Goal: Task Accomplishment & Management: Manage account settings

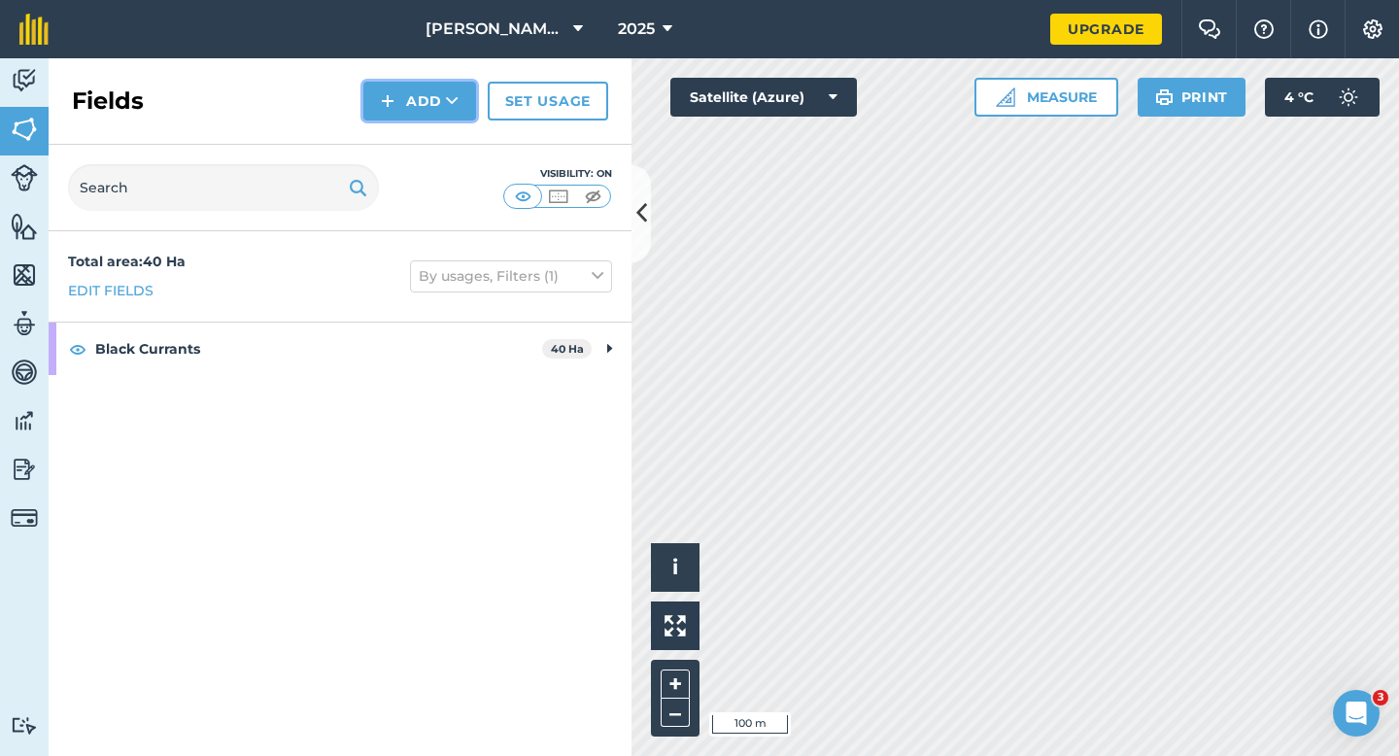
click at [426, 110] on button "Add" at bounding box center [419, 101] width 113 height 39
click at [426, 147] on link "Draw" at bounding box center [419, 144] width 107 height 43
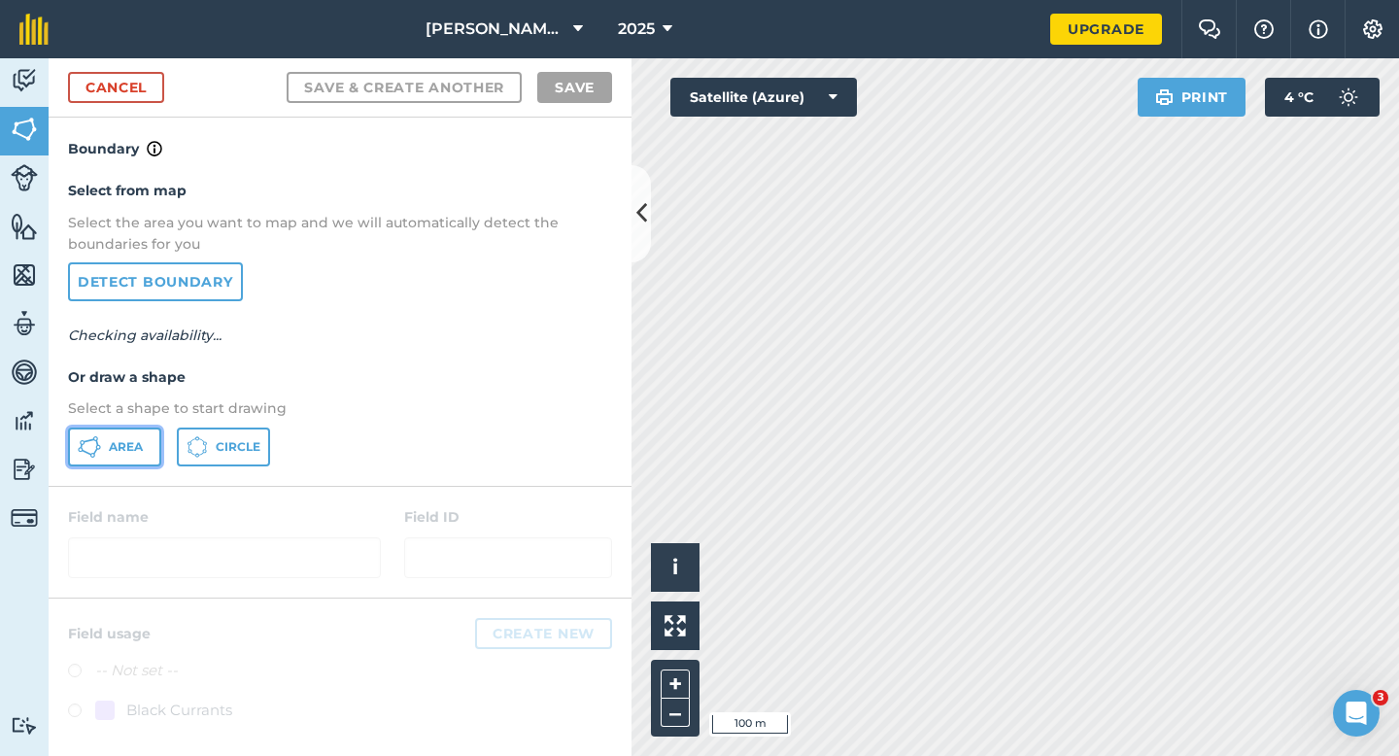
click at [136, 457] on button "Area" at bounding box center [114, 446] width 93 height 39
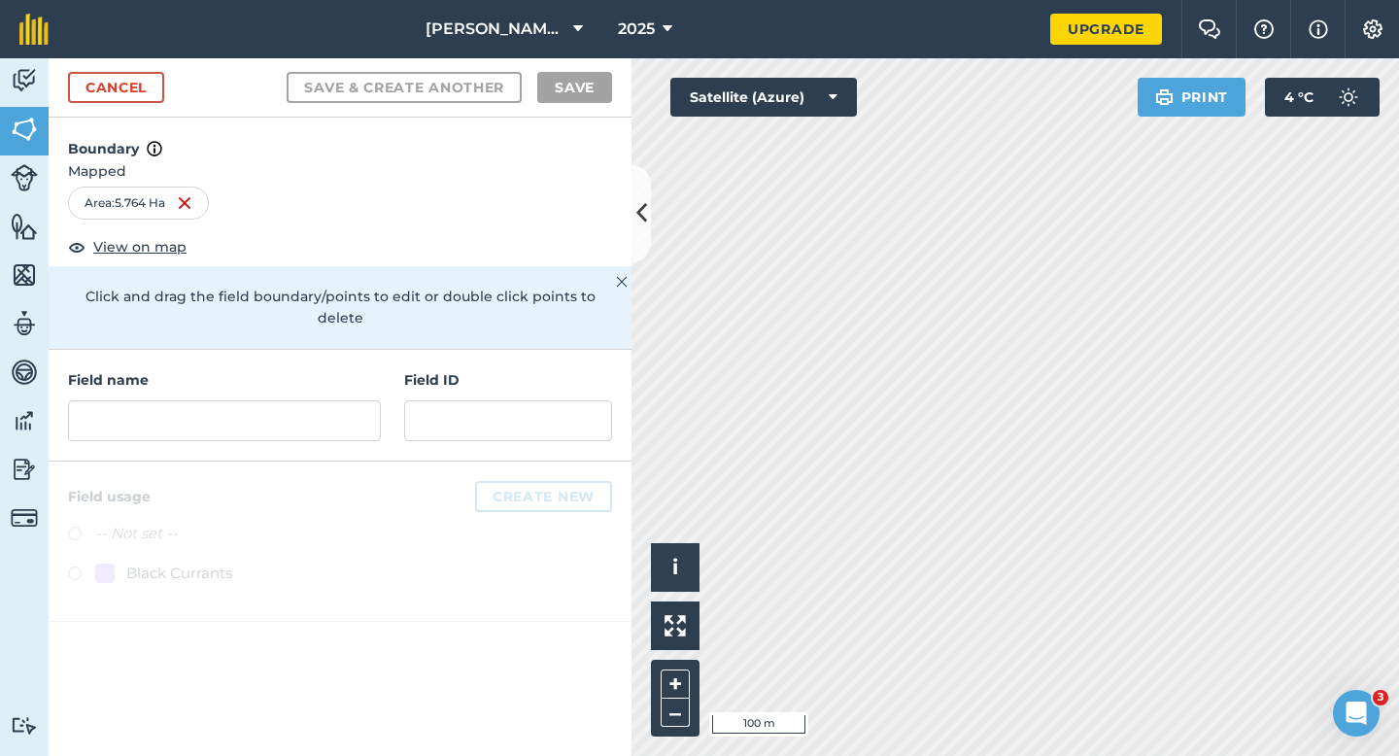
click at [499, 438] on div "Activity Fields Livestock Features Maps Team Vehicles Data Reporting Billing Tu…" at bounding box center [699, 406] width 1399 height 697
click at [304, 408] on input "text" at bounding box center [224, 420] width 313 height 41
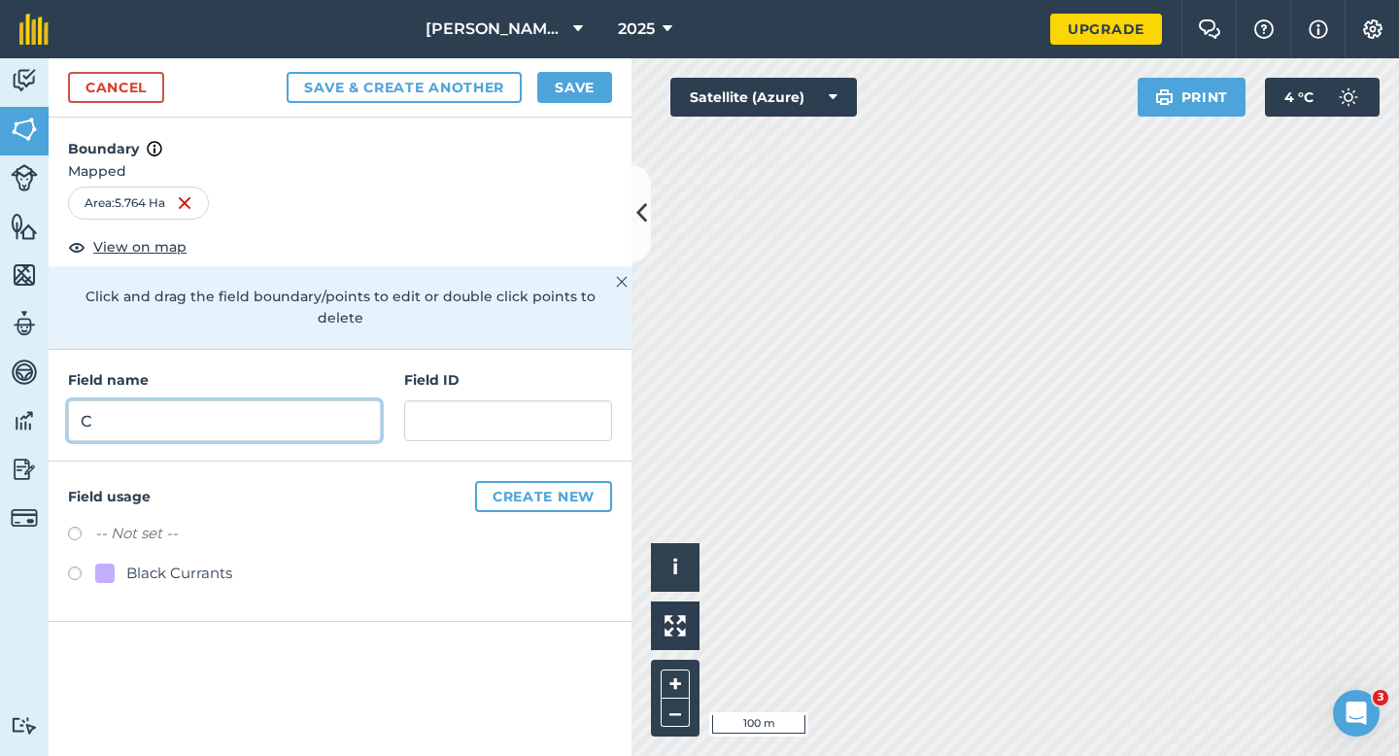
type input "C"
click at [584, 86] on button "Save" at bounding box center [574, 87] width 75 height 31
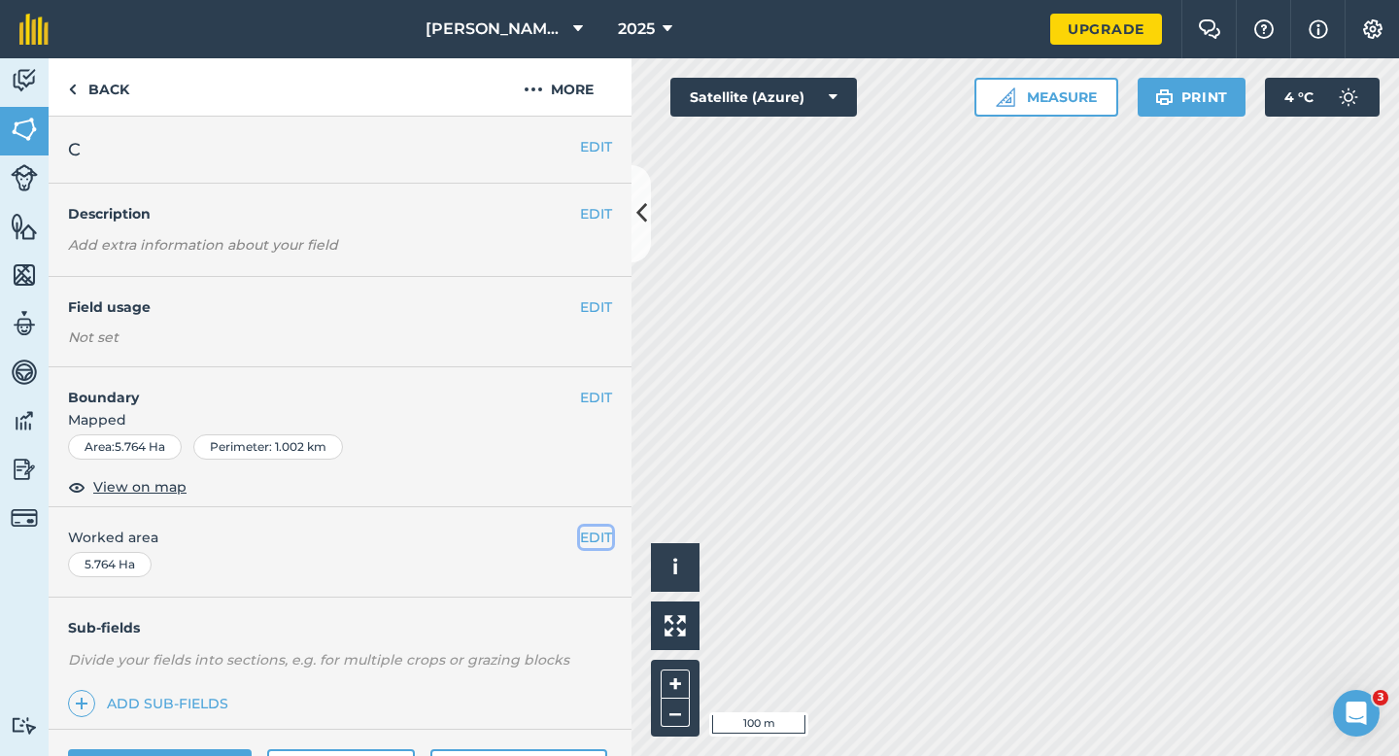
click at [587, 534] on button "EDIT" at bounding box center [596, 536] width 32 height 21
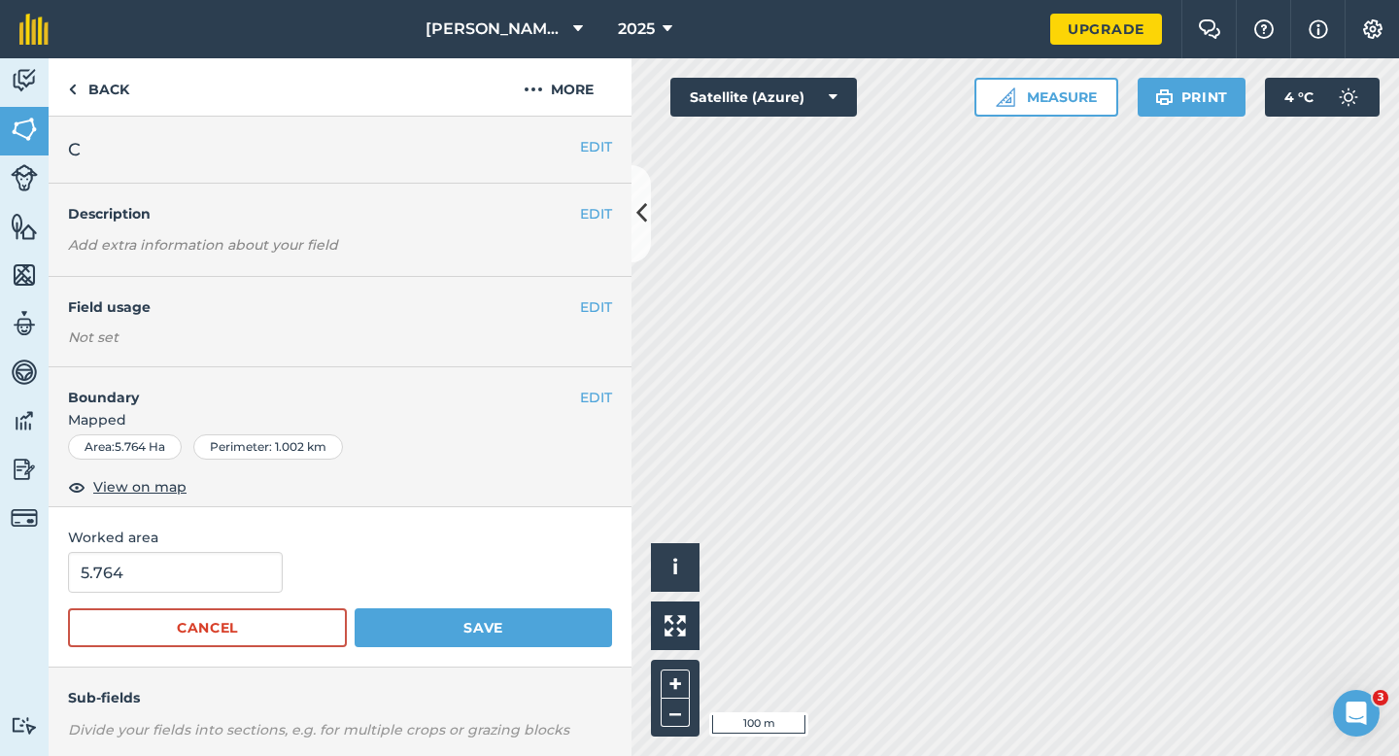
click at [193, 605] on form "5.764 Cancel Save" at bounding box center [340, 599] width 544 height 95
click at [193, 573] on input "5.764" at bounding box center [175, 572] width 215 height 41
type input "5.8"
click at [355, 608] on button "Save" at bounding box center [483, 627] width 257 height 39
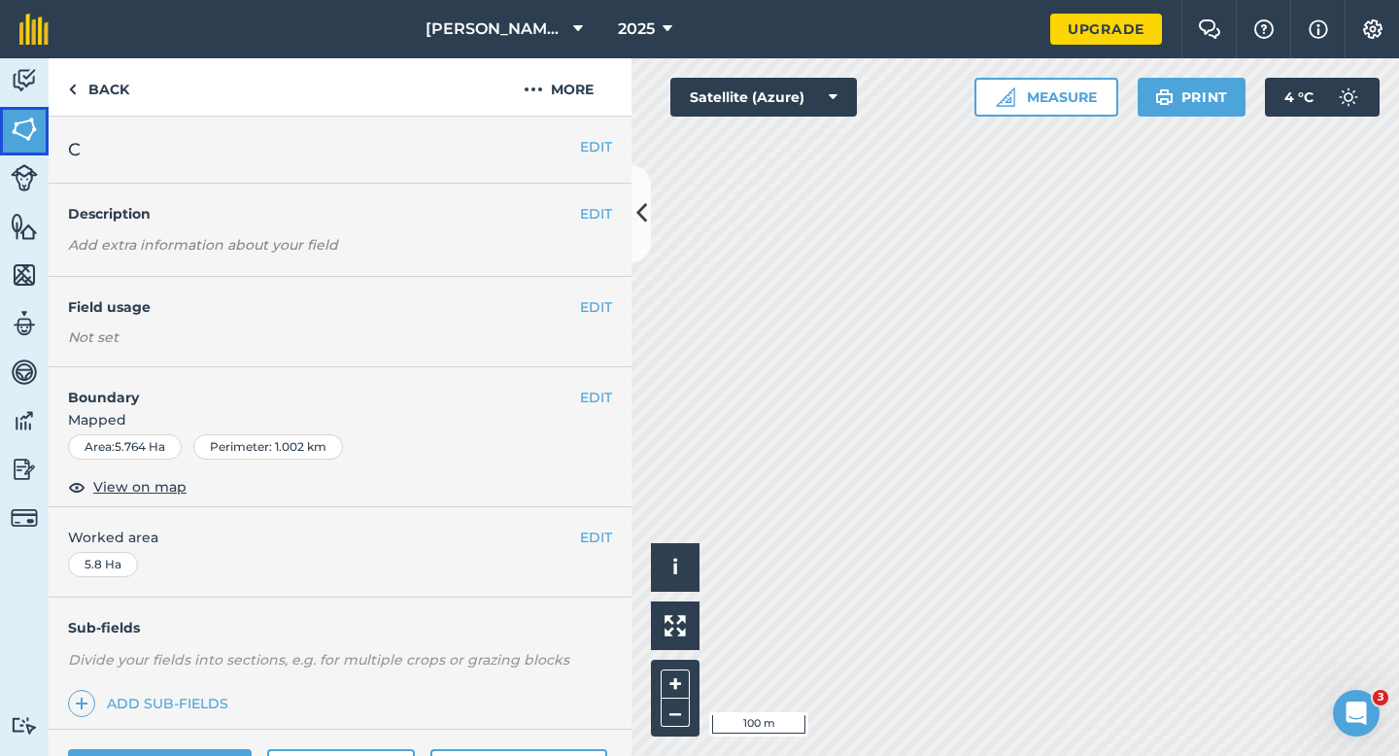
click at [27, 113] on link "Fields" at bounding box center [24, 131] width 49 height 49
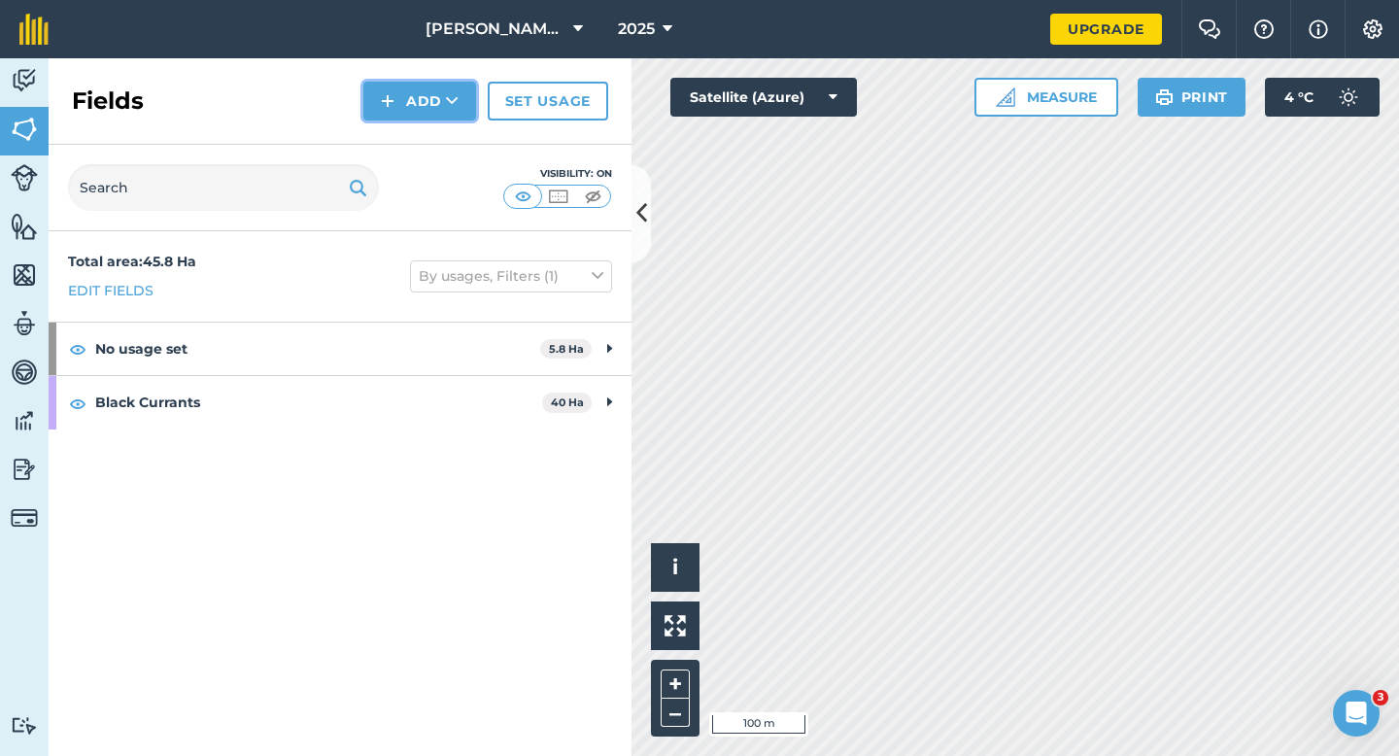
click at [400, 91] on button "Add" at bounding box center [419, 101] width 113 height 39
click at [402, 128] on link "Draw" at bounding box center [419, 144] width 107 height 43
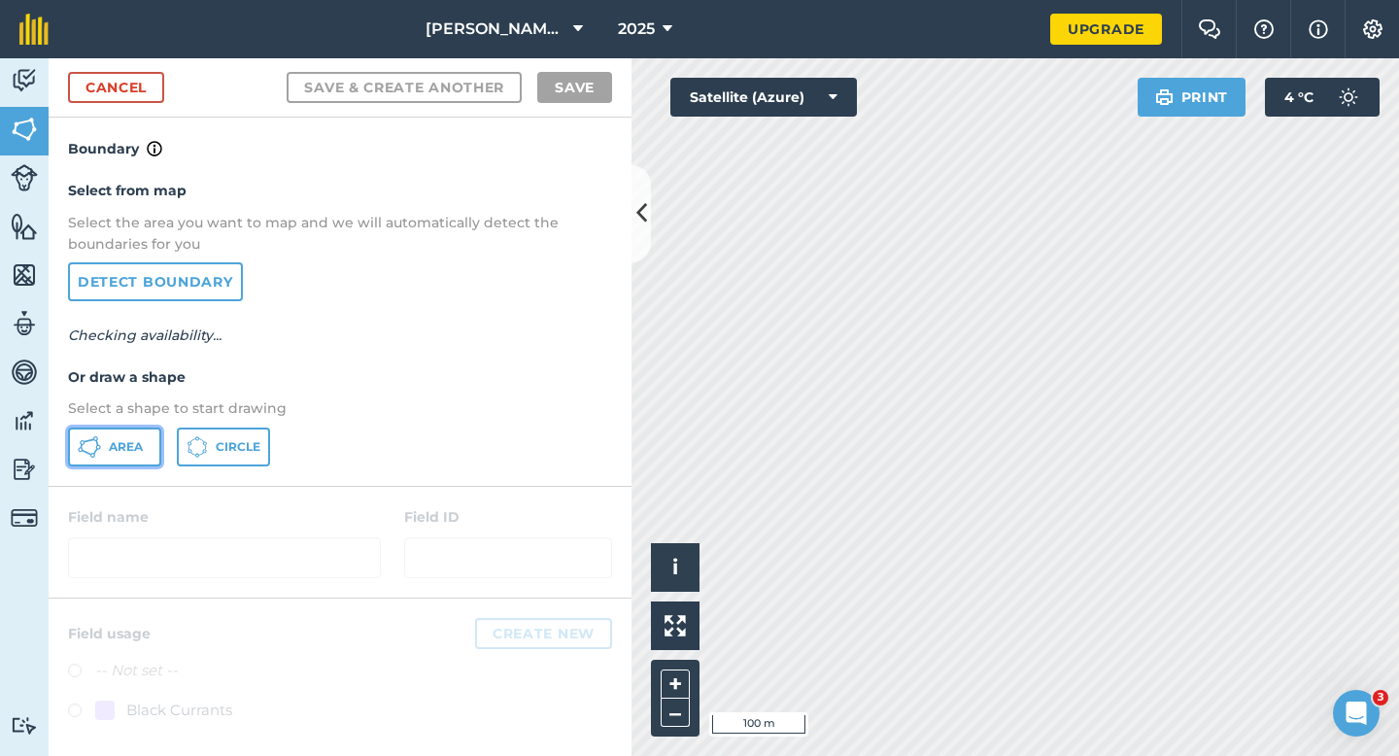
click at [112, 437] on button "Area" at bounding box center [114, 446] width 93 height 39
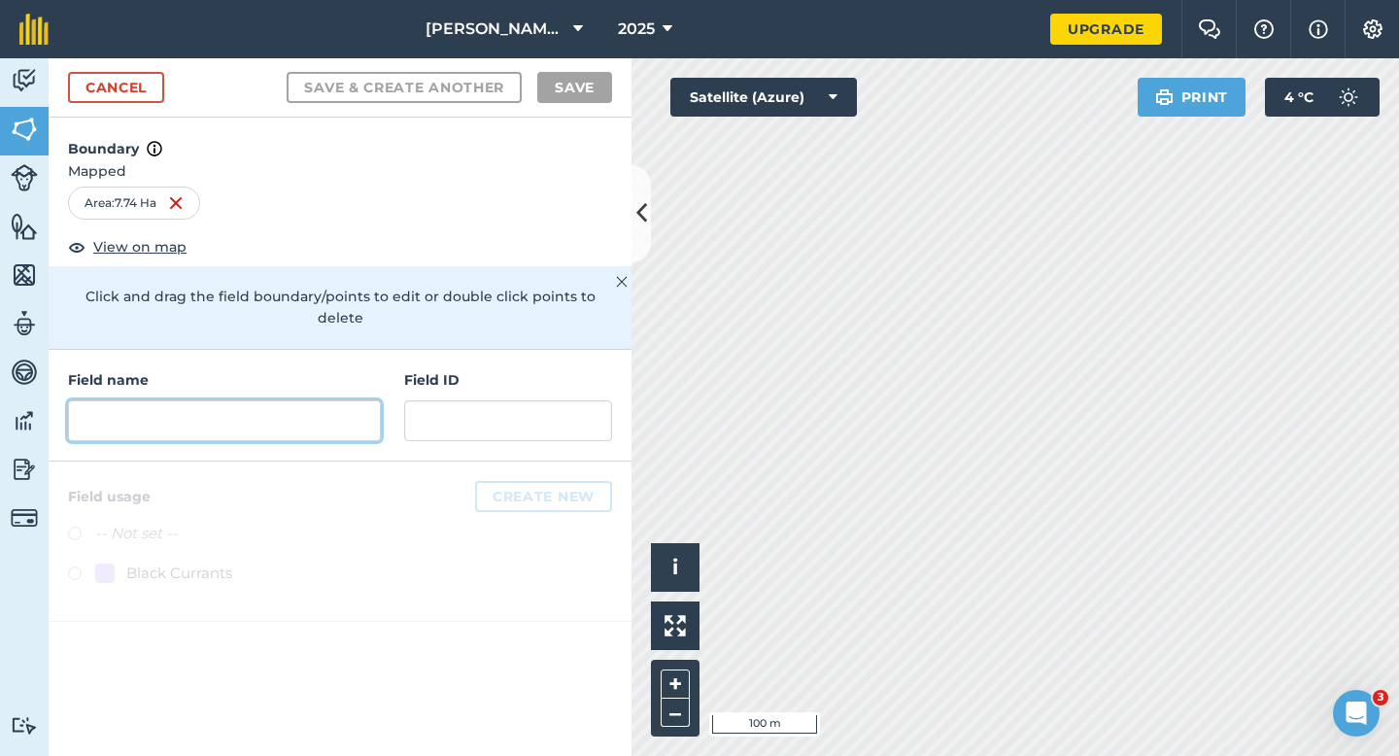
click at [260, 402] on input "text" at bounding box center [224, 420] width 313 height 41
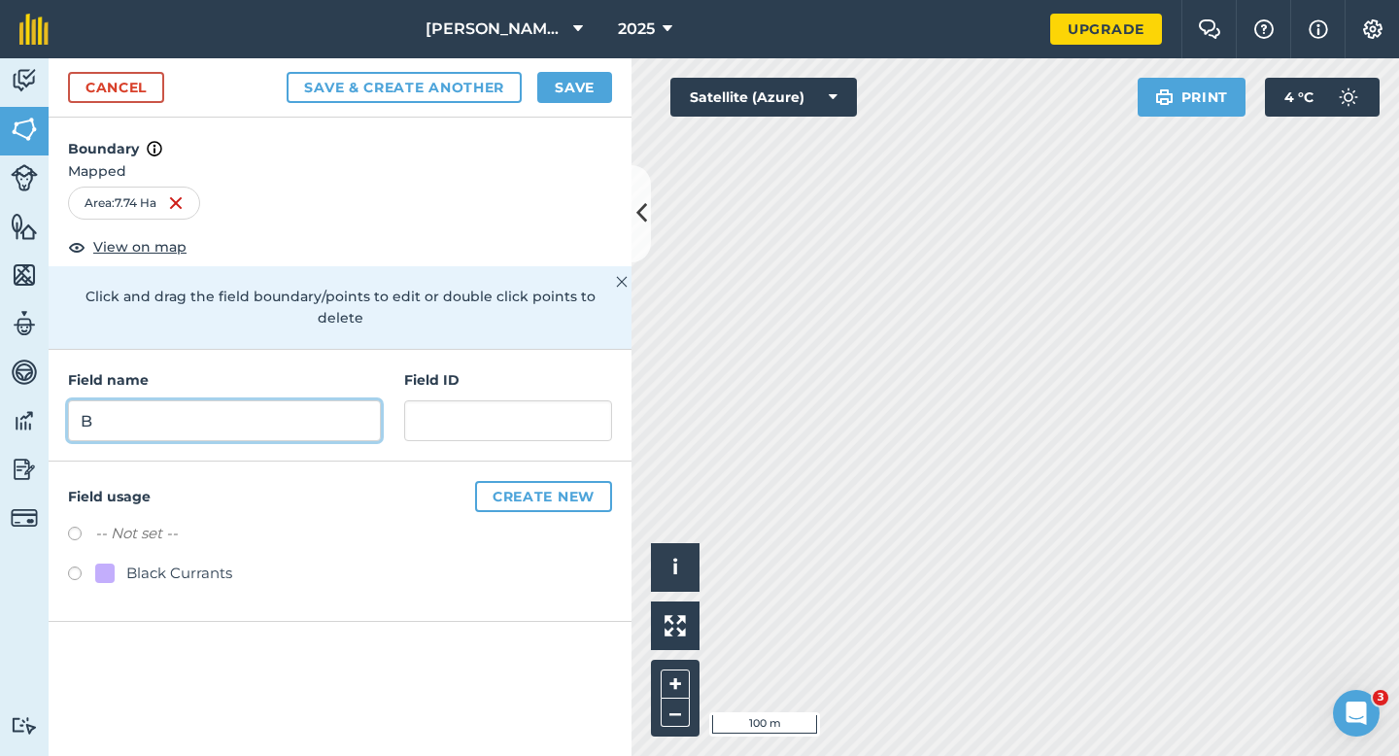
type input "B"
click at [584, 77] on button "Save" at bounding box center [574, 87] width 75 height 31
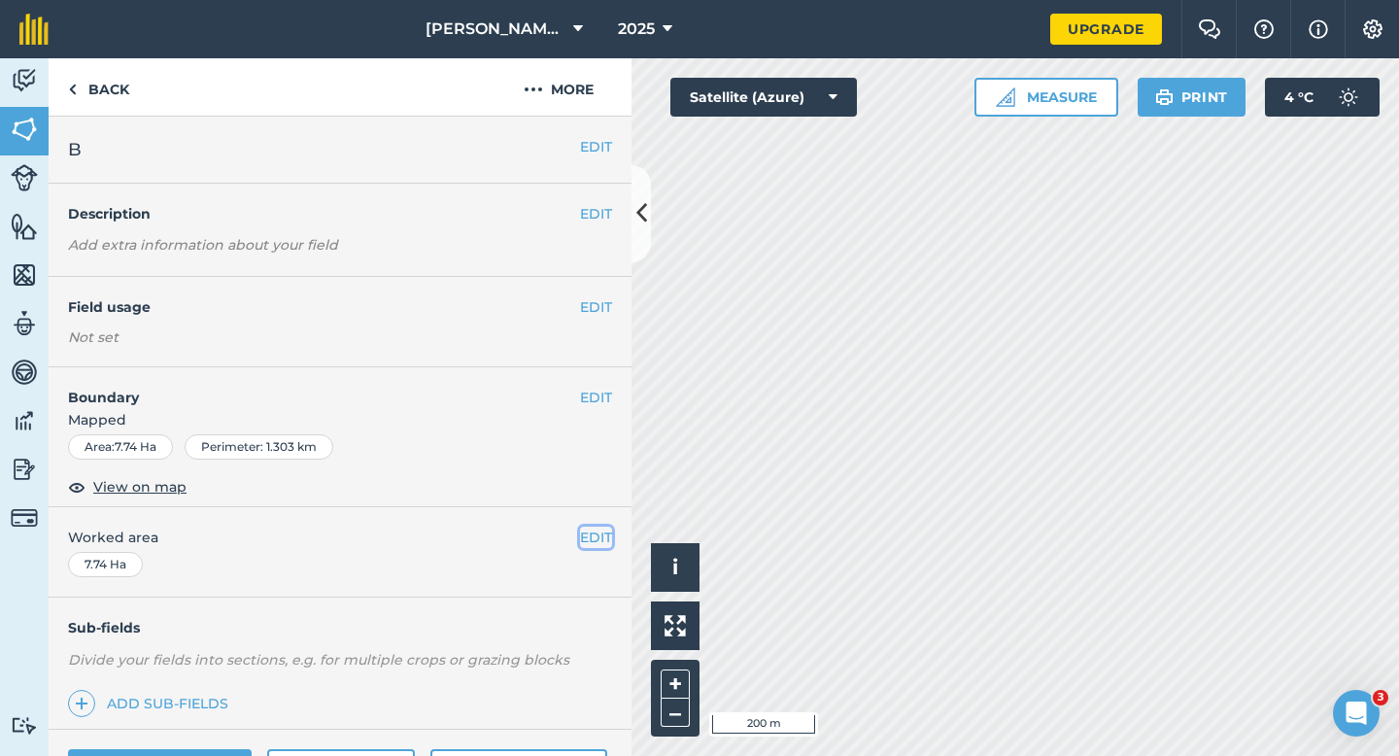
click at [591, 534] on button "EDIT" at bounding box center [596, 536] width 32 height 21
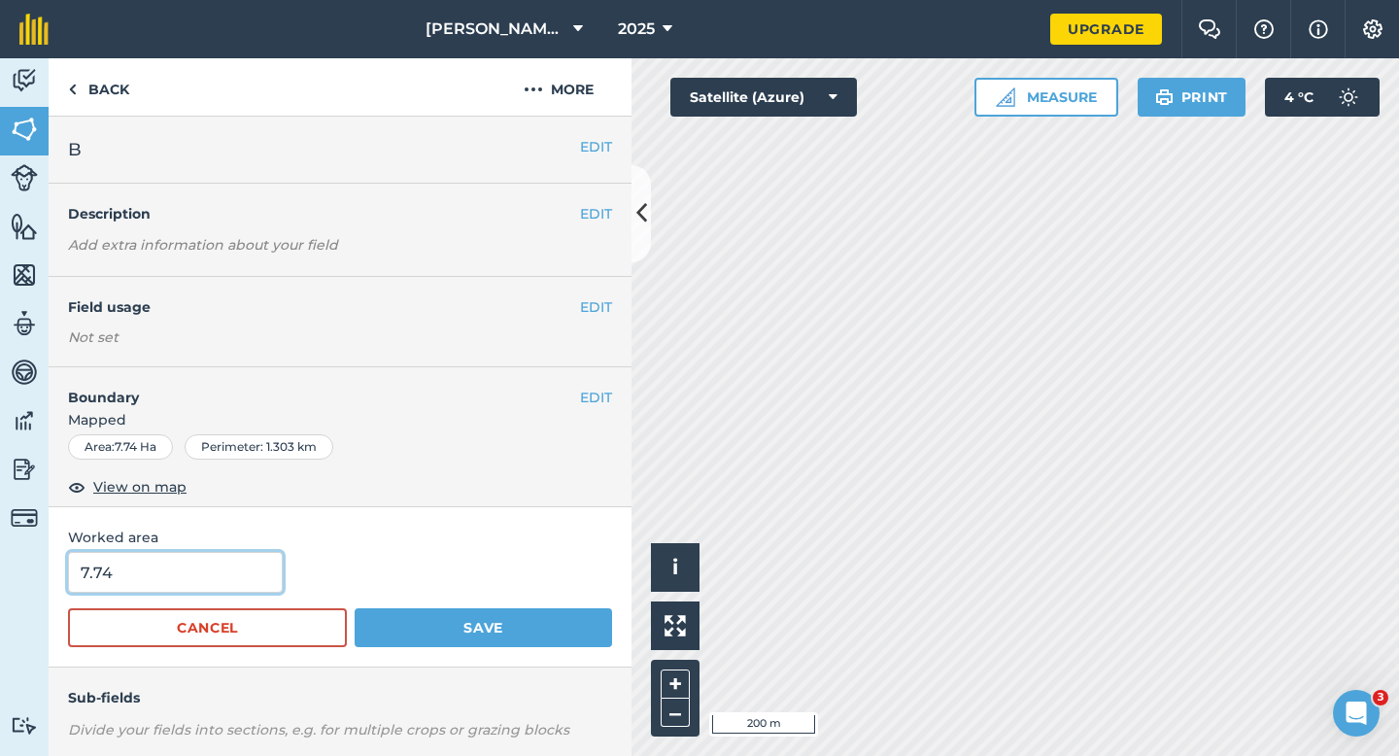
click at [173, 585] on input "7.74" at bounding box center [175, 572] width 215 height 41
type input "7.7"
click at [355, 608] on button "Save" at bounding box center [483, 627] width 257 height 39
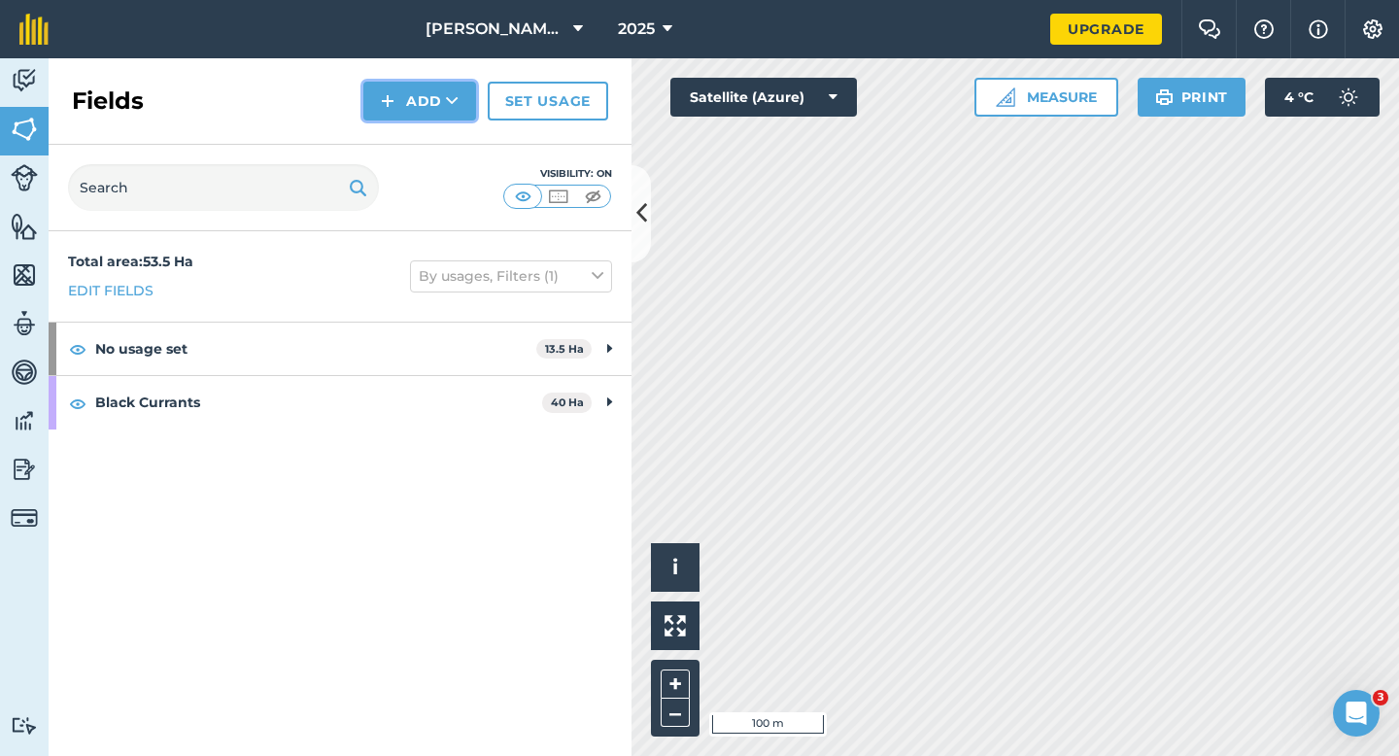
click at [408, 95] on button "Add" at bounding box center [419, 101] width 113 height 39
click at [415, 136] on link "Draw" at bounding box center [419, 144] width 107 height 43
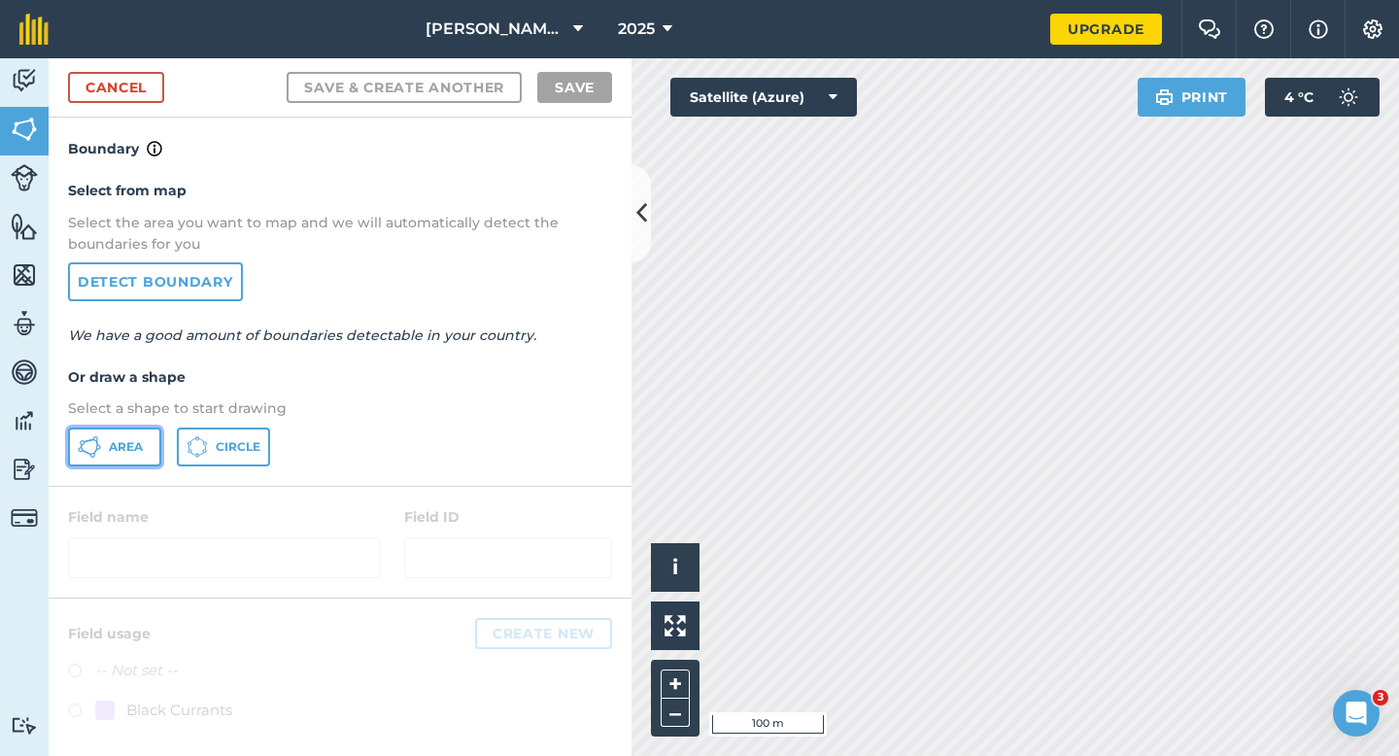
click at [128, 444] on span "Area" at bounding box center [126, 447] width 34 height 16
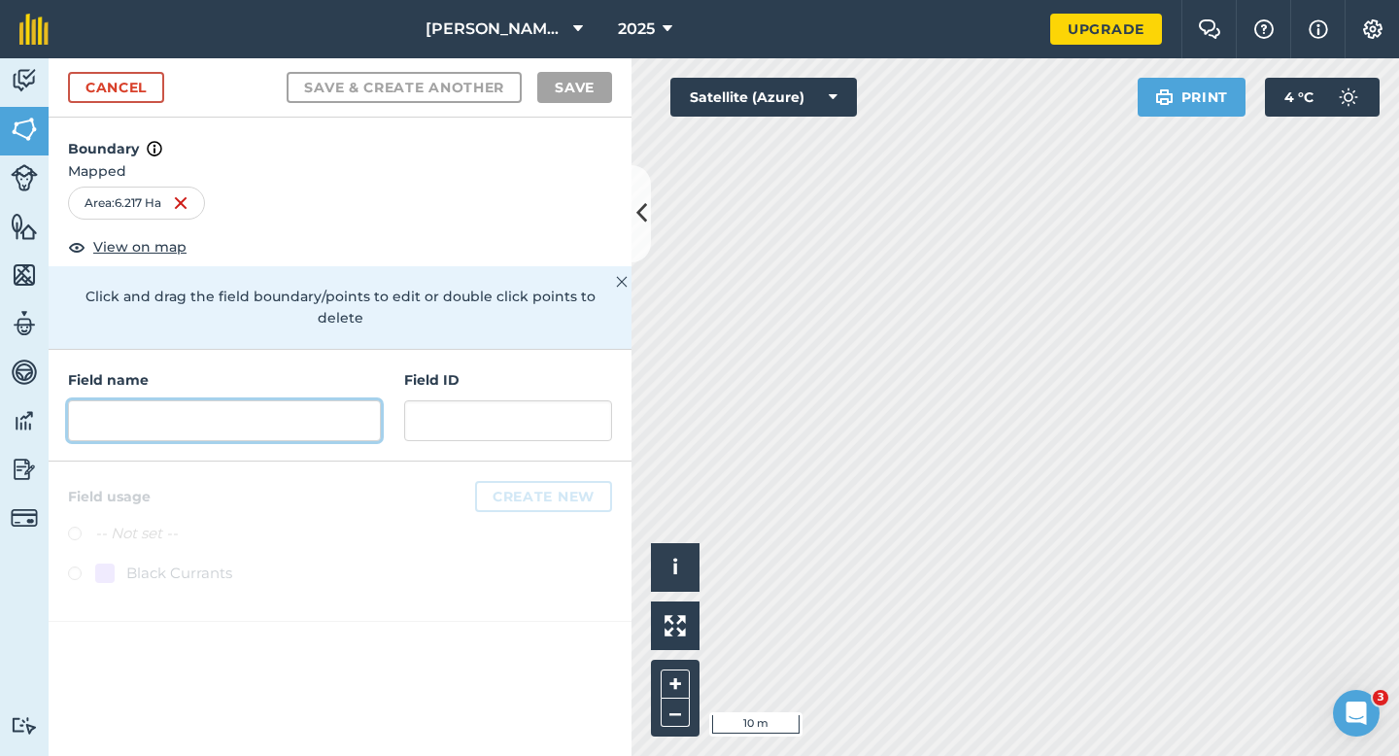
click at [213, 409] on input "text" at bounding box center [224, 420] width 313 height 41
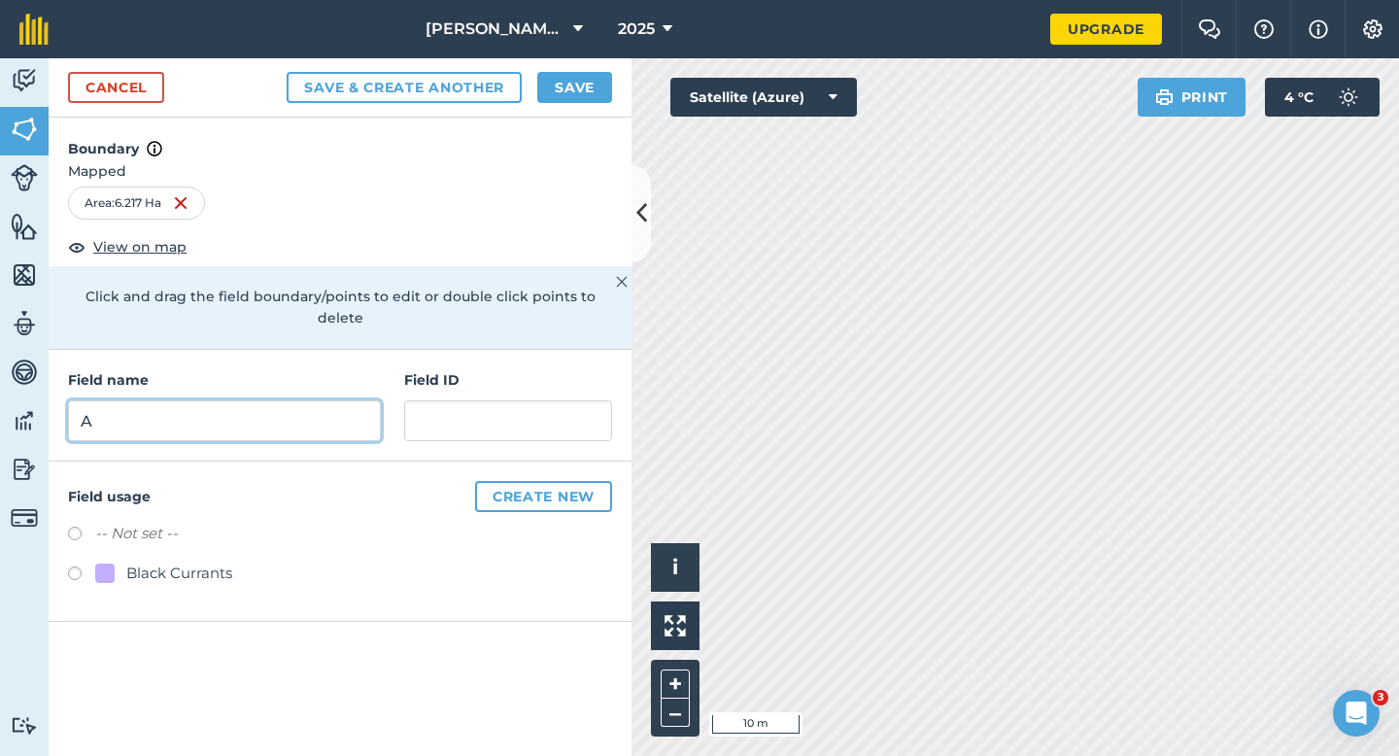
type input "A"
click at [578, 66] on div "Cancel Save & Create Another Save" at bounding box center [340, 87] width 583 height 59
click at [578, 93] on button "Save" at bounding box center [574, 87] width 75 height 31
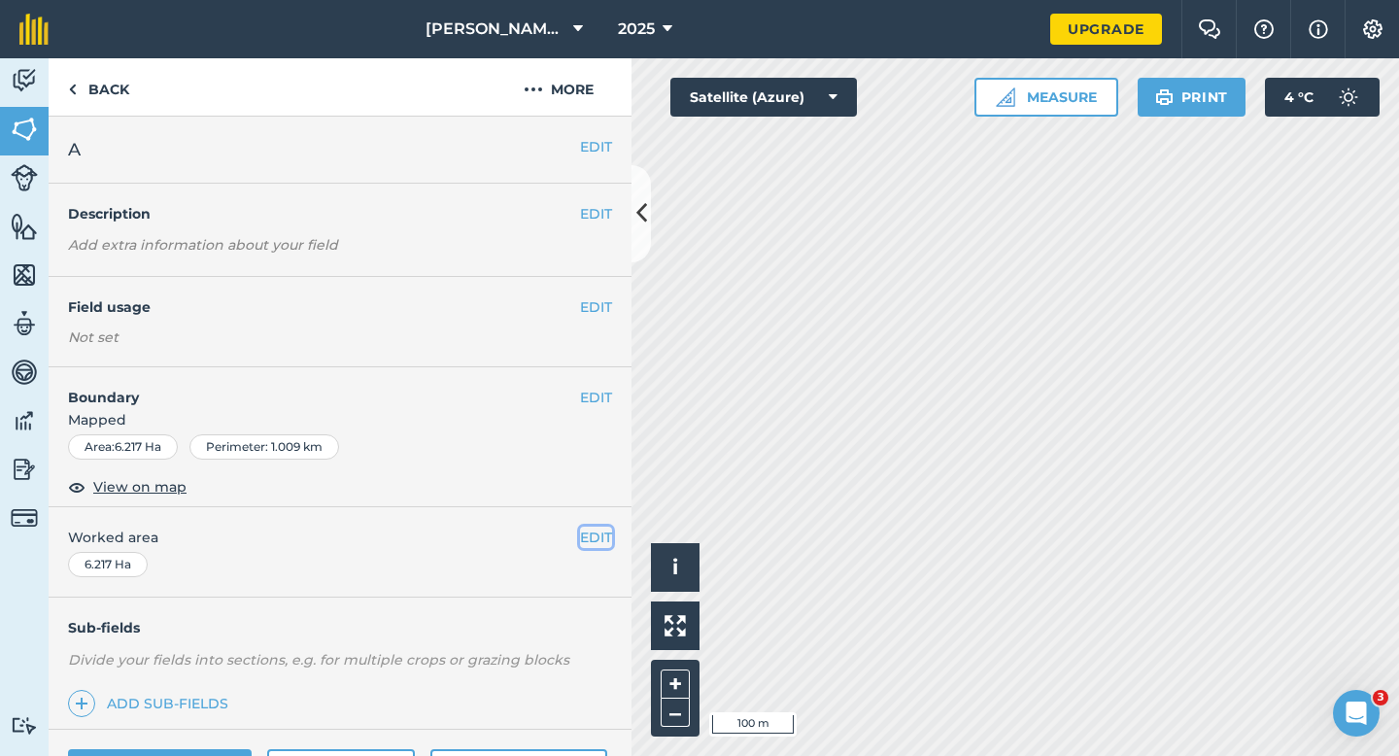
click at [595, 527] on button "EDIT" at bounding box center [596, 536] width 32 height 21
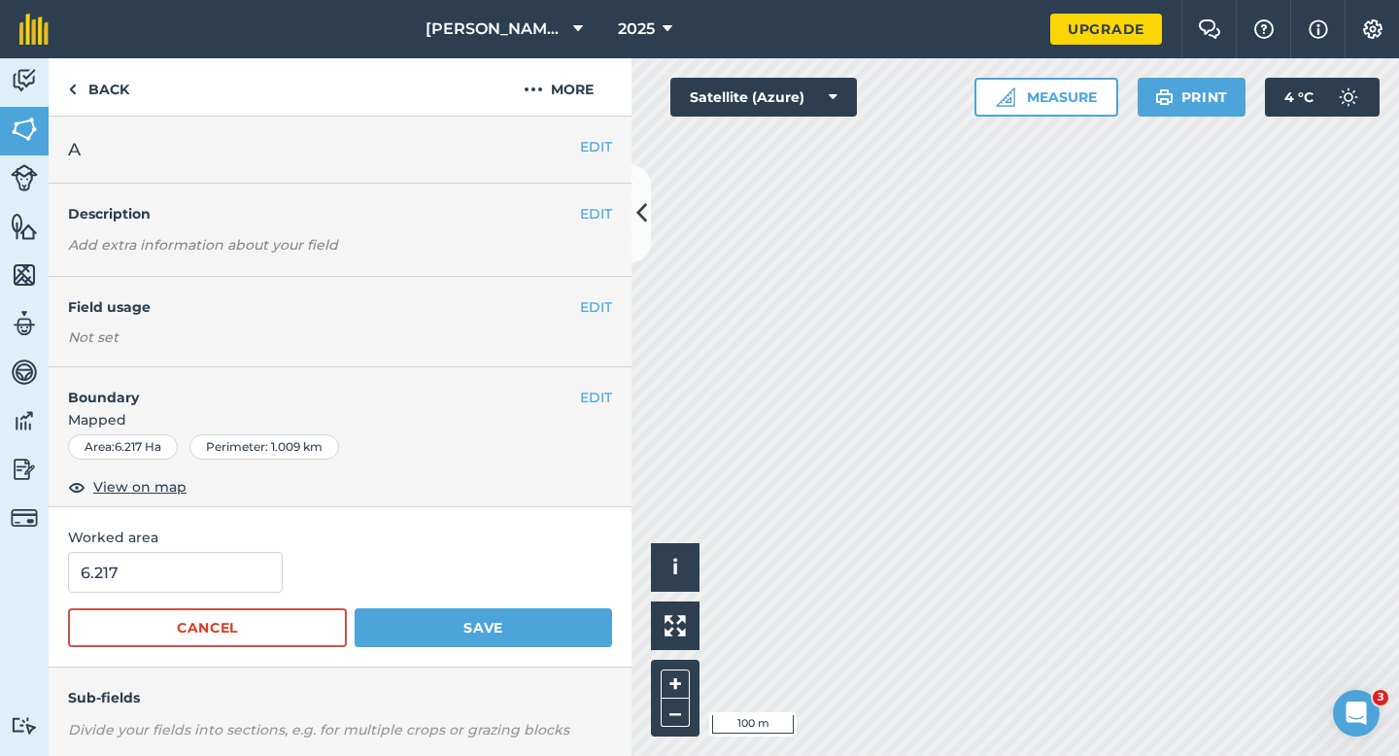
click at [138, 597] on form "6.217 Cancel Save" at bounding box center [340, 599] width 544 height 95
click at [139, 589] on input "6.217" at bounding box center [175, 572] width 215 height 41
type input "6.2"
click at [355, 608] on button "Save" at bounding box center [483, 627] width 257 height 39
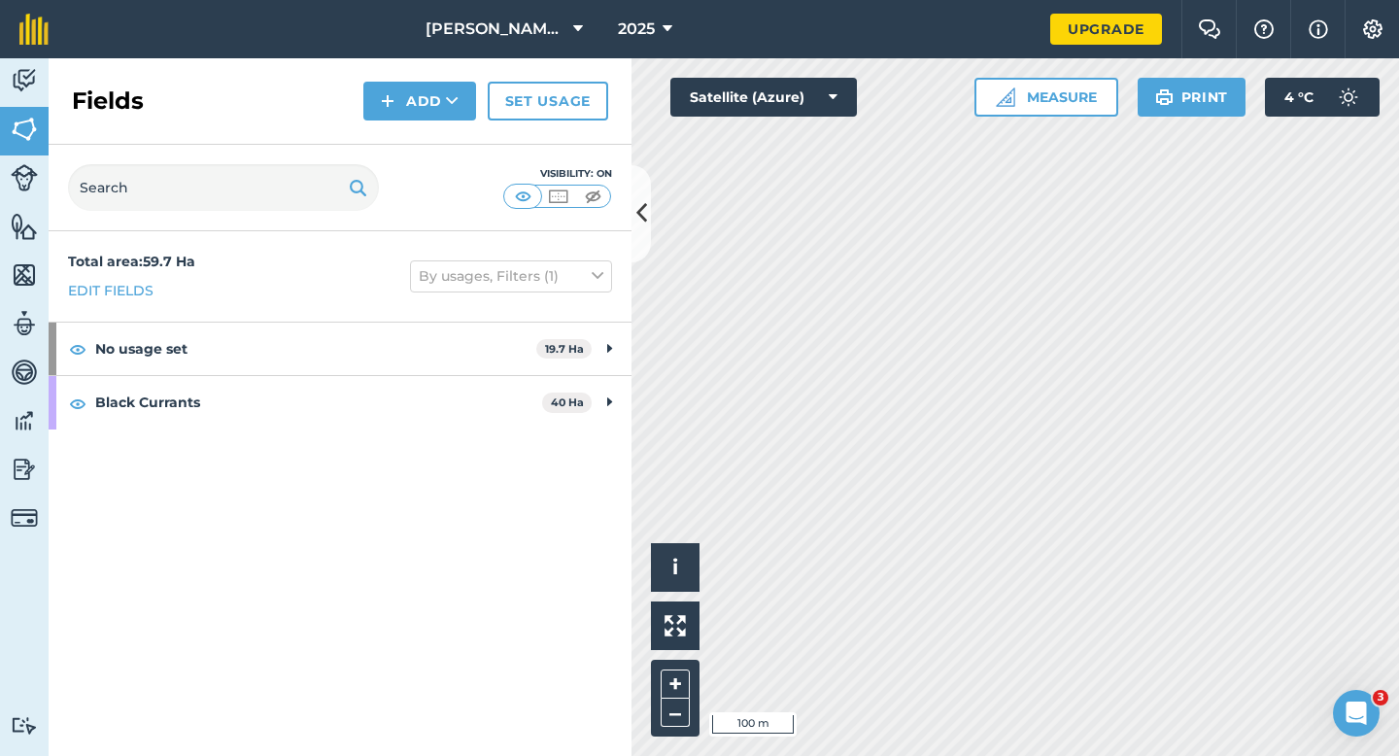
click at [624, 152] on div "Activity Fields Livestock Features Maps Team Vehicles Data Reporting Billing Tu…" at bounding box center [699, 406] width 1399 height 697
click at [386, 95] on img at bounding box center [388, 100] width 14 height 23
click at [404, 132] on link "Draw" at bounding box center [419, 144] width 107 height 43
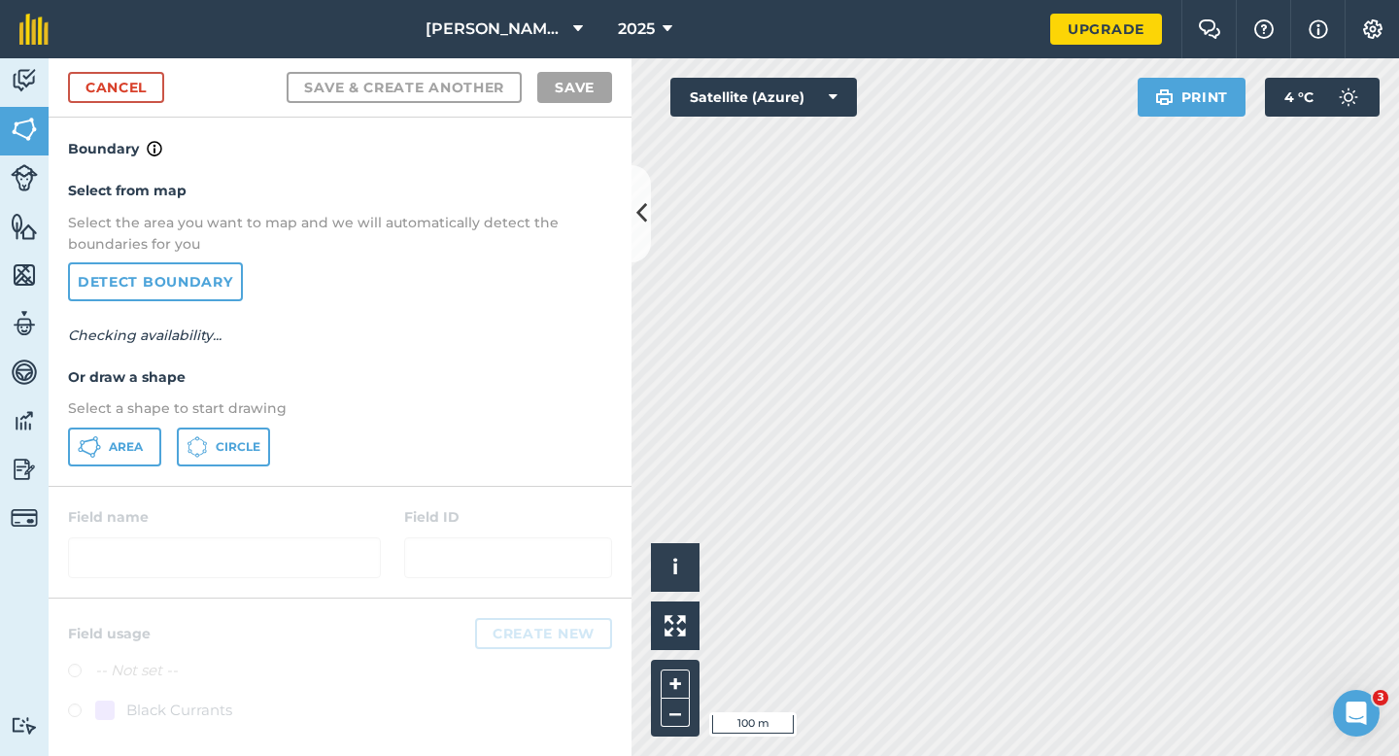
click at [126, 421] on div "Select from map Select the area you want to map and we will automatically detec…" at bounding box center [340, 322] width 583 height 324
click at [107, 438] on button "Area" at bounding box center [114, 446] width 93 height 39
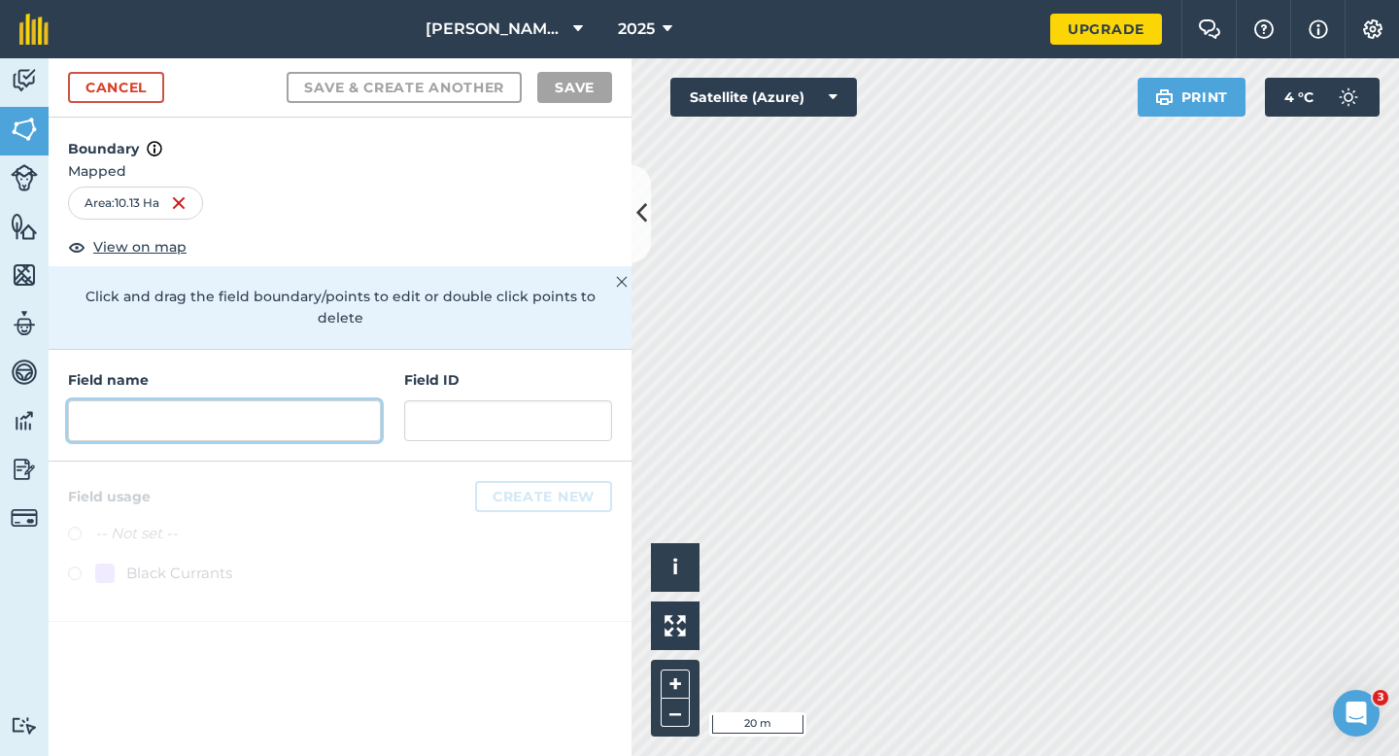
click at [339, 400] on input "text" at bounding box center [224, 420] width 313 height 41
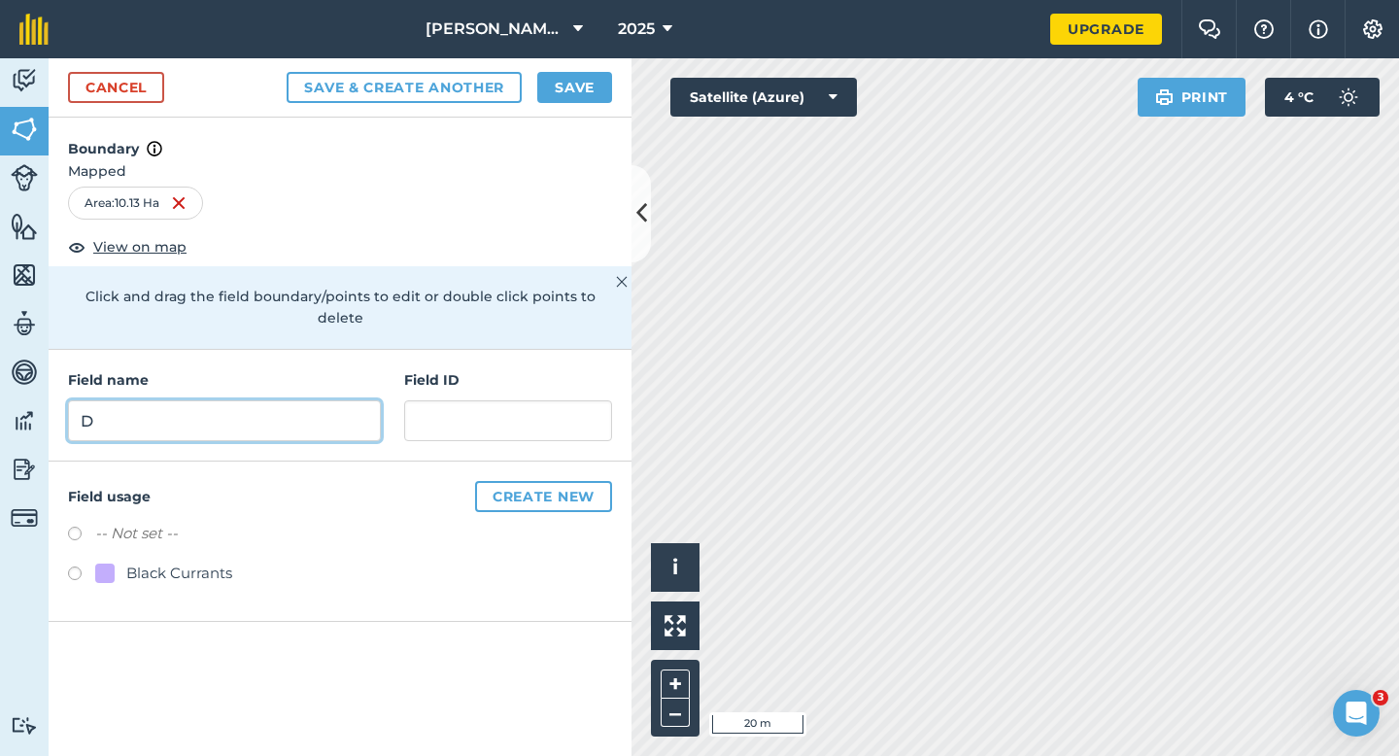
type input "D"
click at [597, 110] on div "Cancel Save & Create Another Save" at bounding box center [340, 87] width 583 height 59
click at [589, 74] on button "Save" at bounding box center [574, 87] width 75 height 31
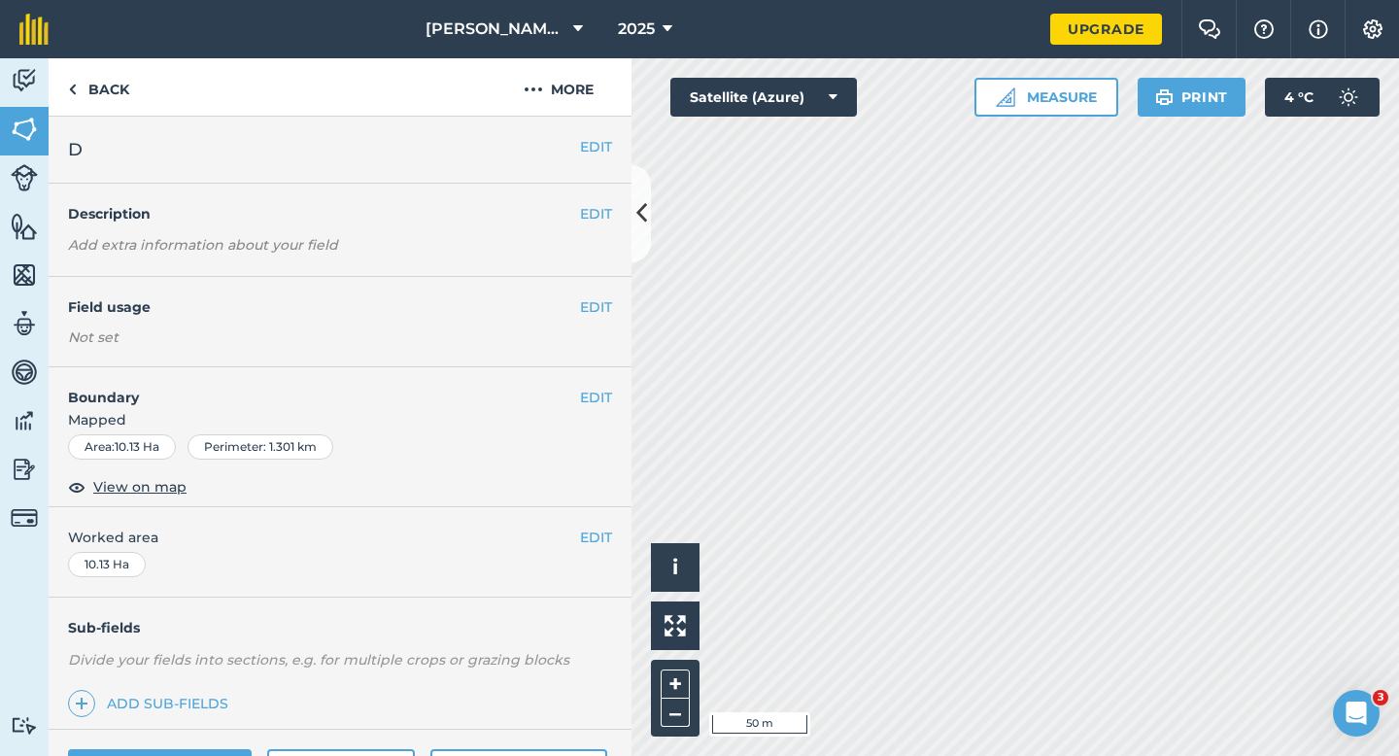
click at [613, 531] on div "EDIT Worked area 10.13 Ha" at bounding box center [340, 552] width 583 height 90
click at [607, 531] on button "EDIT" at bounding box center [596, 536] width 32 height 21
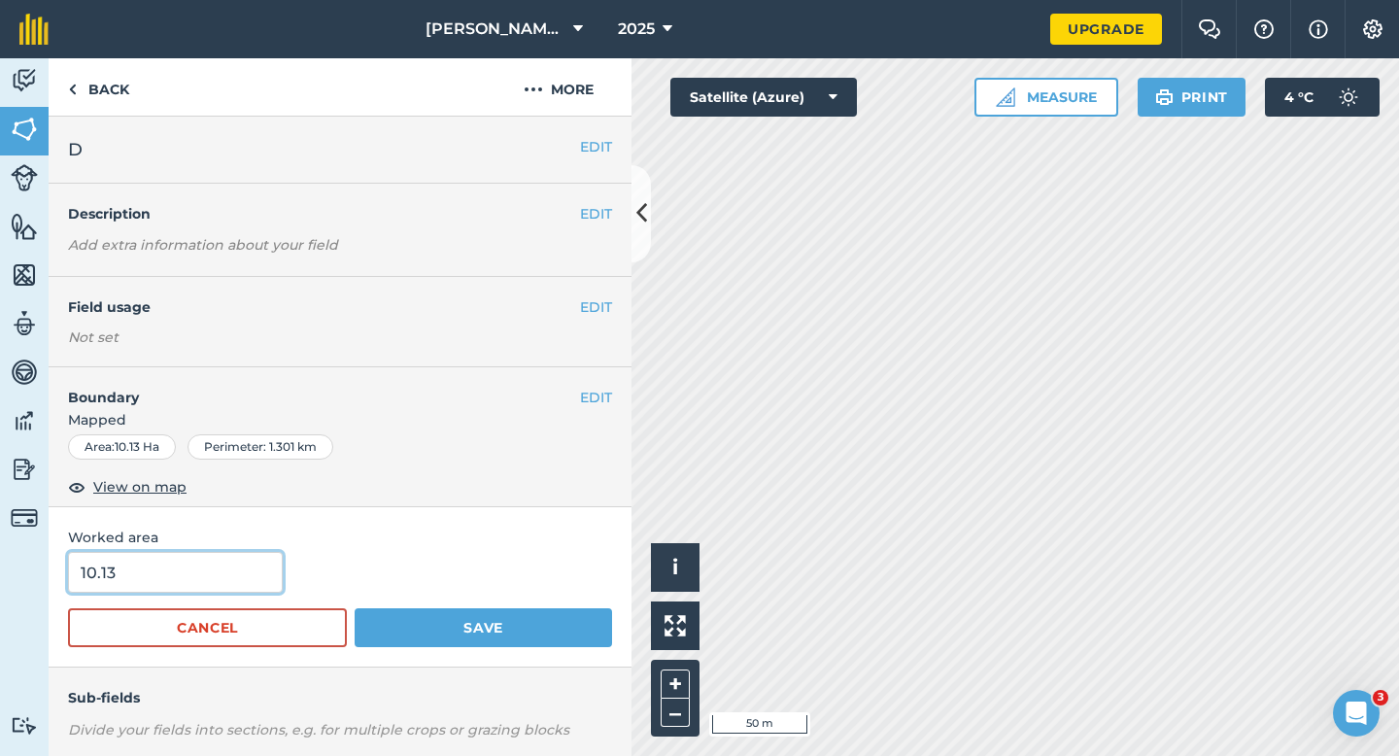
click at [172, 589] on input "10.13" at bounding box center [175, 572] width 215 height 41
type input "10"
click at [355, 608] on button "Save" at bounding box center [483, 627] width 257 height 39
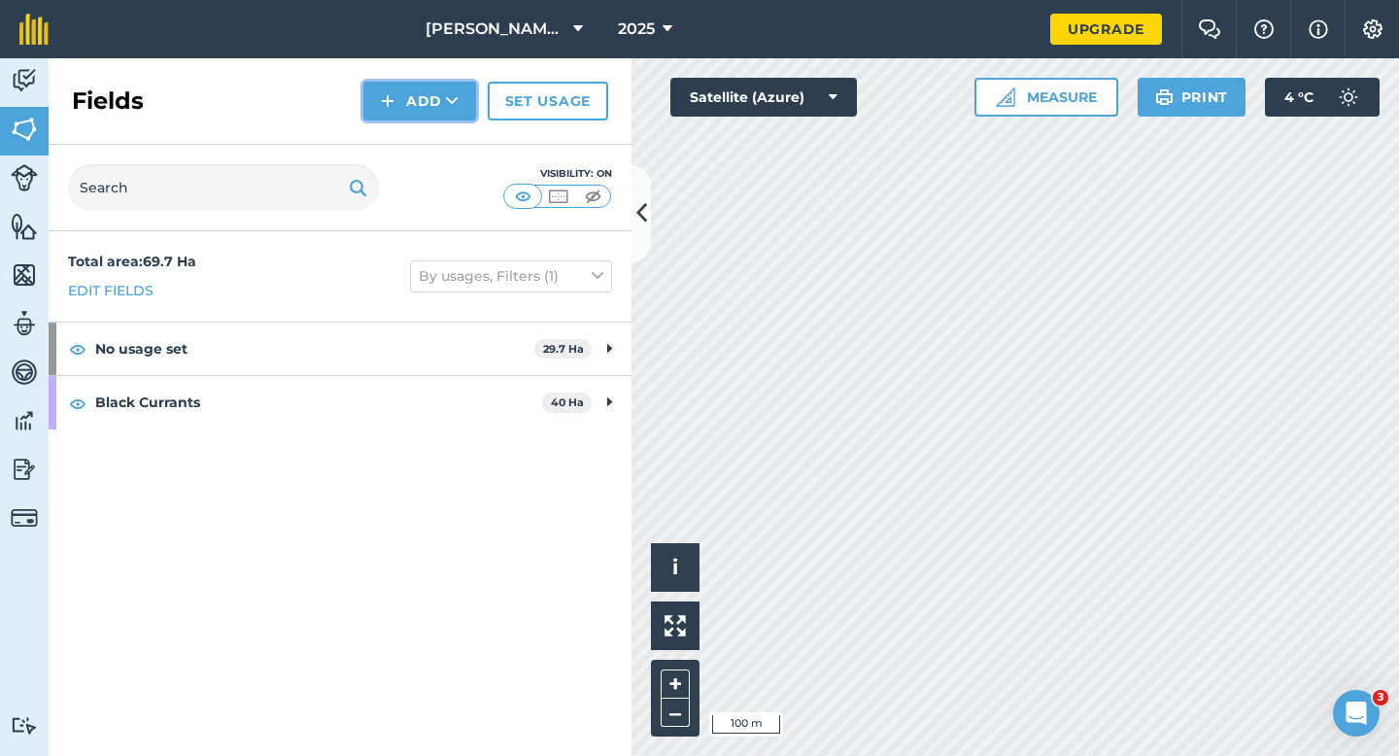
click at [418, 84] on button "Add" at bounding box center [419, 101] width 113 height 39
click at [418, 135] on link "Draw" at bounding box center [419, 144] width 107 height 43
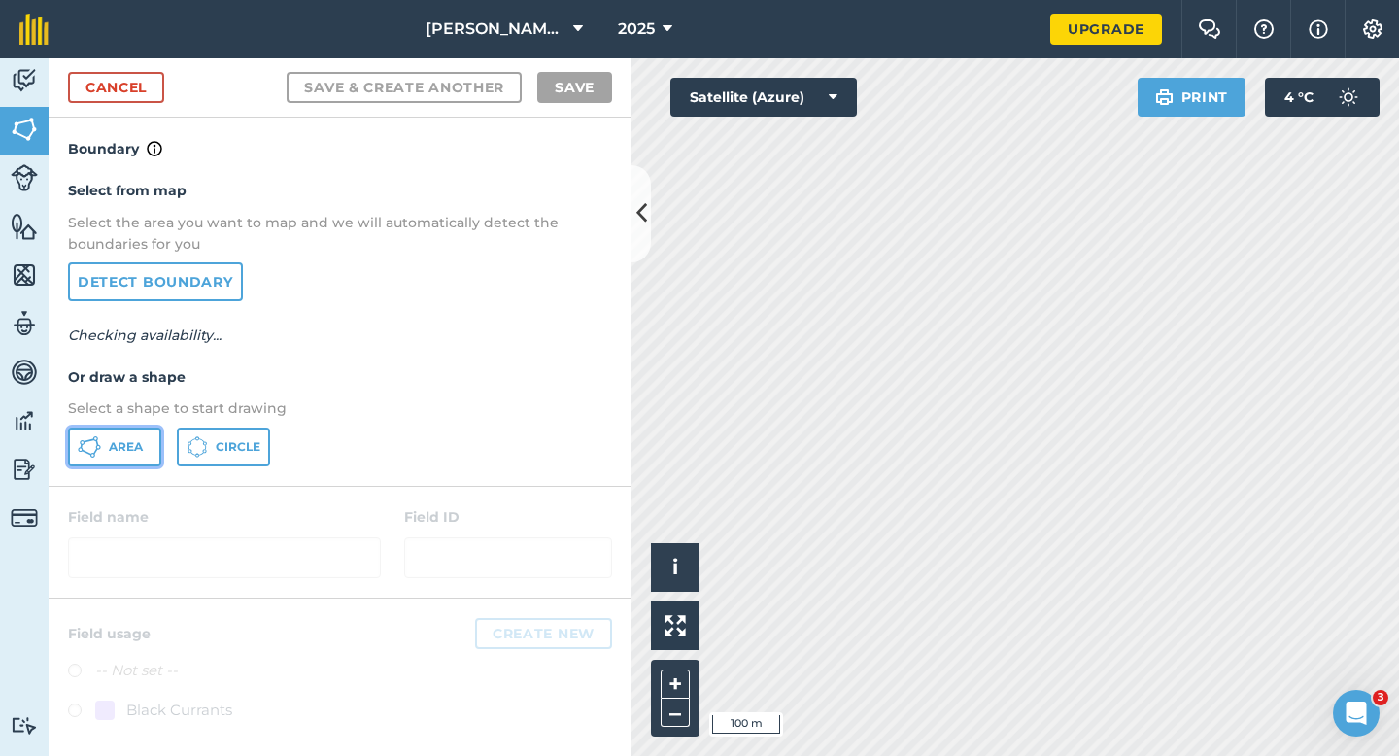
click at [120, 463] on button "Area" at bounding box center [114, 446] width 93 height 39
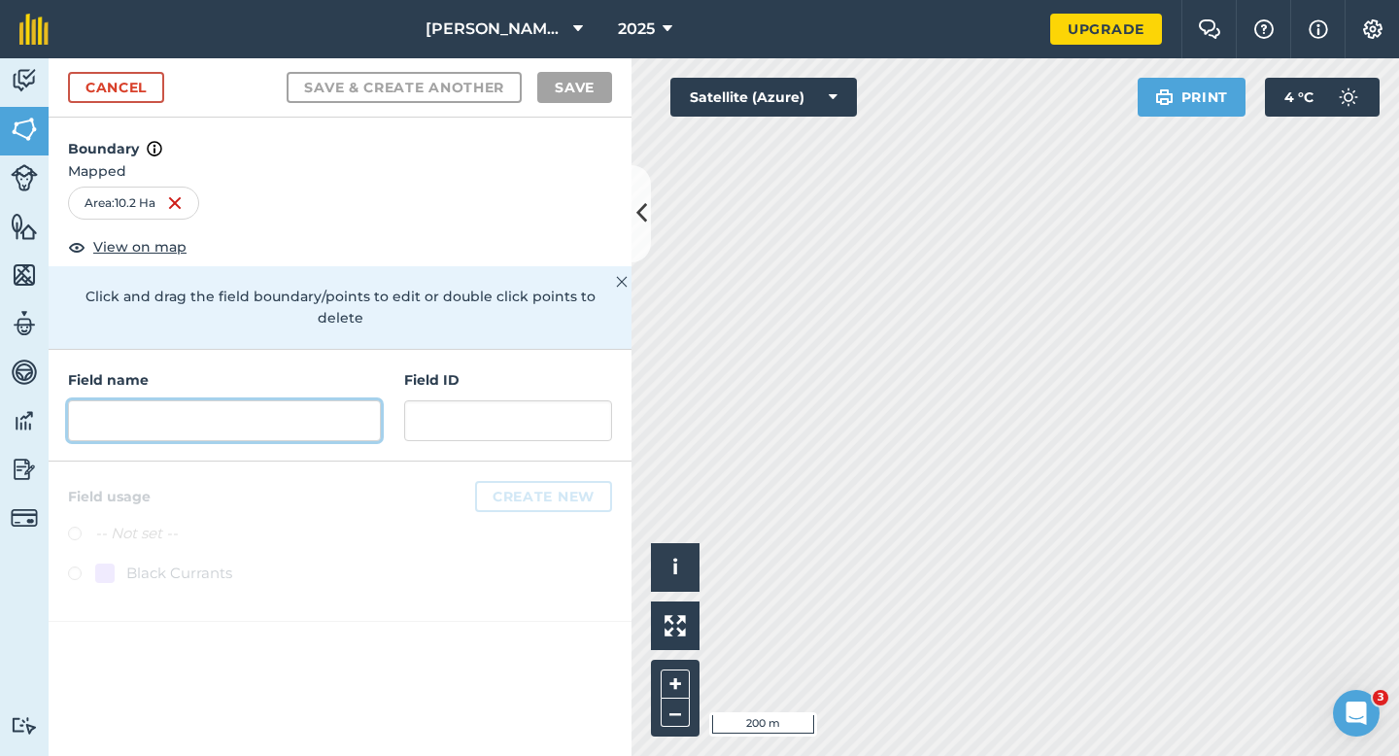
click at [322, 400] on input "text" at bounding box center [224, 420] width 313 height 41
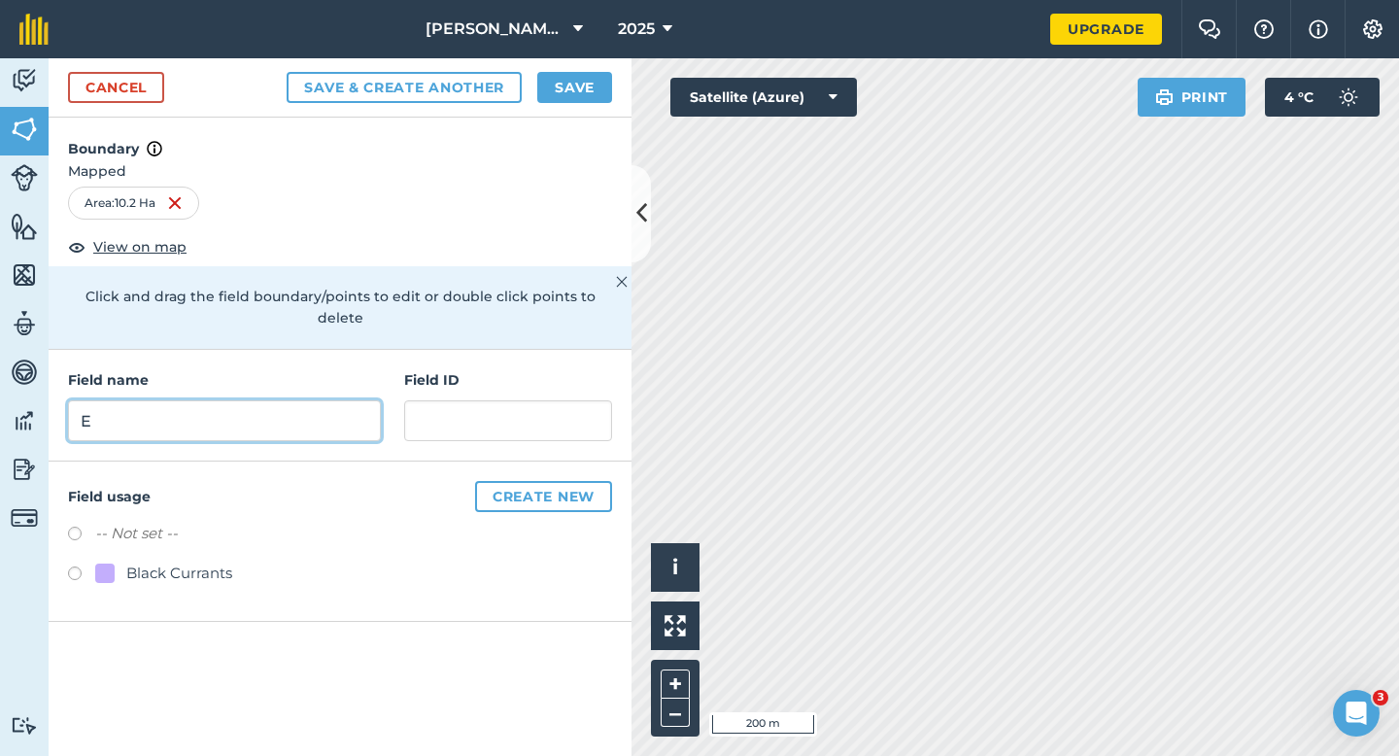
type input "E"
click at [574, 86] on button "Save" at bounding box center [574, 87] width 75 height 31
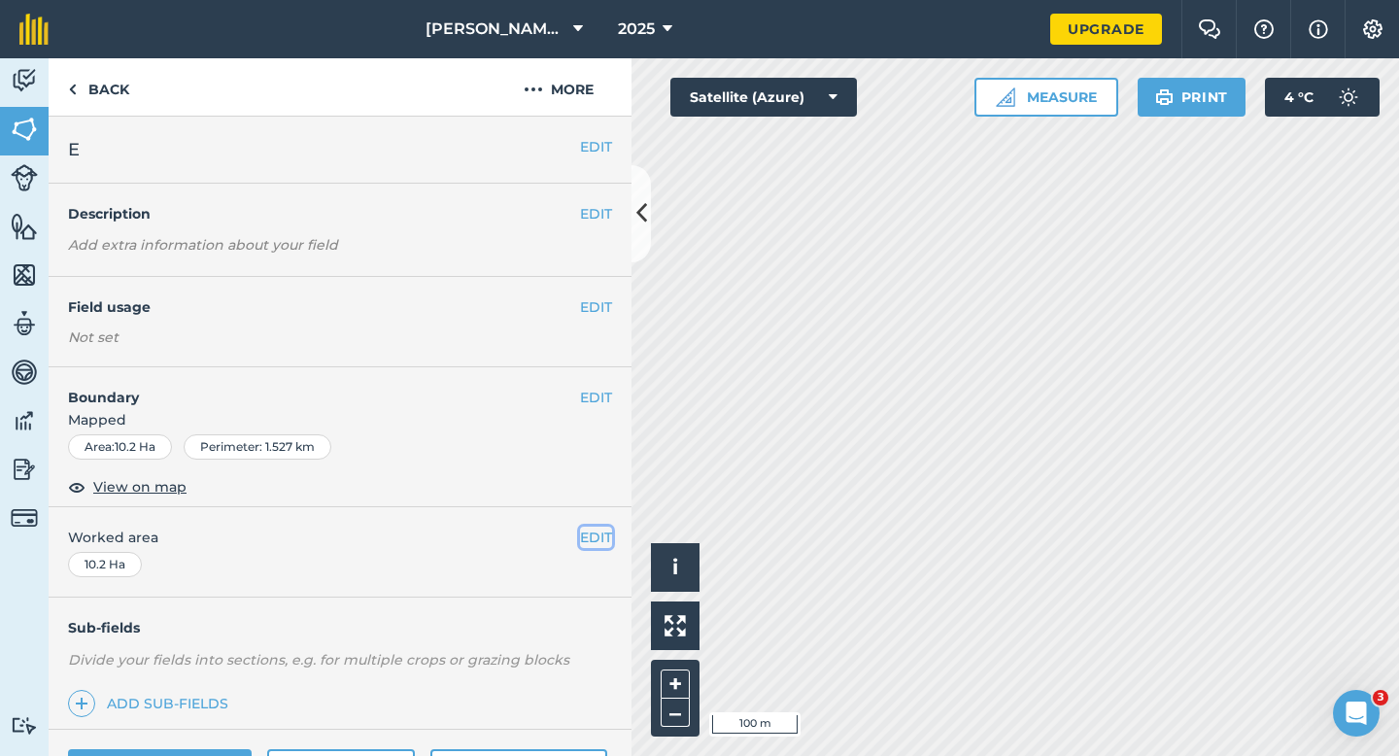
click at [592, 528] on button "EDIT" at bounding box center [596, 536] width 32 height 21
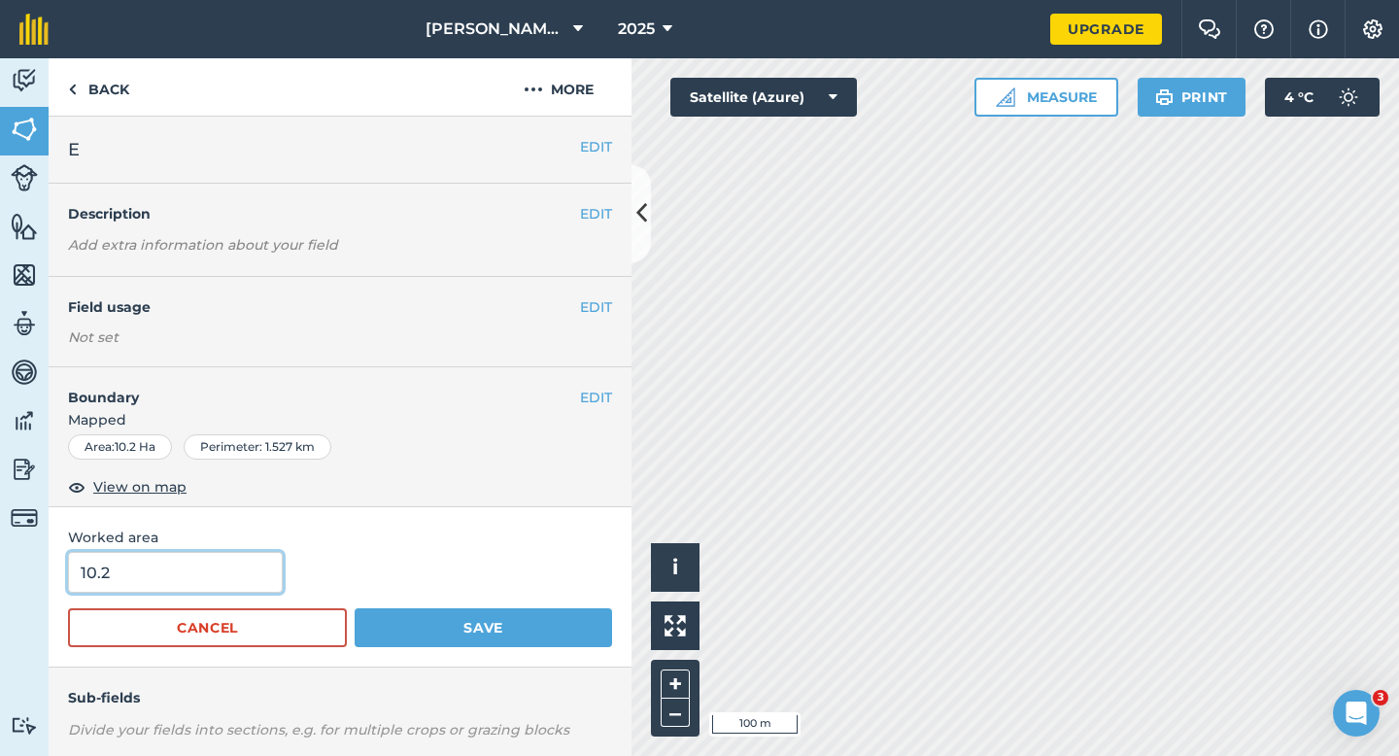
click at [222, 592] on input "10.2" at bounding box center [175, 572] width 215 height 41
click at [355, 608] on button "Save" at bounding box center [483, 627] width 257 height 39
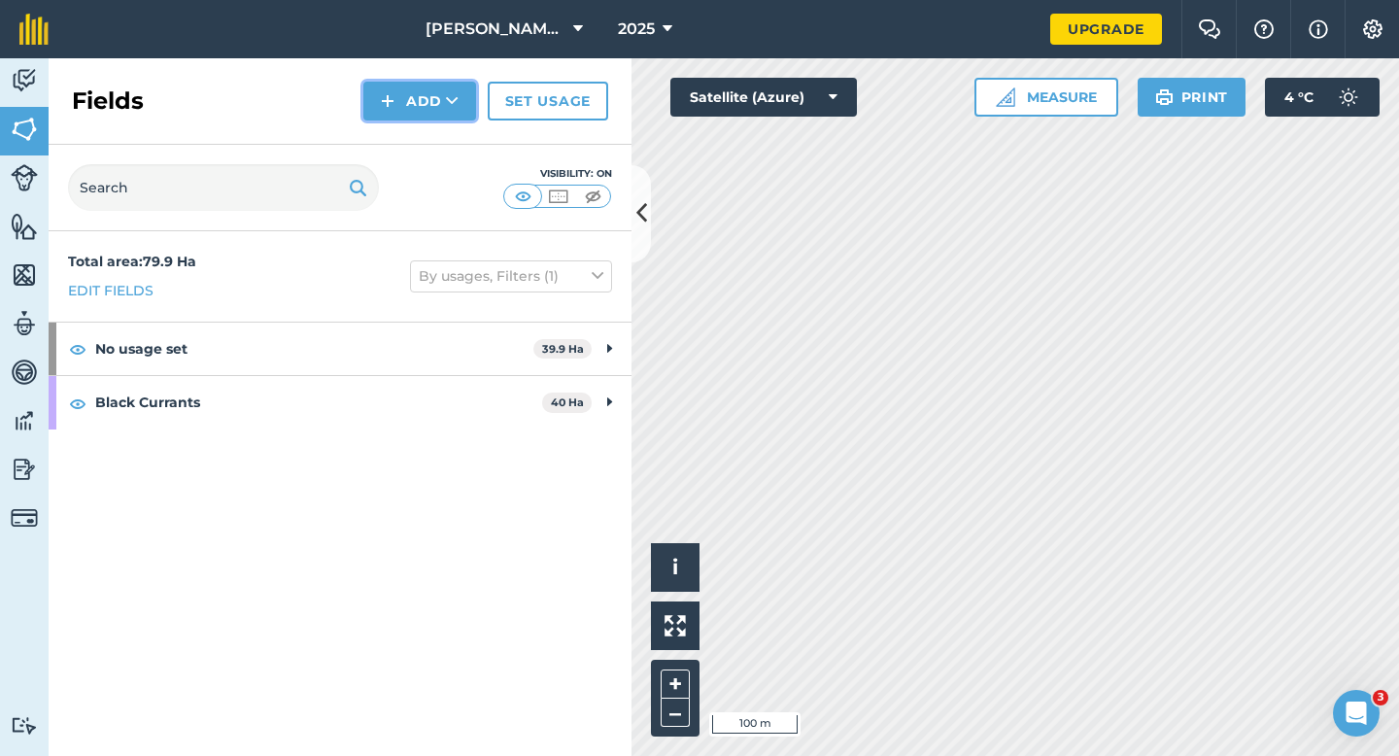
click at [389, 111] on img at bounding box center [388, 100] width 14 height 23
click at [399, 136] on link "Draw" at bounding box center [419, 144] width 107 height 43
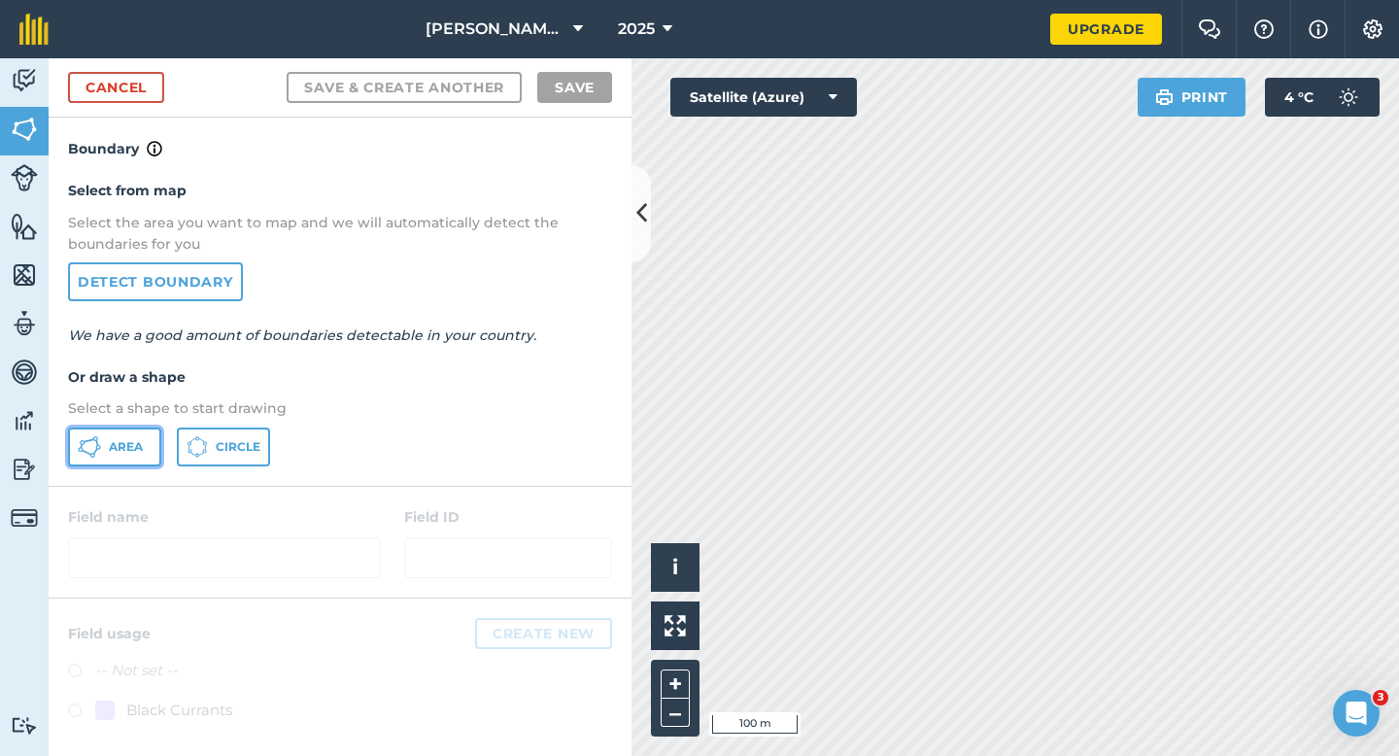
click at [101, 456] on button "Area" at bounding box center [114, 446] width 93 height 39
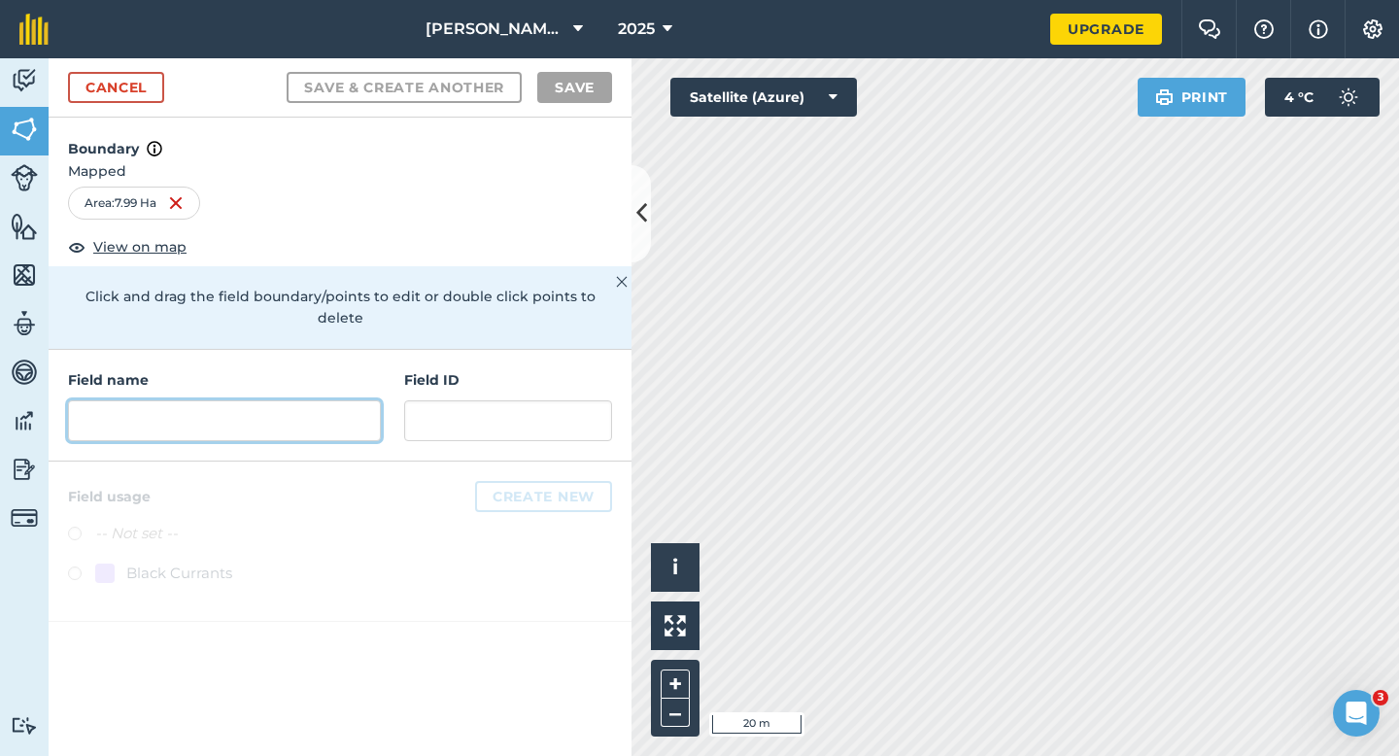
click at [225, 400] on input "text" at bounding box center [224, 420] width 313 height 41
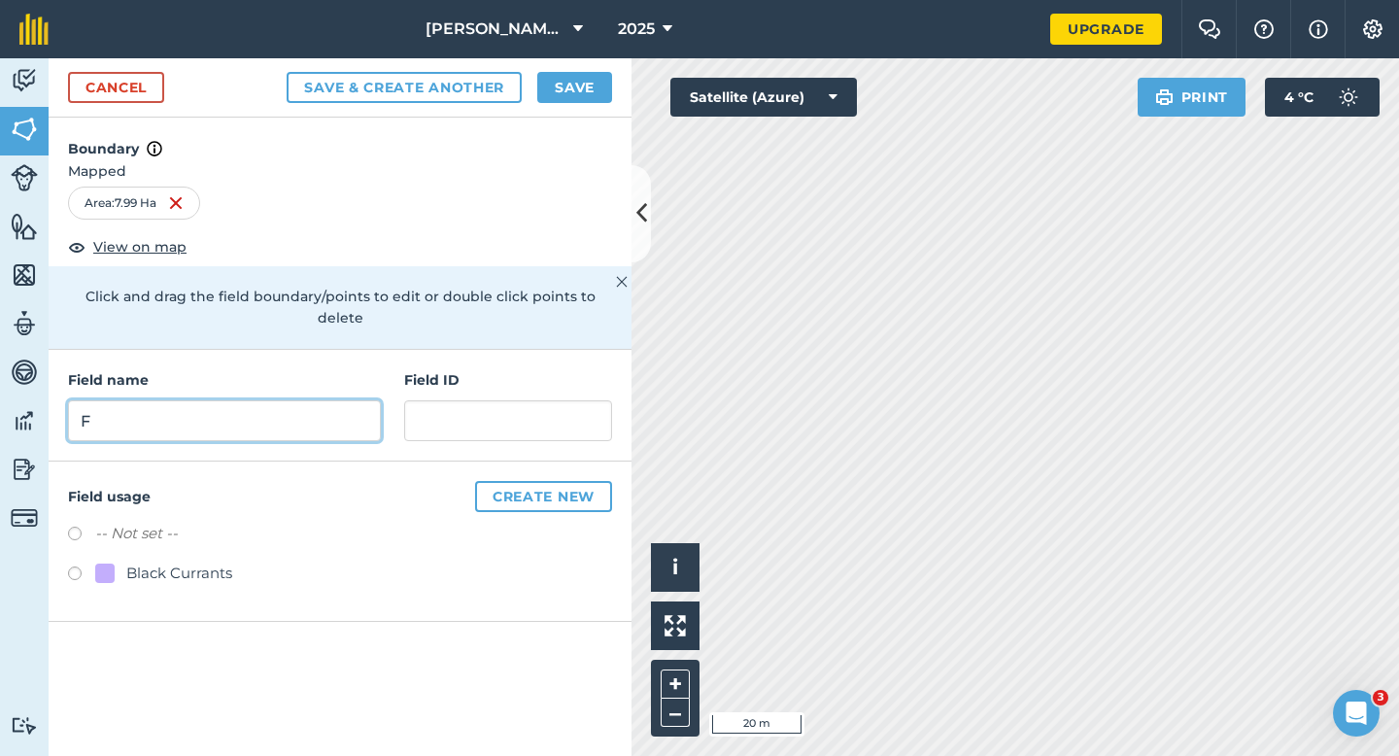
type input "F"
click at [578, 75] on button "Save" at bounding box center [574, 87] width 75 height 31
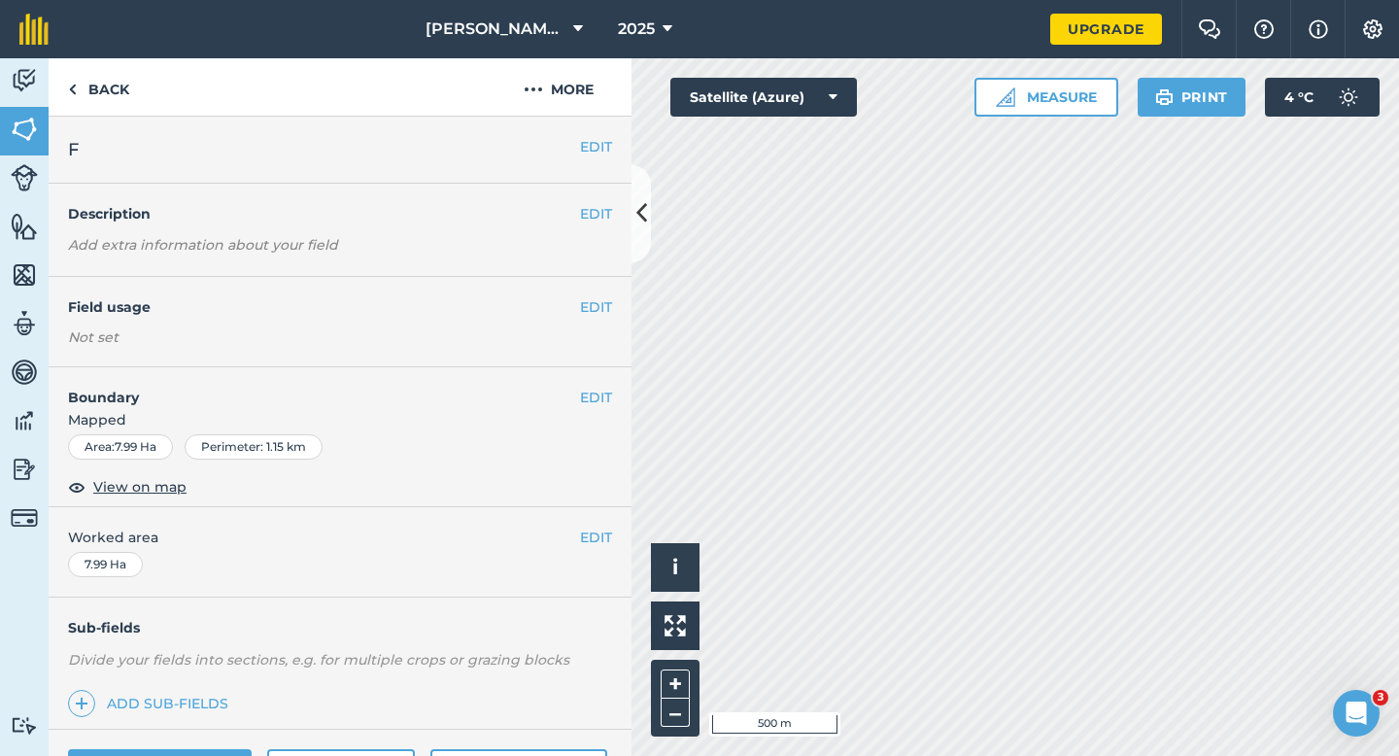
click at [591, 549] on div "EDIT Worked area 7.99 Ha" at bounding box center [340, 552] width 583 height 90
click at [595, 538] on button "EDIT" at bounding box center [596, 536] width 32 height 21
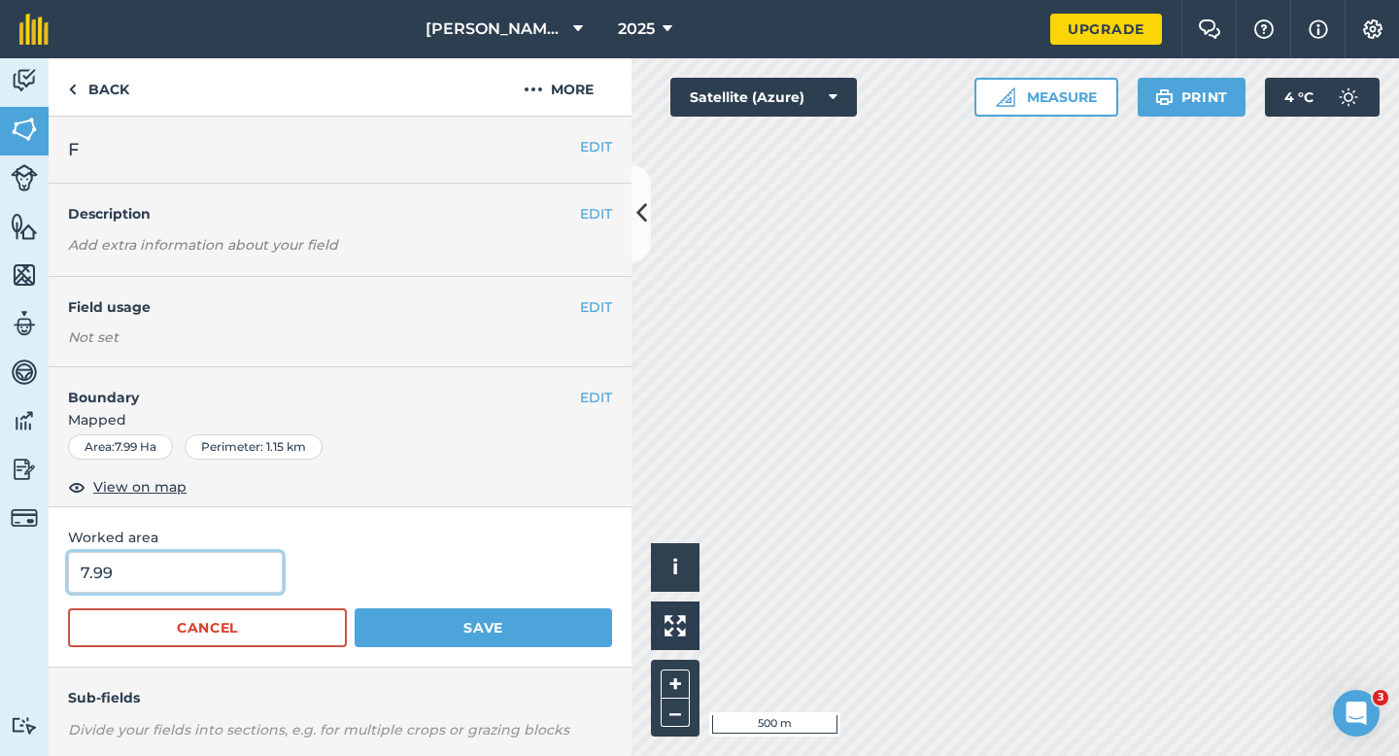
click at [222, 585] on input "7.99" at bounding box center [175, 572] width 215 height 41
type input "8"
click at [355, 608] on button "Save" at bounding box center [483, 627] width 257 height 39
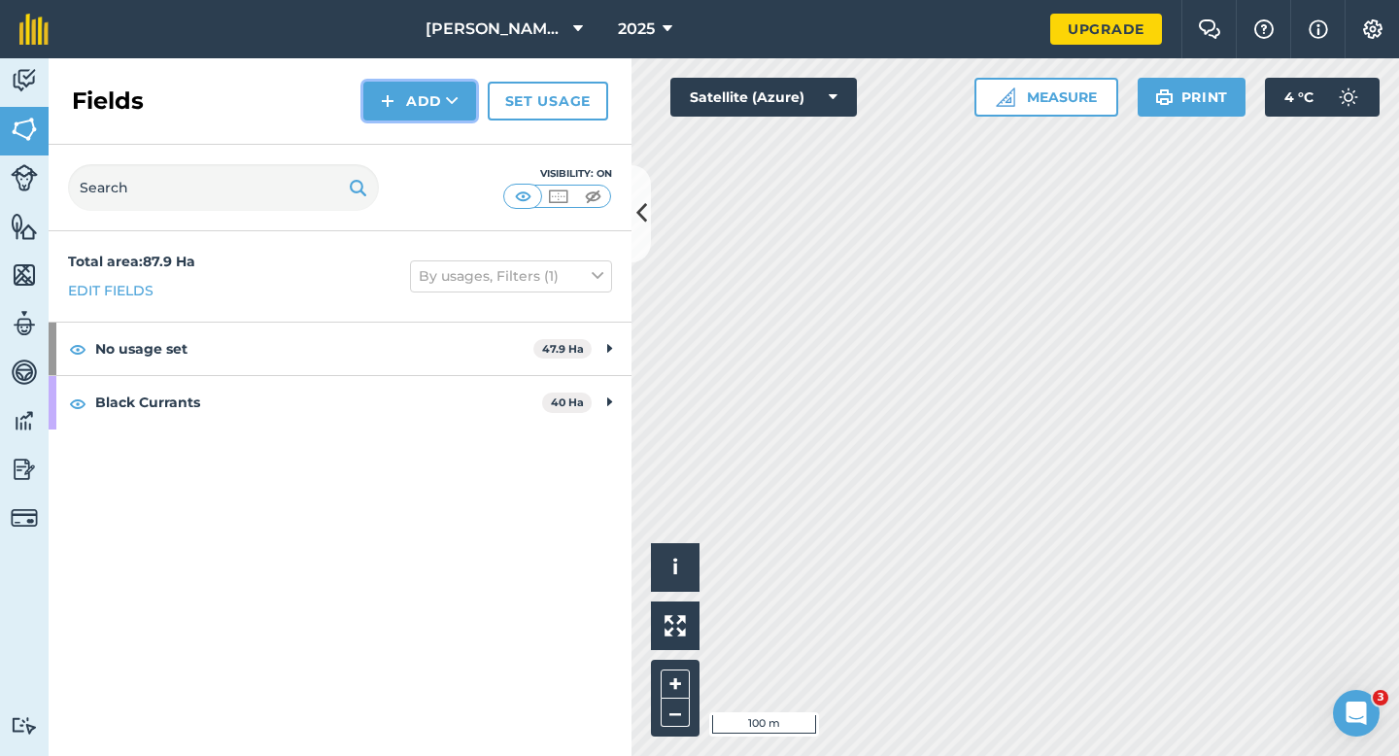
click at [393, 114] on button "Add" at bounding box center [419, 101] width 113 height 39
click at [401, 139] on link "Draw" at bounding box center [419, 144] width 107 height 43
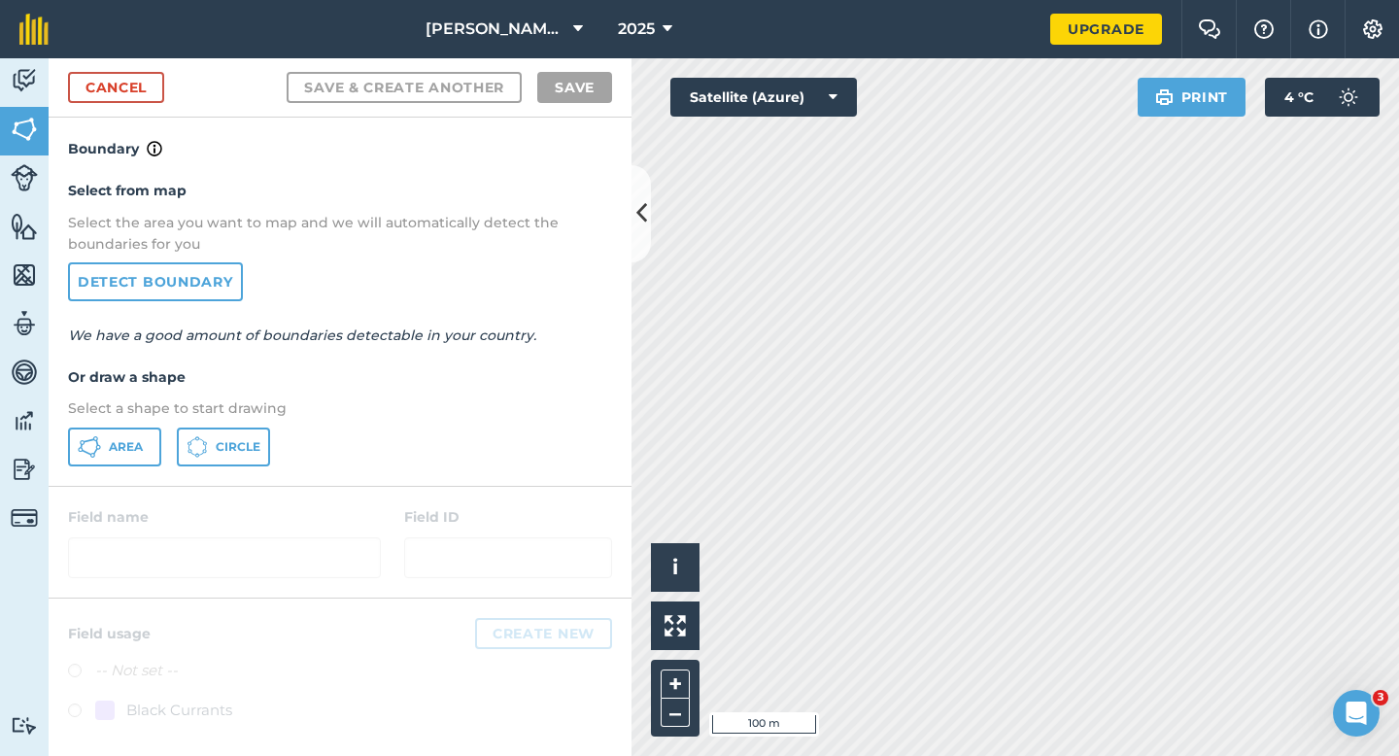
click at [162, 434] on div "Area Circle" at bounding box center [340, 446] width 544 height 39
click at [148, 434] on button "Area" at bounding box center [114, 446] width 93 height 39
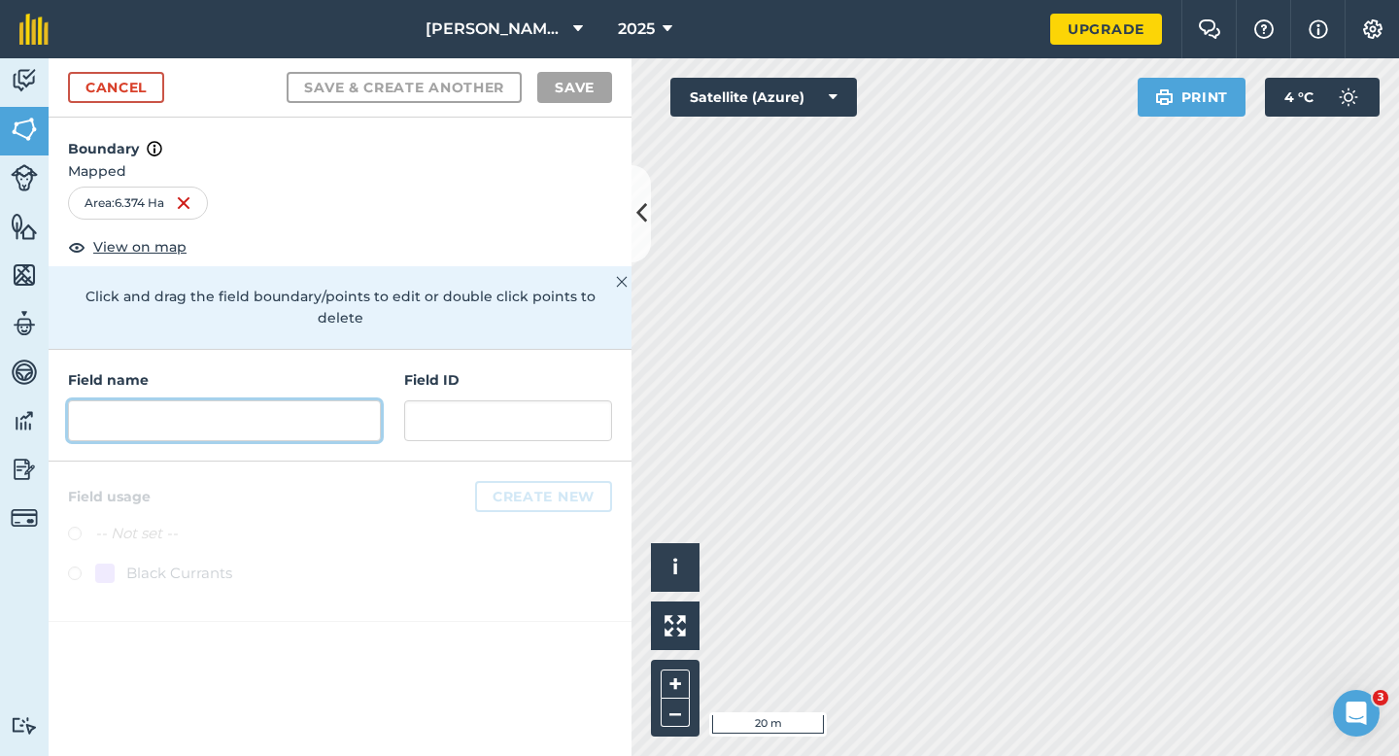
click at [326, 406] on input "text" at bounding box center [224, 420] width 313 height 41
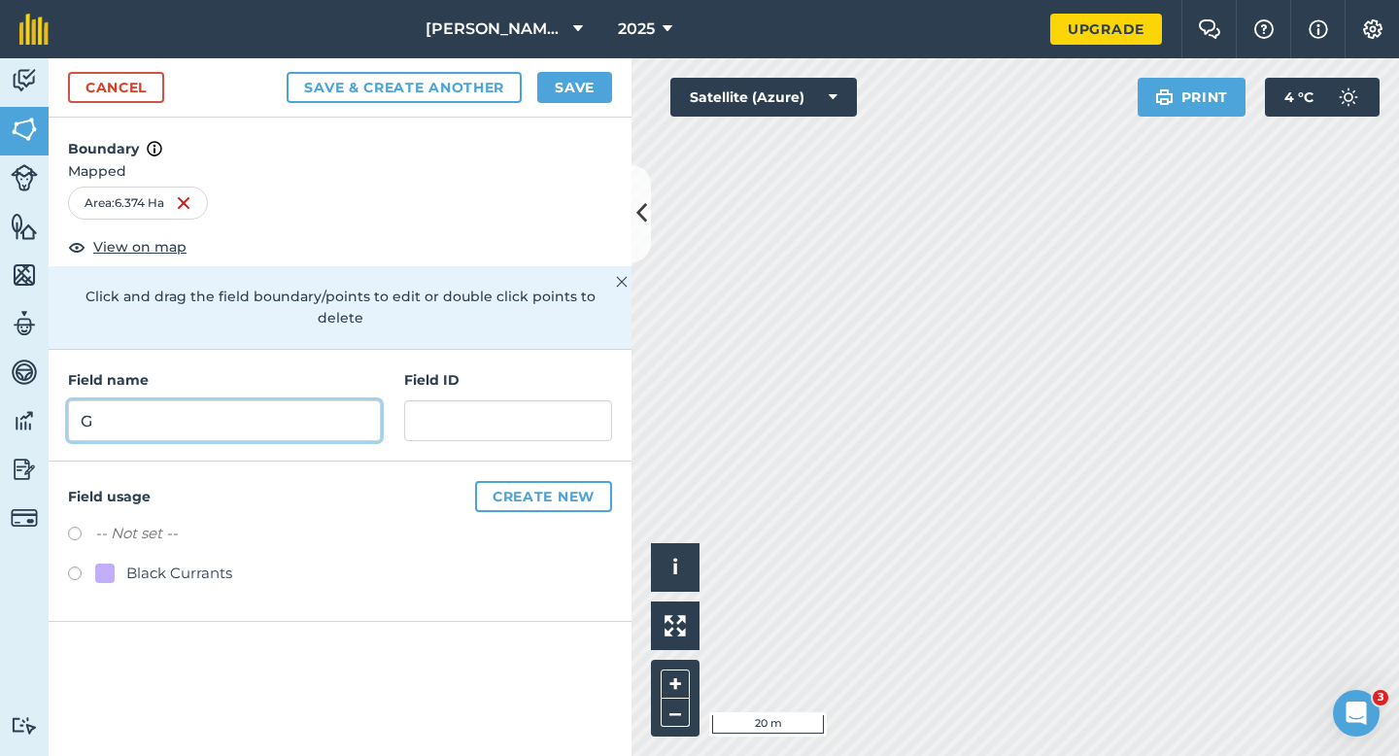
type input "G"
click at [575, 93] on button "Save" at bounding box center [574, 87] width 75 height 31
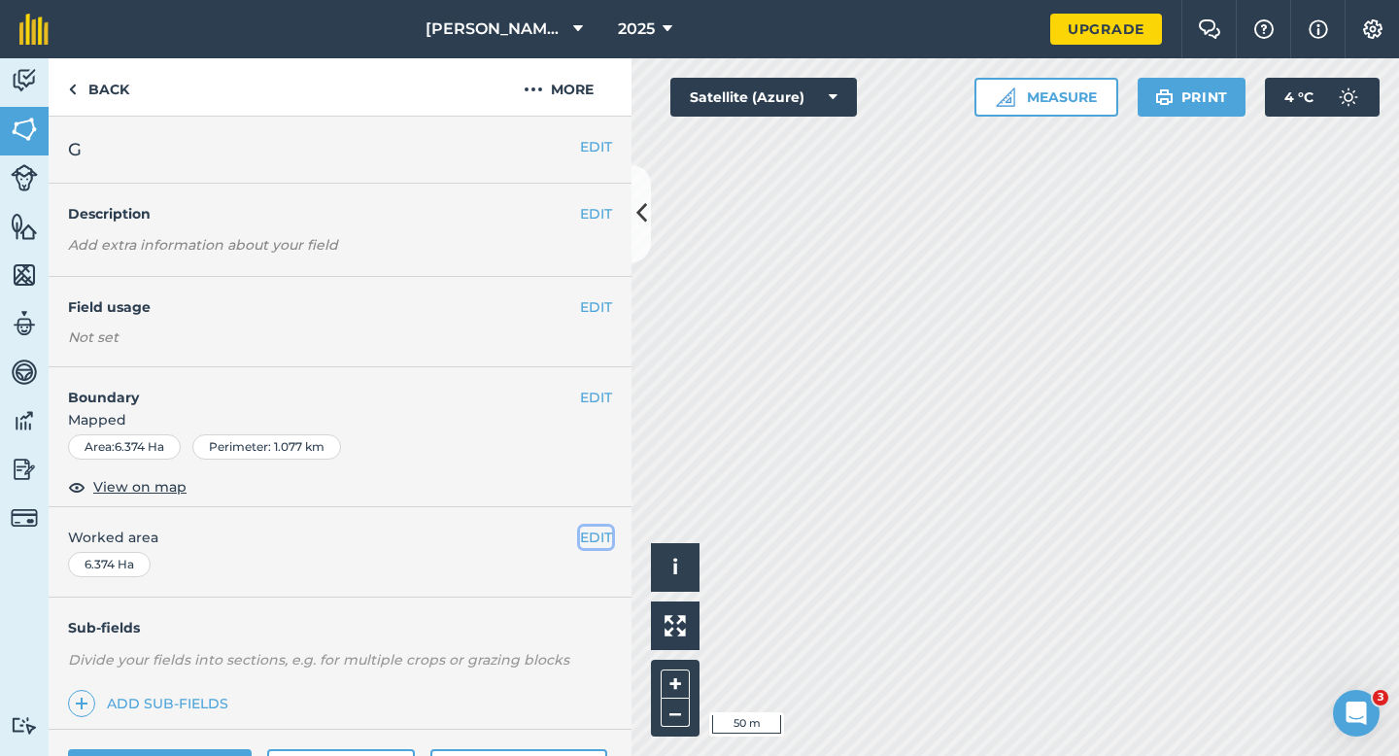
click at [592, 530] on button "EDIT" at bounding box center [596, 536] width 32 height 21
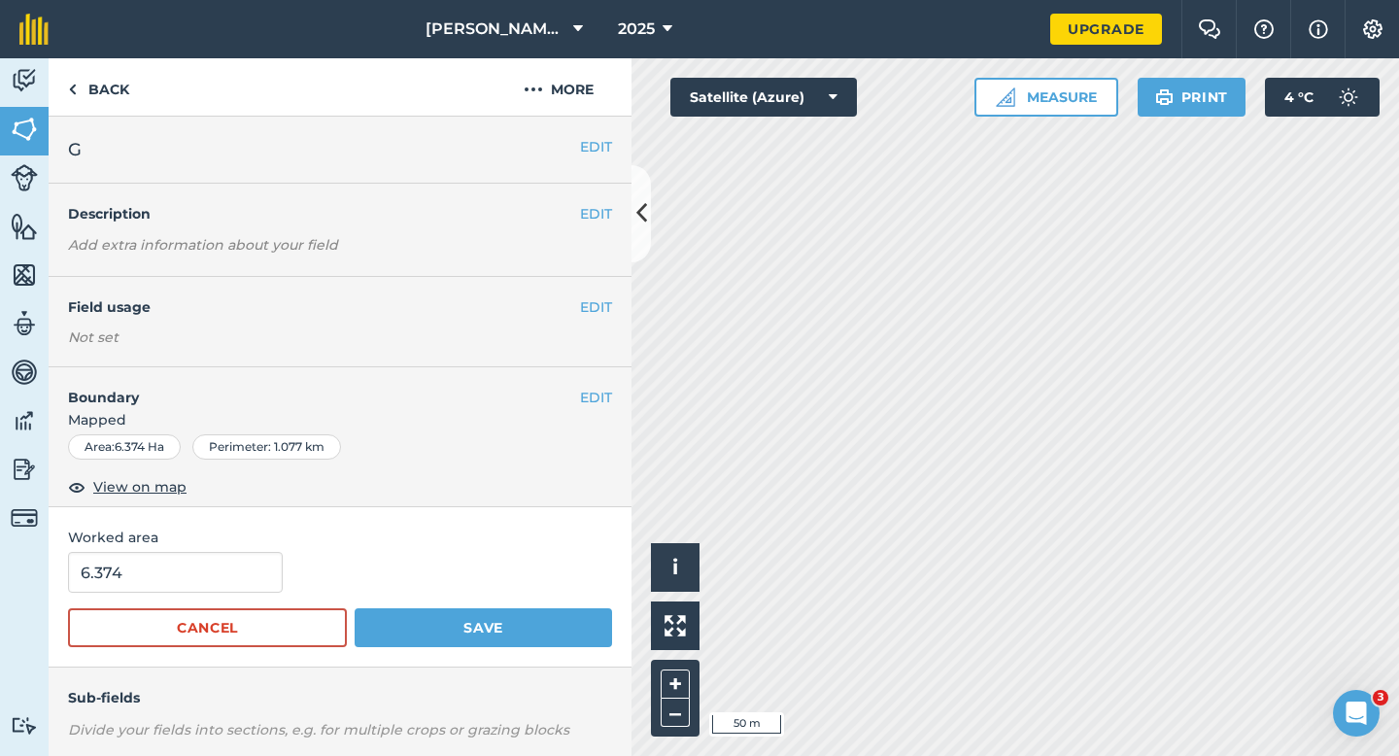
click at [226, 595] on form "6.374 Cancel Save" at bounding box center [340, 599] width 544 height 95
click at [226, 591] on input "6.374" at bounding box center [175, 572] width 215 height 41
type input "6.4"
click at [355, 608] on button "Save" at bounding box center [483, 627] width 257 height 39
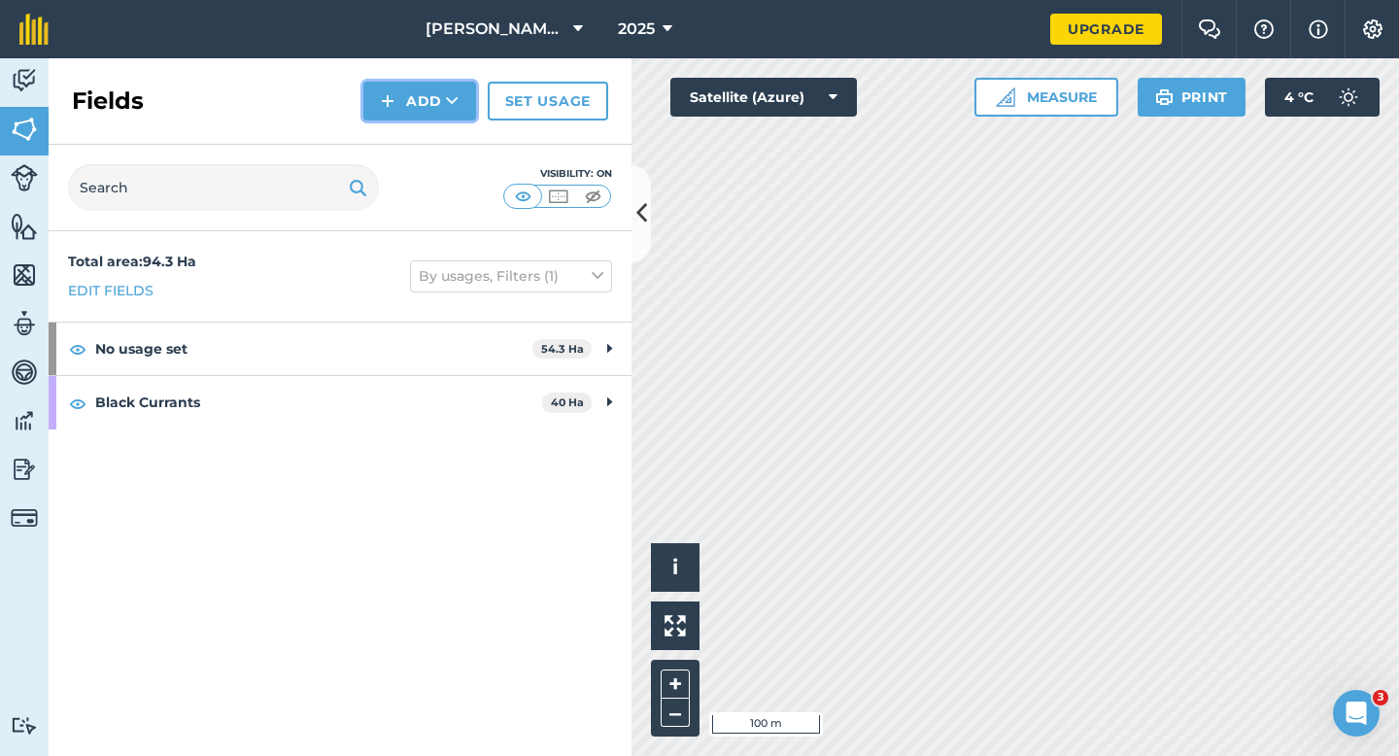
click at [399, 95] on button "Add" at bounding box center [419, 101] width 113 height 39
click at [399, 143] on link "Draw" at bounding box center [419, 144] width 107 height 43
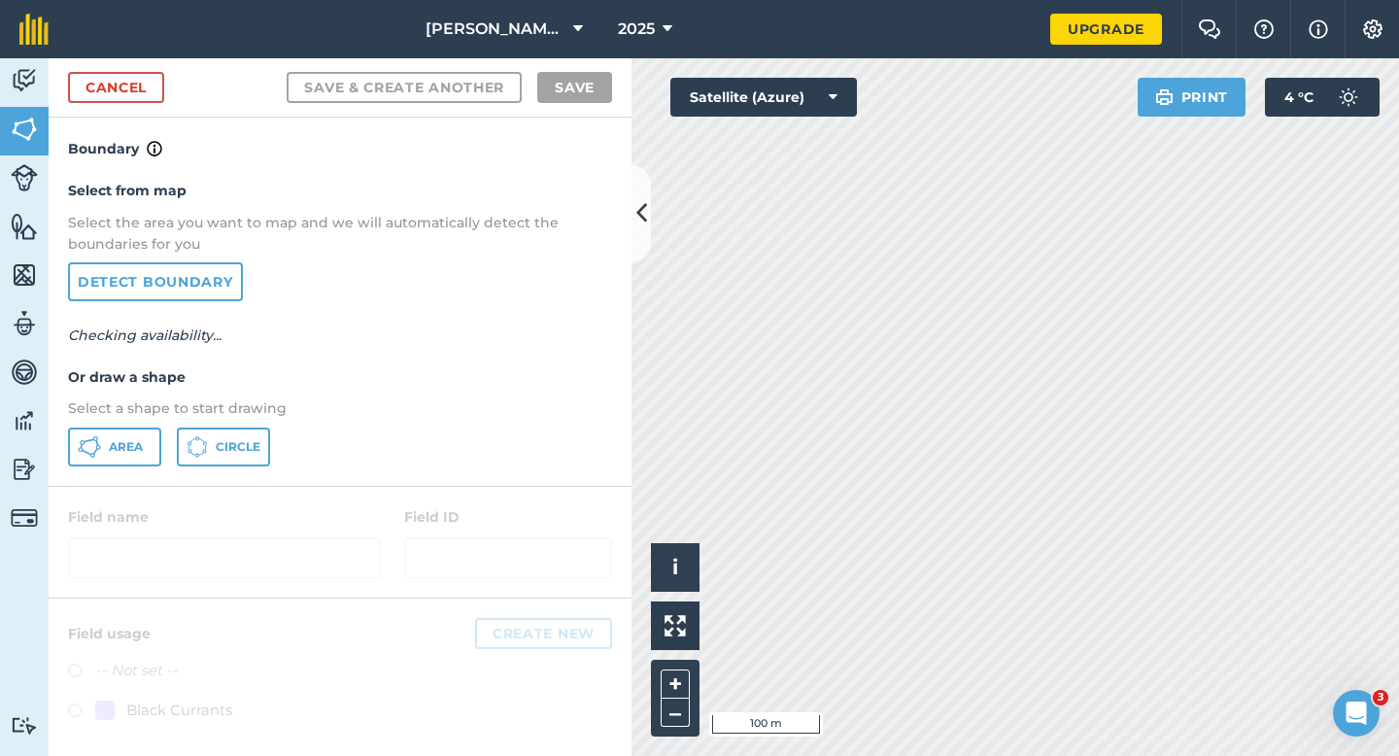
click at [141, 419] on div "Select from map Select the area you want to map and we will automatically detec…" at bounding box center [340, 322] width 583 height 324
click at [137, 433] on button "Area" at bounding box center [114, 446] width 93 height 39
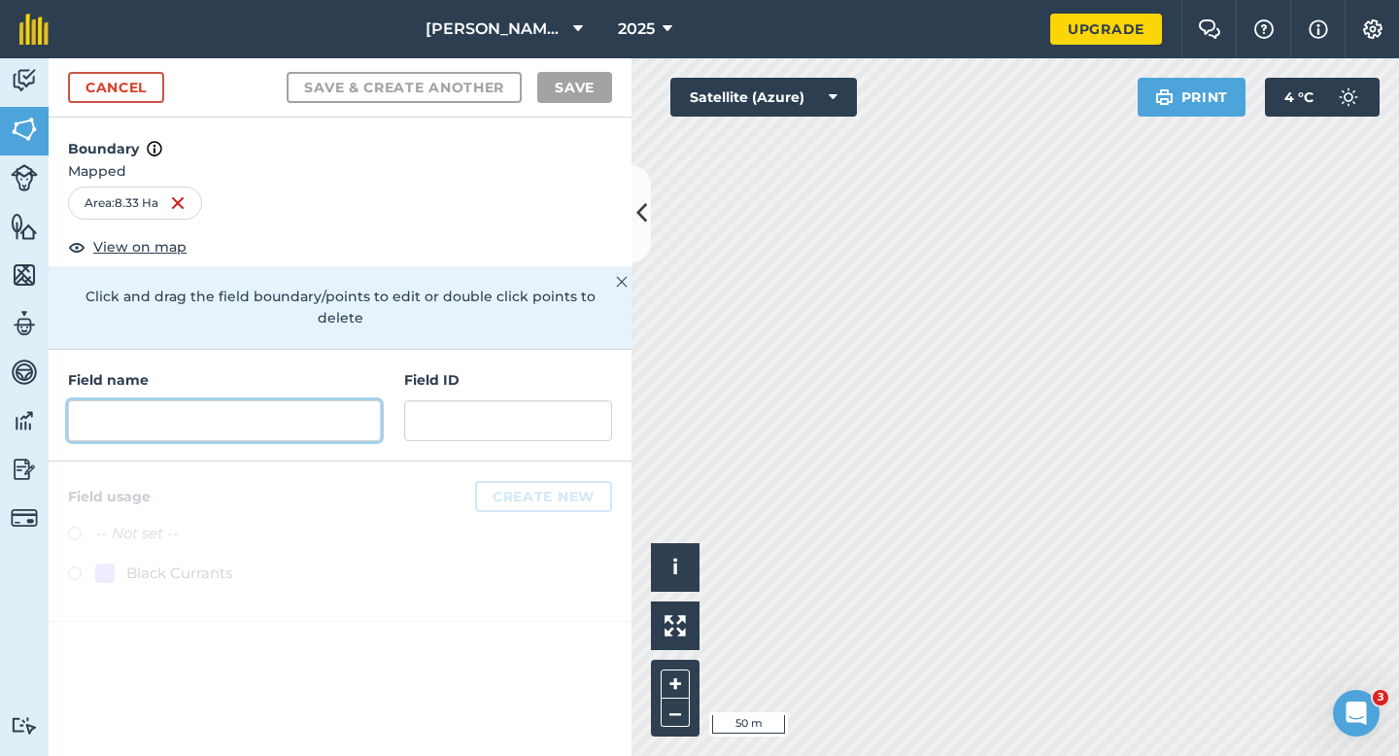
click at [340, 418] on input "text" at bounding box center [224, 420] width 313 height 41
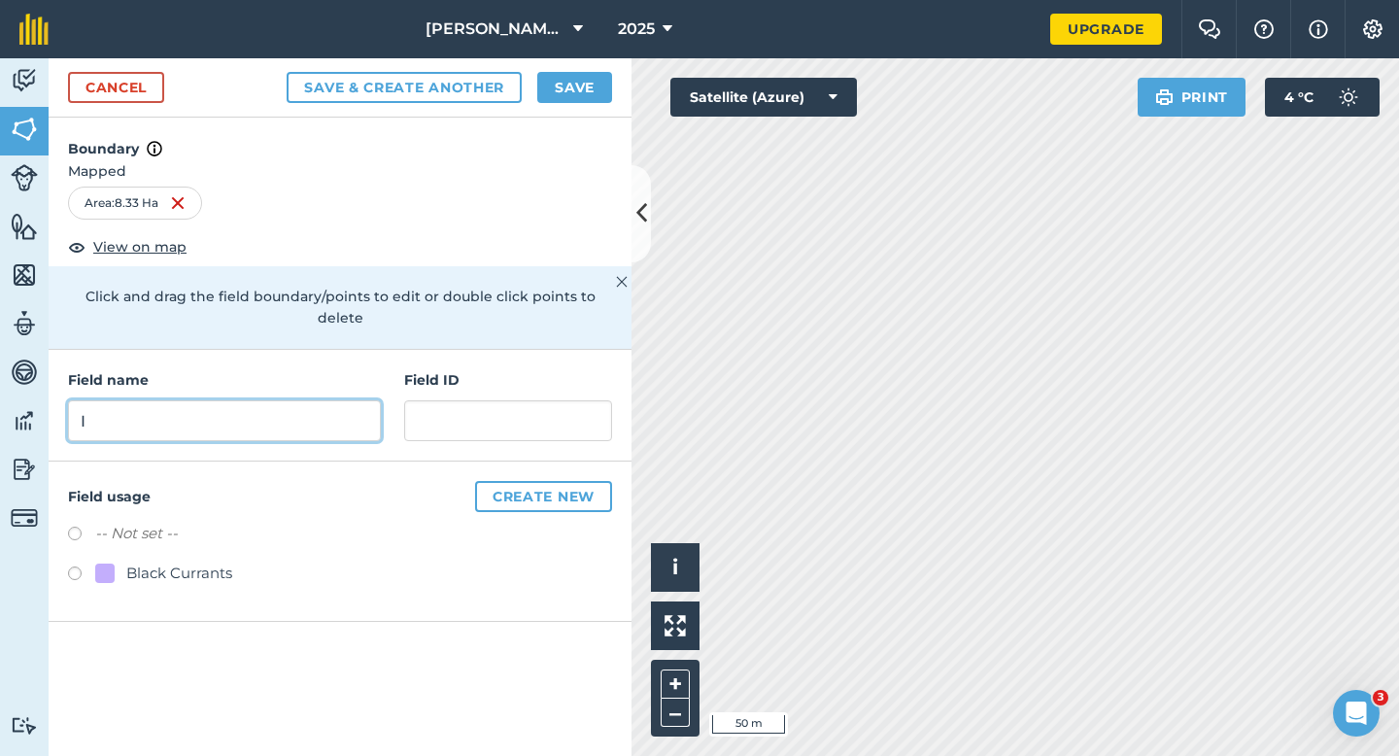
type input "I"
click at [544, 98] on button "Save" at bounding box center [574, 87] width 75 height 31
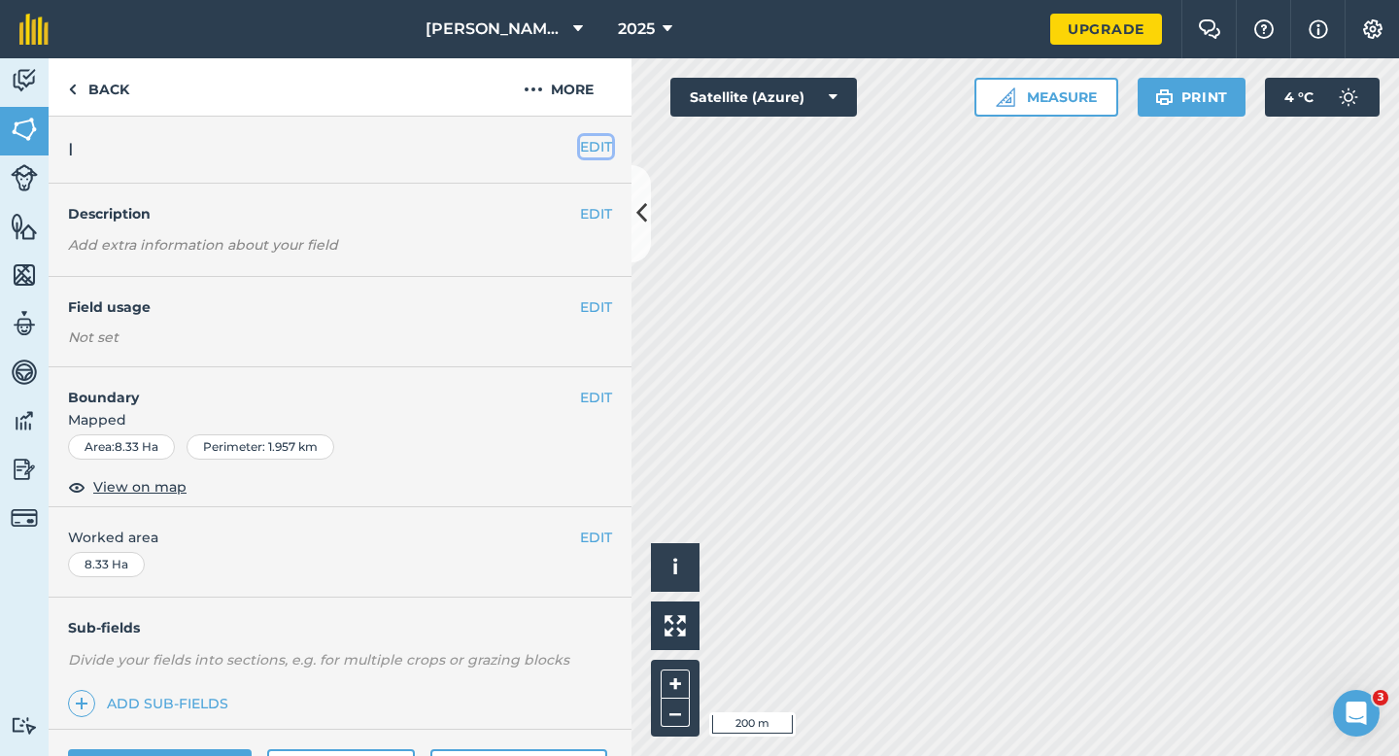
click at [592, 143] on button "EDIT" at bounding box center [596, 146] width 32 height 21
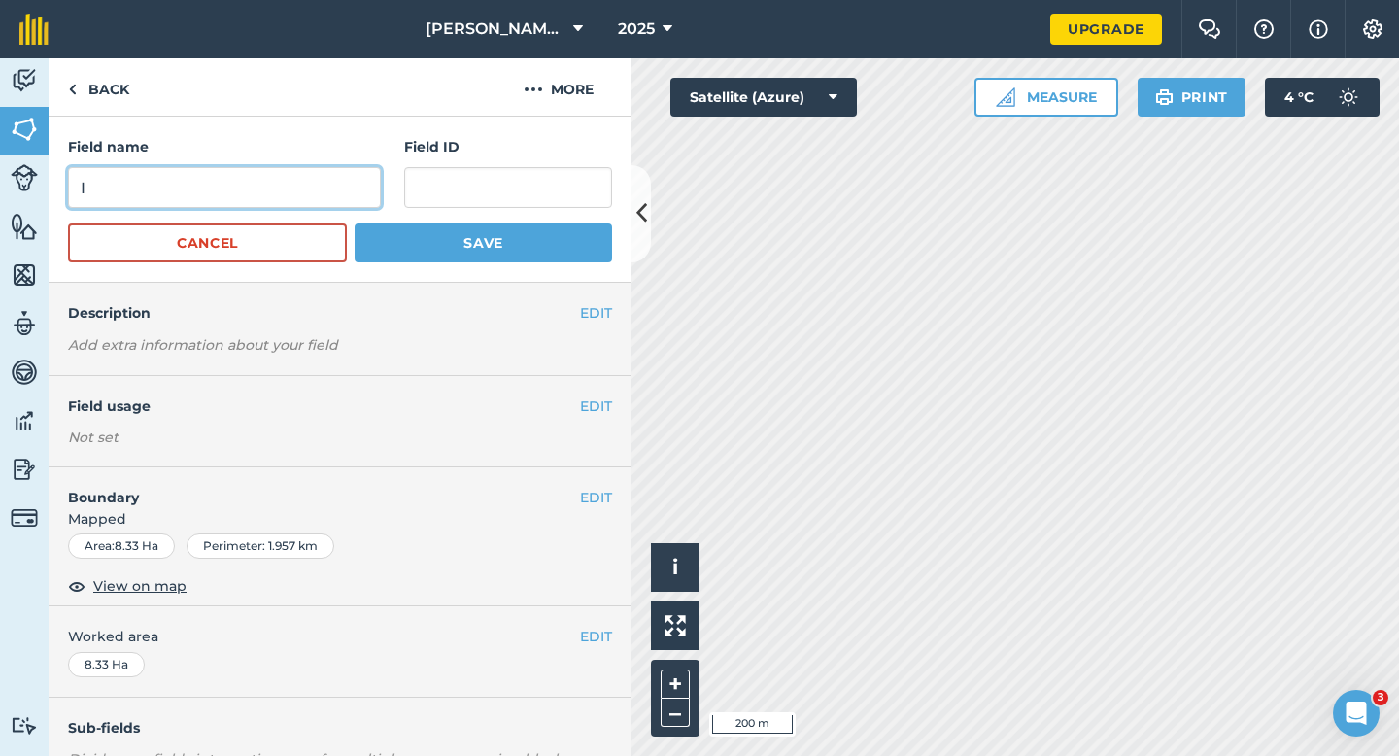
click at [324, 206] on input "I" at bounding box center [224, 187] width 313 height 41
type input "H"
click at [355, 223] on button "Save" at bounding box center [483, 242] width 257 height 39
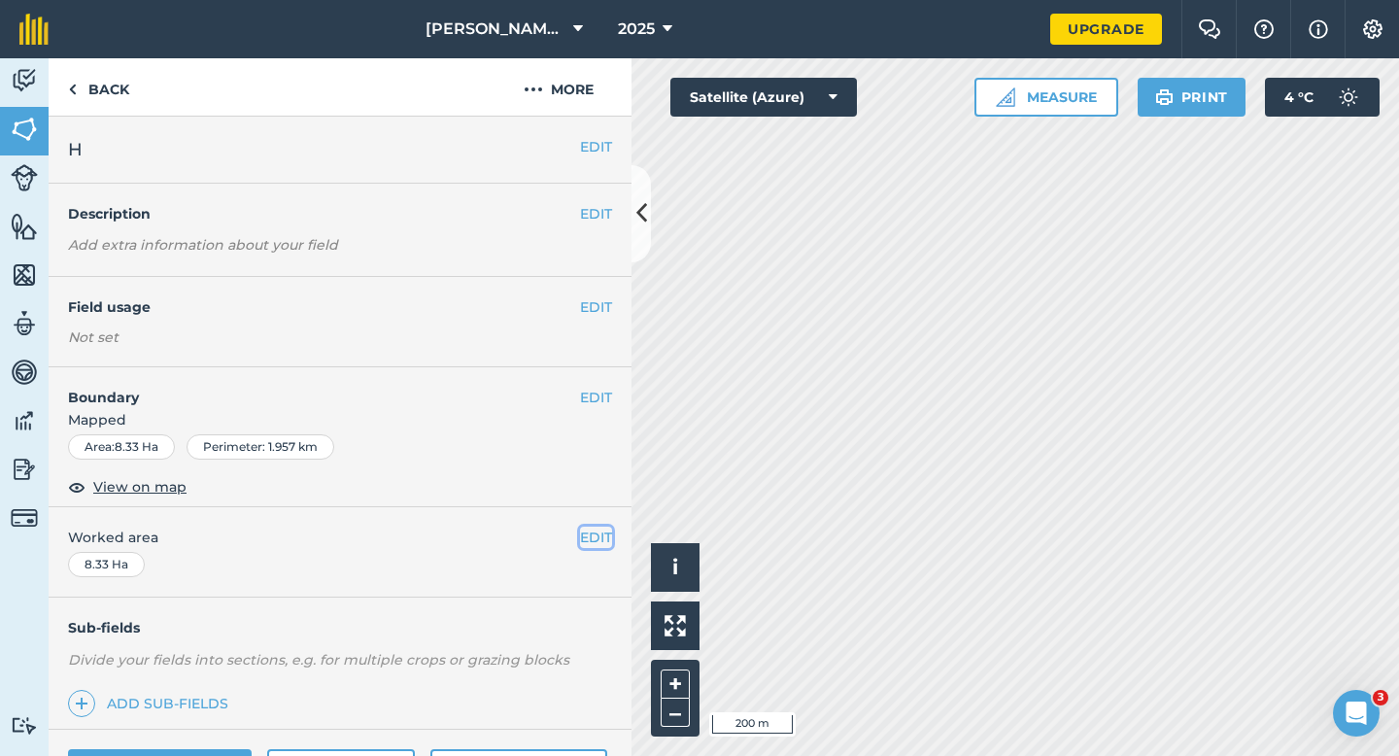
click at [598, 542] on button "EDIT" at bounding box center [596, 536] width 32 height 21
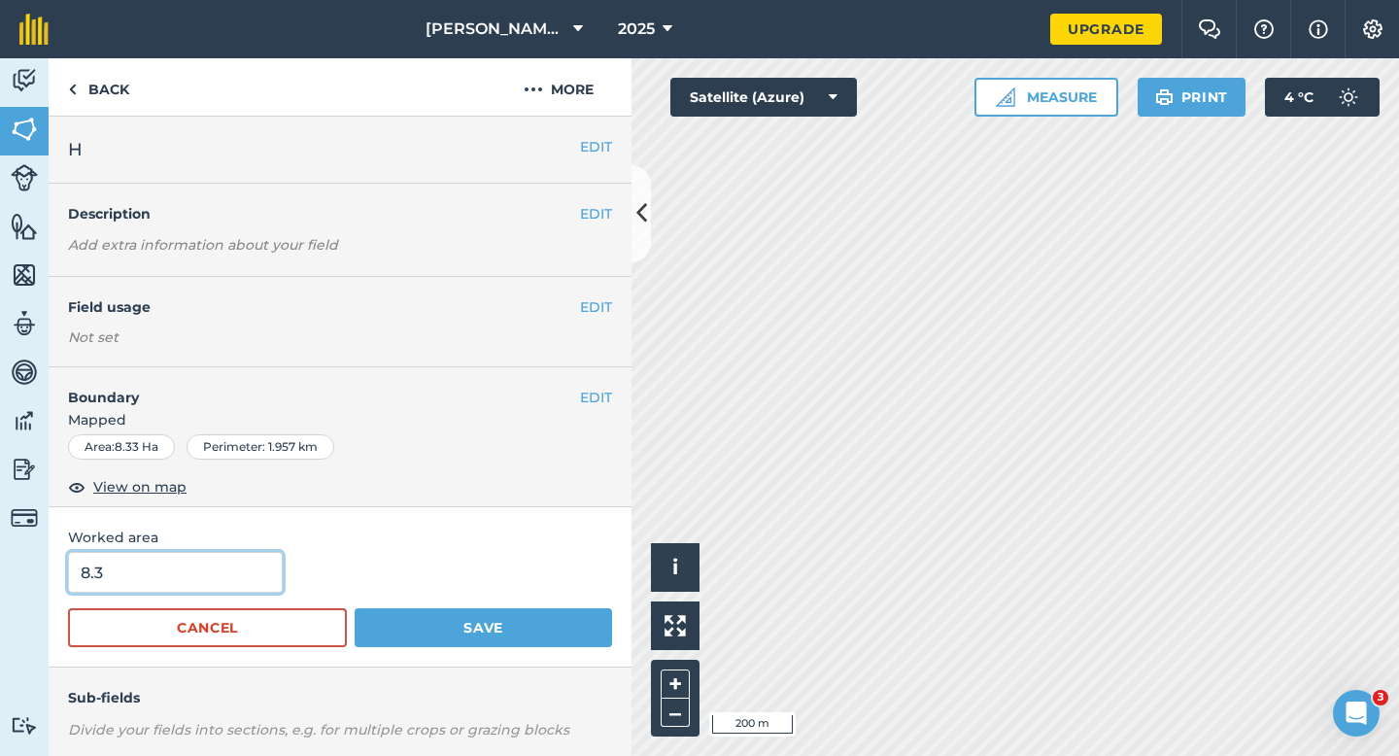
click at [224, 567] on input "8.3" at bounding box center [175, 572] width 215 height 41
type input "8.3"
click at [355, 608] on button "Save" at bounding box center [483, 627] width 257 height 39
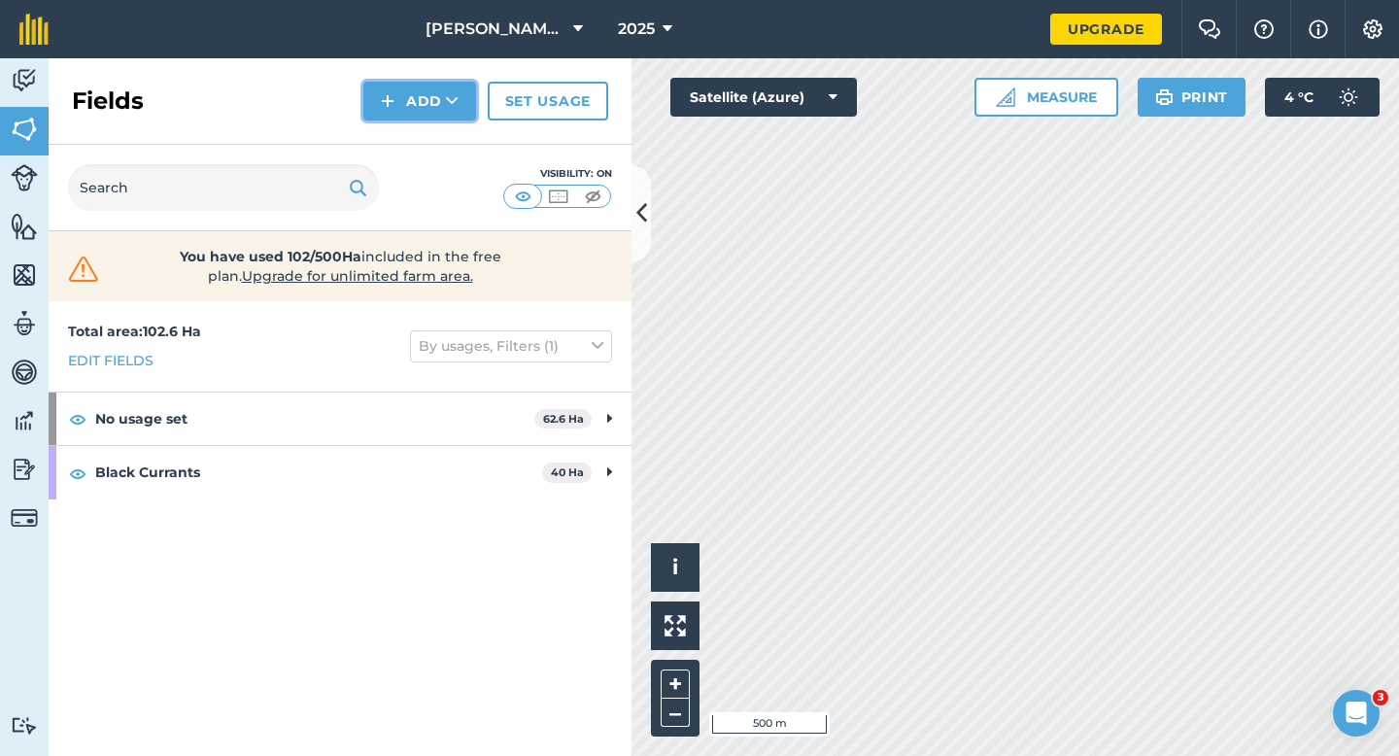
click at [379, 89] on button "Add" at bounding box center [419, 101] width 113 height 39
click at [408, 154] on link "Draw" at bounding box center [419, 144] width 107 height 43
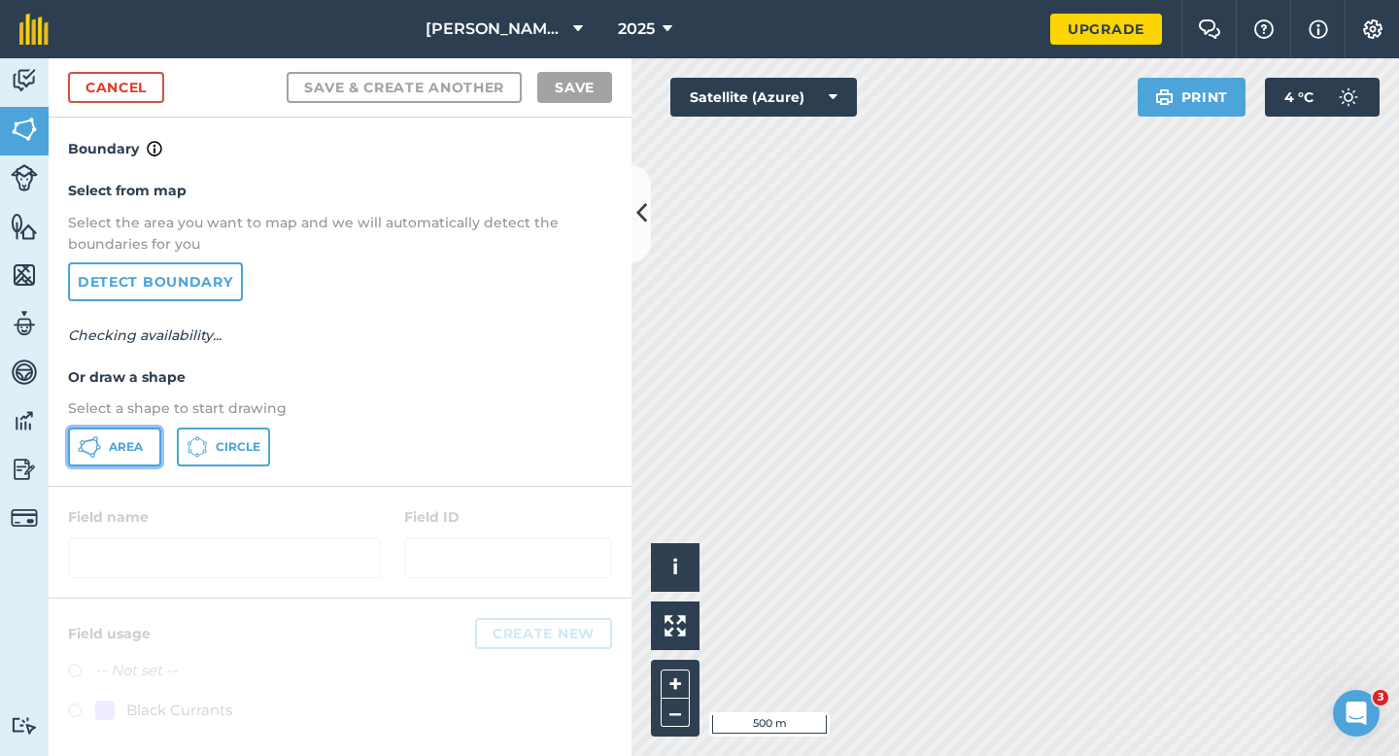
click at [131, 428] on button "Area" at bounding box center [114, 446] width 93 height 39
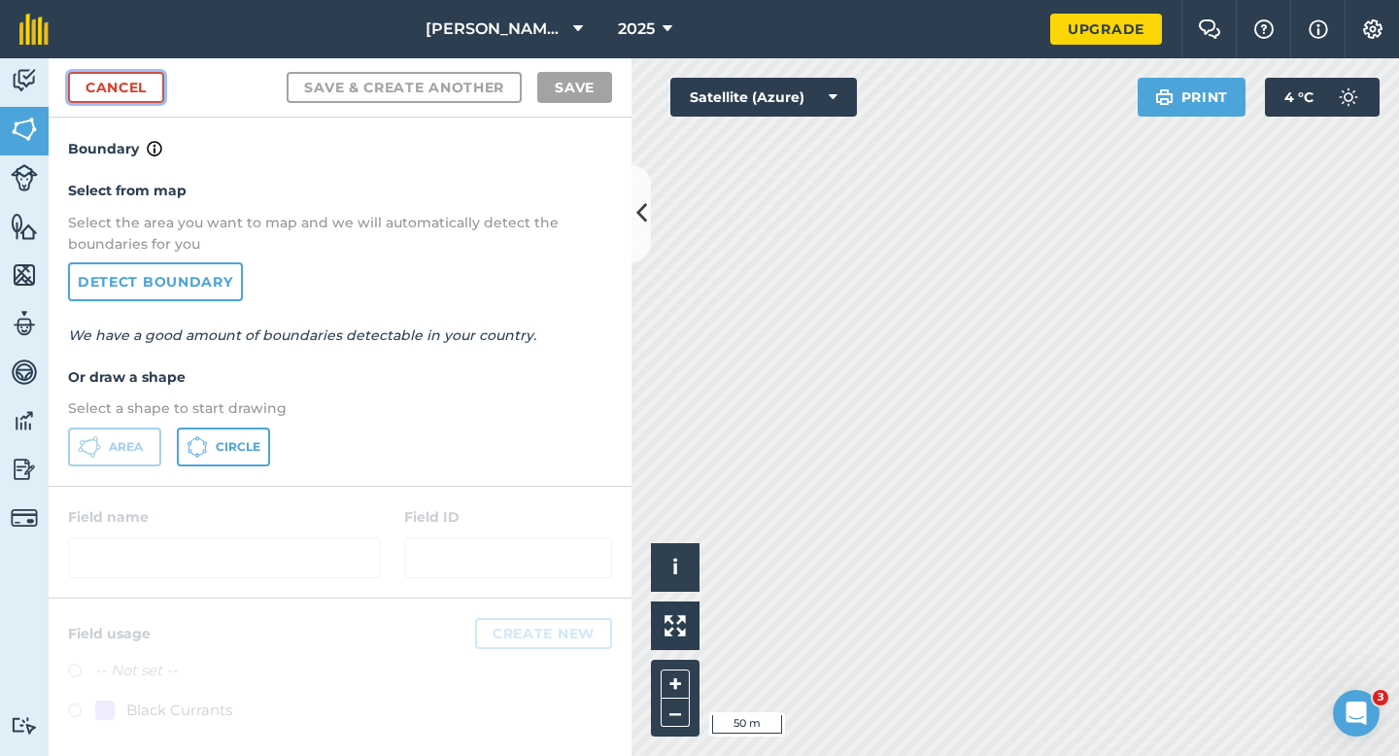
click at [120, 77] on link "Cancel" at bounding box center [116, 87] width 96 height 31
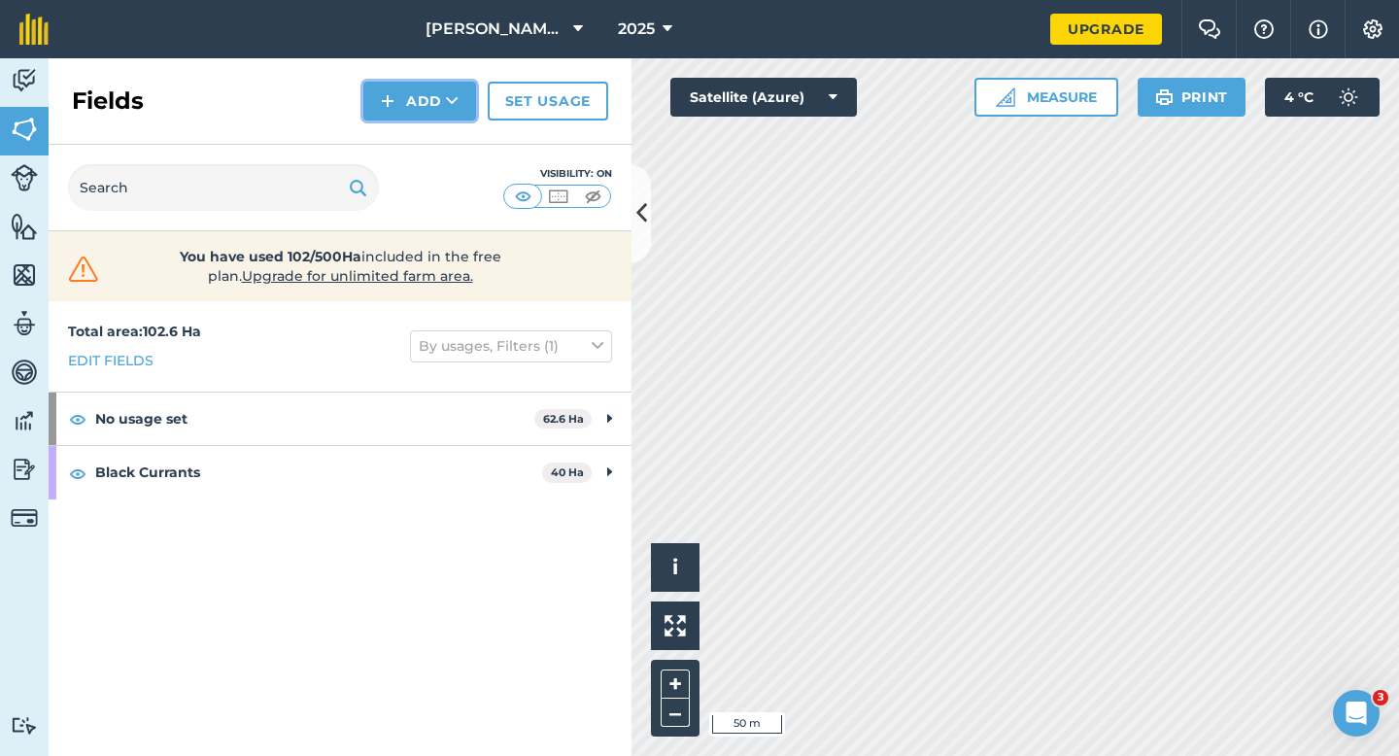
click at [467, 90] on button "Add" at bounding box center [419, 101] width 113 height 39
click at [452, 151] on link "Draw" at bounding box center [419, 144] width 107 height 43
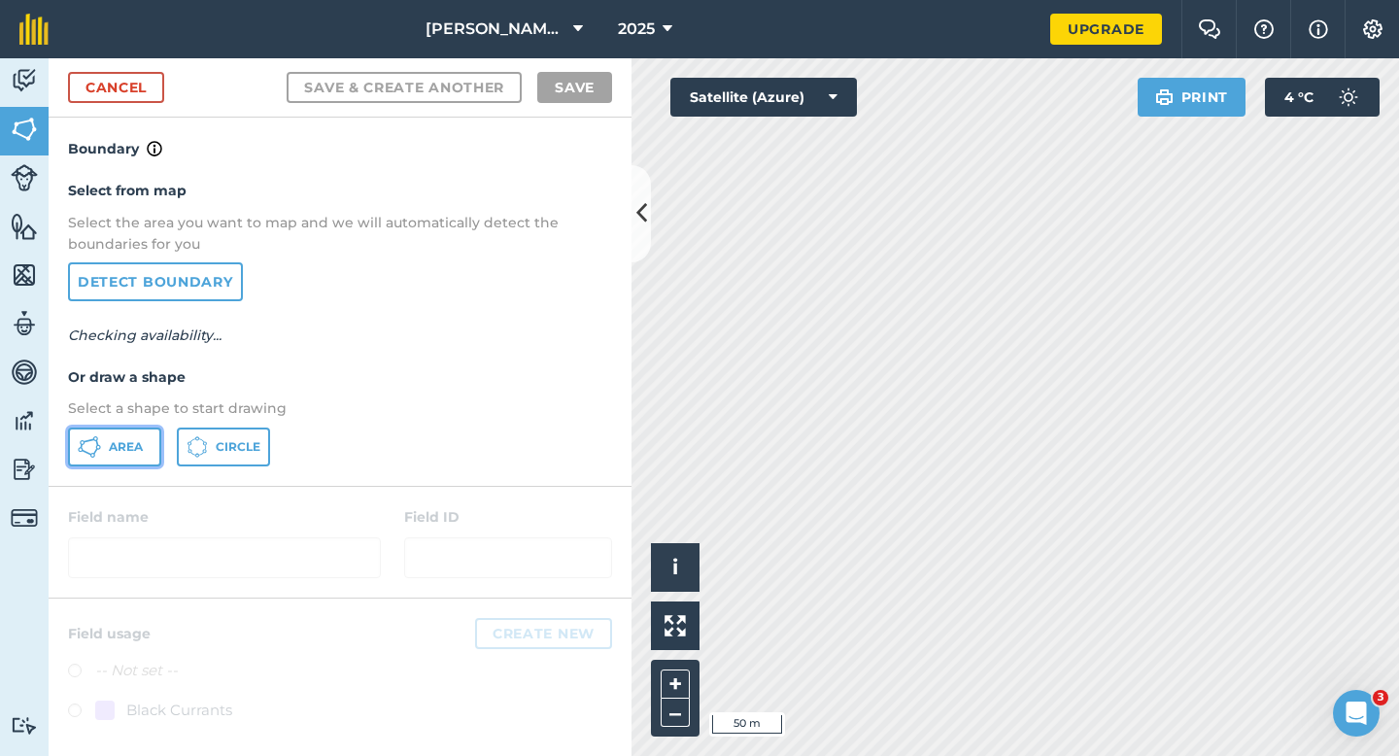
click at [110, 427] on button "Area" at bounding box center [114, 446] width 93 height 39
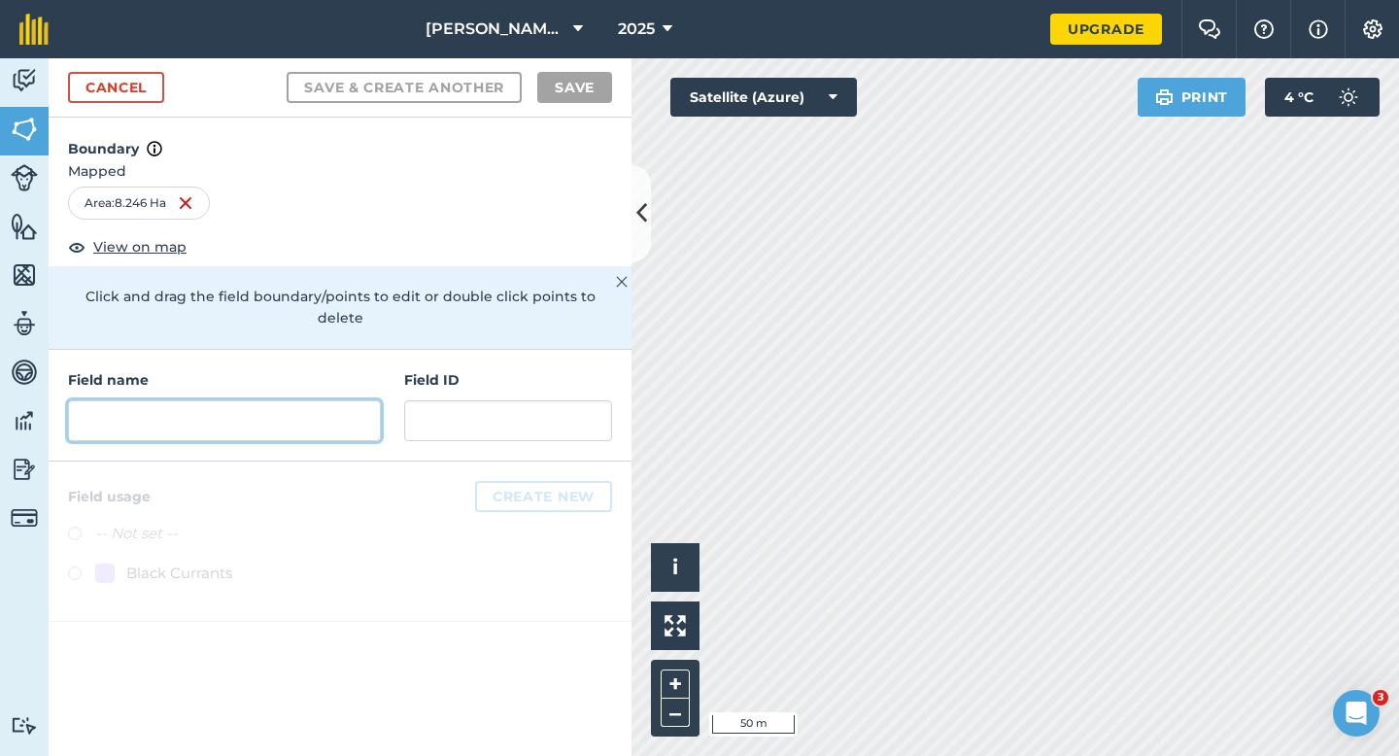
click at [335, 400] on input "text" at bounding box center [224, 420] width 313 height 41
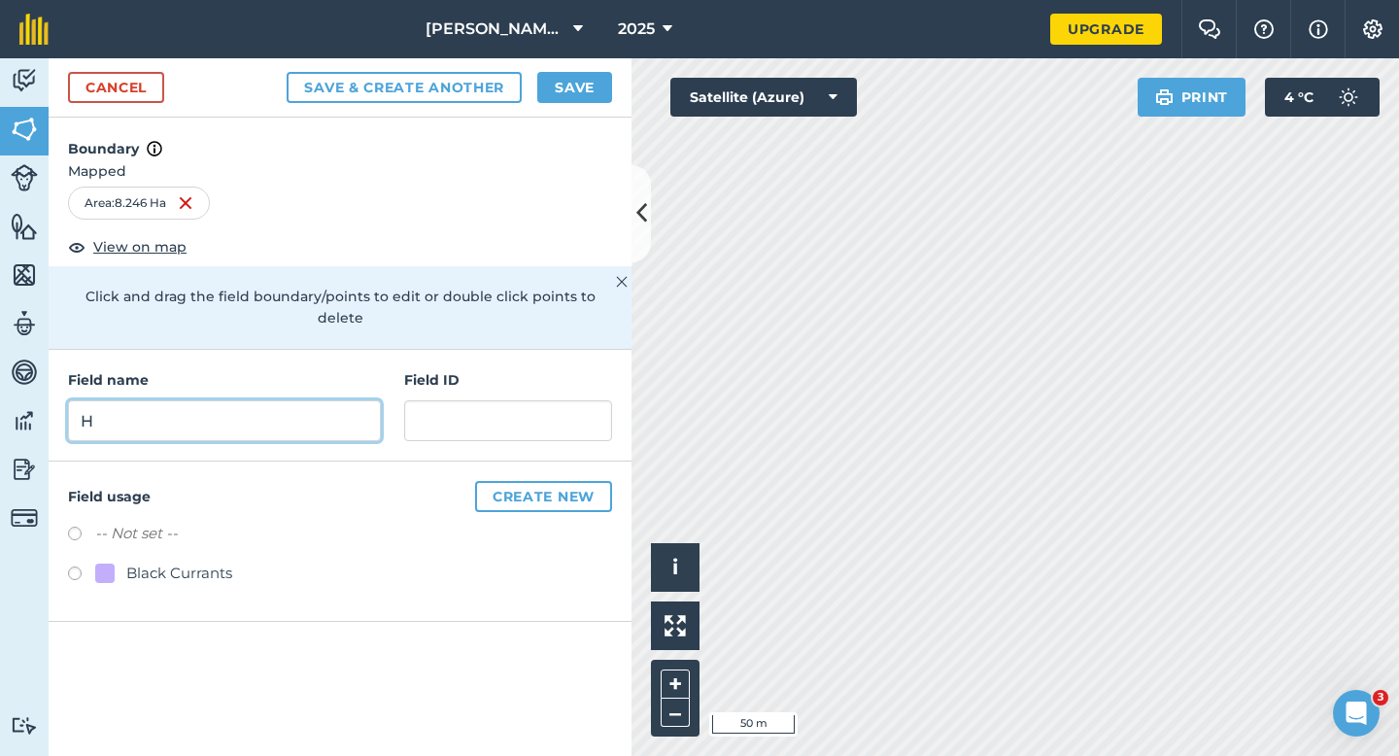
type input "H"
click at [546, 92] on button "Save" at bounding box center [574, 87] width 75 height 31
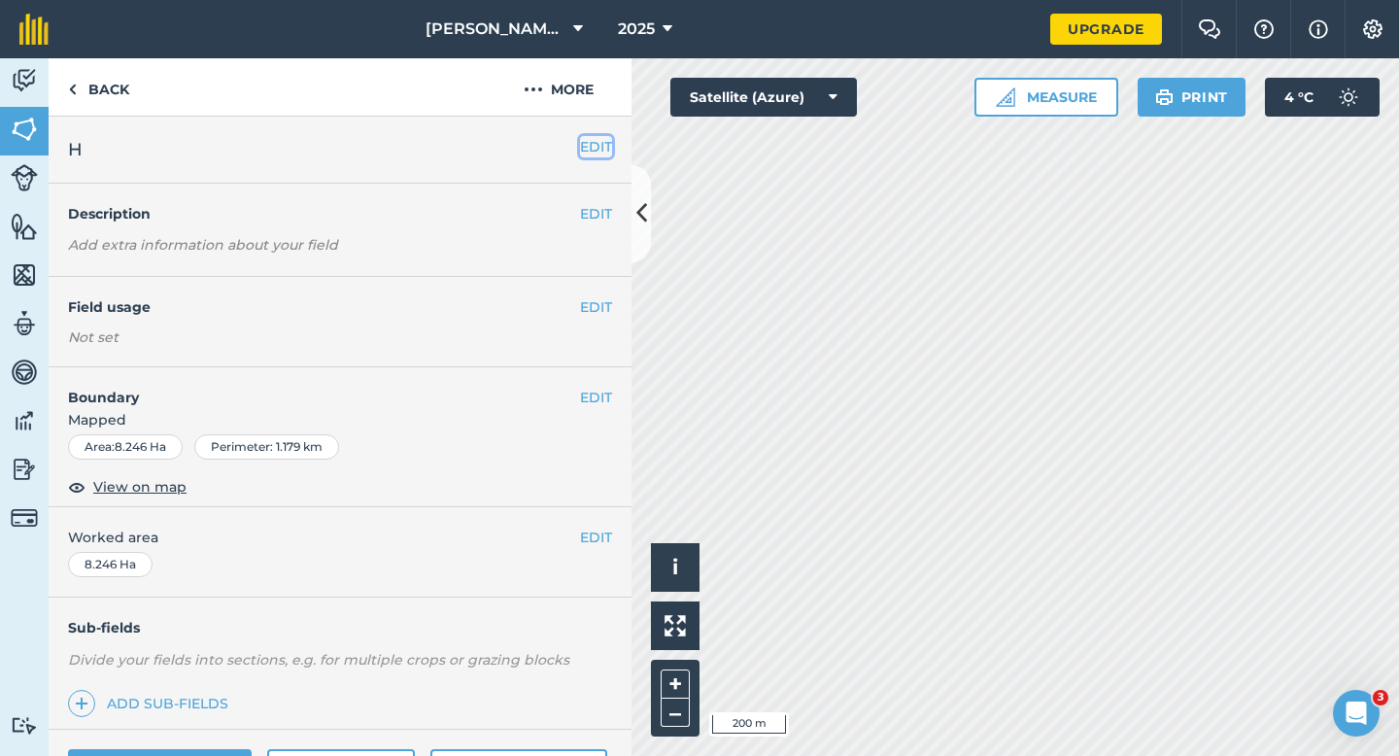
click at [592, 146] on button "EDIT" at bounding box center [596, 146] width 32 height 21
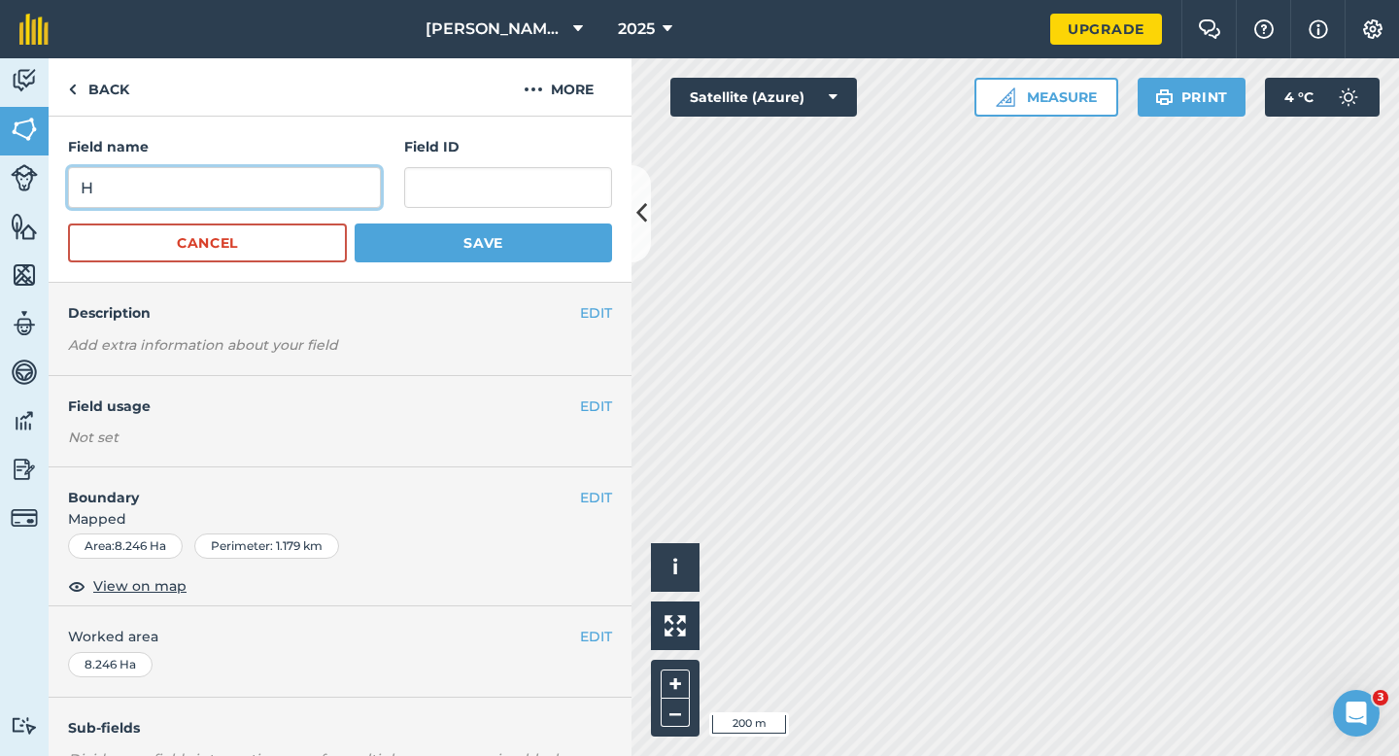
click at [240, 172] on input "H" at bounding box center [224, 187] width 313 height 41
click at [240, 172] on input "I" at bounding box center [224, 187] width 313 height 41
type input "I"
click at [355, 223] on button "Save" at bounding box center [483, 242] width 257 height 39
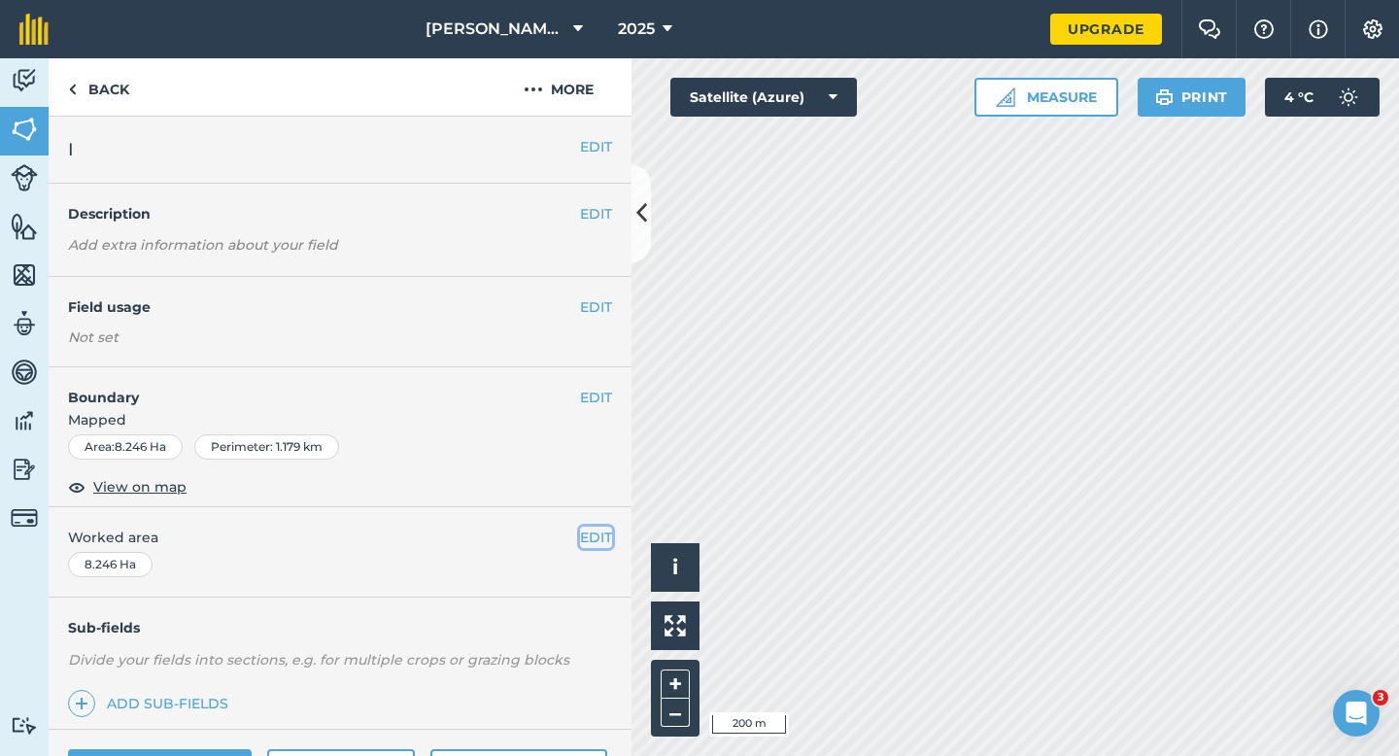
click at [580, 533] on button "EDIT" at bounding box center [596, 536] width 32 height 21
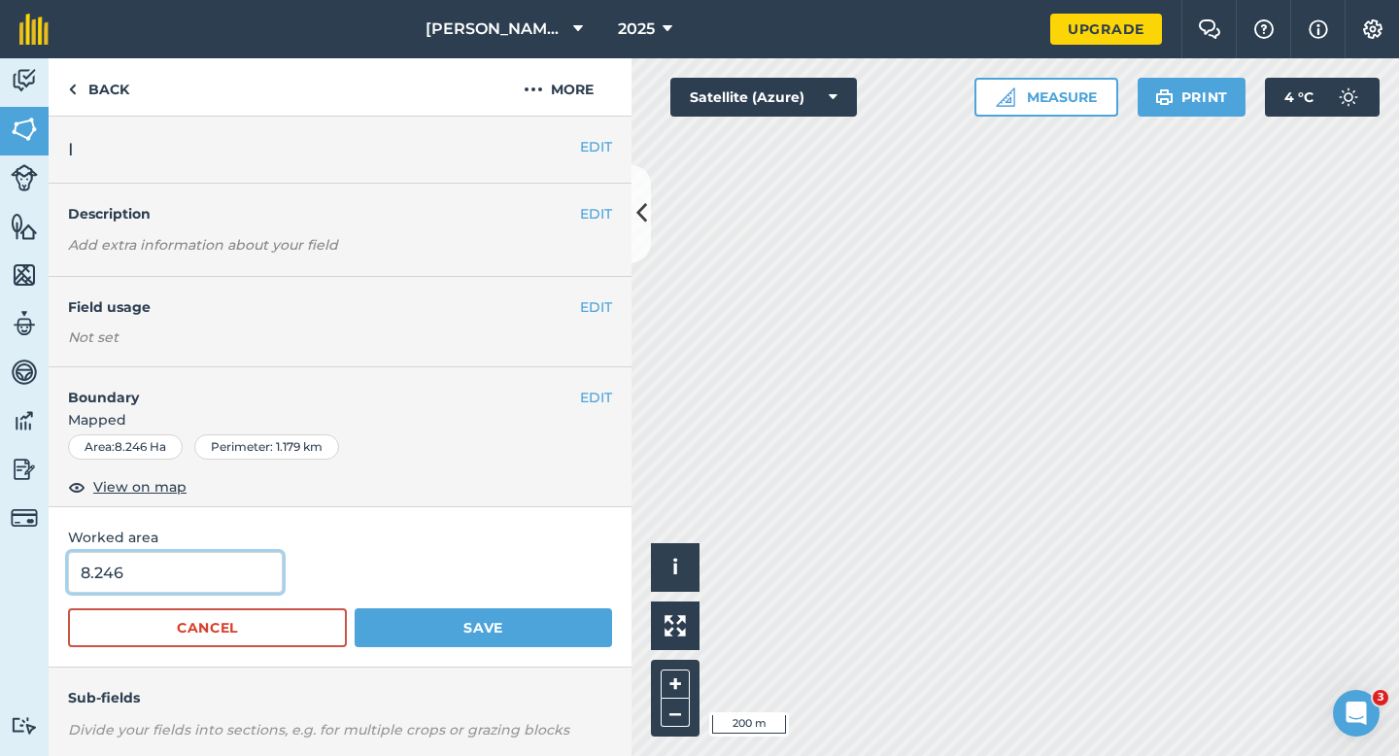
click at [243, 564] on input "8.246" at bounding box center [175, 572] width 215 height 41
type input "8.3"
click at [355, 608] on button "Save" at bounding box center [483, 627] width 257 height 39
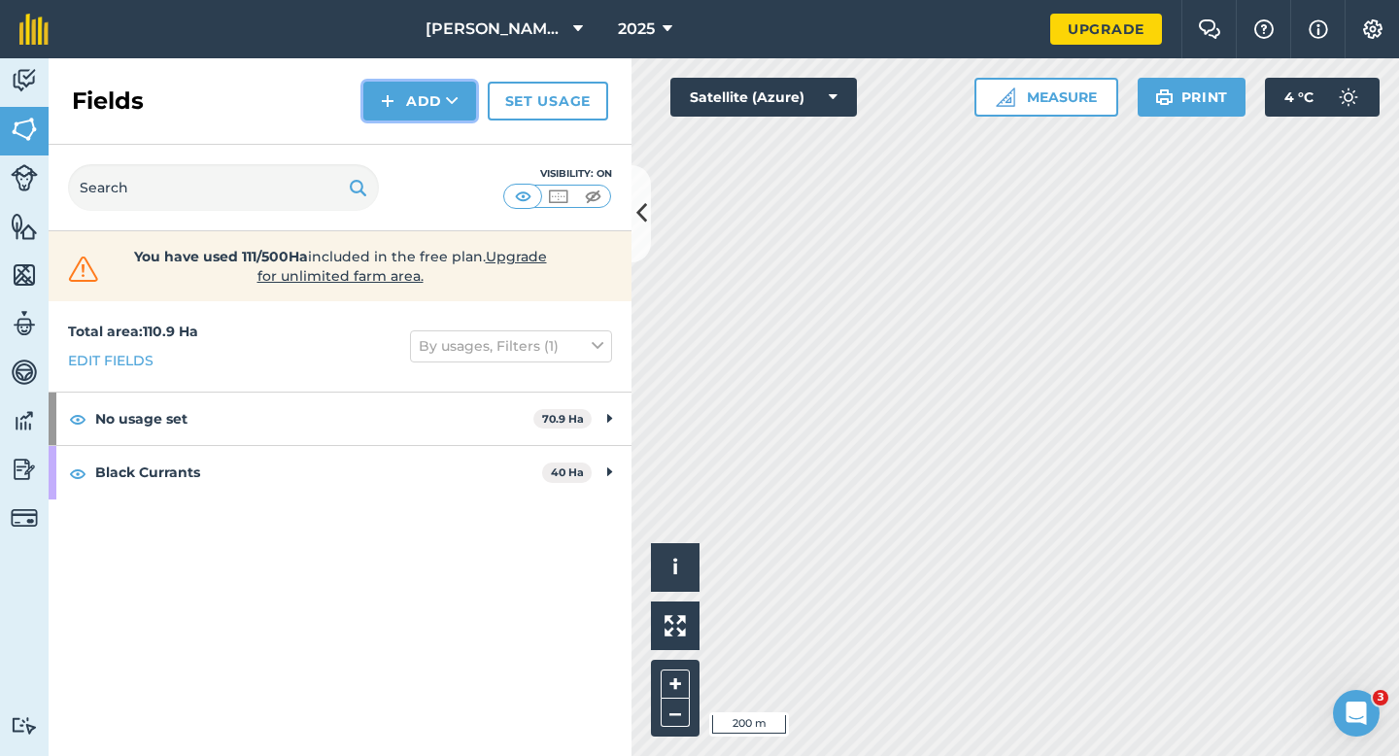
click at [419, 86] on button "Add" at bounding box center [419, 101] width 113 height 39
click at [423, 146] on link "Draw" at bounding box center [419, 144] width 107 height 43
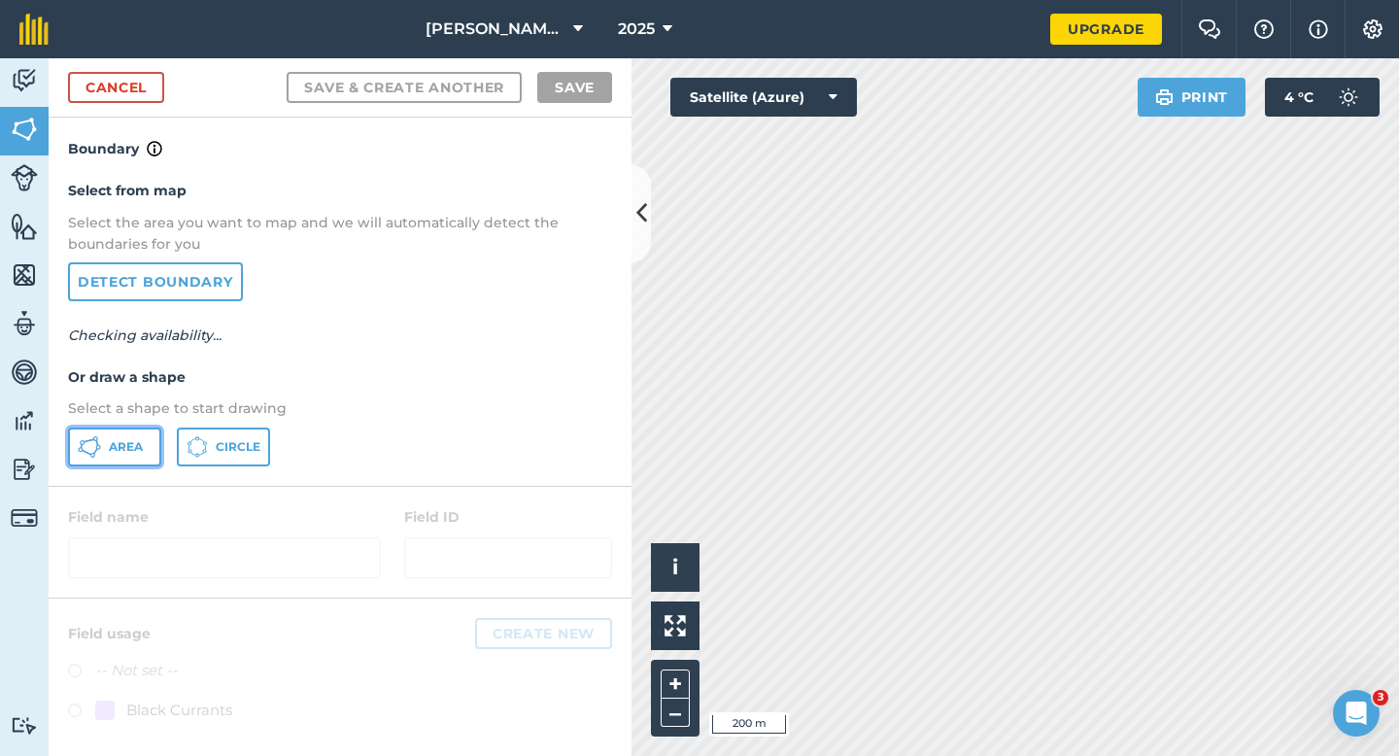
click at [118, 459] on button "Area" at bounding box center [114, 446] width 93 height 39
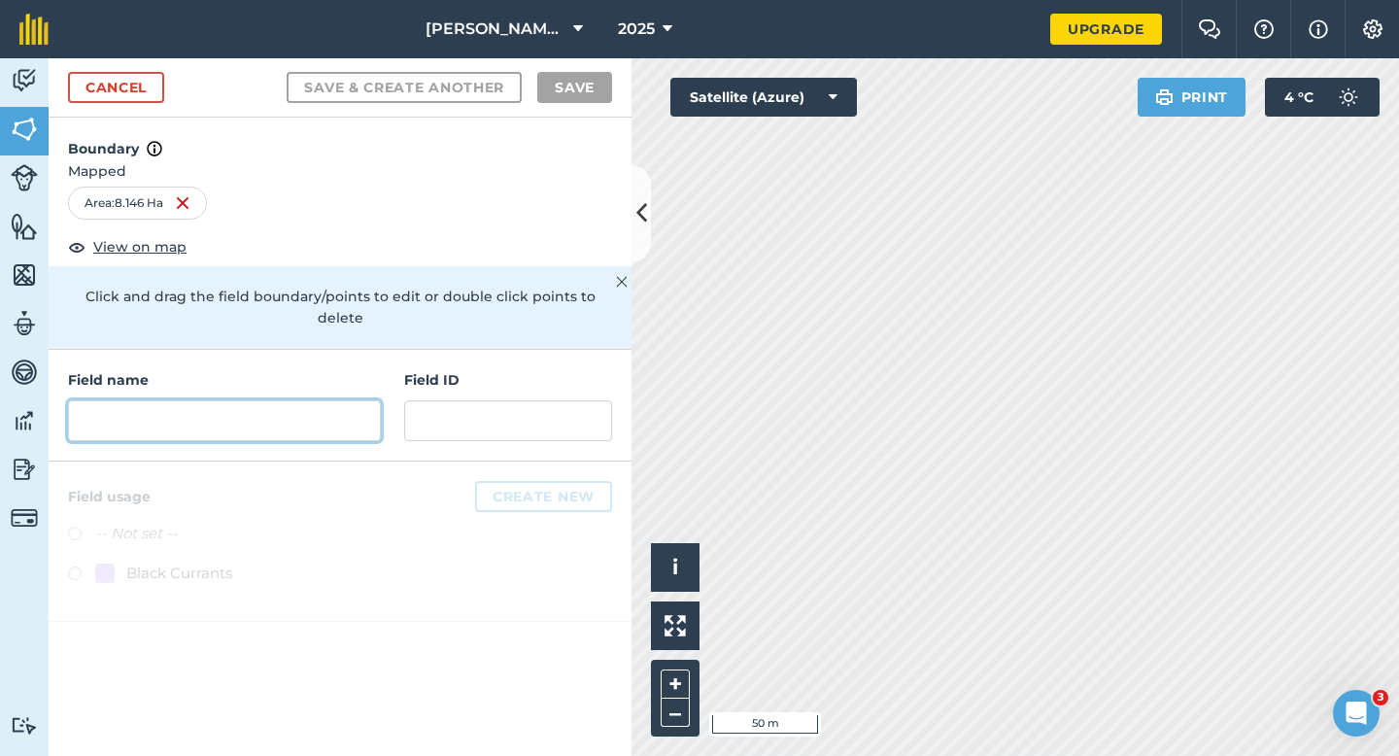
click at [288, 400] on input "text" at bounding box center [224, 420] width 313 height 41
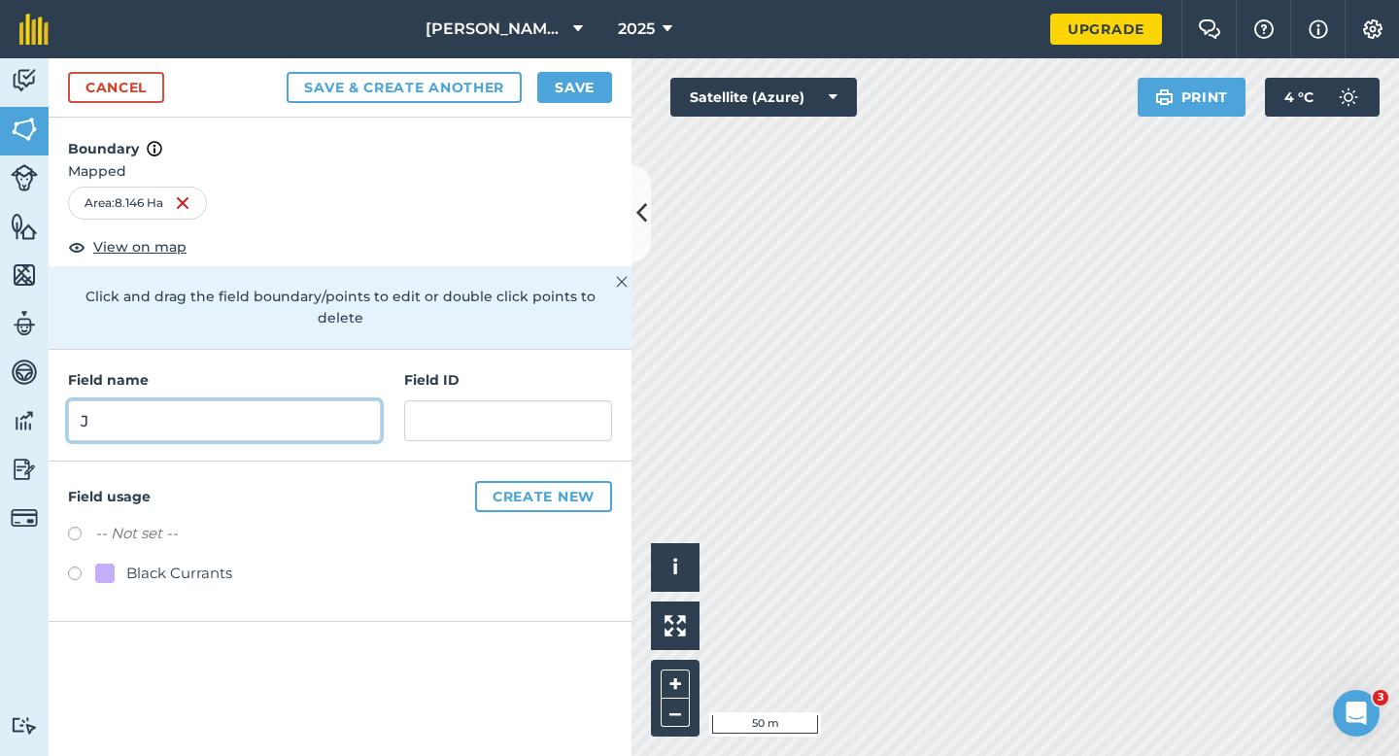
type input "J"
click at [573, 89] on button "Save" at bounding box center [574, 87] width 75 height 31
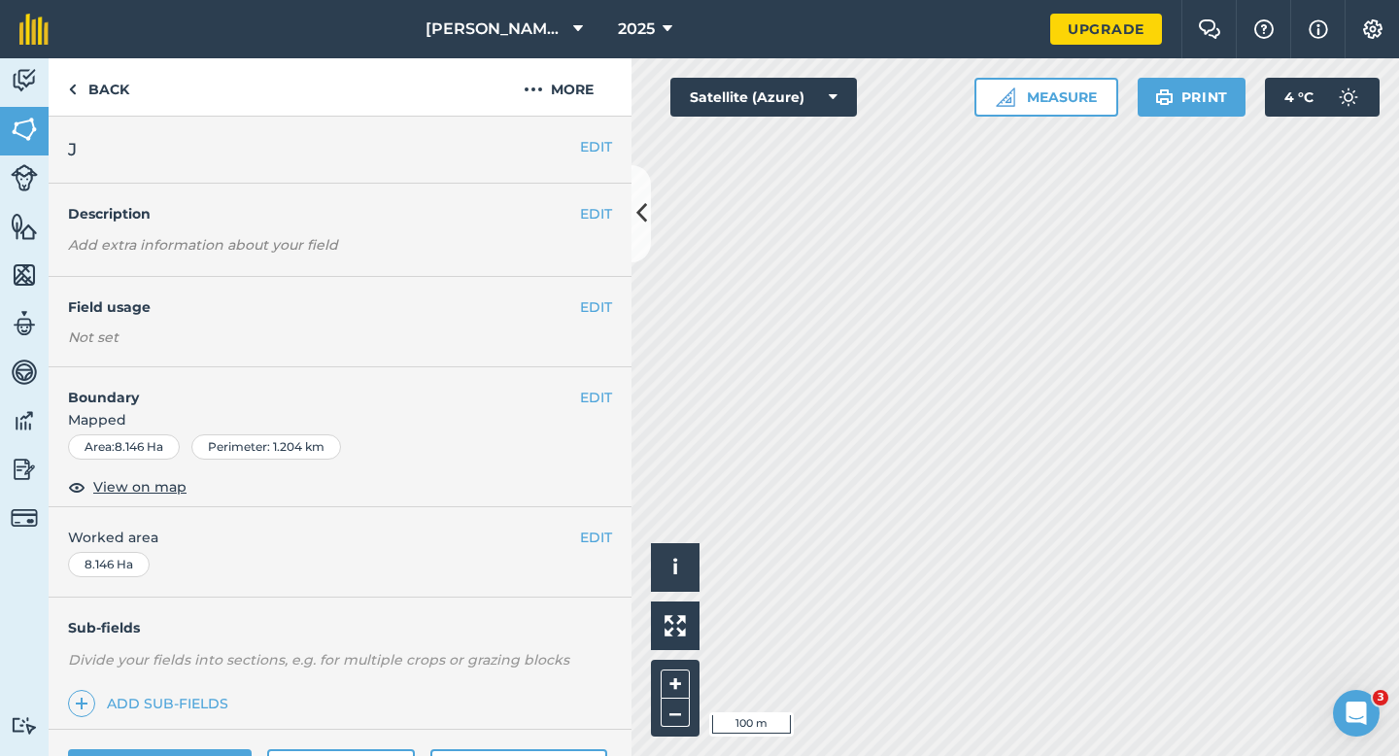
click at [568, 521] on div "EDIT Worked area 8.146 Ha" at bounding box center [340, 552] width 583 height 90
click at [602, 532] on button "EDIT" at bounding box center [596, 536] width 32 height 21
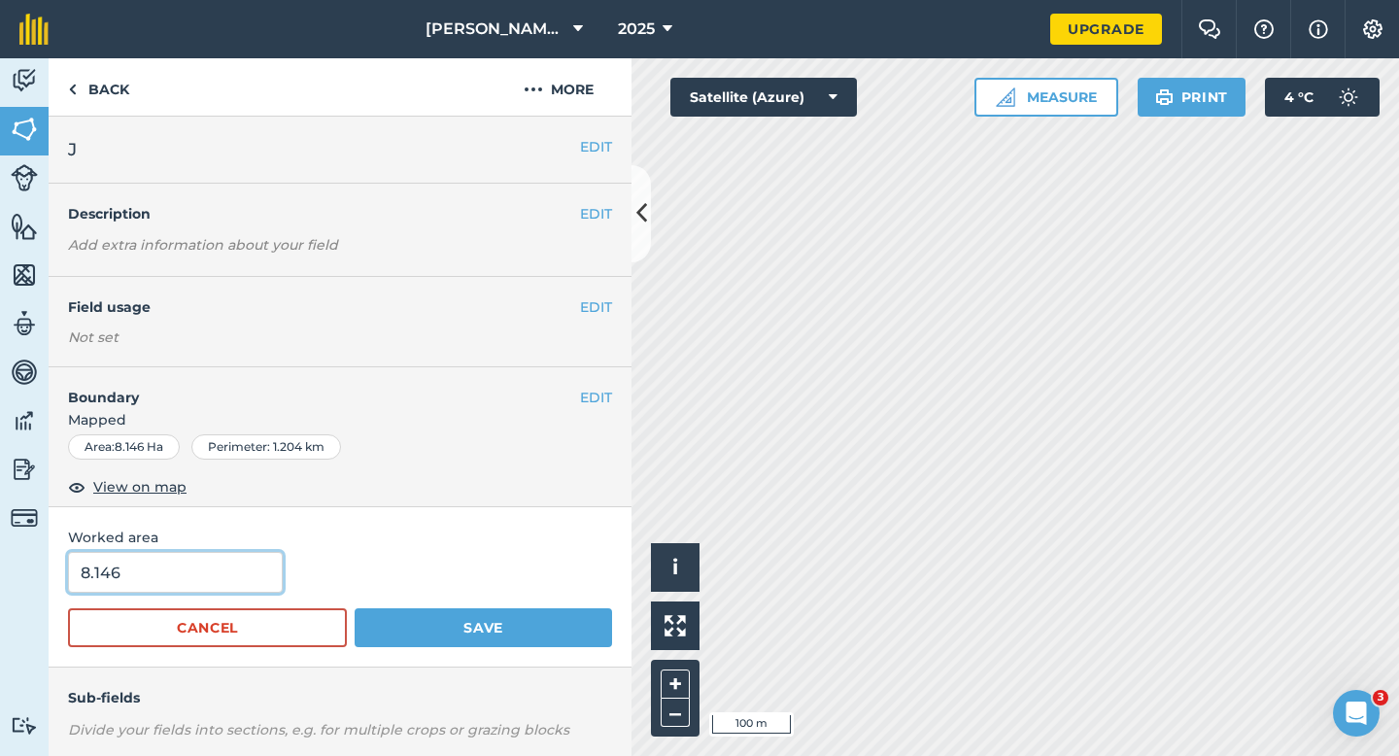
click at [251, 561] on input "8.146" at bounding box center [175, 572] width 215 height 41
click at [254, 581] on input "8.14" at bounding box center [175, 572] width 215 height 41
type input "8.2"
click at [355, 608] on button "Save" at bounding box center [483, 627] width 257 height 39
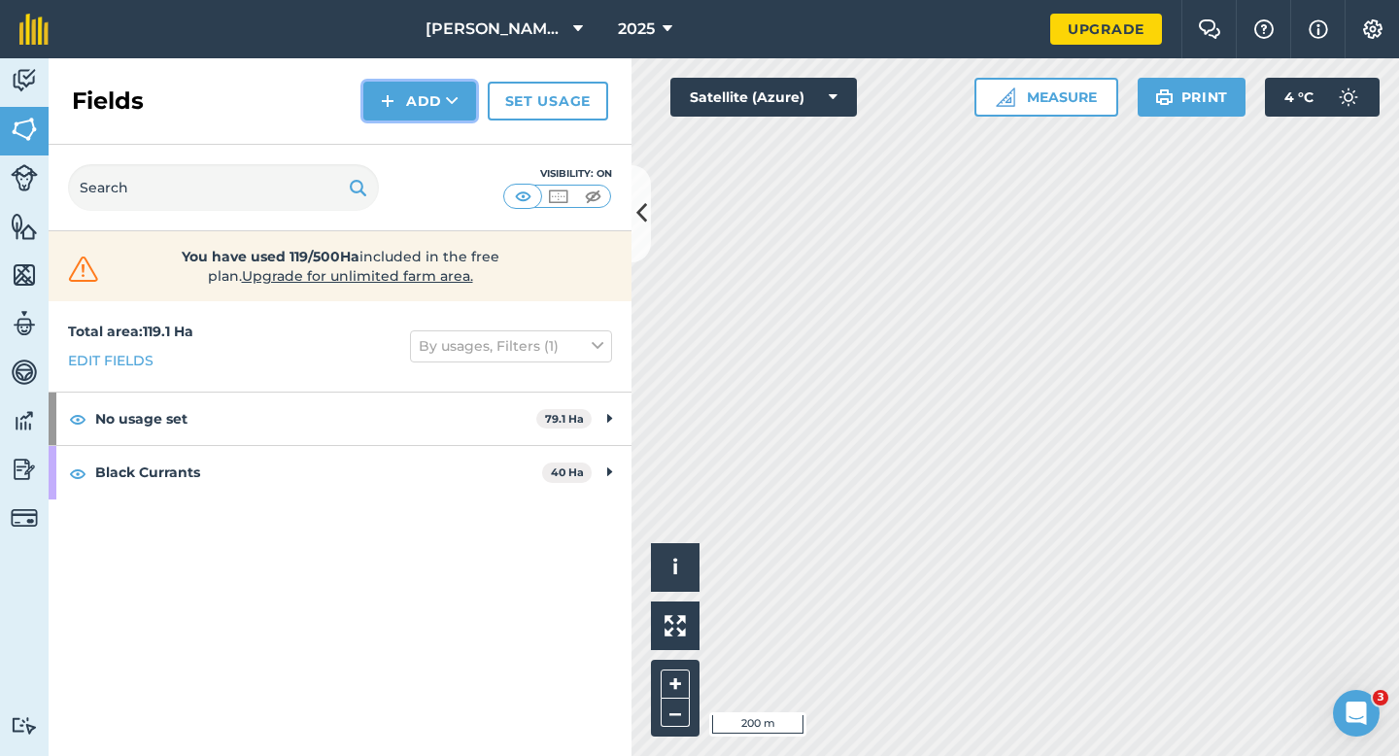
click at [390, 113] on button "Add" at bounding box center [419, 101] width 113 height 39
click at [395, 146] on link "Draw" at bounding box center [419, 144] width 107 height 43
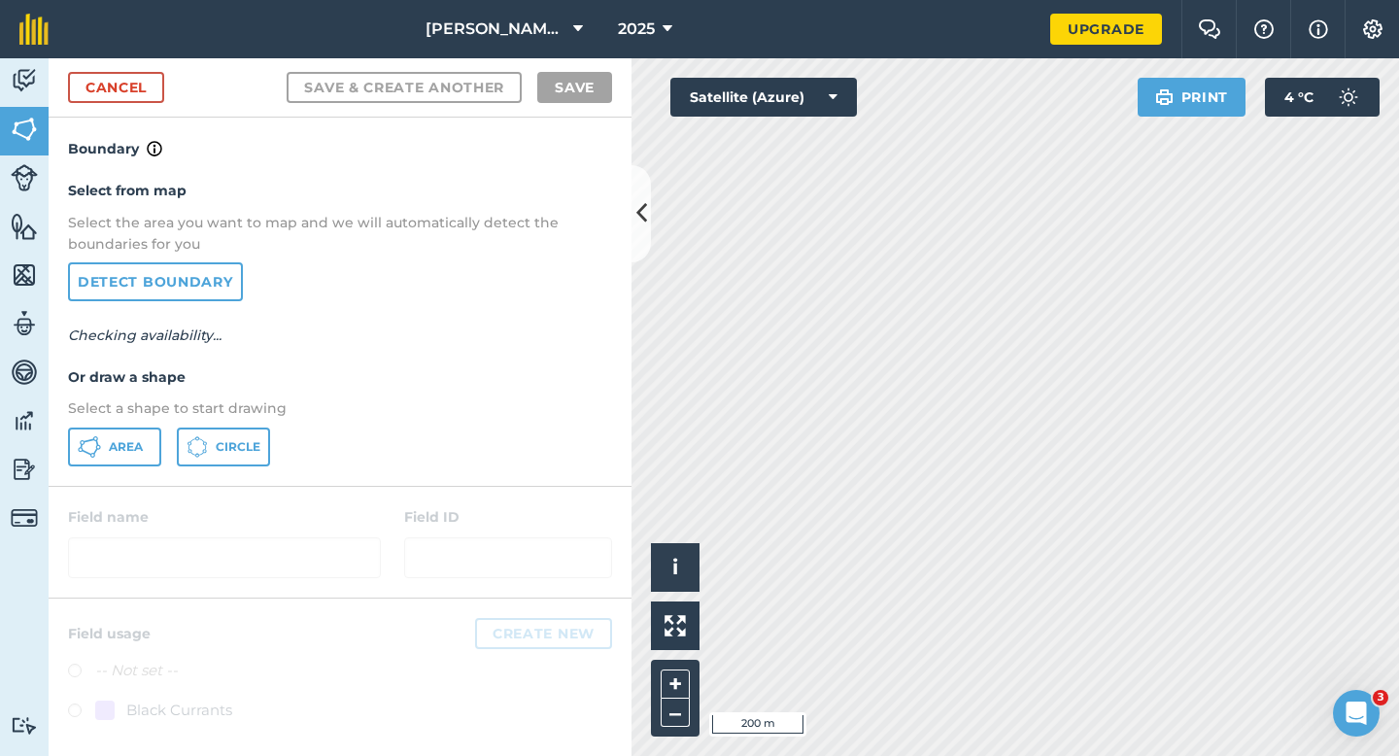
click at [152, 425] on div "Select from map Select the area you want to map and we will automatically detec…" at bounding box center [340, 322] width 583 height 324
click at [135, 458] on button "Area" at bounding box center [114, 446] width 93 height 39
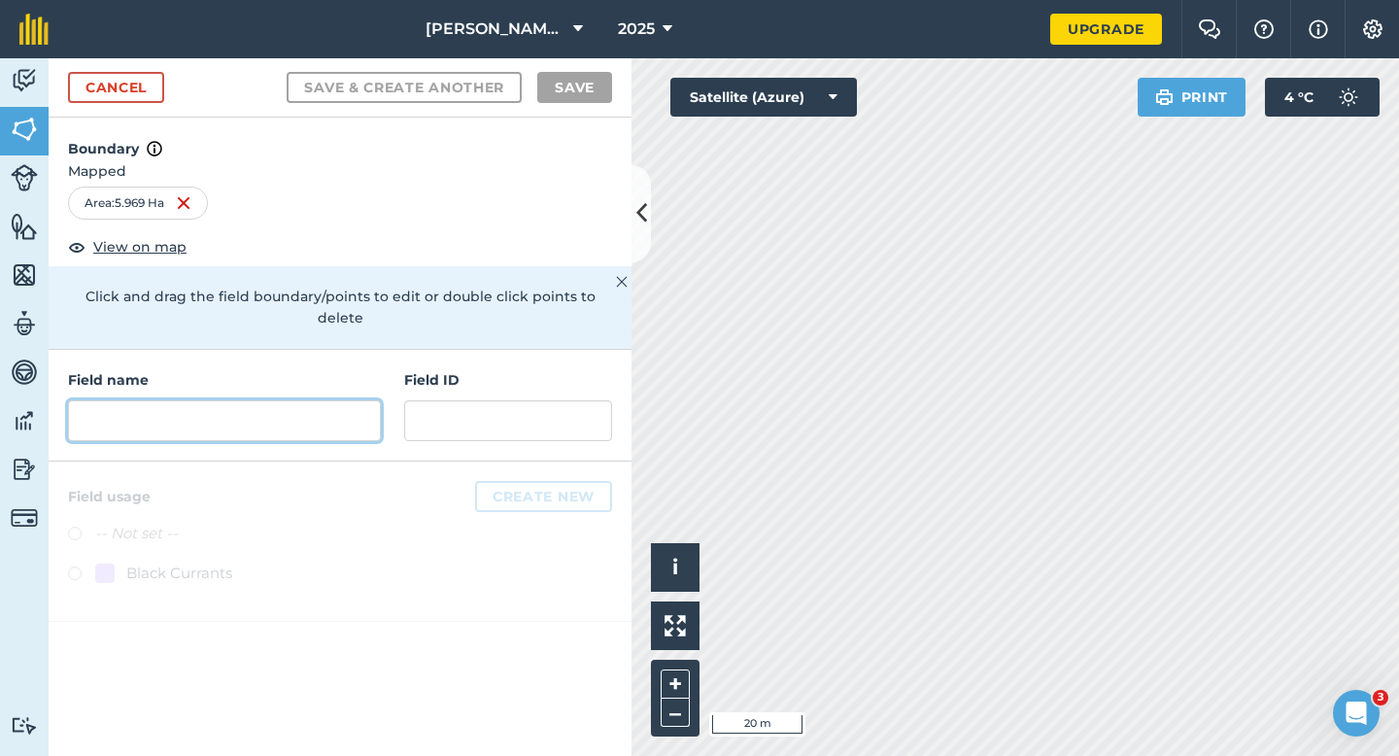
click at [355, 400] on input "text" at bounding box center [224, 420] width 313 height 41
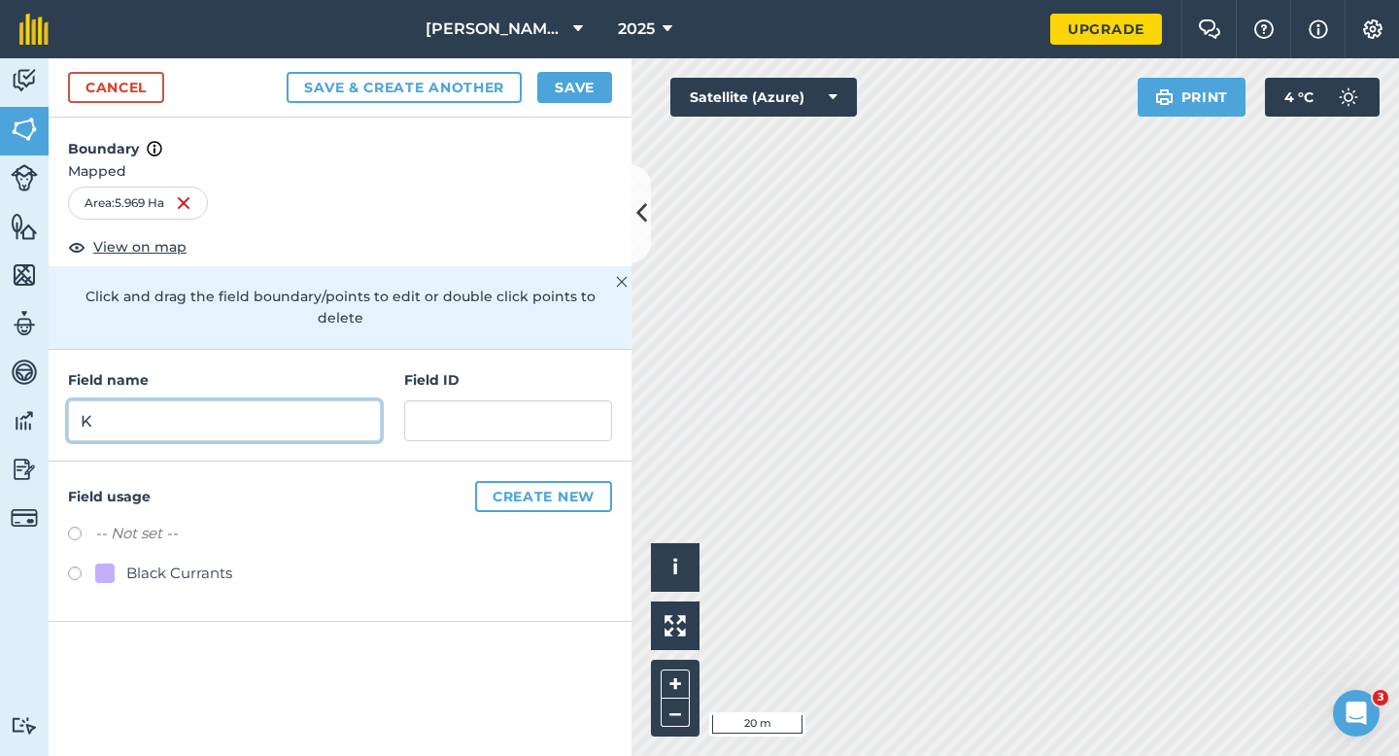
type input "K"
click at [538, 78] on button "Save" at bounding box center [574, 87] width 75 height 31
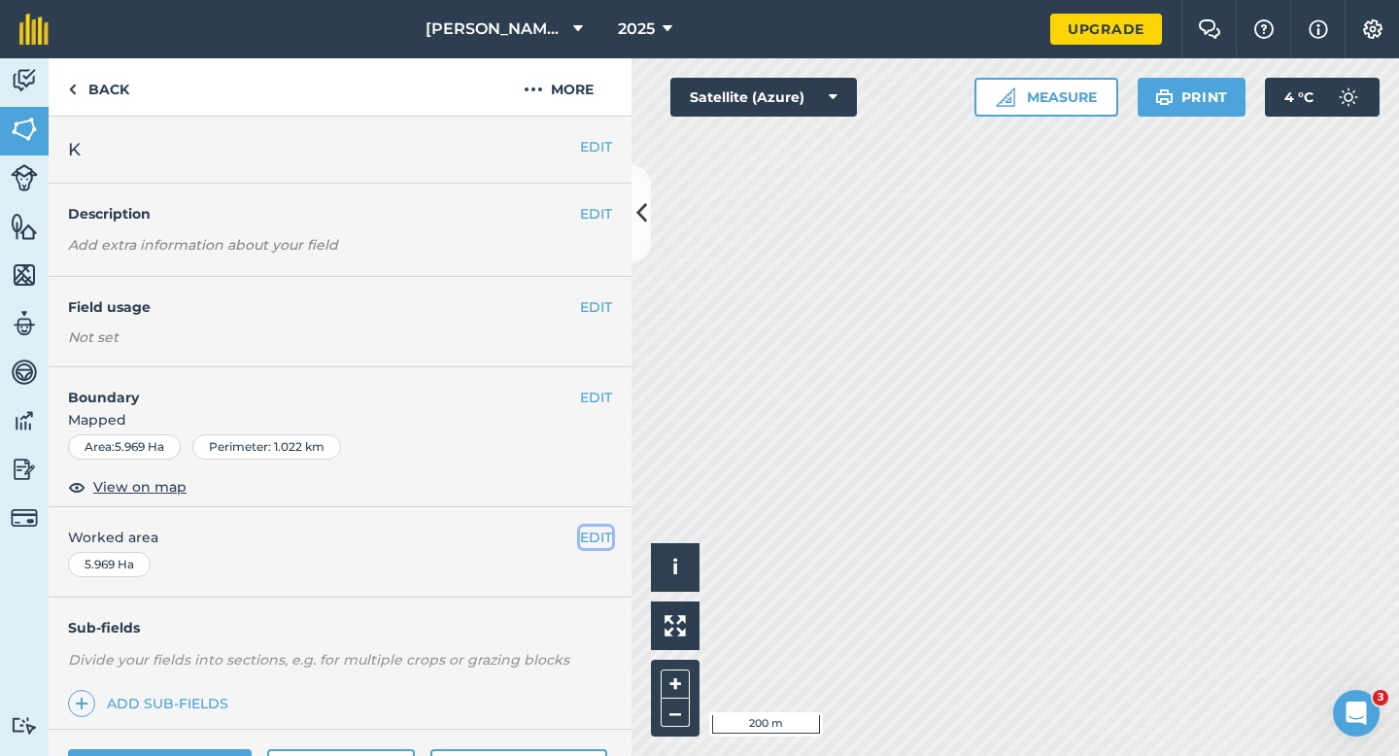
click at [591, 534] on button "EDIT" at bounding box center [596, 536] width 32 height 21
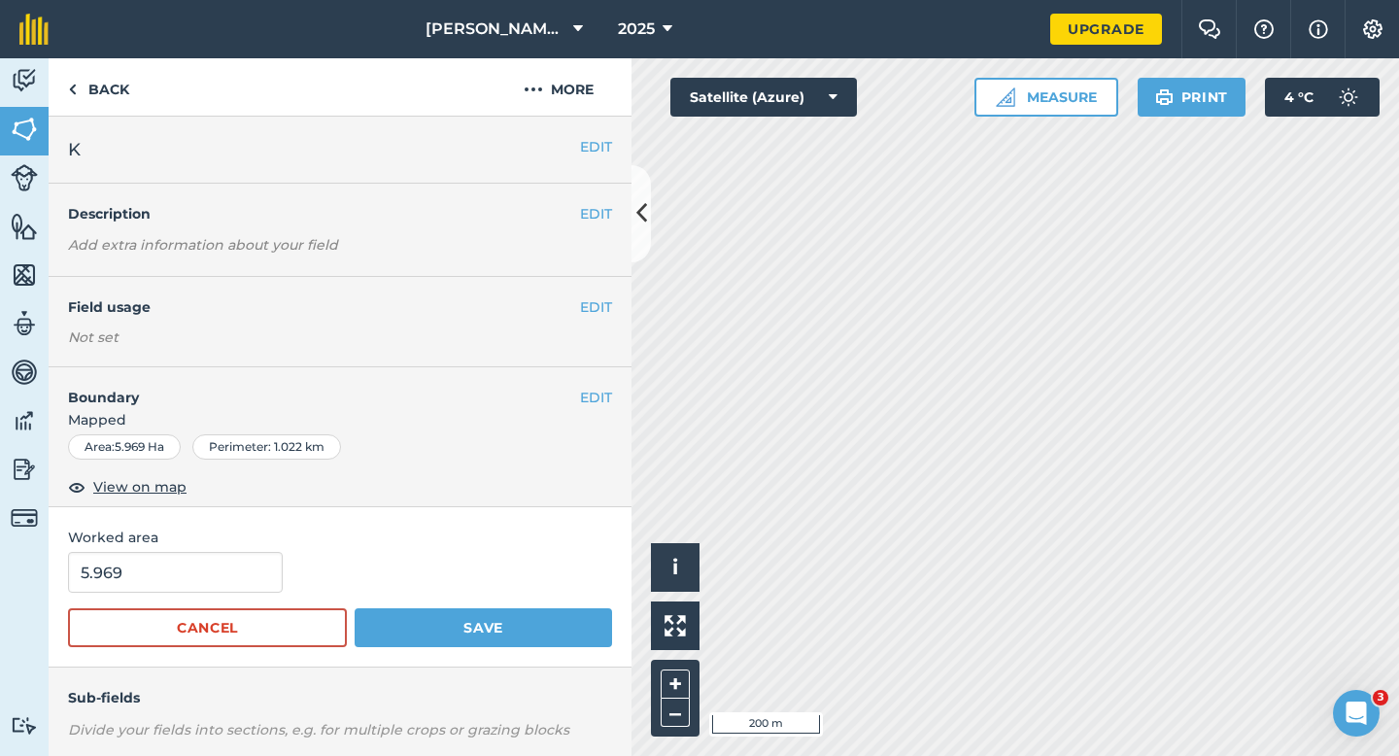
click at [177, 592] on form "5.969 Cancel Save" at bounding box center [340, 599] width 544 height 95
click at [177, 591] on input "5.969" at bounding box center [175, 572] width 215 height 41
type input "6"
click at [355, 608] on button "Save" at bounding box center [483, 627] width 257 height 39
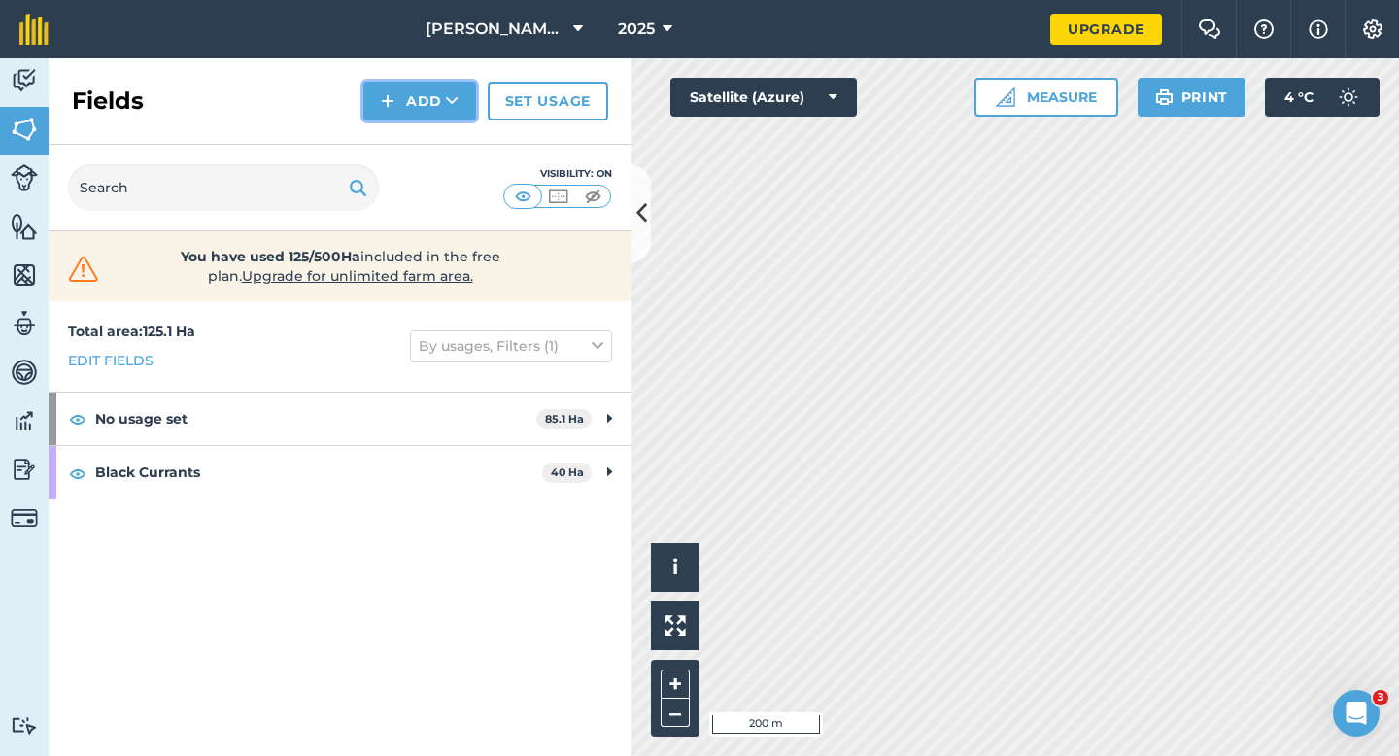
click at [416, 108] on button "Add" at bounding box center [419, 101] width 113 height 39
click at [416, 132] on link "Draw" at bounding box center [419, 144] width 107 height 43
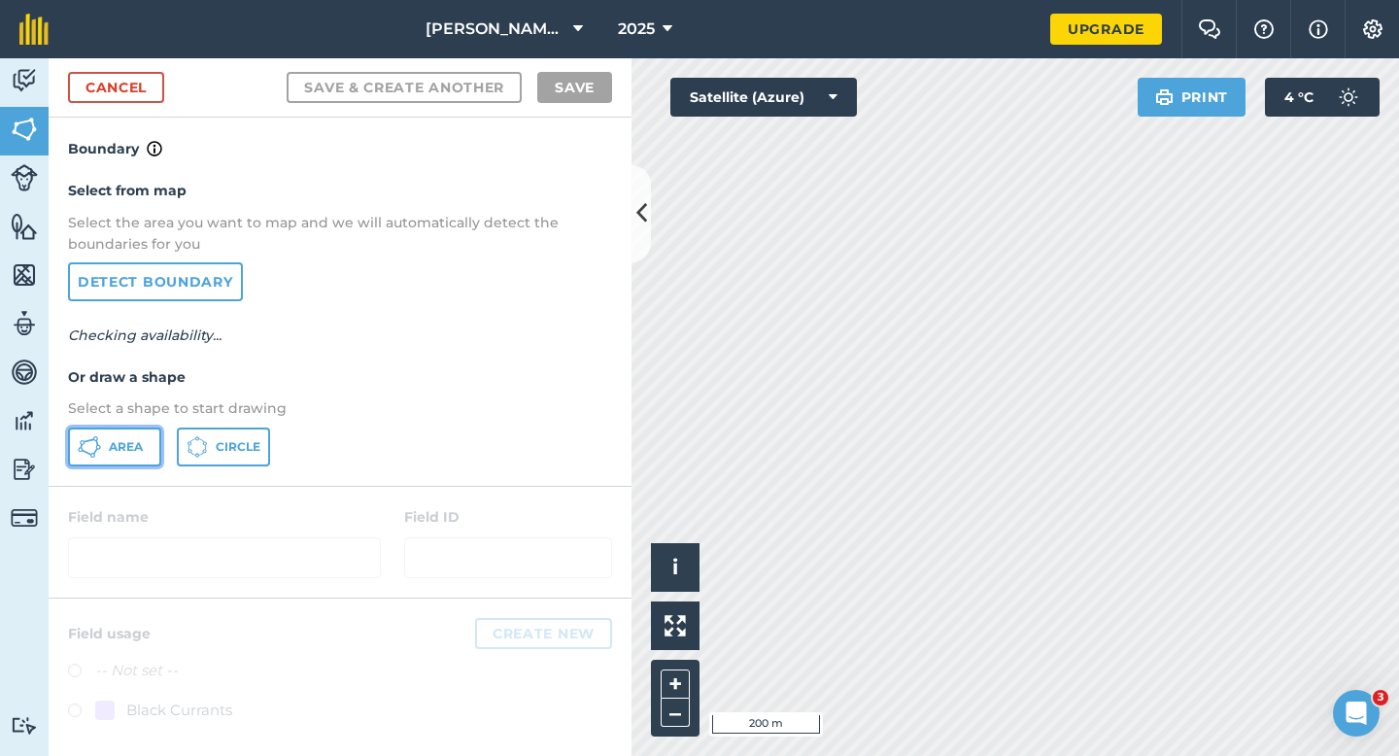
click at [132, 440] on span "Area" at bounding box center [126, 447] width 34 height 16
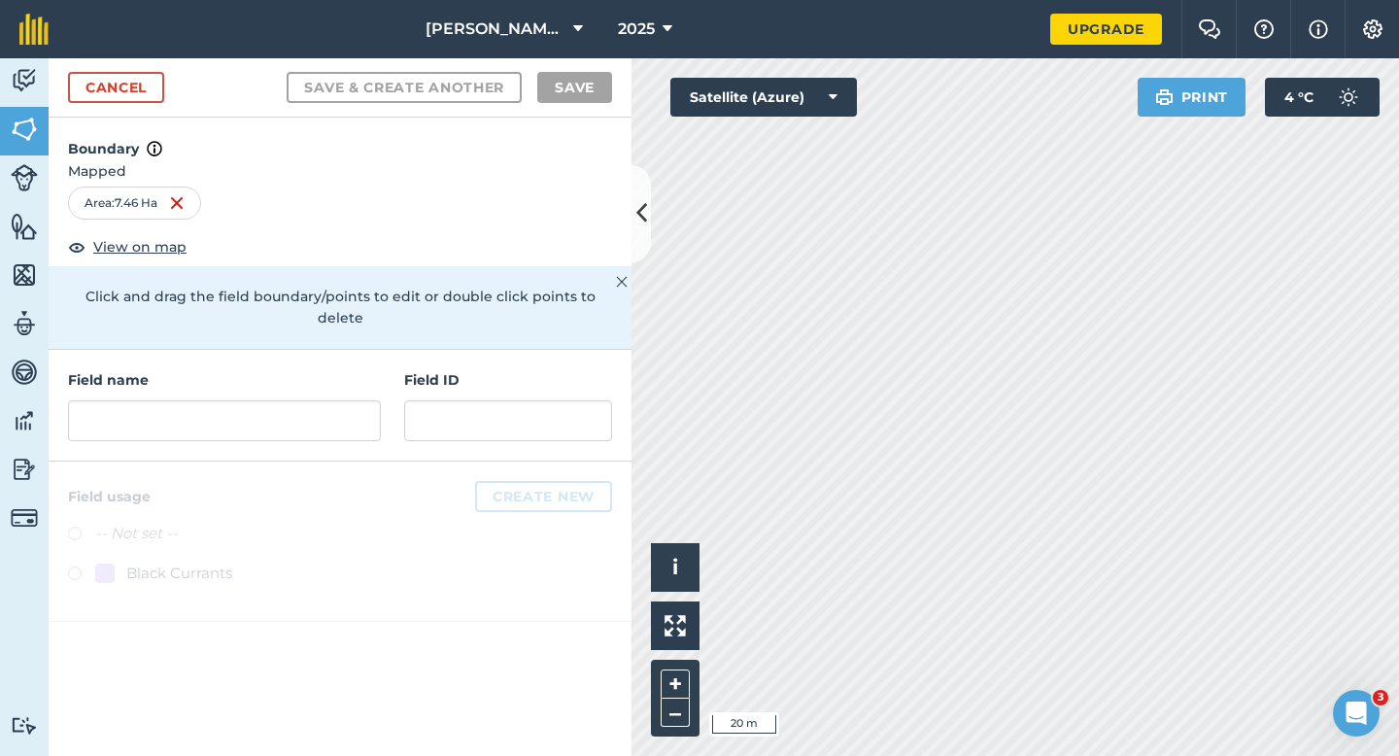
click at [353, 426] on div "Field name Field ID" at bounding box center [340, 406] width 583 height 112
click at [353, 423] on div "Field name Field ID" at bounding box center [340, 406] width 583 height 112
click at [352, 418] on input "text" at bounding box center [224, 420] width 313 height 41
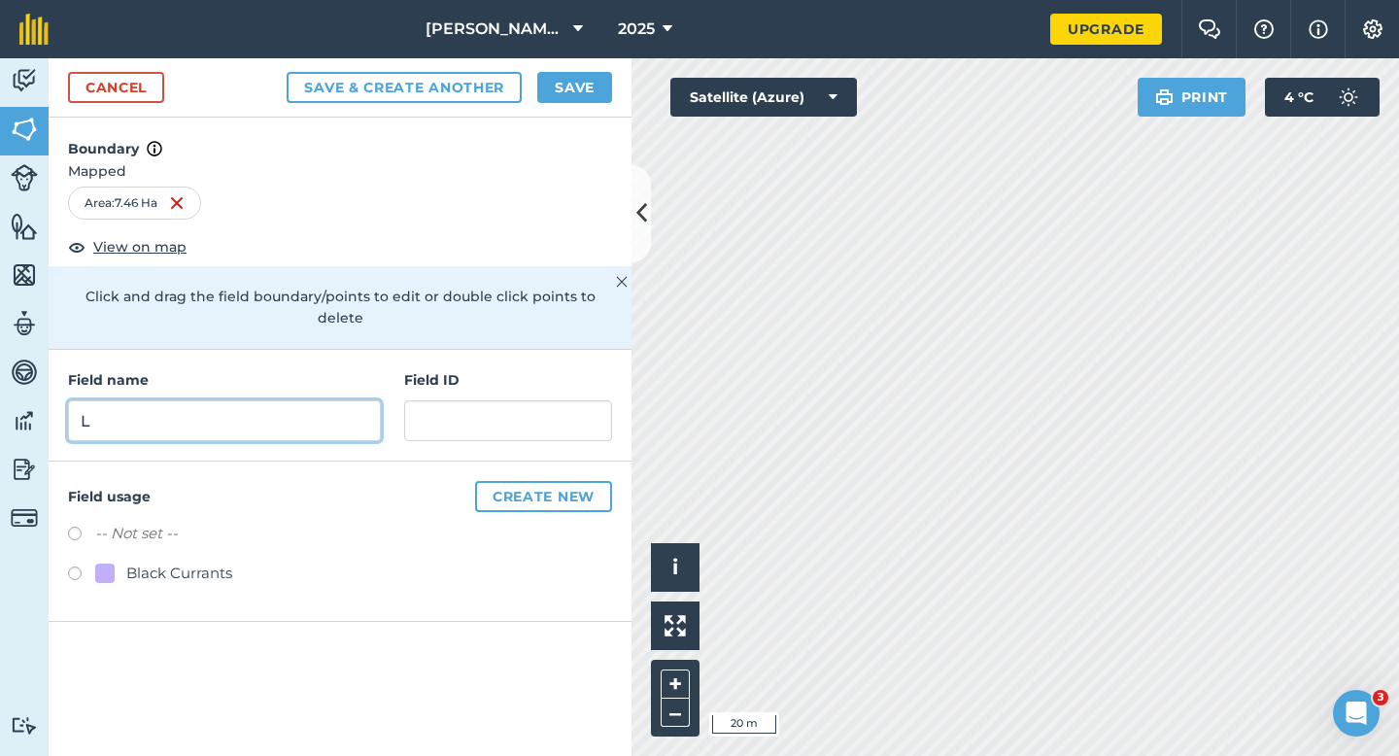
type input "L"
click at [550, 91] on button "Save" at bounding box center [574, 87] width 75 height 31
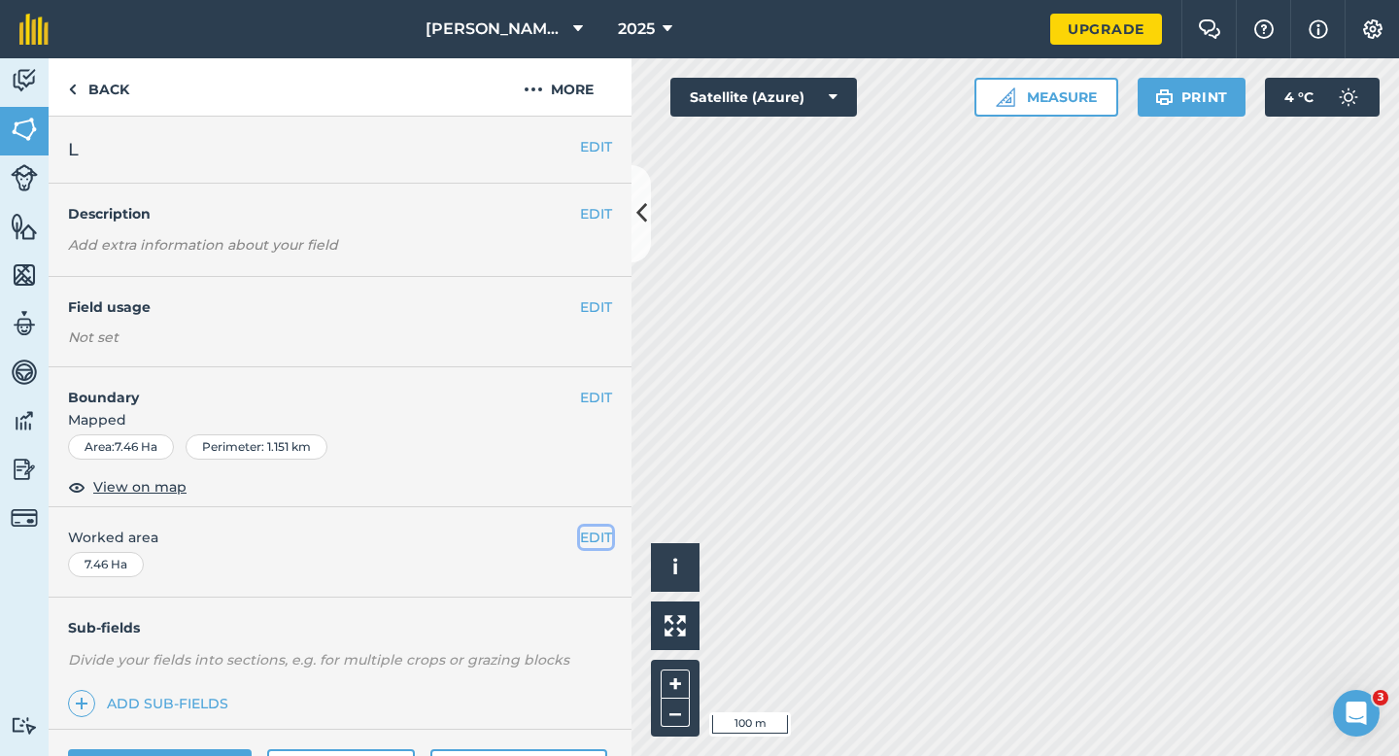
click at [604, 526] on button "EDIT" at bounding box center [596, 536] width 32 height 21
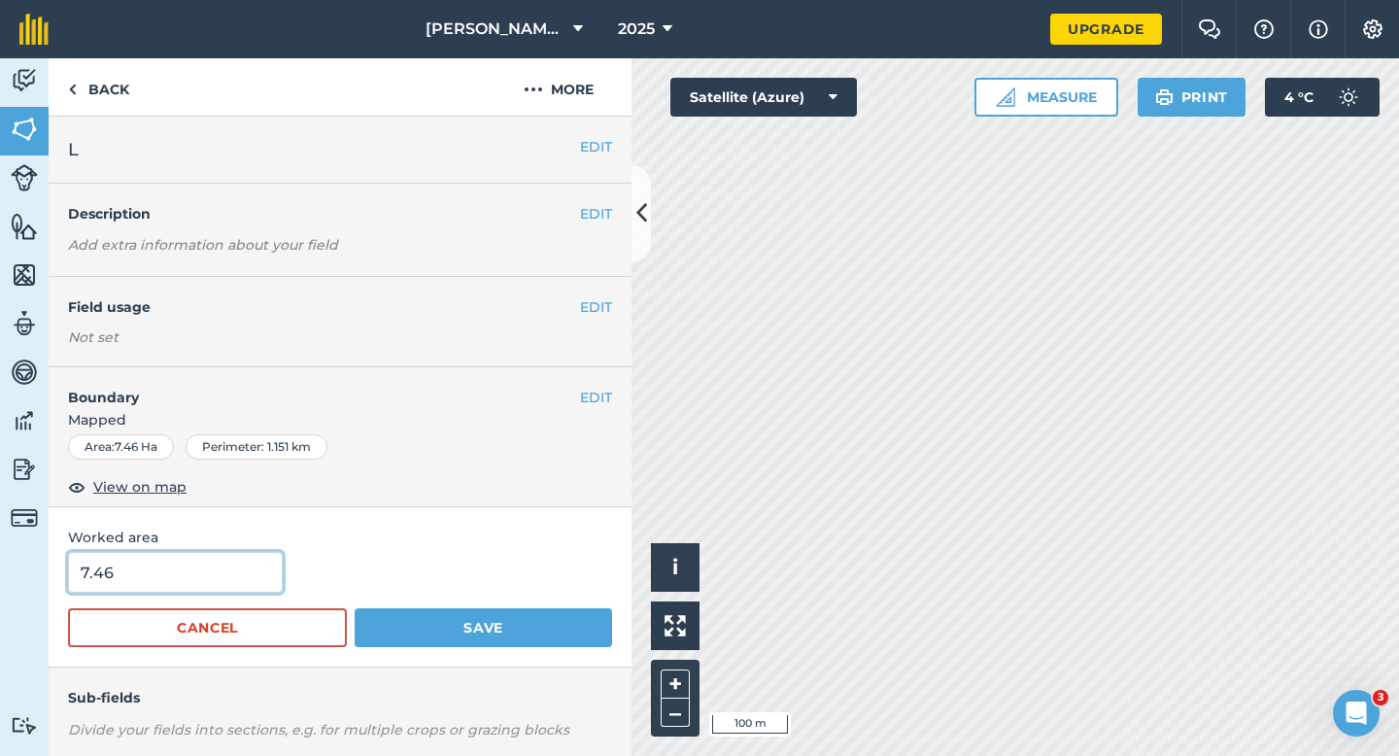
click at [155, 555] on input "7.46" at bounding box center [175, 572] width 215 height 41
click at [155, 565] on input "7.46" at bounding box center [175, 572] width 215 height 41
type input "7.5"
click at [355, 608] on button "Save" at bounding box center [483, 627] width 257 height 39
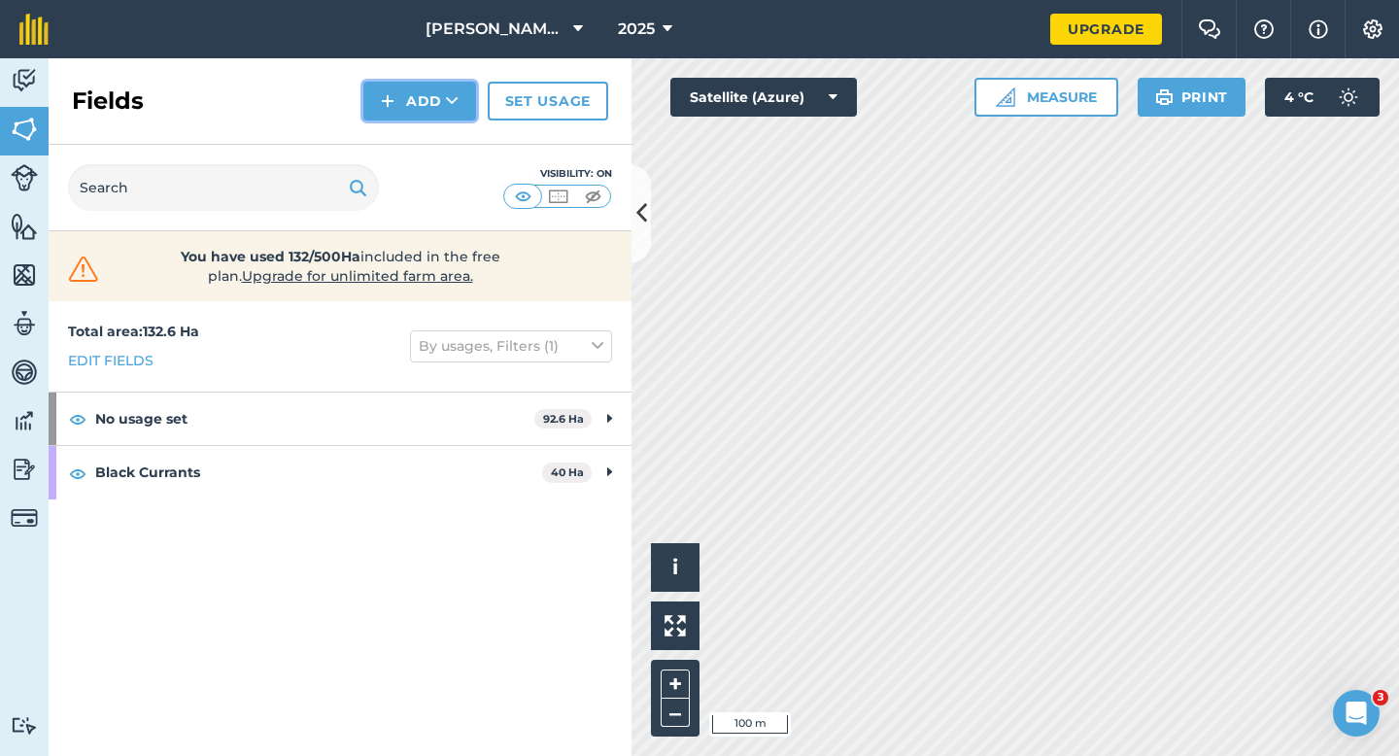
click at [408, 108] on button "Add" at bounding box center [419, 101] width 113 height 39
click at [408, 139] on link "Draw" at bounding box center [419, 144] width 107 height 43
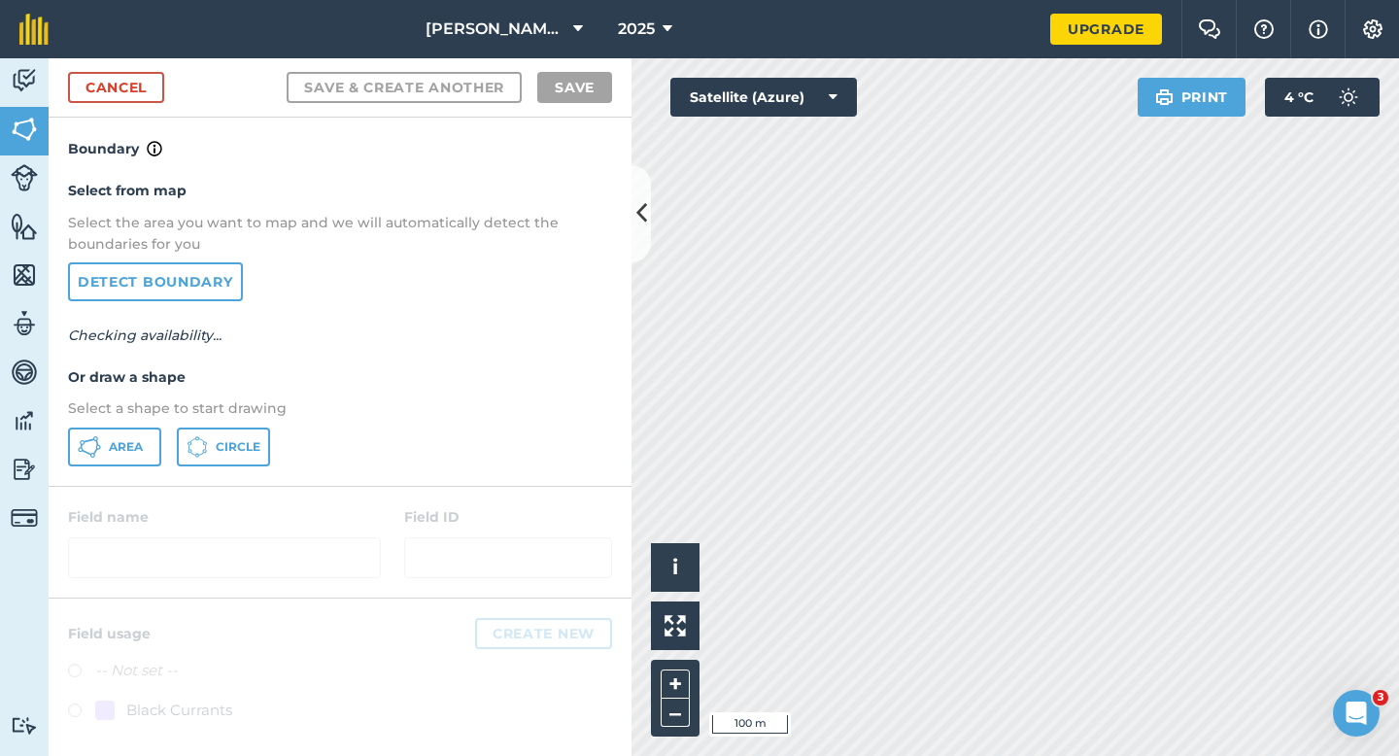
click at [171, 443] on div "Area Circle" at bounding box center [340, 446] width 544 height 39
click at [153, 443] on button "Area" at bounding box center [114, 446] width 93 height 39
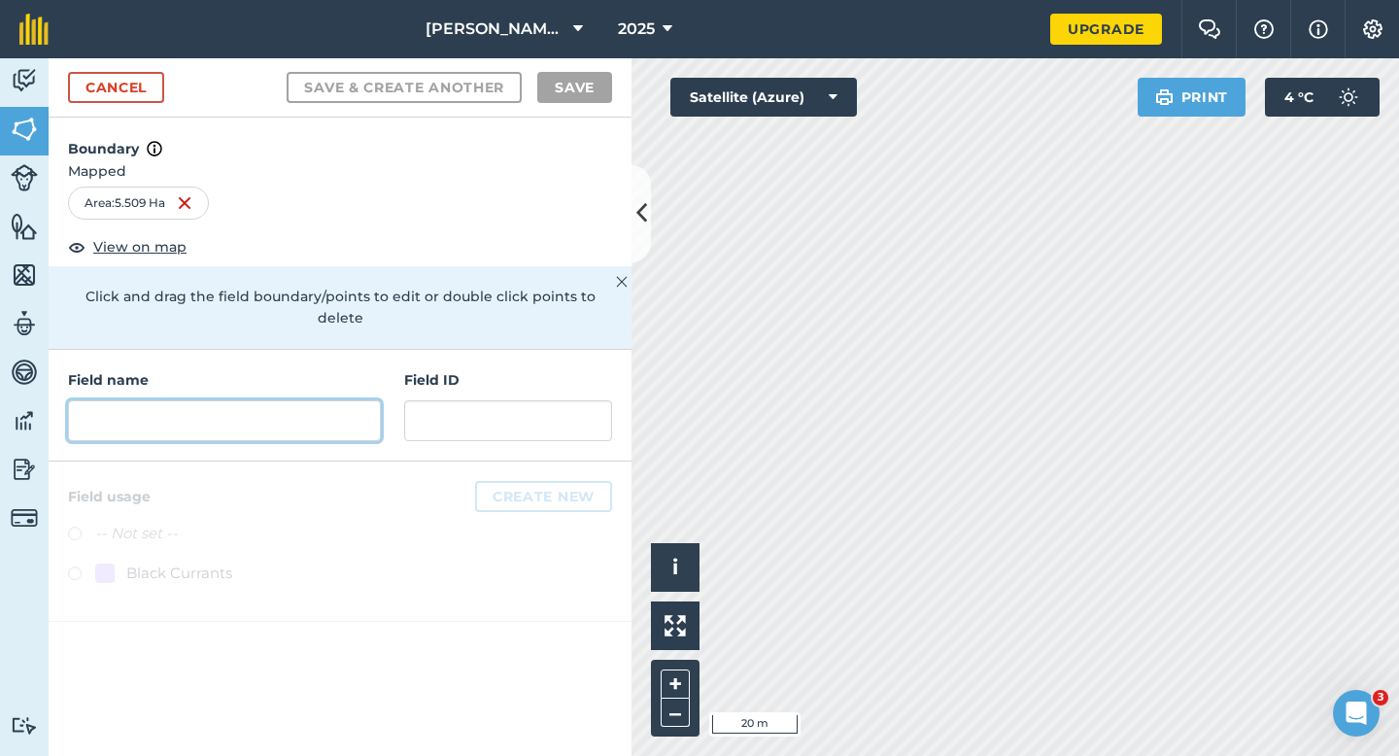
click at [291, 400] on input "text" at bounding box center [224, 420] width 313 height 41
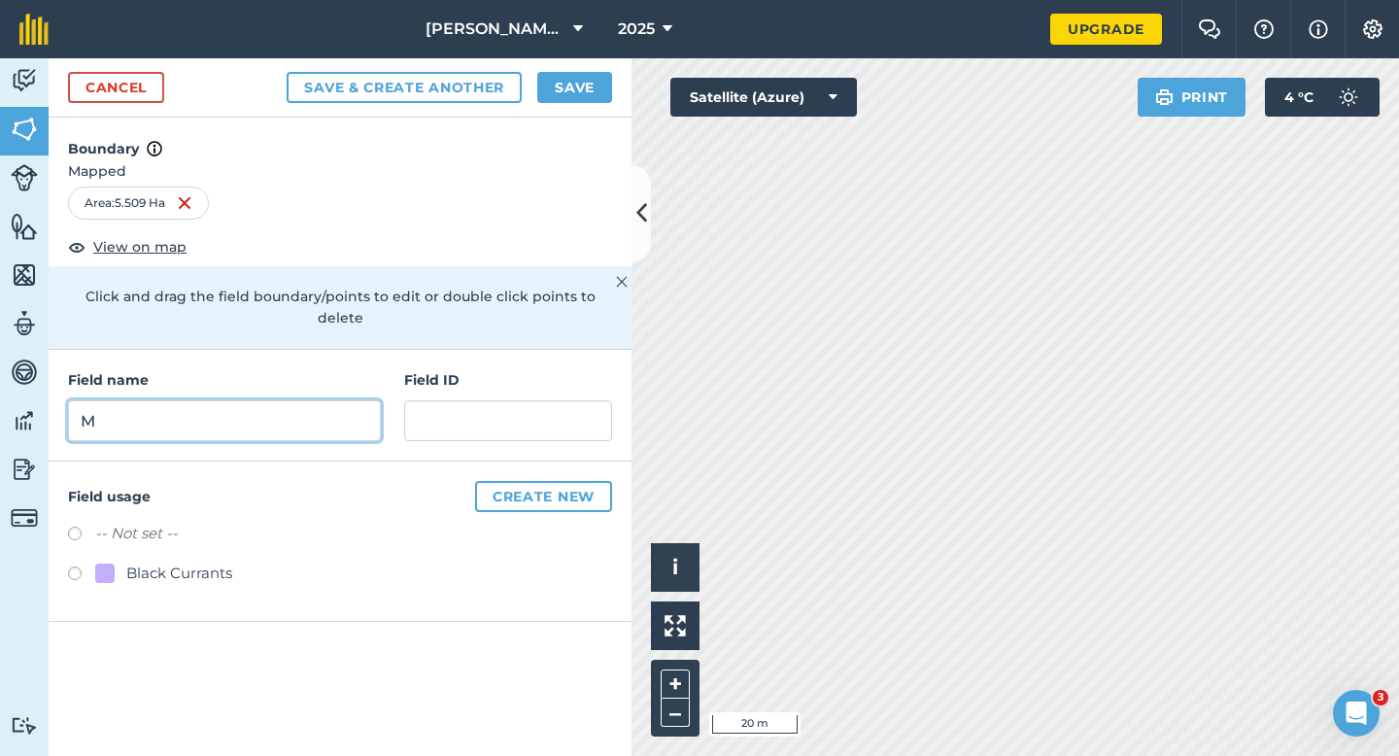
type input "M"
click at [587, 89] on button "Save" at bounding box center [574, 87] width 75 height 31
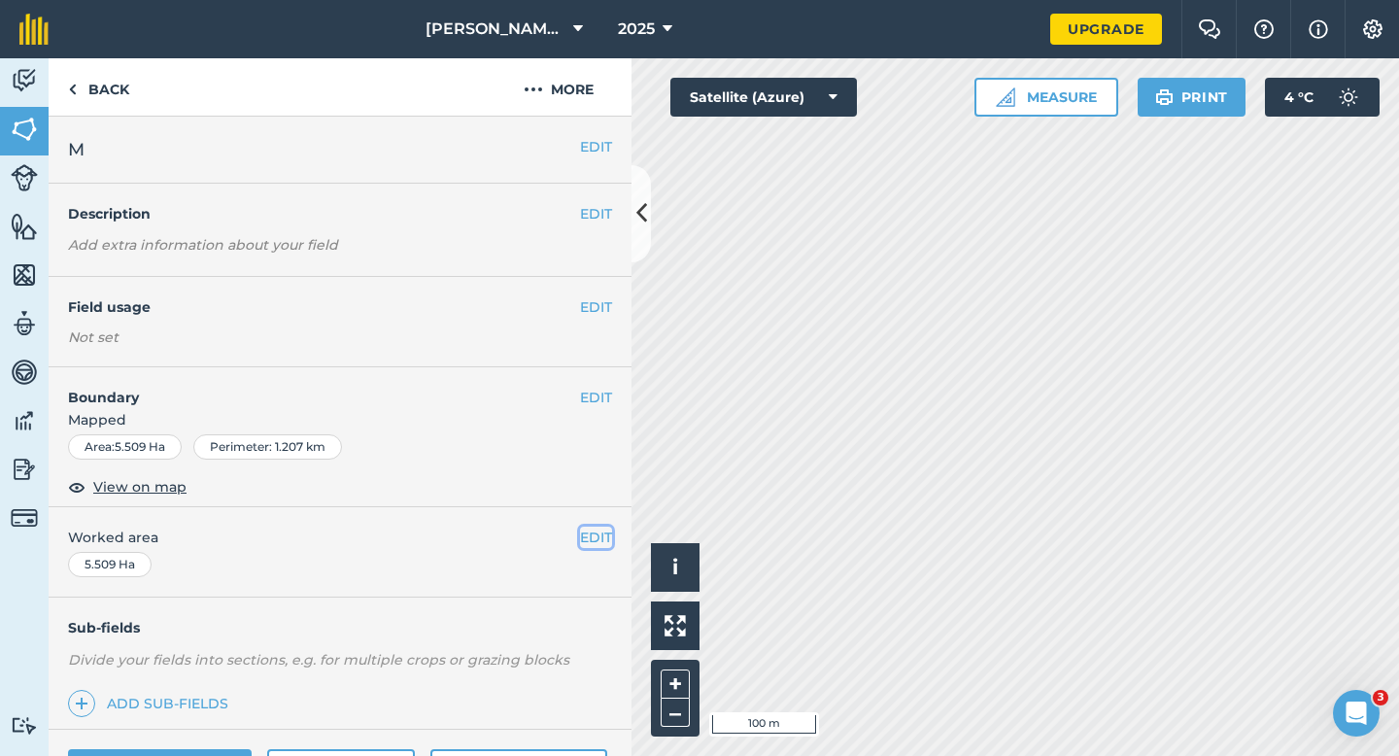
click at [593, 538] on button "EDIT" at bounding box center [596, 536] width 32 height 21
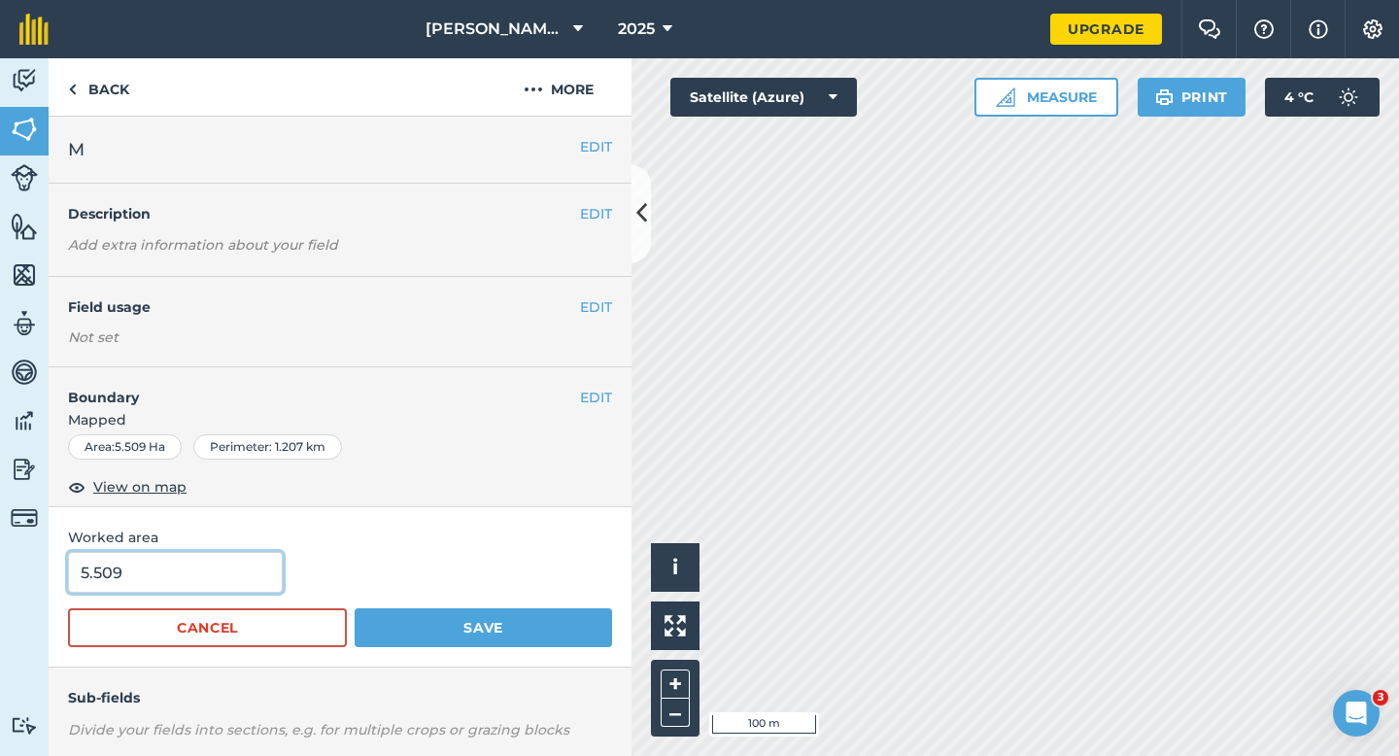
click at [247, 558] on input "5.509" at bounding box center [175, 572] width 215 height 41
click at [247, 563] on input "5.509" at bounding box center [175, 572] width 215 height 41
type input "5.5"
click at [355, 608] on button "Save" at bounding box center [483, 627] width 257 height 39
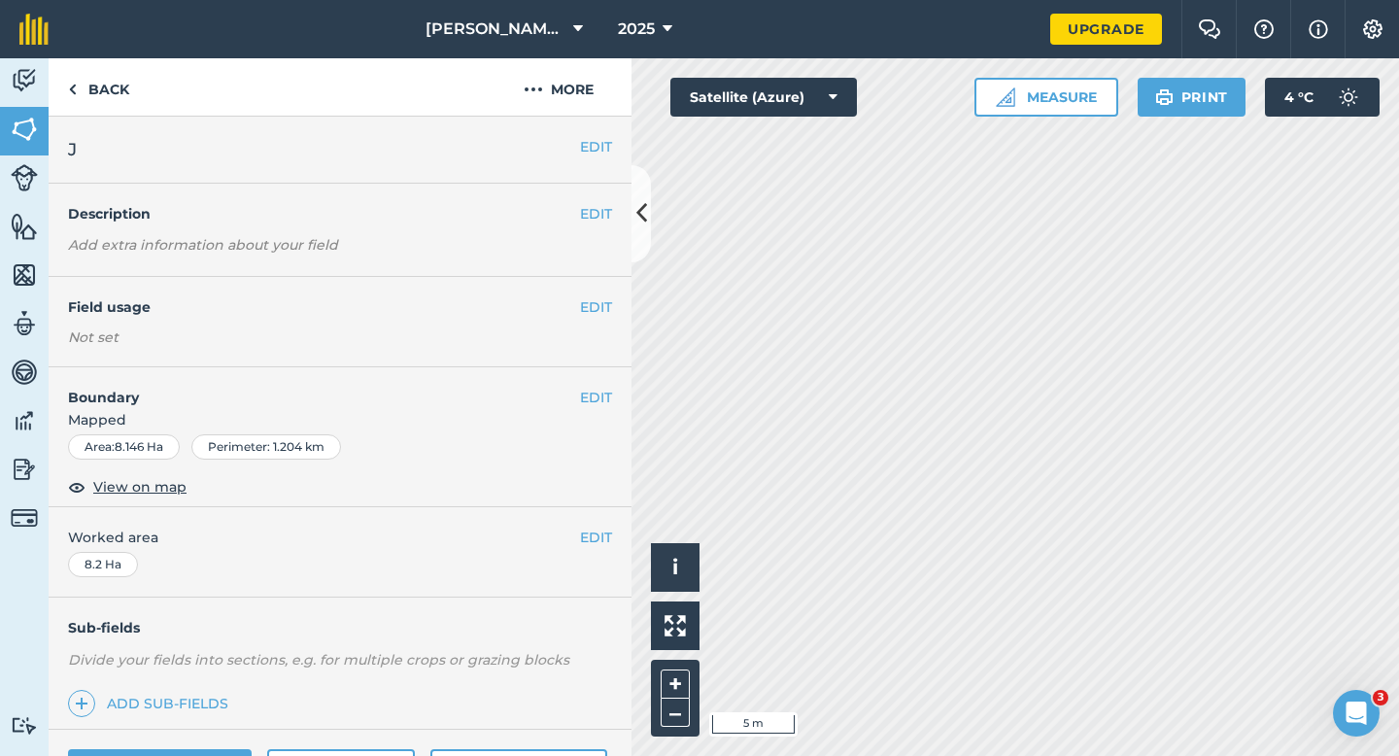
click at [614, 403] on div "EDIT Boundary Mapped Area : 8.146 Ha Perimeter : 1.204 km View on map" at bounding box center [340, 437] width 583 height 140
click at [582, 387] on button "EDIT" at bounding box center [596, 397] width 32 height 21
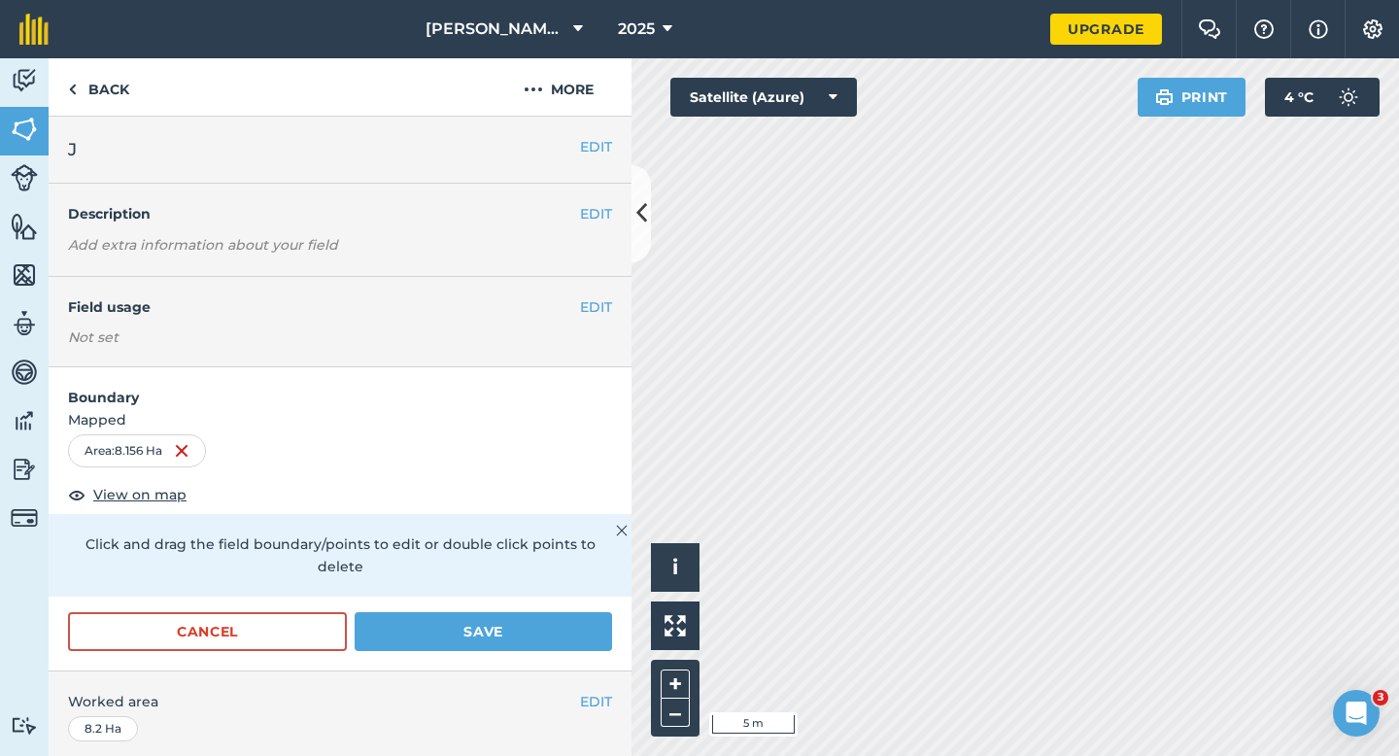
click at [592, 578] on form "Boundary Mapped Area : 8.156 Ha View on map Click and drag the field boundary/p…" at bounding box center [340, 518] width 583 height 303
click at [589, 612] on button "Save" at bounding box center [483, 631] width 257 height 39
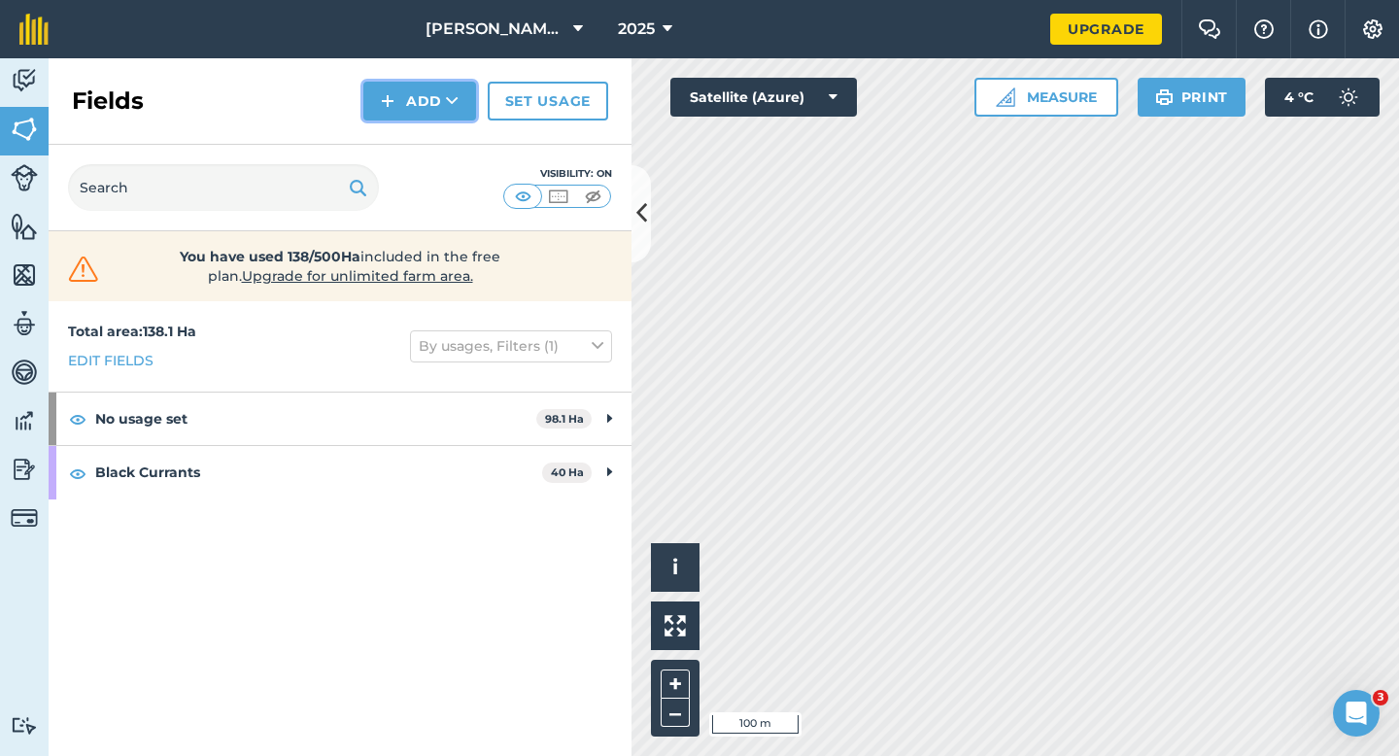
click at [413, 100] on button "Add" at bounding box center [419, 101] width 113 height 39
click at [413, 136] on link "Draw" at bounding box center [419, 144] width 107 height 43
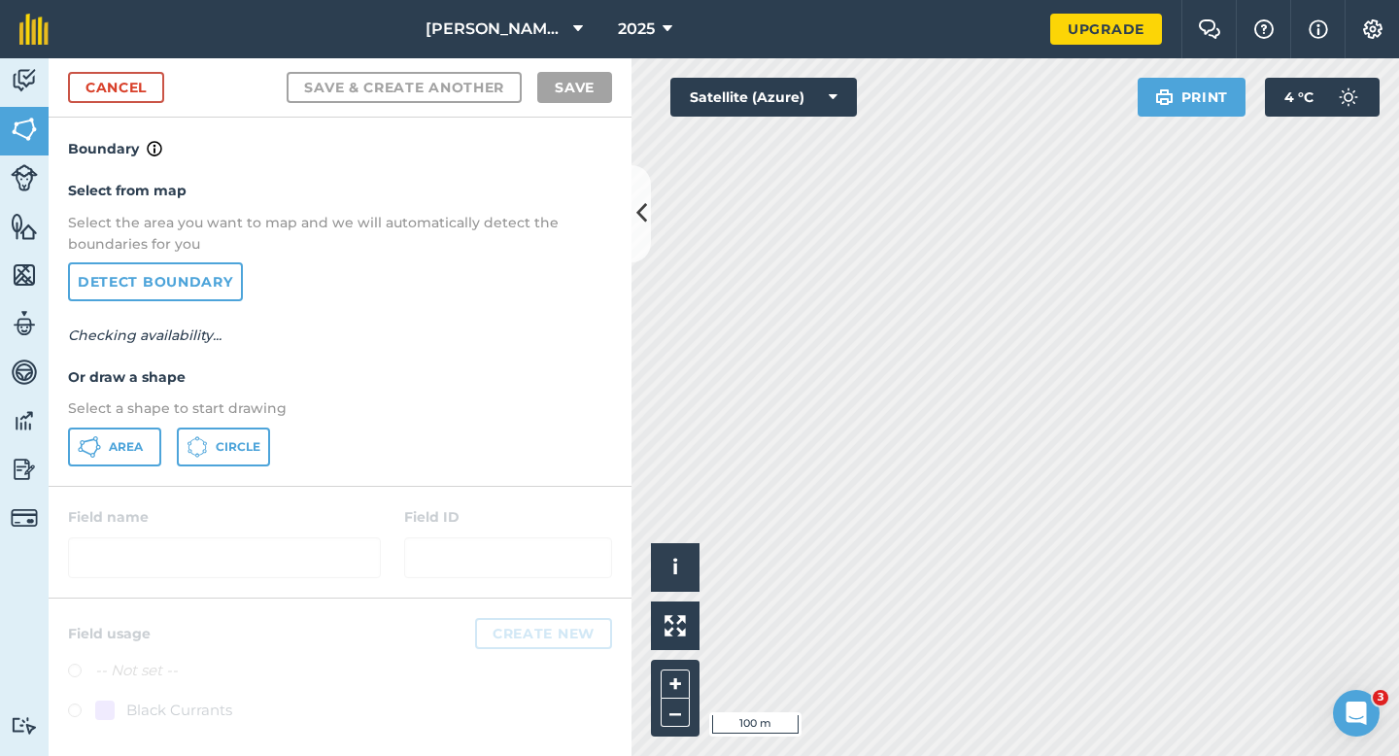
click at [127, 466] on div "Select from map Select the area you want to map and we will automatically detec…" at bounding box center [340, 322] width 583 height 324
click at [127, 464] on button "Area" at bounding box center [114, 446] width 93 height 39
click at [171, 449] on div "Area Circle" at bounding box center [340, 446] width 544 height 39
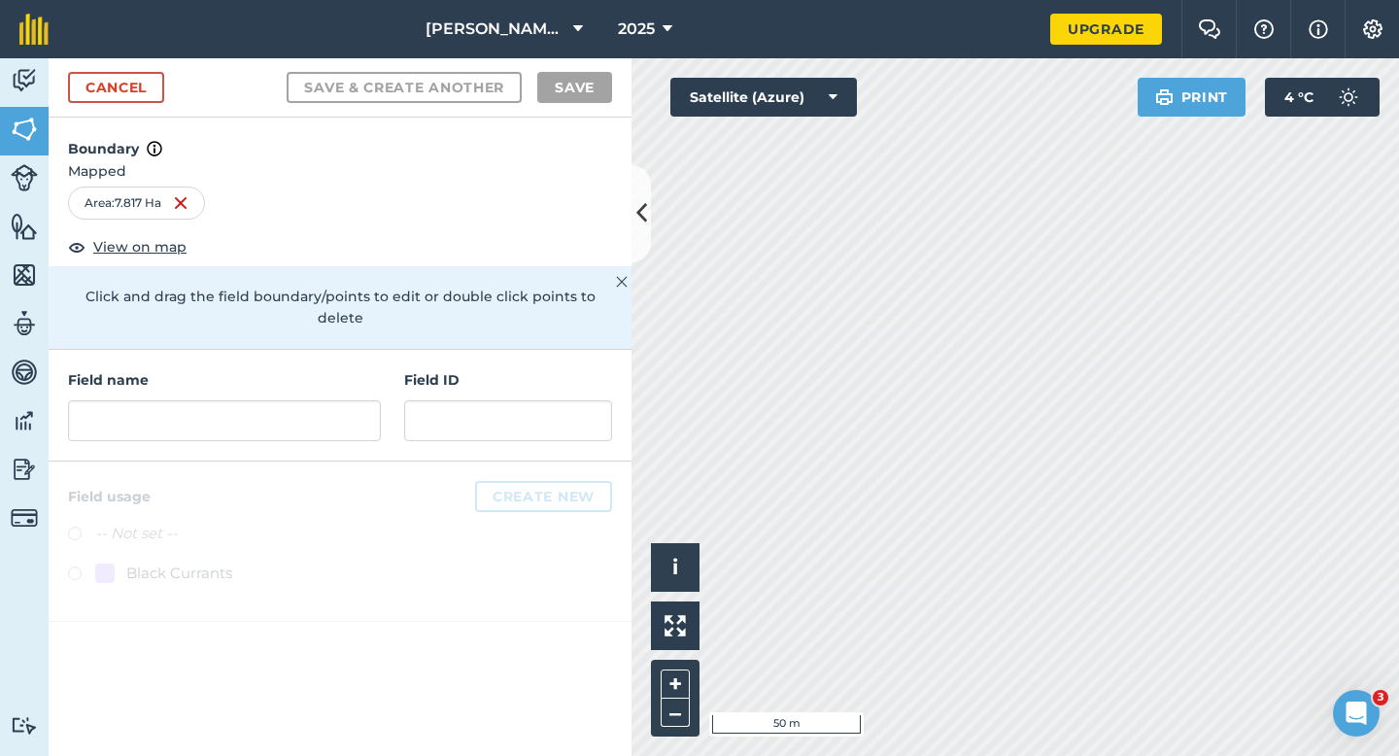
click at [354, 375] on div "Field name" at bounding box center [224, 405] width 313 height 72
click at [336, 375] on div "Field name" at bounding box center [224, 405] width 313 height 72
click at [312, 400] on input "text" at bounding box center [224, 420] width 313 height 41
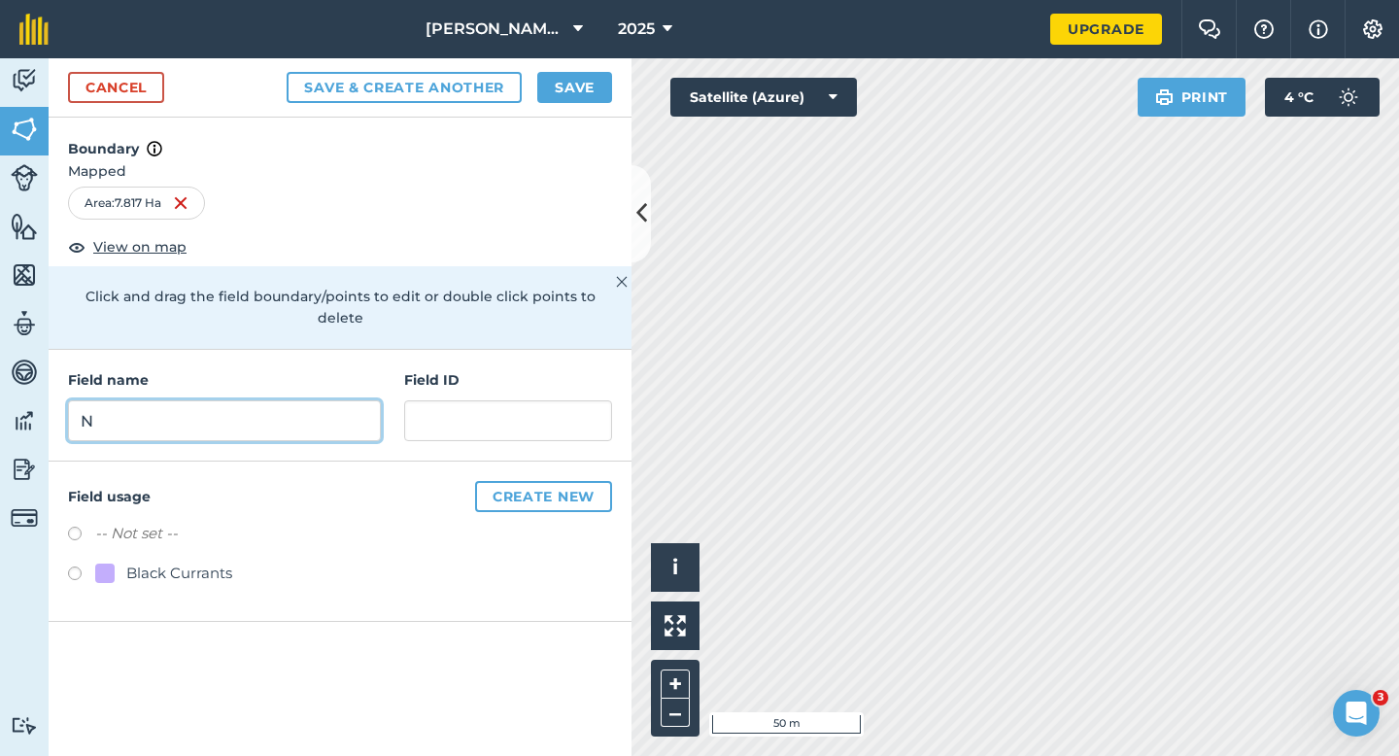
type input "N"
click at [577, 107] on div "Cancel Save & Create Another Save" at bounding box center [340, 87] width 583 height 59
click at [577, 97] on button "Save" at bounding box center [574, 87] width 75 height 31
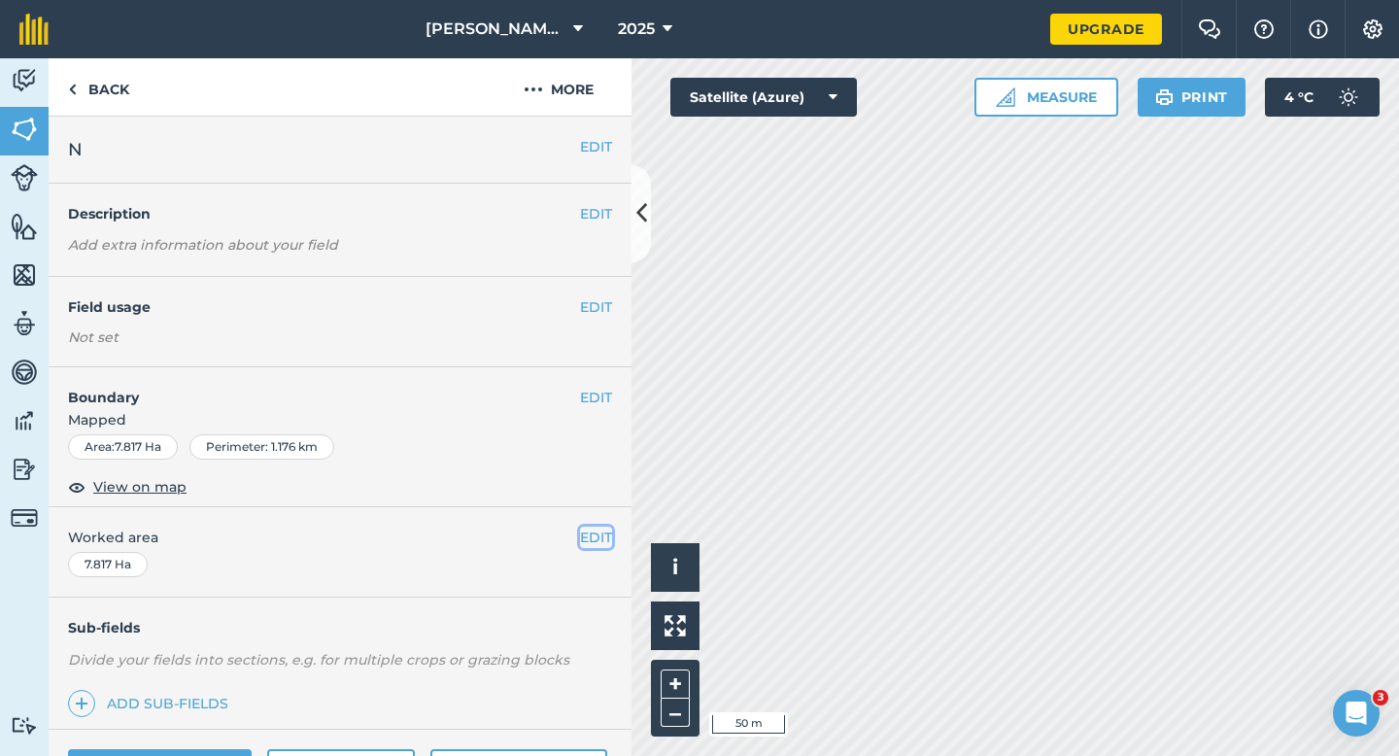
click at [599, 540] on button "EDIT" at bounding box center [596, 536] width 32 height 21
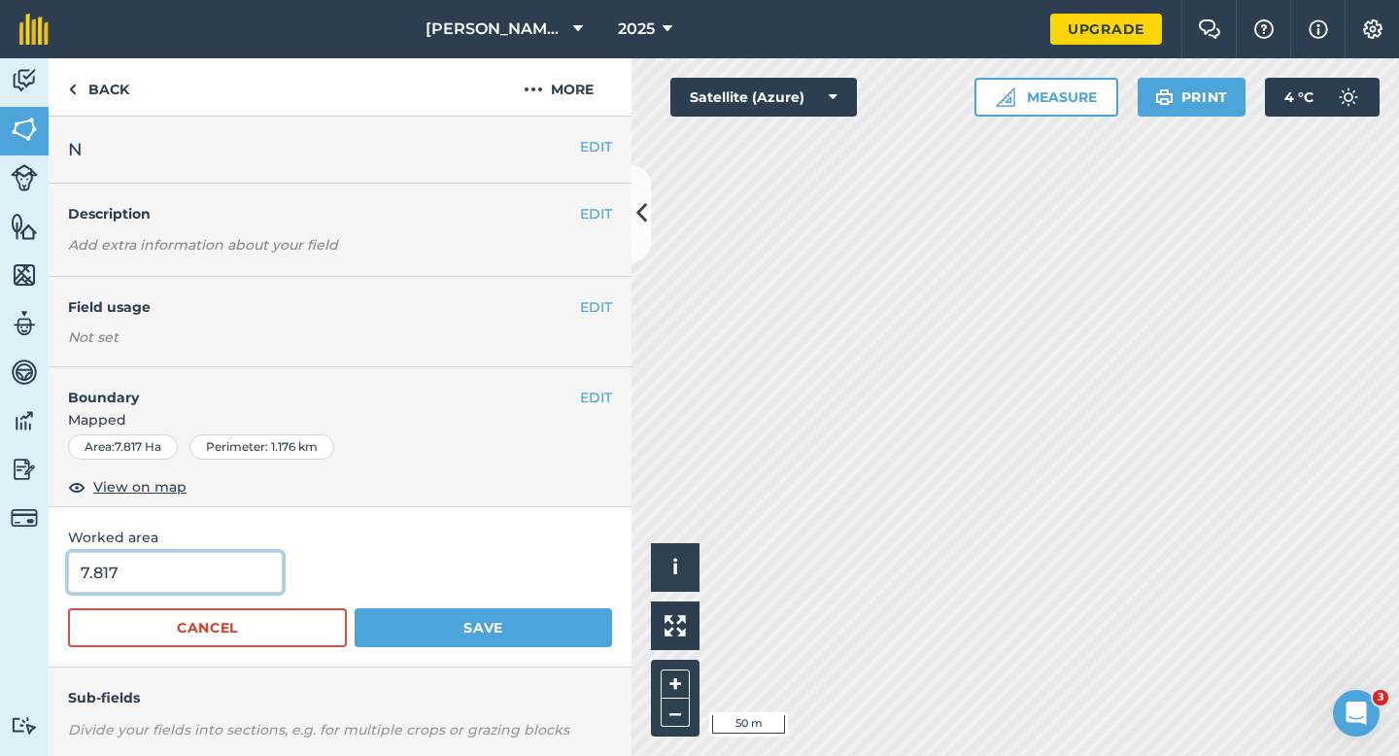
click at [244, 577] on input "7.817" at bounding box center [175, 572] width 215 height 41
type input "7.8"
click at [355, 608] on button "Save" at bounding box center [483, 627] width 257 height 39
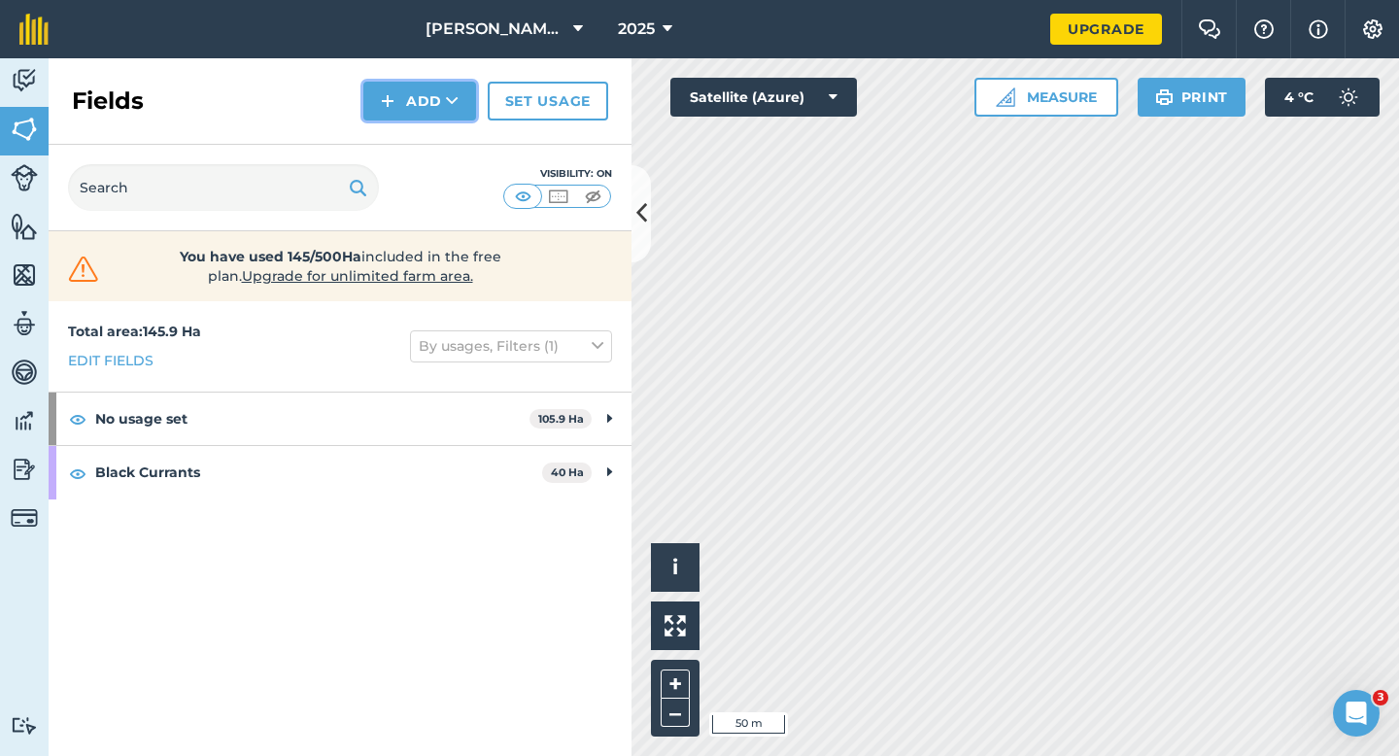
click at [388, 115] on button "Add" at bounding box center [419, 101] width 113 height 39
click at [393, 145] on link "Draw" at bounding box center [419, 144] width 107 height 43
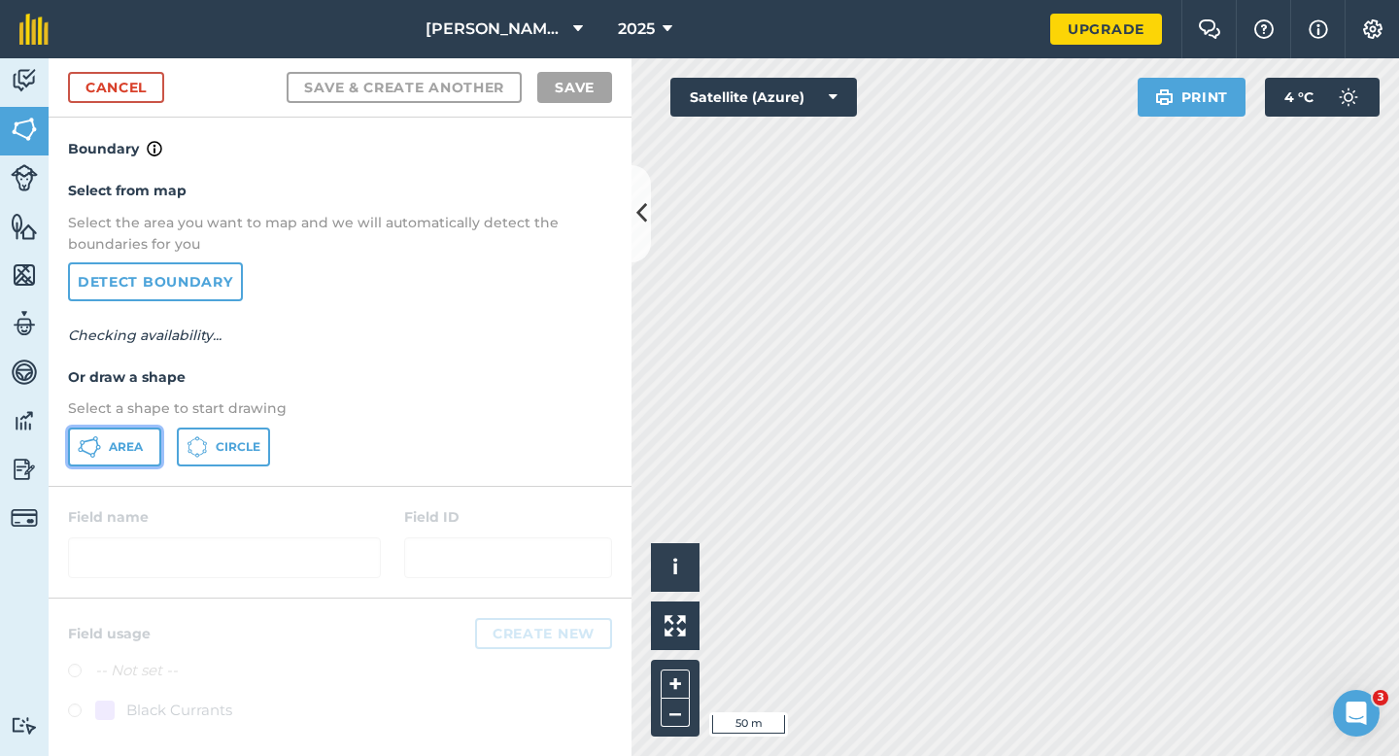
click at [124, 457] on button "Area" at bounding box center [114, 446] width 93 height 39
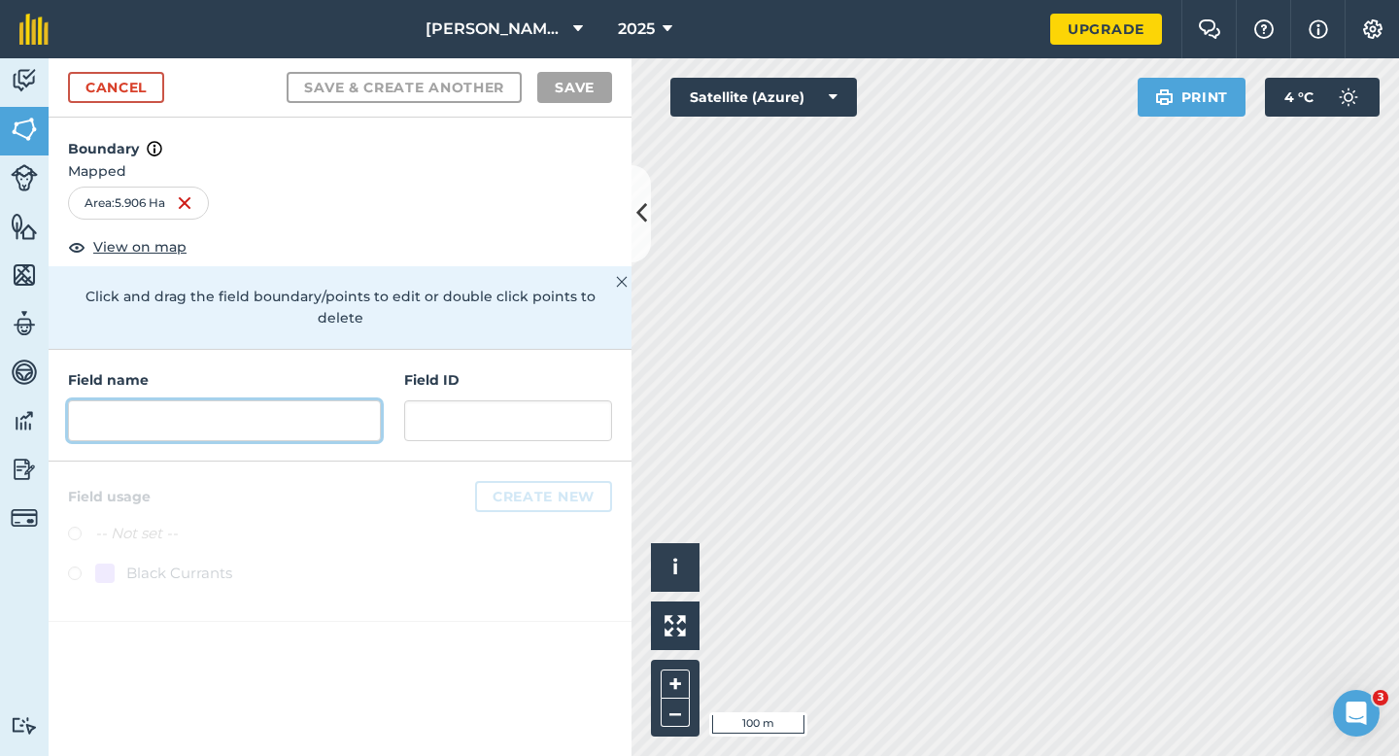
click at [252, 412] on input "text" at bounding box center [224, 420] width 313 height 41
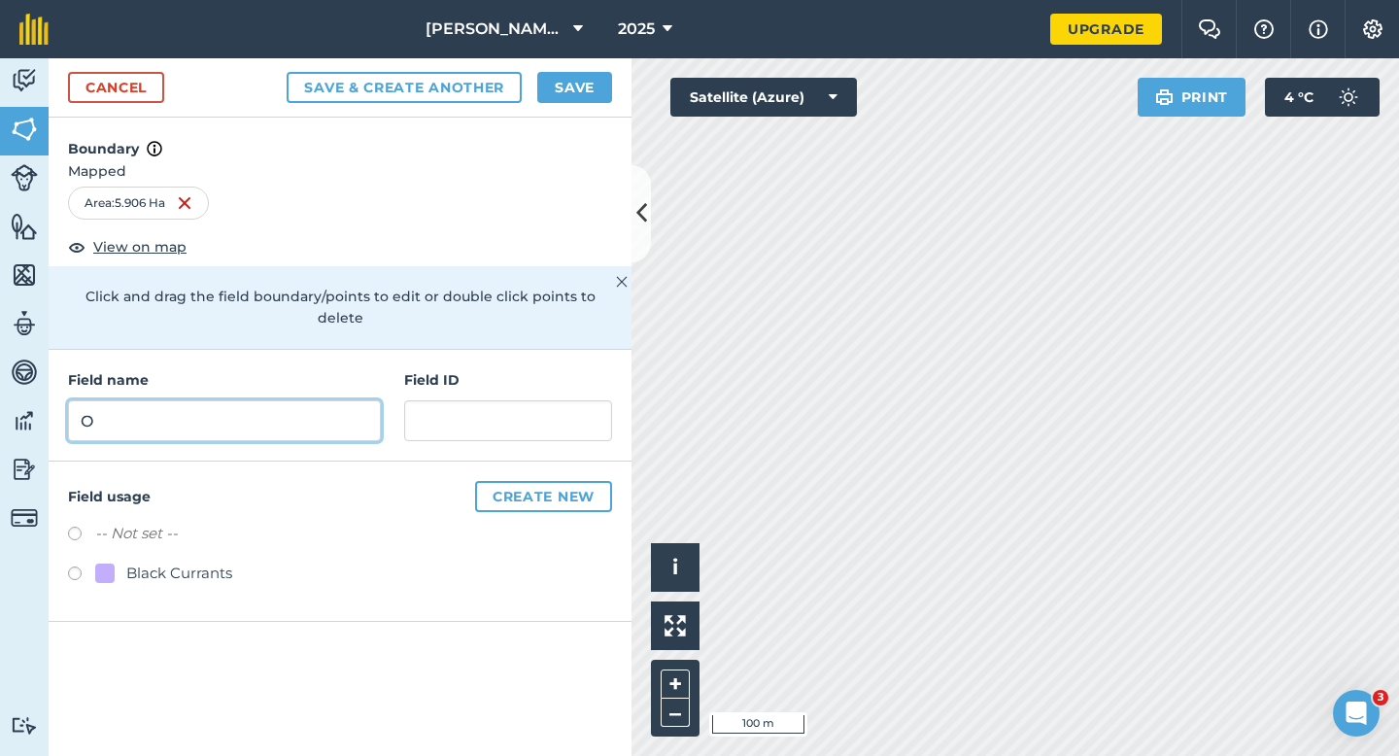
type input "O"
click at [564, 85] on button "Save" at bounding box center [574, 87] width 75 height 31
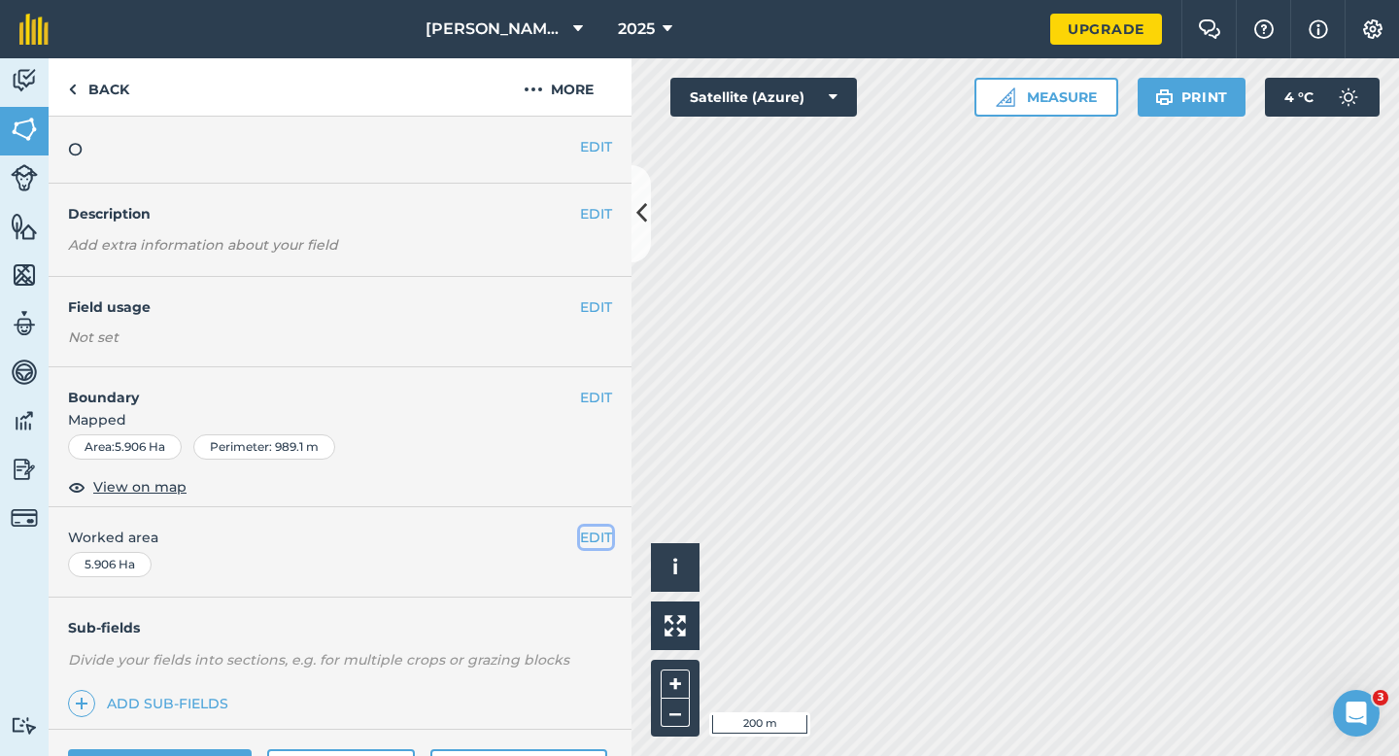
click at [597, 531] on button "EDIT" at bounding box center [596, 536] width 32 height 21
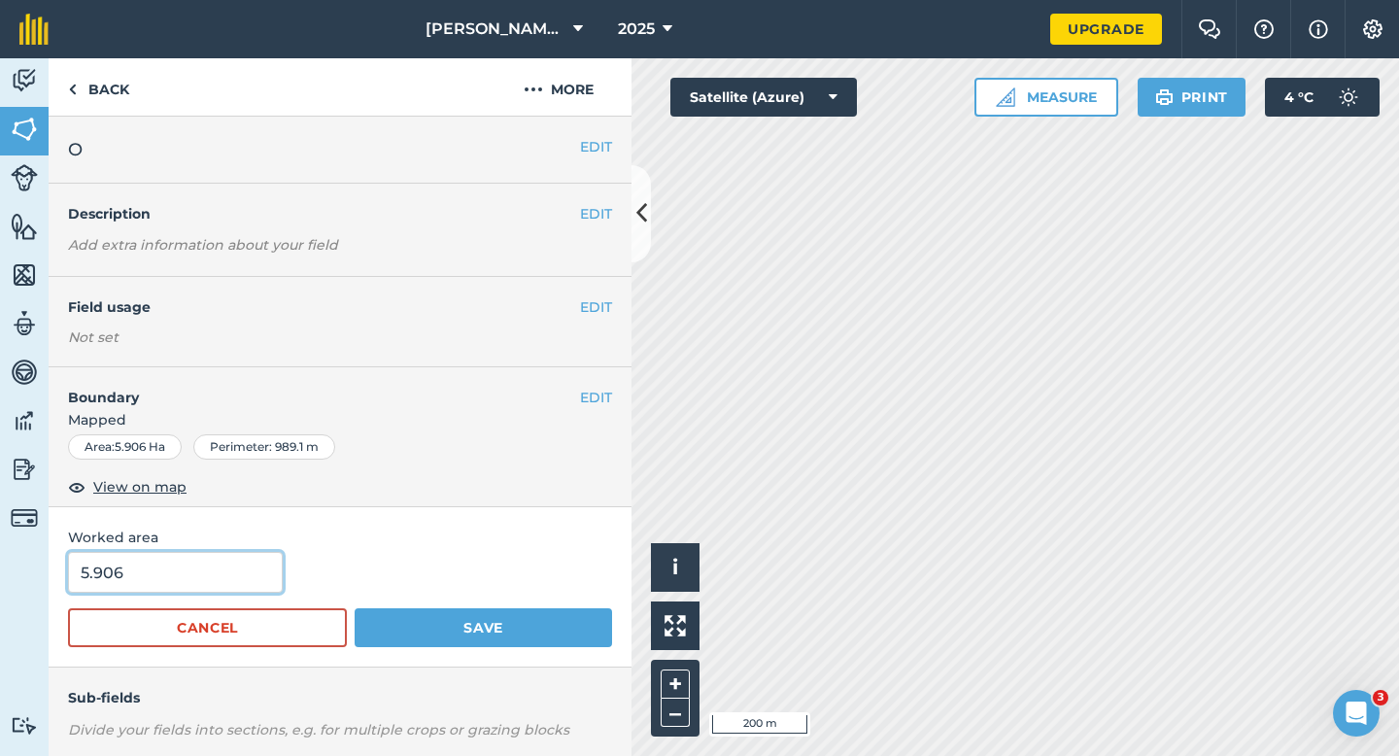
click at [151, 571] on input "5.906" at bounding box center [175, 572] width 215 height 41
type input "6"
click at [355, 608] on button "Save" at bounding box center [483, 627] width 257 height 39
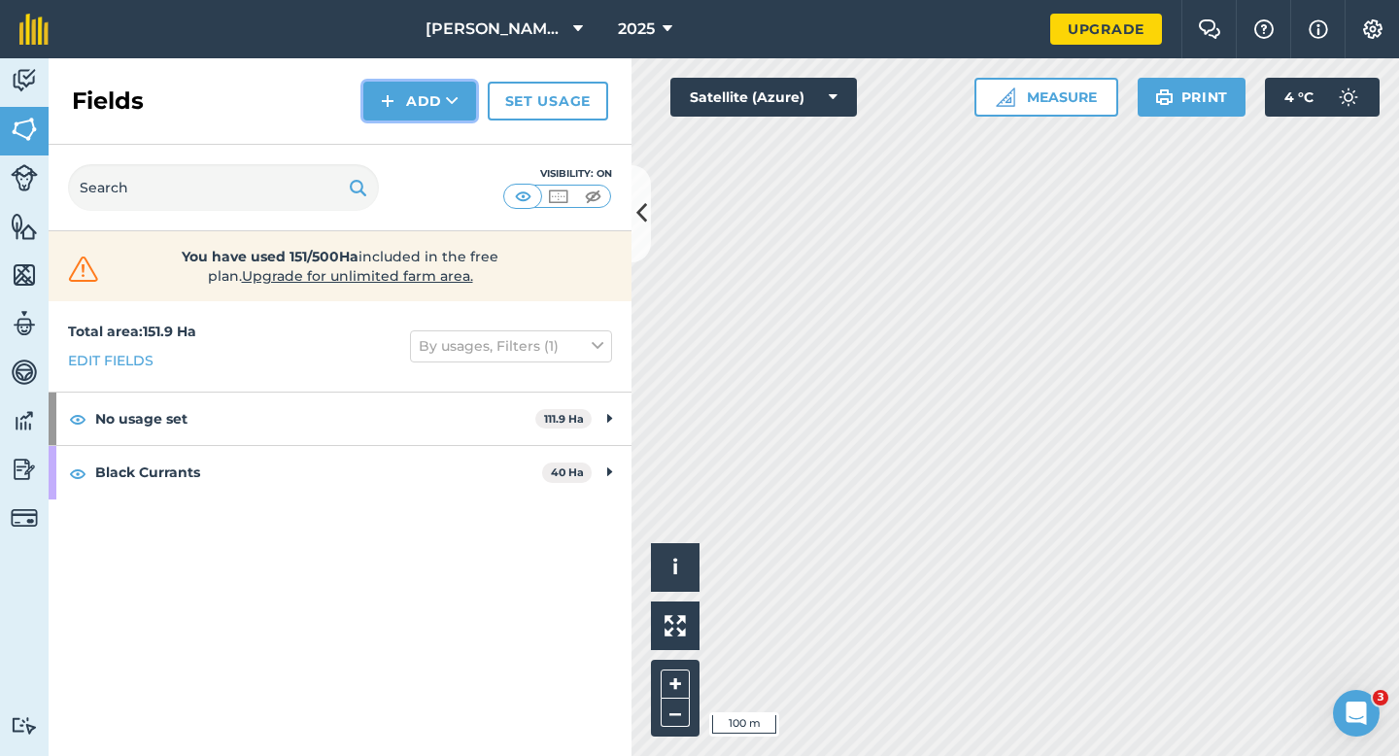
click at [396, 103] on button "Add" at bounding box center [419, 101] width 113 height 39
click at [421, 148] on link "Draw" at bounding box center [419, 144] width 107 height 43
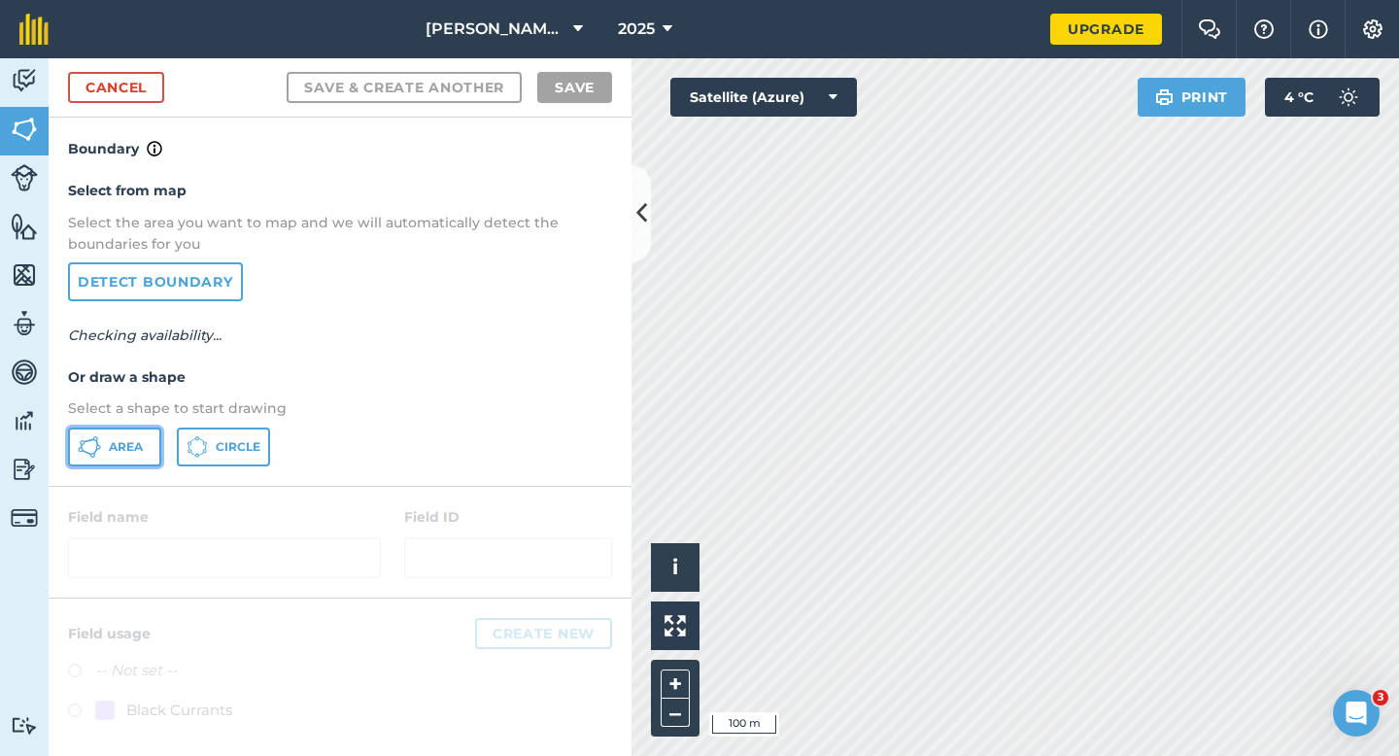
click at [150, 455] on button "Area" at bounding box center [114, 446] width 93 height 39
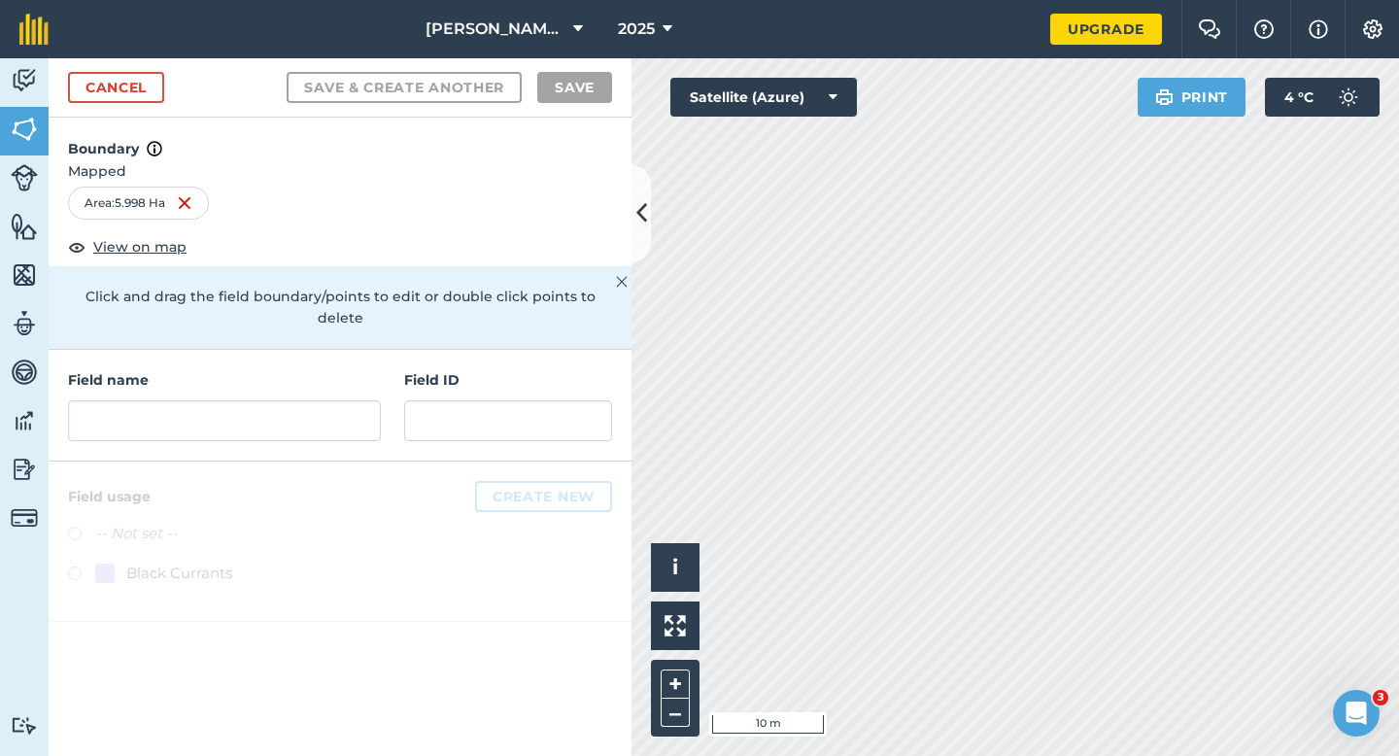
click at [328, 420] on div "Field name Field ID" at bounding box center [340, 406] width 583 height 112
click at [348, 400] on input "text" at bounding box center [224, 420] width 313 height 41
type input "P"
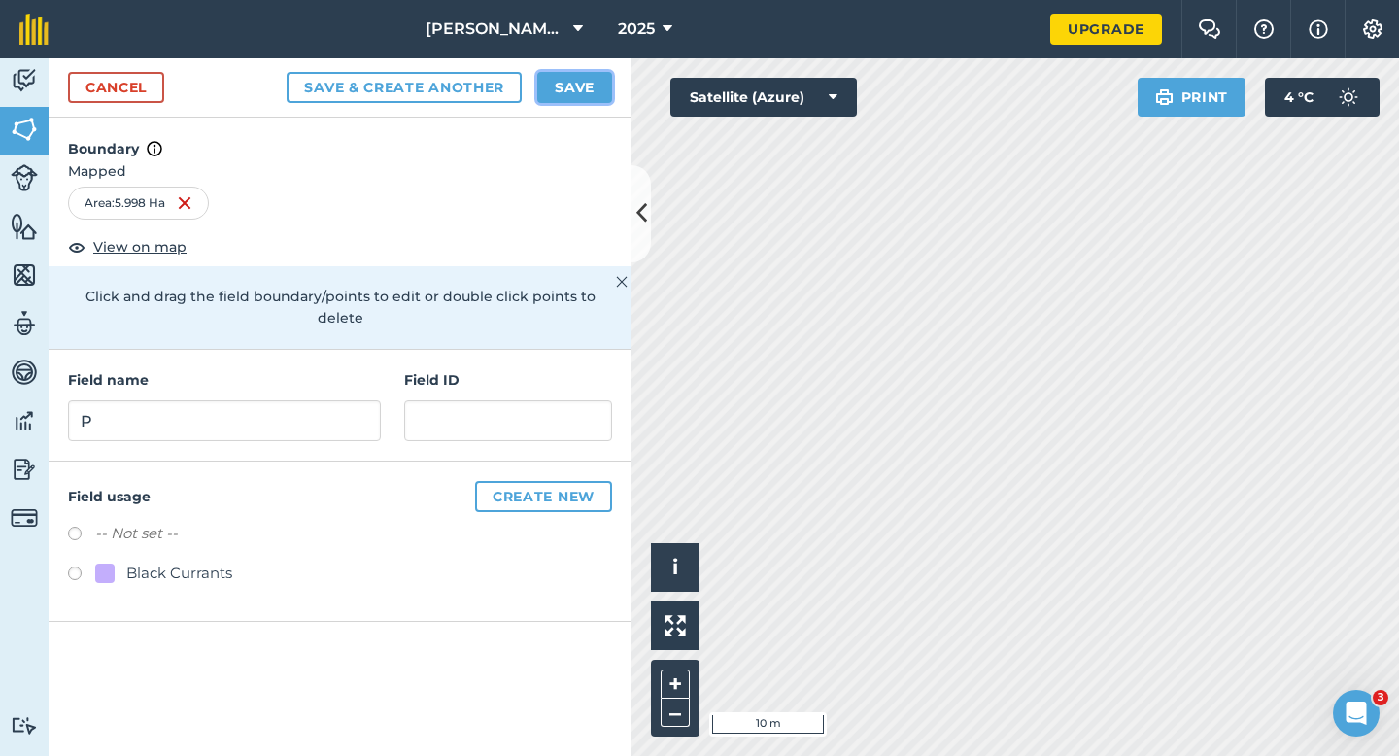
click at [582, 85] on button "Save" at bounding box center [574, 87] width 75 height 31
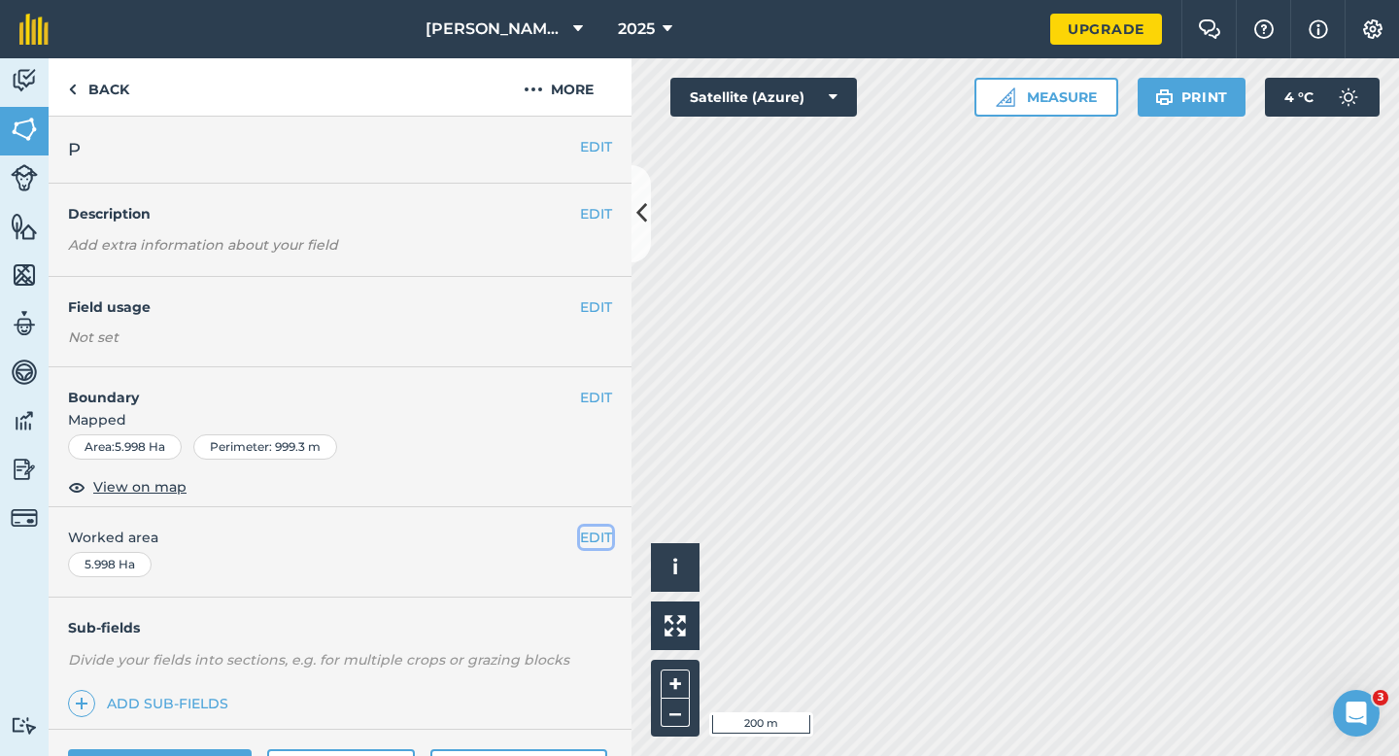
click at [607, 530] on button "EDIT" at bounding box center [596, 536] width 32 height 21
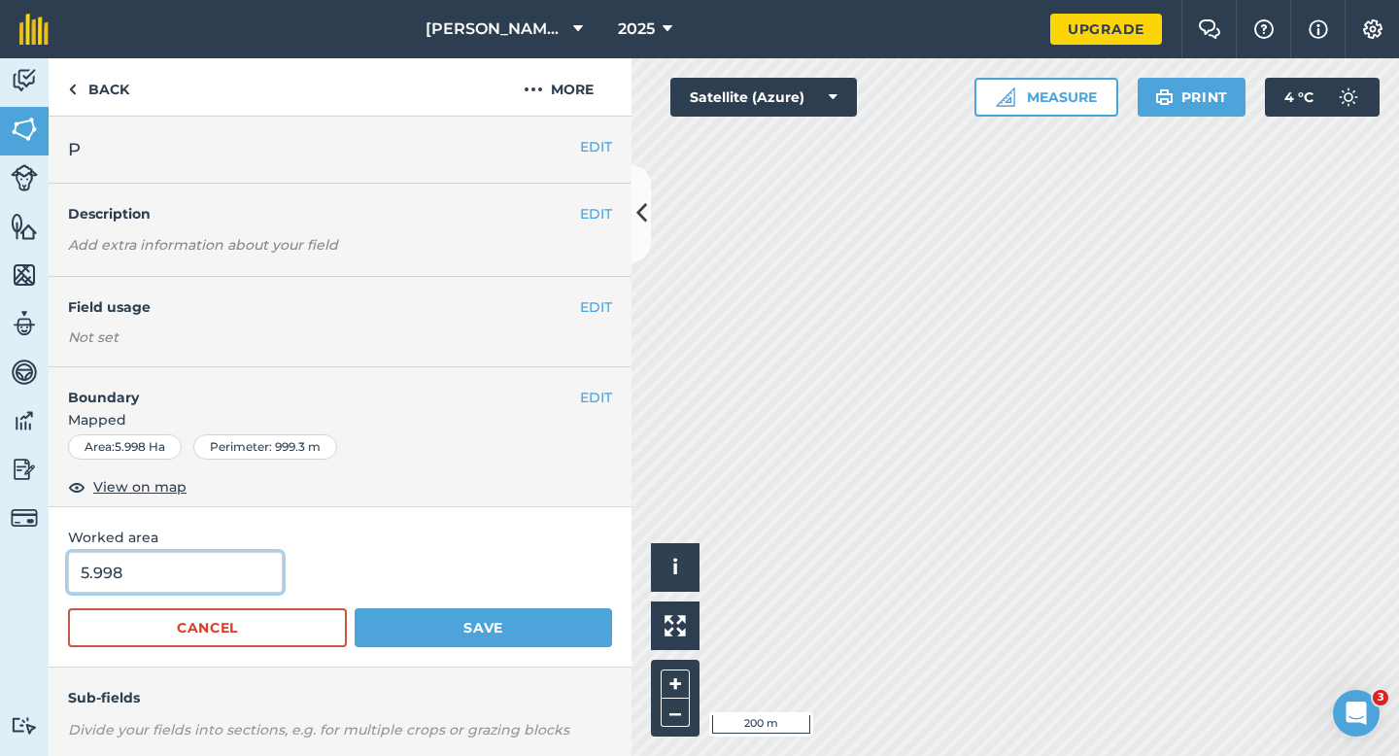
click at [153, 568] on input "5.998" at bounding box center [175, 572] width 215 height 41
type input "6"
click at [355, 608] on button "Save" at bounding box center [483, 627] width 257 height 39
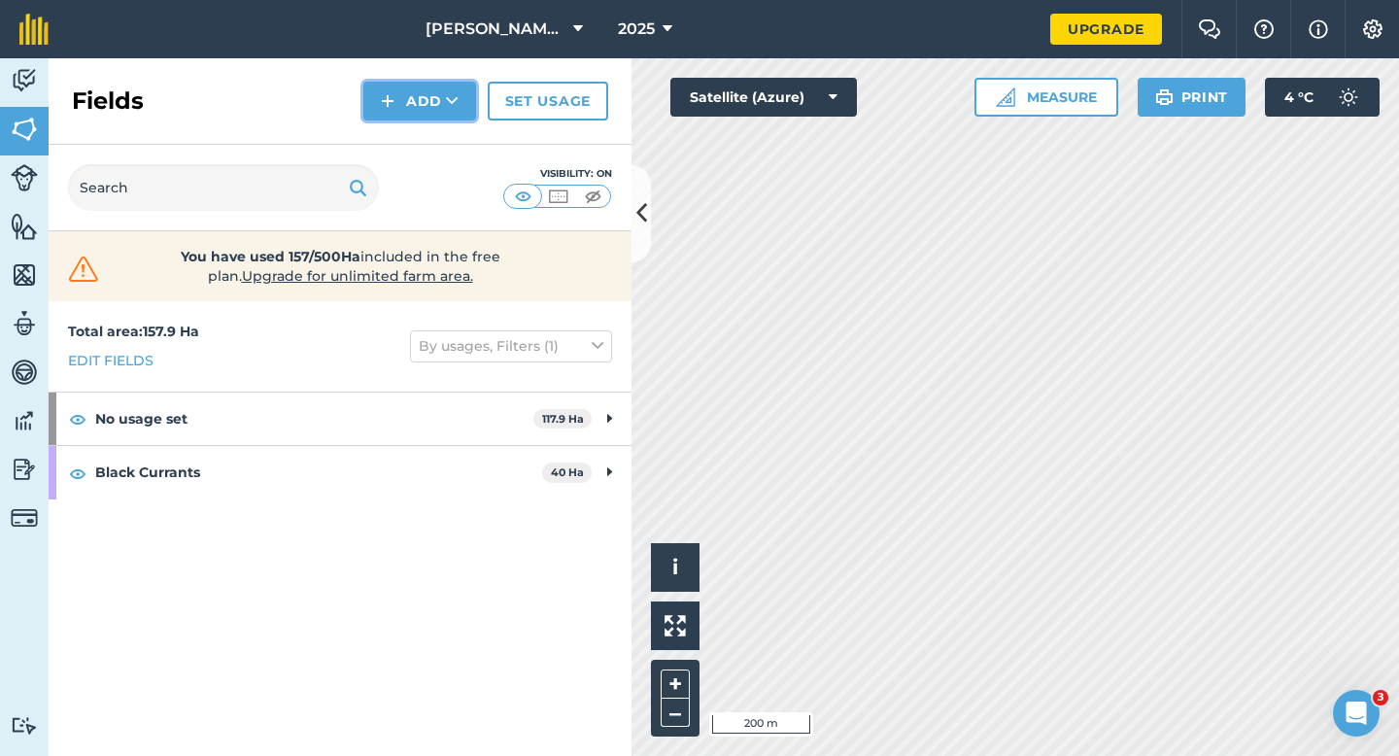
click at [398, 113] on button "Add" at bounding box center [419, 101] width 113 height 39
click at [399, 136] on link "Draw" at bounding box center [419, 144] width 107 height 43
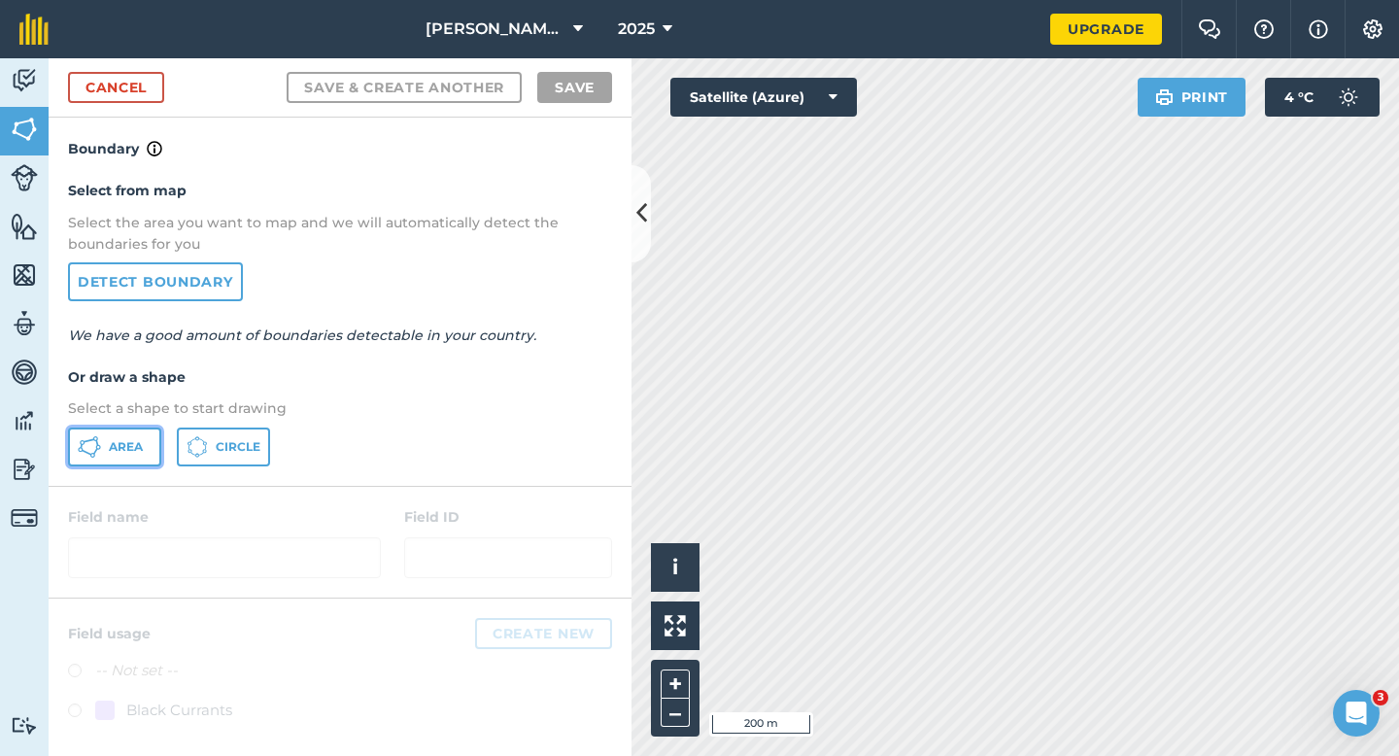
click at [72, 456] on button "Area" at bounding box center [114, 446] width 93 height 39
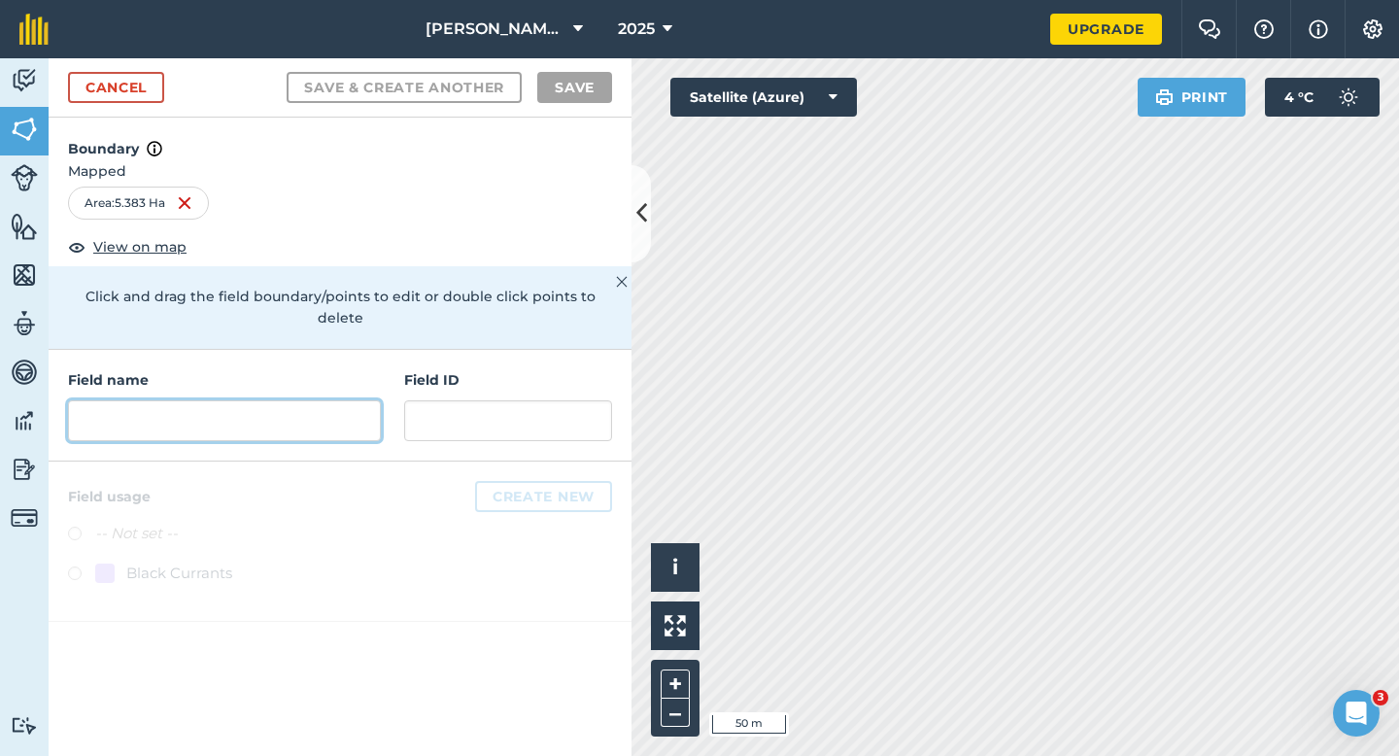
click at [323, 409] on input "text" at bounding box center [224, 420] width 313 height 41
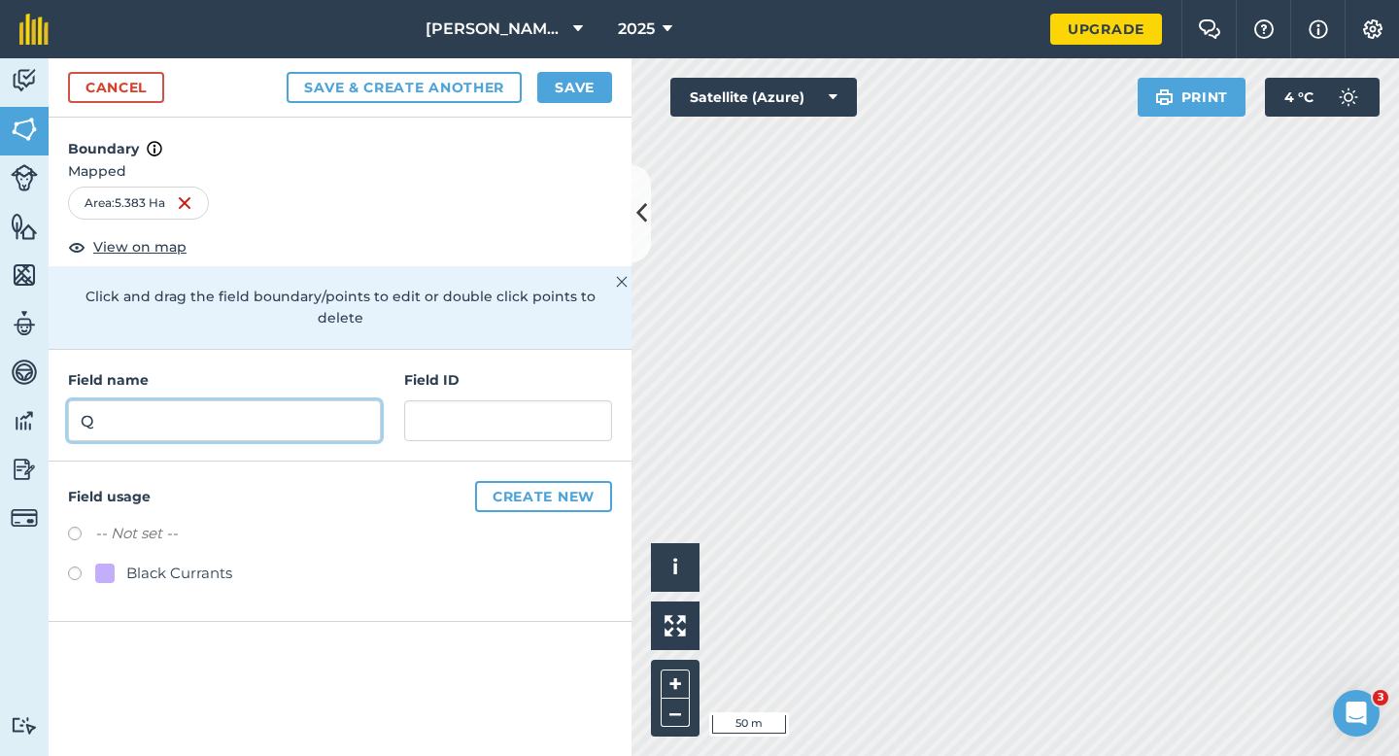
type input "Q"
click at [575, 85] on button "Save" at bounding box center [574, 87] width 75 height 31
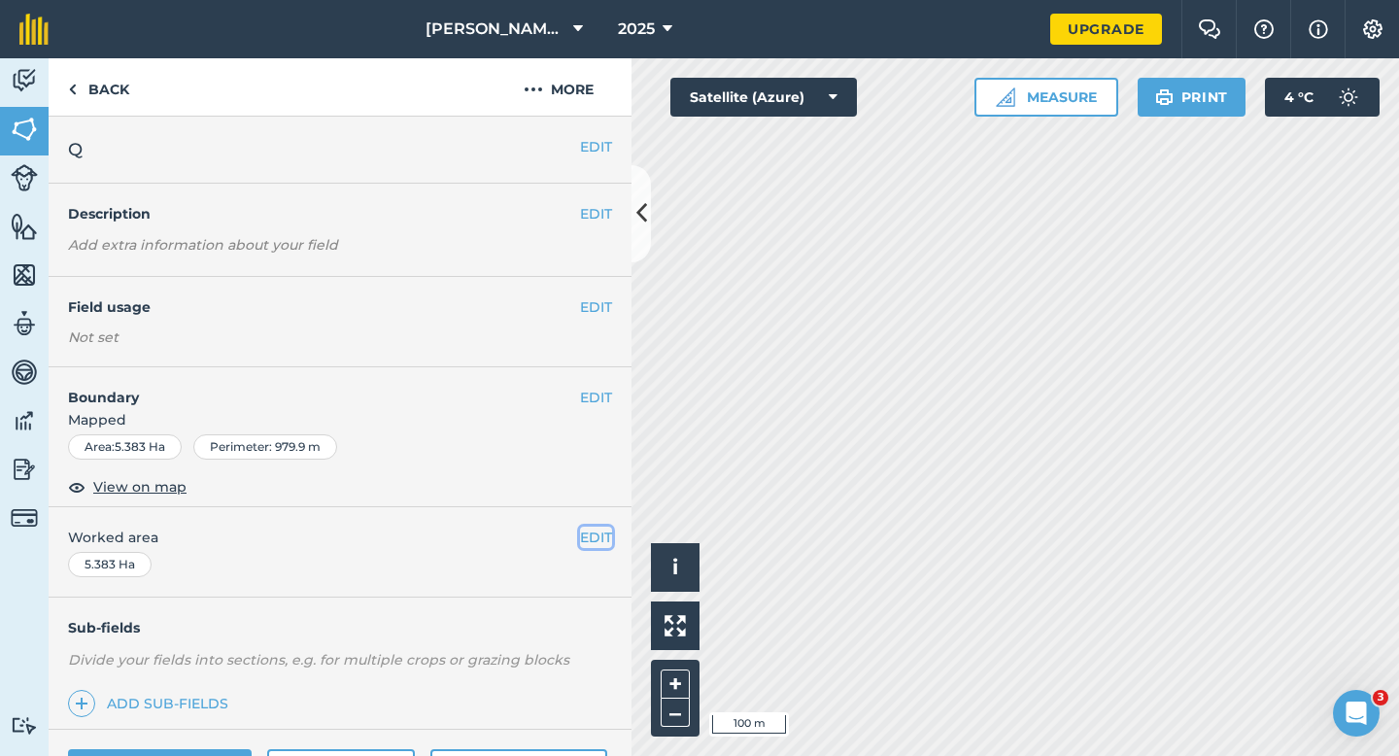
click at [586, 539] on button "EDIT" at bounding box center [596, 536] width 32 height 21
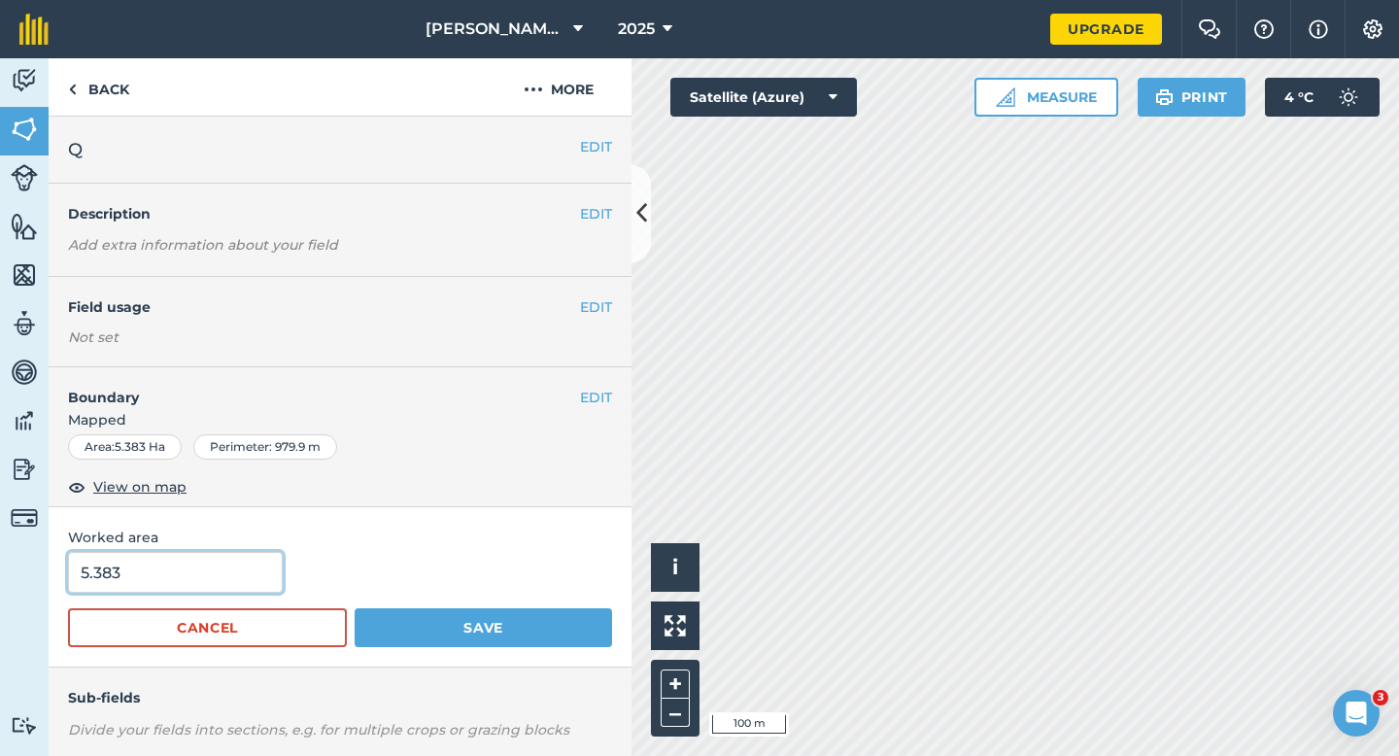
click at [152, 590] on input "5.383" at bounding box center [175, 572] width 215 height 41
type input "5.4"
click at [355, 608] on button "Save" at bounding box center [483, 627] width 257 height 39
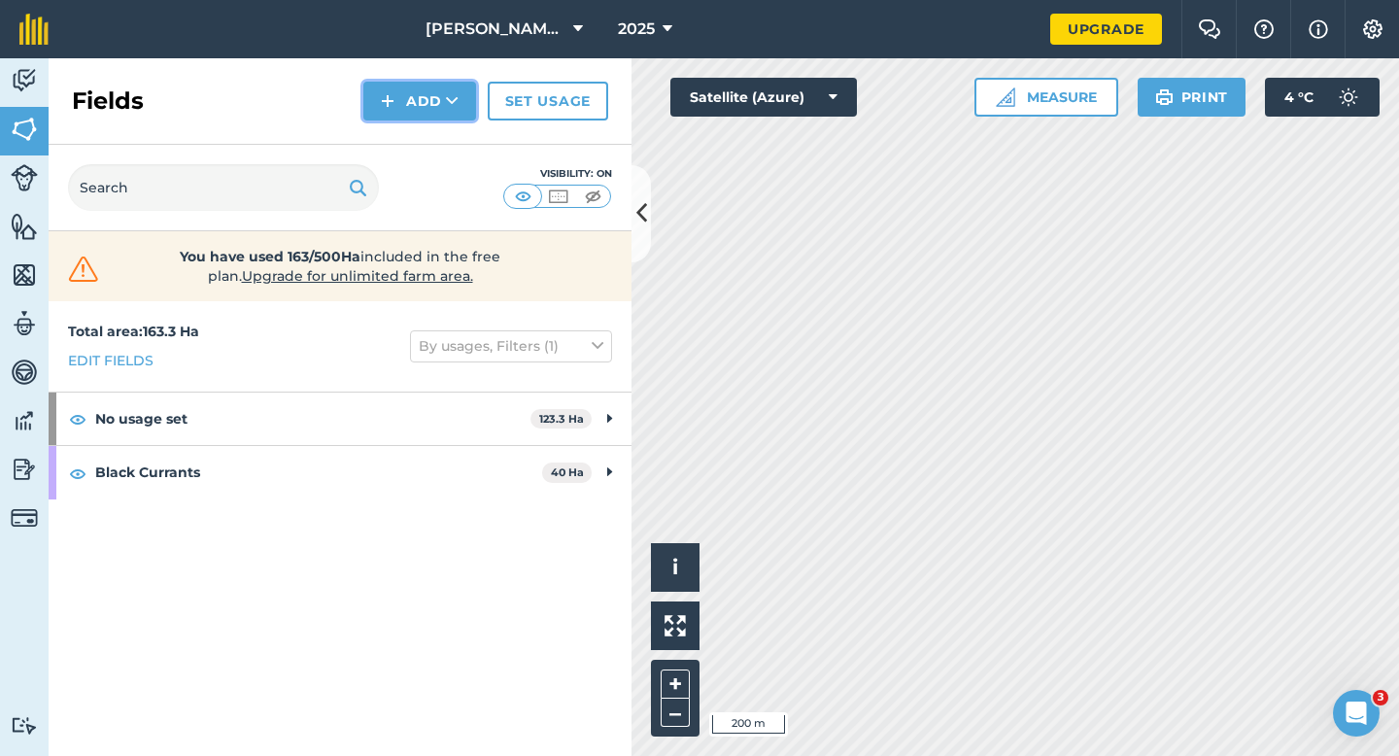
click at [408, 114] on button "Add" at bounding box center [419, 101] width 113 height 39
click at [408, 128] on link "Draw" at bounding box center [419, 144] width 107 height 43
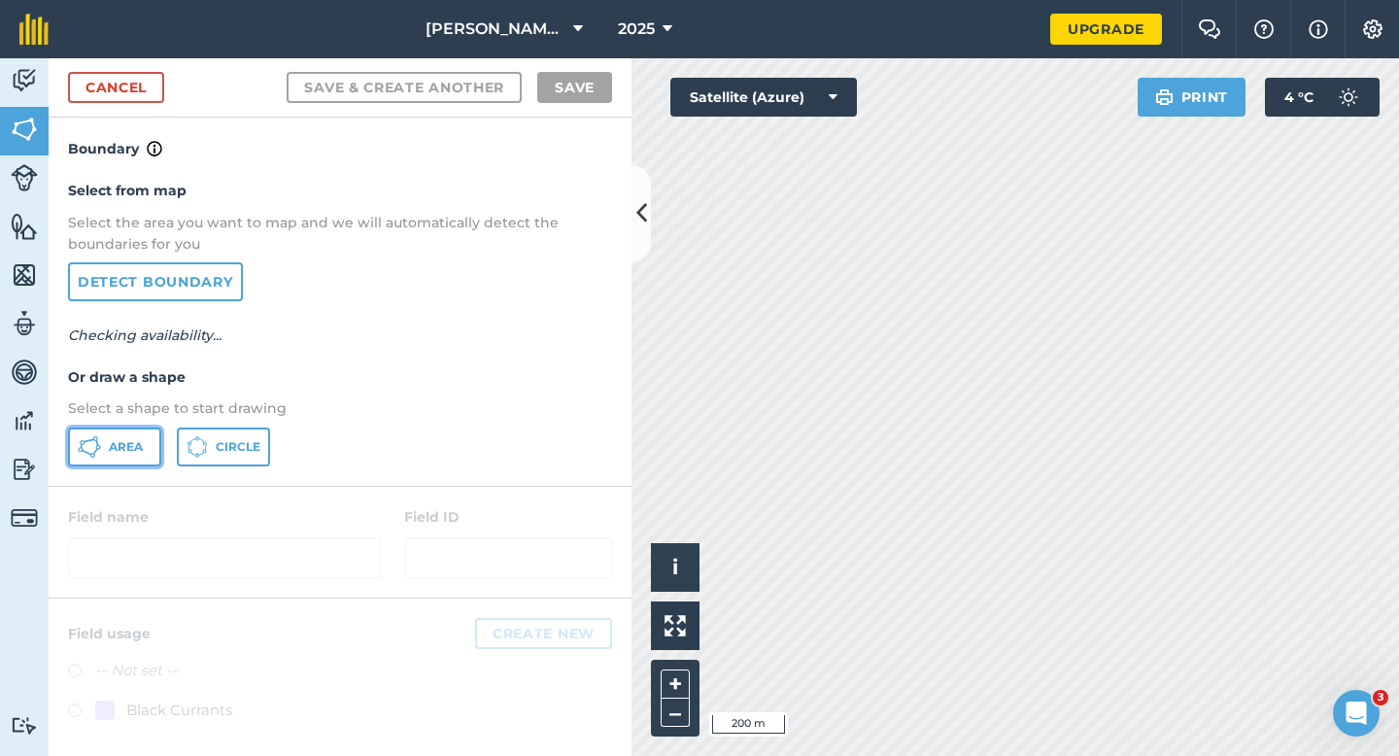
click at [75, 430] on button "Area" at bounding box center [114, 446] width 93 height 39
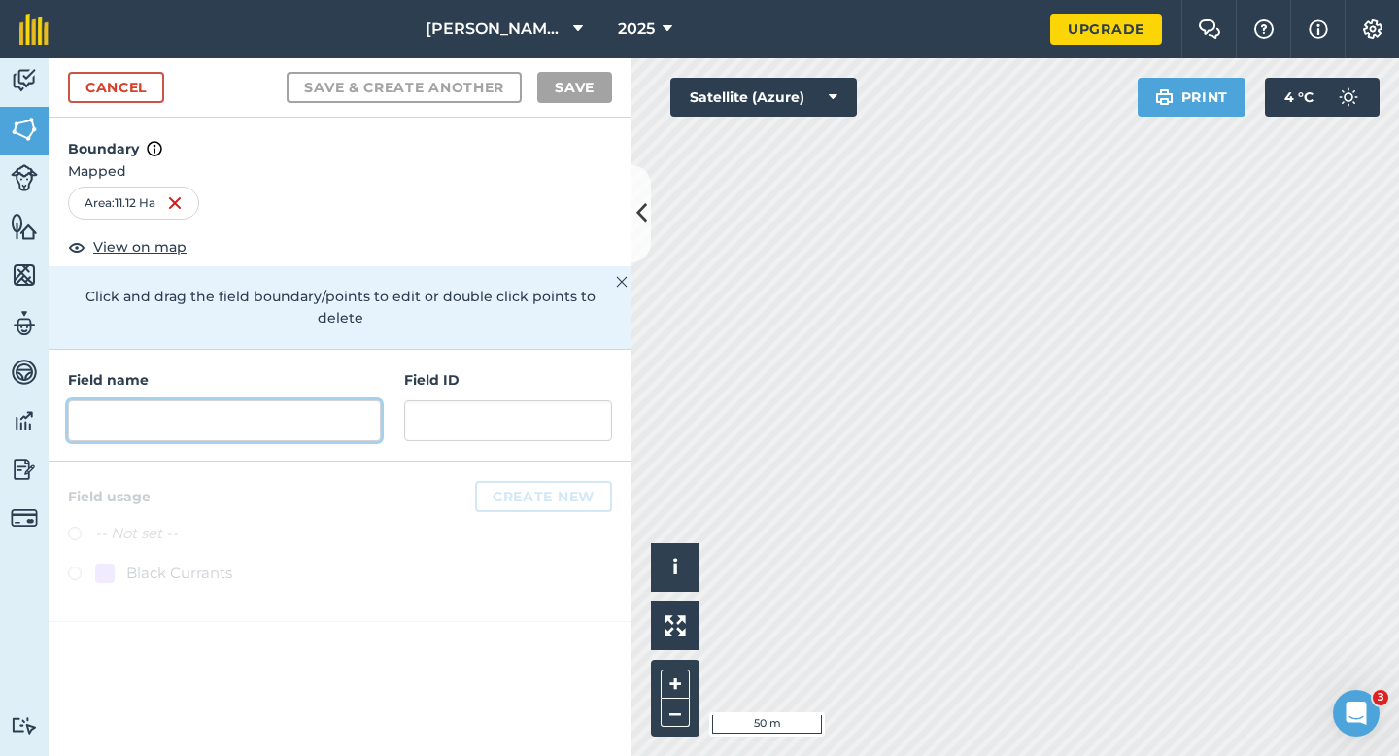
click at [321, 400] on input "text" at bounding box center [224, 420] width 313 height 41
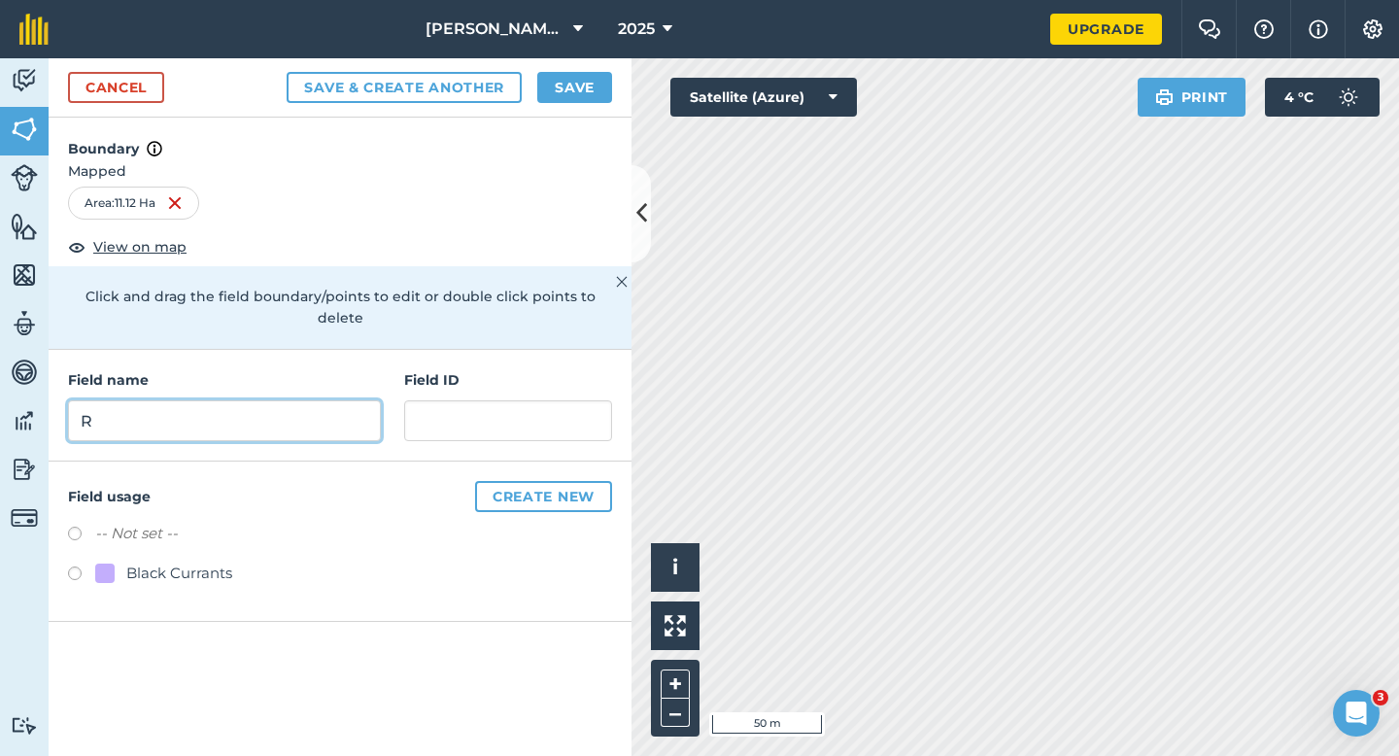
type input "R"
click at [541, 104] on div "Cancel Save & Create Another Save" at bounding box center [340, 87] width 583 height 59
click at [559, 101] on button "Save" at bounding box center [574, 87] width 75 height 31
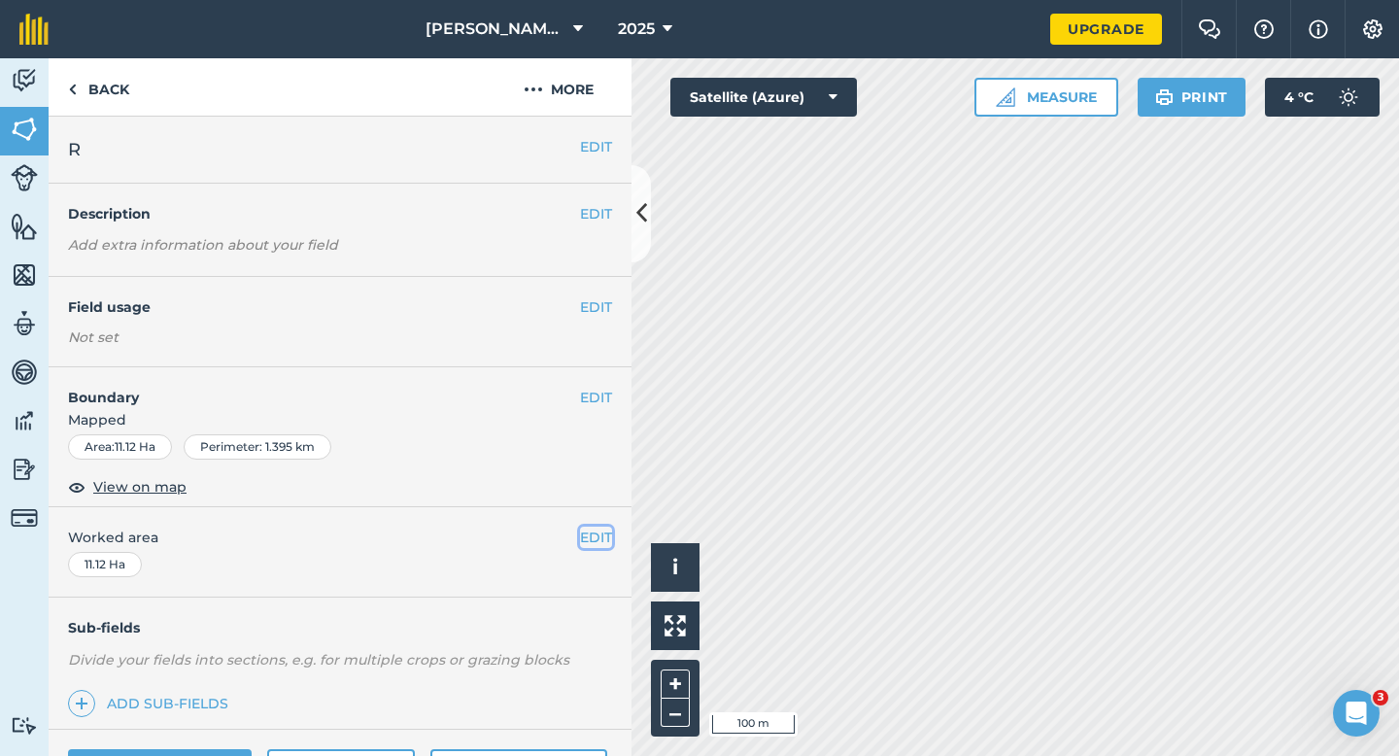
click at [607, 528] on button "EDIT" at bounding box center [596, 536] width 32 height 21
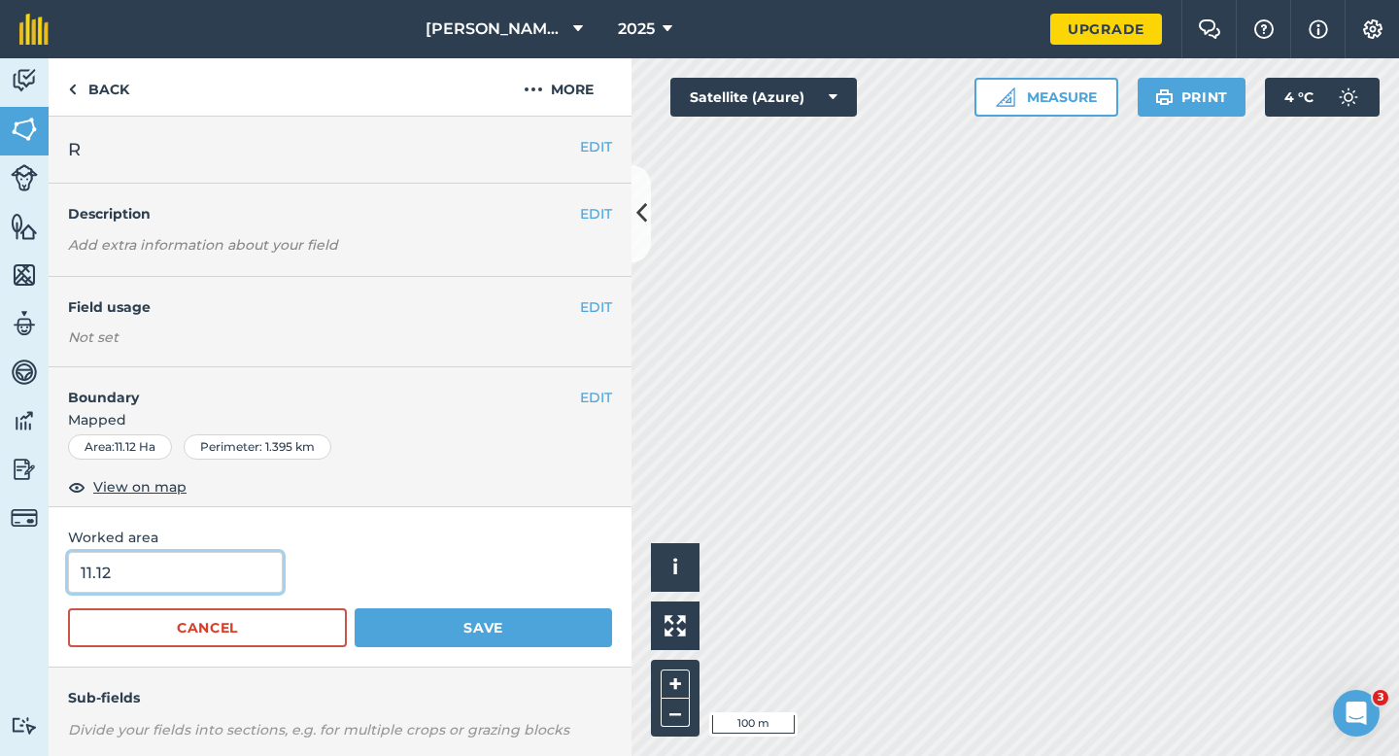
click at [241, 560] on input "11.12" at bounding box center [175, 572] width 215 height 41
type input "11"
click at [355, 608] on button "Save" at bounding box center [483, 627] width 257 height 39
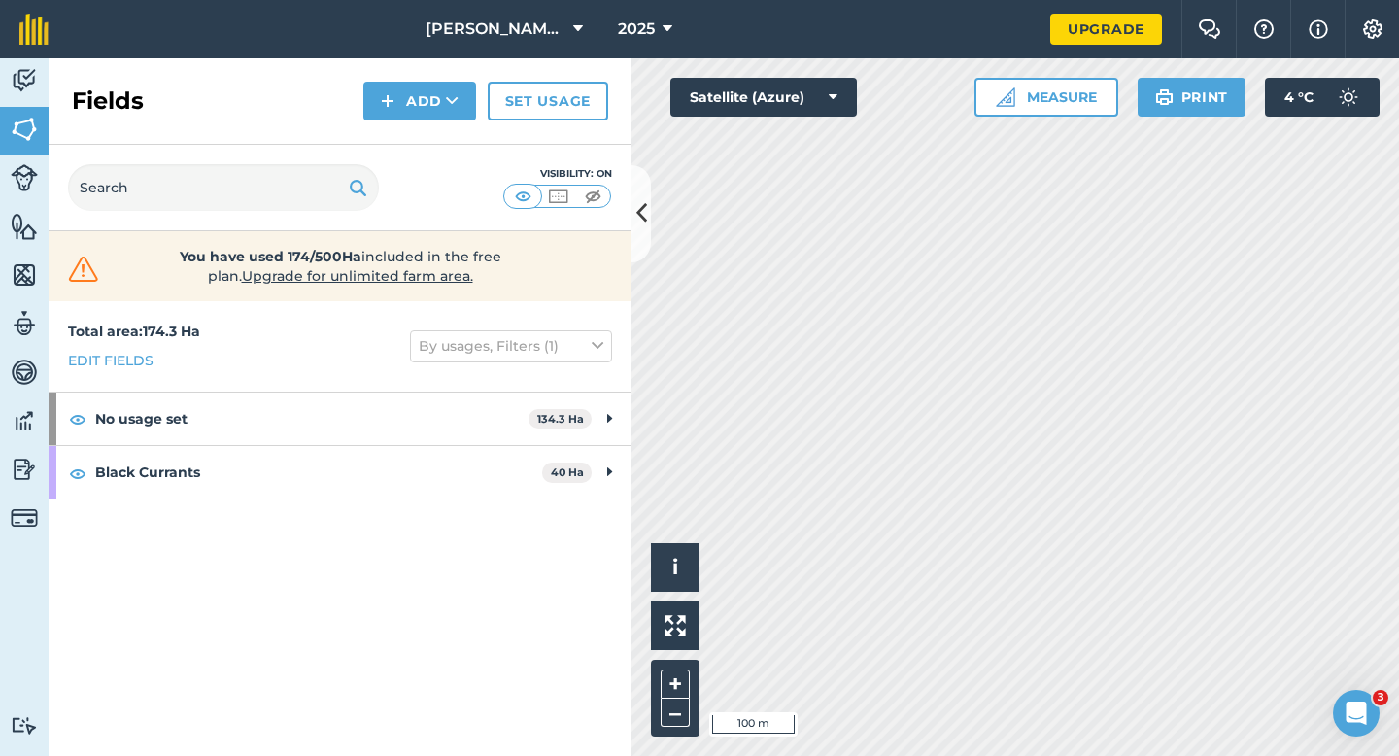
click at [376, 78] on div "Fields Add Set usage" at bounding box center [340, 101] width 583 height 86
click at [399, 115] on button "Add" at bounding box center [419, 101] width 113 height 39
click at [402, 144] on link "Draw" at bounding box center [419, 144] width 107 height 43
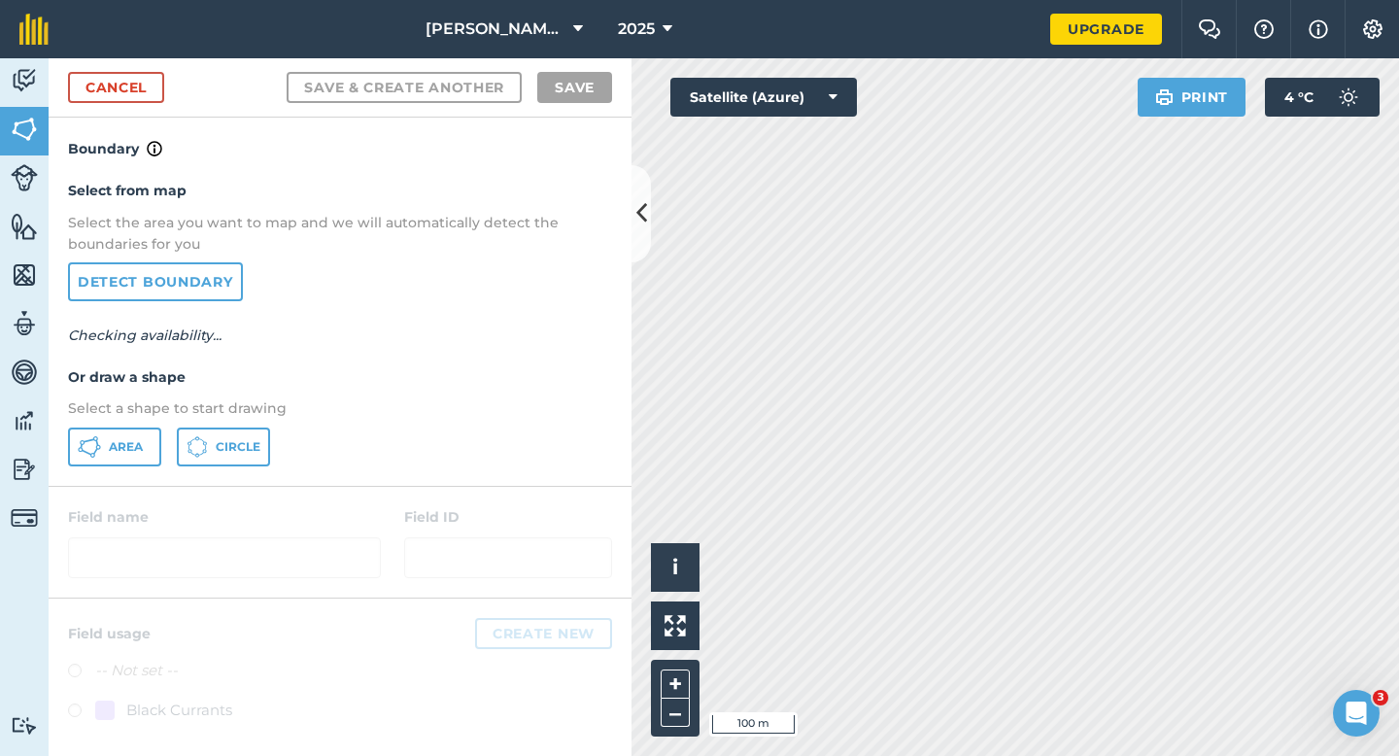
click at [94, 473] on div "Select from map Select the area you want to map and we will automatically detec…" at bounding box center [340, 322] width 583 height 324
click at [98, 457] on button "Area" at bounding box center [114, 446] width 93 height 39
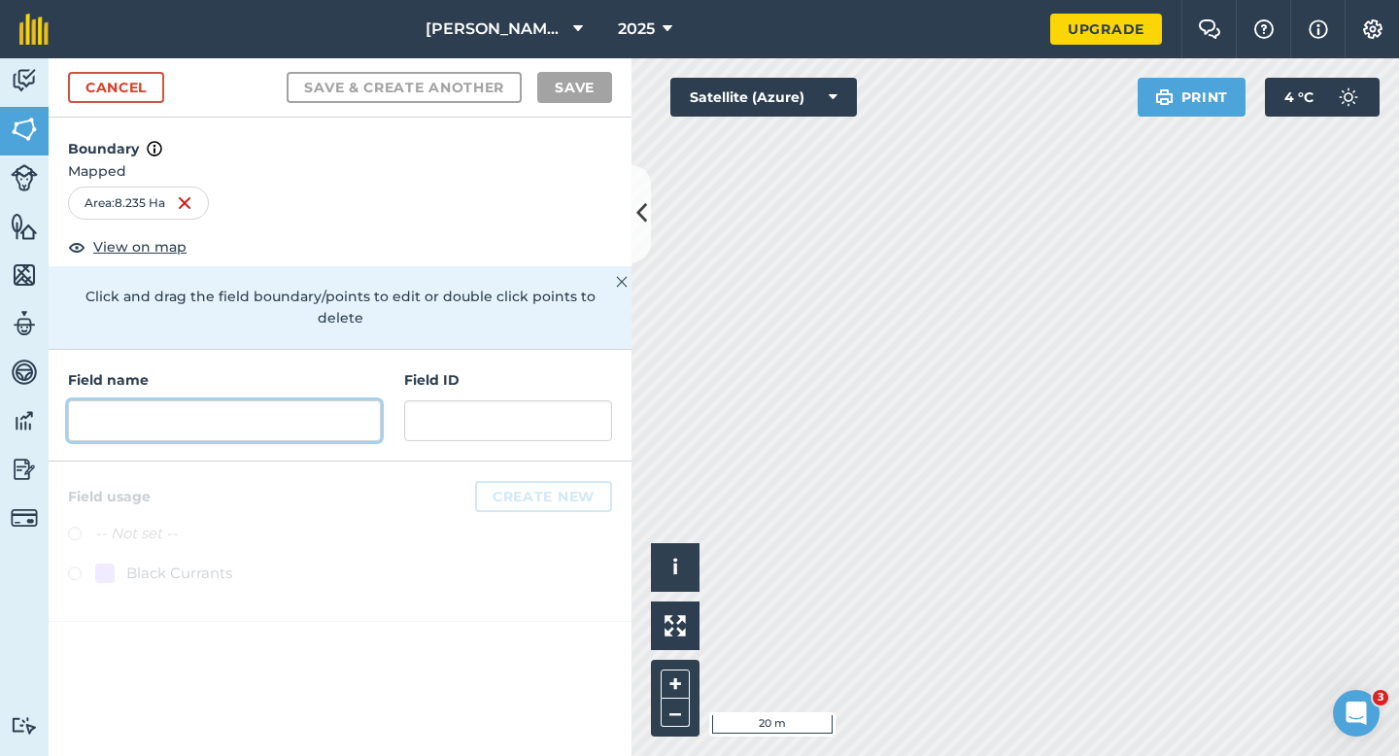
click at [322, 400] on input "text" at bounding box center [224, 420] width 313 height 41
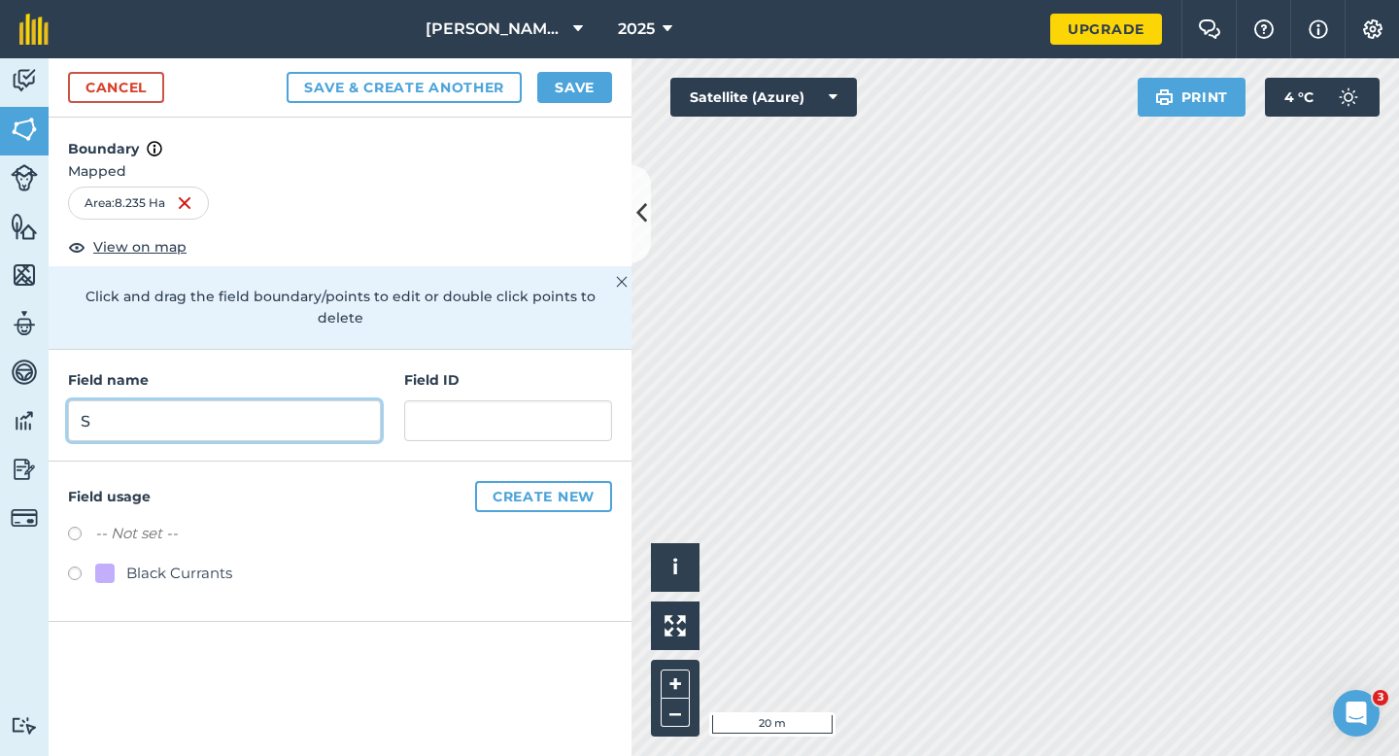
type input "S"
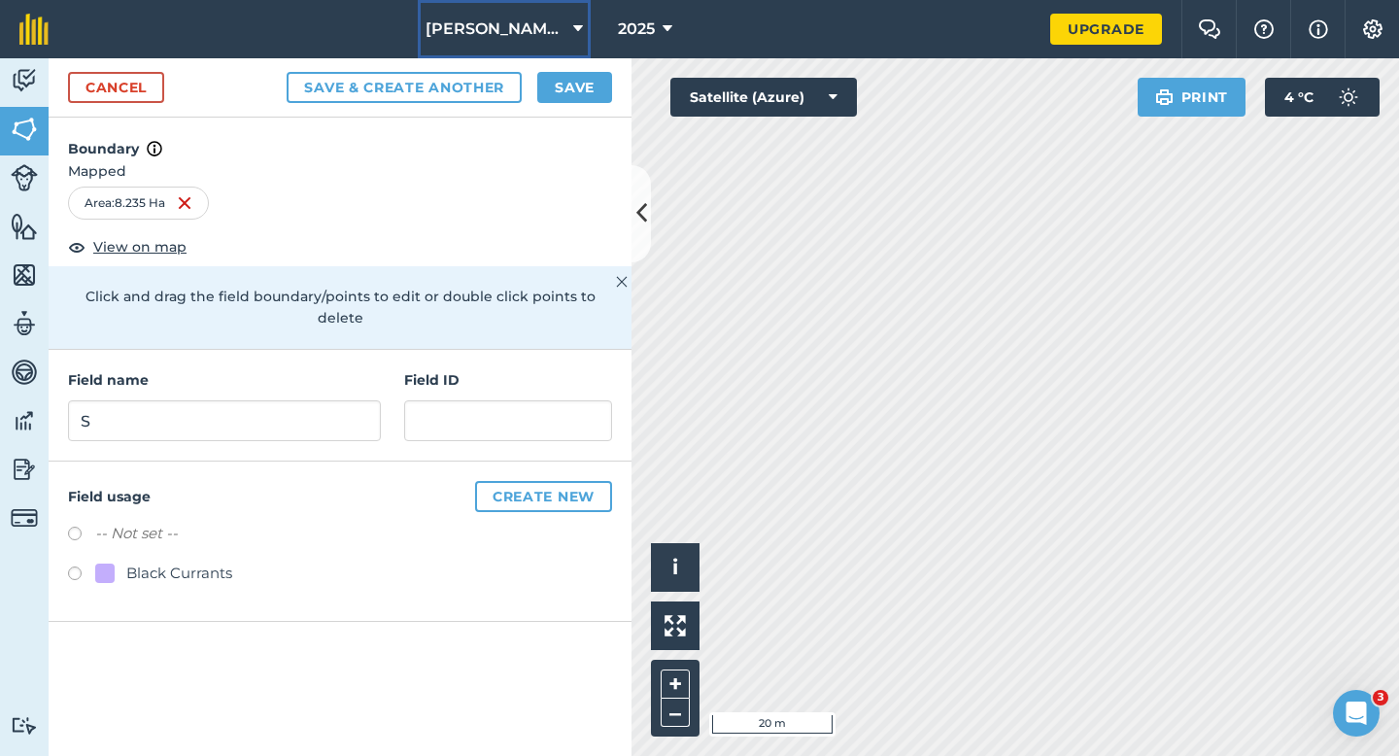
click at [559, 51] on button "[PERSON_NAME] Cropping LTD" at bounding box center [504, 29] width 173 height 58
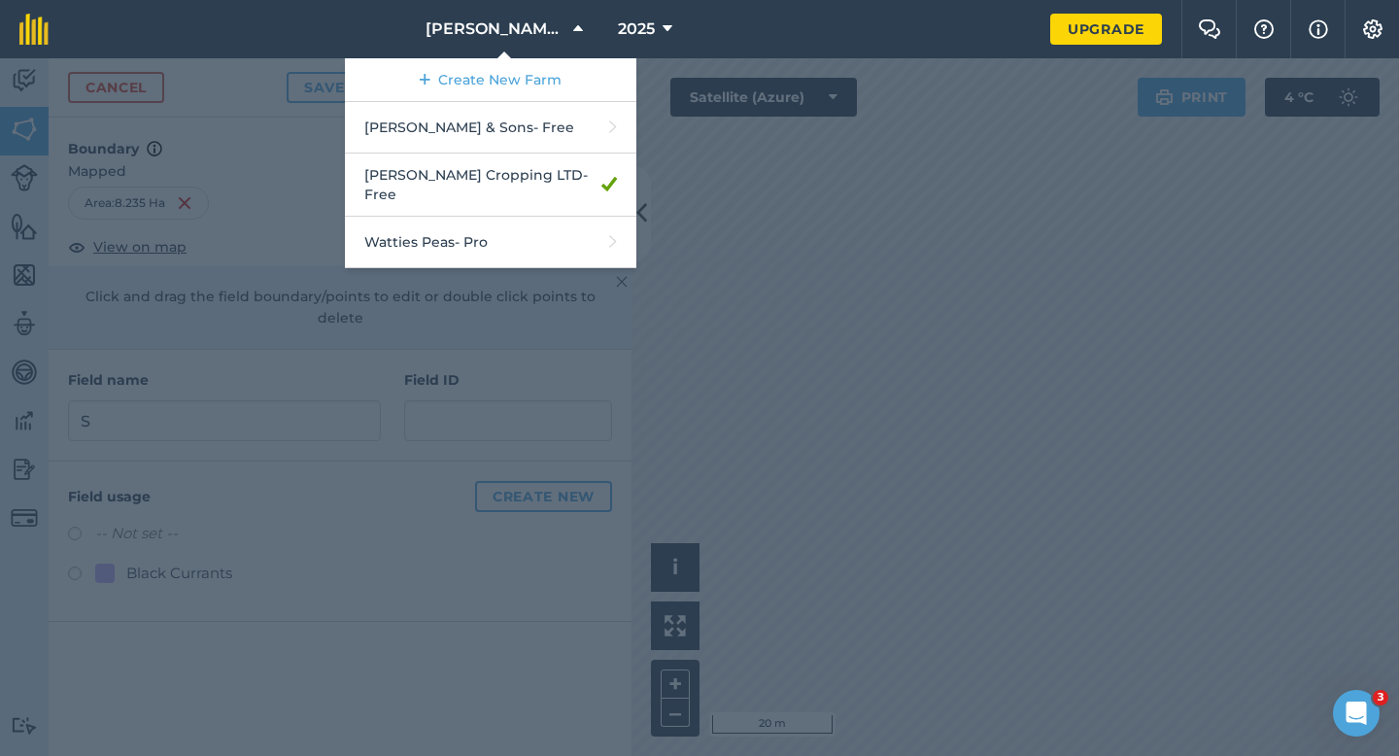
click at [663, 115] on div at bounding box center [699, 406] width 1399 height 697
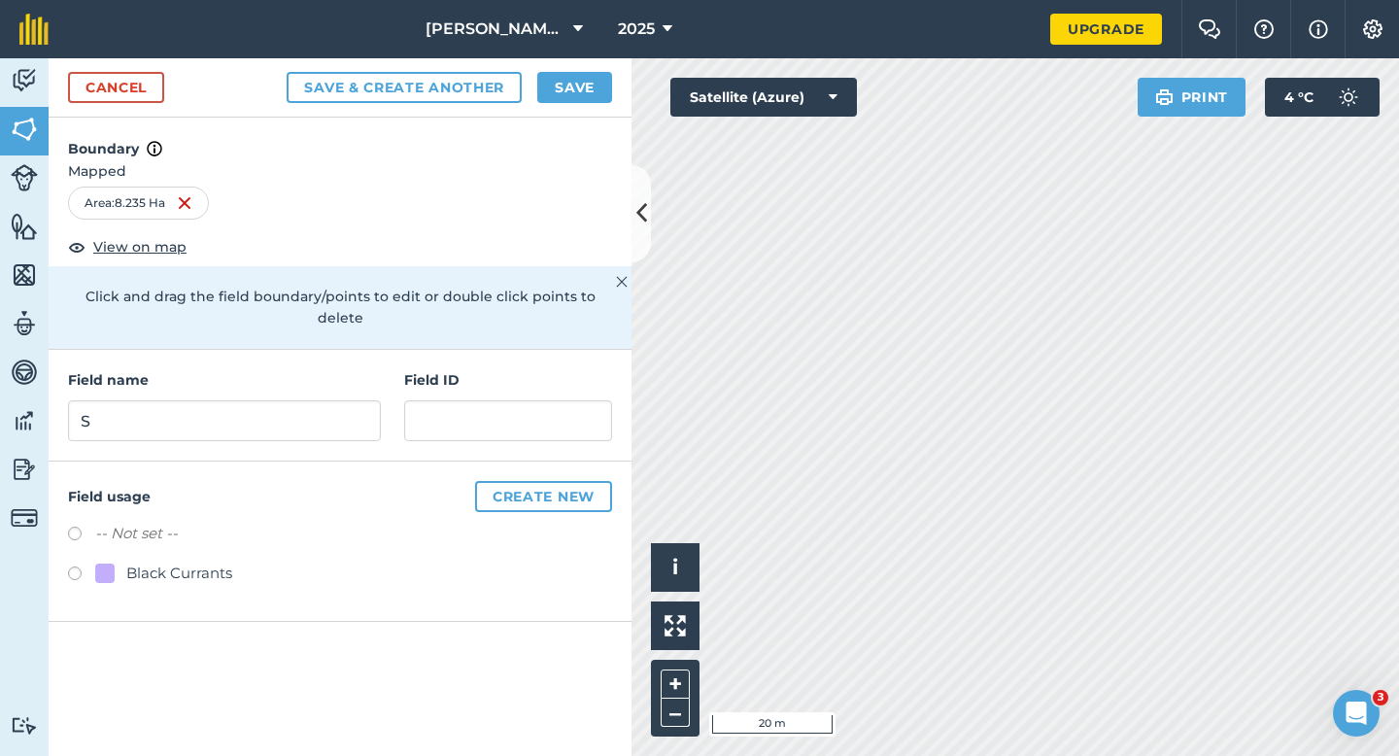
click at [611, 90] on div "Cancel Save & Create Another Save" at bounding box center [340, 87] width 583 height 59
click at [592, 88] on button "Save" at bounding box center [574, 87] width 75 height 31
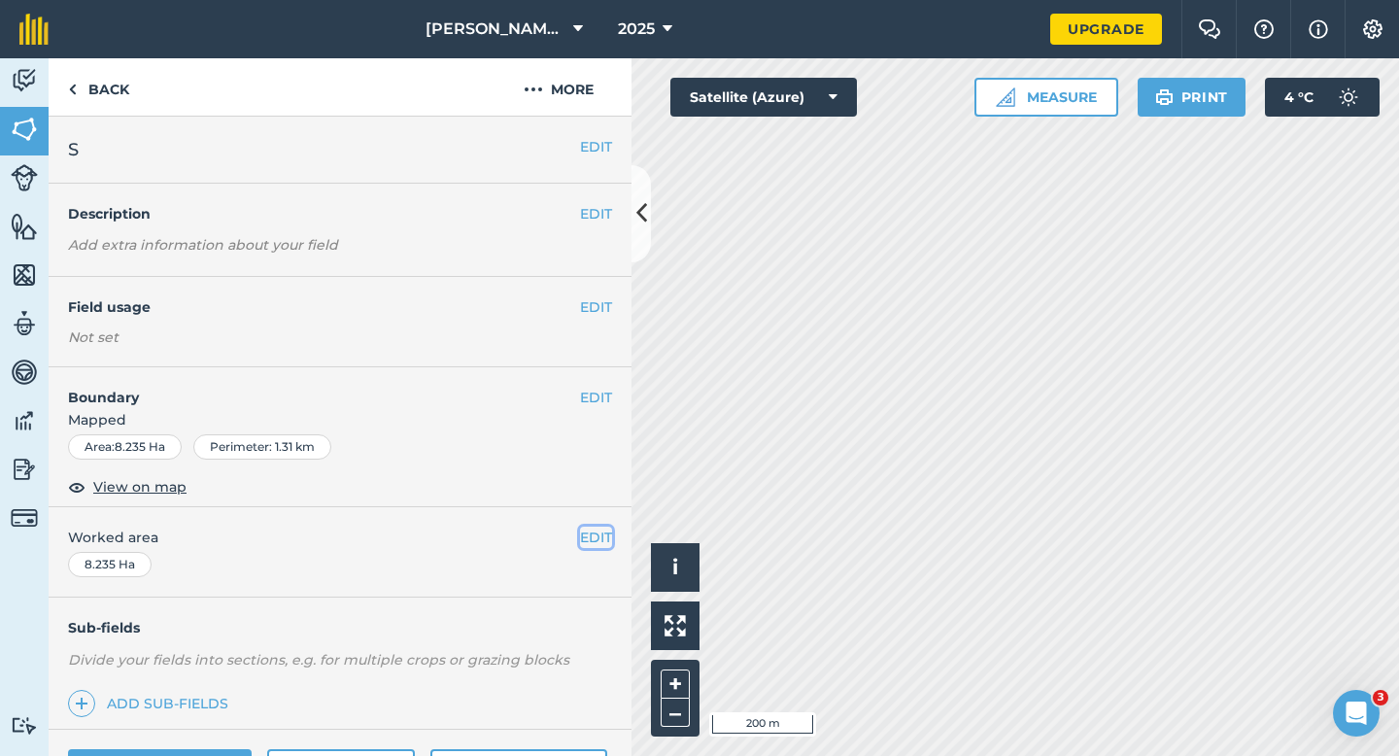
click at [582, 545] on button "EDIT" at bounding box center [596, 536] width 32 height 21
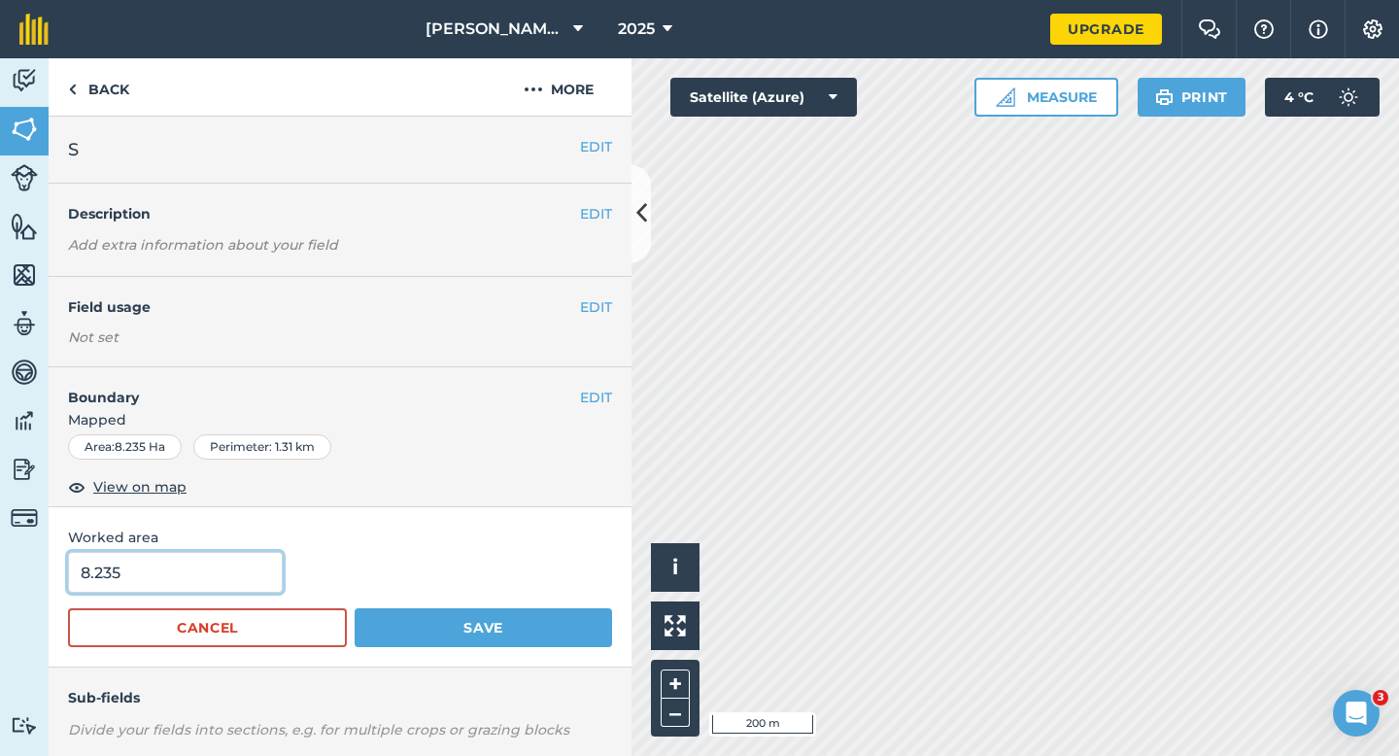
click at [169, 589] on input "8.235" at bounding box center [175, 572] width 215 height 41
type input "8.2"
click at [355, 608] on button "Save" at bounding box center [483, 627] width 257 height 39
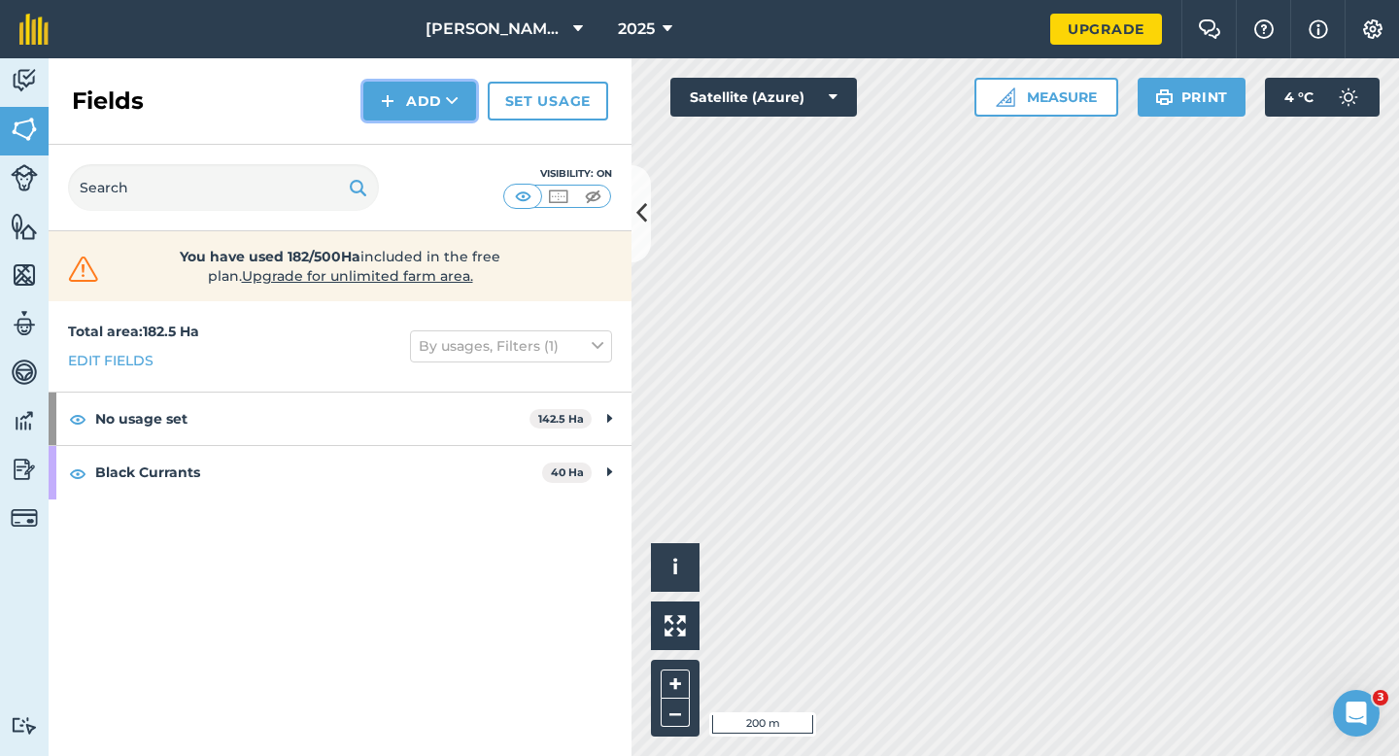
click at [407, 117] on button "Add" at bounding box center [419, 101] width 113 height 39
click at [409, 159] on link "Draw" at bounding box center [419, 144] width 107 height 43
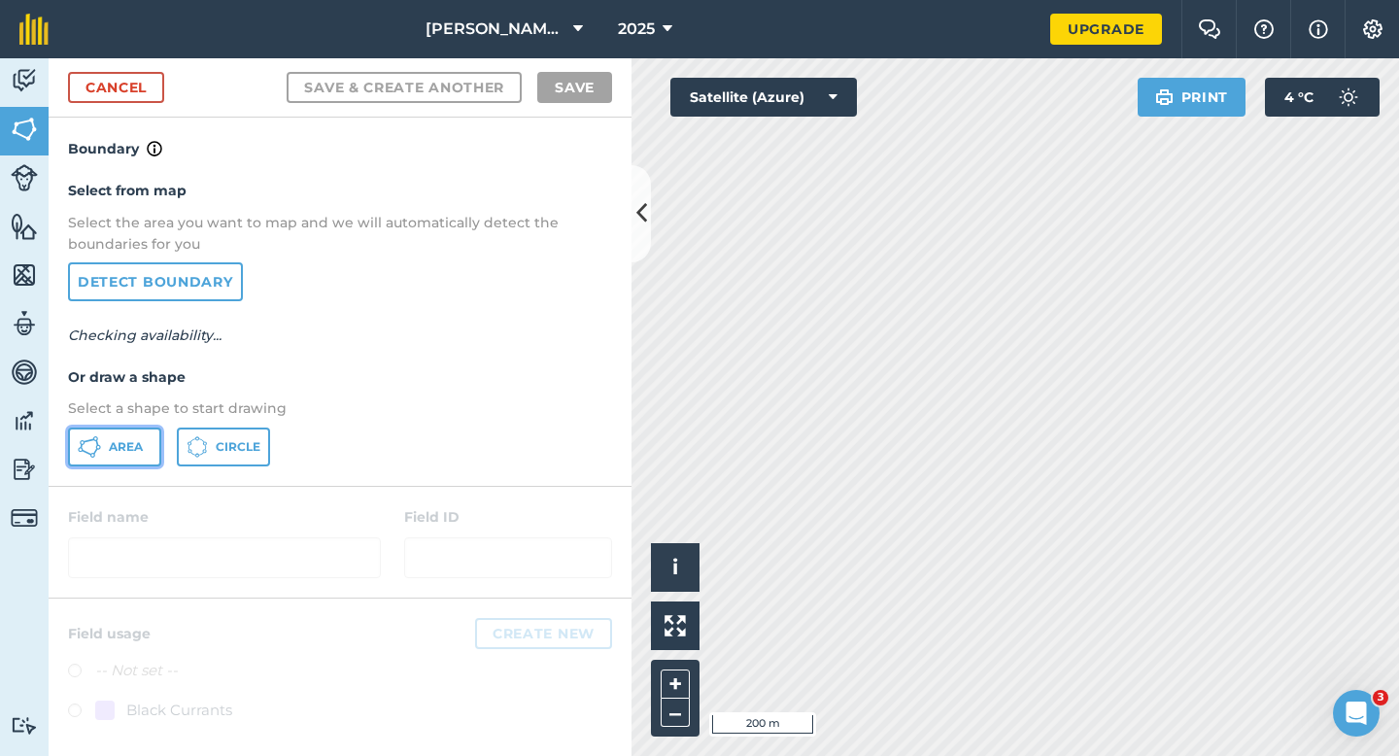
click at [144, 450] on button "Area" at bounding box center [114, 446] width 93 height 39
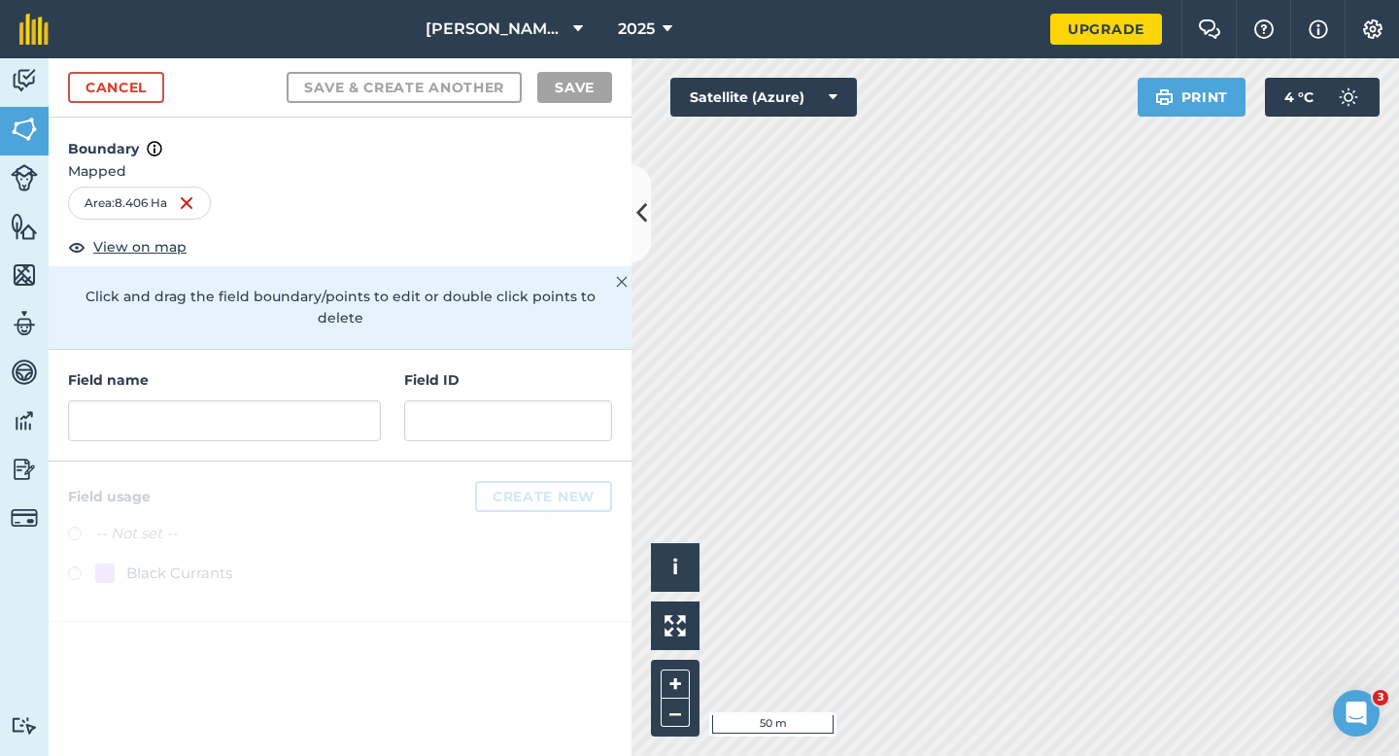
click at [624, 458] on div "Activity Fields Livestock Features Maps Team Vehicles Data Reporting Billing Tu…" at bounding box center [699, 406] width 1399 height 697
click at [284, 416] on input "text" at bounding box center [224, 420] width 313 height 41
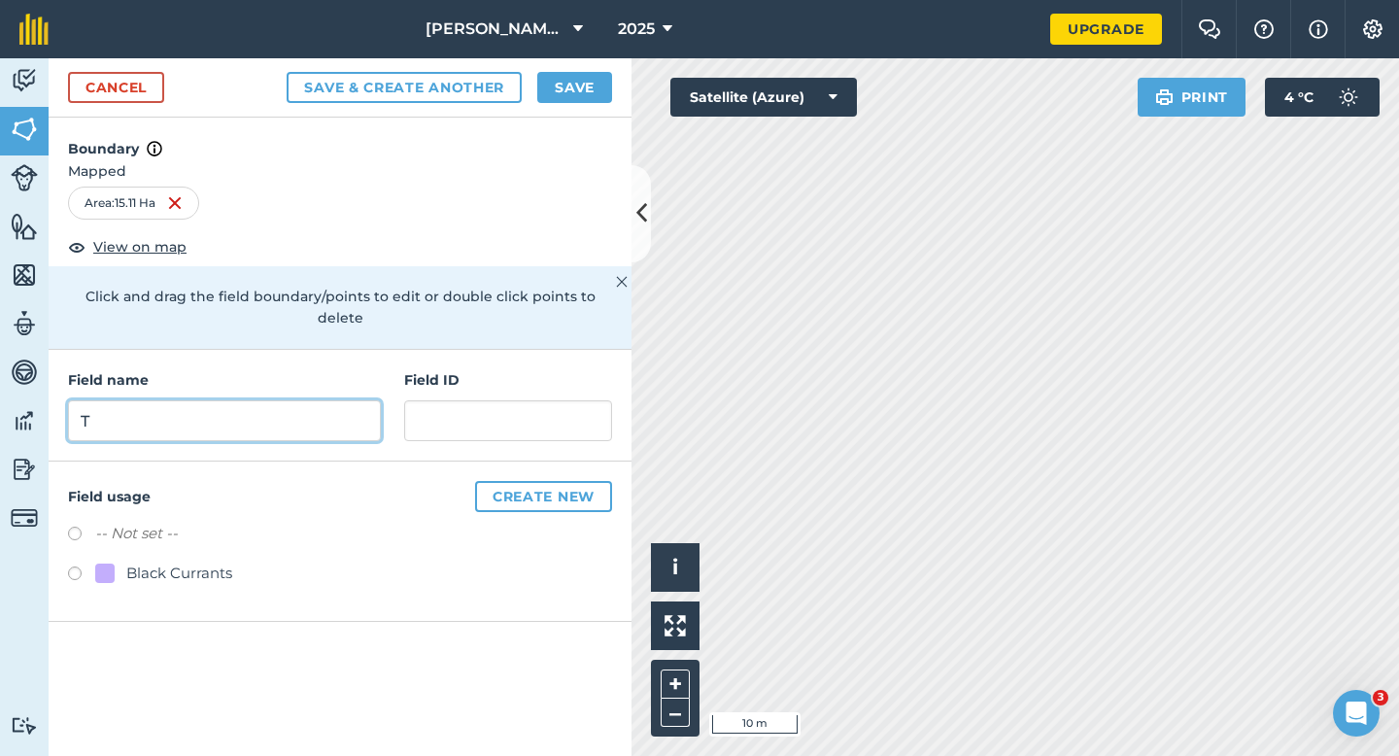
type input "T"
click at [586, 83] on button "Save" at bounding box center [574, 87] width 75 height 31
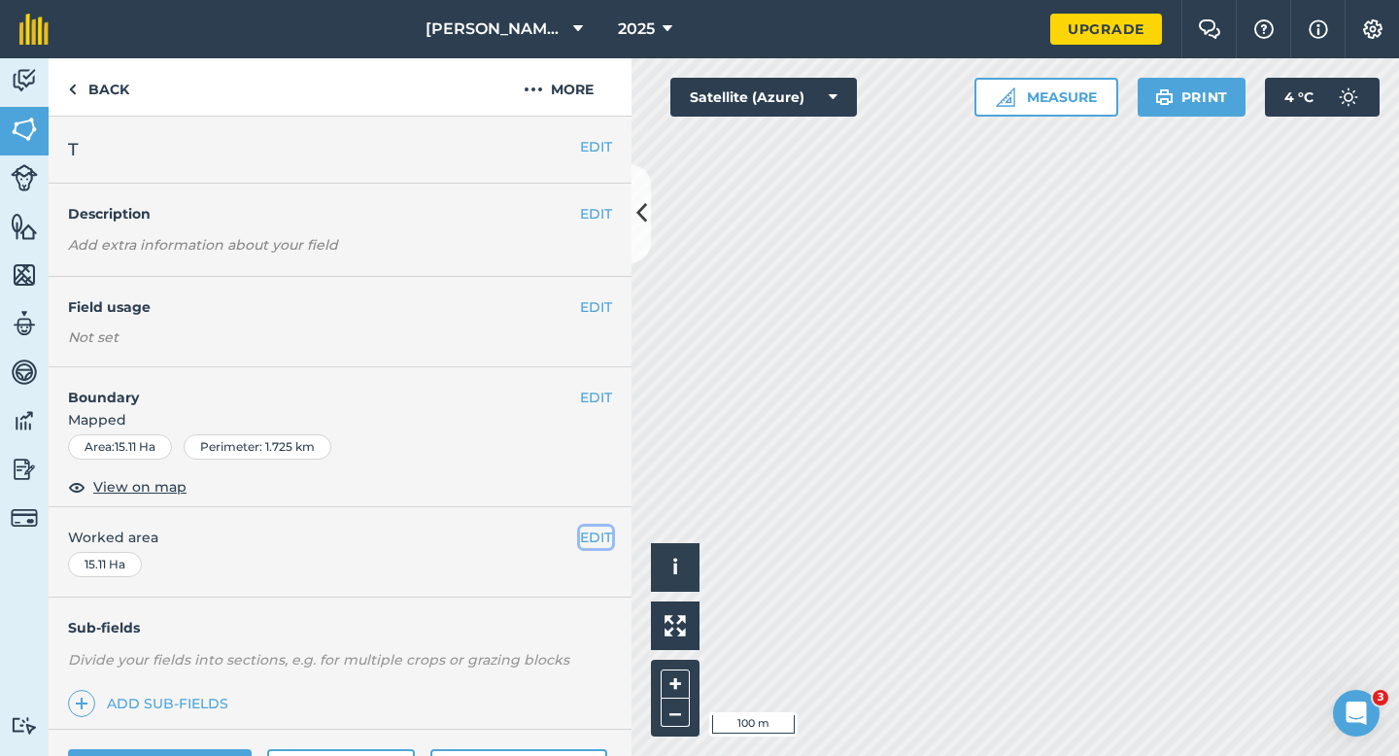
click at [601, 536] on button "EDIT" at bounding box center [596, 536] width 32 height 21
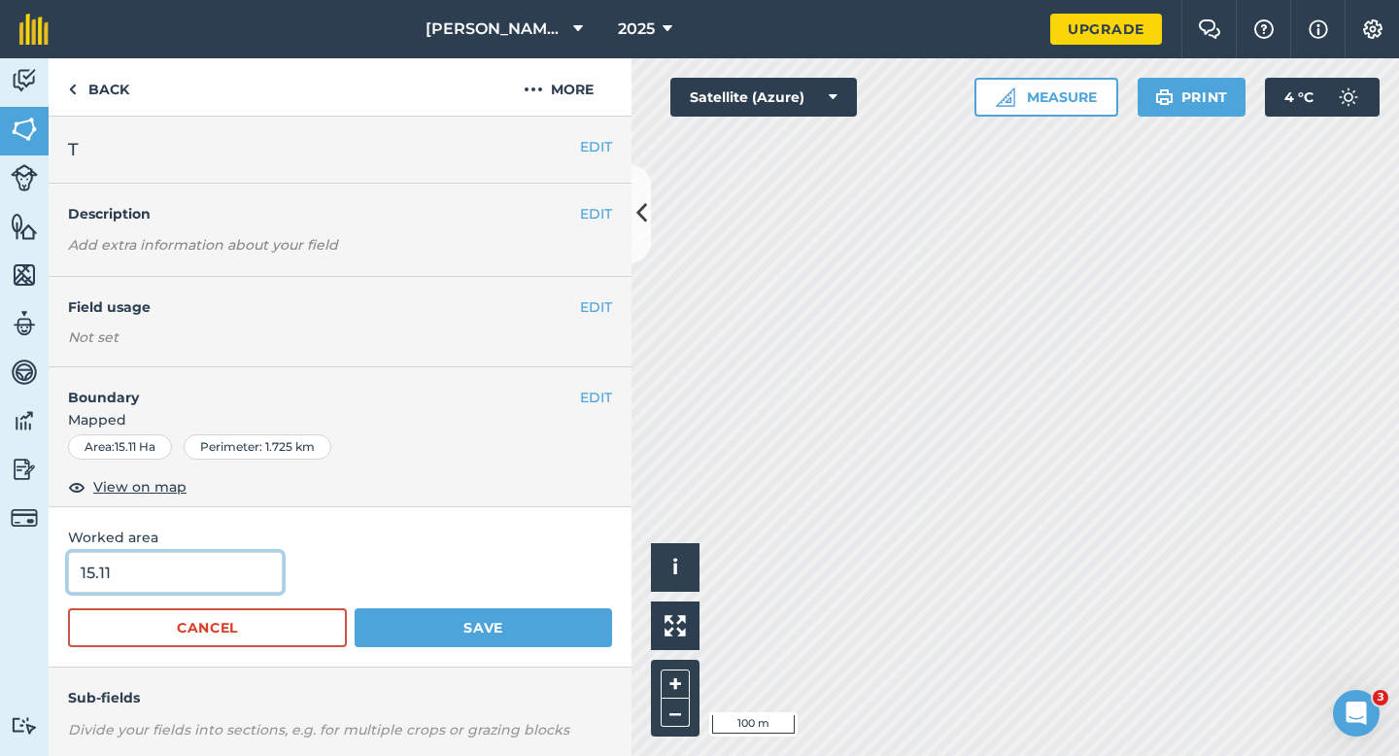
click at [256, 578] on input "15.11" at bounding box center [175, 572] width 215 height 41
type input "15"
click at [355, 608] on button "Save" at bounding box center [483, 627] width 257 height 39
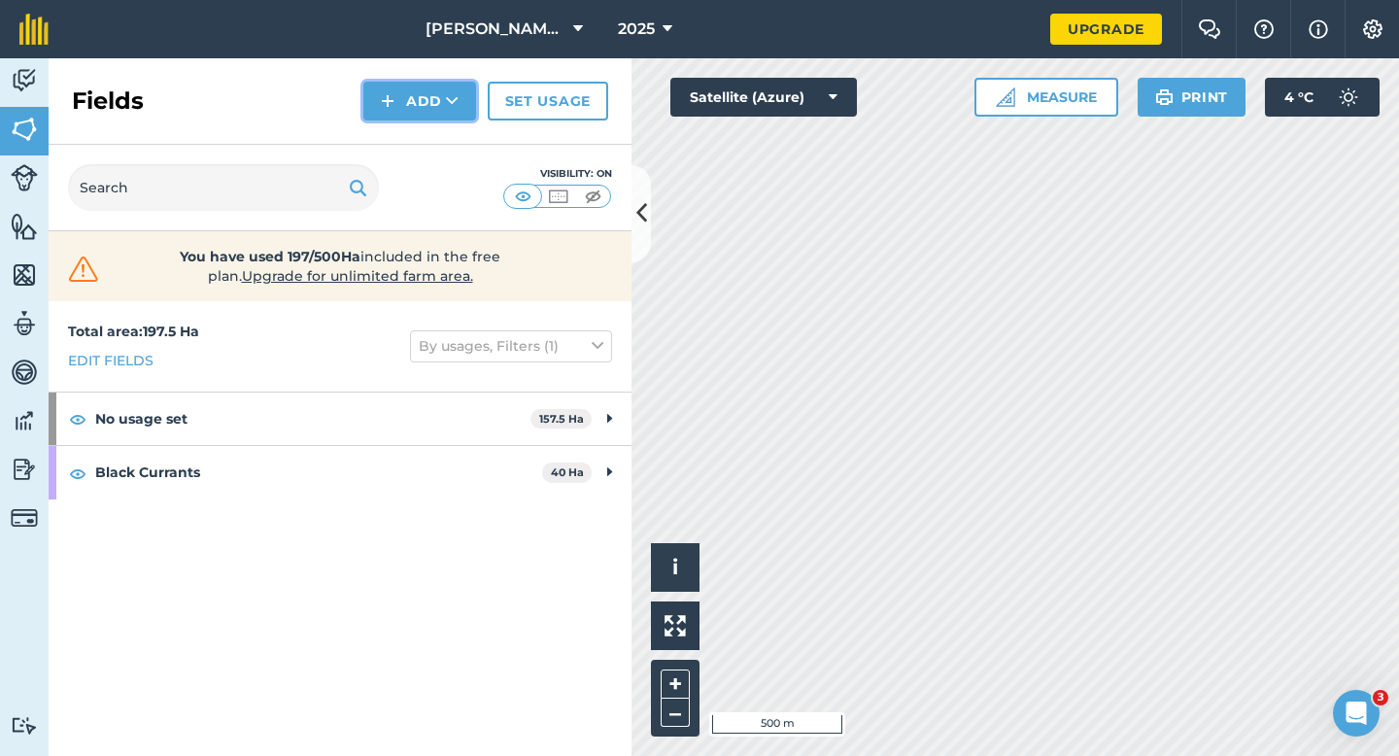
click at [424, 110] on button "Add" at bounding box center [419, 101] width 113 height 39
click at [427, 139] on link "Draw" at bounding box center [419, 144] width 107 height 43
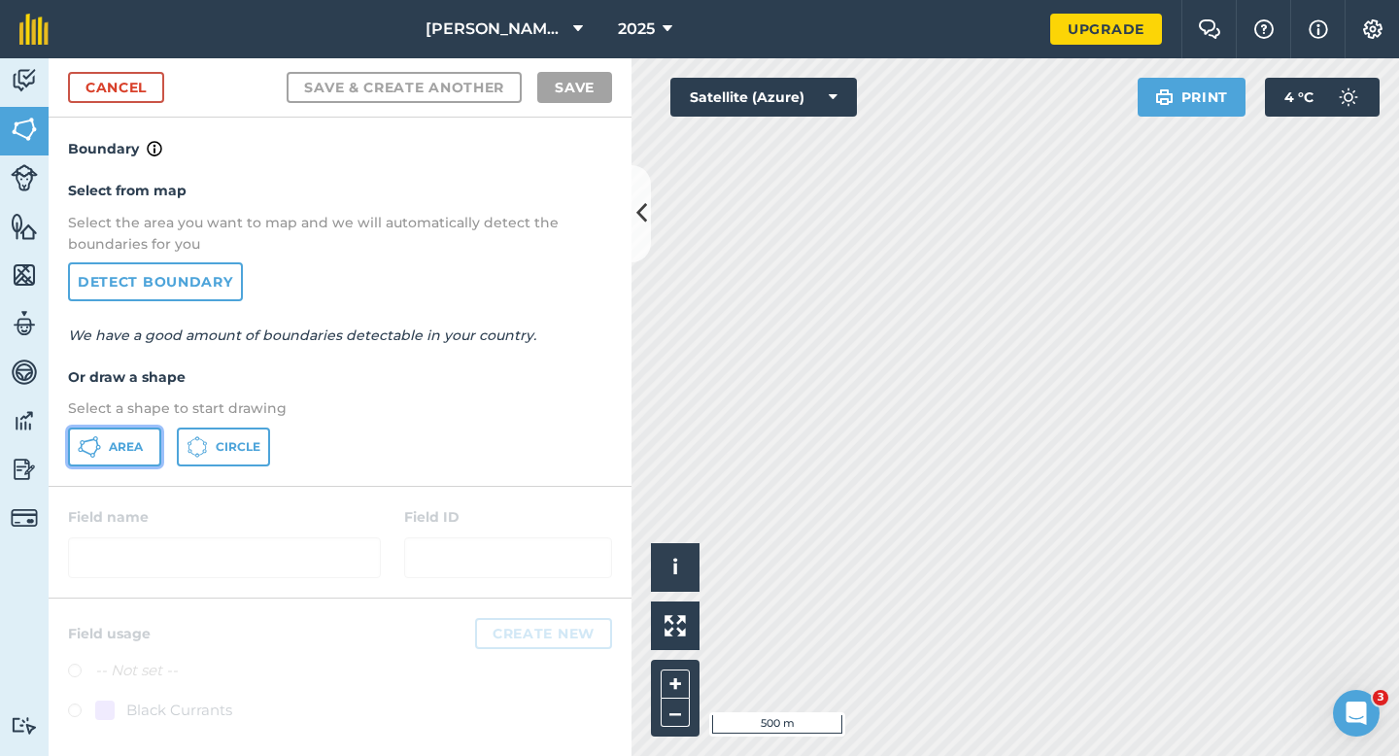
click at [145, 438] on button "Area" at bounding box center [114, 446] width 93 height 39
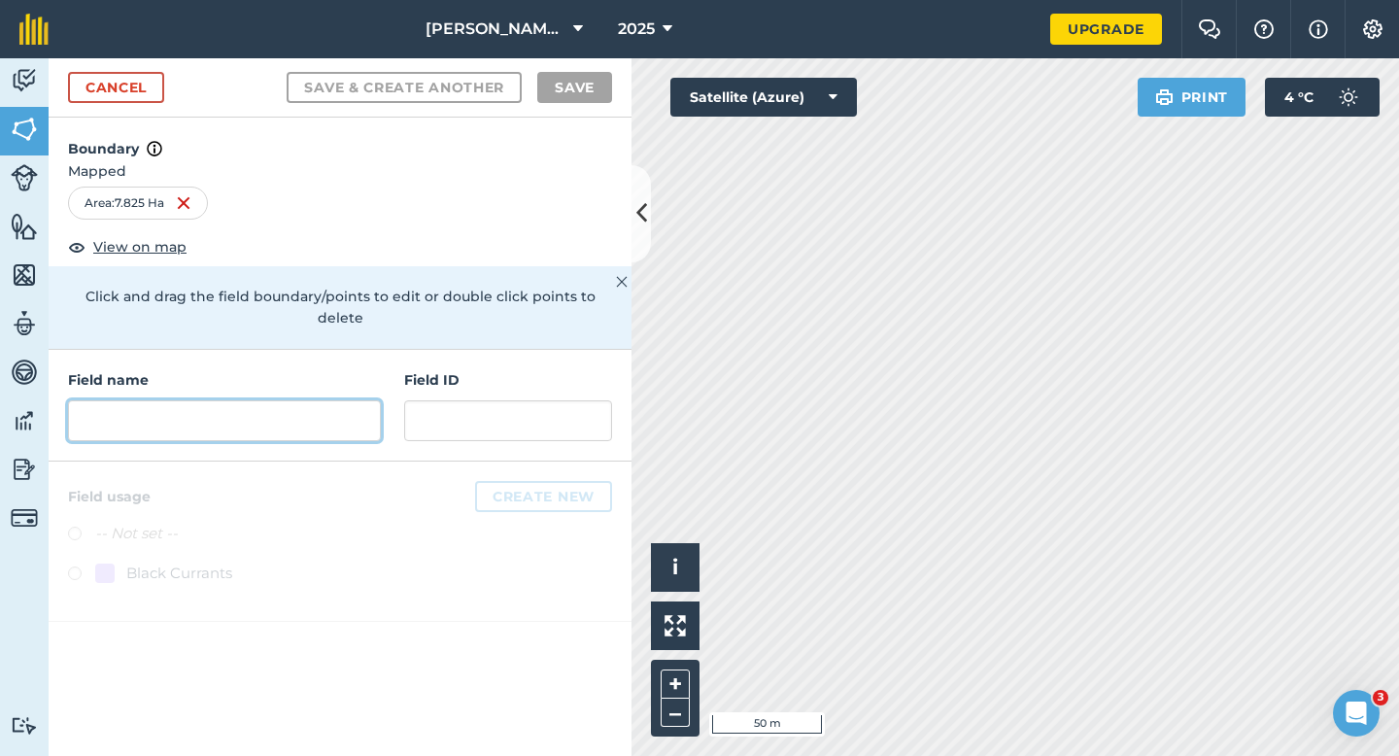
click at [298, 412] on input "text" at bounding box center [224, 420] width 313 height 41
type input "8"
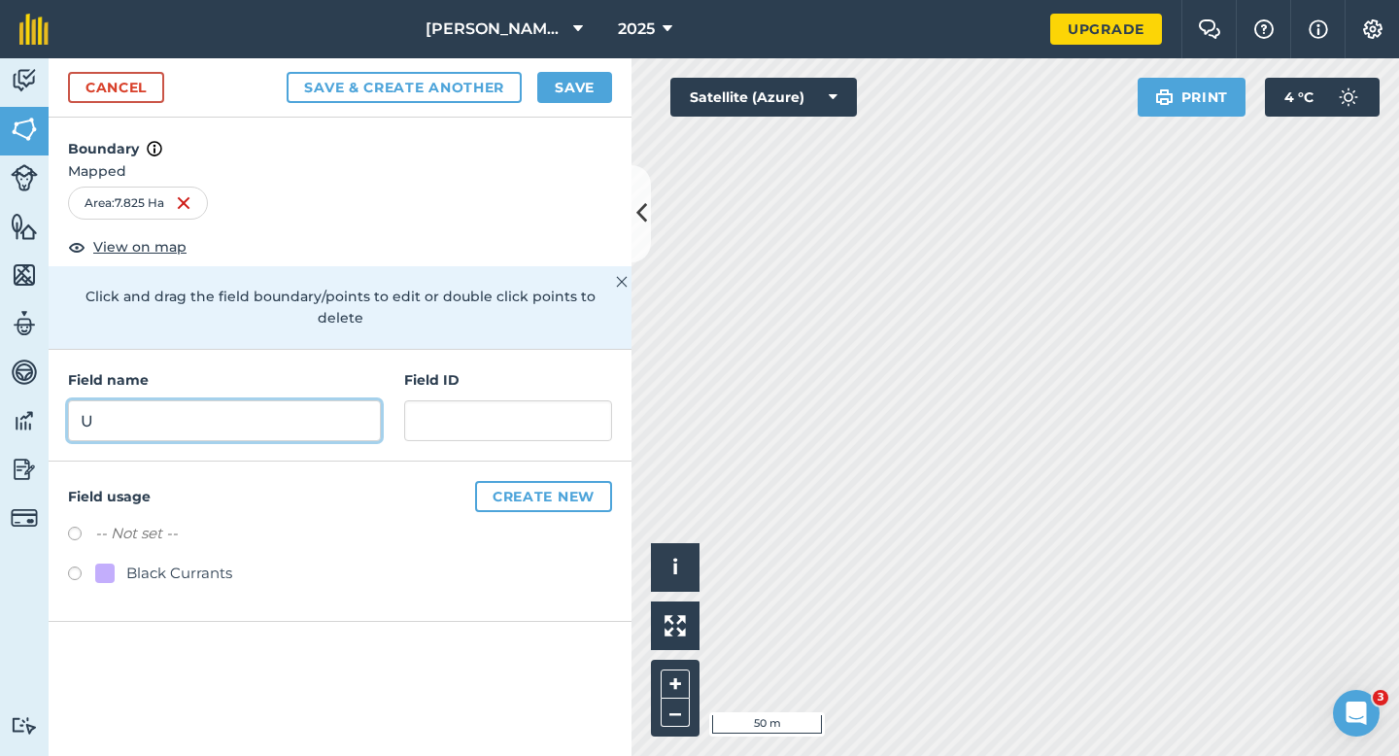
type input "U"
click at [570, 114] on div "Cancel Save & Create Another Save" at bounding box center [340, 87] width 583 height 59
click at [572, 104] on div "Cancel Save & Create Another Save" at bounding box center [340, 87] width 583 height 59
click at [581, 99] on button "Save" at bounding box center [574, 87] width 75 height 31
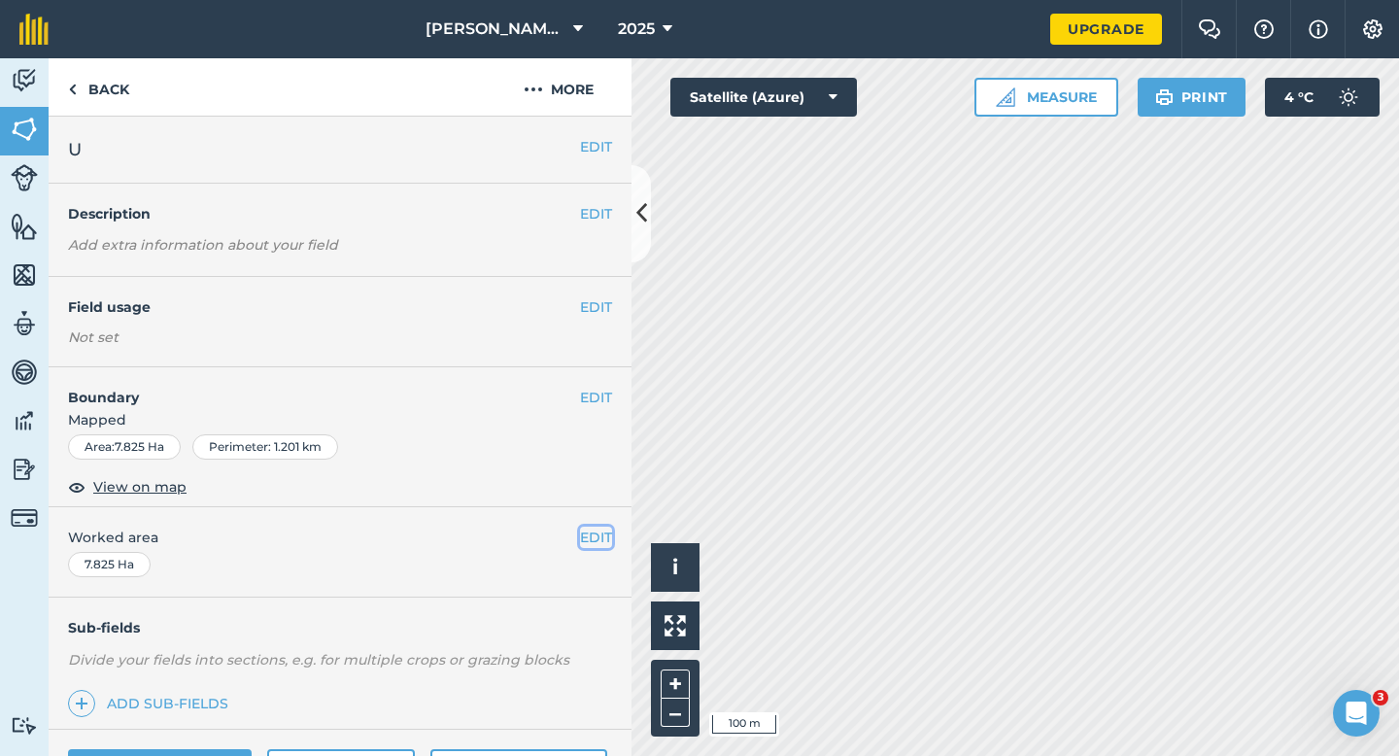
click at [596, 532] on button "EDIT" at bounding box center [596, 536] width 32 height 21
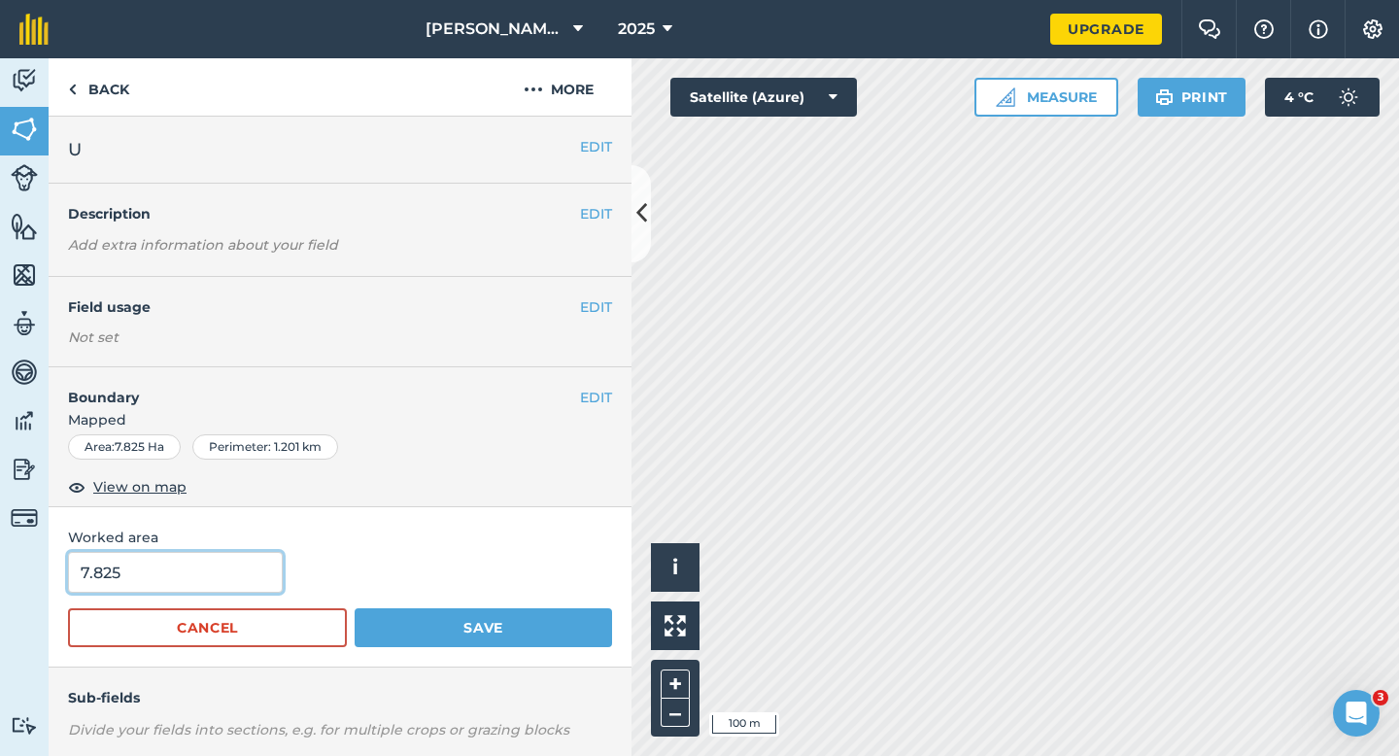
click at [220, 568] on input "7.825" at bounding box center [175, 572] width 215 height 41
type input "7.8"
click at [355, 608] on button "Save" at bounding box center [483, 627] width 257 height 39
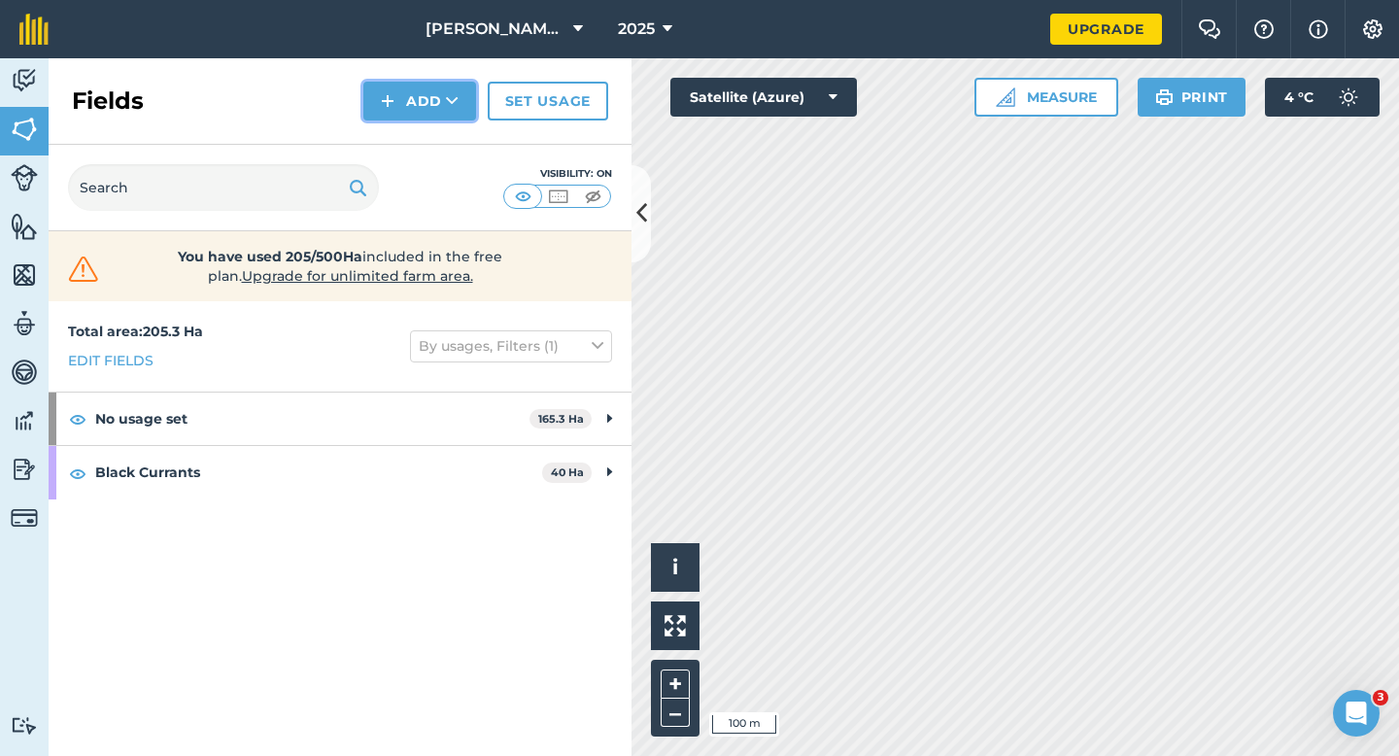
click at [417, 110] on button "Add" at bounding box center [419, 101] width 113 height 39
click at [417, 130] on link "Draw" at bounding box center [419, 144] width 107 height 43
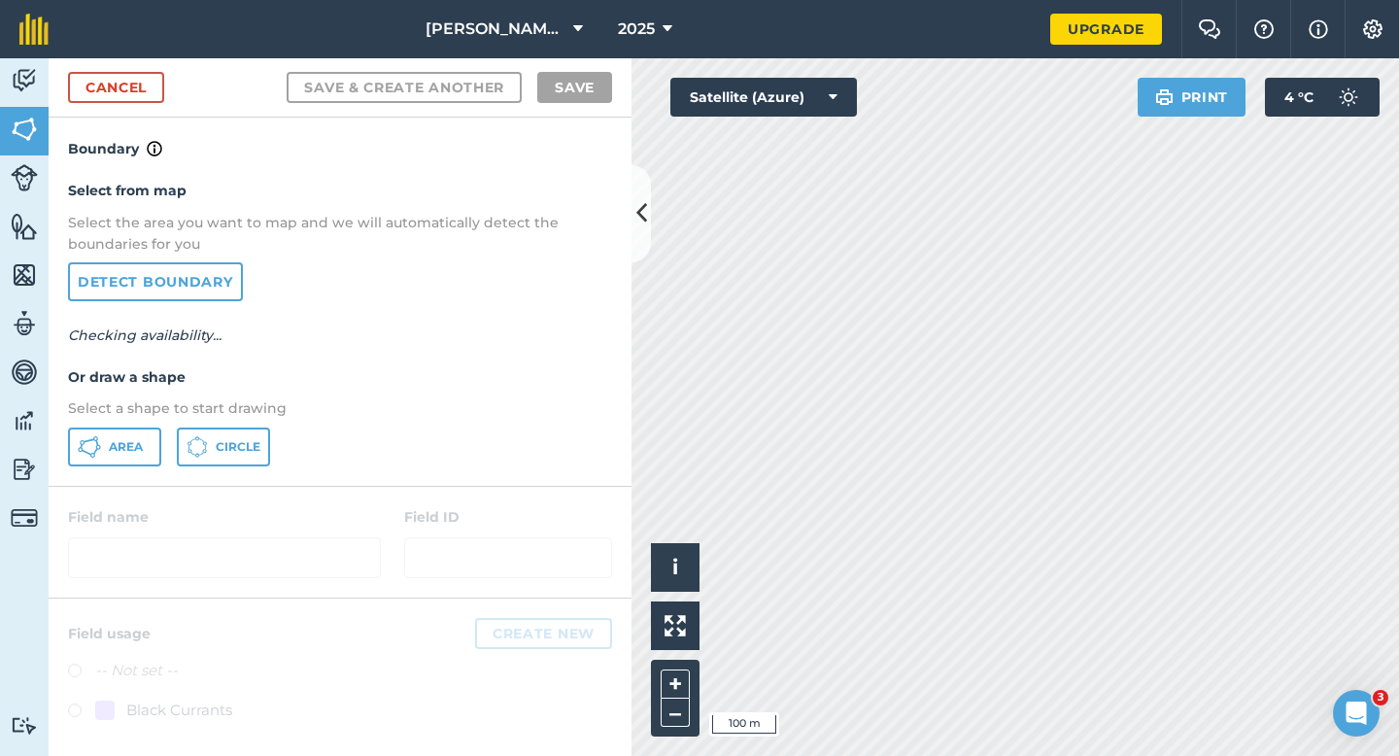
click at [110, 467] on div "Select from map Select the area you want to map and we will automatically detec…" at bounding box center [340, 322] width 583 height 324
click at [134, 458] on button "Area" at bounding box center [114, 446] width 93 height 39
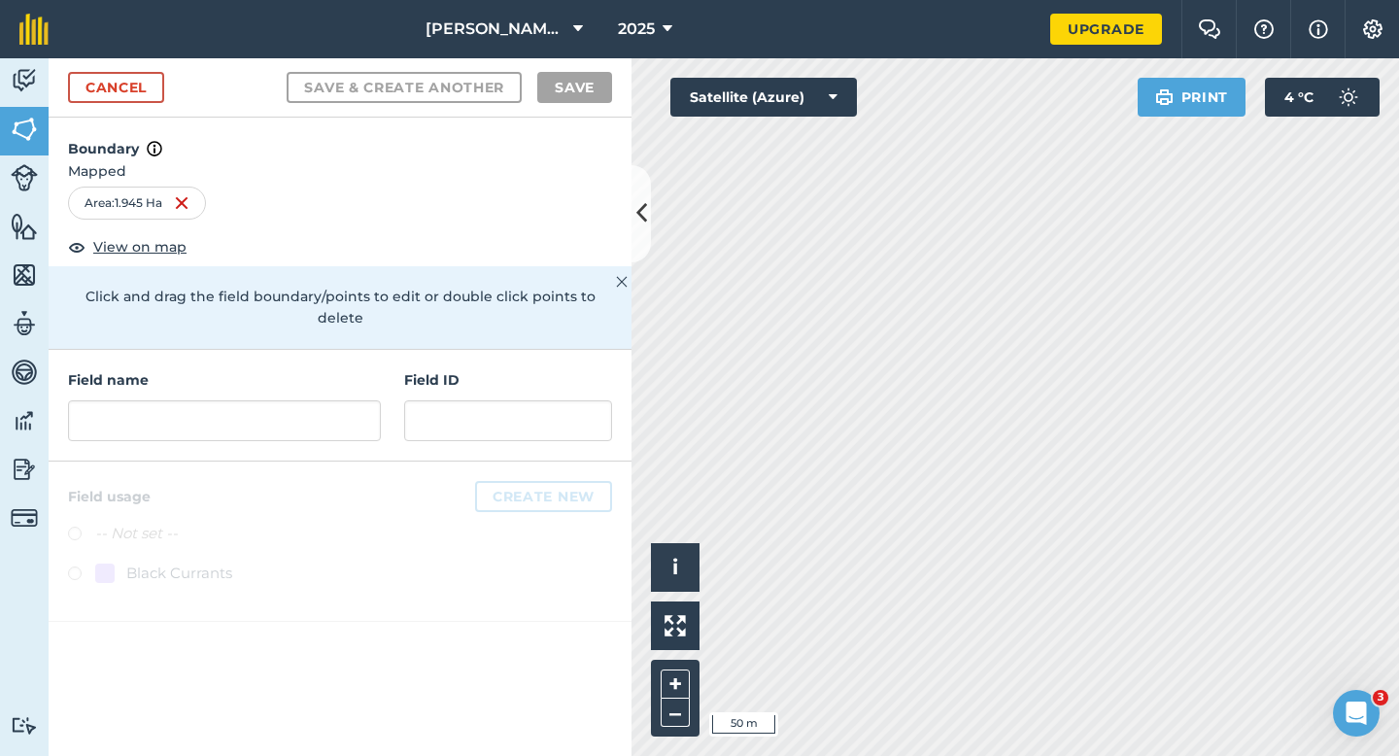
click at [821, 41] on div "[PERSON_NAME] Cropping LTD 2025 Upgrade Farm Chat Help Info Settings Map printi…" at bounding box center [699, 378] width 1399 height 756
click at [258, 407] on input "text" at bounding box center [224, 420] width 313 height 41
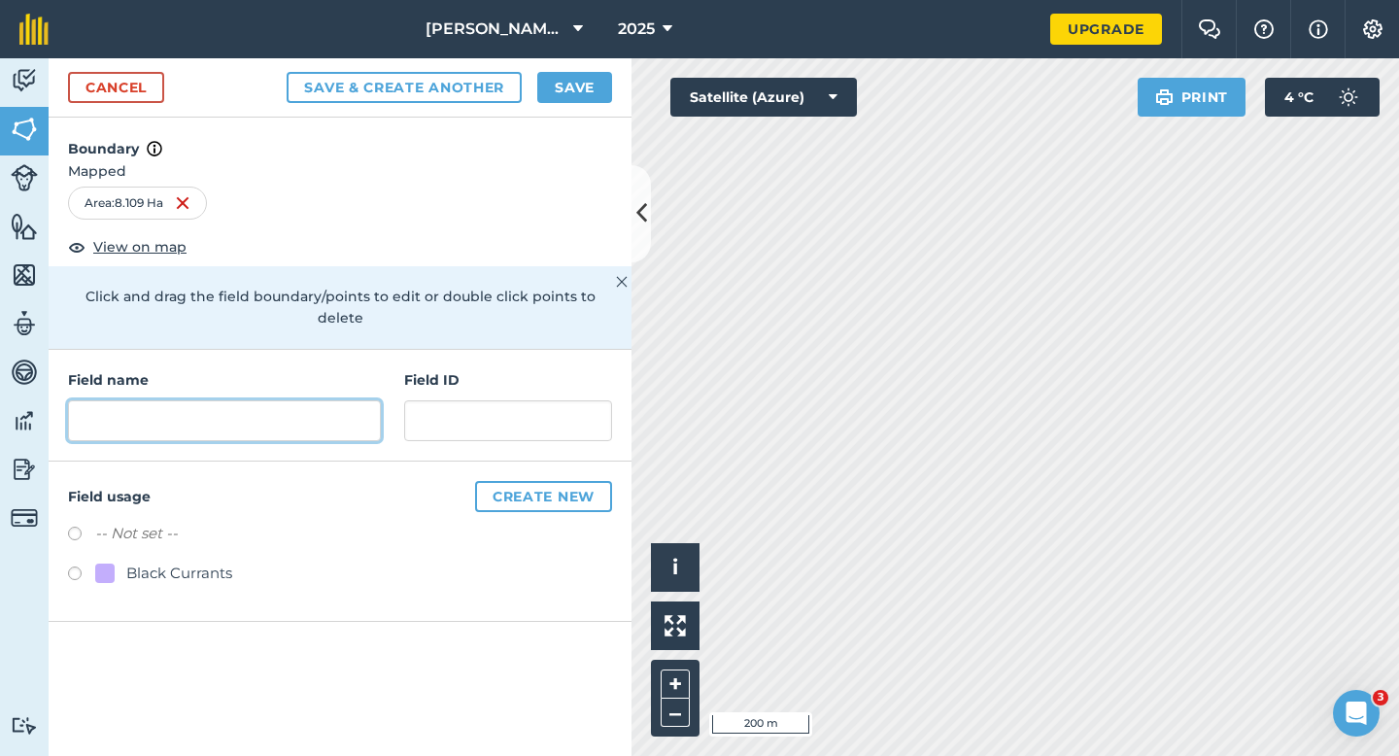
type input "V"
click at [593, 77] on button "Save" at bounding box center [574, 87] width 75 height 31
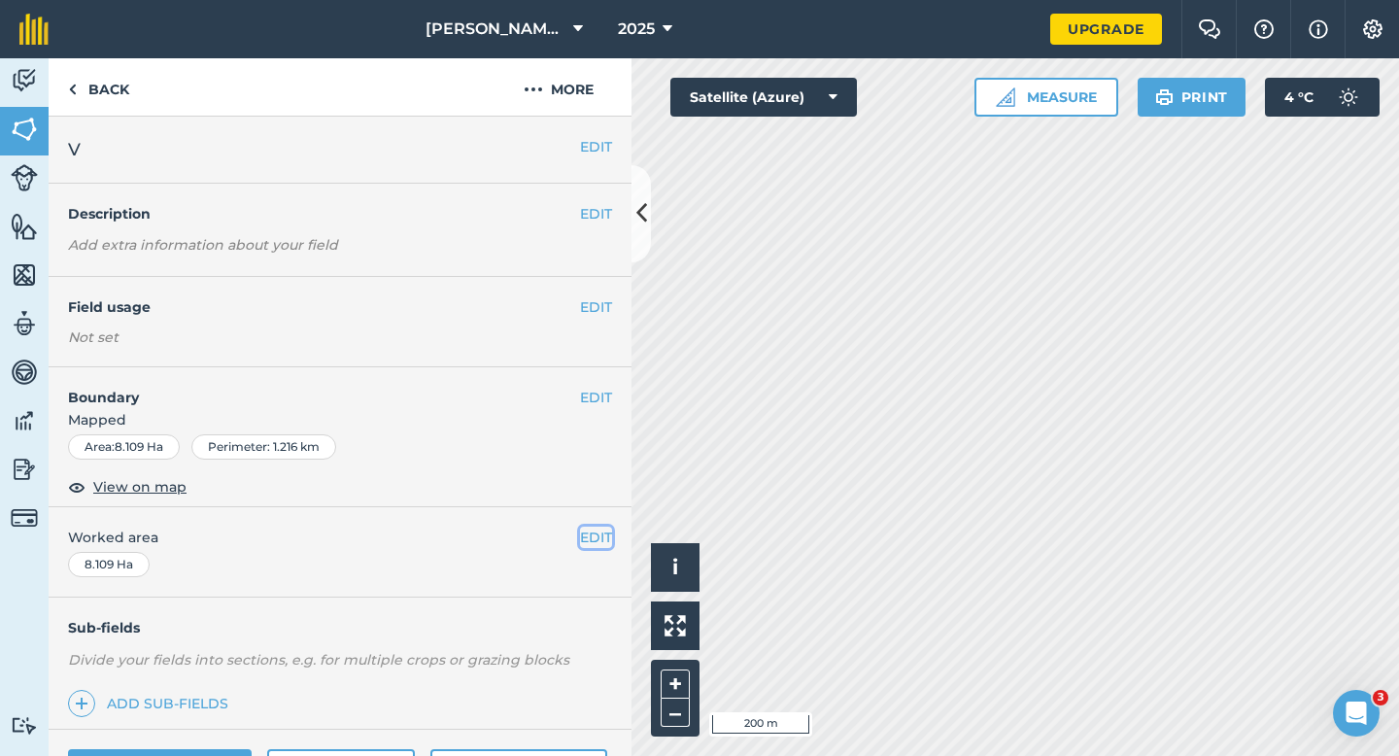
click at [590, 540] on button "EDIT" at bounding box center [596, 536] width 32 height 21
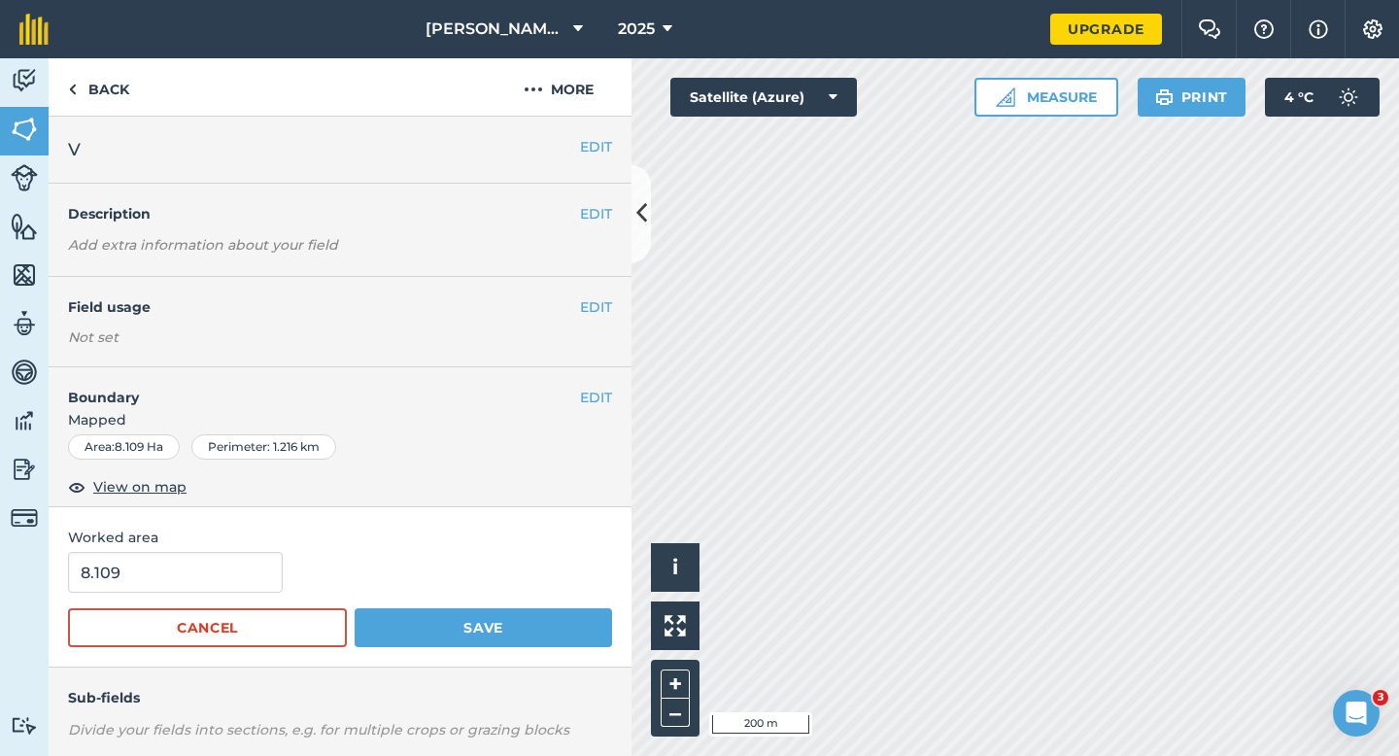
click at [310, 562] on div "8.109" at bounding box center [340, 572] width 544 height 41
click at [218, 565] on input "8.109" at bounding box center [175, 572] width 215 height 41
type input "8.1"
click at [355, 608] on button "Save" at bounding box center [483, 627] width 257 height 39
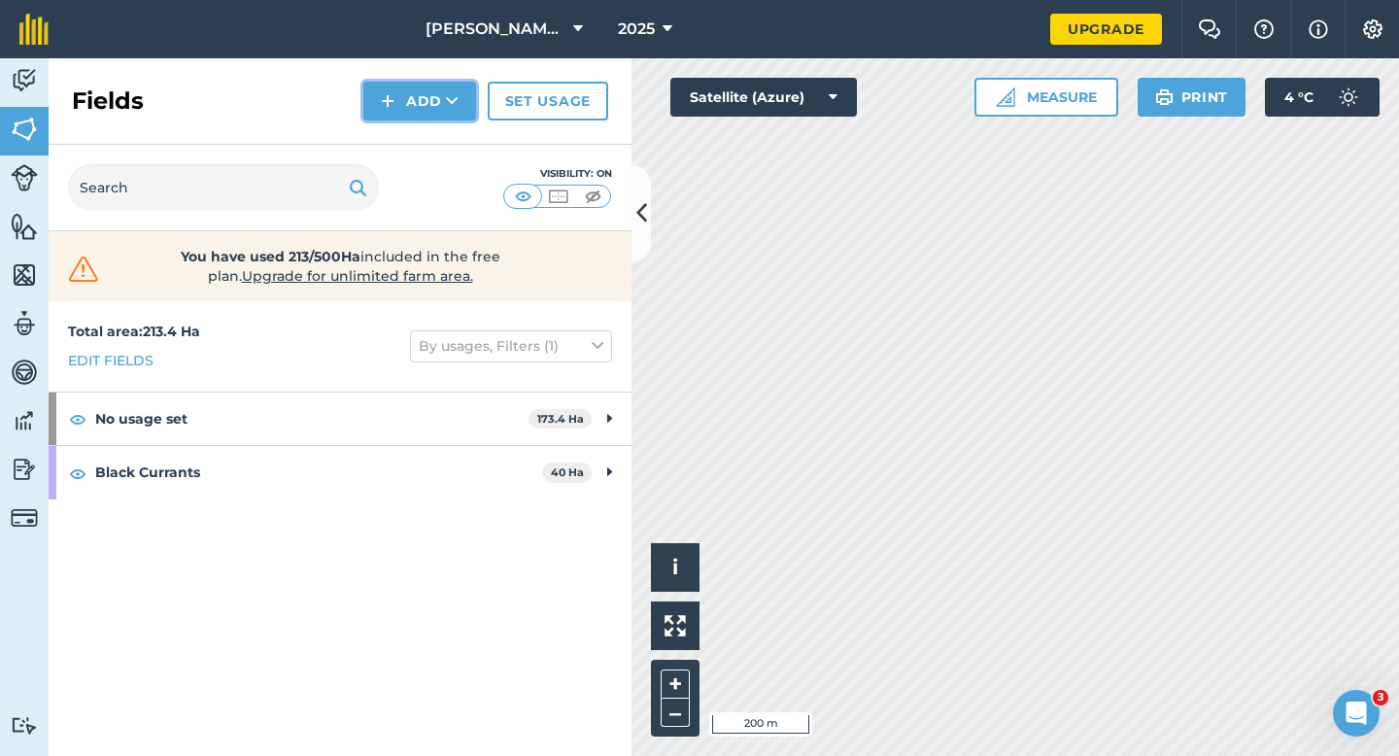
click at [385, 102] on img at bounding box center [388, 100] width 14 height 23
click at [399, 169] on link "Import" at bounding box center [419, 188] width 107 height 43
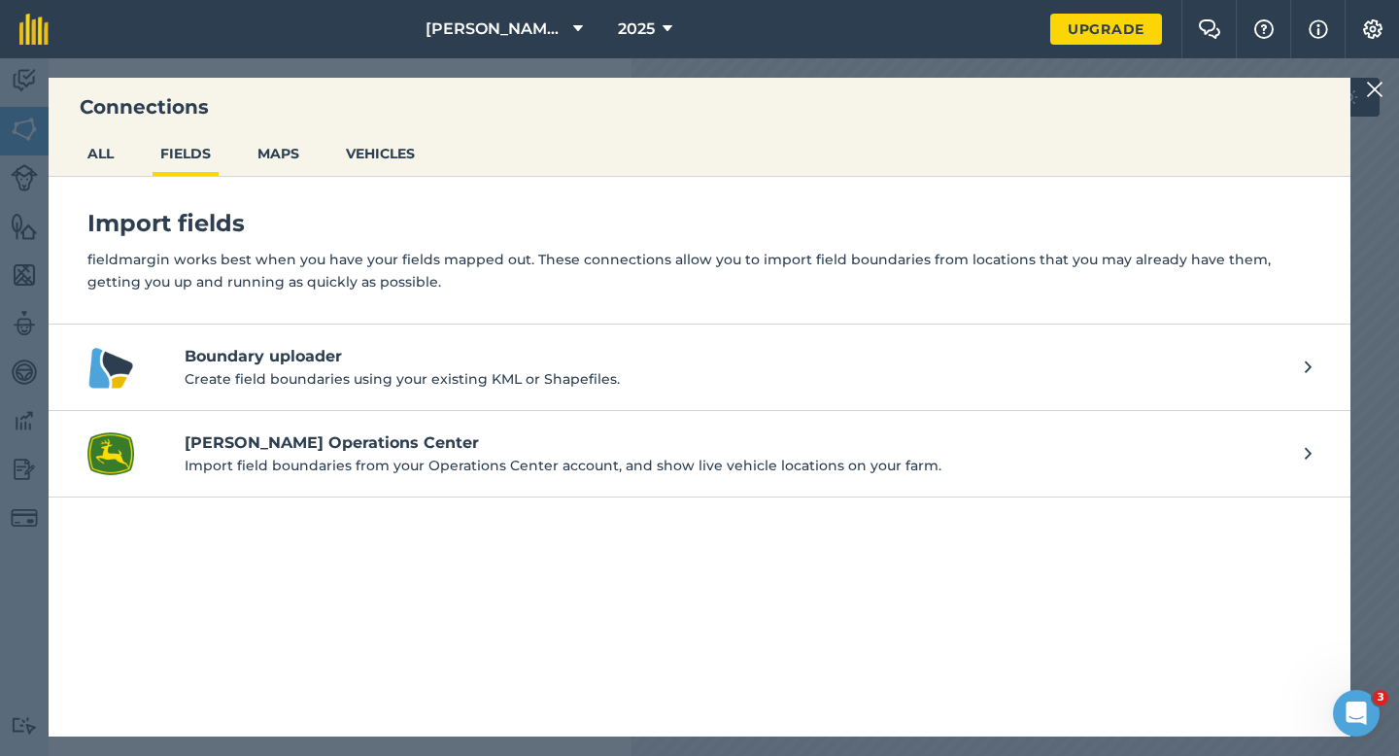
click at [1363, 93] on div "Connections ALL FIELDS MAPS VEHICLES Import fields fieldmargin works best when …" at bounding box center [699, 406] width 1399 height 697
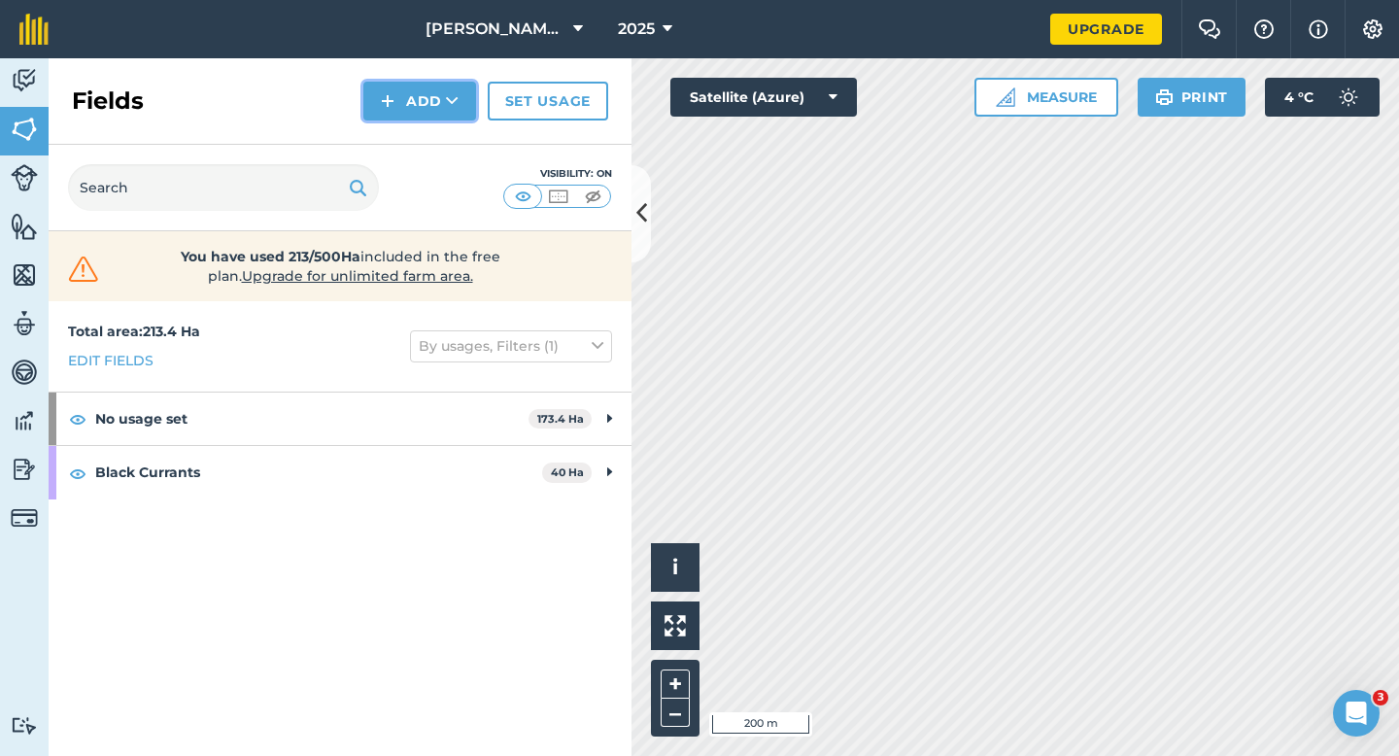
click at [443, 97] on button "Add" at bounding box center [419, 101] width 113 height 39
click at [443, 137] on link "Draw" at bounding box center [419, 144] width 107 height 43
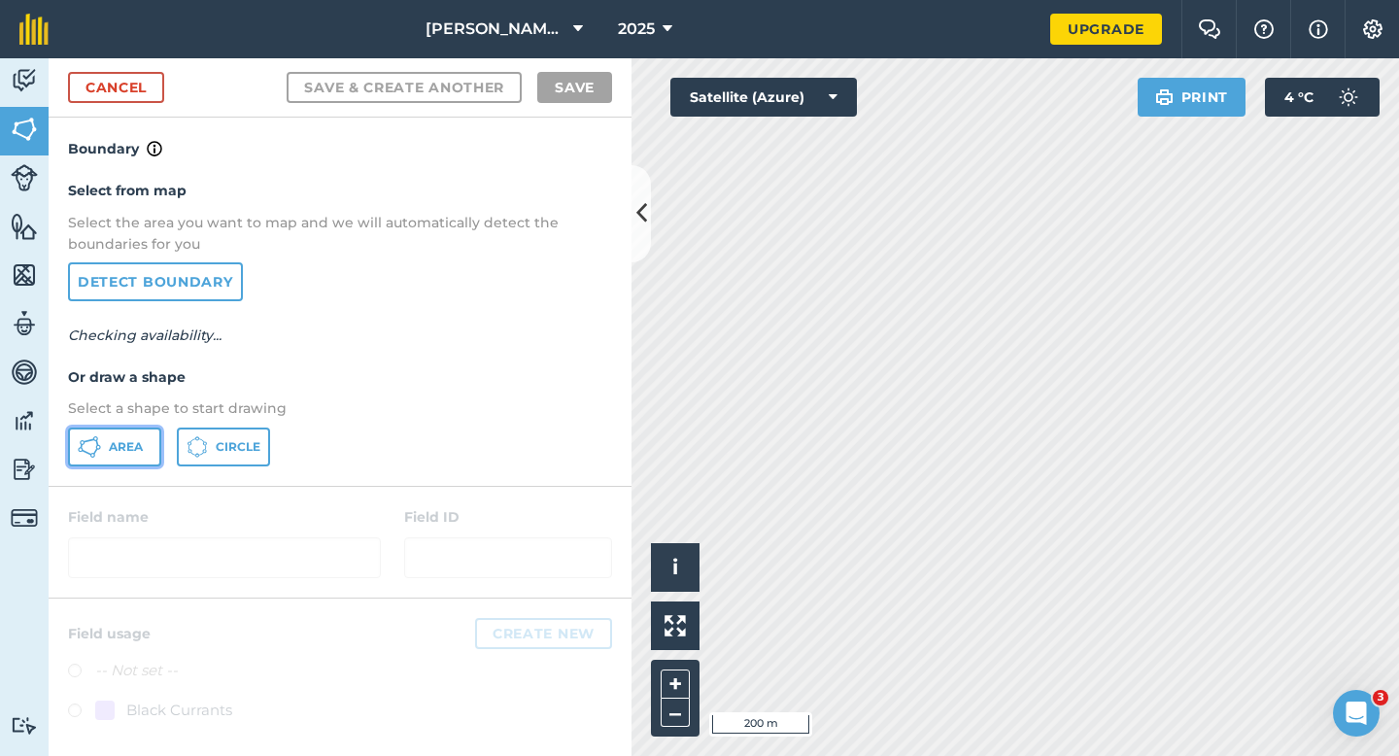
click at [140, 444] on span "Area" at bounding box center [126, 447] width 34 height 16
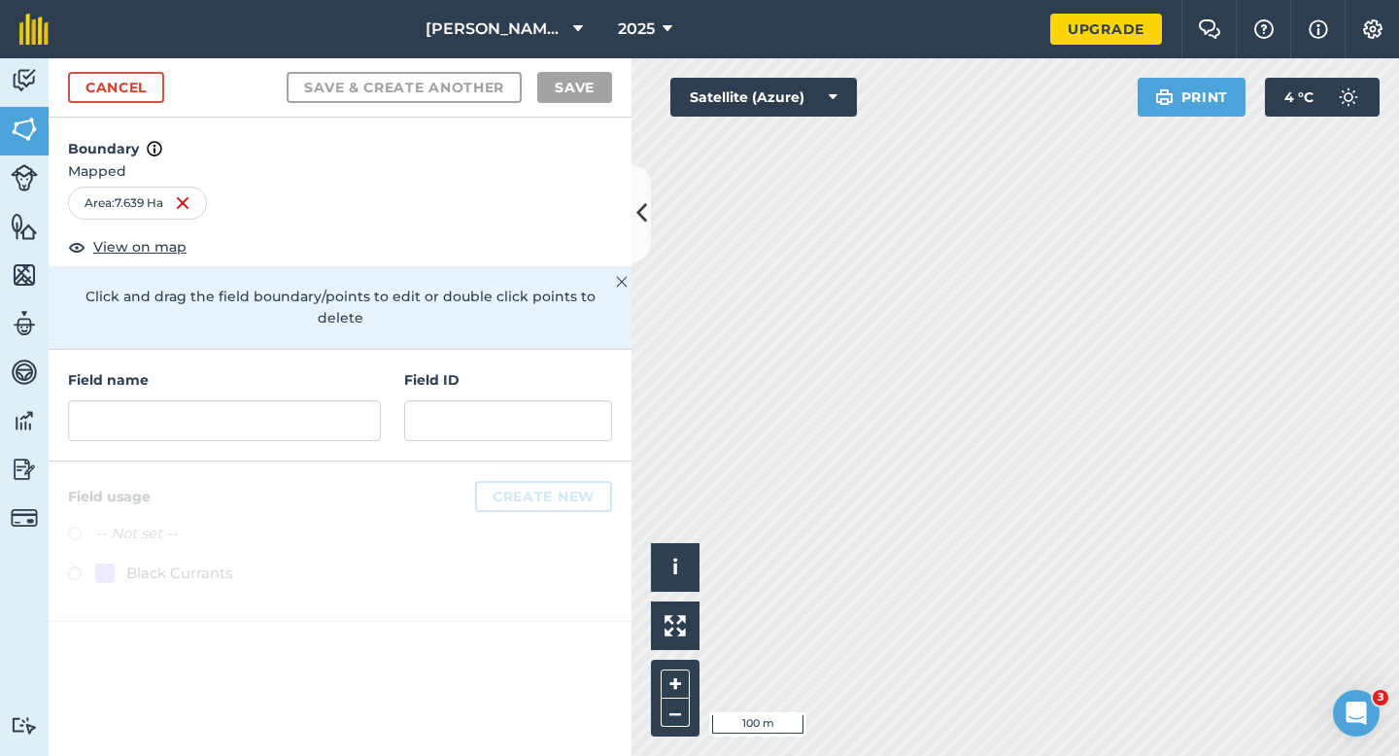
click at [298, 370] on div "Field name" at bounding box center [224, 405] width 313 height 72
click at [303, 406] on input "text" at bounding box center [224, 420] width 313 height 41
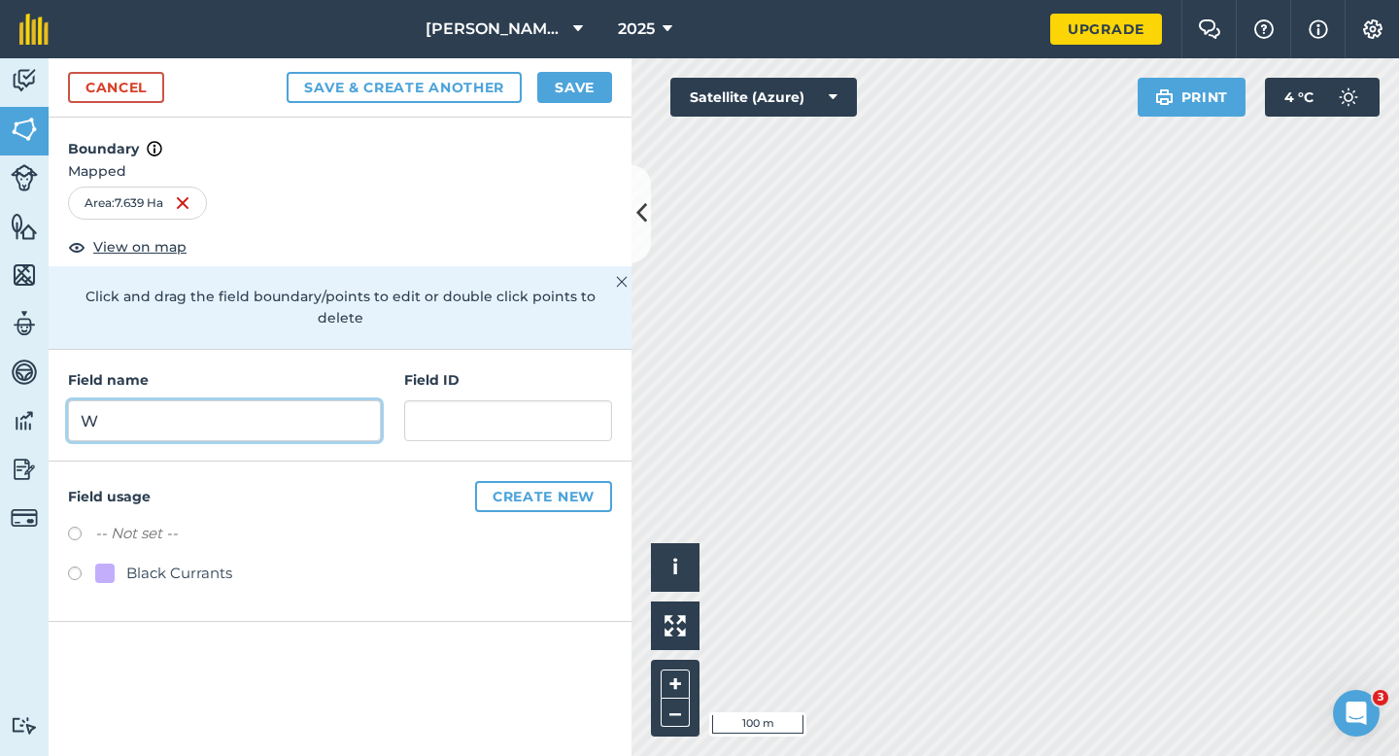
type input "W"
click at [579, 85] on button "Save" at bounding box center [574, 87] width 75 height 31
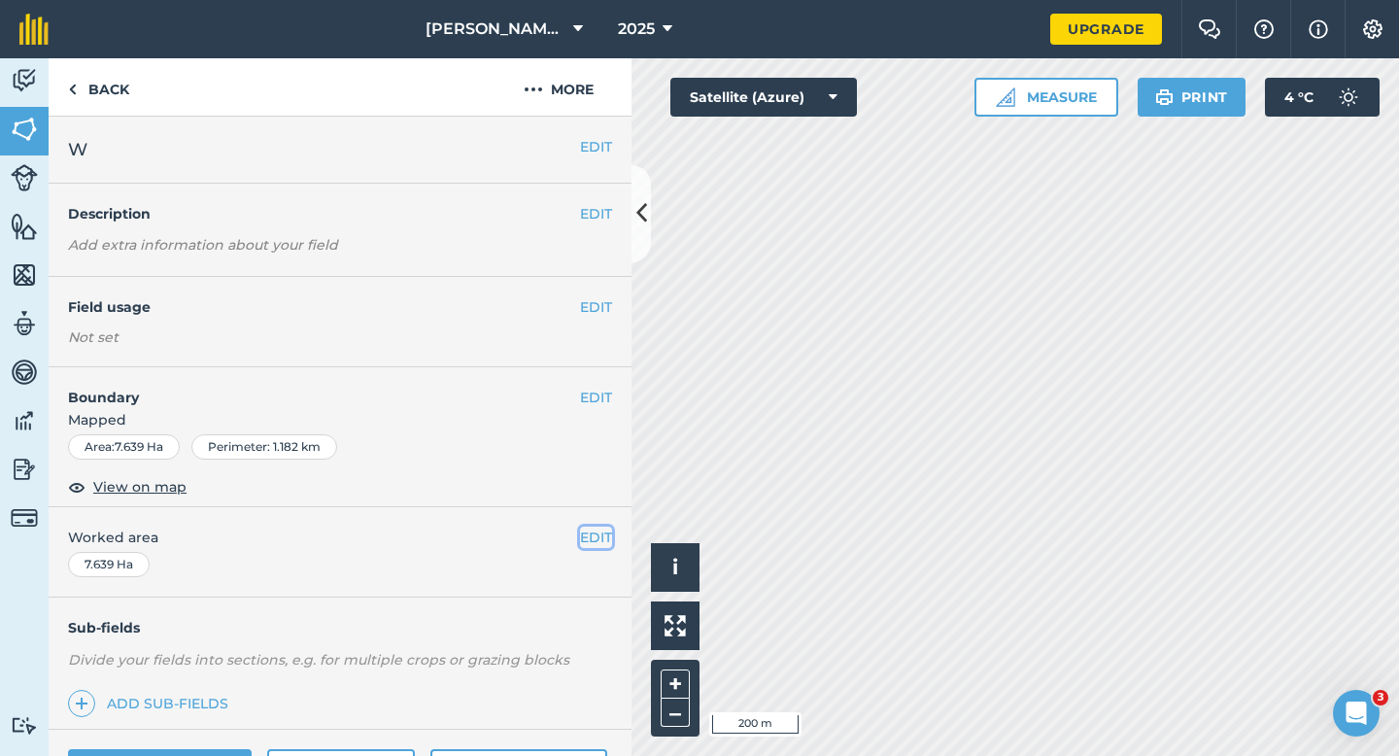
click at [589, 533] on button "EDIT" at bounding box center [596, 536] width 32 height 21
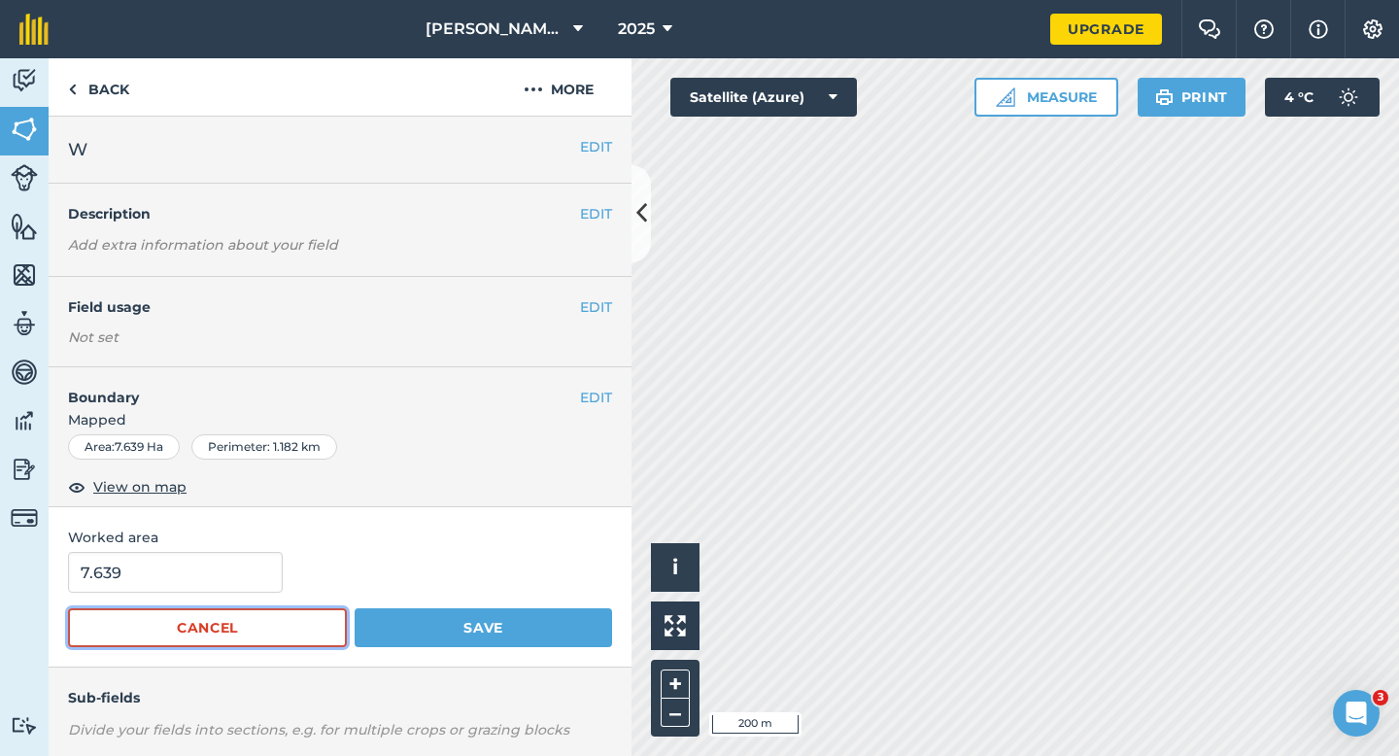
click at [202, 614] on button "Cancel" at bounding box center [207, 627] width 279 height 39
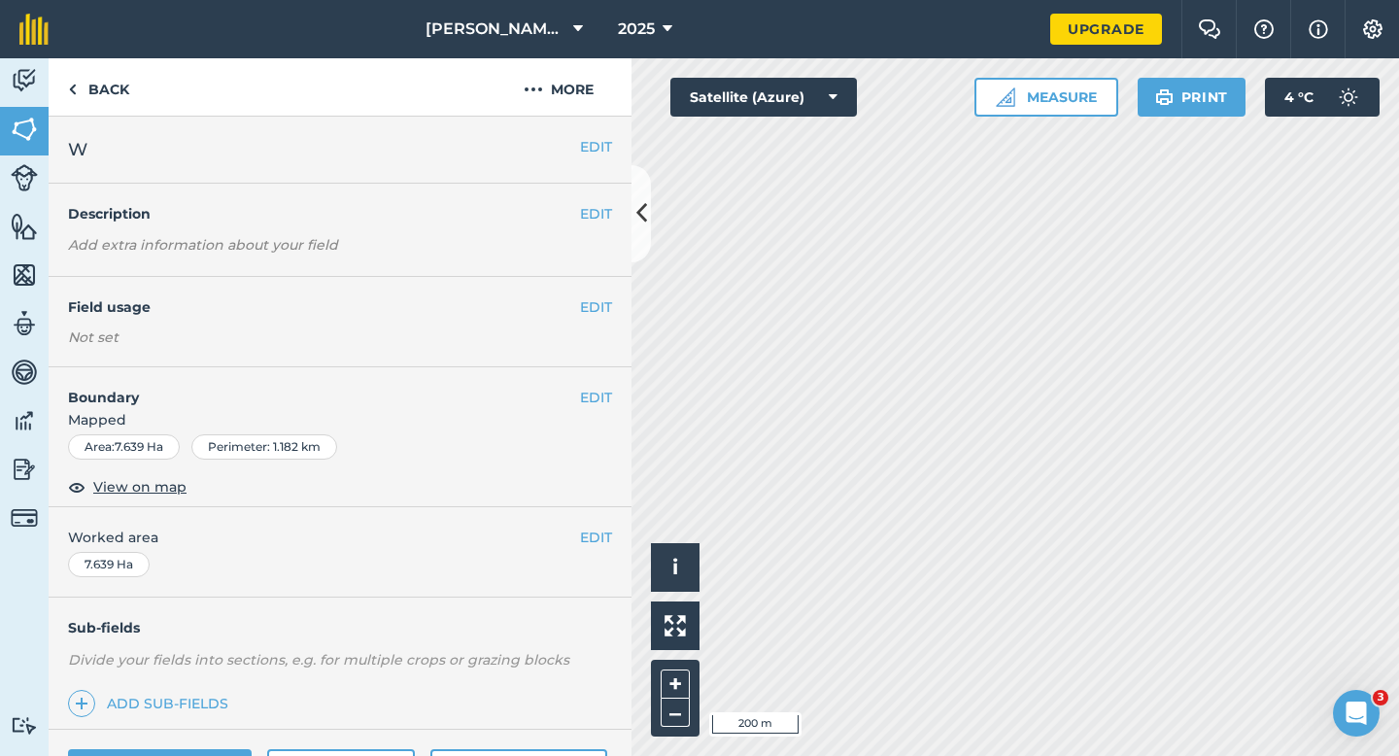
click at [202, 590] on div "EDIT Worked area 7.639 Ha" at bounding box center [340, 552] width 583 height 90
click at [605, 543] on button "EDIT" at bounding box center [596, 536] width 32 height 21
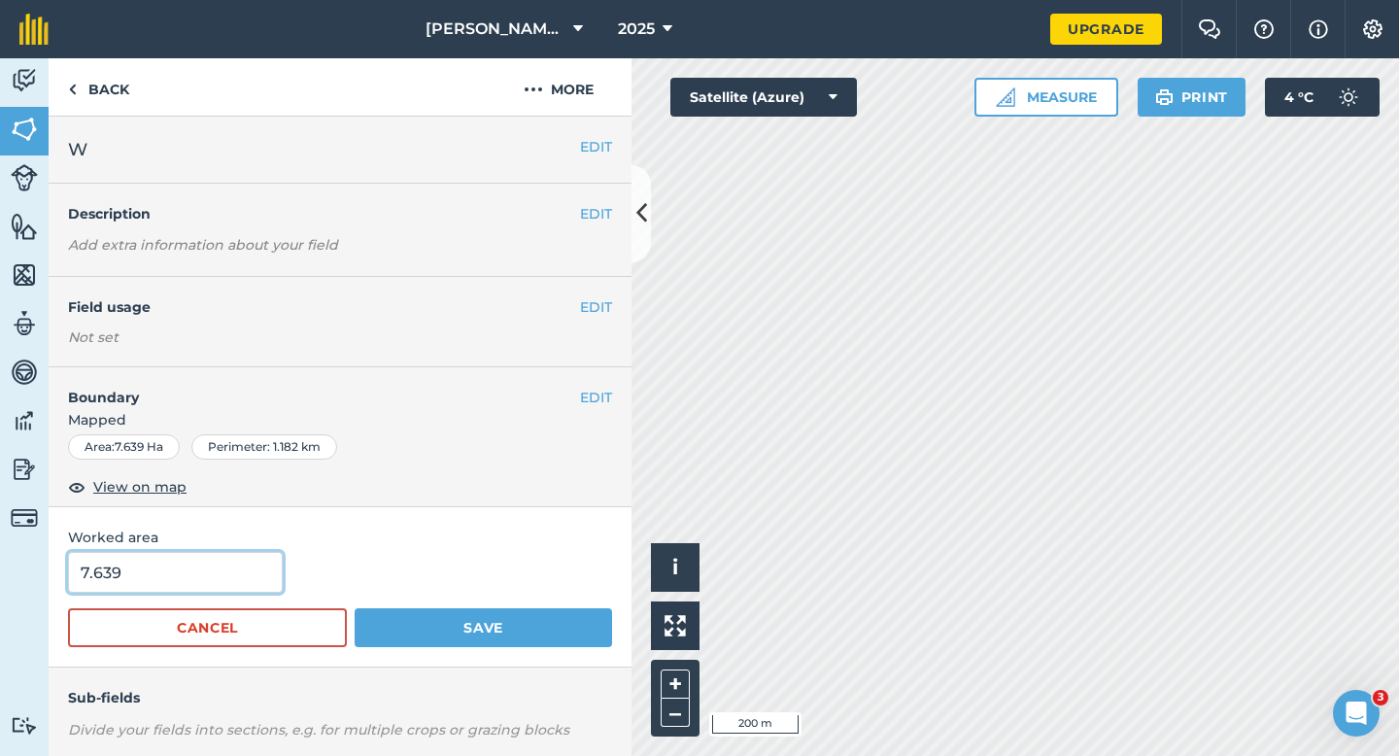
click at [246, 573] on input "7.639" at bounding box center [175, 572] width 215 height 41
type input "7.6"
click at [355, 608] on button "Save" at bounding box center [483, 627] width 257 height 39
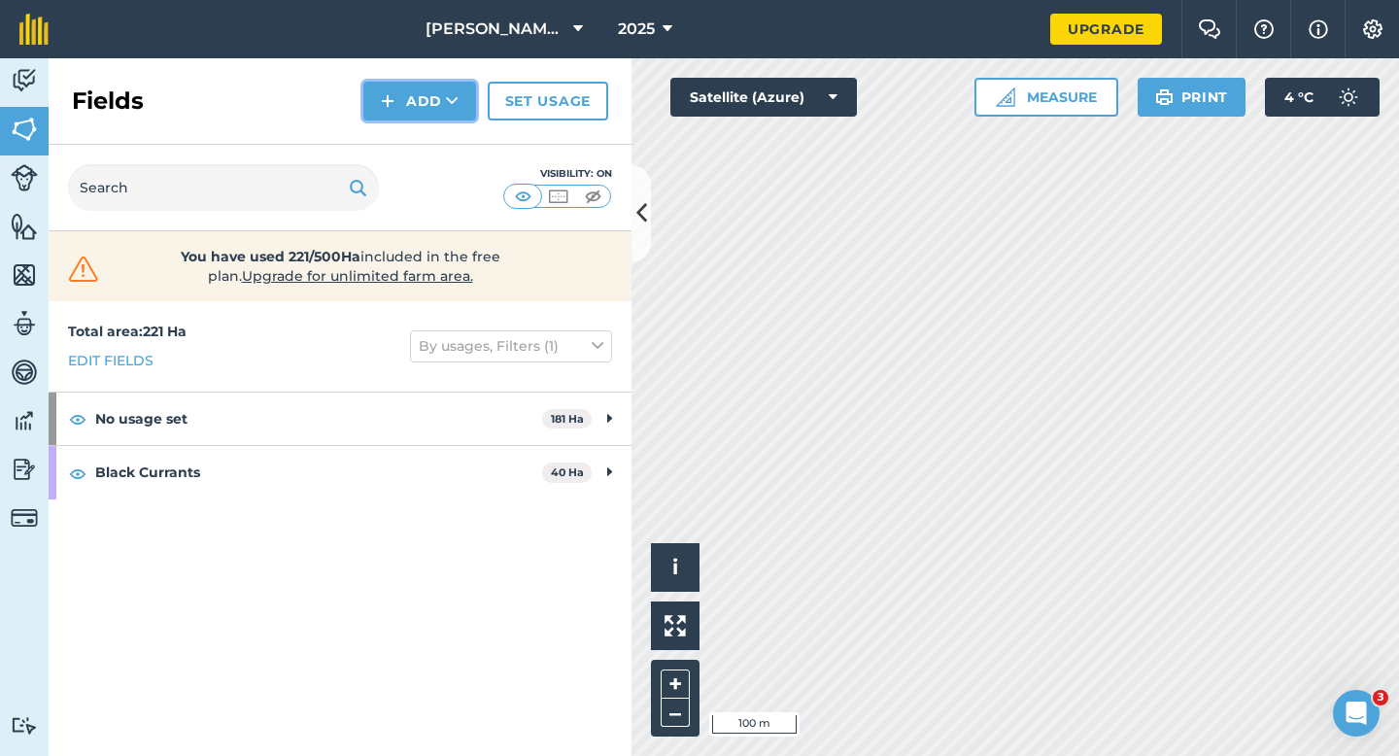
click at [397, 112] on button "Add" at bounding box center [419, 101] width 113 height 39
click at [399, 131] on link "Draw" at bounding box center [419, 144] width 107 height 43
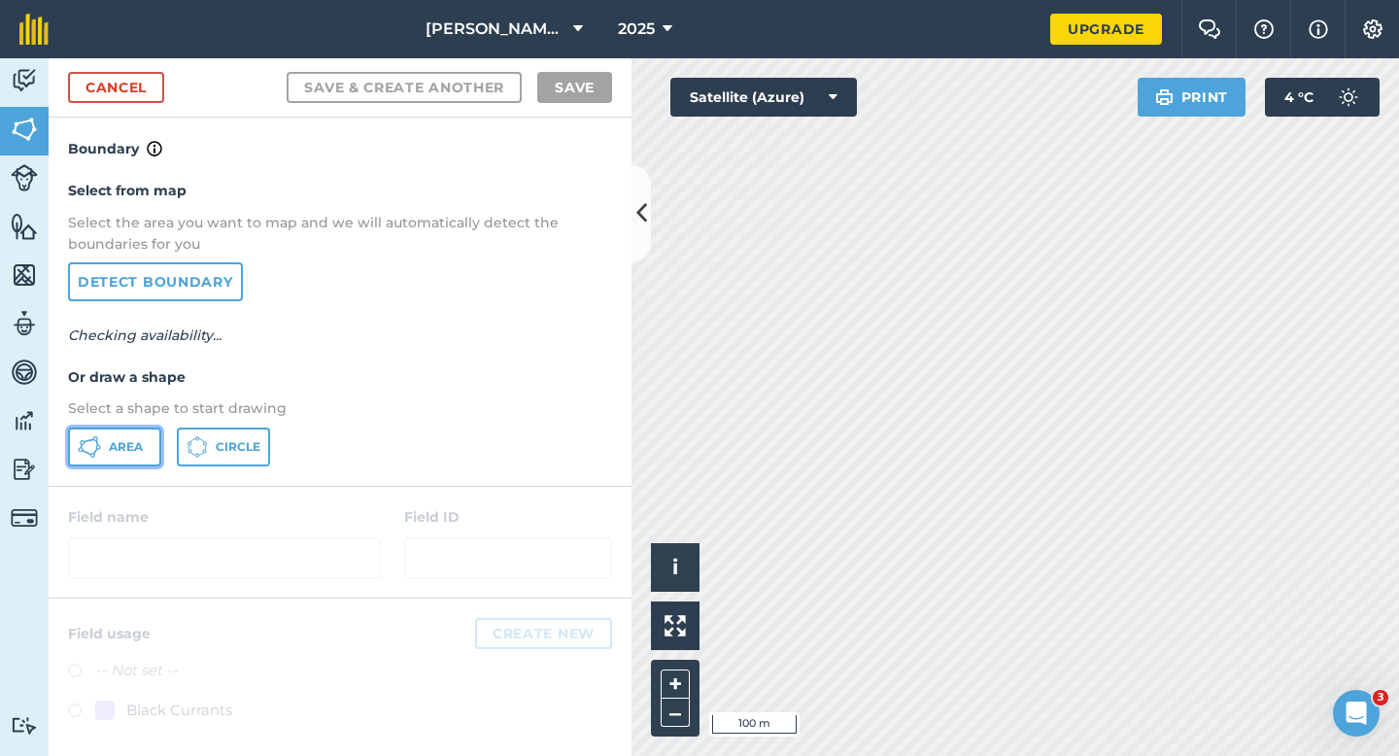
click at [143, 454] on button "Area" at bounding box center [114, 446] width 93 height 39
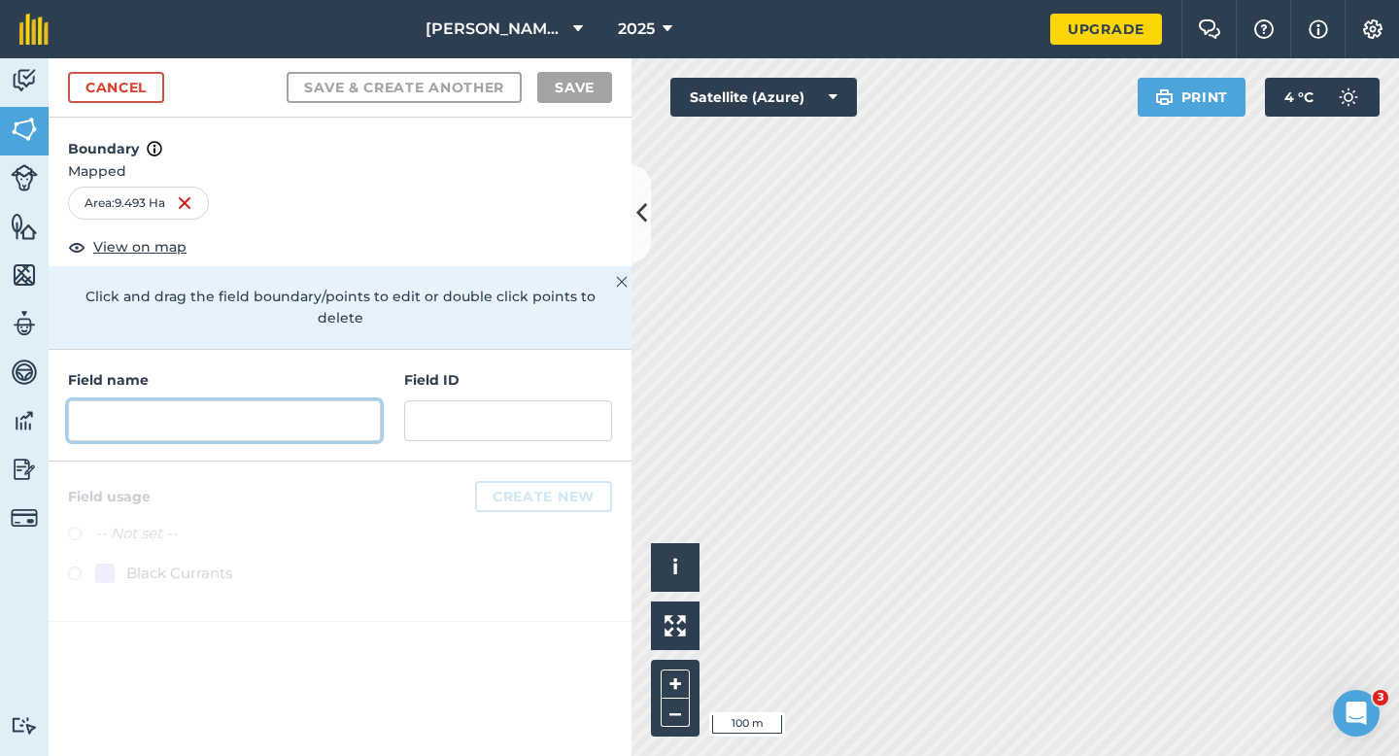
click at [280, 400] on input "text" at bounding box center [224, 420] width 313 height 41
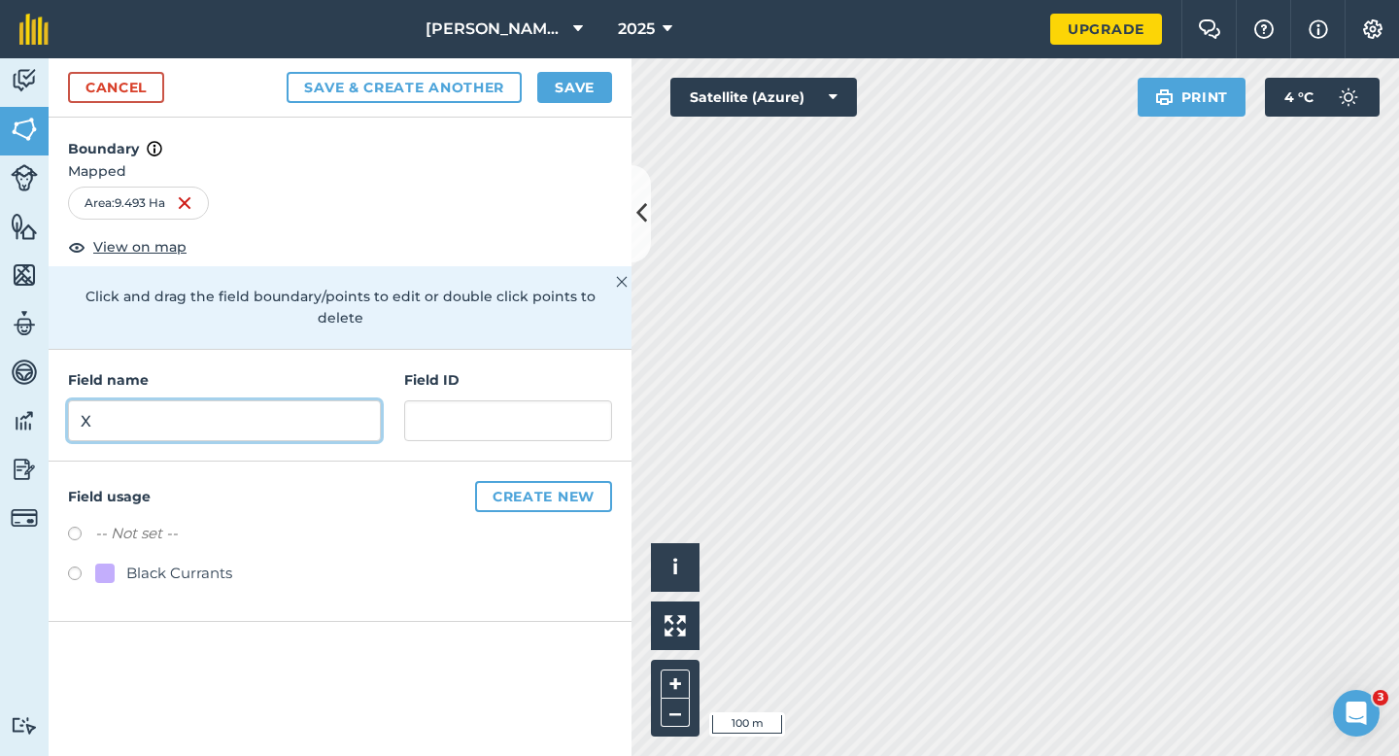
type input "X"
click at [577, 89] on button "Save" at bounding box center [574, 87] width 75 height 31
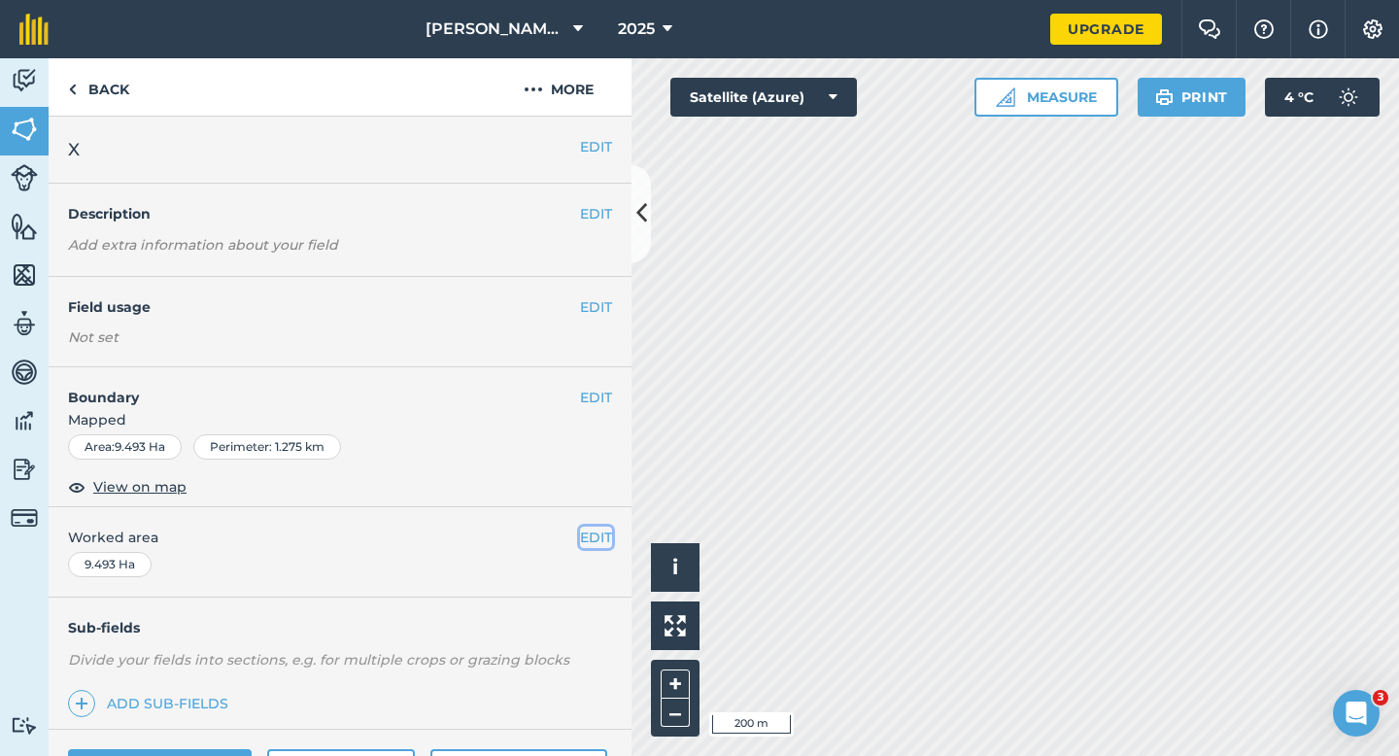
click at [603, 541] on button "EDIT" at bounding box center [596, 536] width 32 height 21
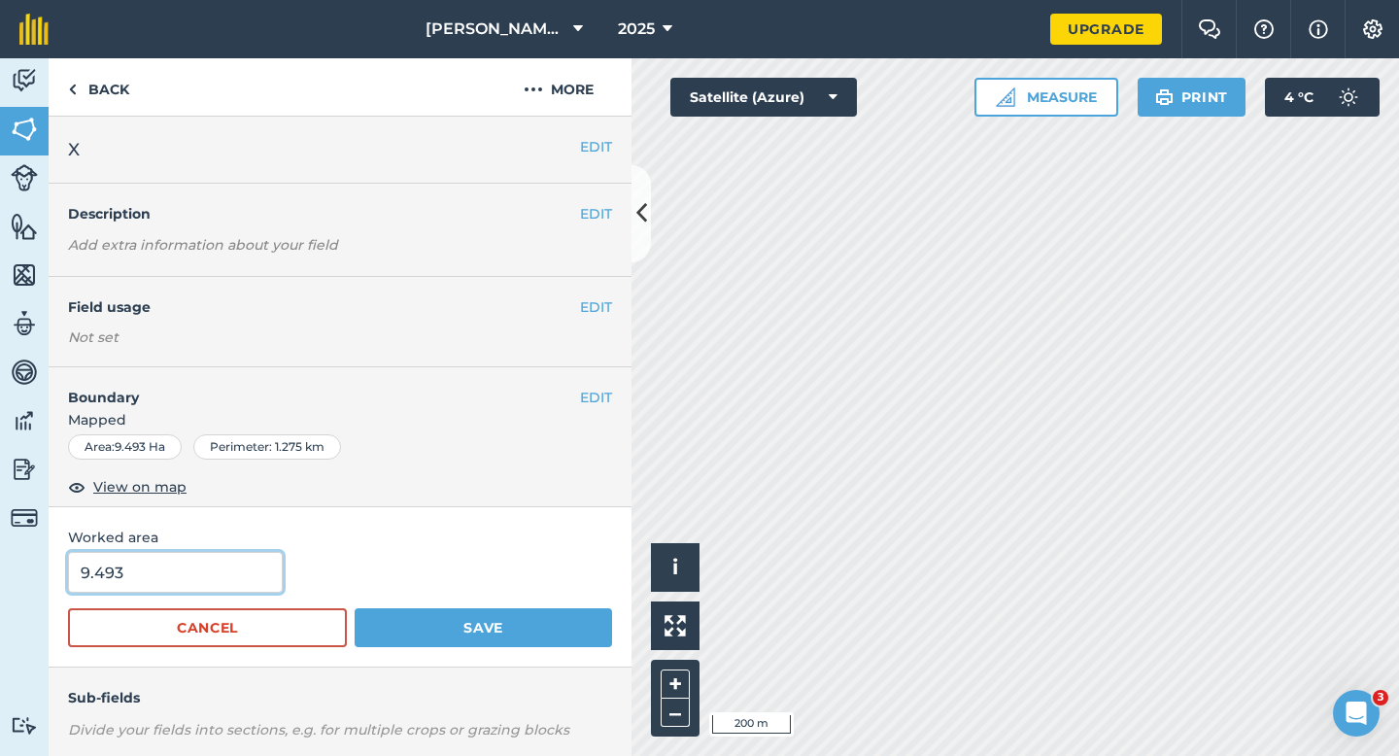
click at [162, 563] on input "9.493" at bounding box center [175, 572] width 215 height 41
type input "9.5"
click at [355, 608] on button "Save" at bounding box center [483, 627] width 257 height 39
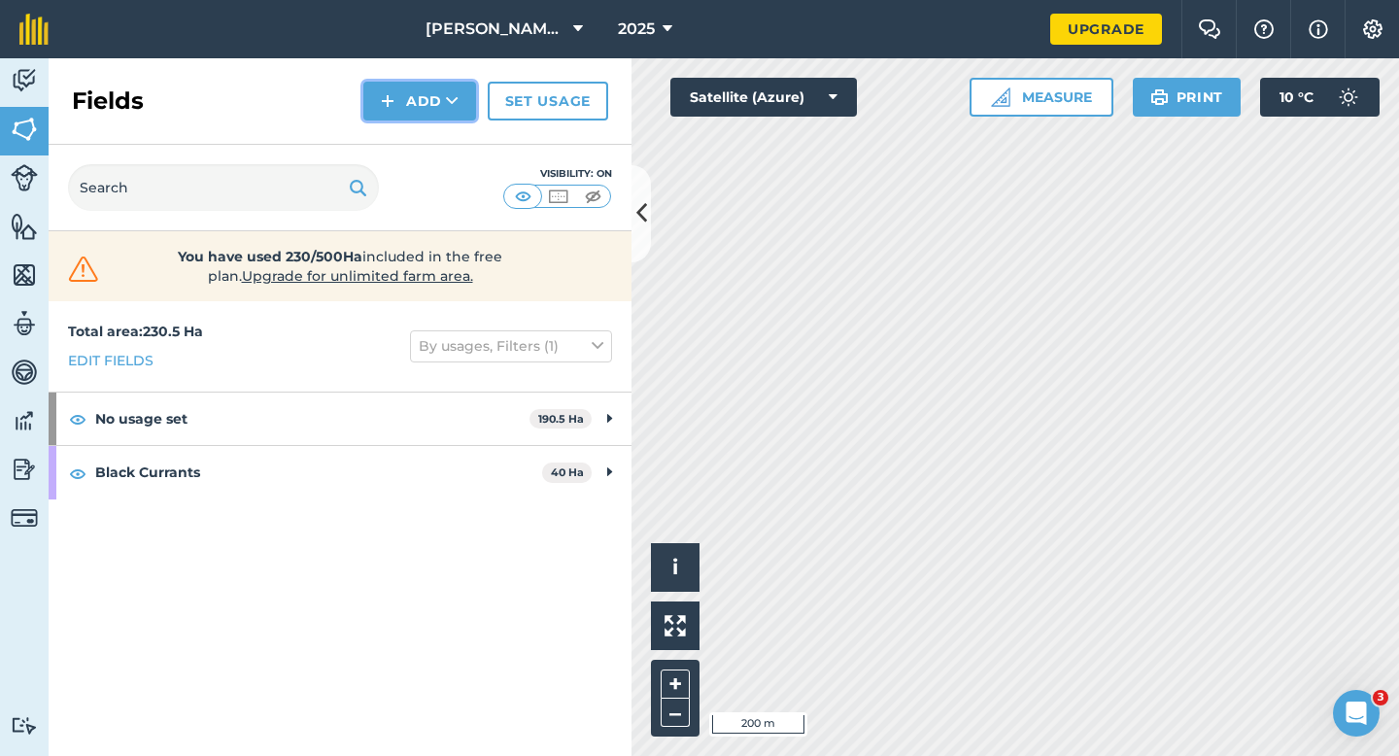
click at [395, 103] on button "Add" at bounding box center [419, 101] width 113 height 39
click at [415, 136] on link "Draw" at bounding box center [419, 144] width 107 height 43
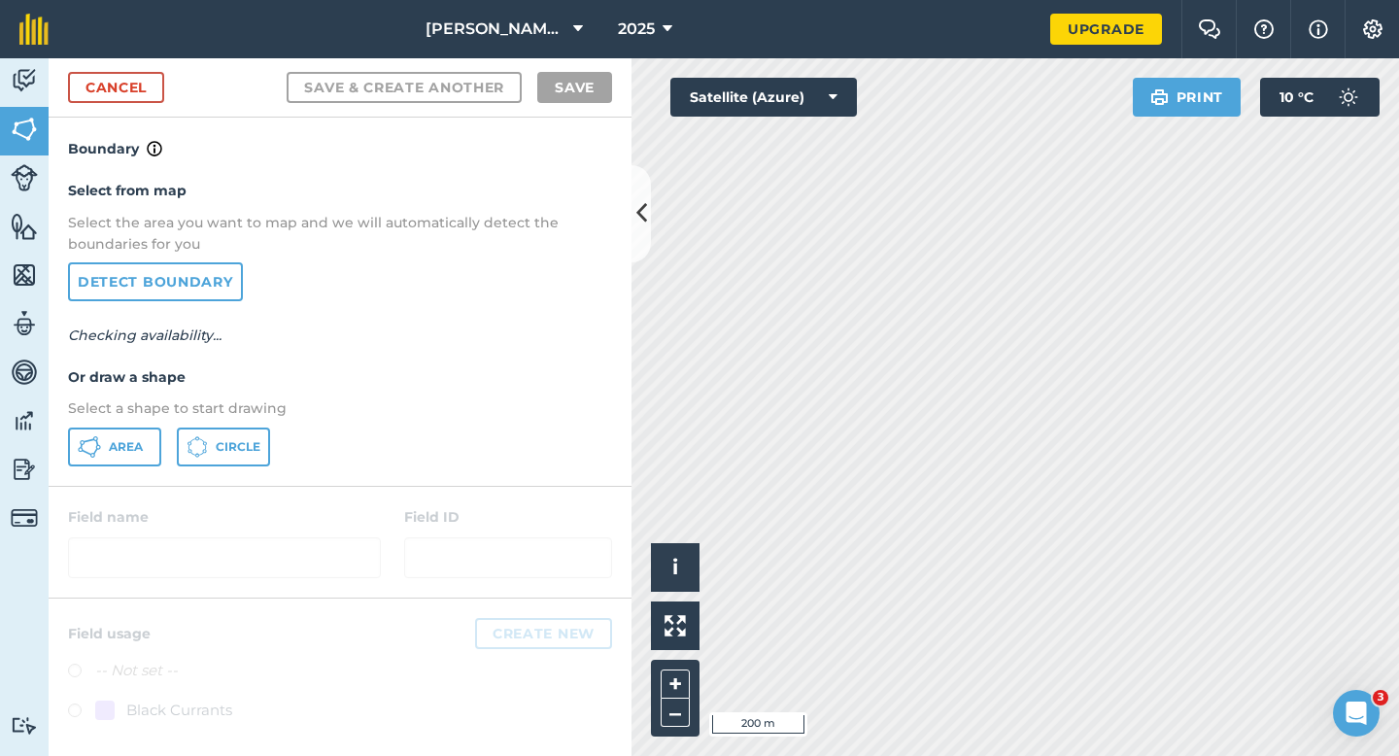
click at [126, 467] on div "Select from map Select the area you want to map and we will automatically detec…" at bounding box center [340, 322] width 583 height 324
click at [126, 448] on span "Area" at bounding box center [126, 447] width 34 height 16
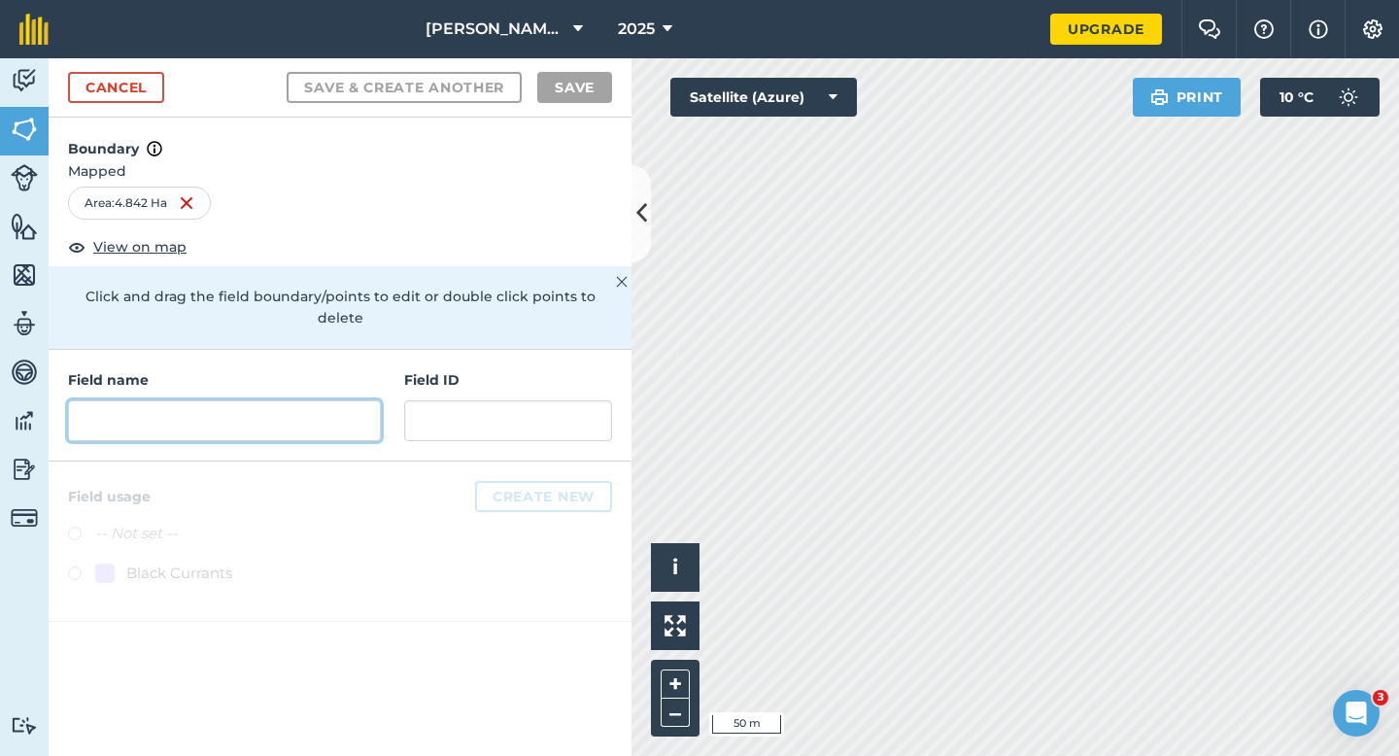
click at [296, 400] on input "text" at bounding box center [224, 420] width 313 height 41
type input "C"
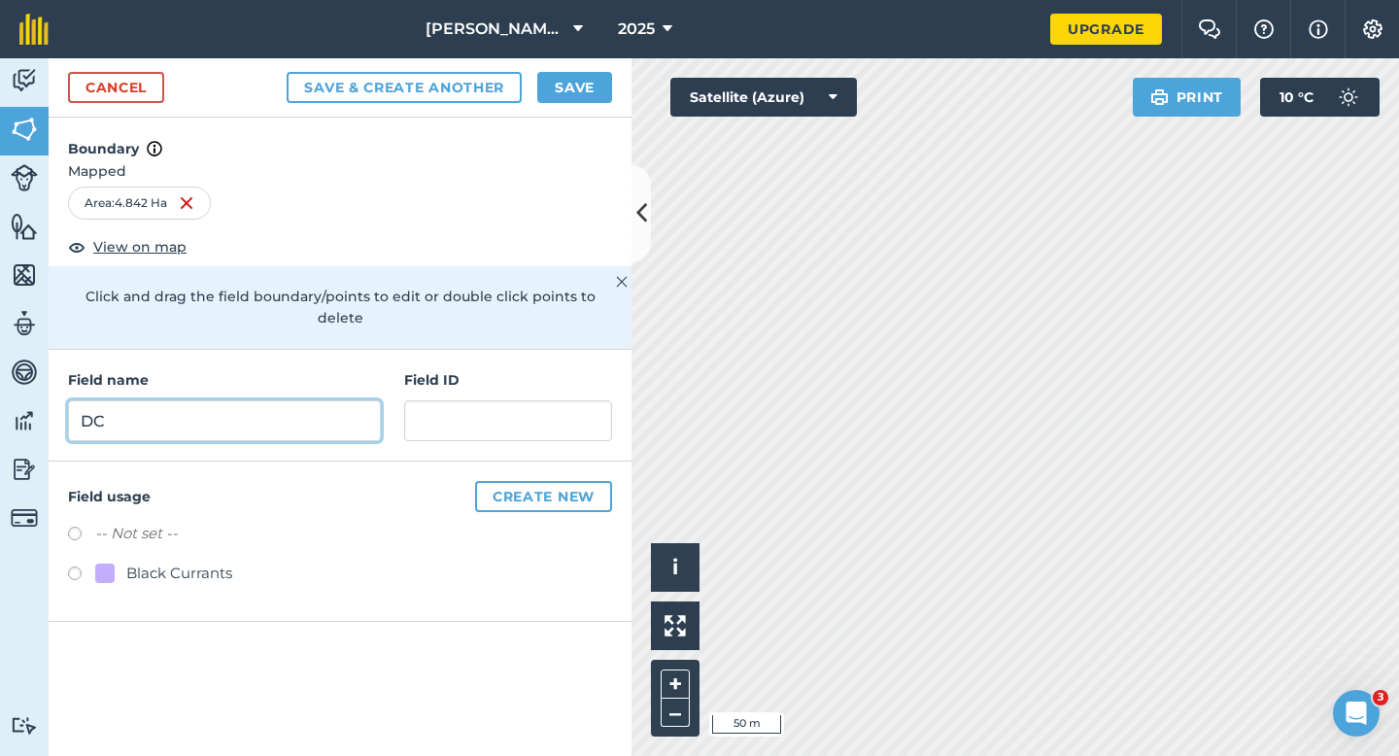
type input "DC"
click at [572, 96] on button "Save" at bounding box center [574, 87] width 75 height 31
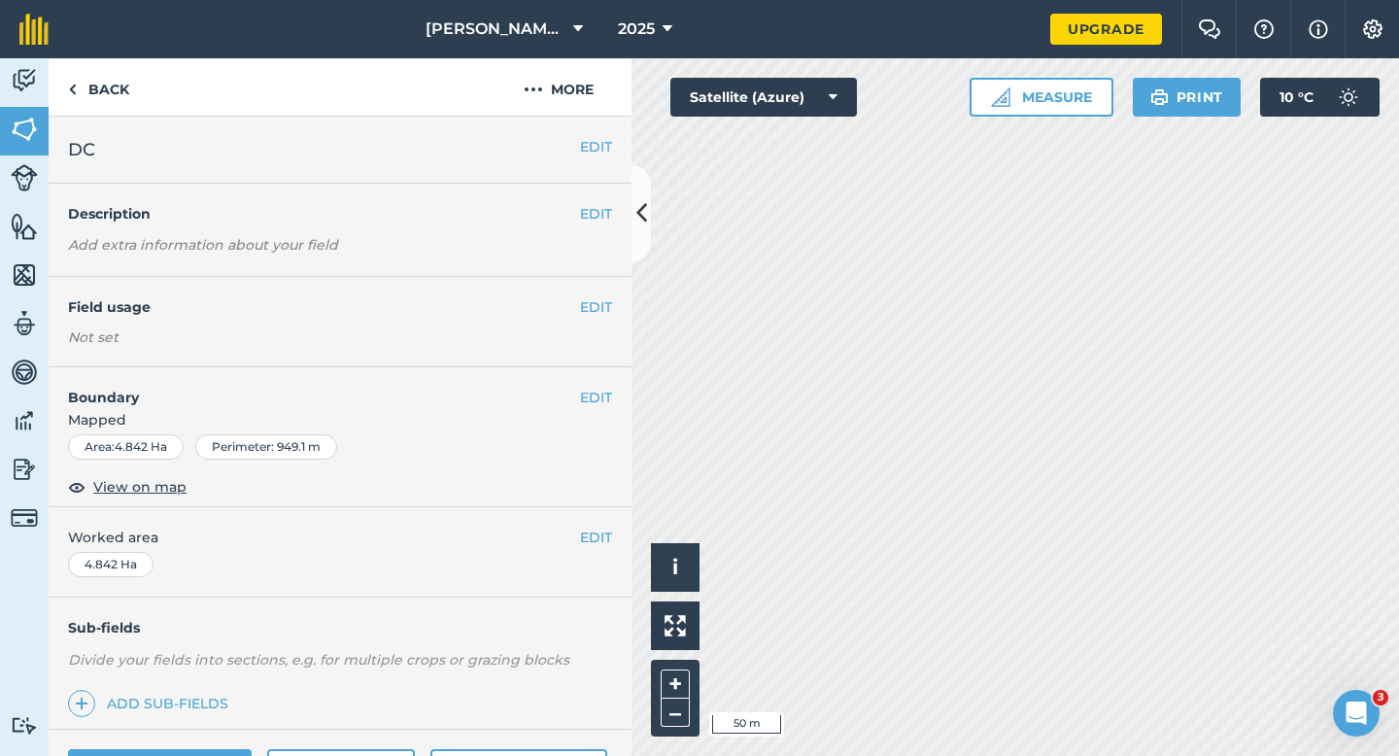
click at [608, 556] on div "EDIT Worked area 4.842 Ha" at bounding box center [340, 552] width 583 height 90
click at [608, 554] on div "EDIT Worked area 4.842 Ha" at bounding box center [340, 552] width 583 height 90
click at [603, 536] on button "EDIT" at bounding box center [596, 536] width 32 height 21
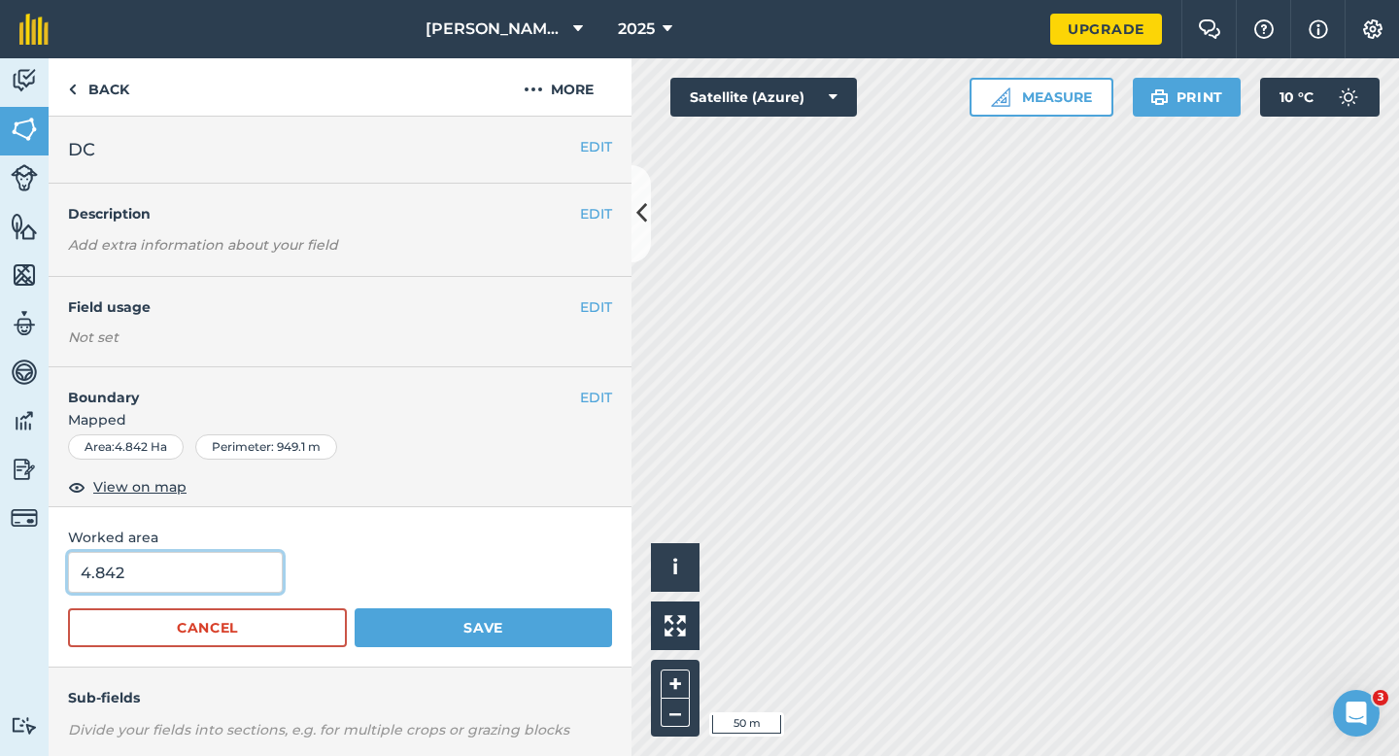
click at [142, 568] on input "4.842" at bounding box center [175, 572] width 215 height 41
type input "4.8"
click at [355, 608] on button "Save" at bounding box center [483, 627] width 257 height 39
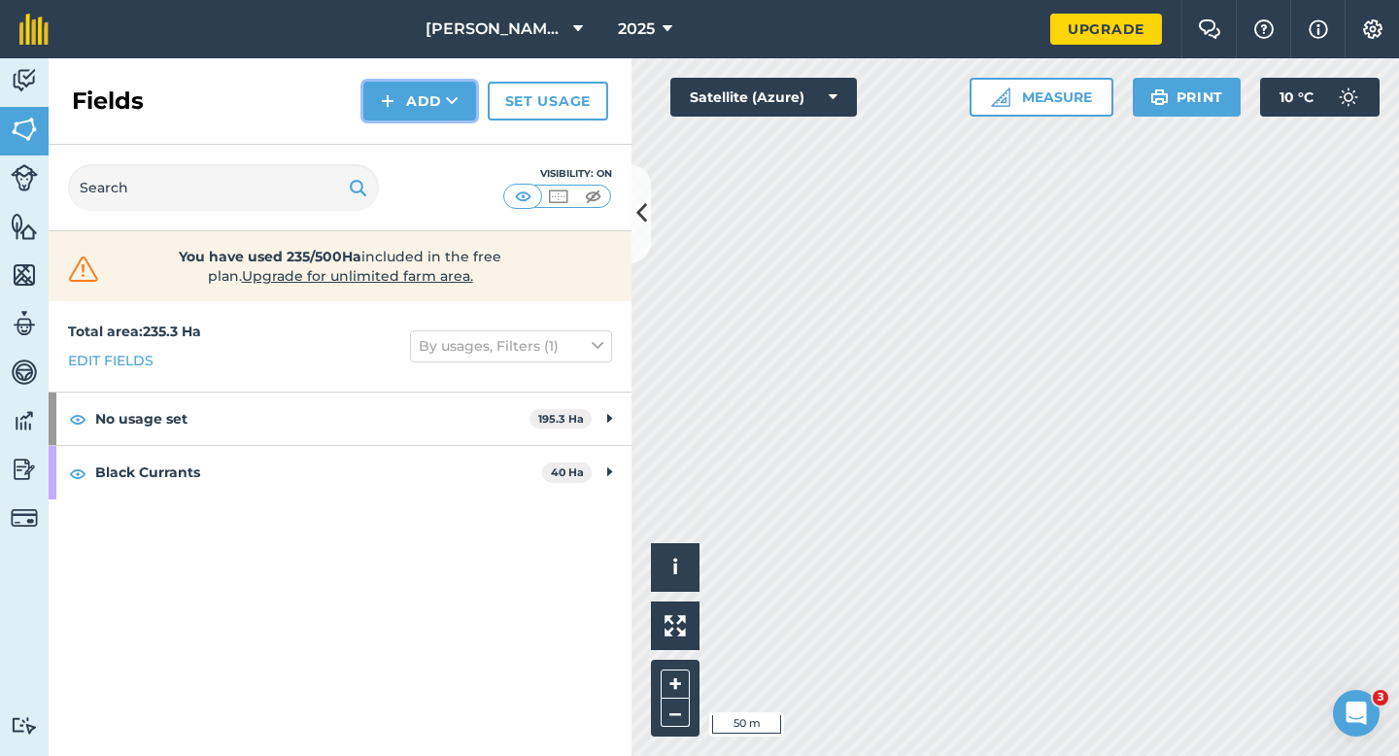
click at [415, 116] on button "Add" at bounding box center [419, 101] width 113 height 39
click at [415, 129] on link "Draw" at bounding box center [419, 144] width 107 height 43
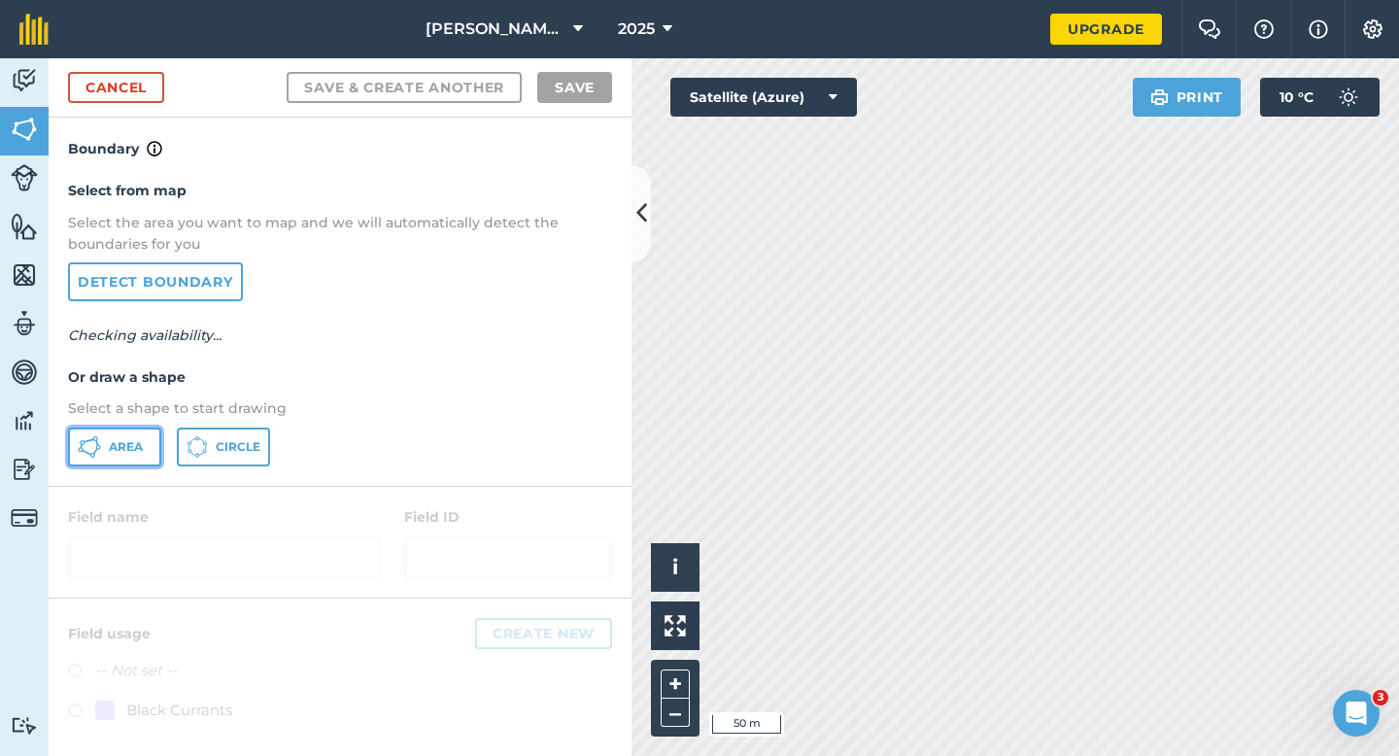
click at [138, 440] on span "Area" at bounding box center [126, 447] width 34 height 16
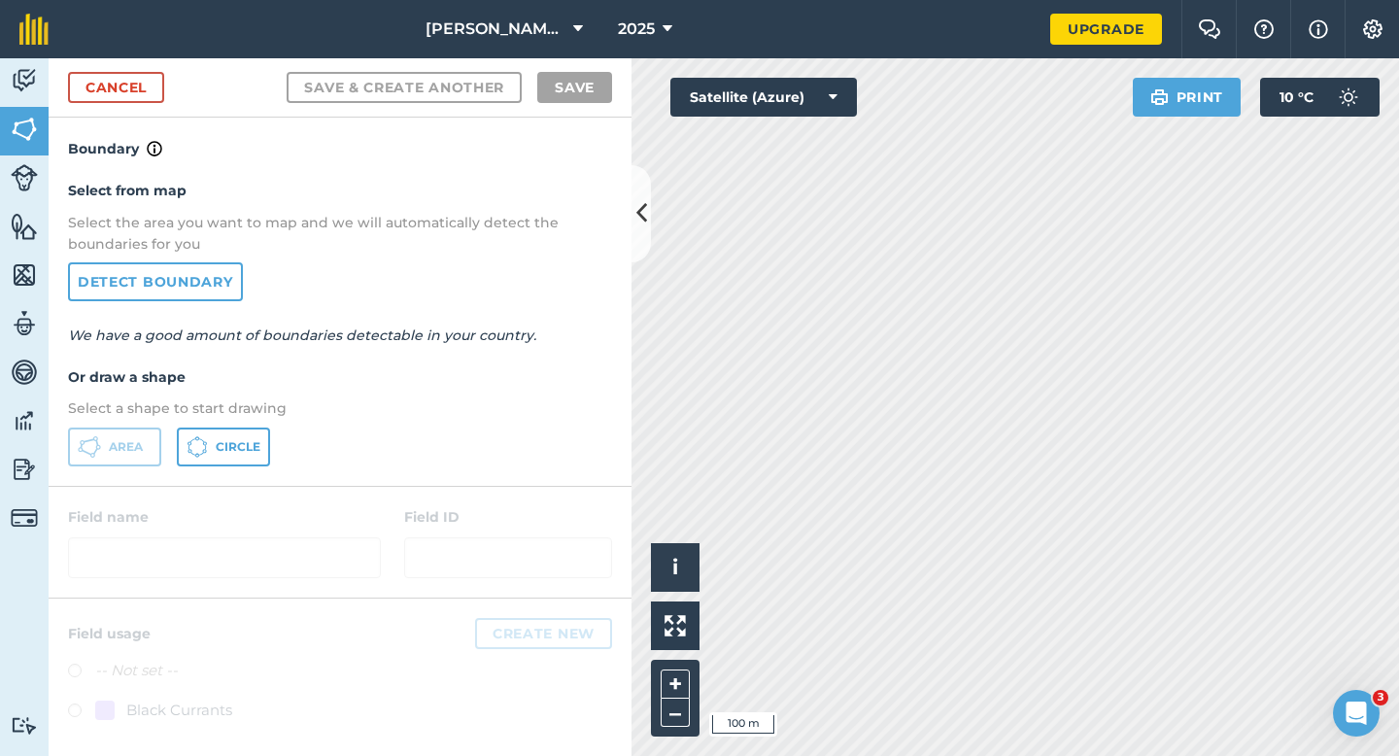
click at [134, 65] on div "Cancel Save & Create Another Save" at bounding box center [340, 87] width 583 height 59
click at [134, 84] on link "Cancel" at bounding box center [116, 87] width 96 height 31
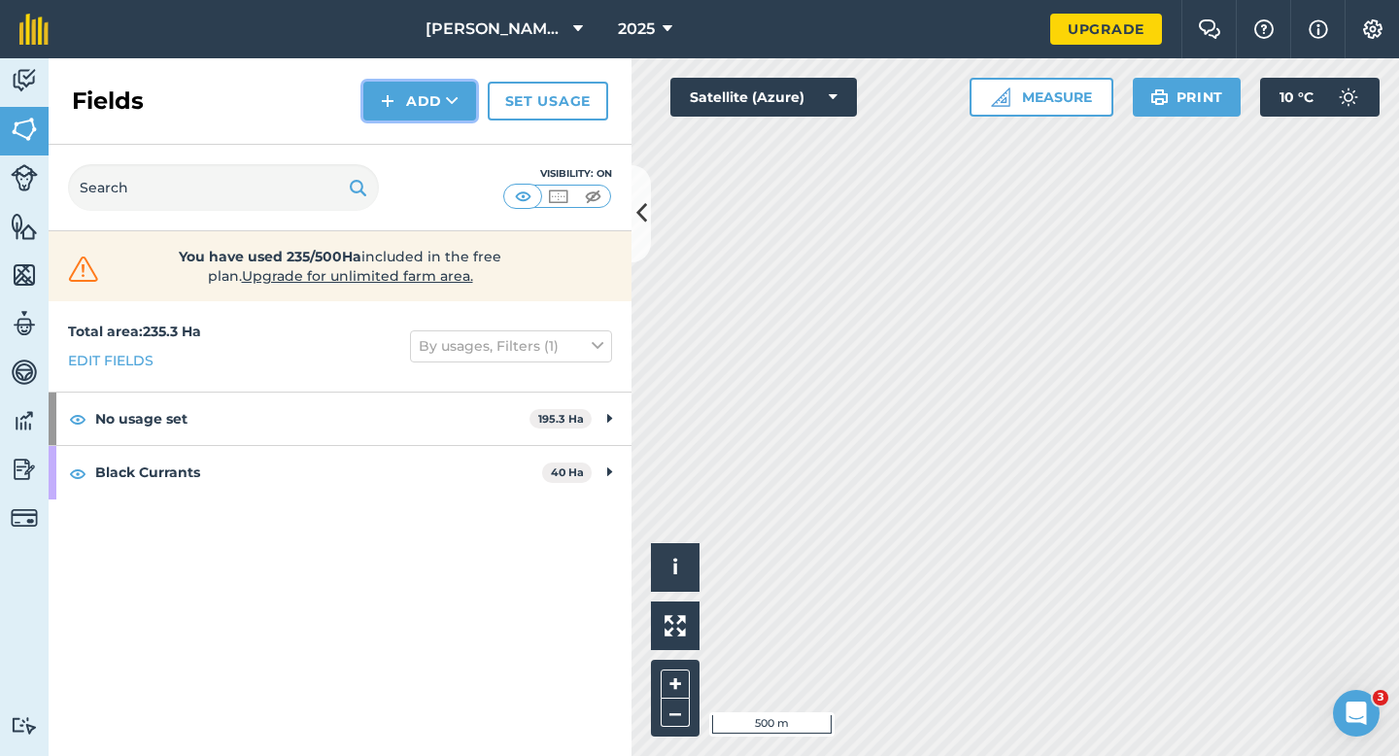
click at [420, 100] on button "Add" at bounding box center [419, 101] width 113 height 39
click at [420, 126] on link "Draw" at bounding box center [419, 144] width 107 height 43
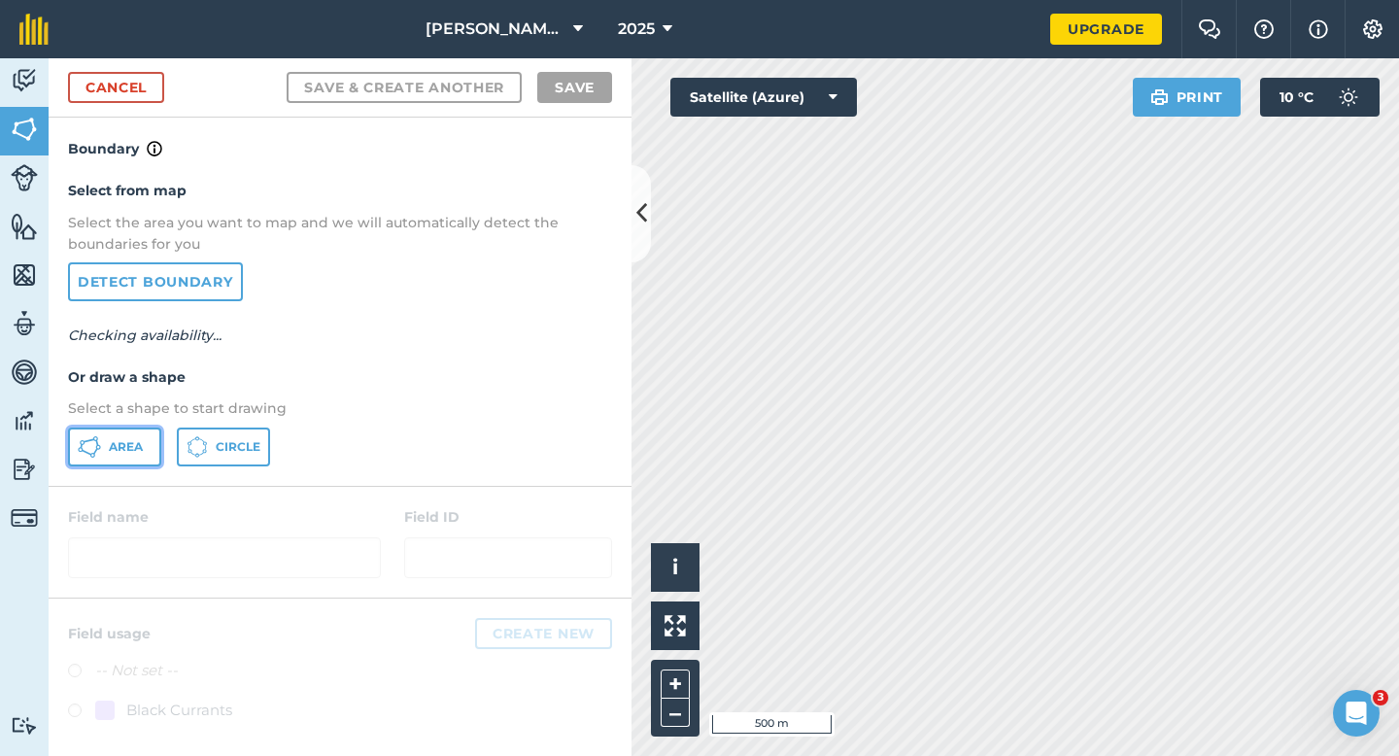
click at [112, 435] on button "Area" at bounding box center [114, 446] width 93 height 39
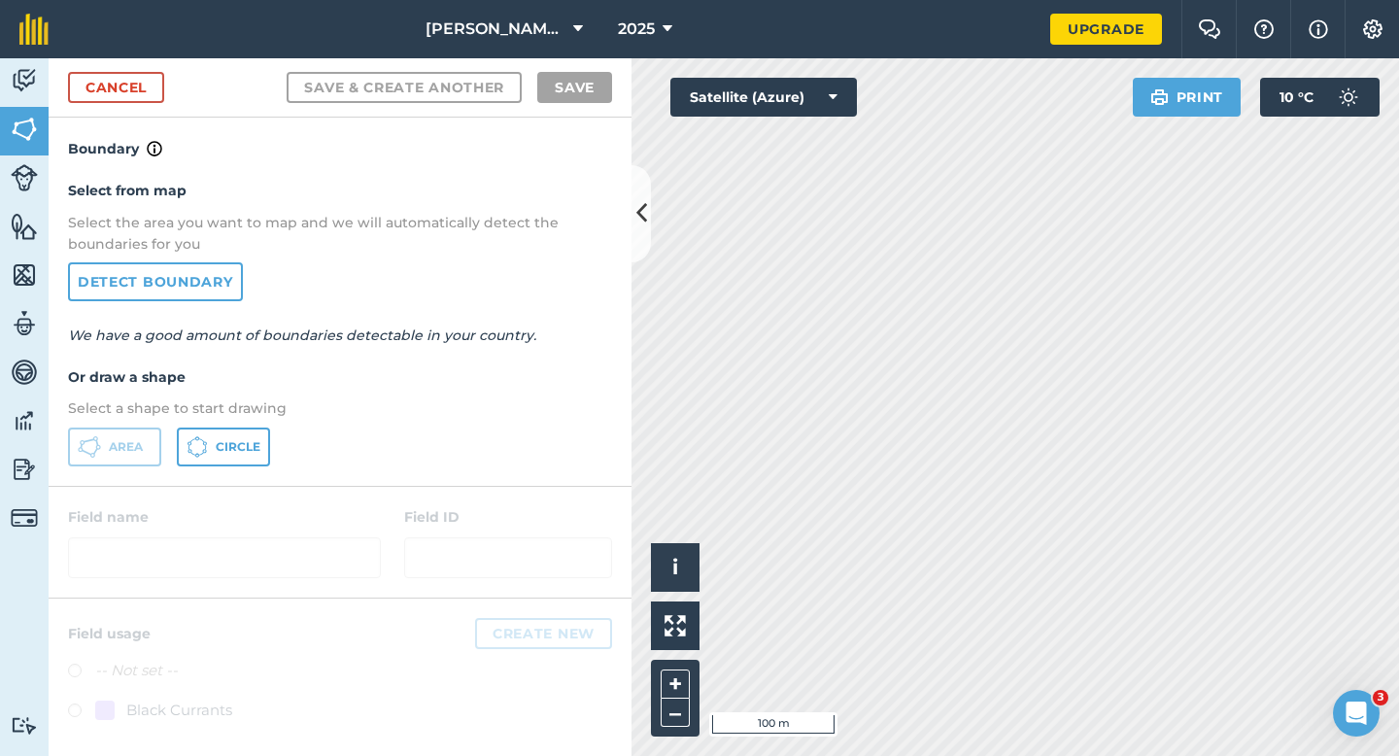
click at [1030, 0] on html "[PERSON_NAME] Cropping LTD 2025 Upgrade Farm Chat Help Info Settings Map printi…" at bounding box center [699, 378] width 1399 height 756
click at [126, 74] on link "Cancel" at bounding box center [116, 87] width 96 height 31
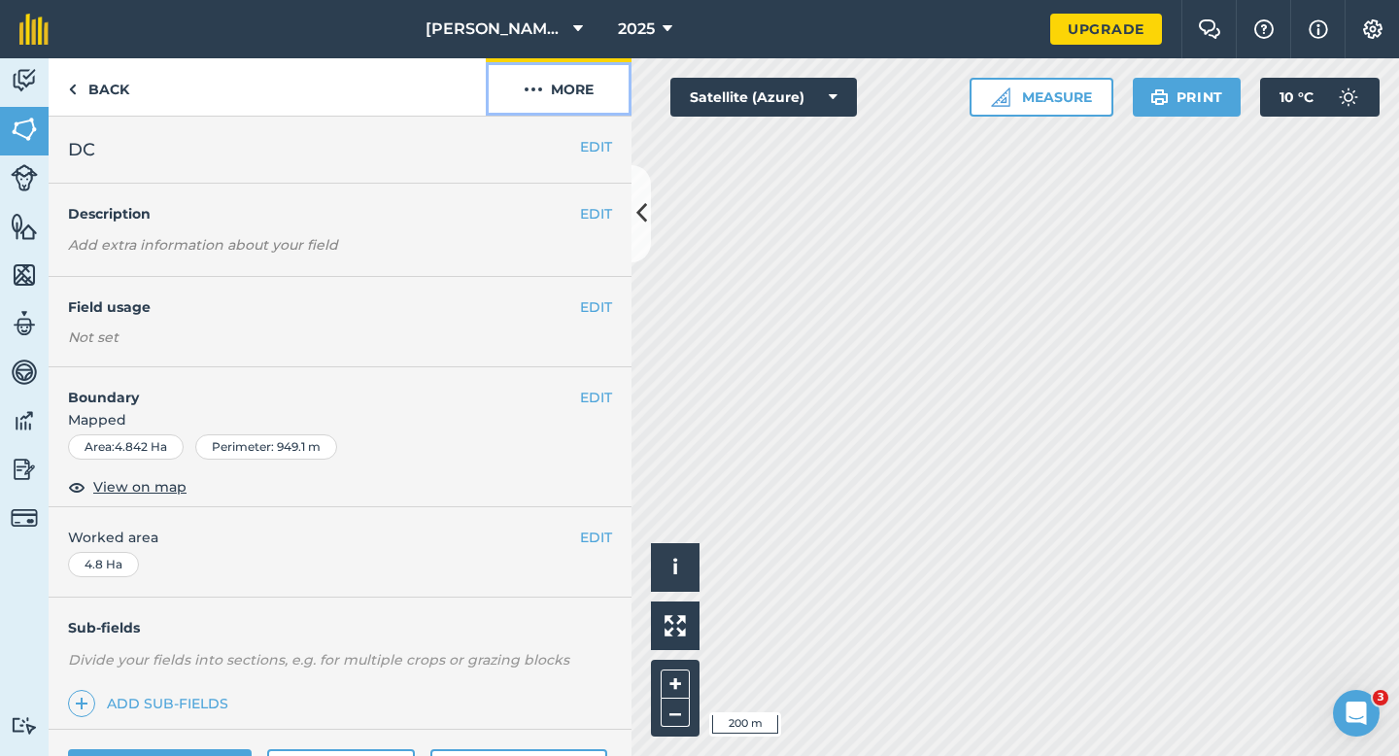
click at [535, 75] on button "More" at bounding box center [559, 86] width 146 height 57
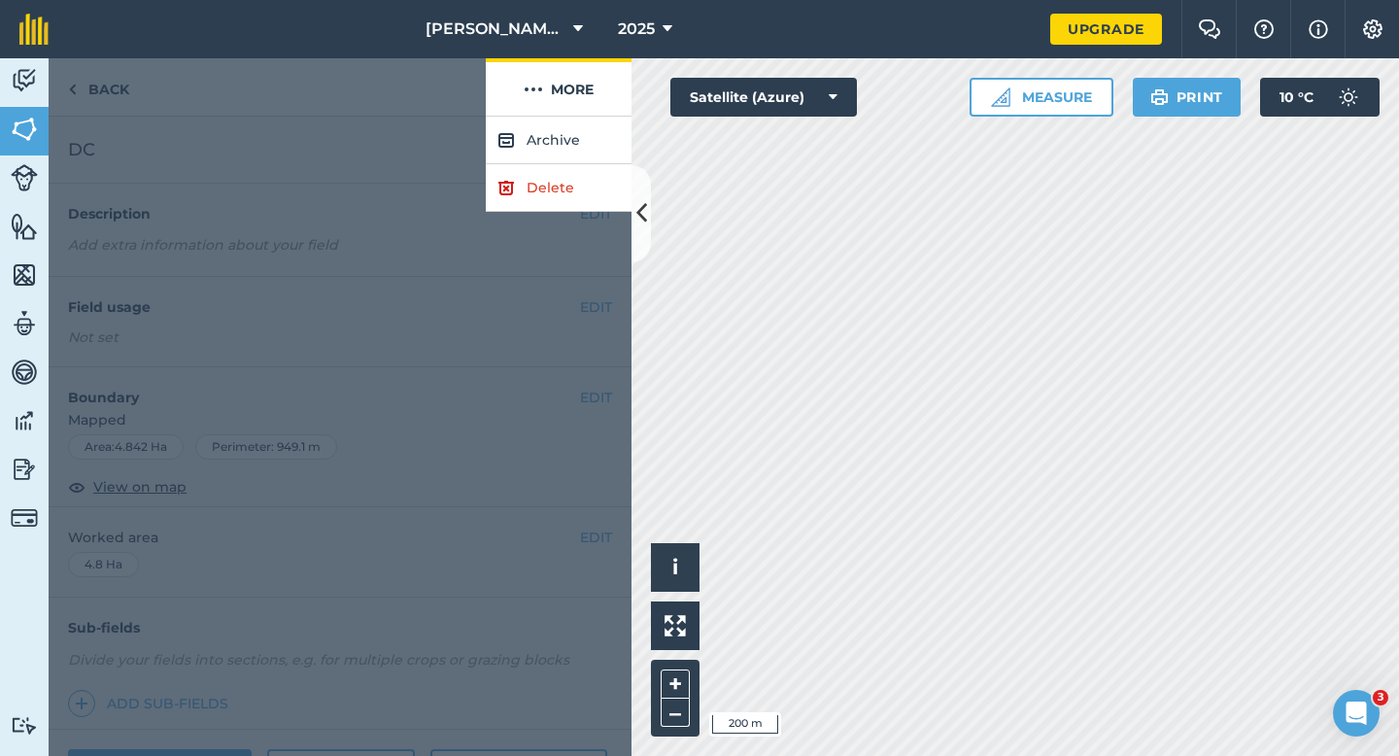
click at [558, 182] on link "Delete" at bounding box center [559, 188] width 146 height 48
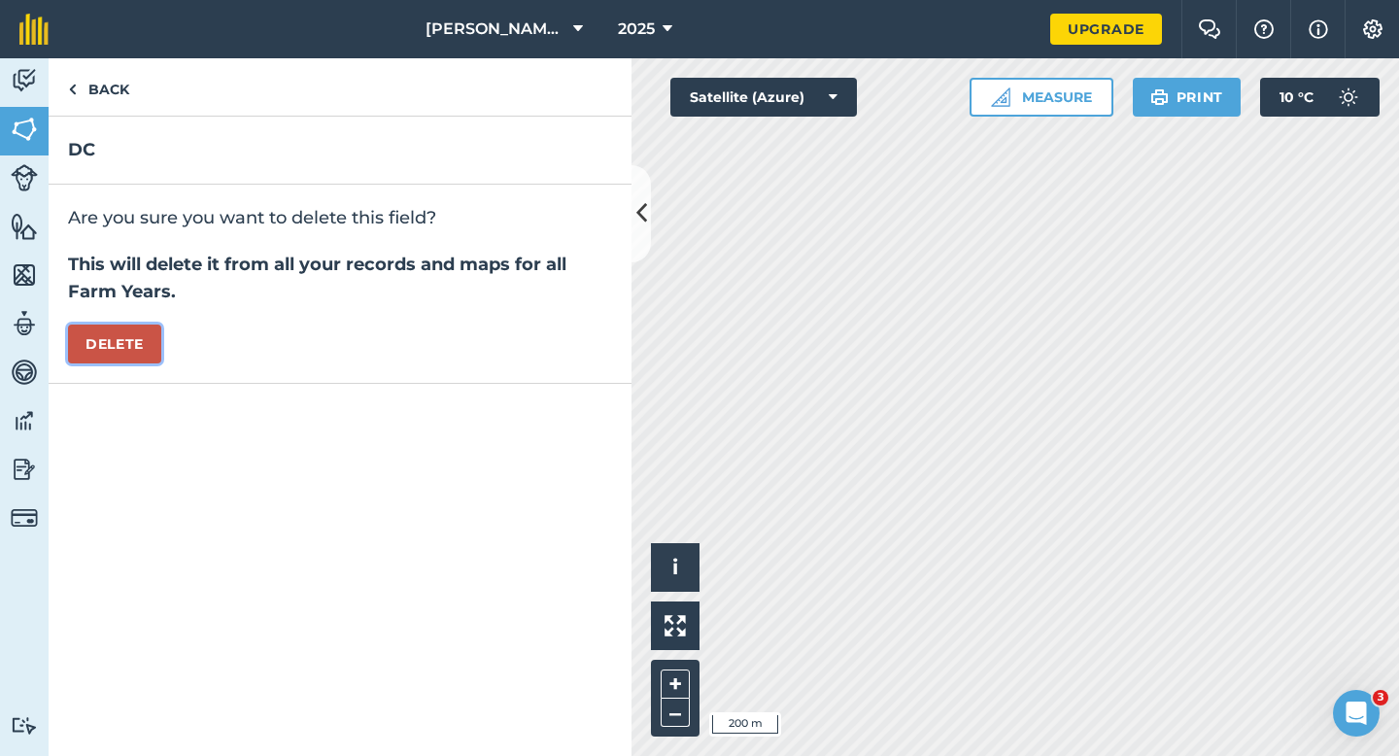
click at [145, 329] on button "Delete" at bounding box center [114, 343] width 93 height 39
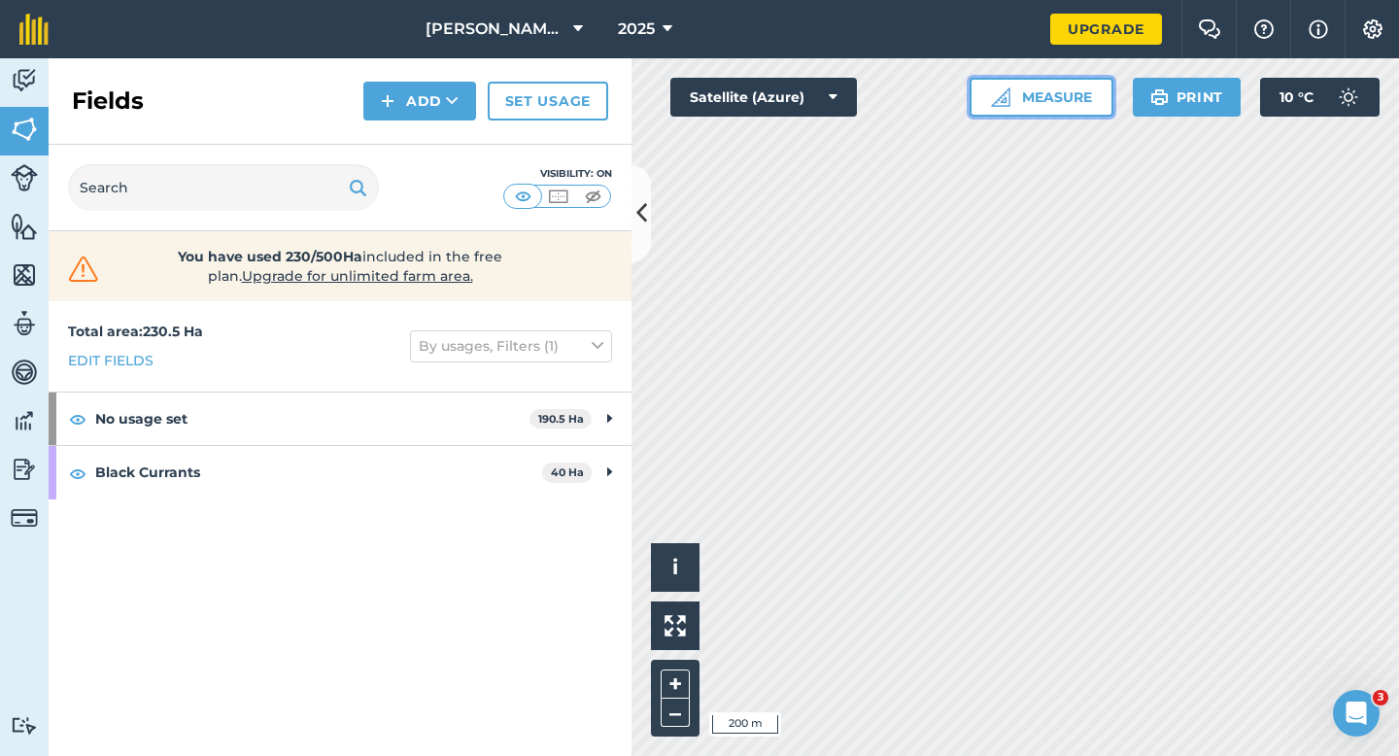
click at [1024, 78] on button "Measure" at bounding box center [1041, 97] width 144 height 39
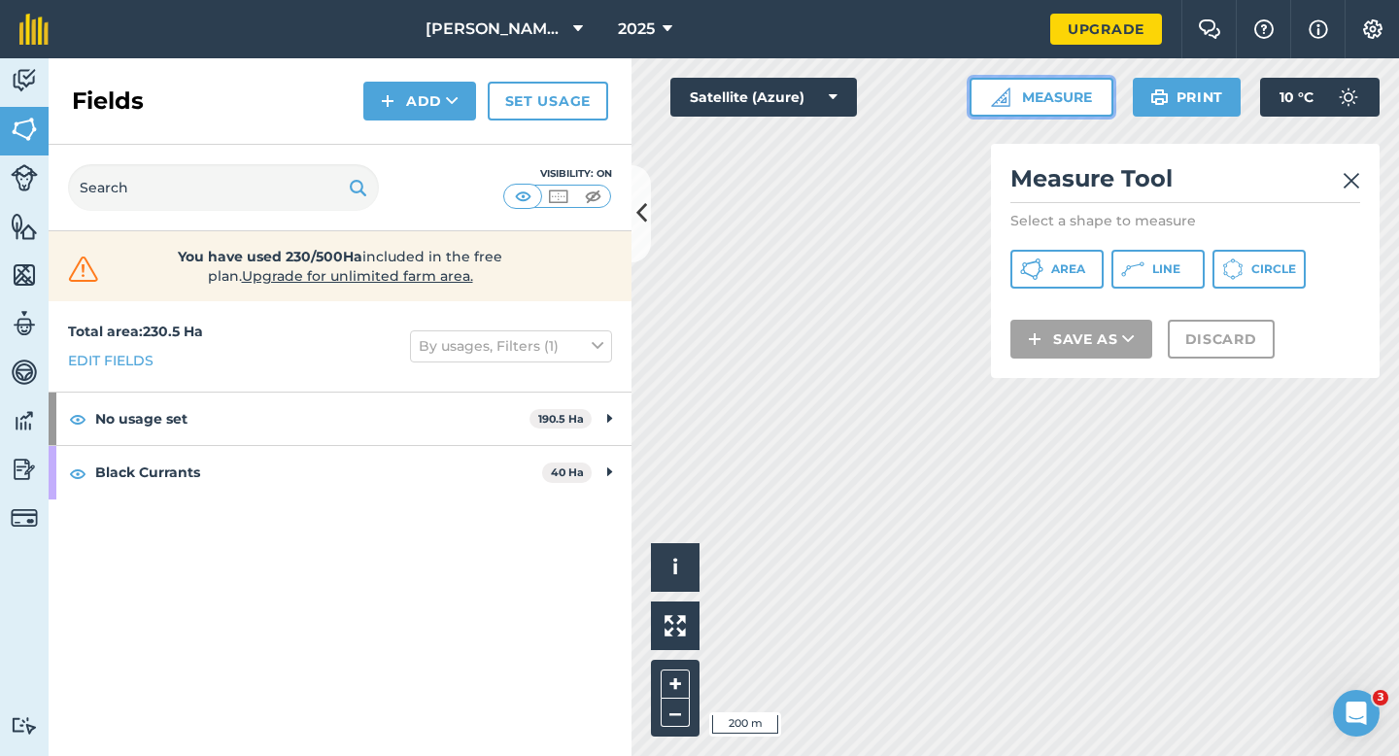
click at [1024, 87] on button "Measure" at bounding box center [1041, 97] width 144 height 39
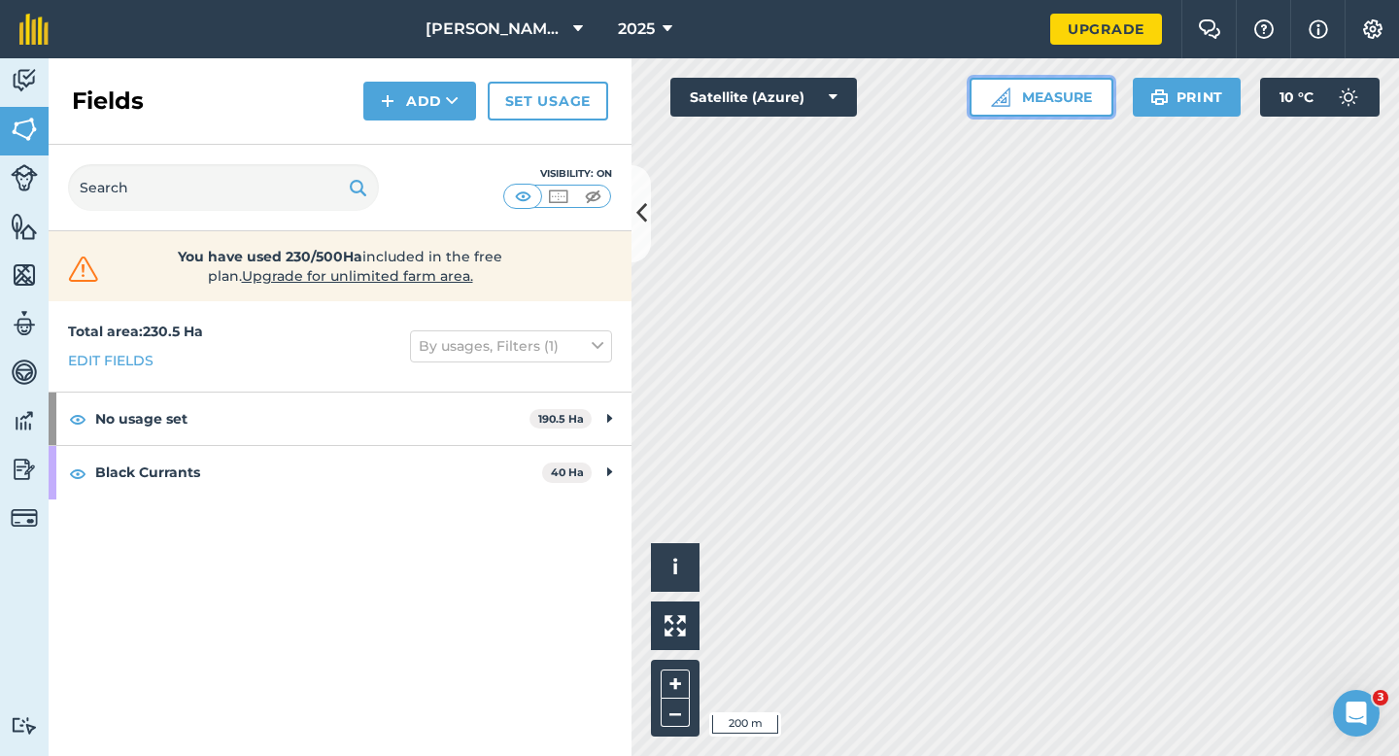
click at [1037, 101] on button "Measure" at bounding box center [1041, 97] width 144 height 39
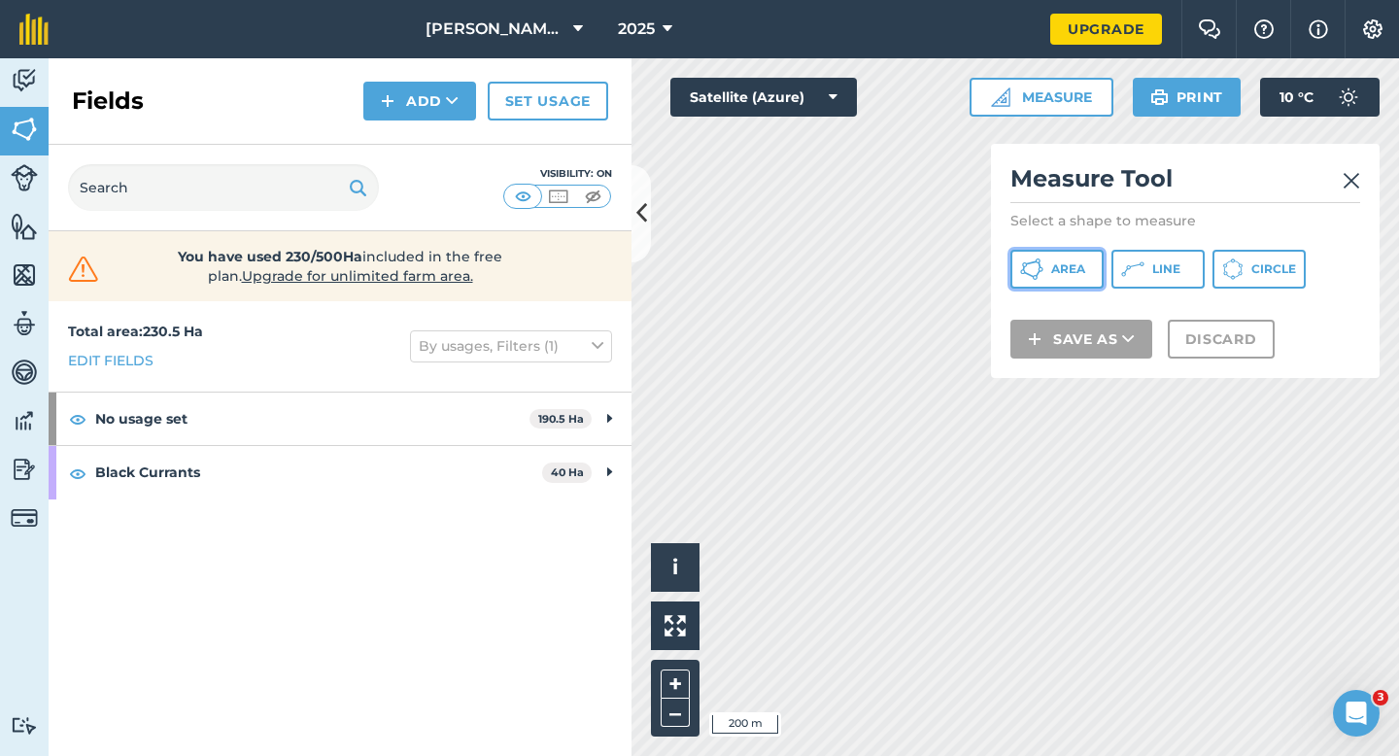
click at [1040, 275] on icon at bounding box center [1031, 268] width 23 height 23
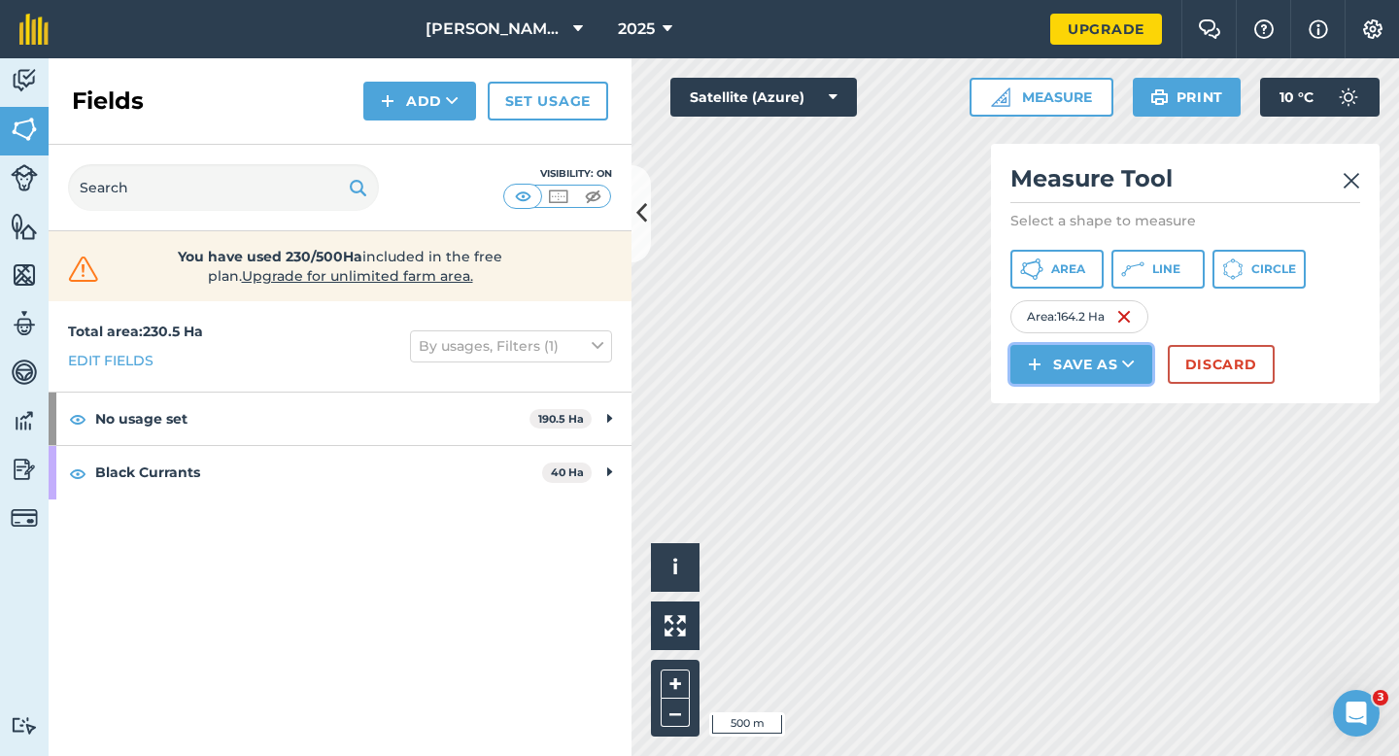
click at [1040, 371] on img at bounding box center [1035, 364] width 14 height 23
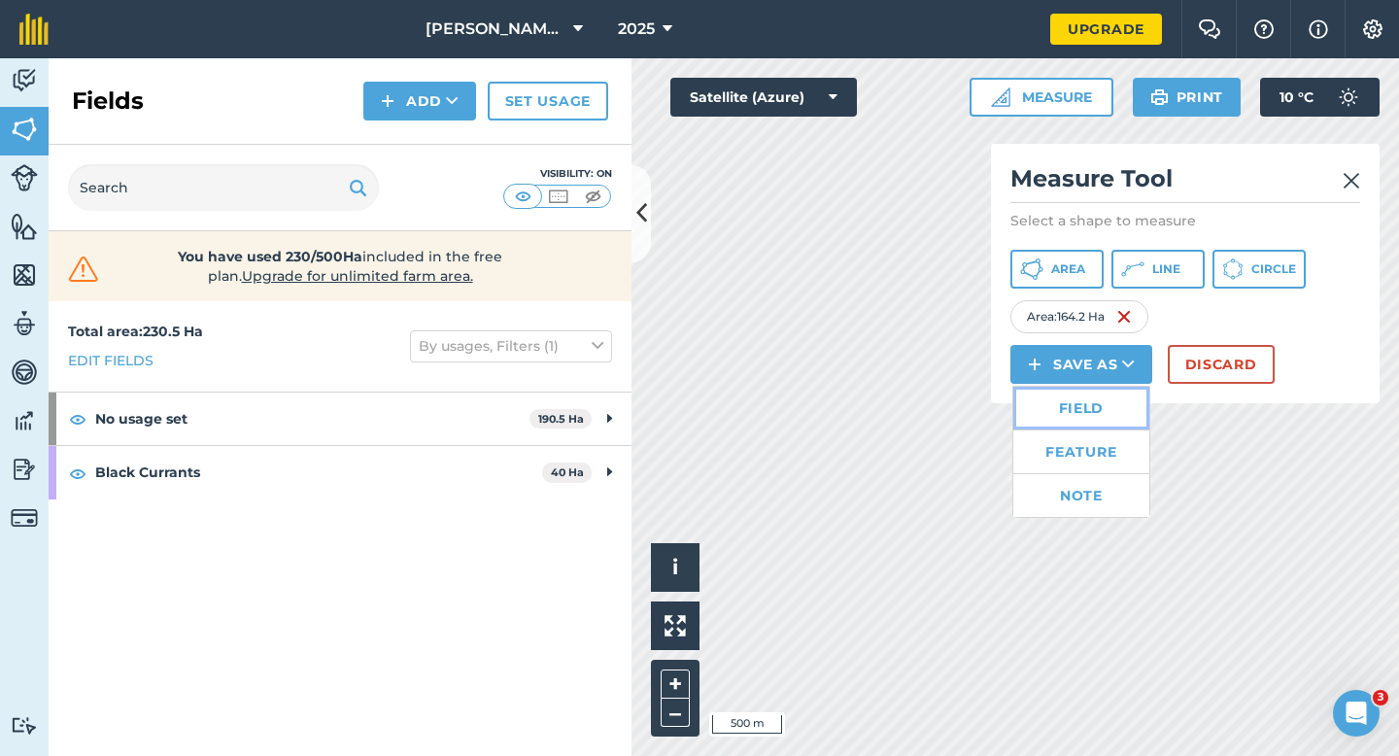
click at [1049, 407] on link "Field" at bounding box center [1081, 408] width 136 height 43
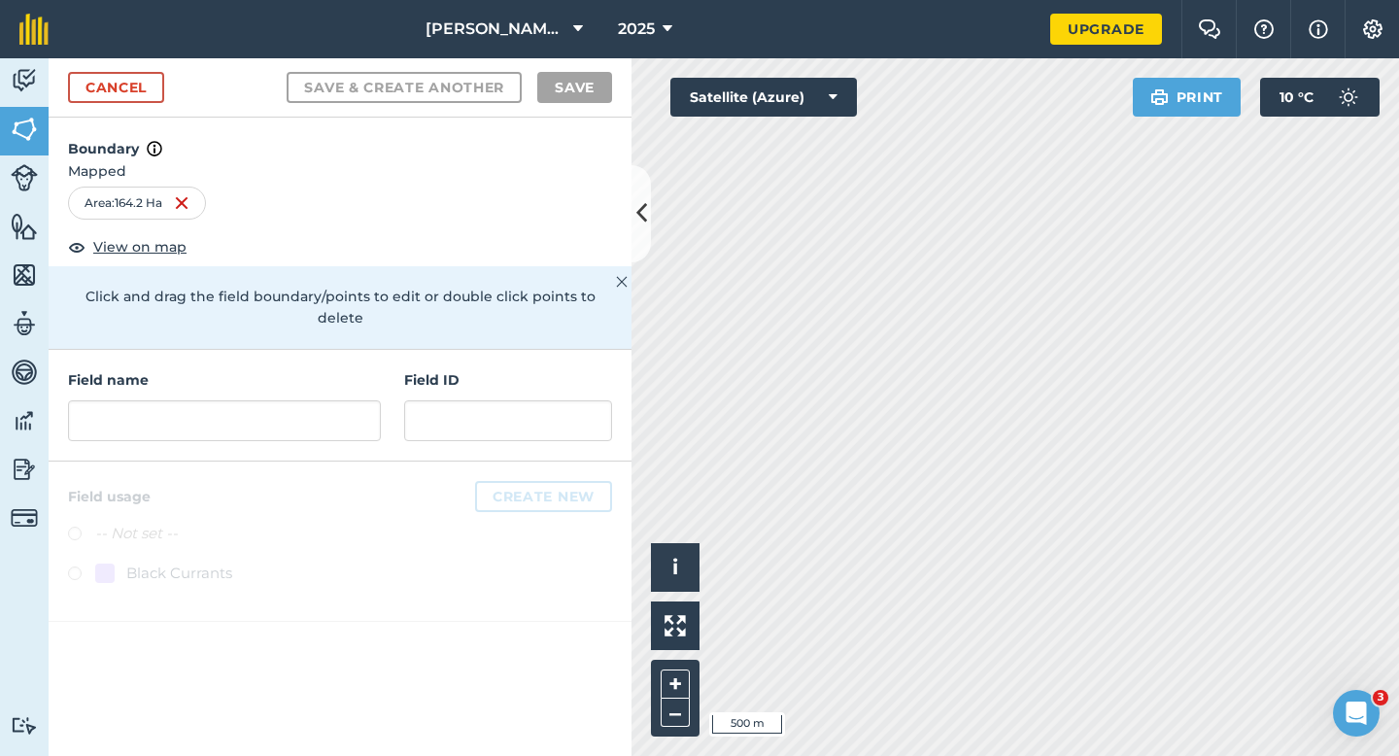
click at [137, 425] on div "Field name Field ID" at bounding box center [340, 406] width 583 height 112
click at [145, 410] on input "text" at bounding box center [224, 420] width 313 height 41
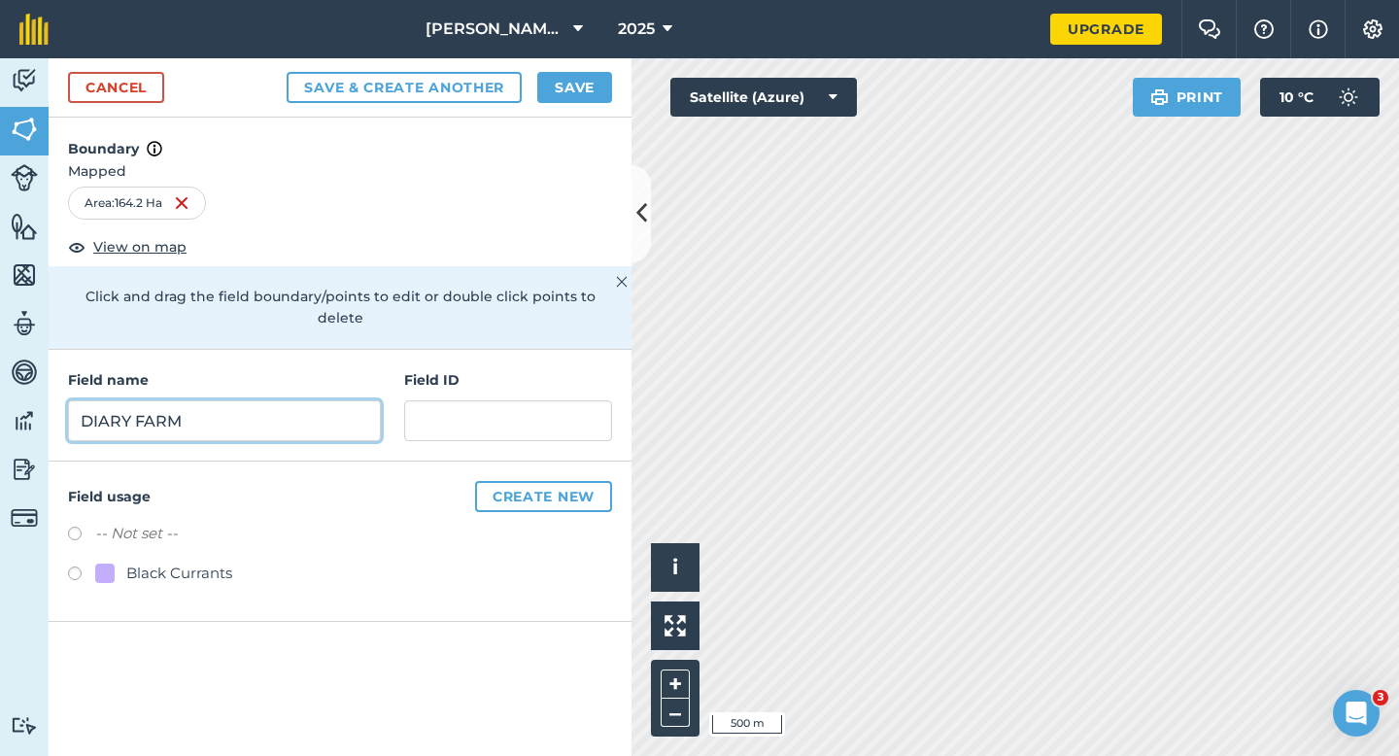
type input "DIARY FARM"
click at [576, 99] on button "Save" at bounding box center [574, 87] width 75 height 31
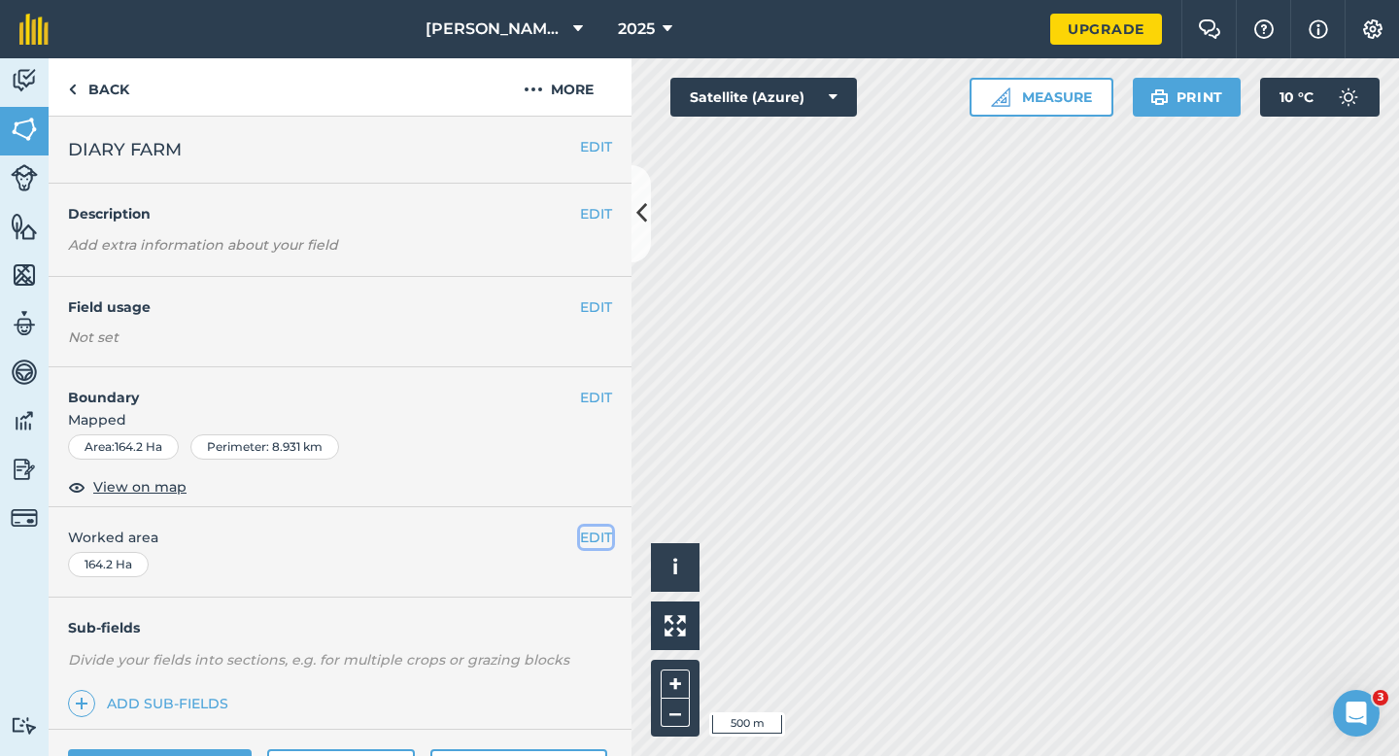
click at [606, 538] on button "EDIT" at bounding box center [596, 536] width 32 height 21
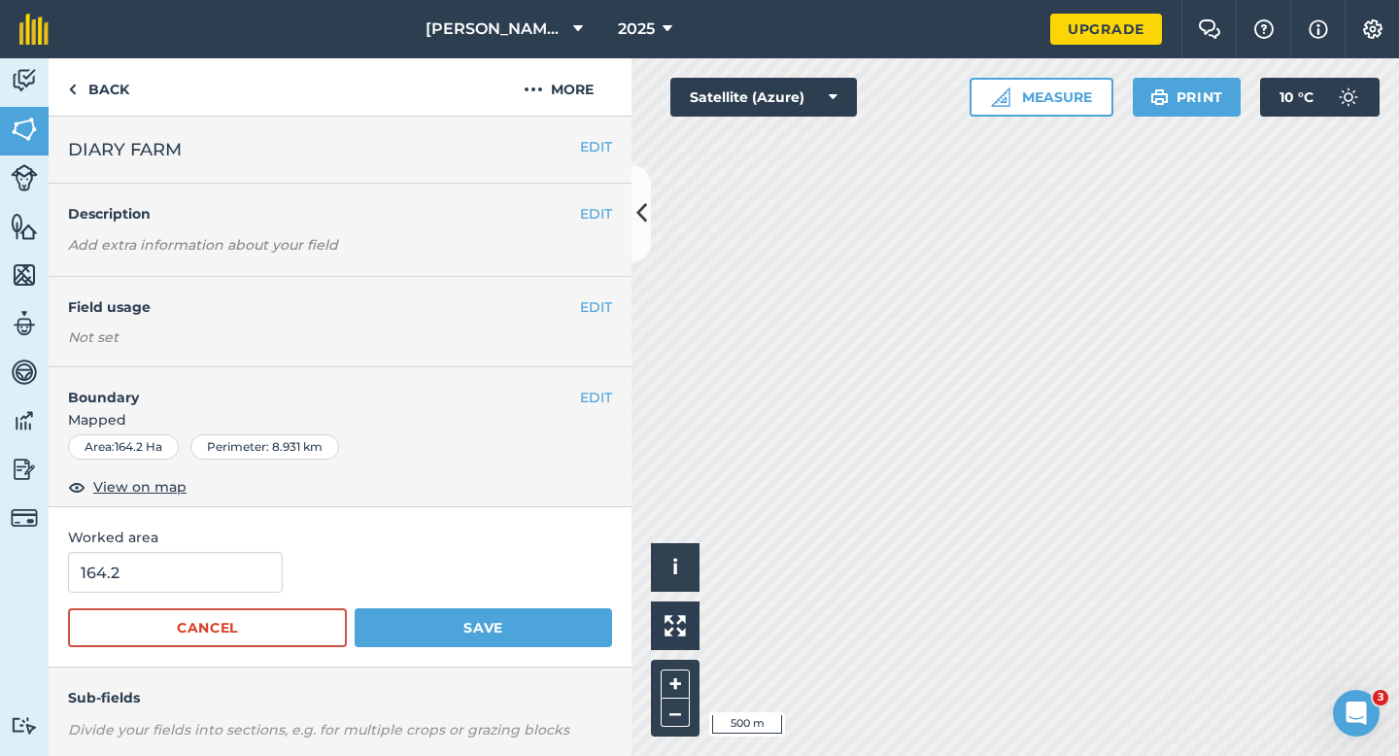
click at [278, 573] on div "164.2" at bounding box center [340, 572] width 544 height 41
click at [244, 573] on input "164.2" at bounding box center [175, 572] width 215 height 41
type input "164"
click at [355, 608] on button "Save" at bounding box center [483, 627] width 257 height 39
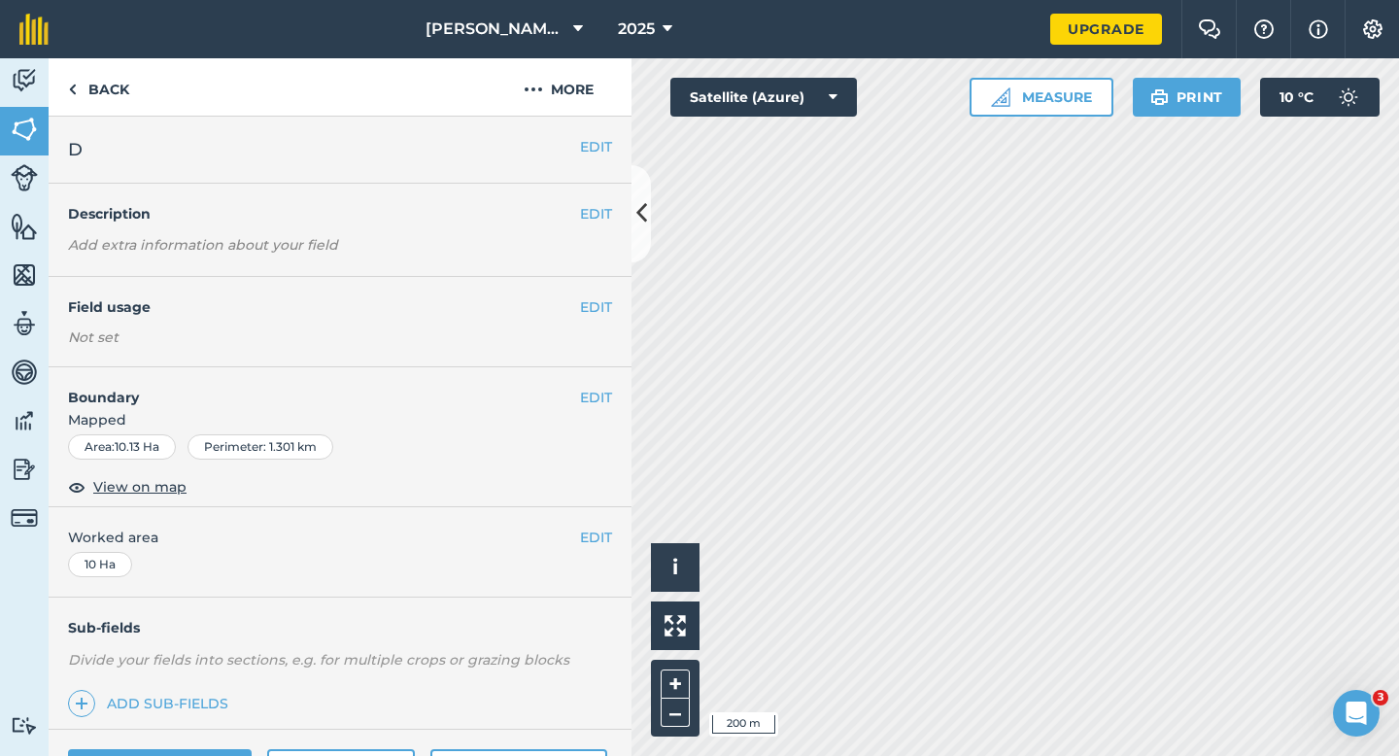
click at [592, 318] on div "EDIT Field usage Not set" at bounding box center [340, 322] width 583 height 90
click at [592, 311] on button "EDIT" at bounding box center [596, 306] width 32 height 21
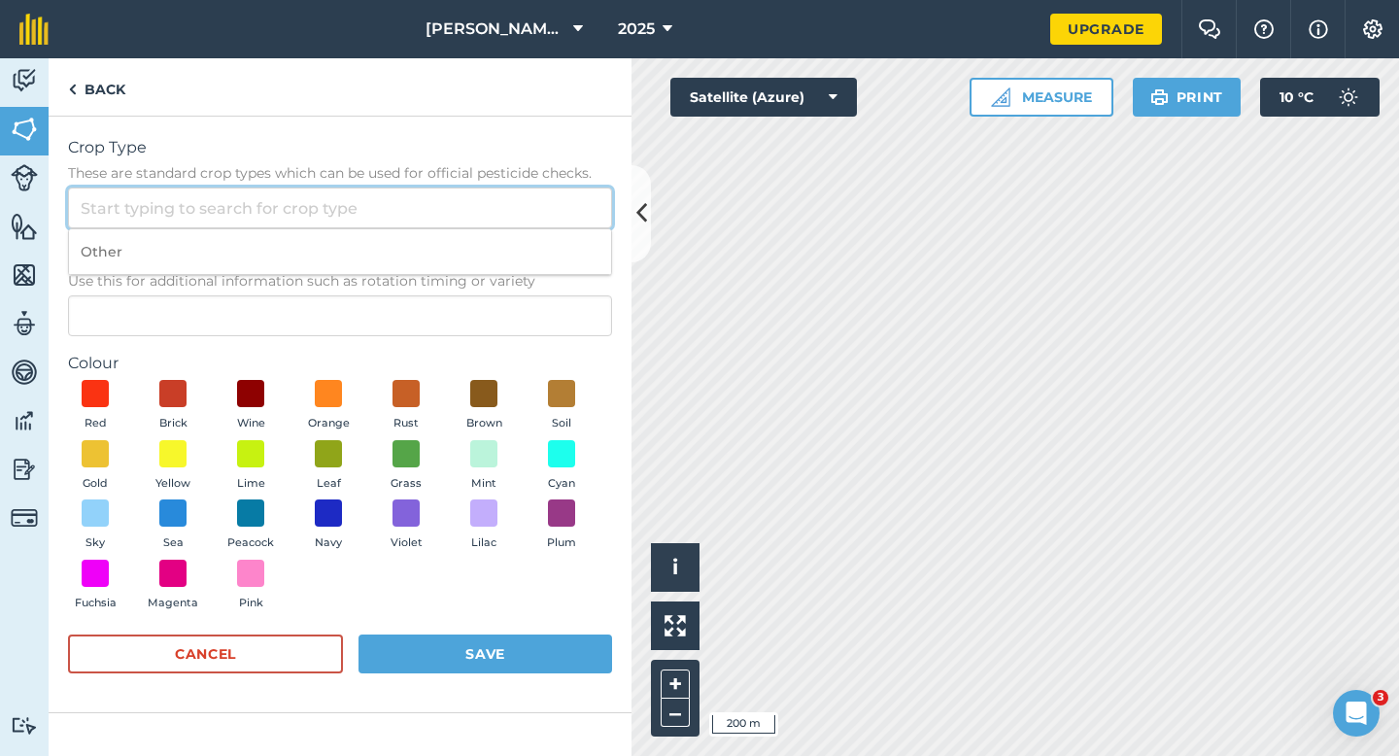
click at [527, 194] on input "Crop Type These are standard crop types which can be used for official pesticid…" at bounding box center [340, 207] width 544 height 41
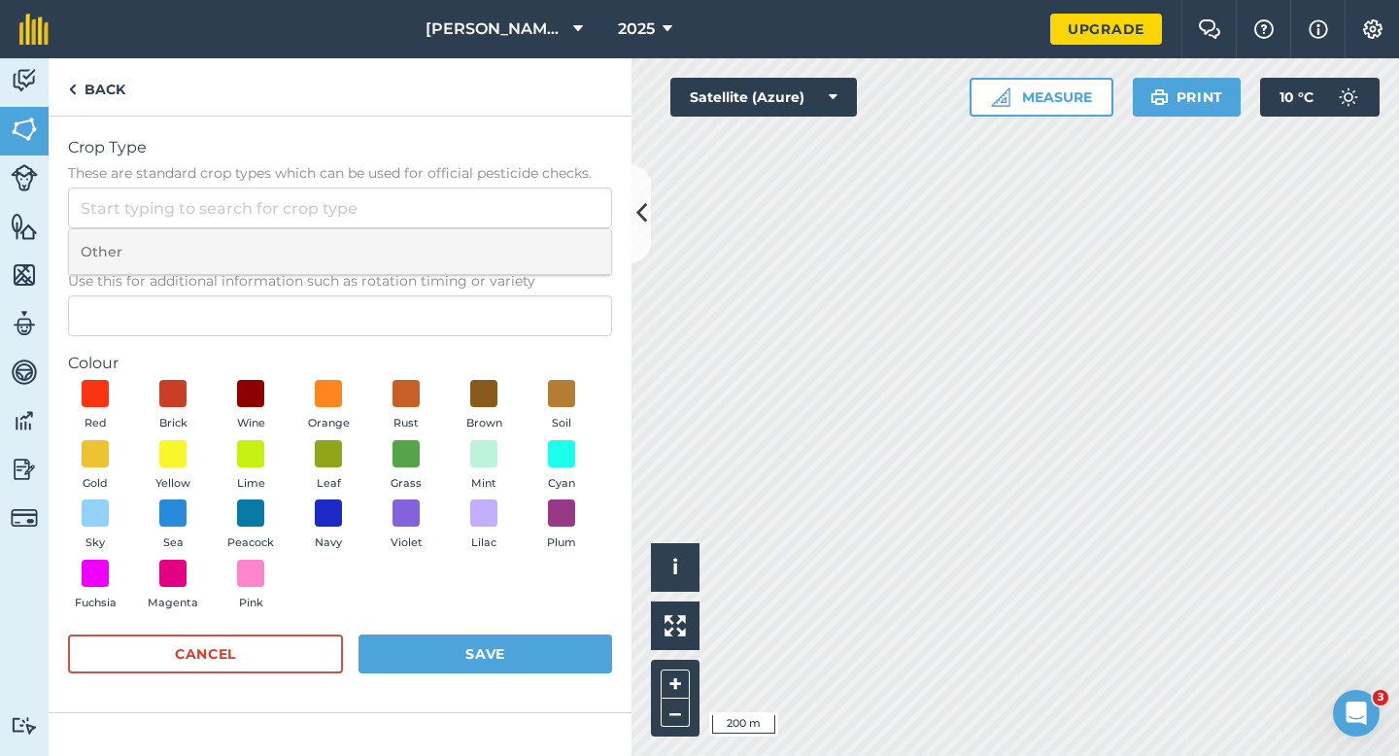
click at [527, 242] on li "Other" at bounding box center [340, 252] width 542 height 46
type input "Other"
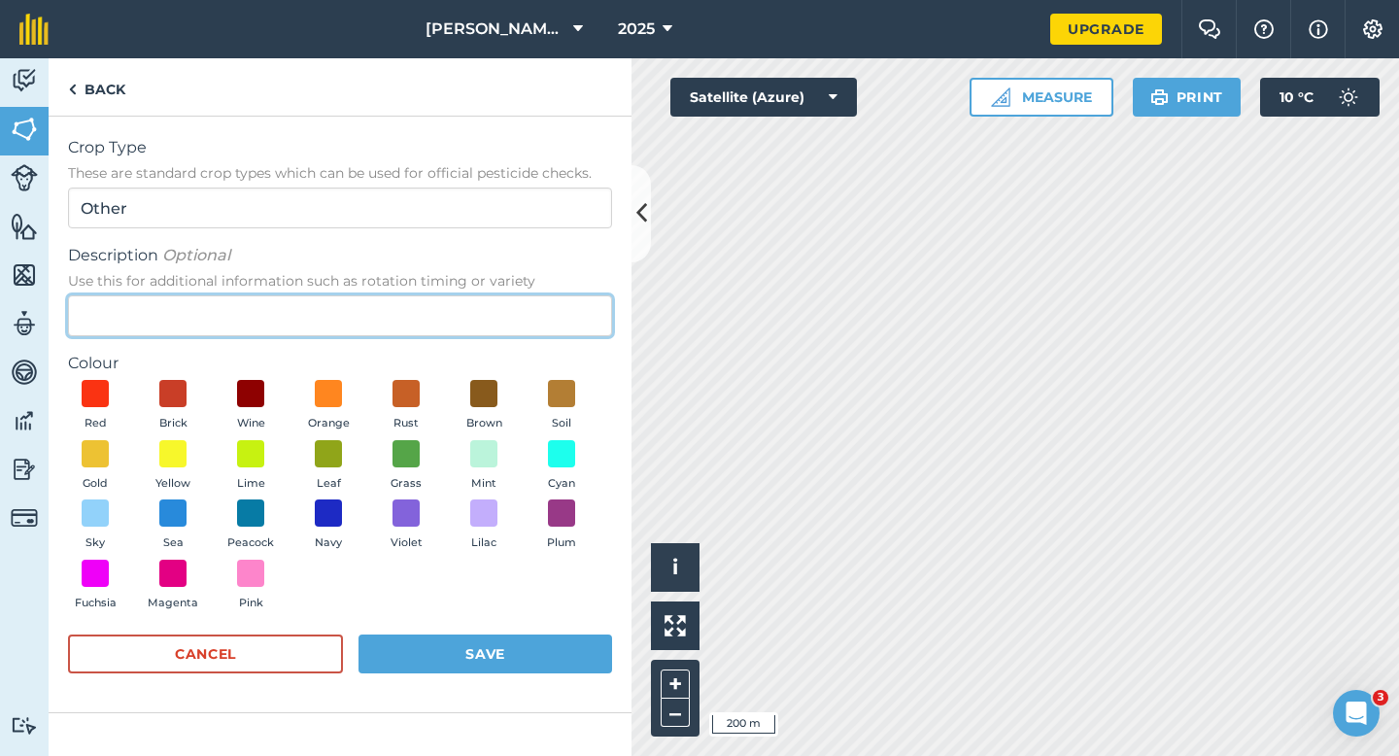
click at [525, 302] on input "Description Optional Use this for additional information such as rotation timin…" at bounding box center [340, 315] width 544 height 41
type input "R"
type input "a"
type input "Radish Seed"
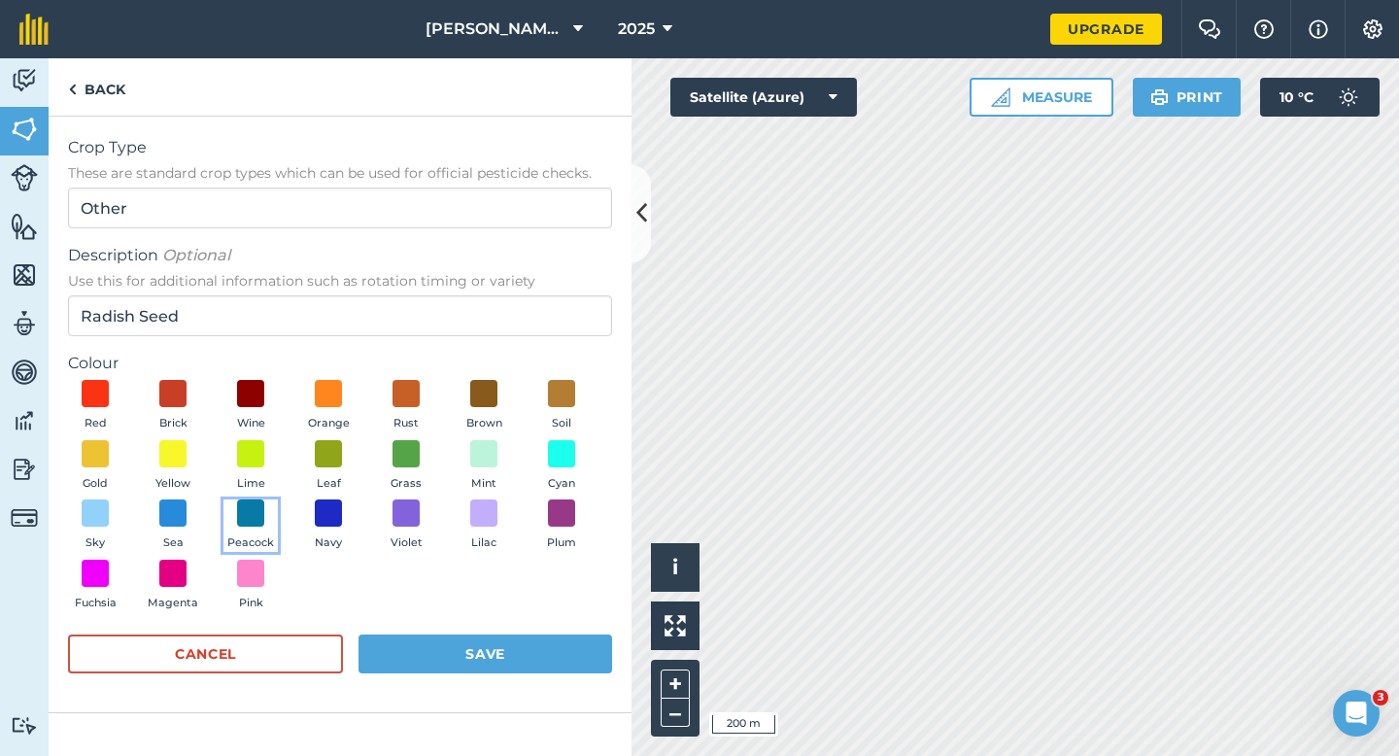
click at [260, 549] on span "Peacock" at bounding box center [250, 542] width 47 height 17
click at [383, 640] on button "Save" at bounding box center [485, 653] width 254 height 39
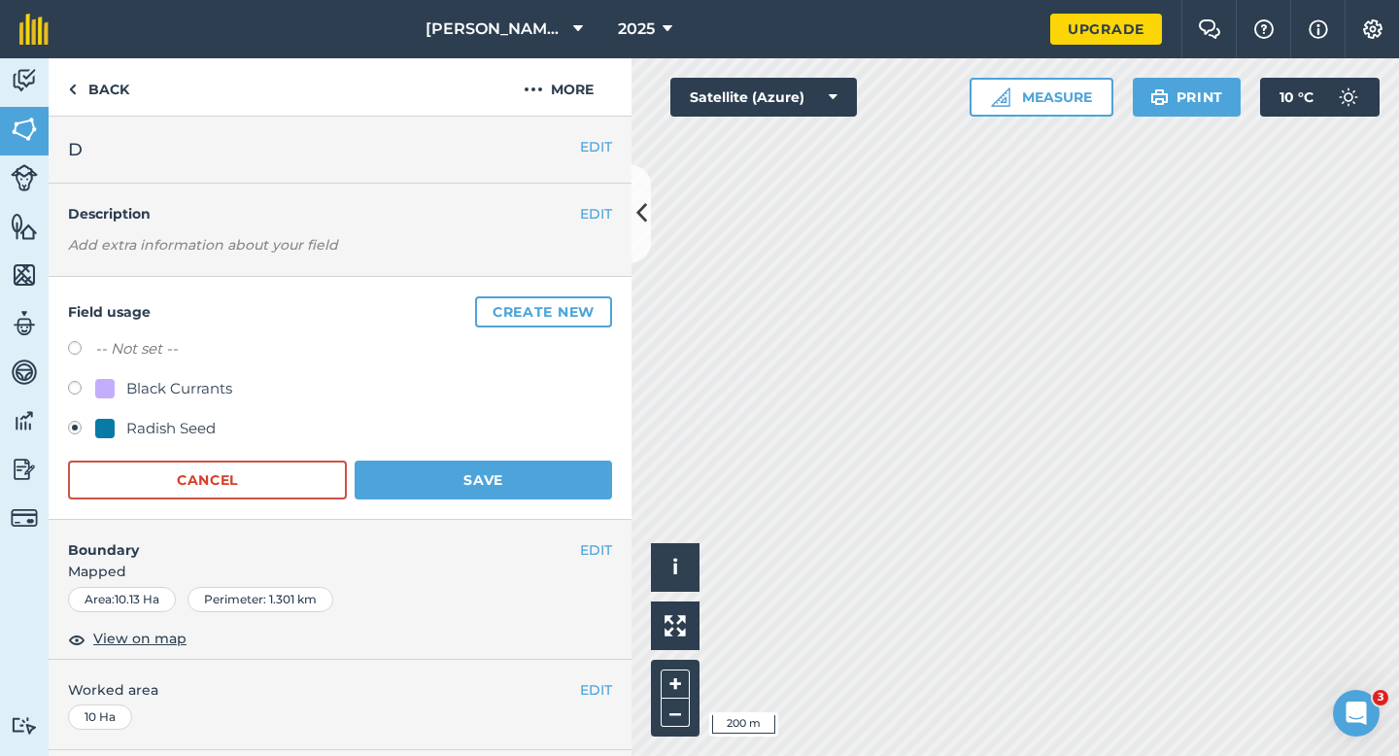
click at [457, 499] on div "Field usage Create new -- Not set -- Black Currants Radish Seed Cancel Save" at bounding box center [340, 398] width 583 height 243
click at [457, 491] on button "Save" at bounding box center [483, 479] width 257 height 39
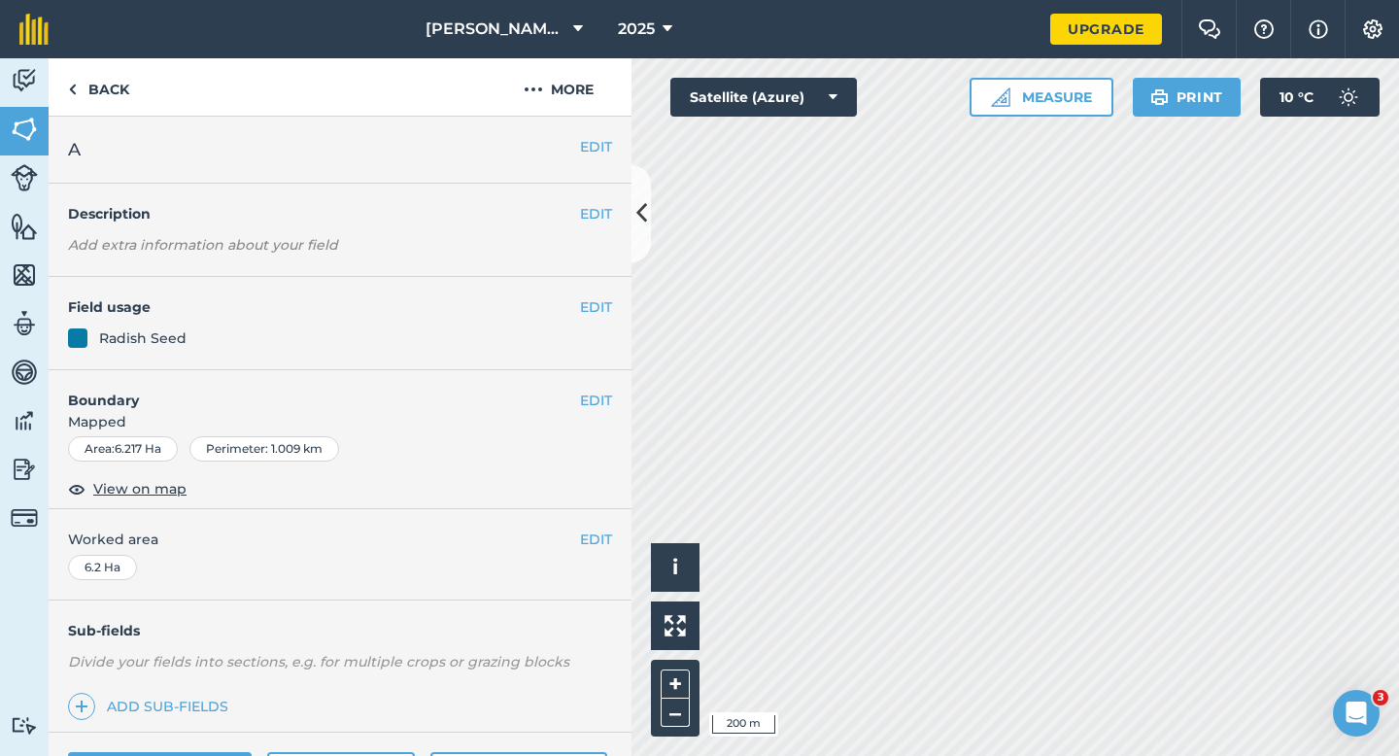
click at [615, 310] on div "EDIT Field usage Radish Seed" at bounding box center [340, 323] width 583 height 93
click at [603, 310] on button "EDIT" at bounding box center [596, 306] width 32 height 21
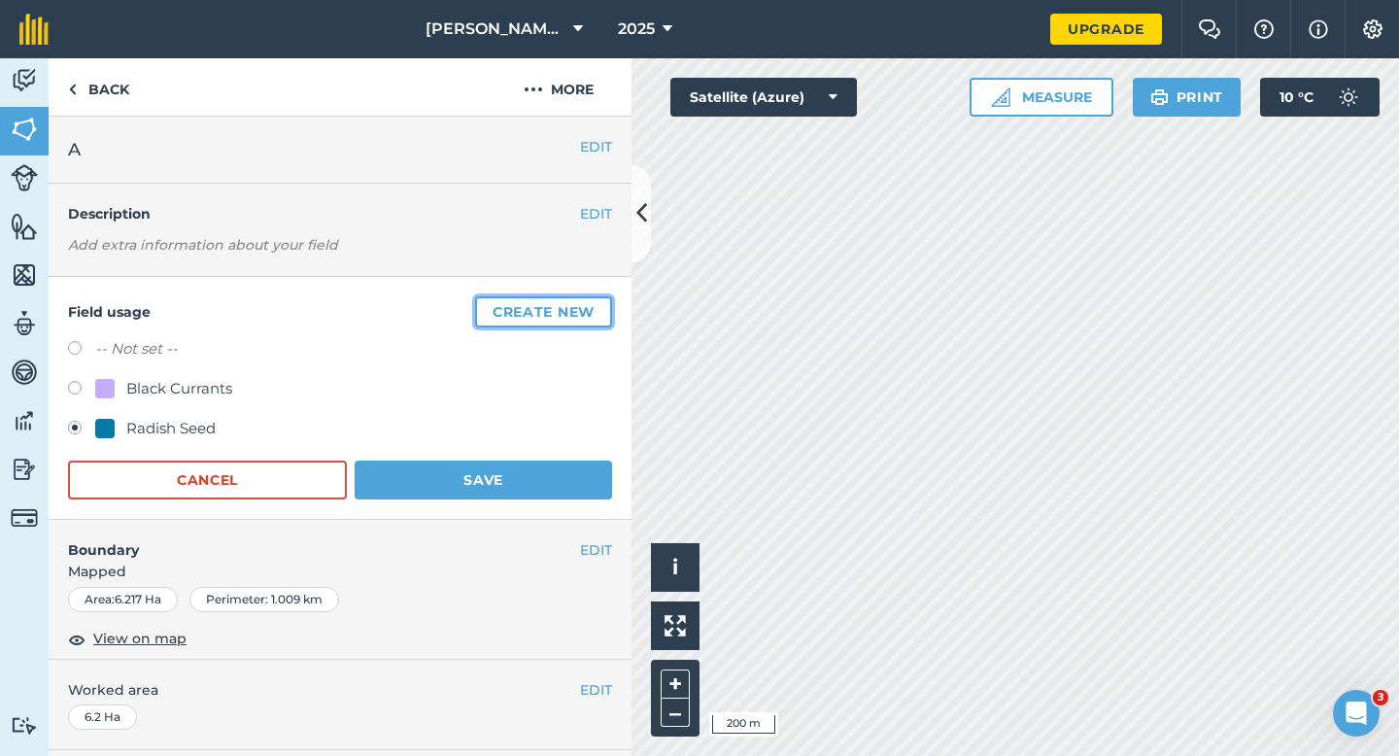
click at [603, 310] on button "Create new" at bounding box center [543, 311] width 137 height 31
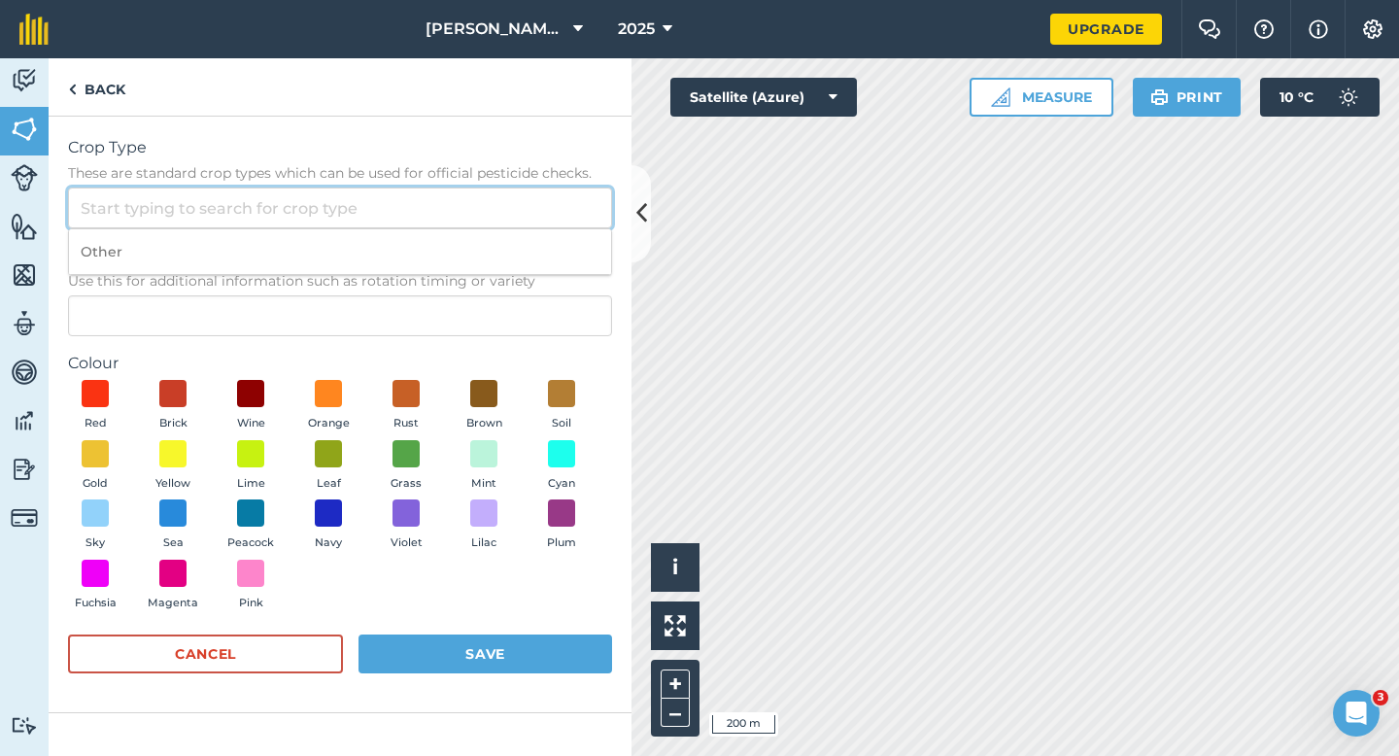
click at [525, 222] on input "Crop Type These are standard crop types which can be used for official pesticid…" at bounding box center [340, 207] width 544 height 41
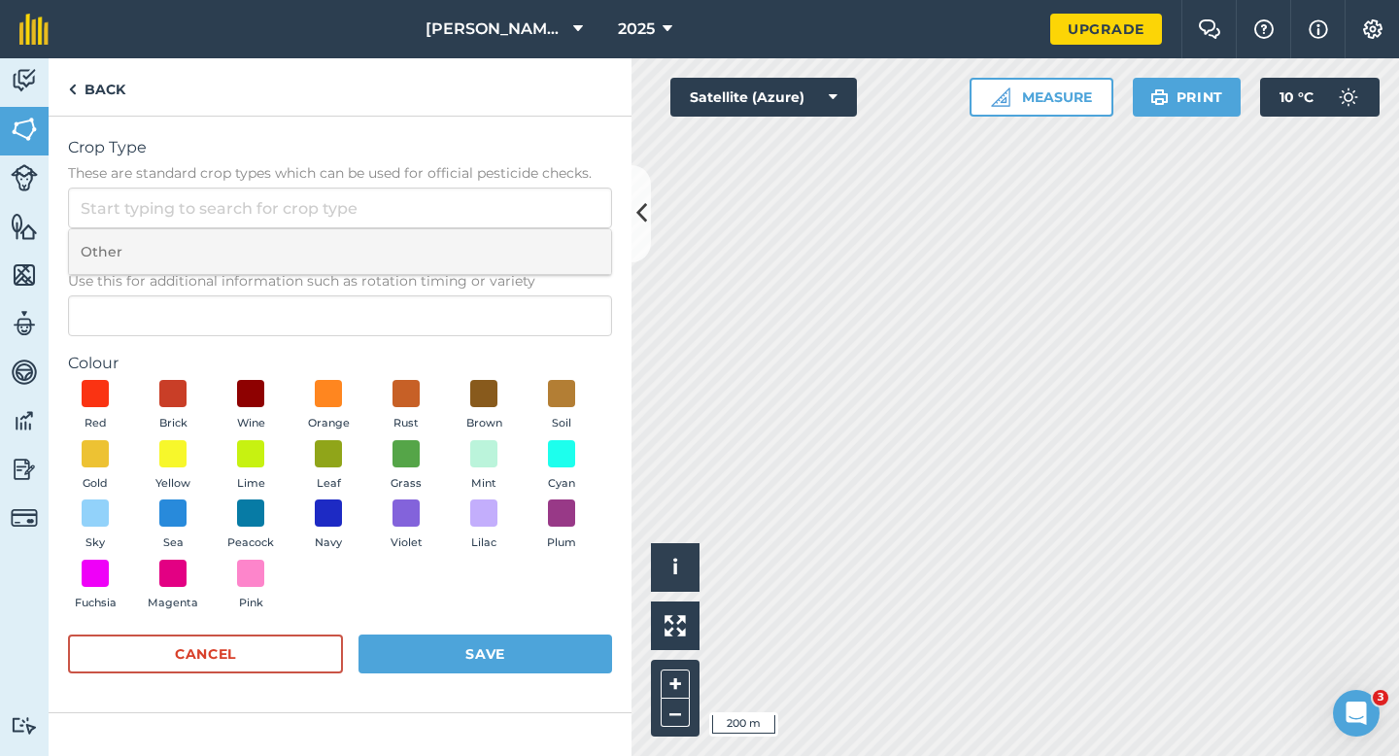
click at [515, 248] on li "Other" at bounding box center [340, 252] width 542 height 46
type input "Other"
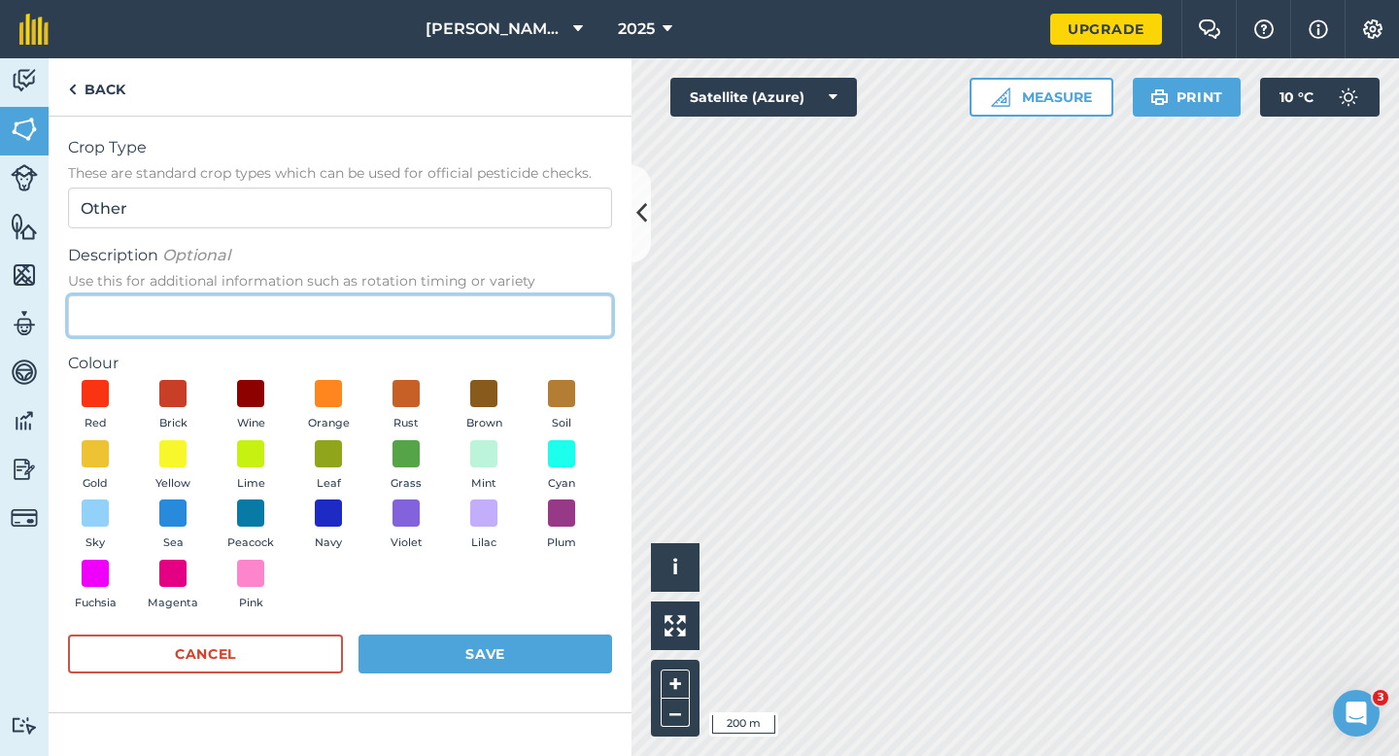
click at [515, 310] on input "Description Optional Use this for additional information such as rotation timin…" at bounding box center [340, 315] width 544 height 41
type input "Chard Seed"
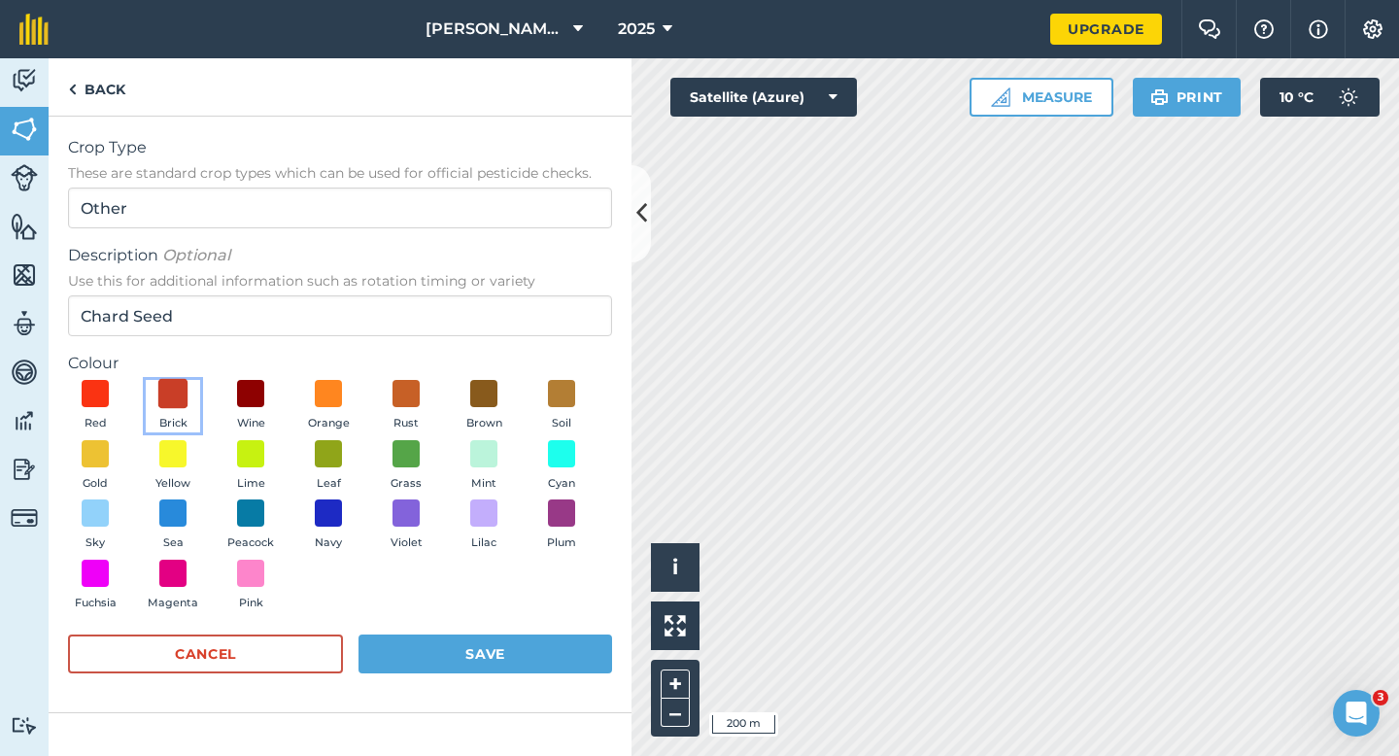
click at [186, 401] on span at bounding box center [173, 394] width 30 height 30
click at [374, 606] on div "Red Brick Wine Orange Rust Brown Soil Gold Yellow Lime Leaf Grass Mint Cyan Sky…" at bounding box center [340, 499] width 544 height 239
click at [380, 640] on button "Save" at bounding box center [485, 653] width 254 height 39
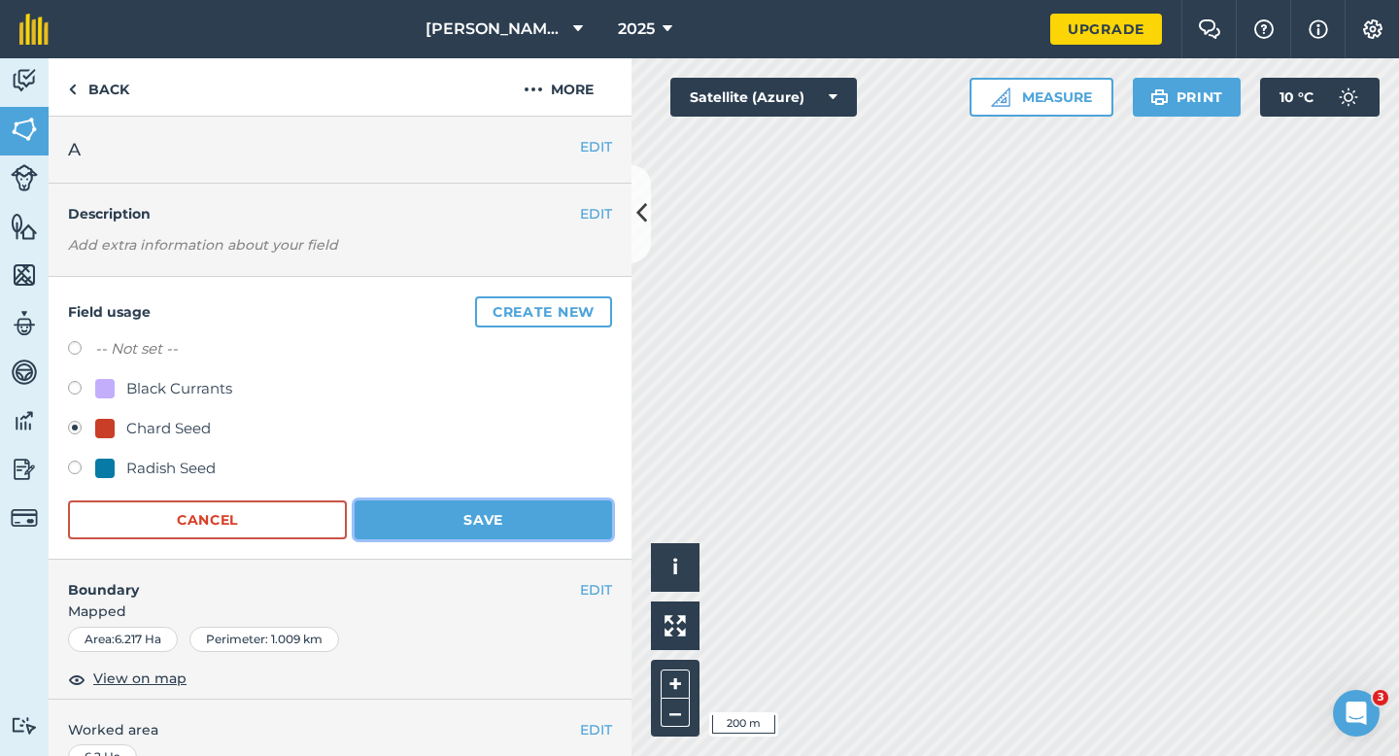
click at [503, 529] on button "Save" at bounding box center [483, 519] width 257 height 39
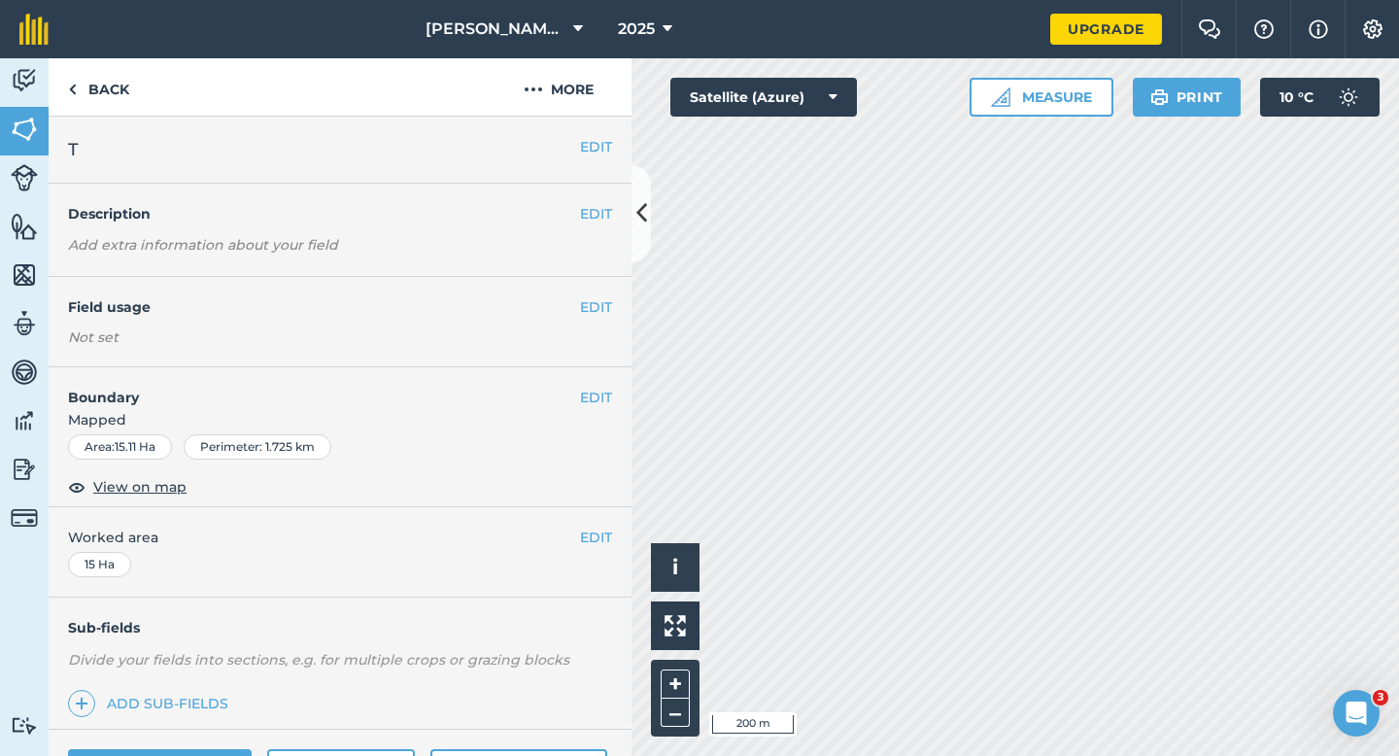
click at [592, 319] on div "EDIT Field usage Not set" at bounding box center [340, 322] width 583 height 90
click at [592, 312] on button "EDIT" at bounding box center [596, 306] width 32 height 21
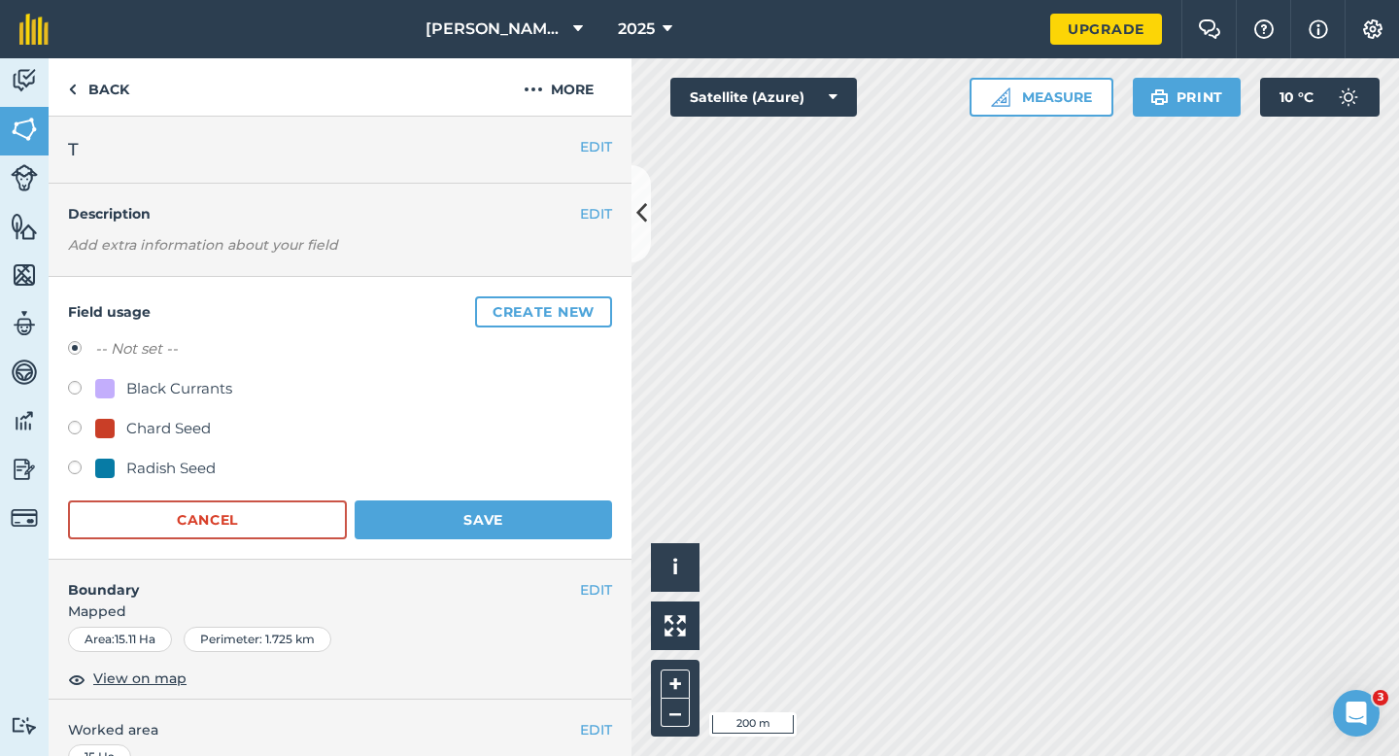
click at [546, 285] on div "Field usage Create new -- Not set -- Black Currants Chard Seed Radish Seed Canc…" at bounding box center [340, 418] width 583 height 283
click at [548, 299] on button "Create new" at bounding box center [543, 311] width 137 height 31
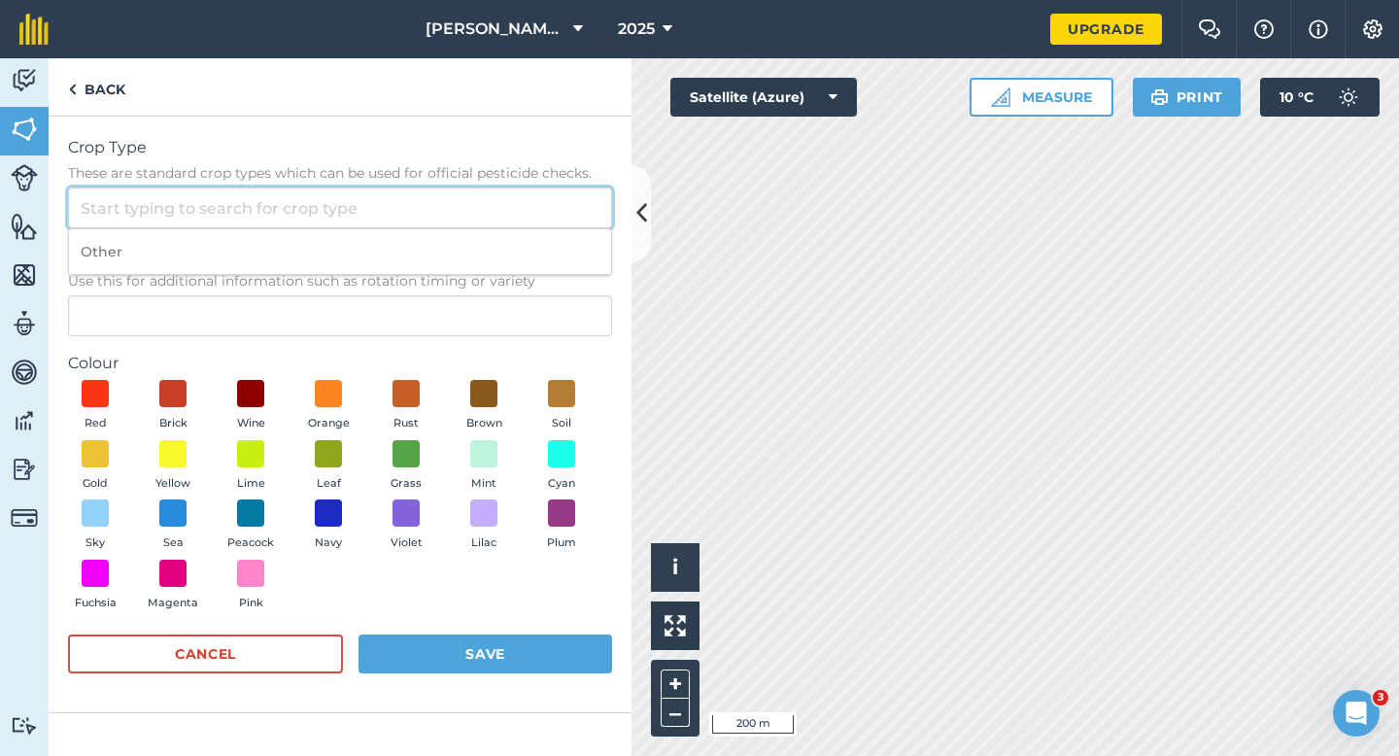
click at [478, 226] on input "Crop Type These are standard crop types which can be used for official pesticid…" at bounding box center [340, 207] width 544 height 41
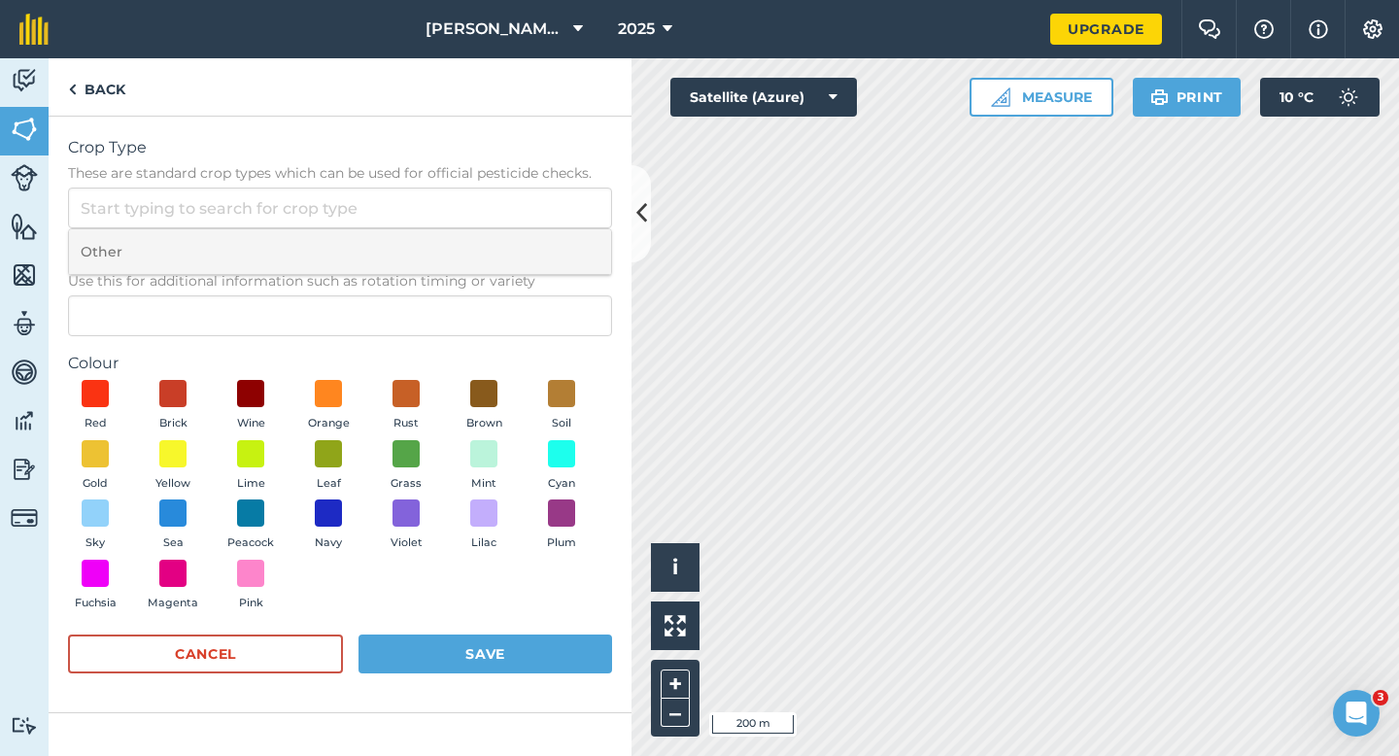
click at [478, 248] on li "Other" at bounding box center [340, 252] width 542 height 46
type input "Other"
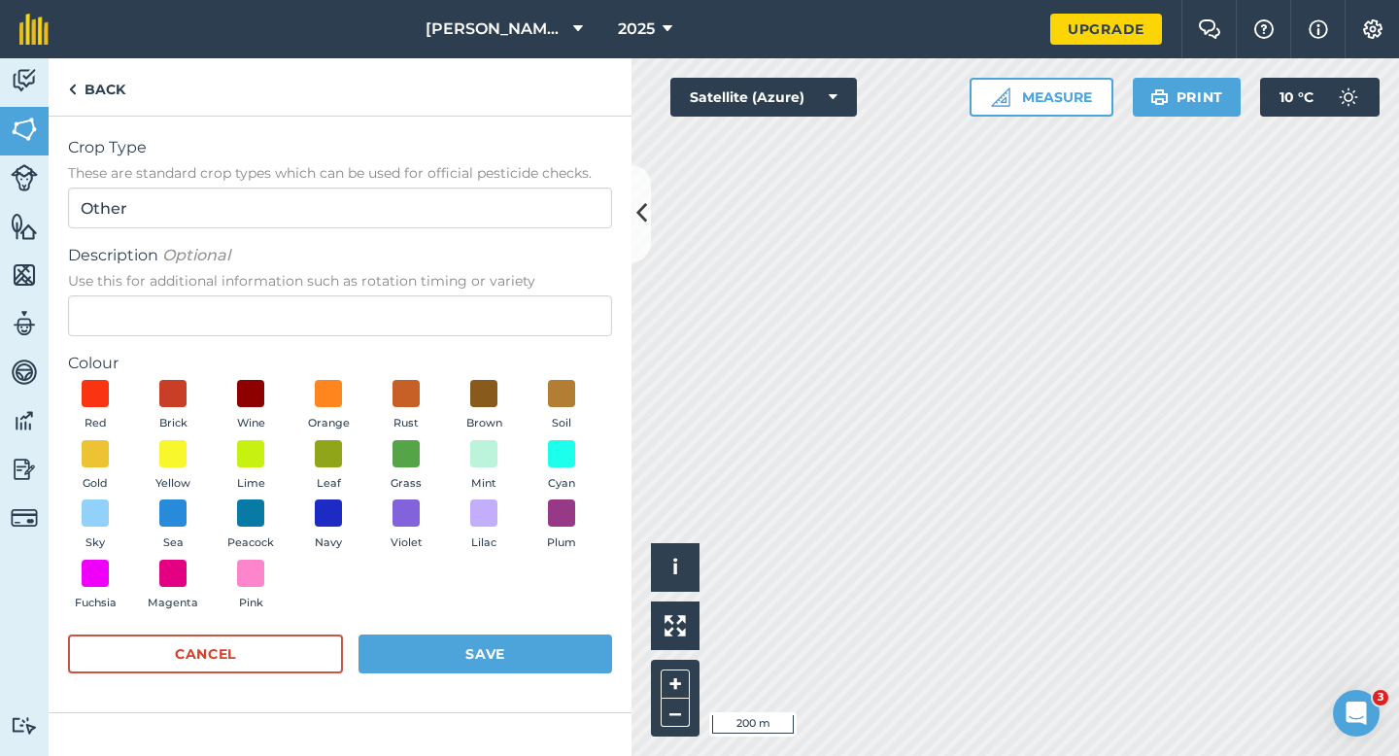
click at [478, 289] on span "Use this for additional information such as rotation timing or variety" at bounding box center [340, 280] width 544 height 19
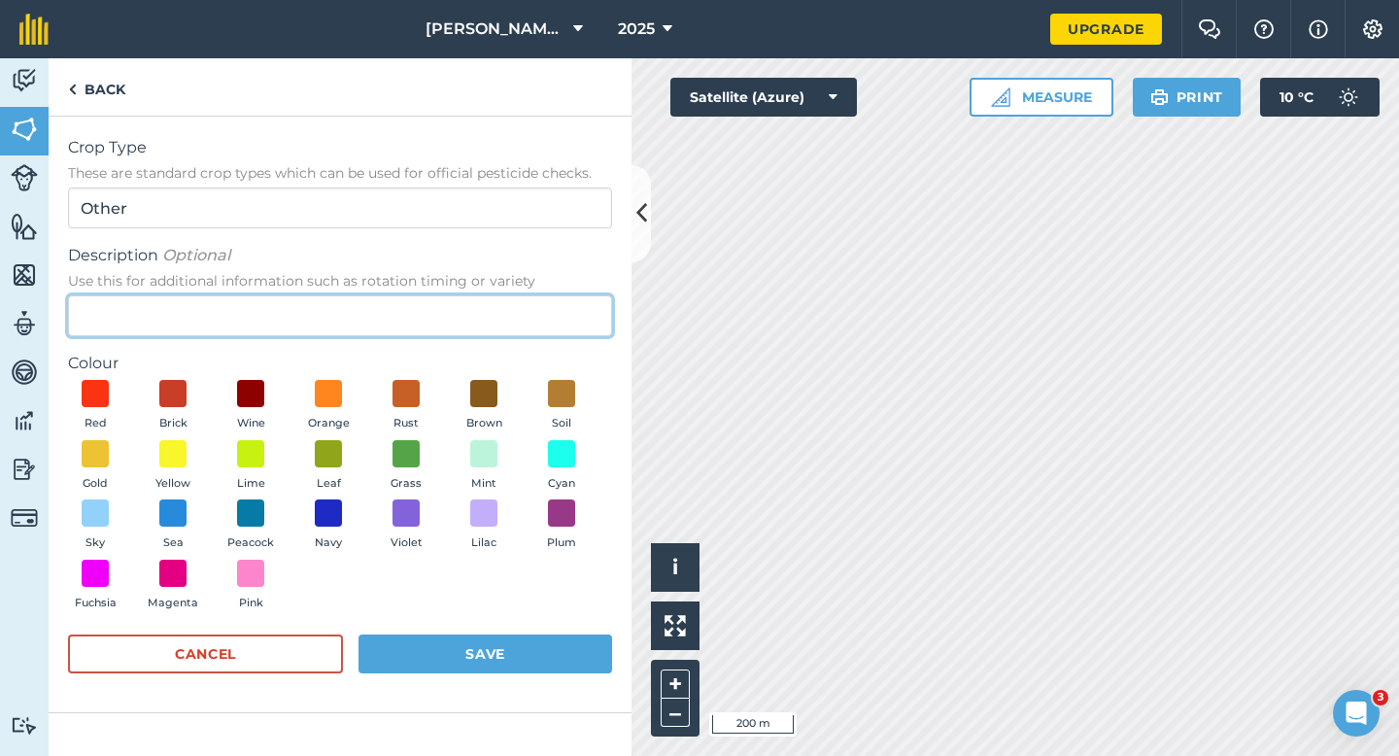
click at [478, 295] on input "Description Optional Use this for additional information such as rotation timin…" at bounding box center [340, 315] width 544 height 41
type input "Wheat"
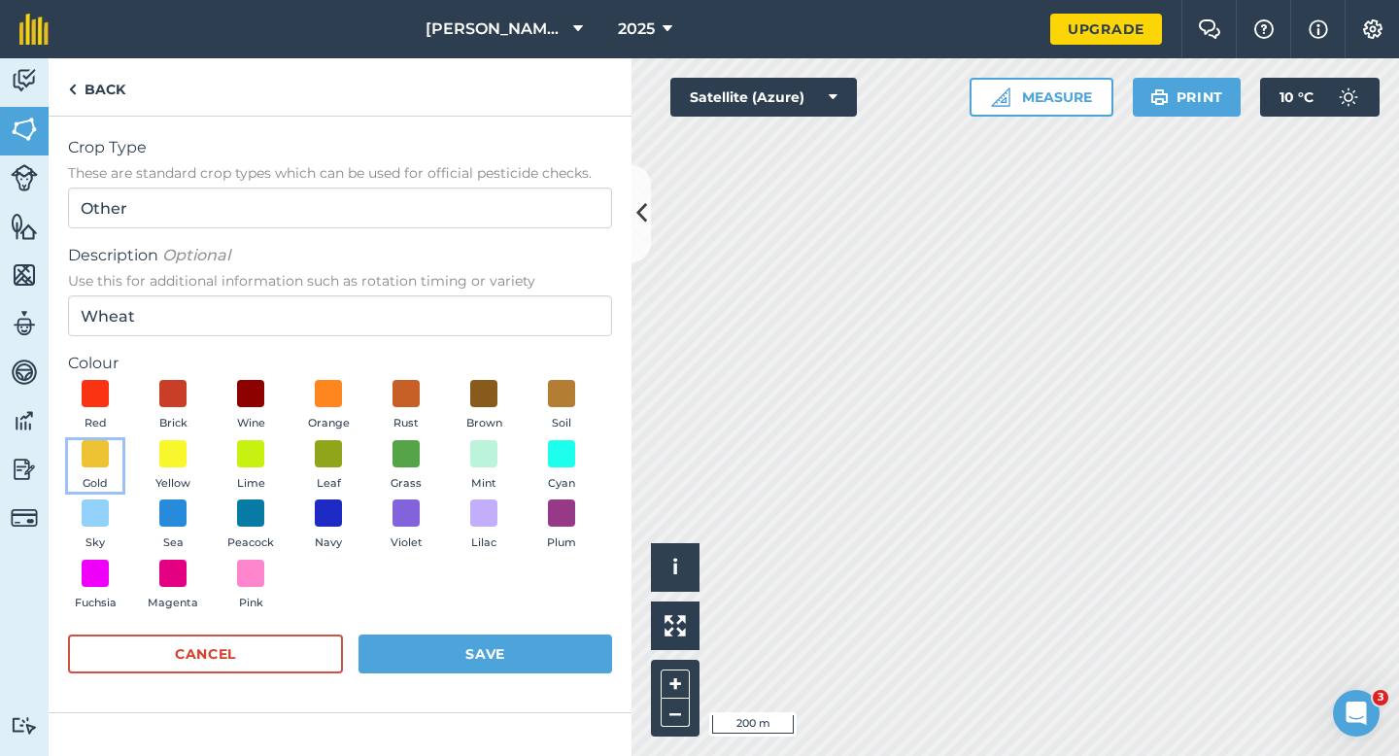
click at [71, 481] on button "Gold" at bounding box center [95, 466] width 54 height 52
click at [505, 618] on div "Red Brick Wine Orange Rust Brown Soil Gold Yellow Lime Leaf Grass Mint Cyan Sky…" at bounding box center [340, 499] width 544 height 239
click at [511, 645] on button "Save" at bounding box center [485, 653] width 254 height 39
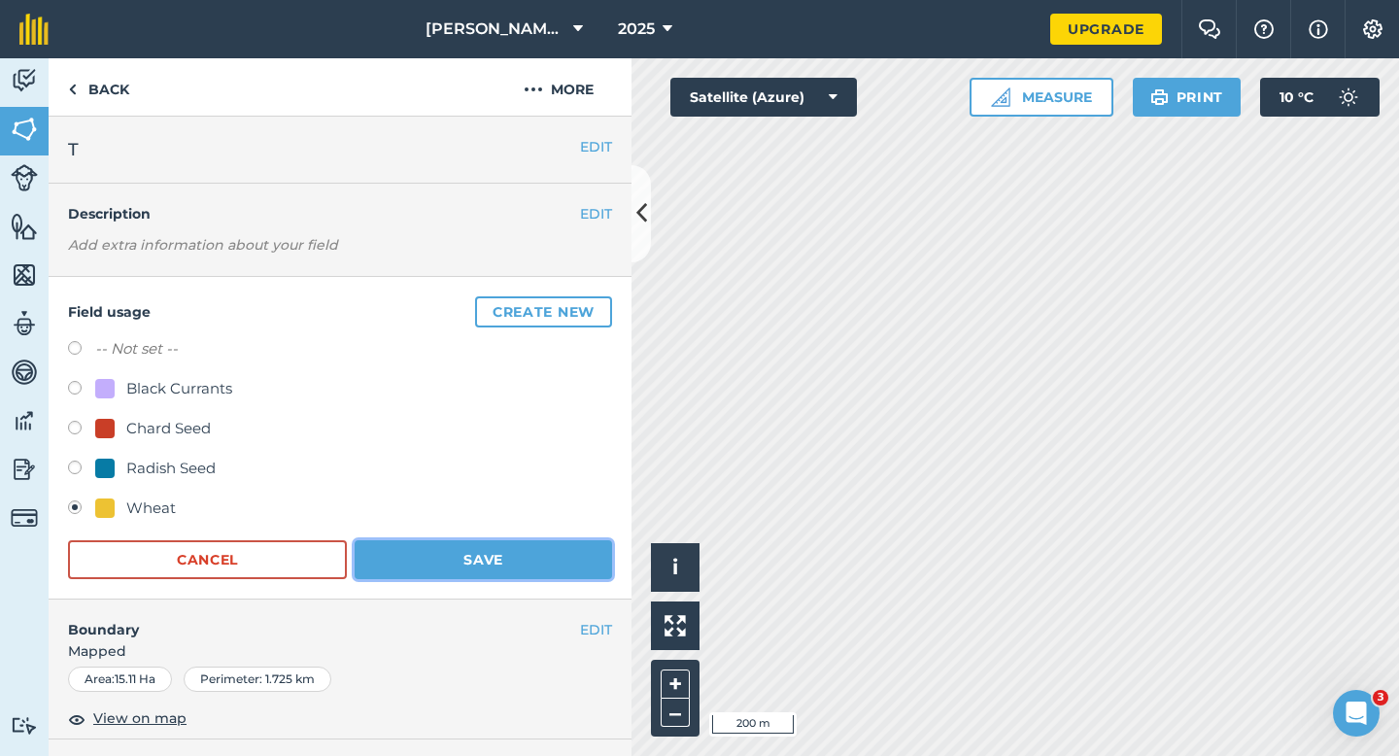
click at [512, 561] on button "Save" at bounding box center [483, 559] width 257 height 39
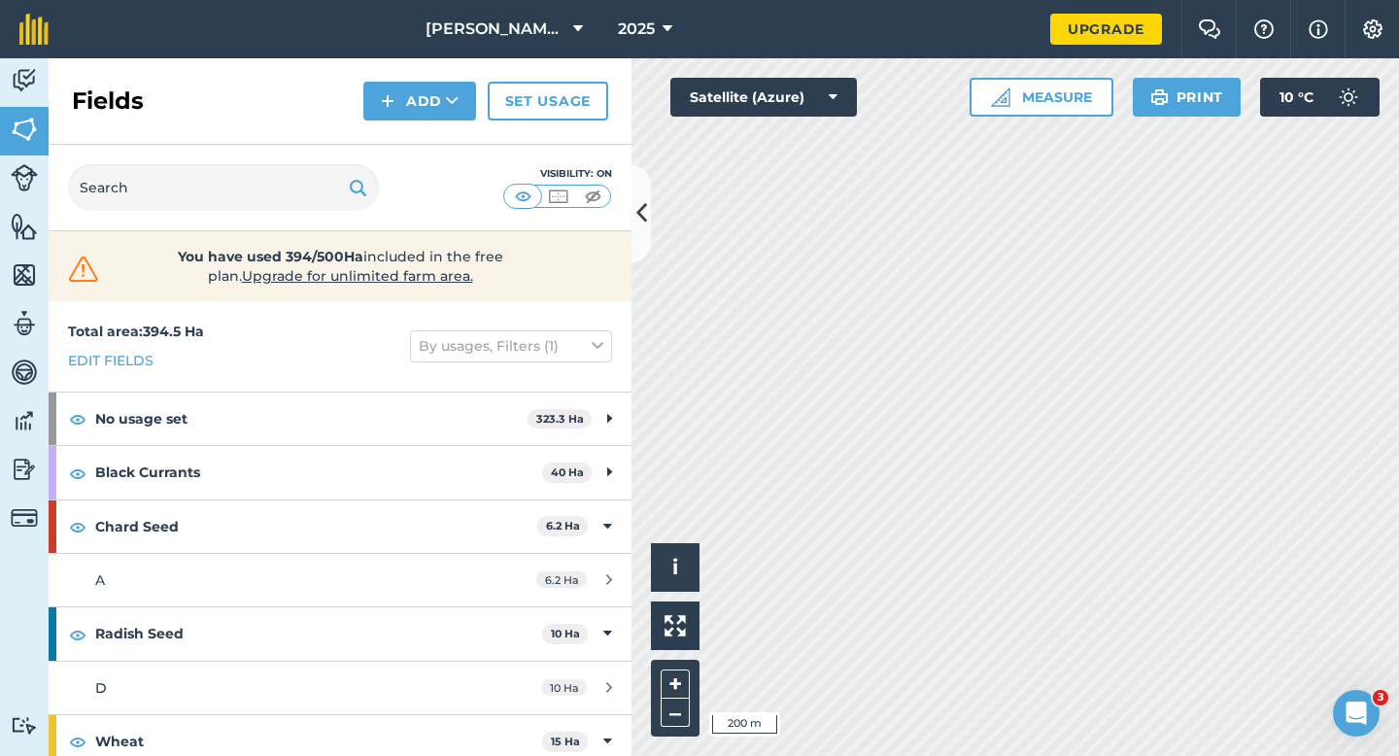
click at [589, 597] on div "Activity Fields Livestock Features Maps Team Vehicles Data Reporting Billing Tu…" at bounding box center [699, 406] width 1399 height 697
click at [682, 627] on div "Click to start drawing i © 2025 TomTom, Microsoft 200 m + – Satellite (Azure) M…" at bounding box center [1014, 406] width 767 height 697
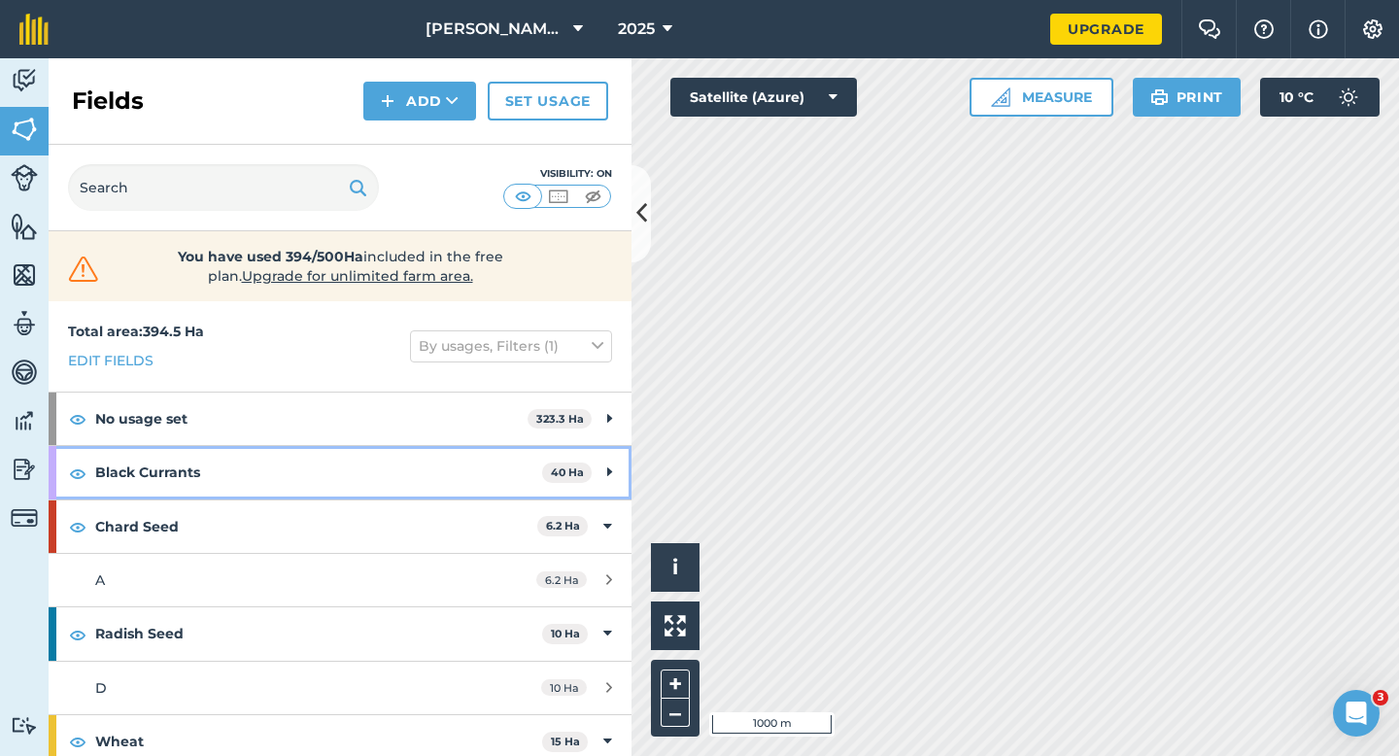
click at [607, 467] on icon at bounding box center [609, 471] width 5 height 21
click at [603, 475] on icon at bounding box center [607, 471] width 9 height 21
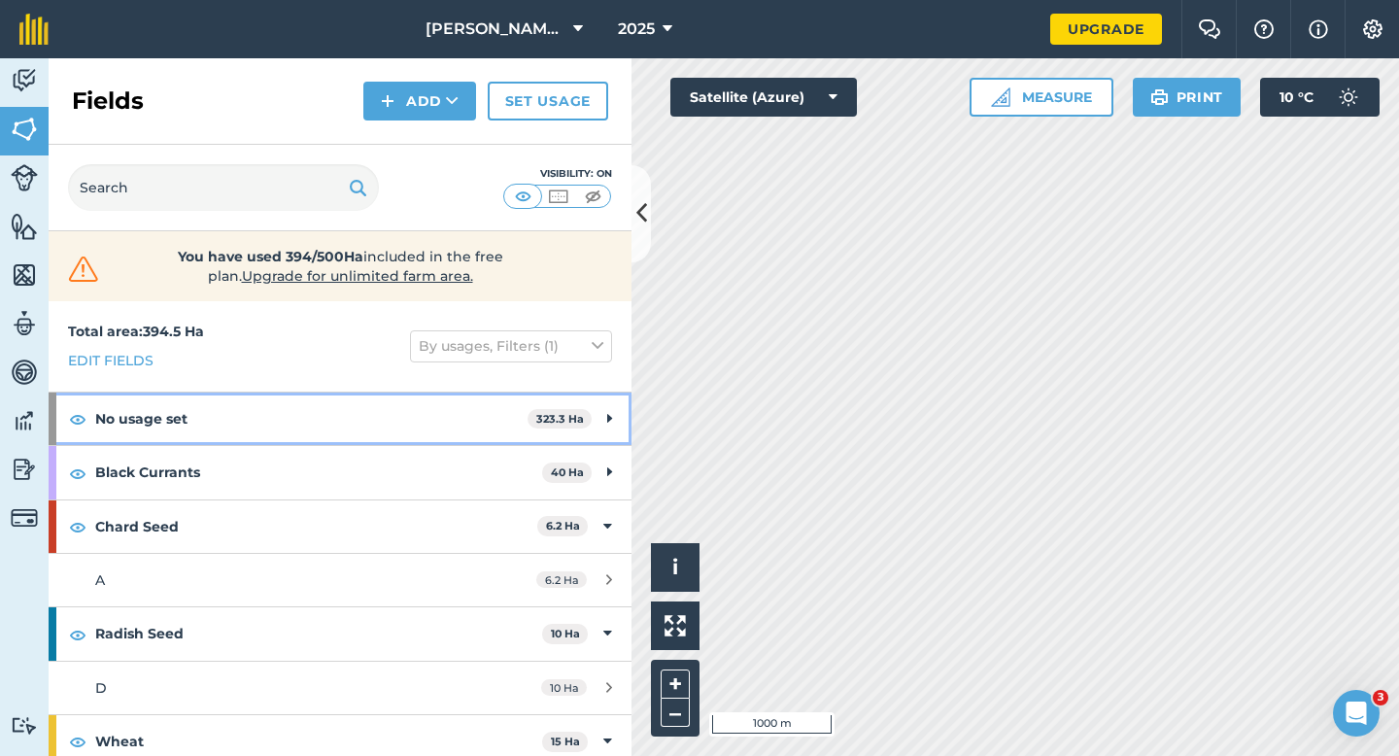
click at [603, 414] on div "No usage set 323.3 Ha" at bounding box center [340, 418] width 583 height 52
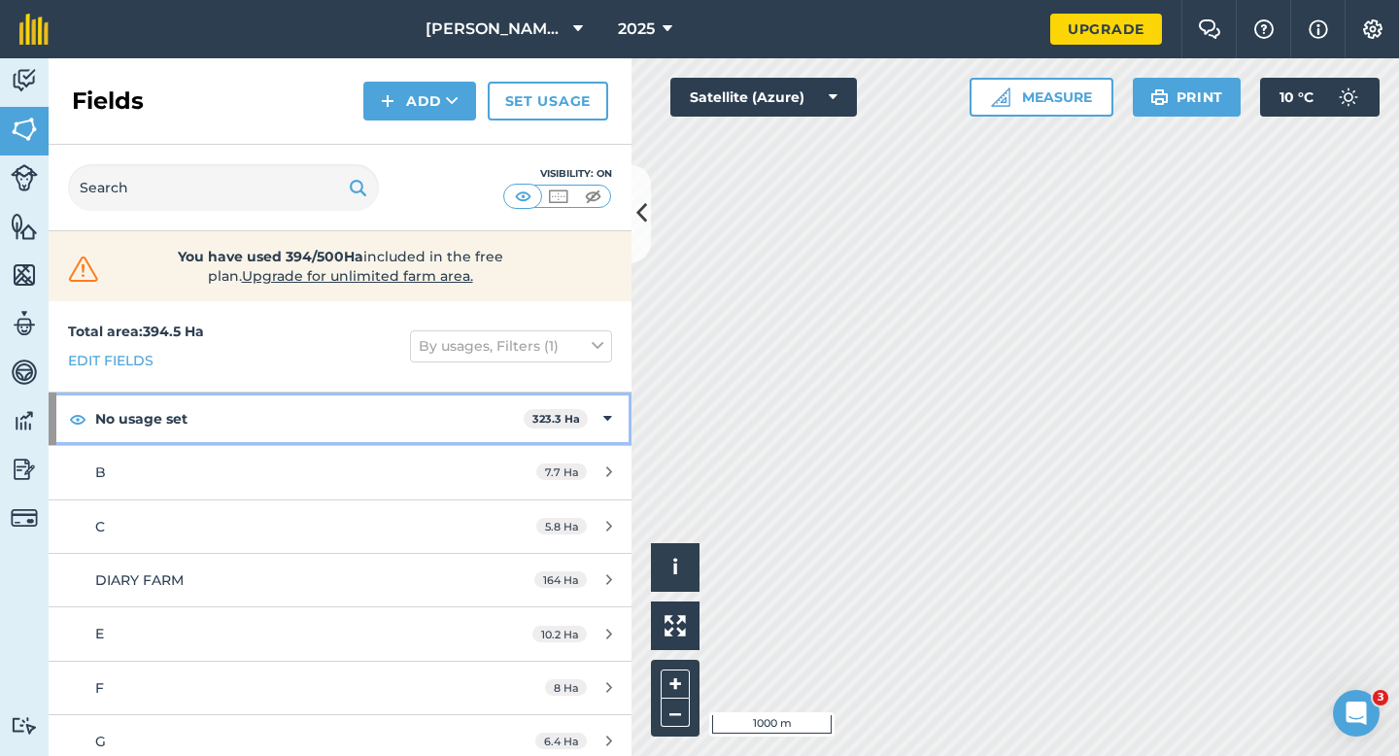
click at [603, 421] on icon at bounding box center [607, 418] width 9 height 21
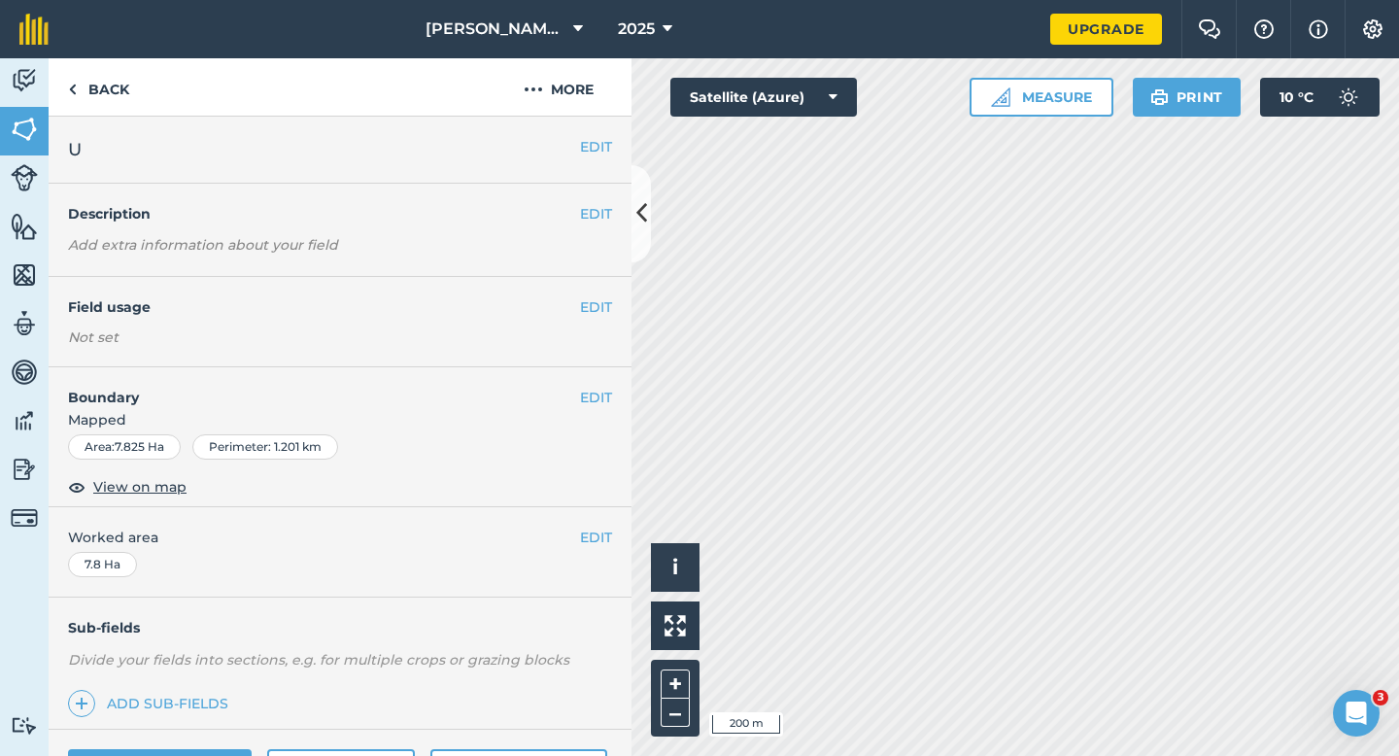
click at [607, 323] on div "EDIT Field usage Not set" at bounding box center [340, 322] width 583 height 90
click at [606, 314] on button "EDIT" at bounding box center [596, 306] width 32 height 21
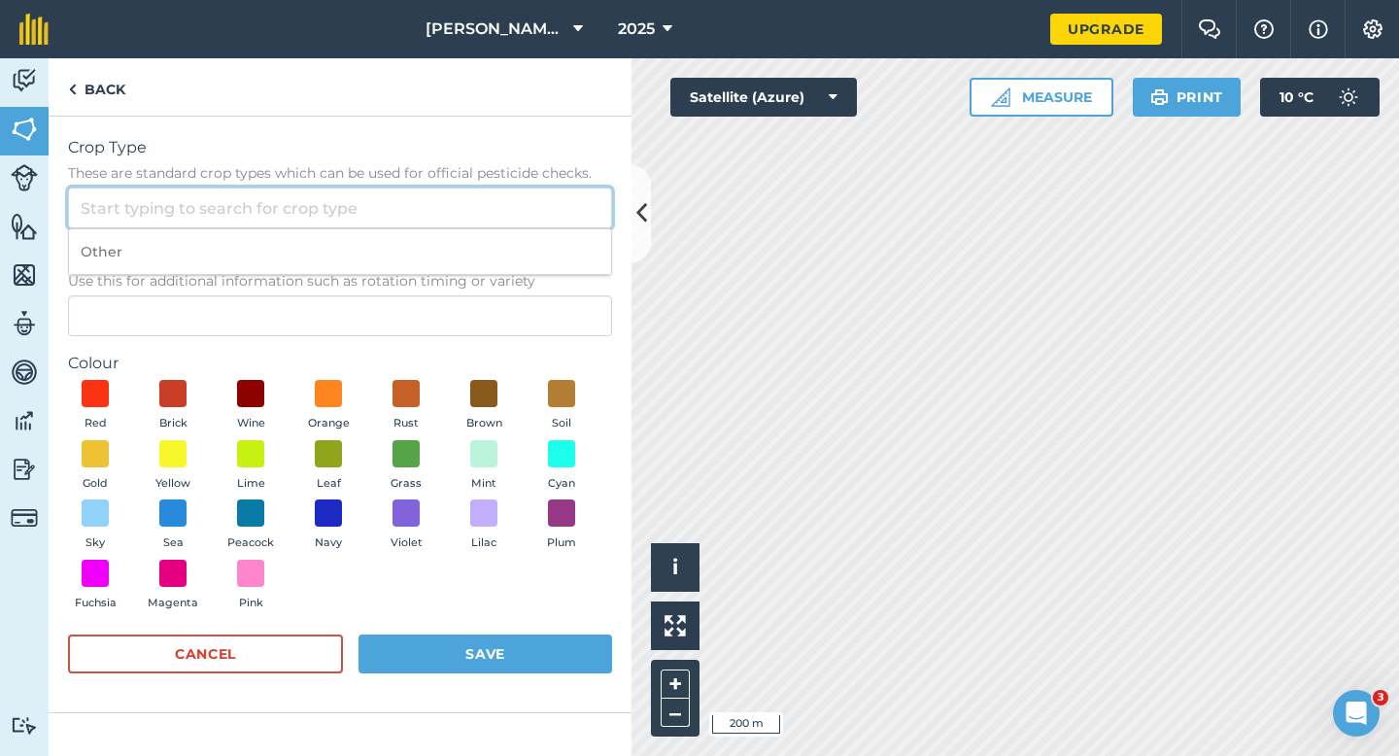
click at [535, 219] on input "Crop Type These are standard crop types which can be used for official pesticid…" at bounding box center [340, 207] width 544 height 41
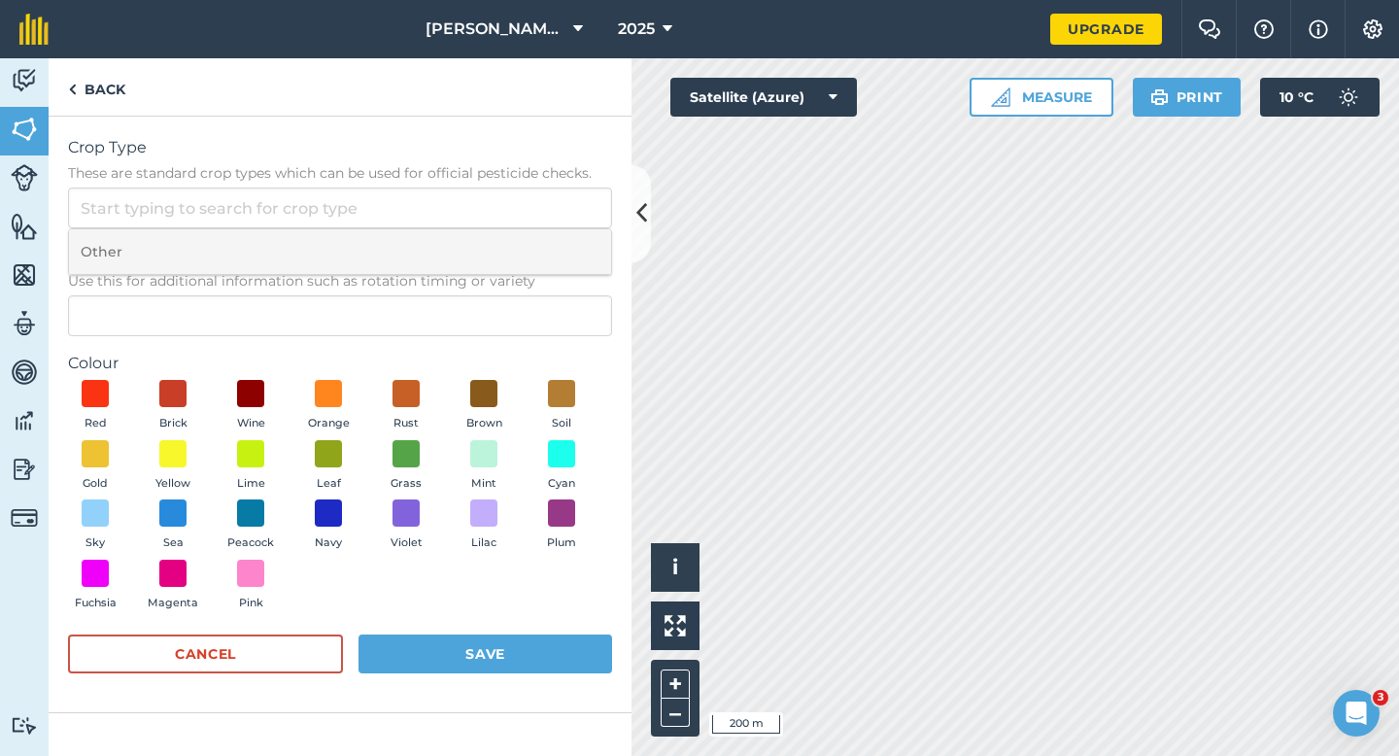
click at [535, 264] on li "Other" at bounding box center [340, 252] width 542 height 46
type input "Other"
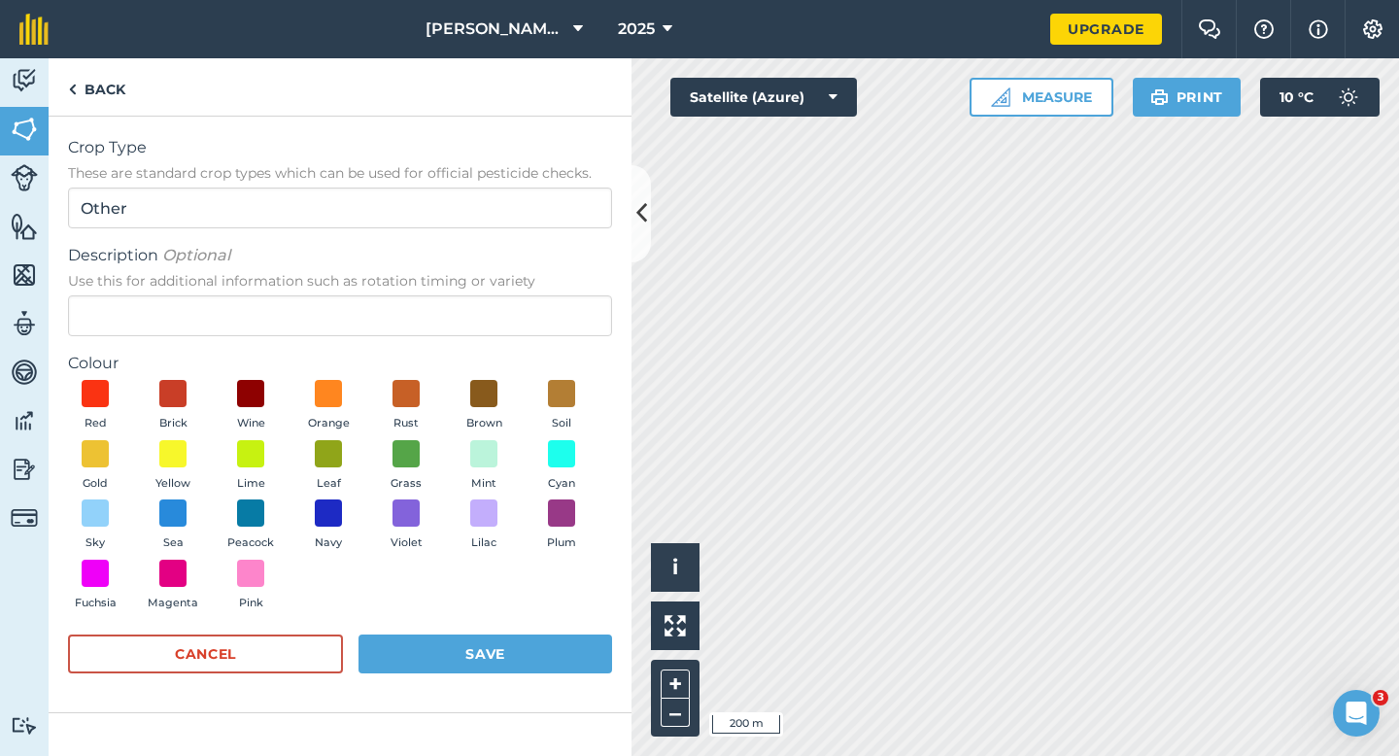
click at [535, 341] on form "Crop Type These are standard crop types which can be used for official pesticid…" at bounding box center [340, 414] width 544 height 557
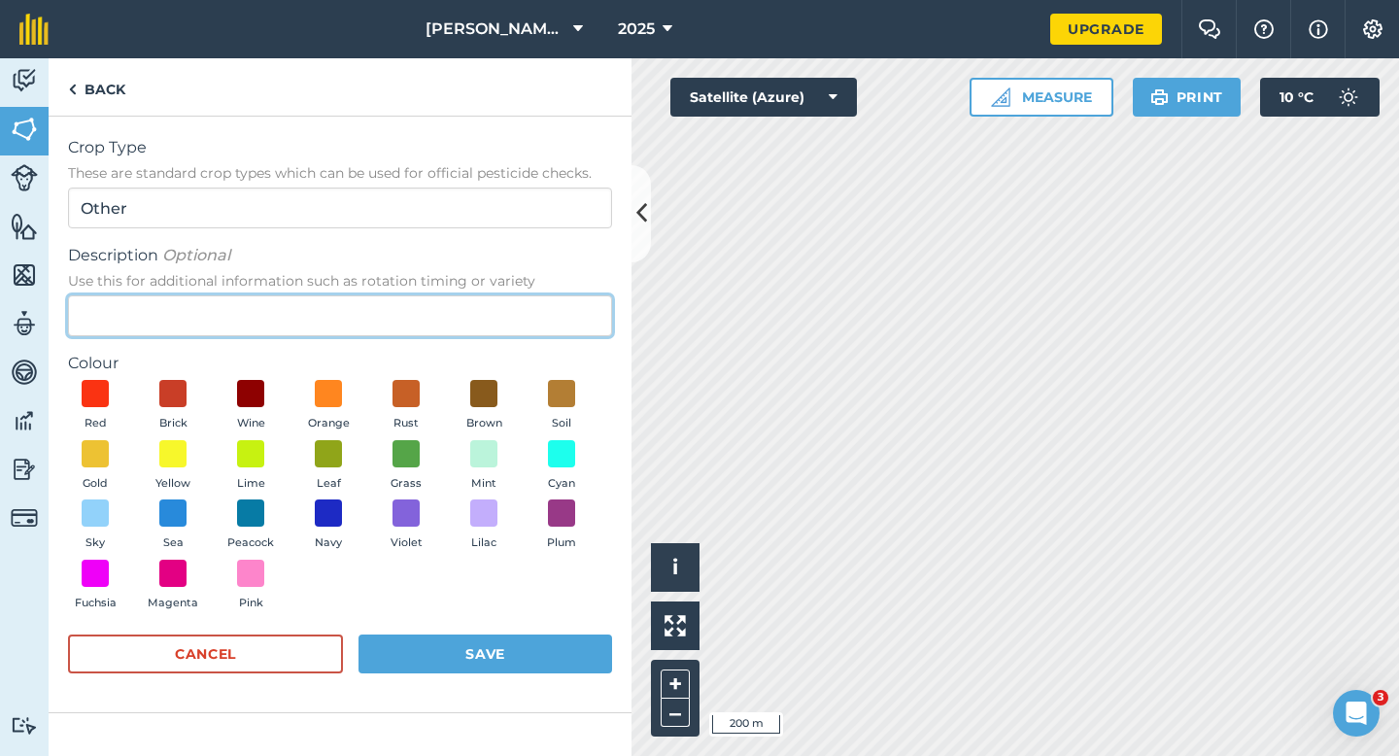
click at [534, 331] on input "Description Optional Use this for additional information such as rotation timin…" at bounding box center [340, 315] width 544 height 41
type input "W"
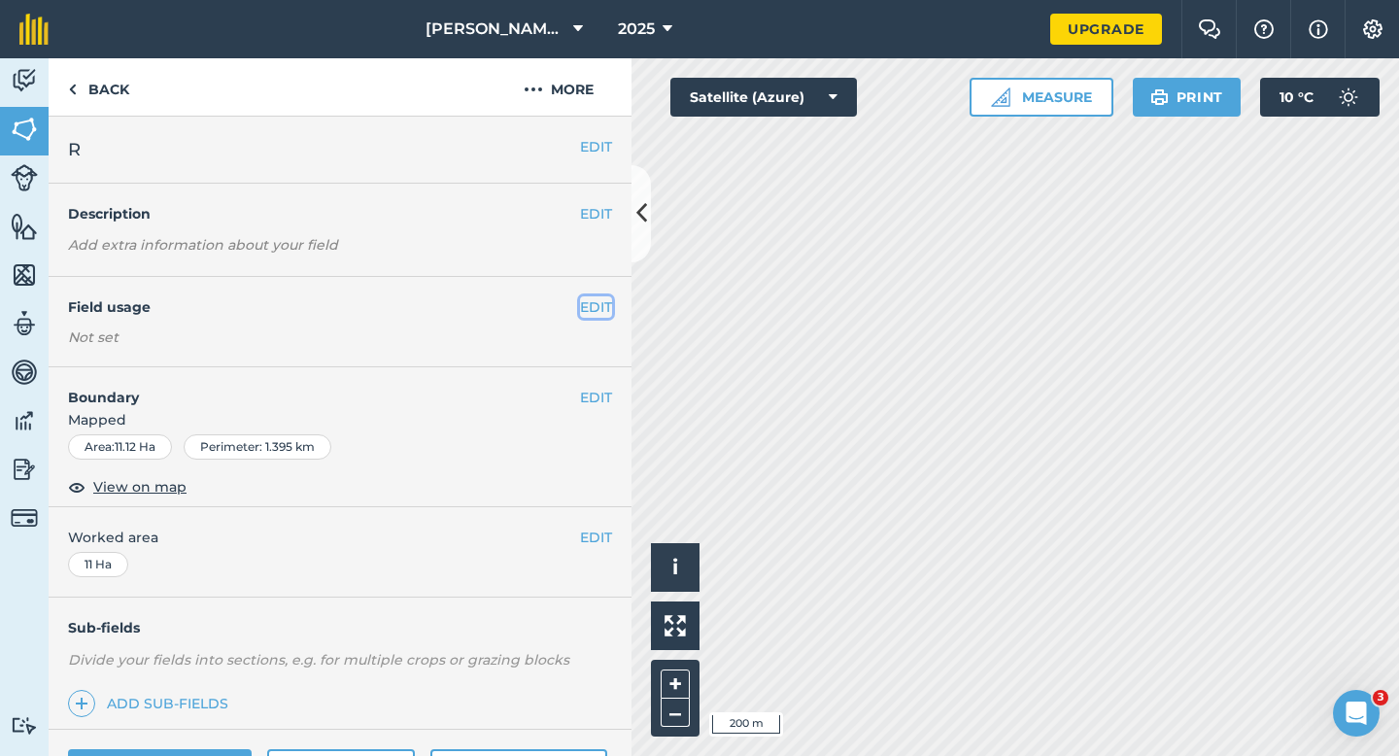
click at [592, 301] on button "EDIT" at bounding box center [596, 306] width 32 height 21
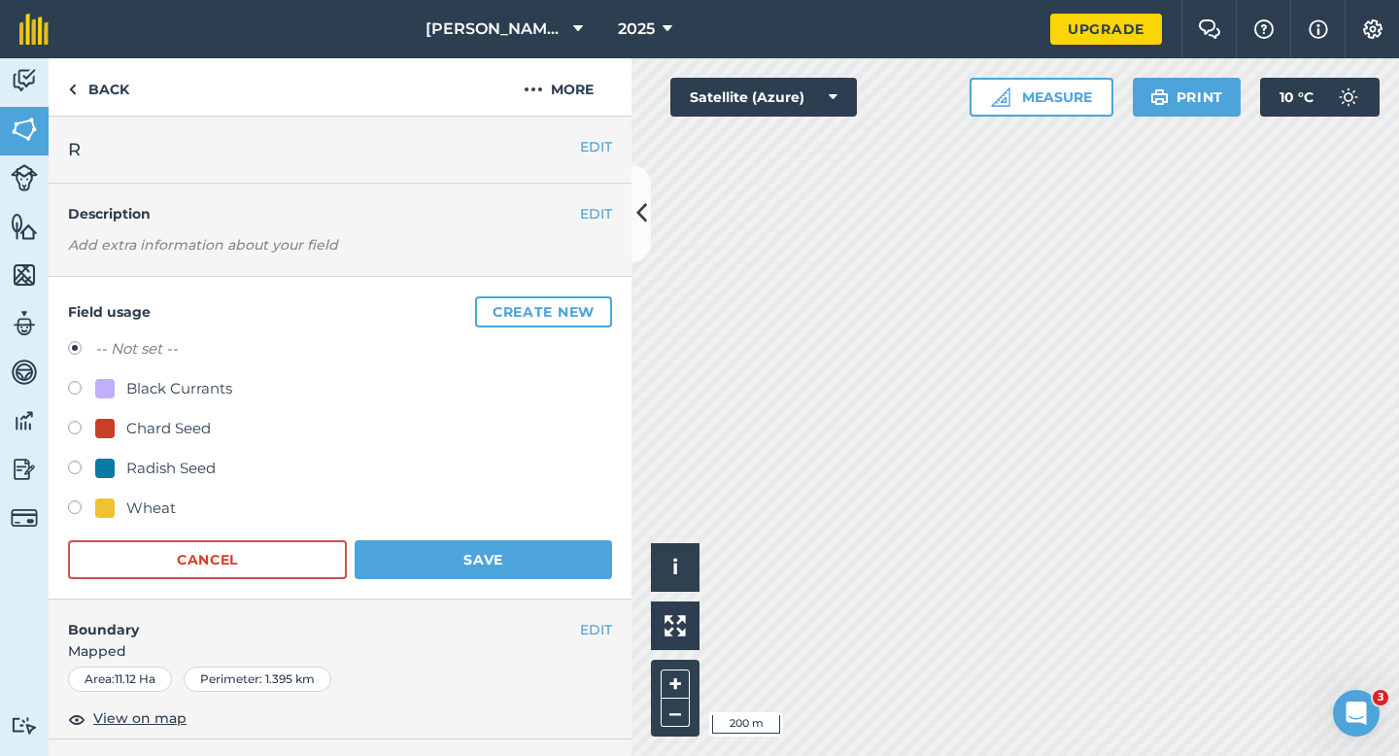
click at [592, 301] on button "Create new" at bounding box center [543, 311] width 137 height 31
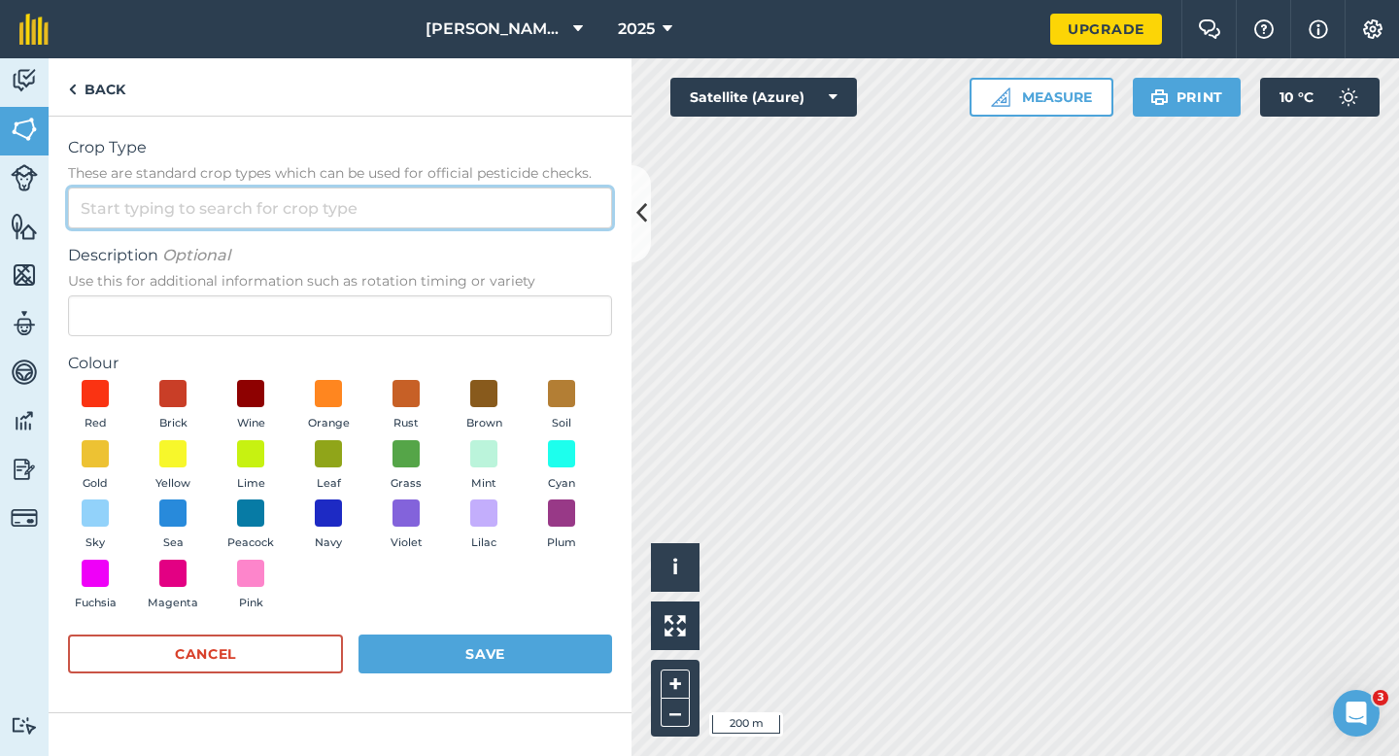
click at [551, 214] on input "Crop Type These are standard crop types which can be used for official pesticid…" at bounding box center [340, 207] width 544 height 41
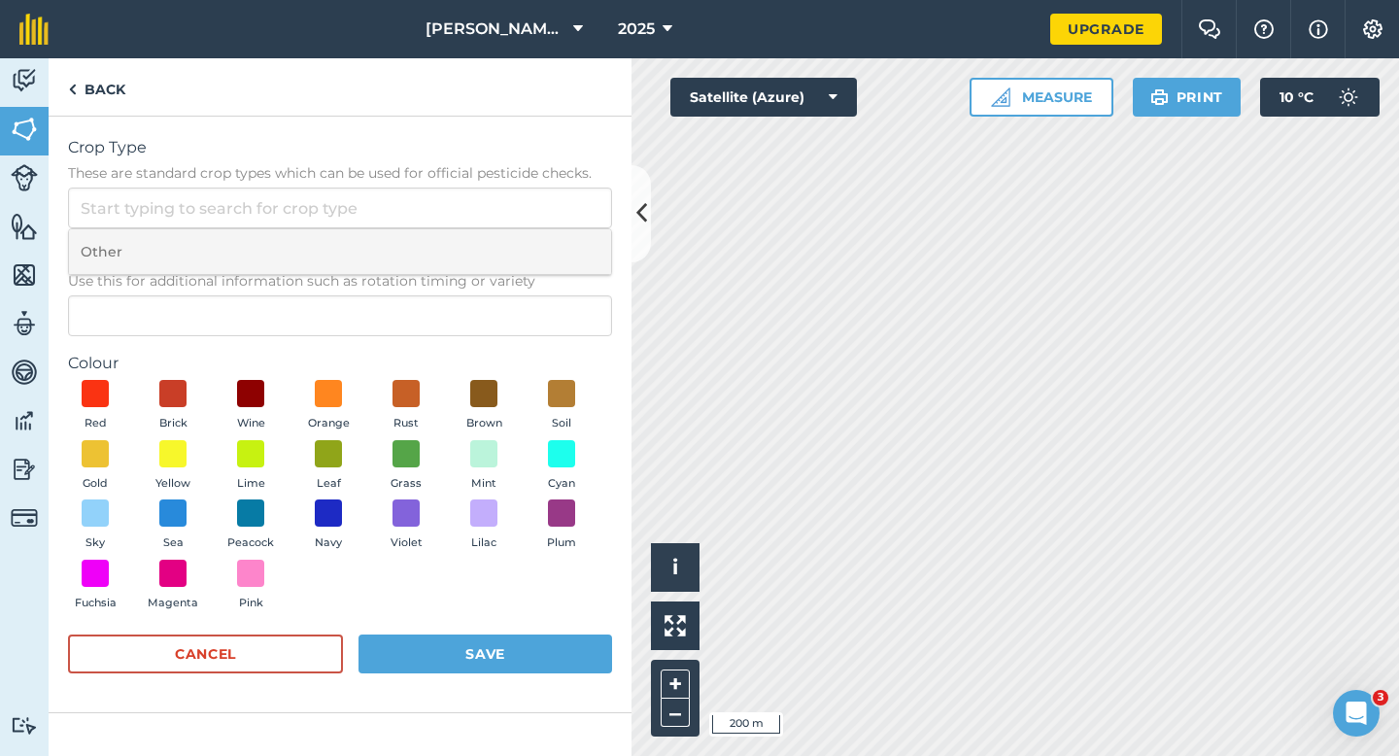
click at [549, 235] on li "Other" at bounding box center [340, 252] width 542 height 46
type input "Other"
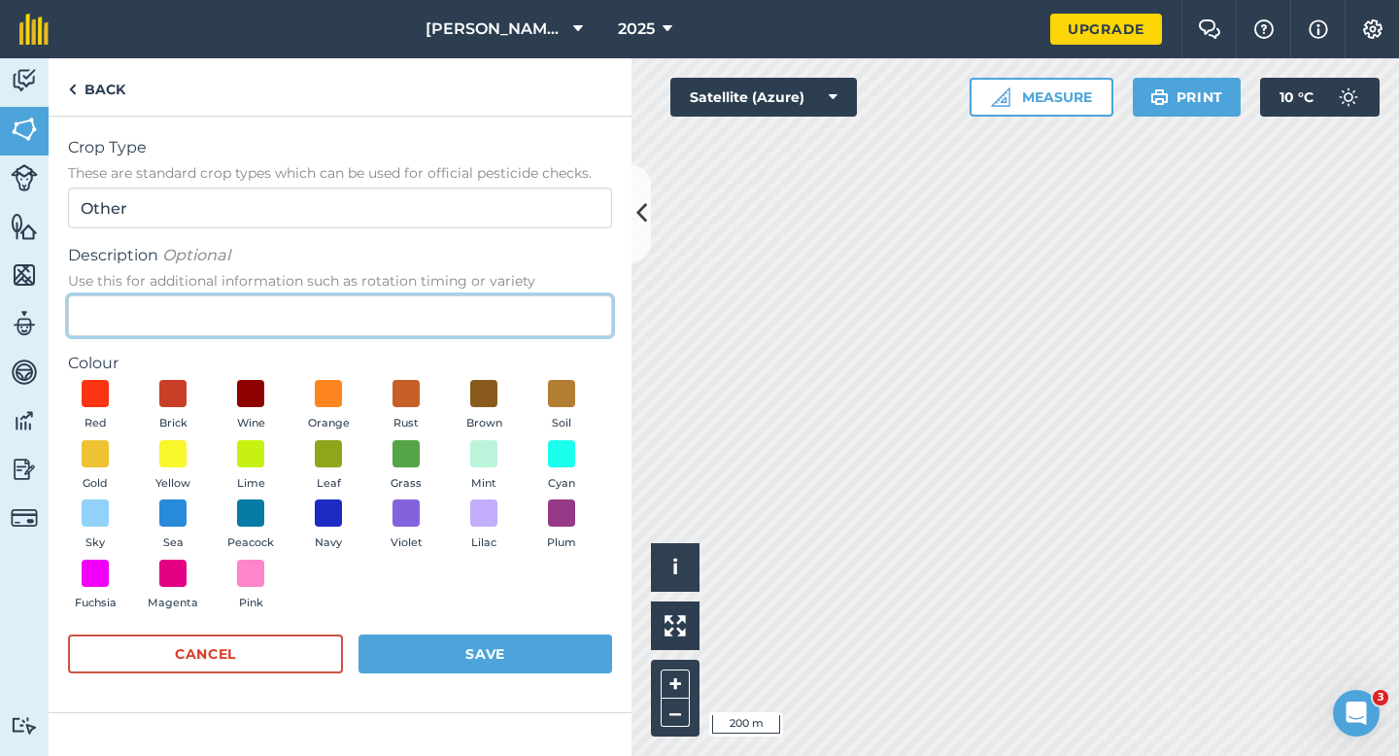
click at [549, 325] on input "Description Optional Use this for additional information such as rotation timin…" at bounding box center [340, 315] width 544 height 41
type input "Watties Peas"
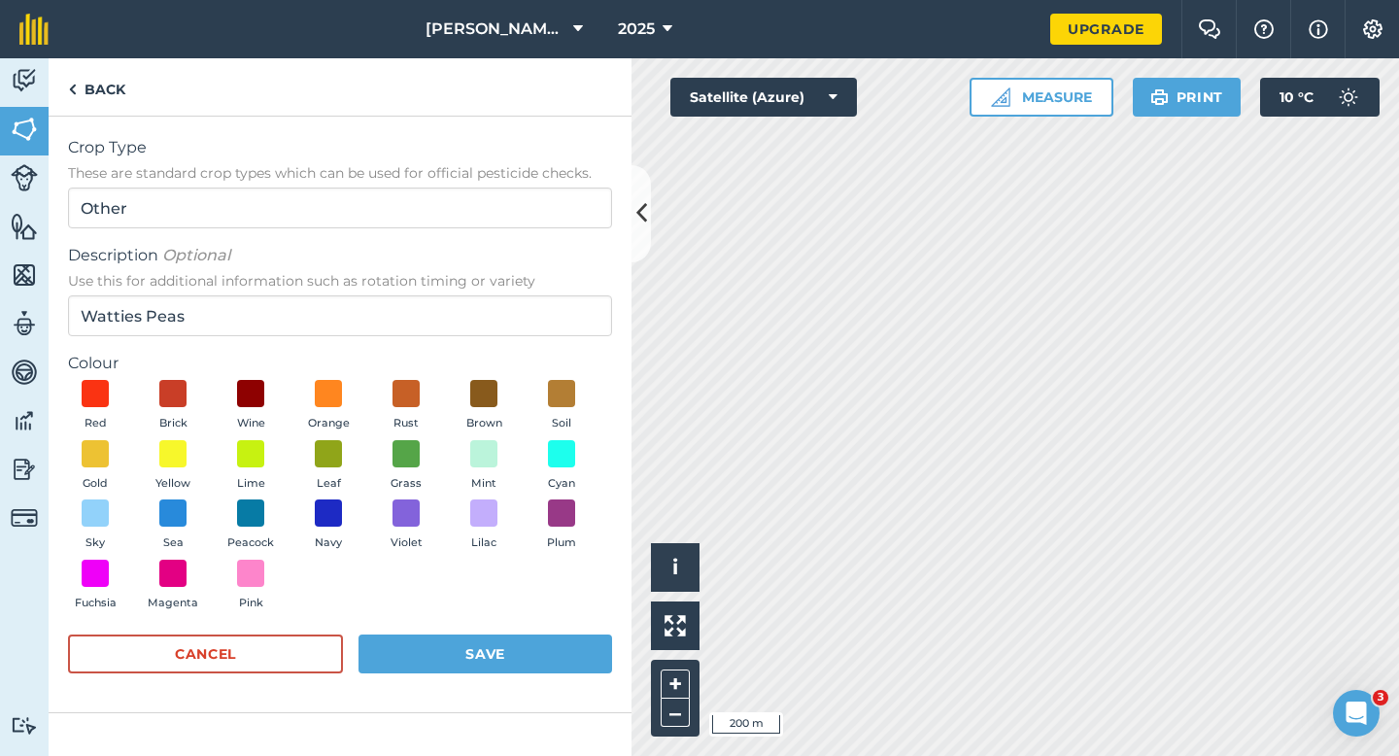
click at [321, 438] on div "Red Brick Wine Orange Rust Brown Soil Gold Yellow Lime Leaf Grass Mint Cyan Sky…" at bounding box center [340, 499] width 544 height 239
click at [325, 446] on span at bounding box center [329, 453] width 30 height 30
click at [487, 652] on button "Save" at bounding box center [485, 653] width 254 height 39
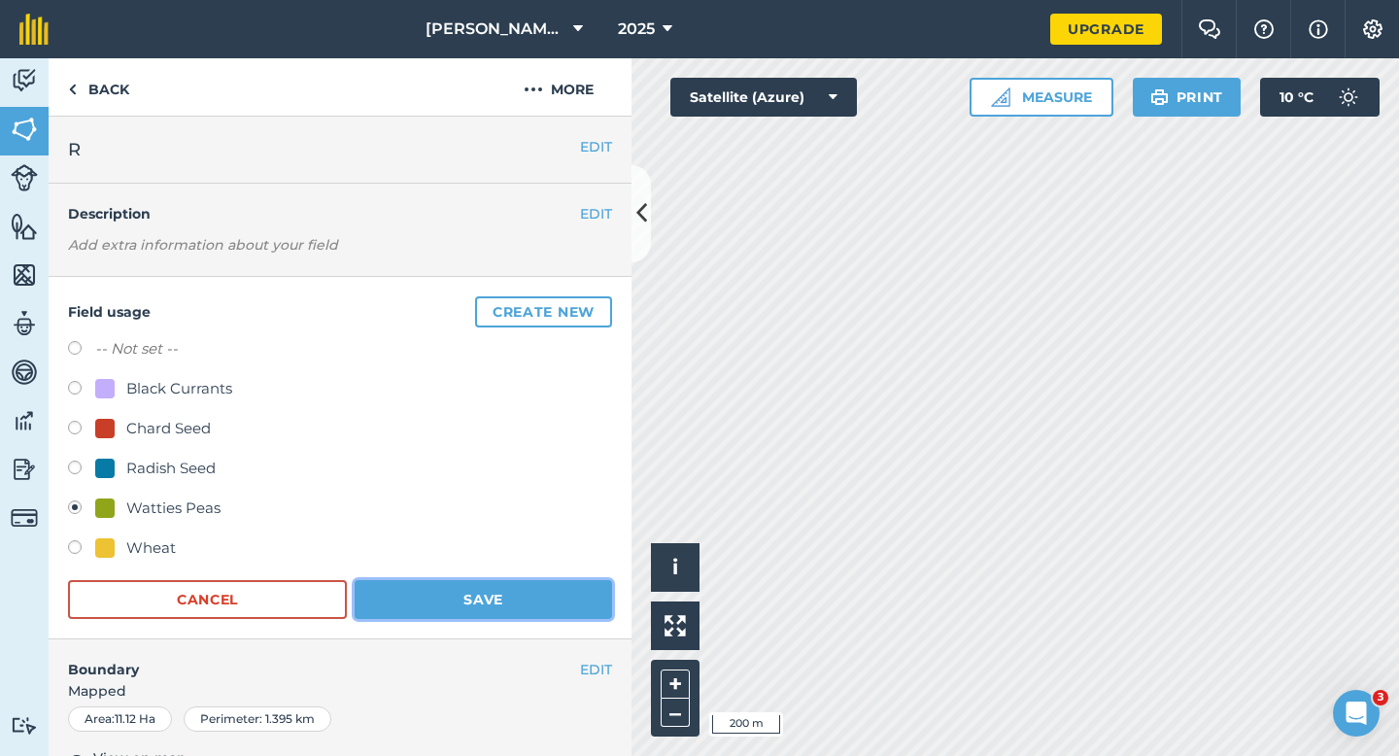
click at [548, 581] on button "Save" at bounding box center [483, 599] width 257 height 39
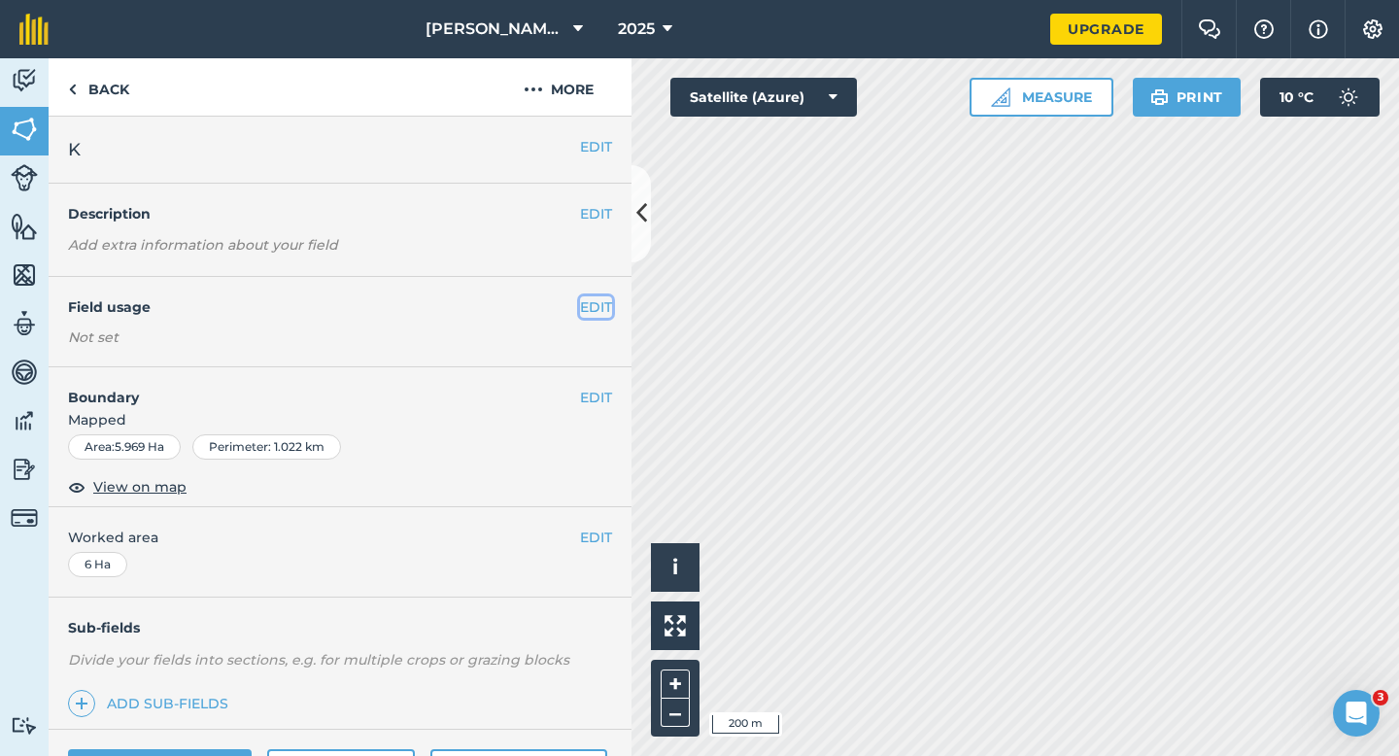
click at [594, 312] on button "EDIT" at bounding box center [596, 306] width 32 height 21
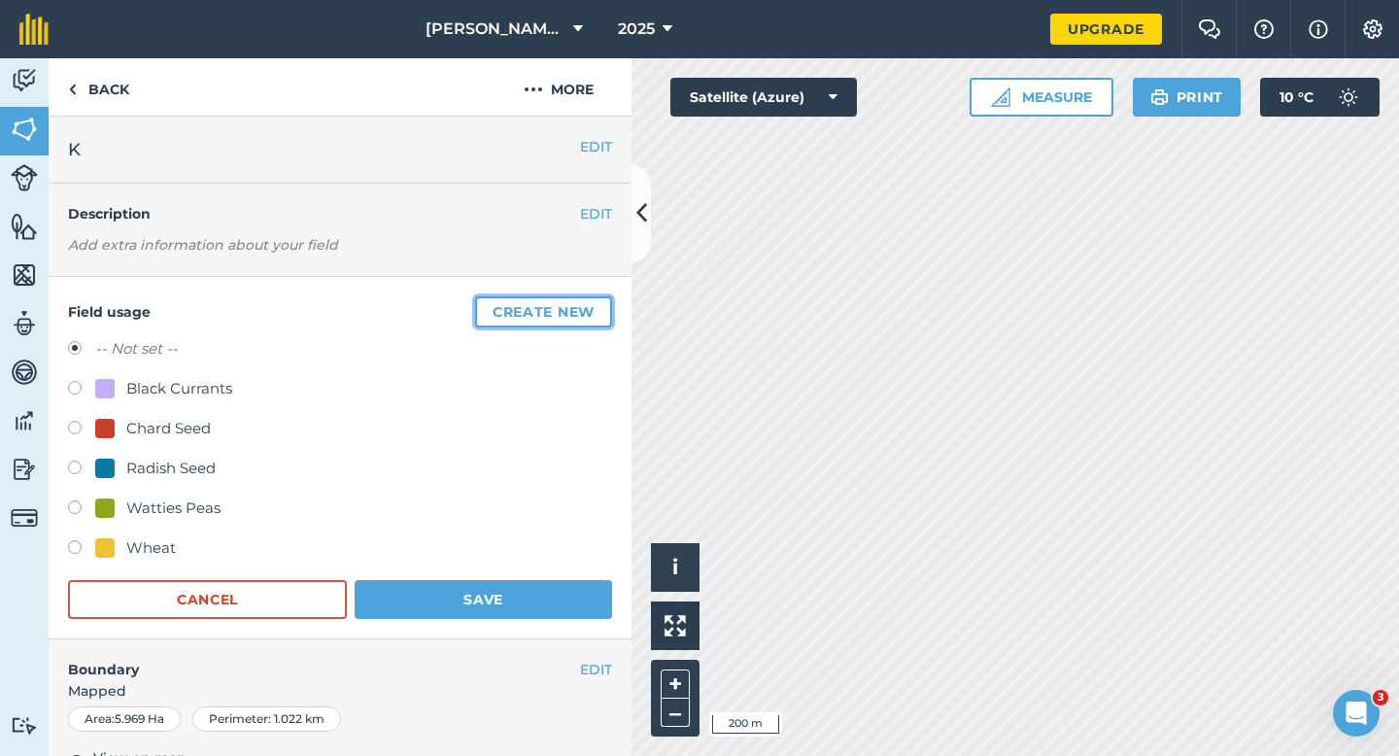
click at [594, 312] on button "Create new" at bounding box center [543, 311] width 137 height 31
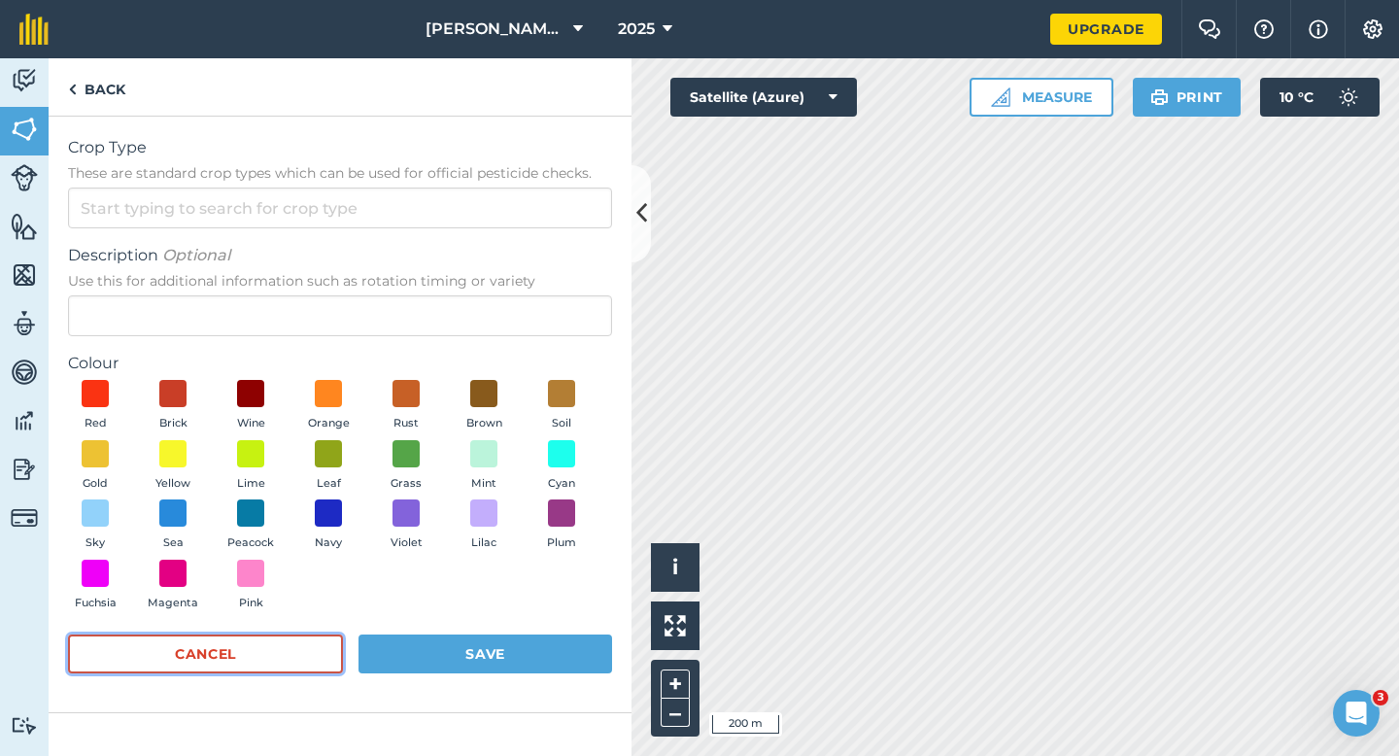
click at [253, 663] on button "Cancel" at bounding box center [205, 653] width 275 height 39
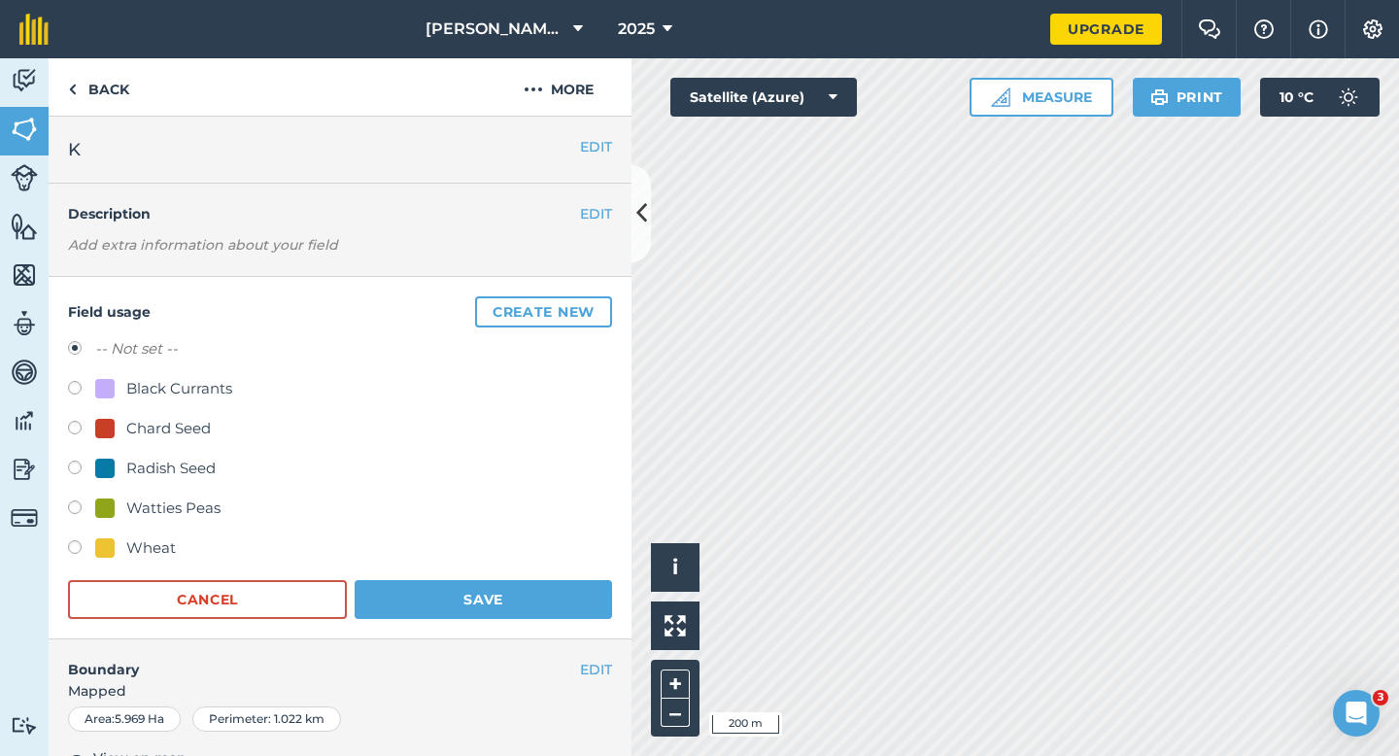
click at [167, 551] on div "Wheat" at bounding box center [151, 547] width 50 height 23
radio input "true"
radio input "false"
click at [441, 607] on button "Save" at bounding box center [483, 599] width 257 height 39
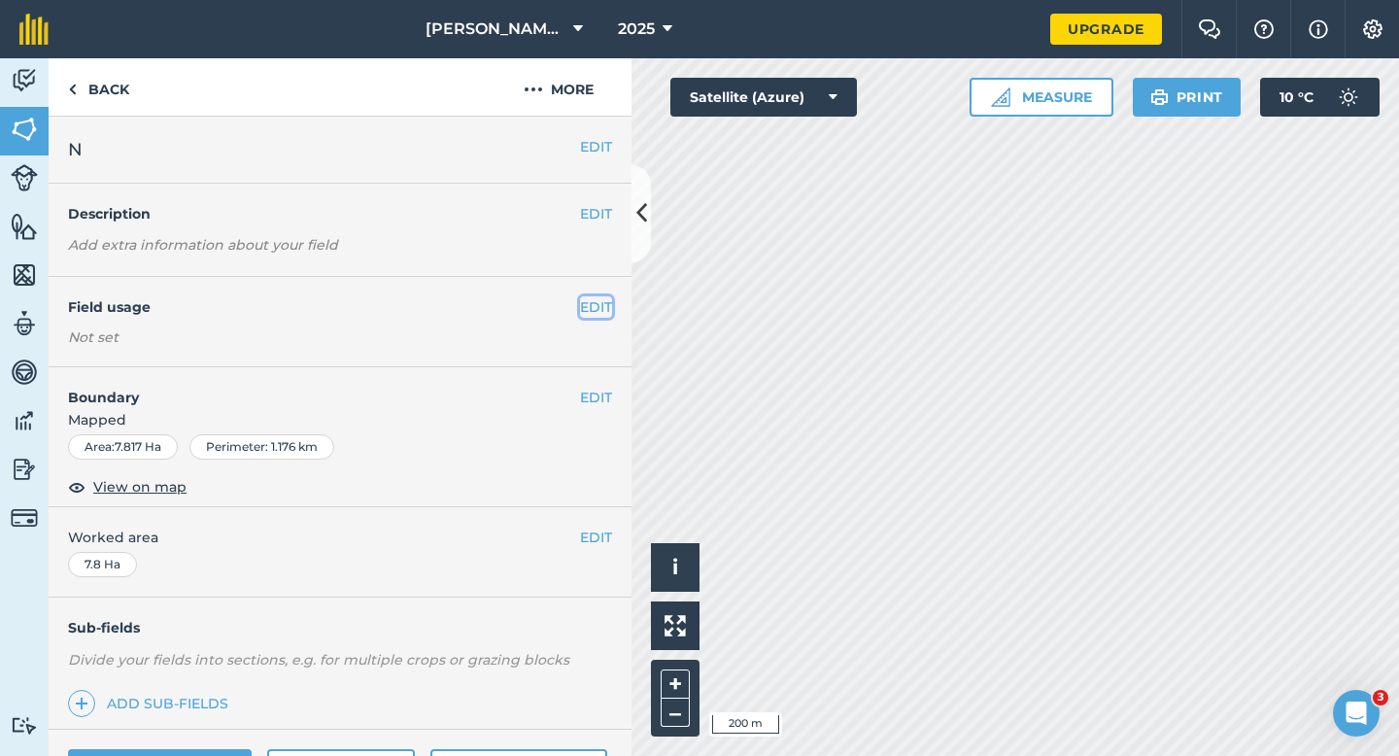
click at [592, 302] on button "EDIT" at bounding box center [596, 306] width 32 height 21
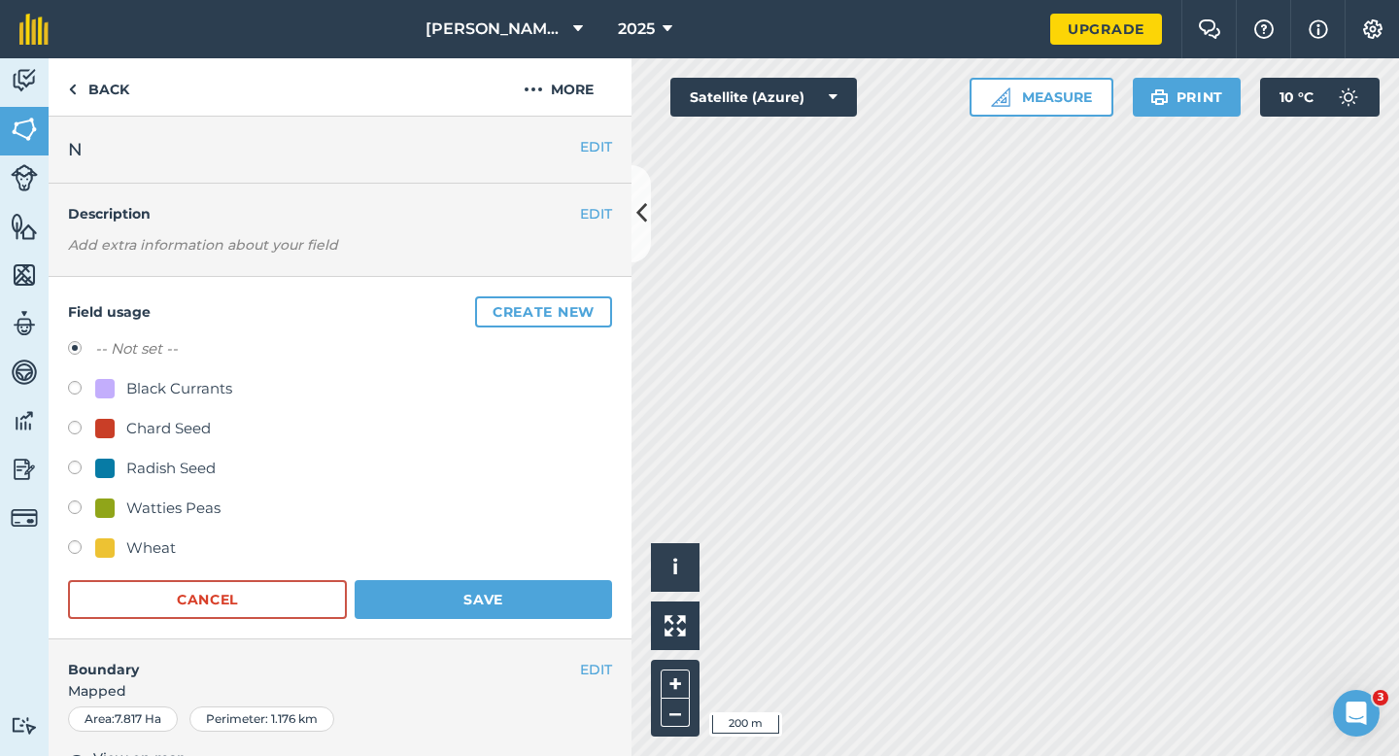
click at [140, 532] on div "-- Not set -- Black Currants Chard Seed Radish Seed Watties Peas Wheat" at bounding box center [340, 450] width 544 height 227
click at [140, 538] on div "Wheat" at bounding box center [151, 547] width 50 height 23
radio input "true"
radio input "false"
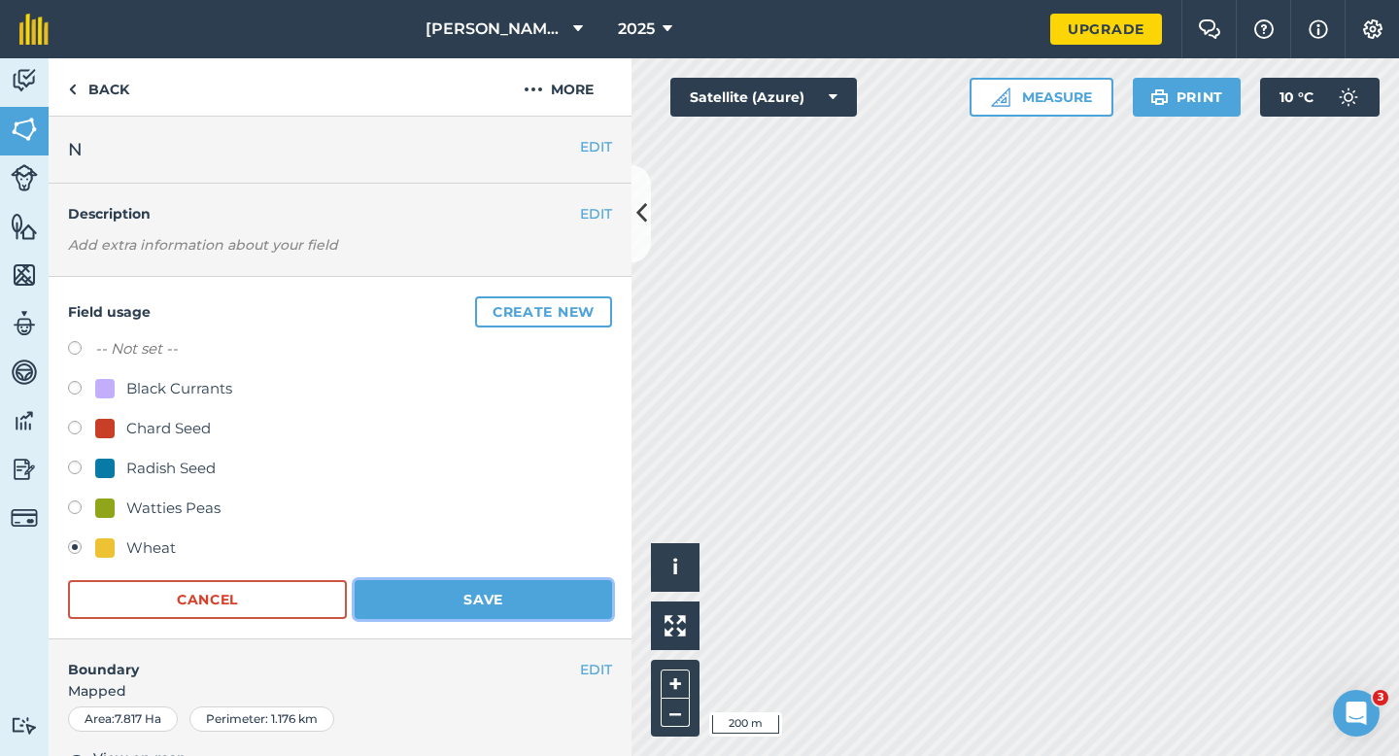
click at [470, 580] on button "Save" at bounding box center [483, 599] width 257 height 39
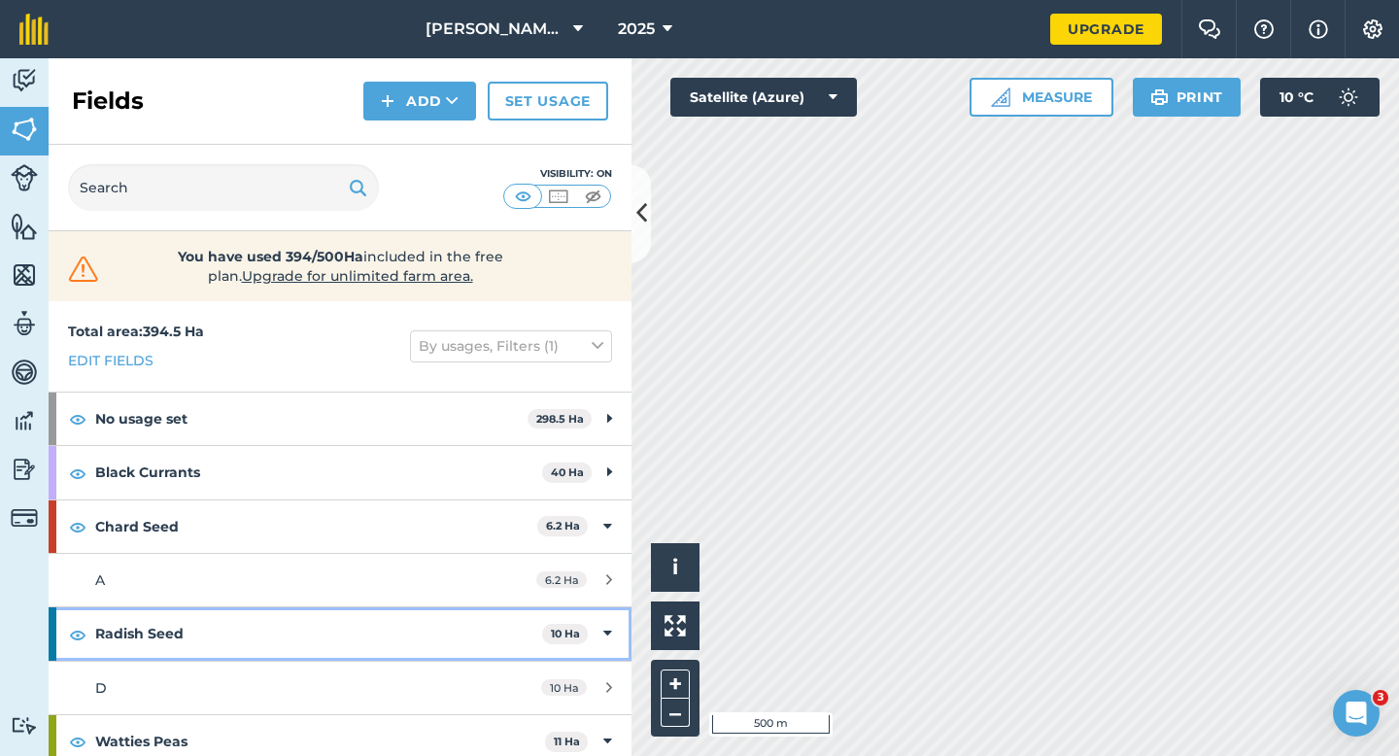
click at [597, 613] on div "Radish Seed 10 Ha" at bounding box center [340, 633] width 583 height 52
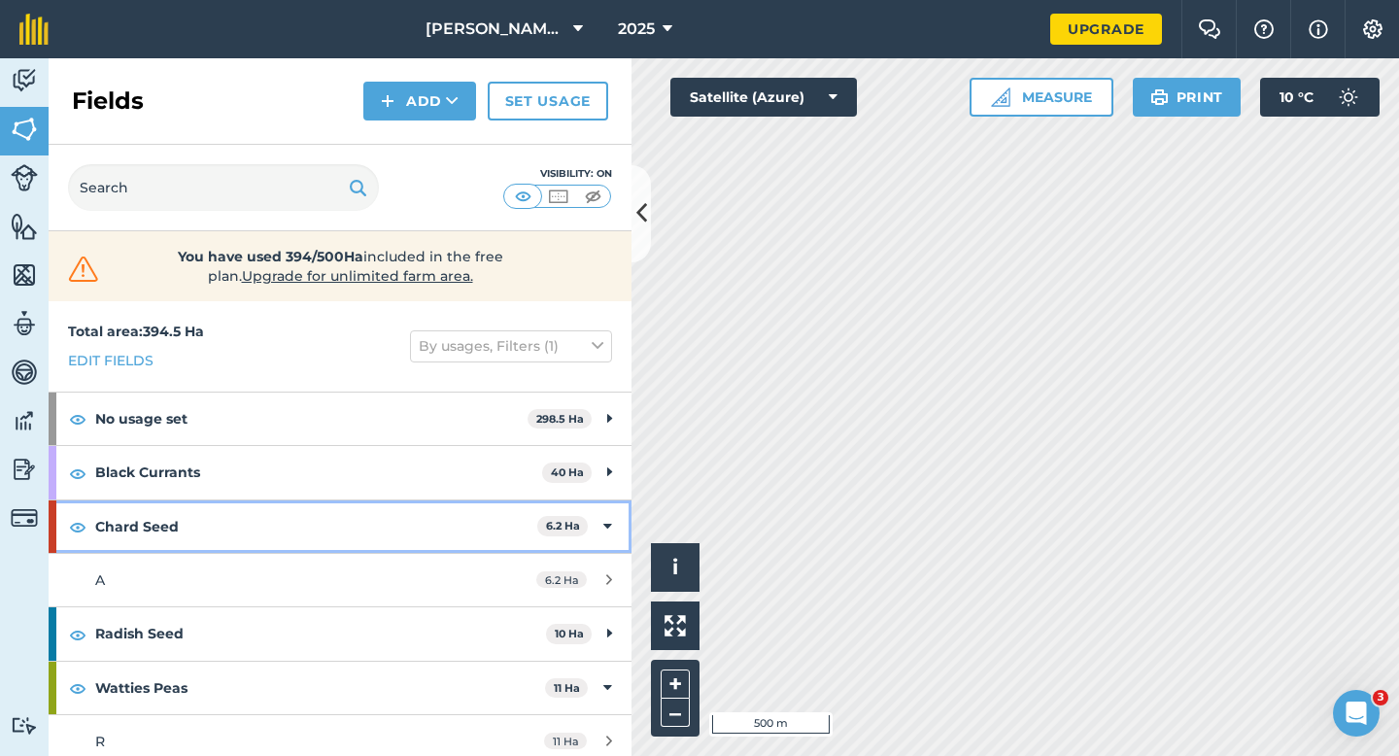
click at [597, 536] on div "Chard Seed 6.2 Ha" at bounding box center [340, 526] width 583 height 52
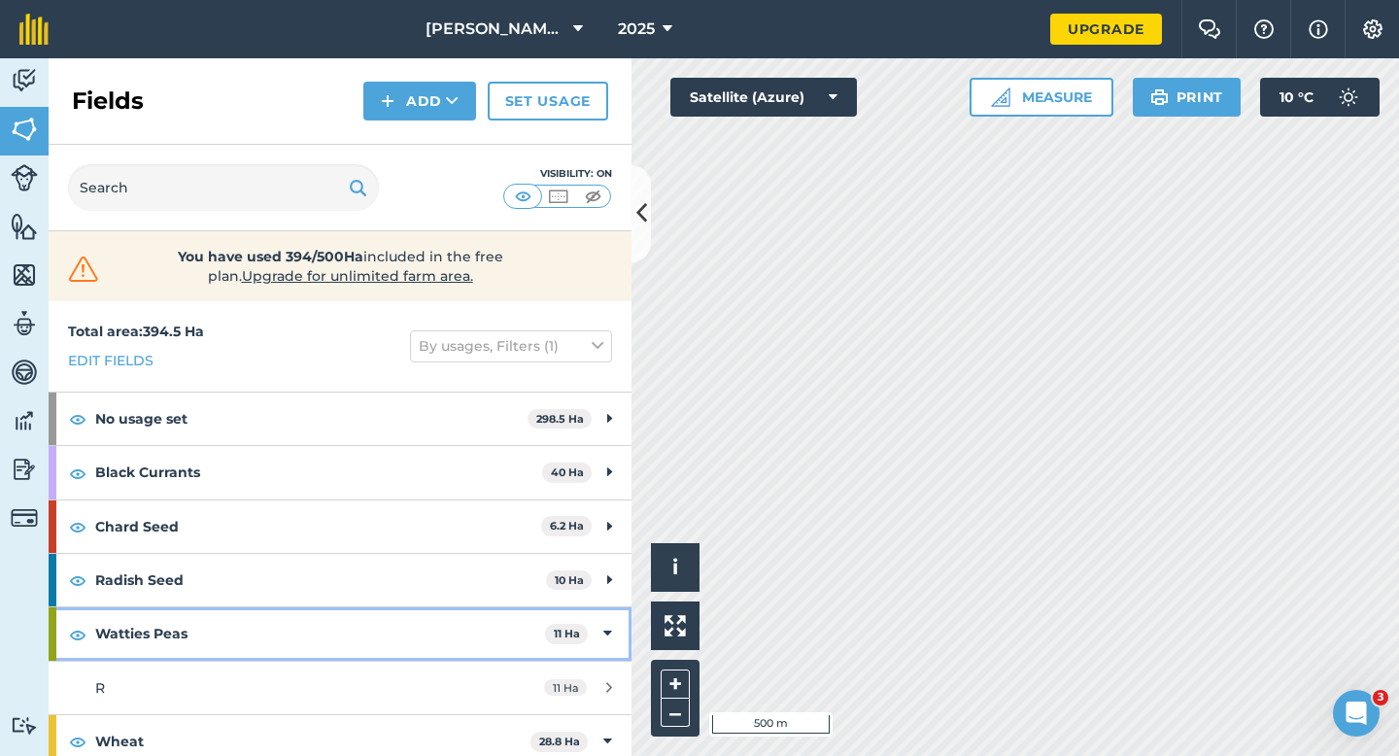
click at [603, 607] on div "Watties Peas 11 Ha" at bounding box center [340, 633] width 583 height 52
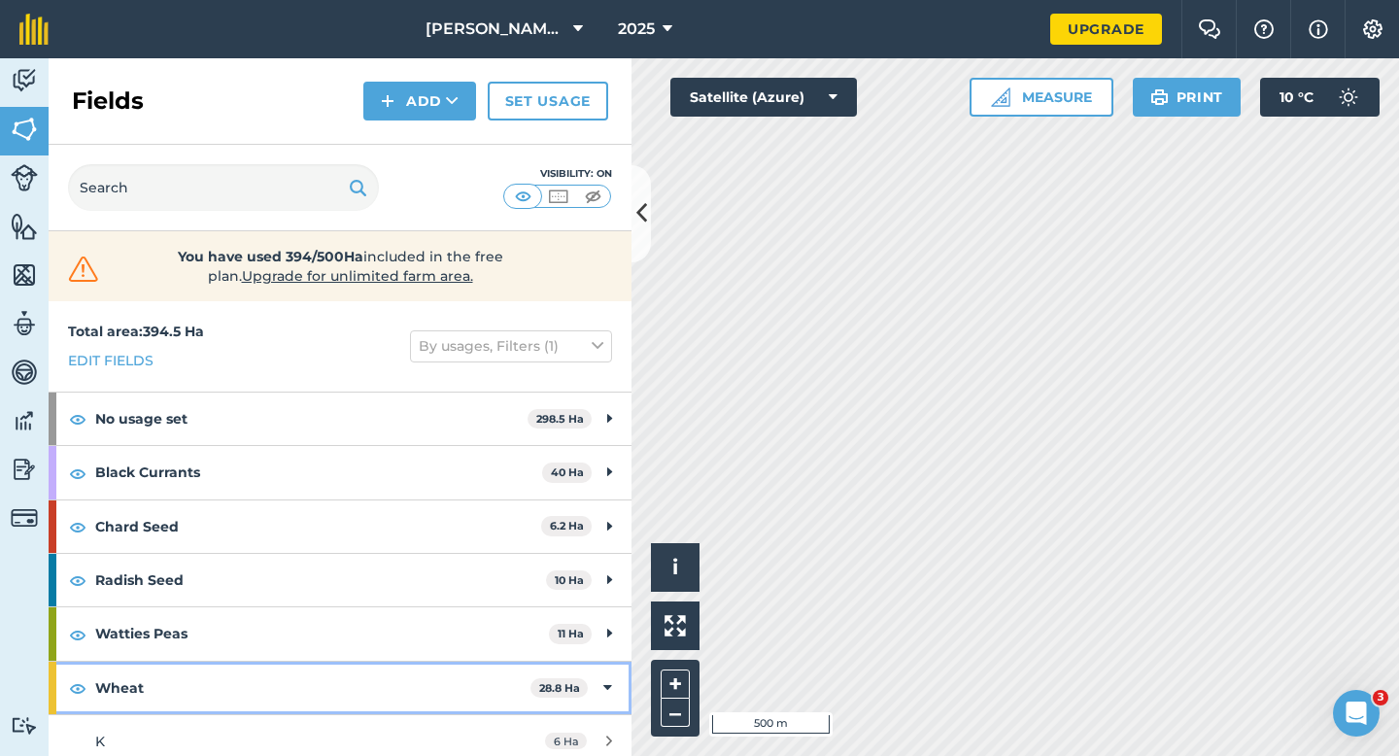
click at [604, 686] on icon at bounding box center [607, 687] width 9 height 21
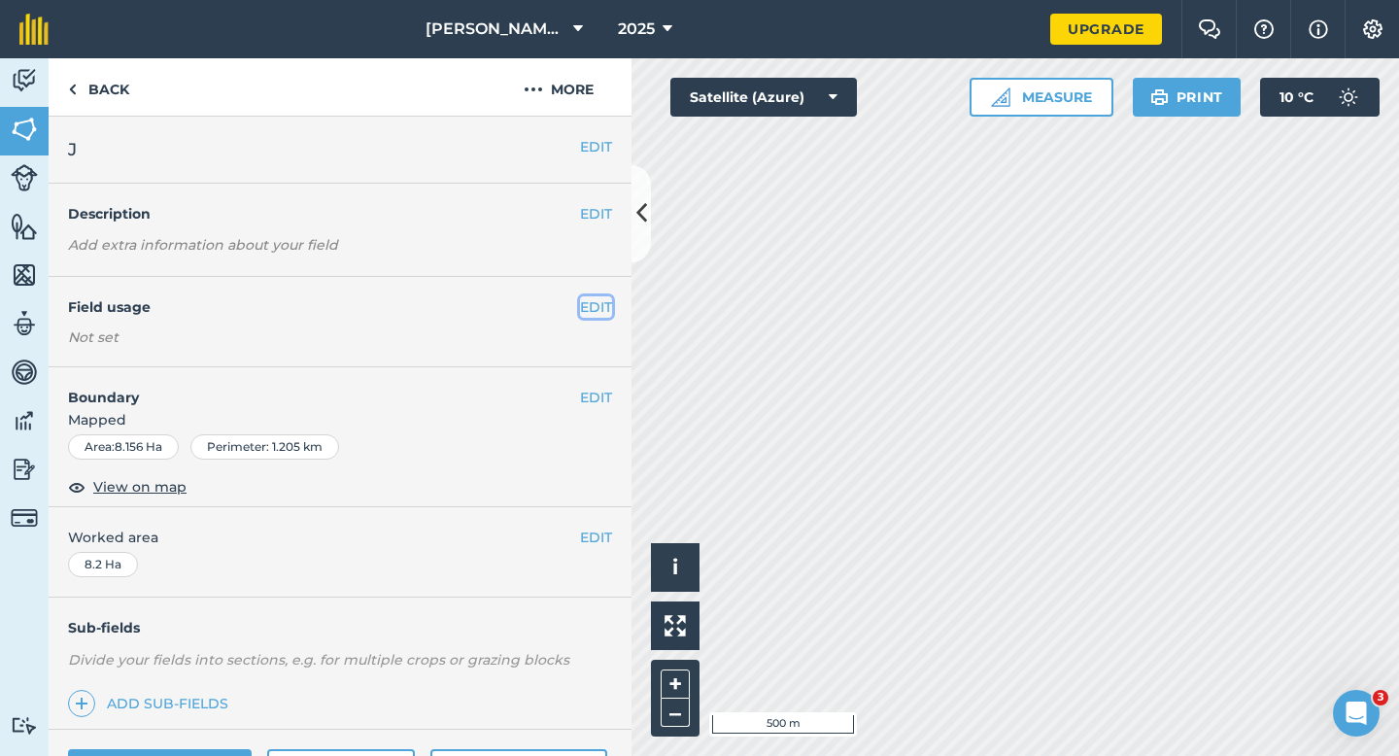
click at [594, 301] on button "EDIT" at bounding box center [596, 306] width 32 height 21
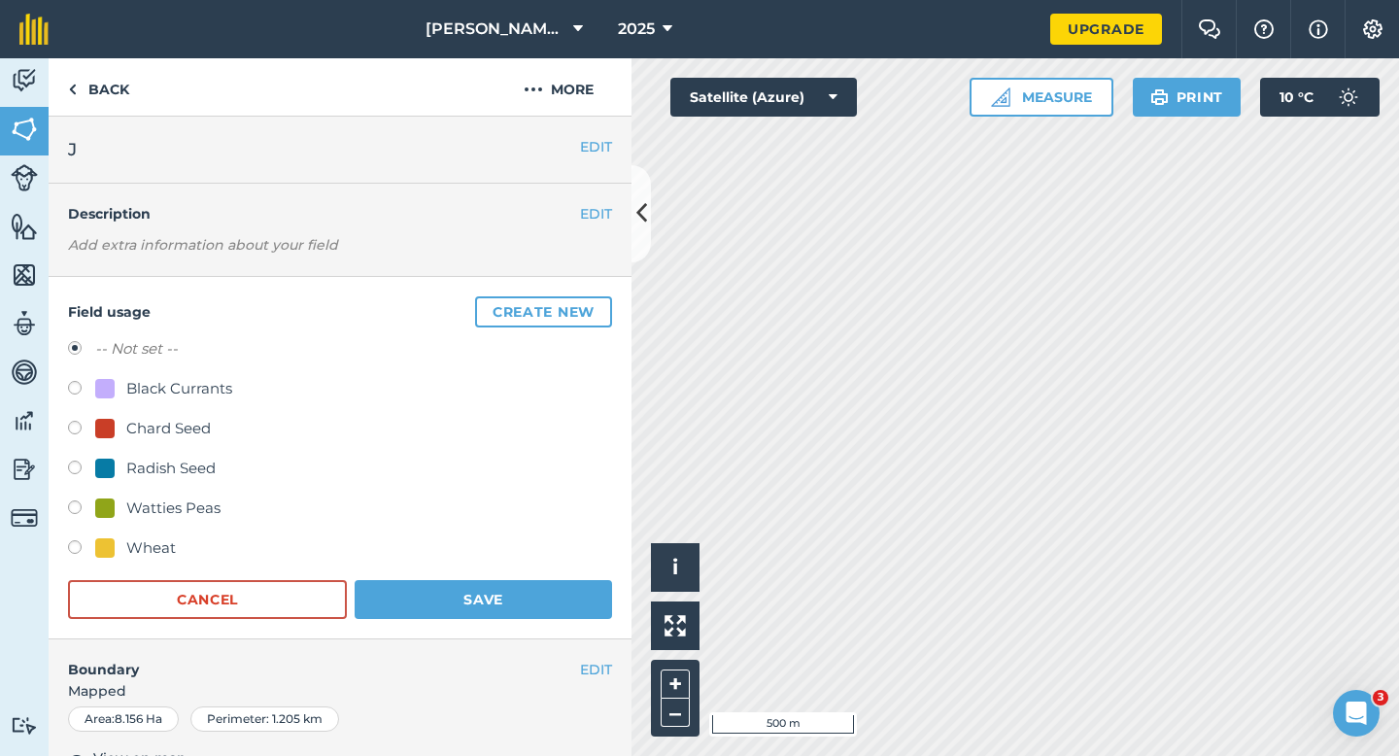
click at [168, 513] on div "Watties Peas" at bounding box center [173, 507] width 94 height 23
radio input "true"
radio input "false"
click at [617, 645] on div "EDIT Boundary Mapped Area : 8.156 Ha Perimeter : 1.205 km View on map" at bounding box center [340, 709] width 583 height 140
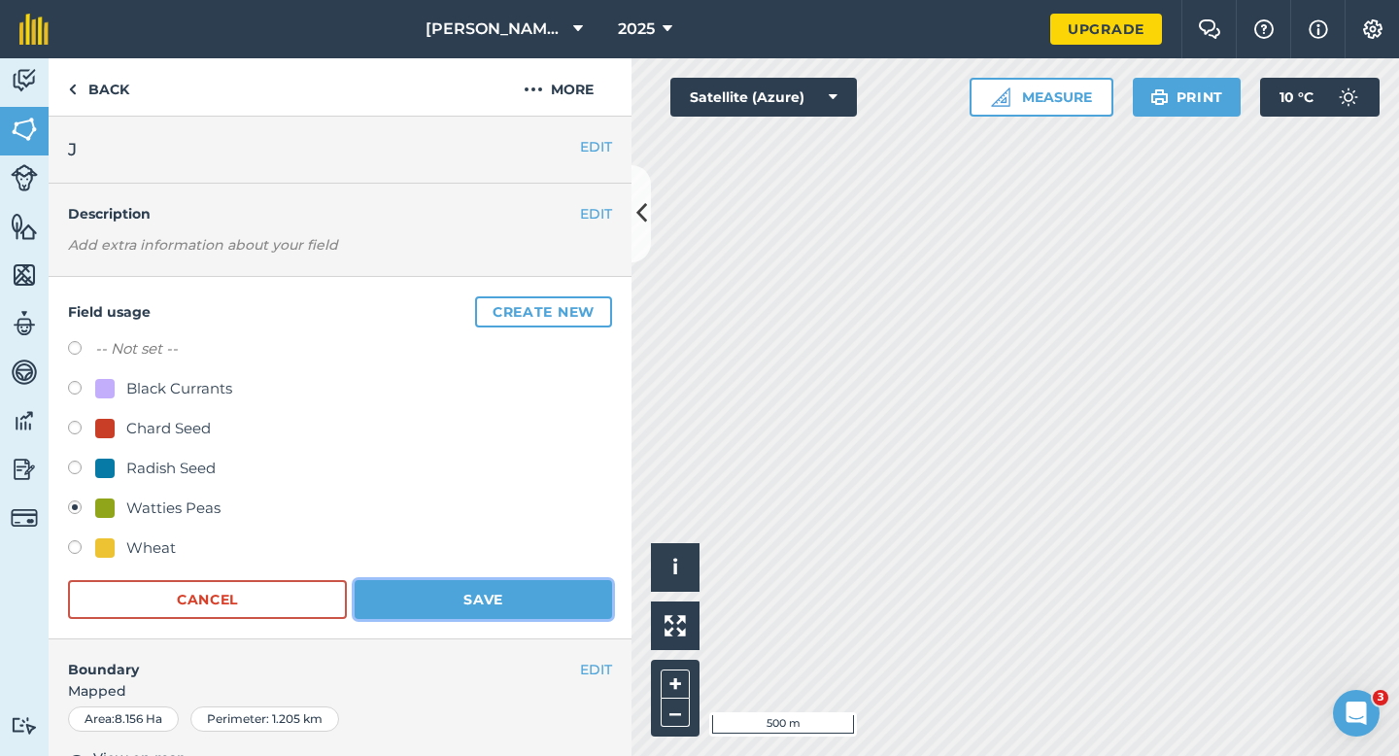
click at [570, 600] on button "Save" at bounding box center [483, 599] width 257 height 39
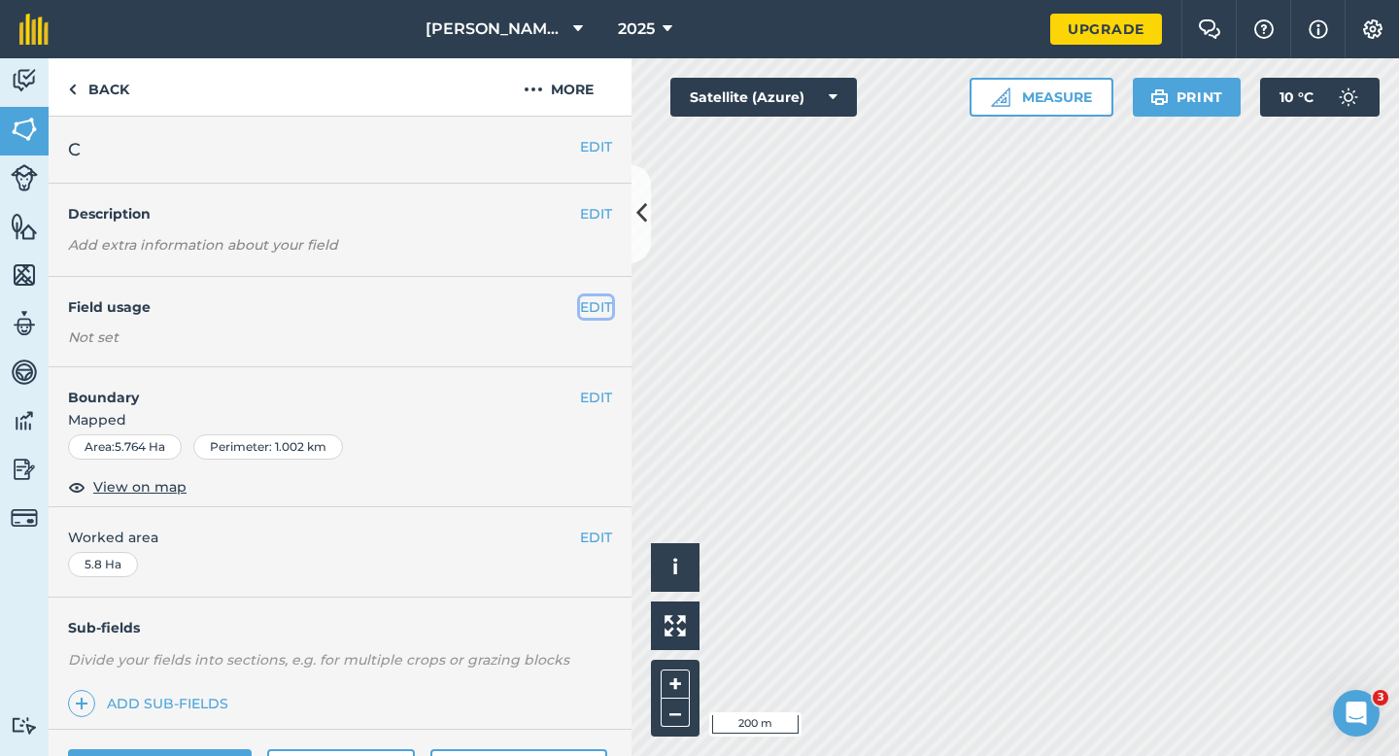
click at [586, 305] on button "EDIT" at bounding box center [596, 306] width 32 height 21
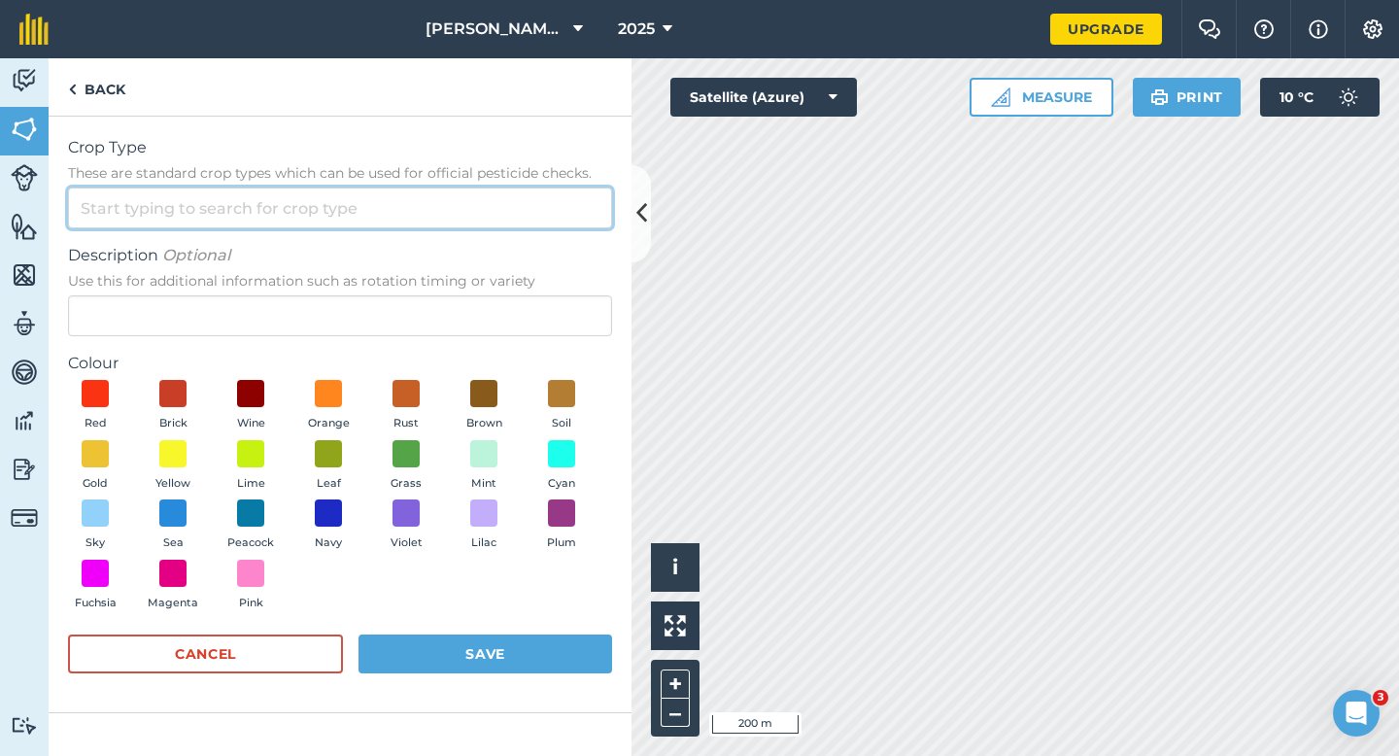
click at [531, 209] on input "Crop Type These are standard crop types which can be used for official pesticid…" at bounding box center [340, 207] width 544 height 41
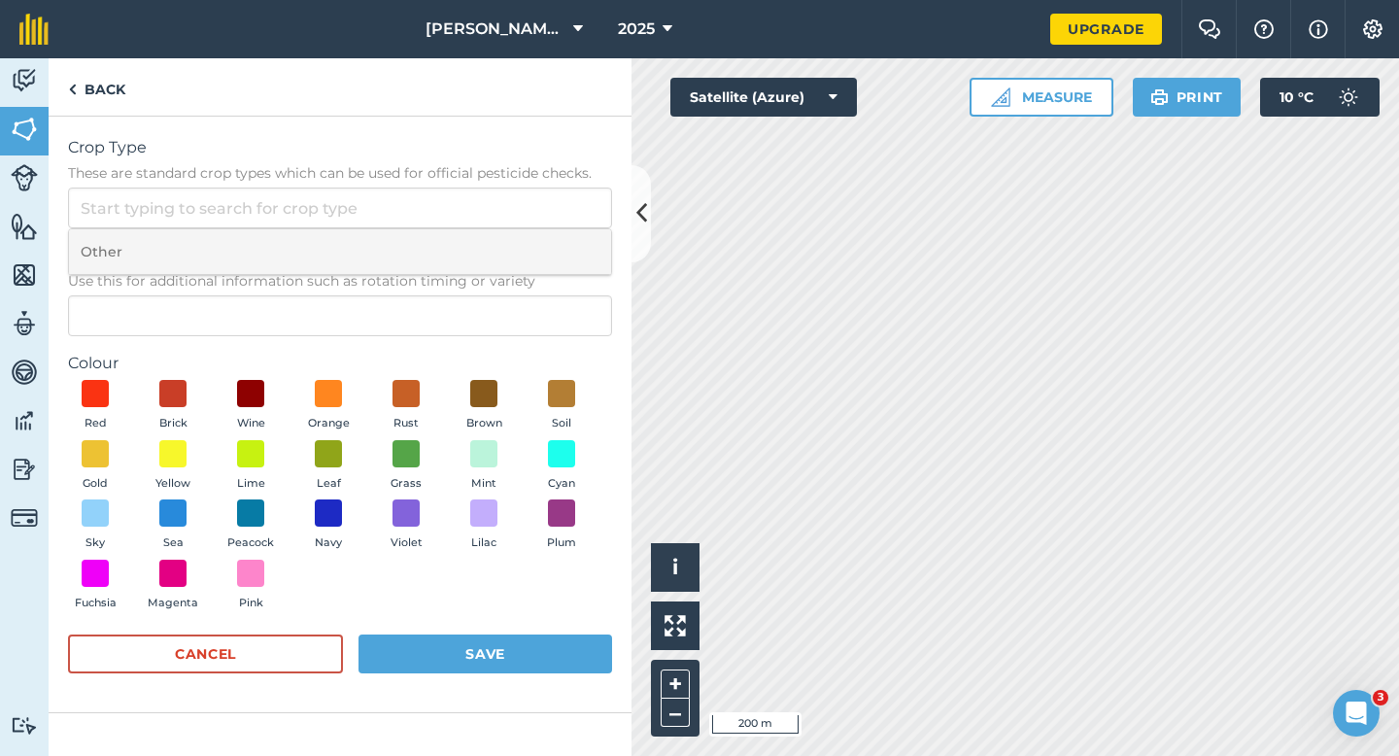
click at [531, 241] on li "Other" at bounding box center [340, 252] width 542 height 46
type input "Other"
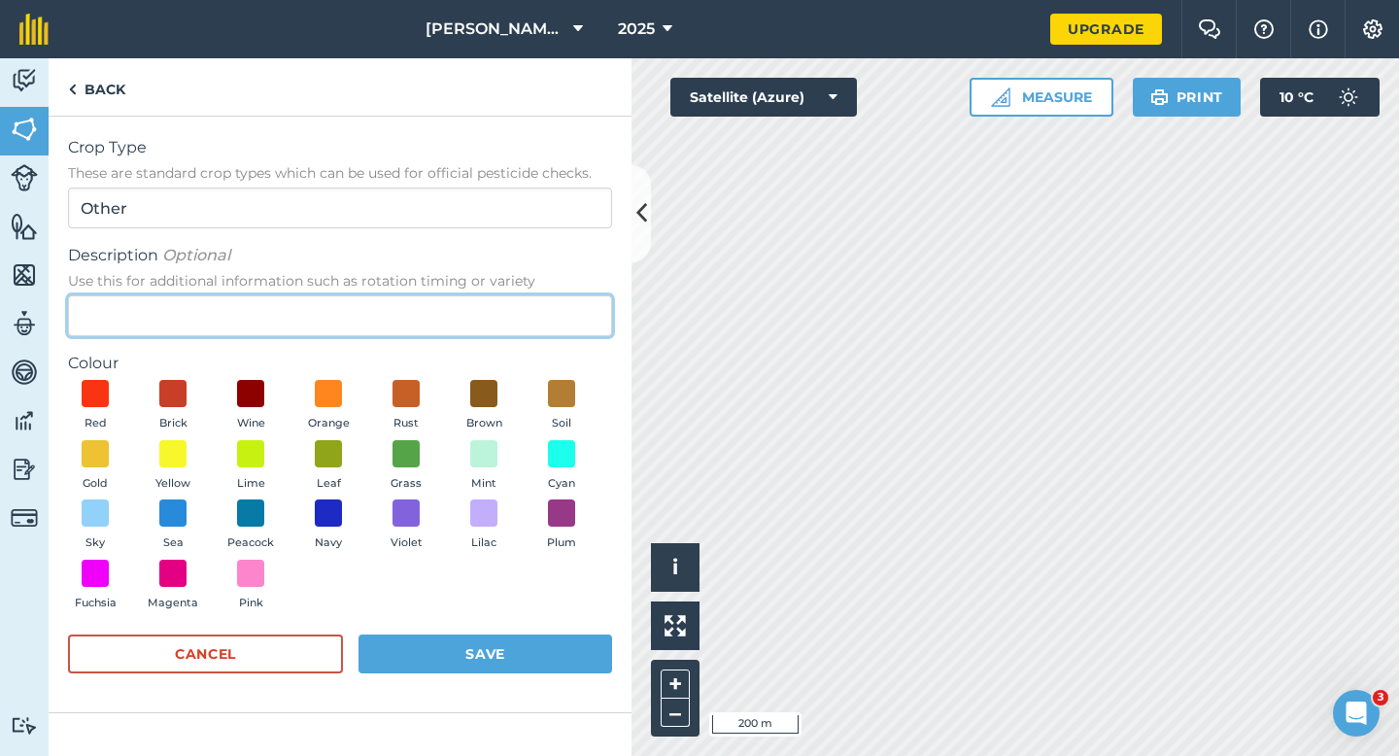
click at [521, 307] on input "Description Optional Use this for additional information such as rotation timin…" at bounding box center [340, 315] width 544 height 41
type input "Broad Bean Seed"
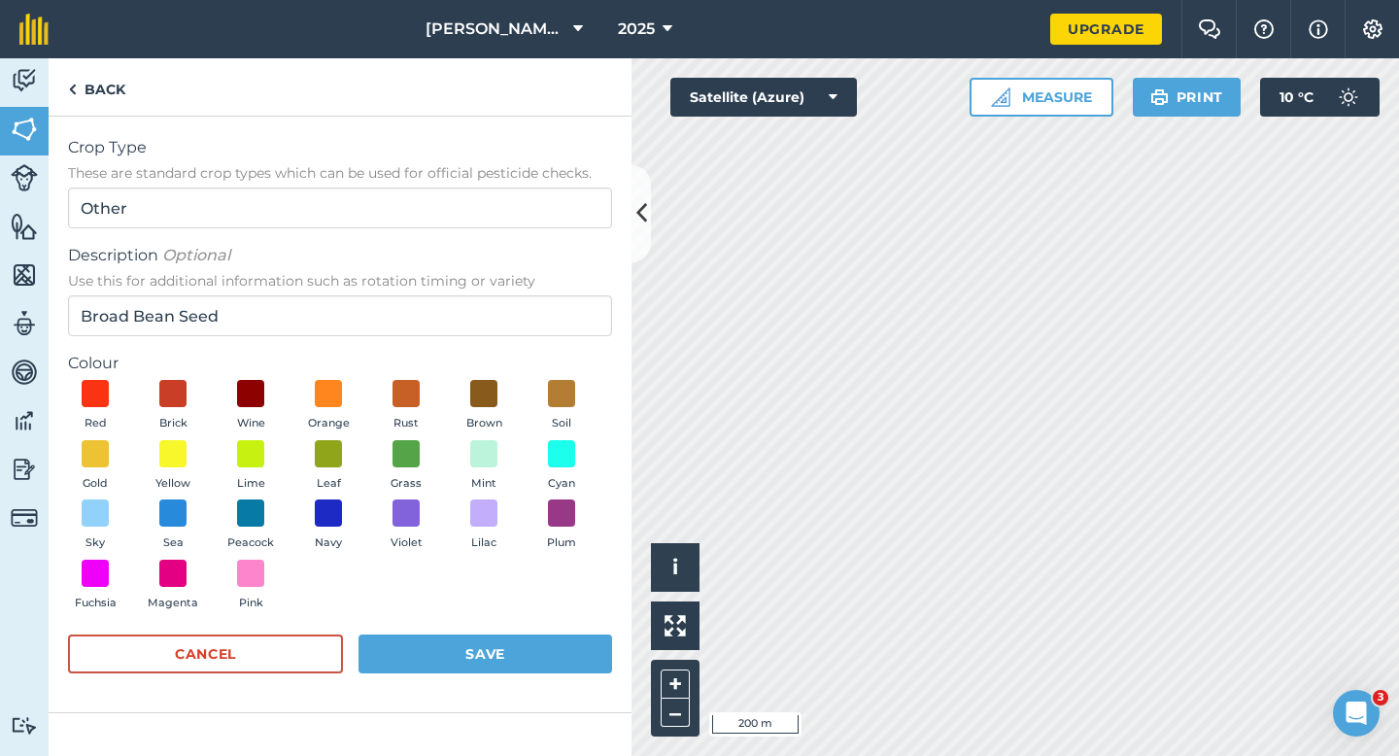
click at [343, 432] on div "Red Brick Wine Orange Rust Brown Soil Gold Yellow Lime Leaf Grass Mint Cyan Sky…" at bounding box center [340, 499] width 544 height 239
click at [343, 445] on button "Leaf" at bounding box center [328, 466] width 54 height 52
click at [513, 640] on button "Save" at bounding box center [485, 653] width 254 height 39
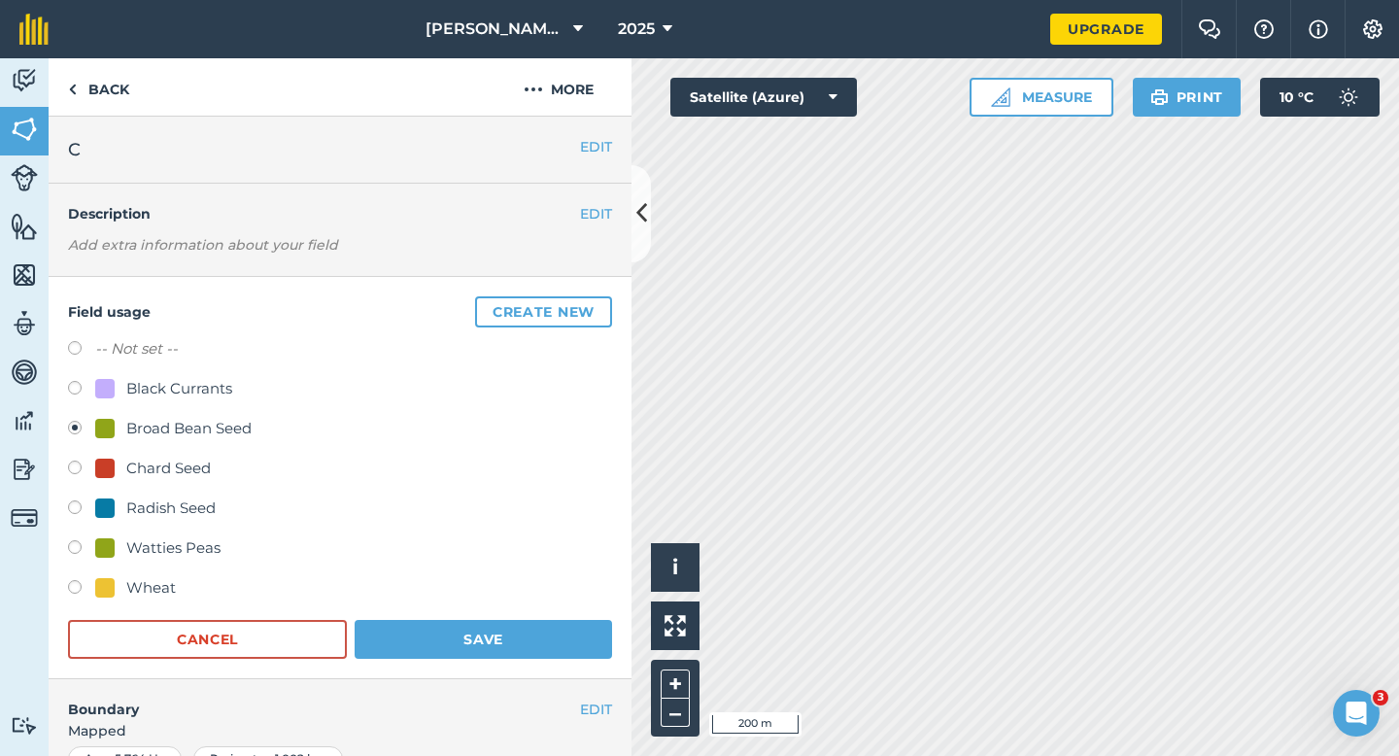
click at [549, 615] on form "-- Not set -- Black Currants Broad Bean Seed Chard Seed Radish Seed Watties Pea…" at bounding box center [340, 497] width 544 height 321
click at [552, 628] on button "Save" at bounding box center [483, 639] width 257 height 39
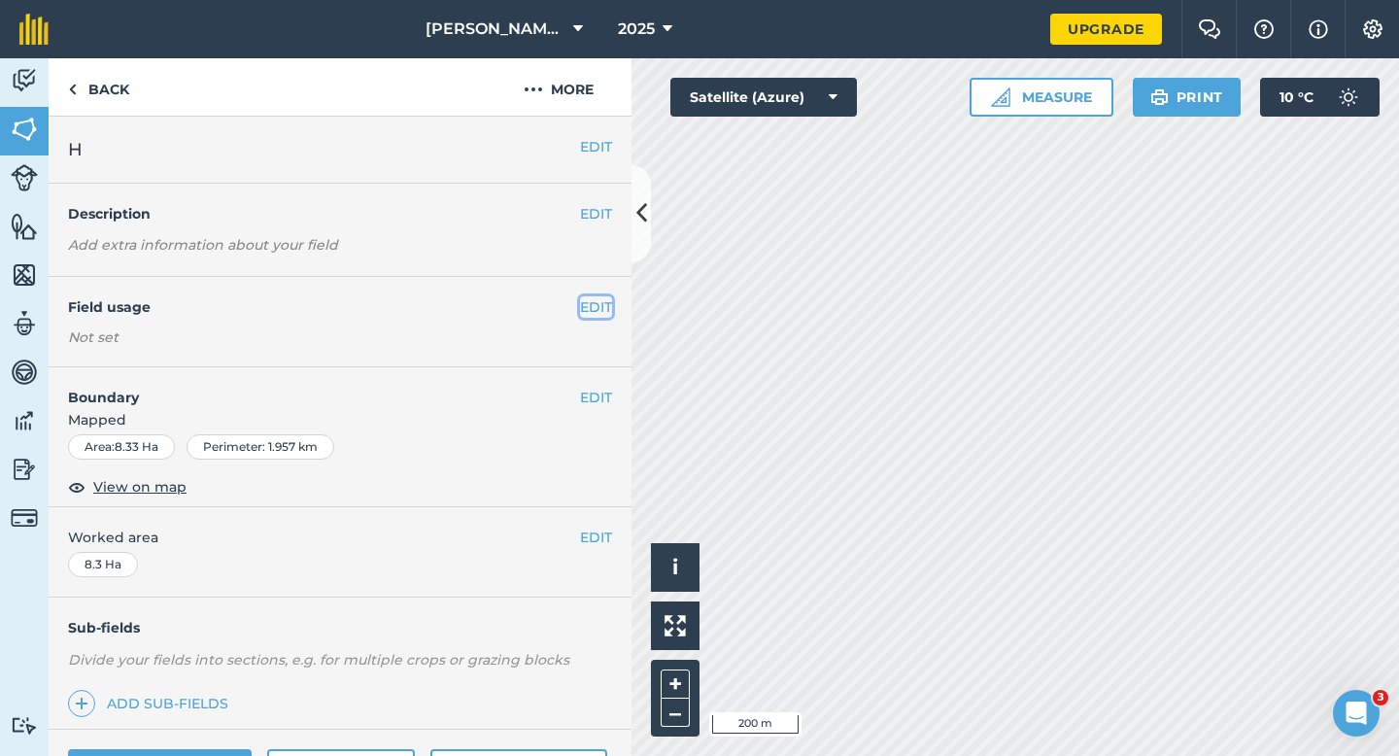
click at [586, 309] on button "EDIT" at bounding box center [596, 306] width 32 height 21
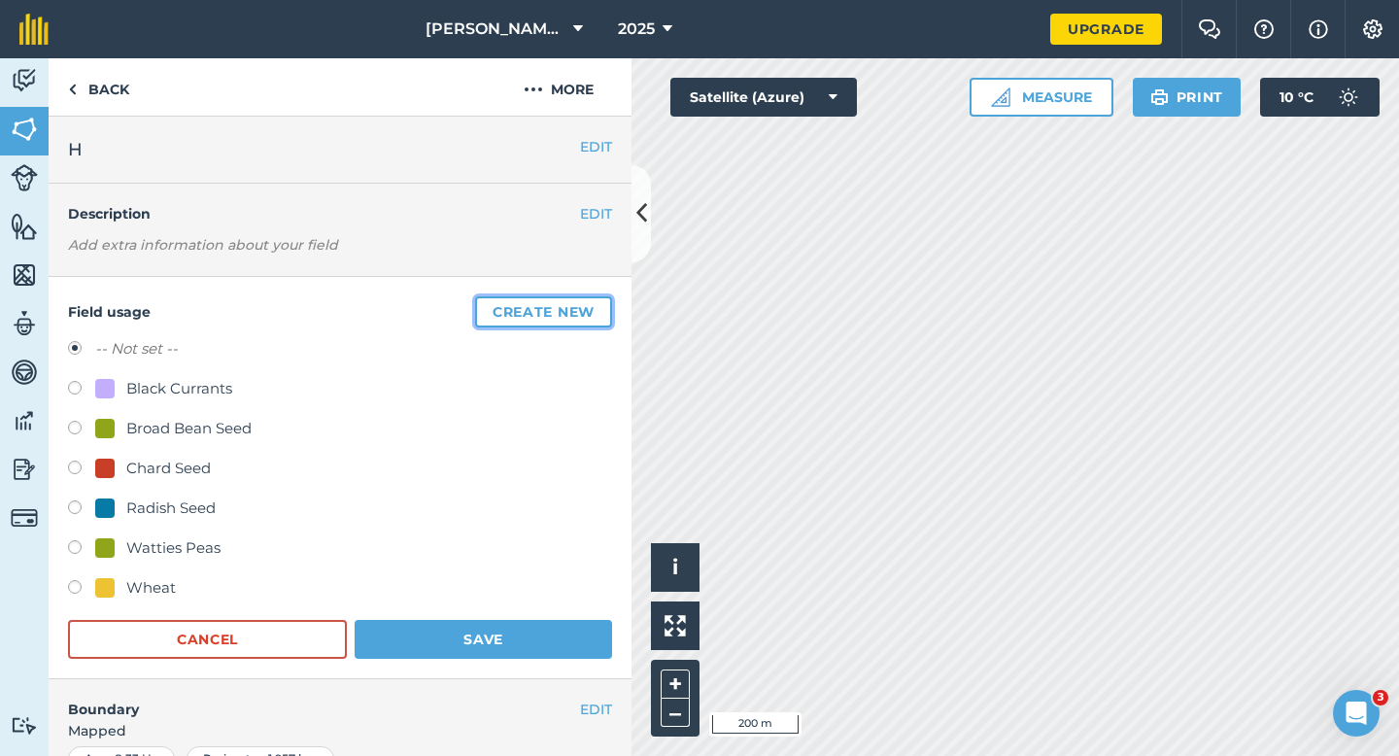
click at [586, 309] on button "Create new" at bounding box center [543, 311] width 137 height 31
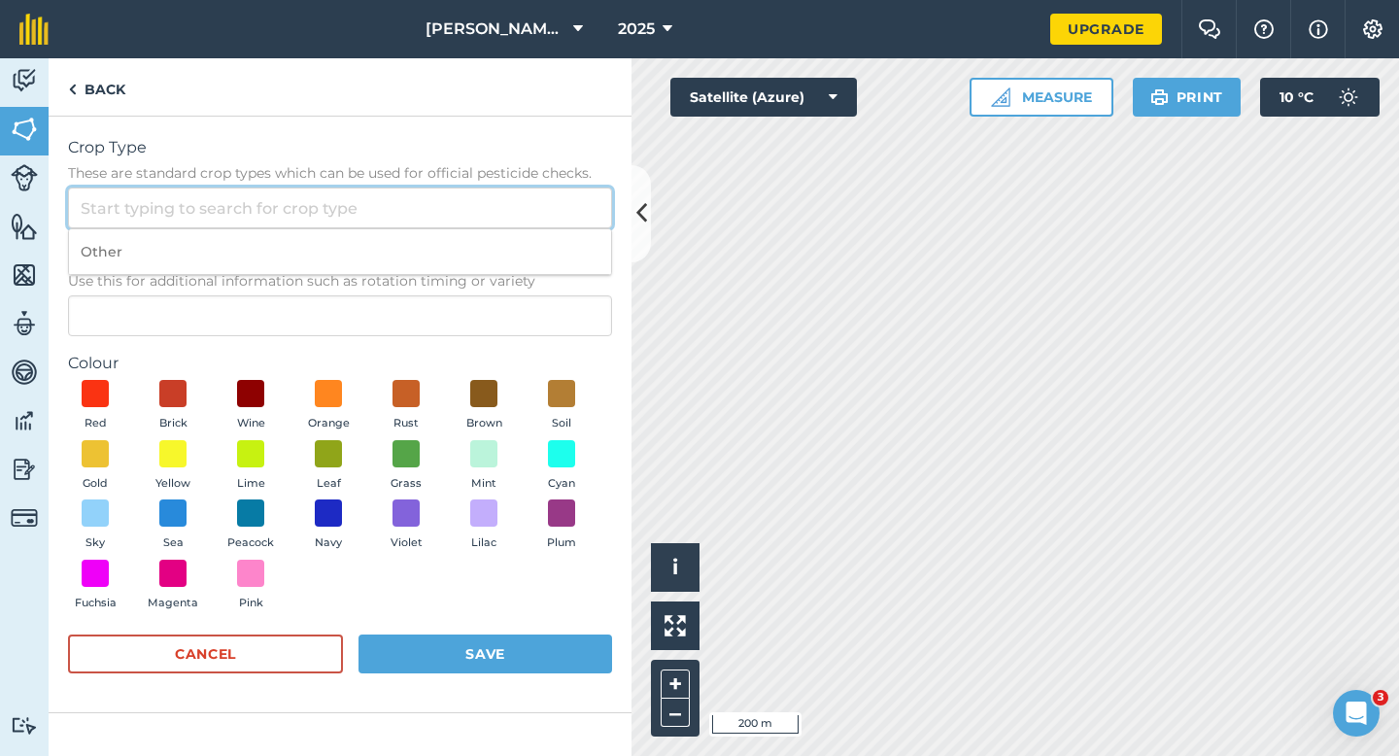
click at [526, 216] on input "Crop Type These are standard crop types which can be used for official pesticid…" at bounding box center [340, 207] width 544 height 41
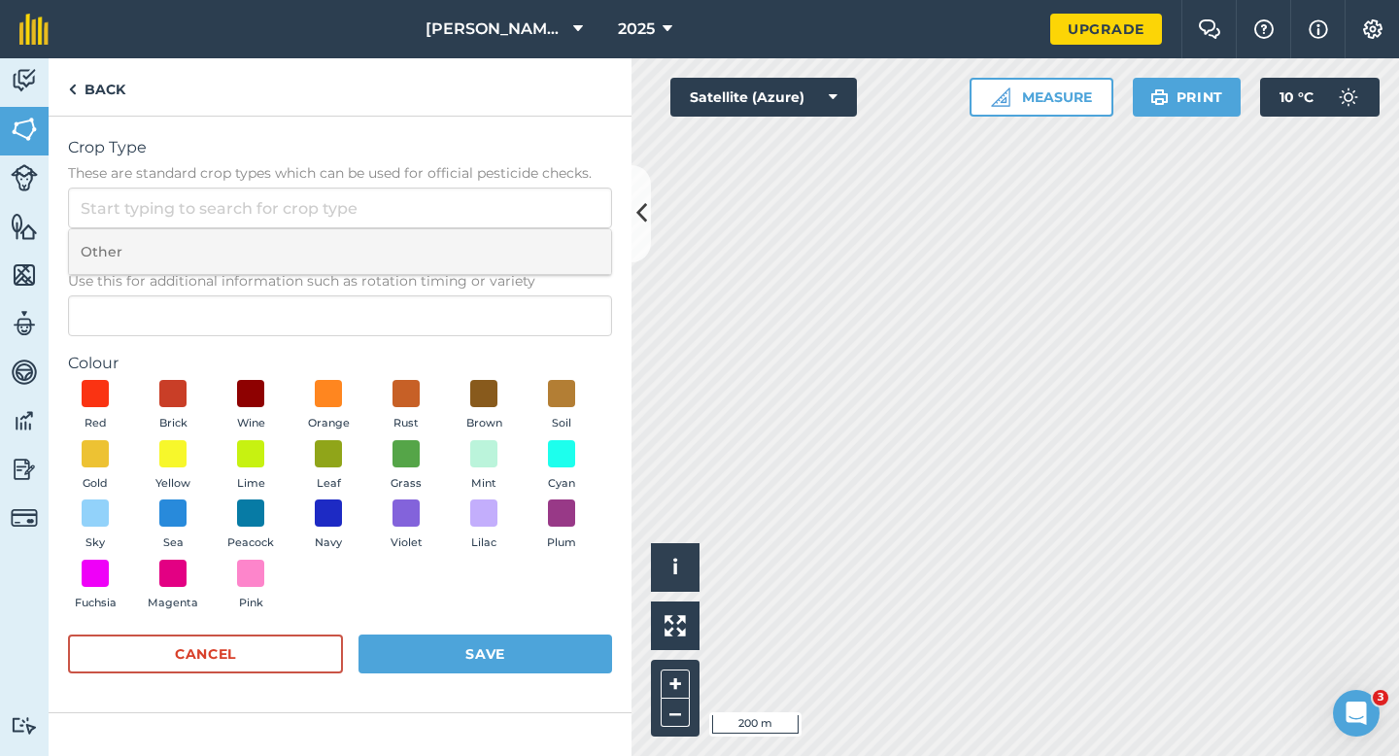
click at [526, 235] on li "Other" at bounding box center [340, 252] width 542 height 46
type input "Other"
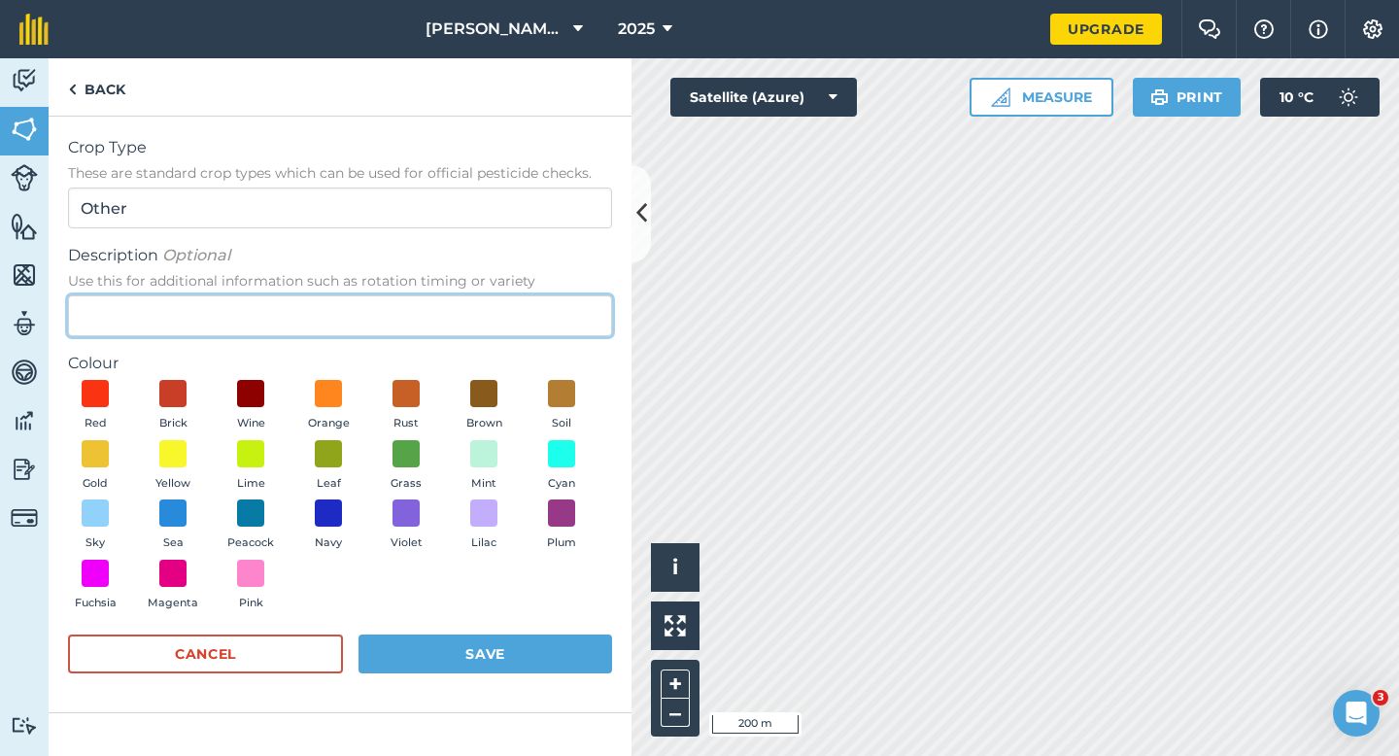
click at [523, 309] on input "Description Optional Use this for additional information such as rotation timin…" at bounding box center [340, 315] width 544 height 41
type input "L"
type input "Lucerne"
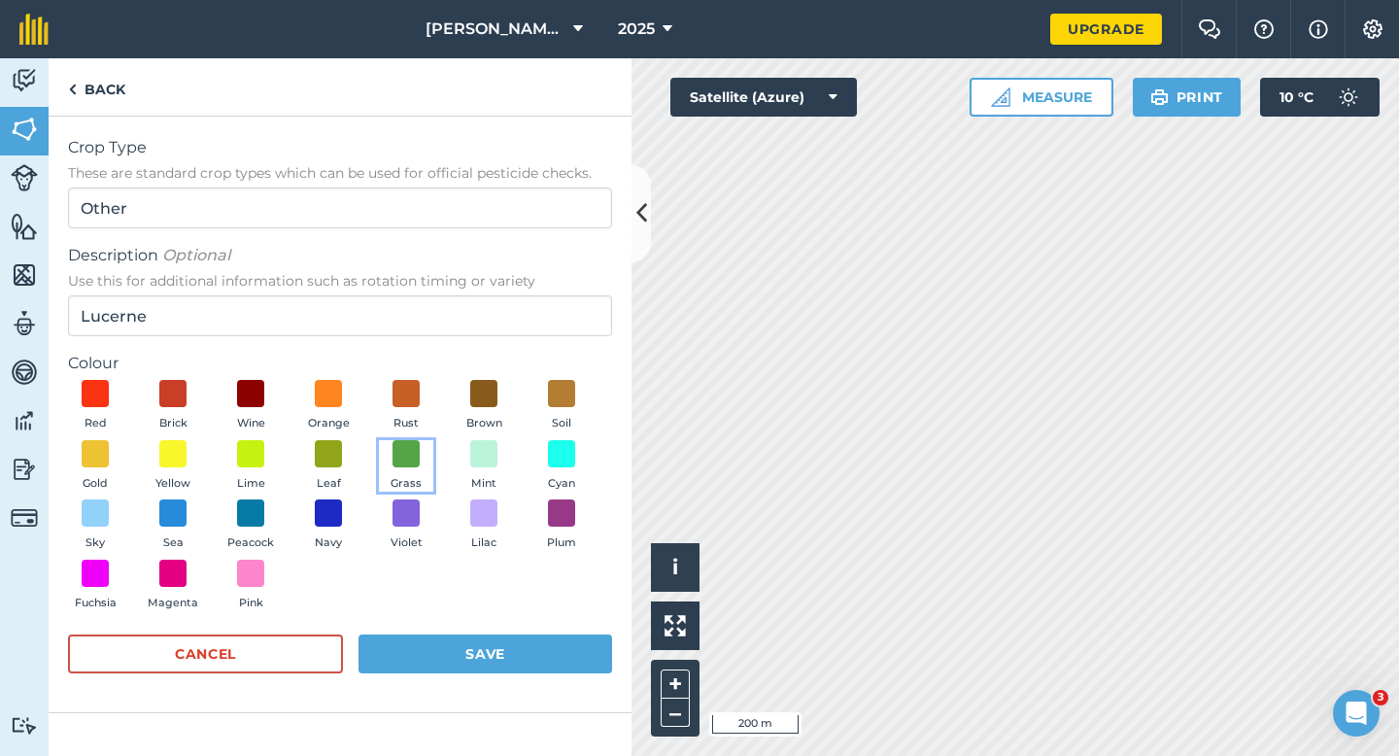
click at [420, 445] on button "Grass" at bounding box center [406, 466] width 54 height 52
click at [459, 666] on button "Save" at bounding box center [485, 653] width 254 height 39
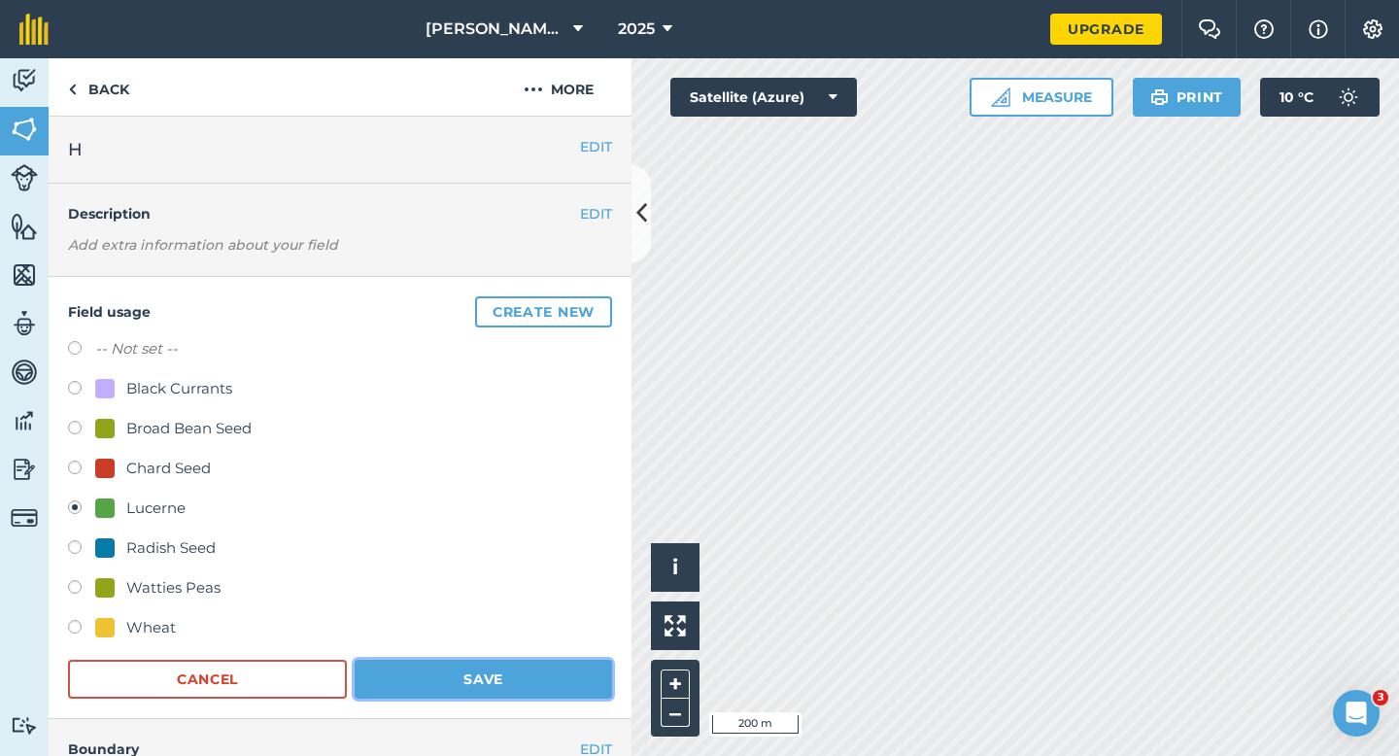
click at [529, 663] on button "Save" at bounding box center [483, 679] width 257 height 39
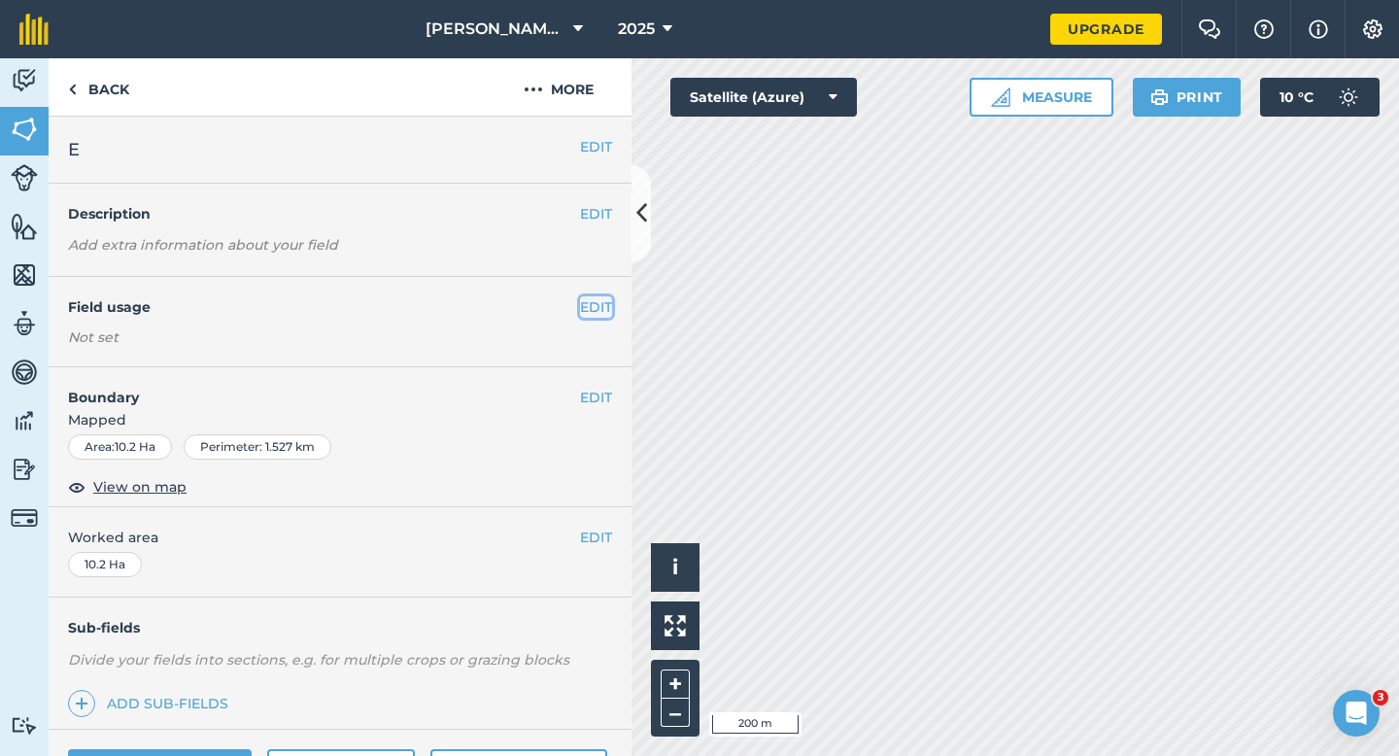
click at [603, 312] on button "EDIT" at bounding box center [596, 306] width 32 height 21
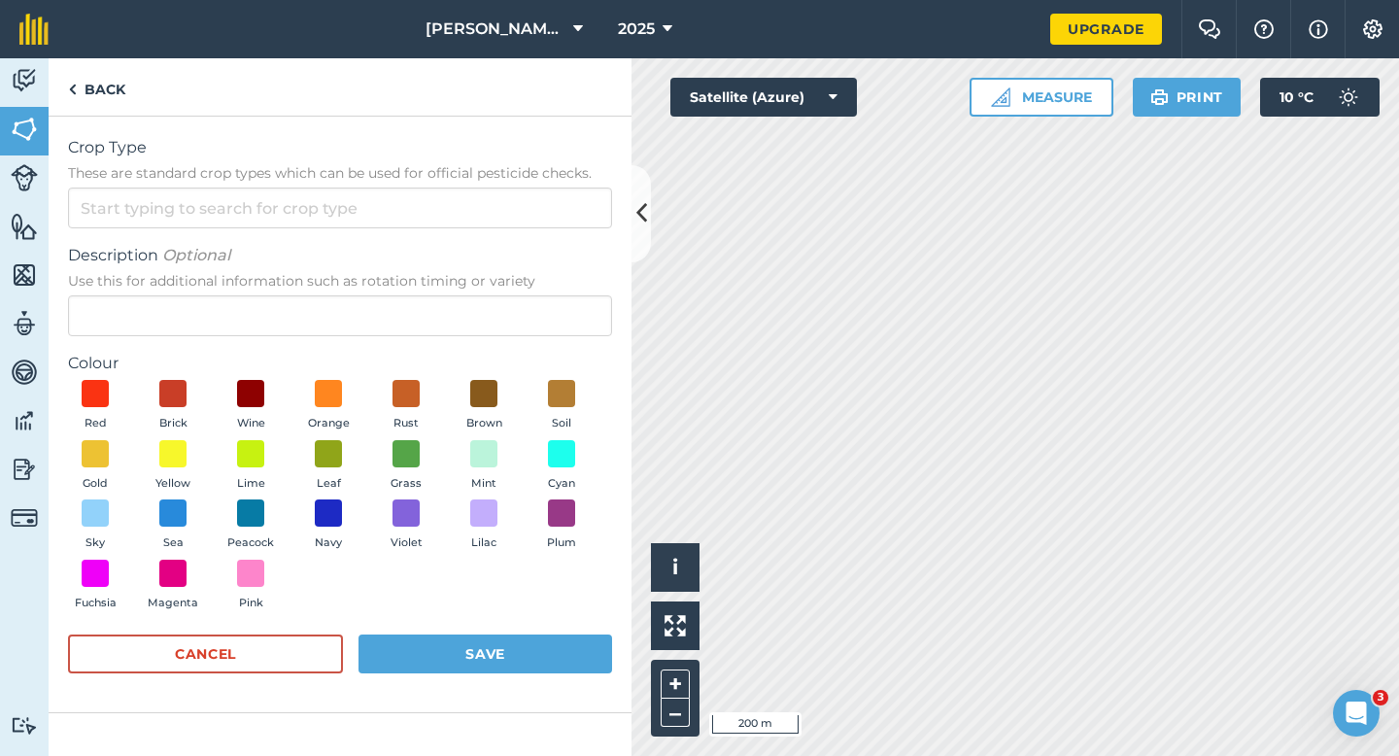
click at [571, 230] on form "Crop Type These are standard crop types which can be used for official pesticid…" at bounding box center [340, 414] width 544 height 557
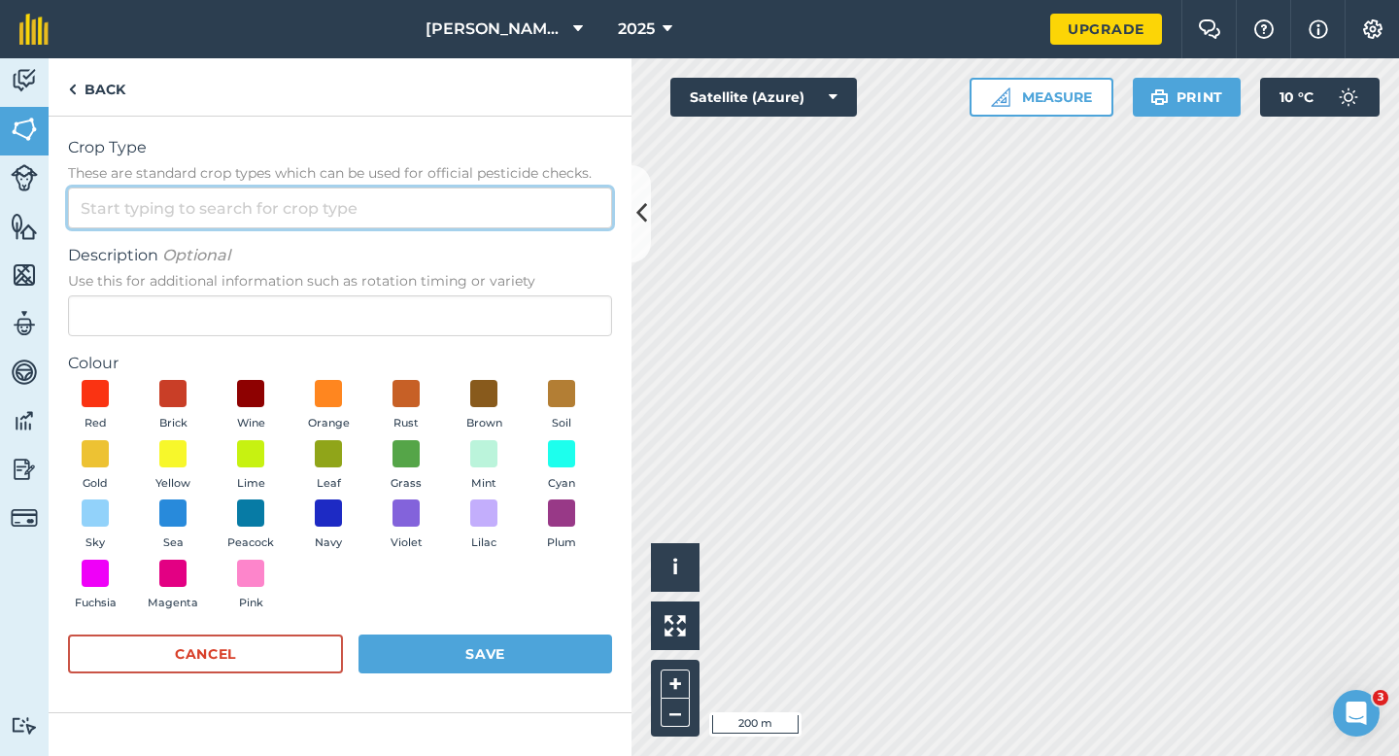
click at [571, 226] on input "Crop Type These are standard crop types which can be used for official pesticid…" at bounding box center [340, 207] width 544 height 41
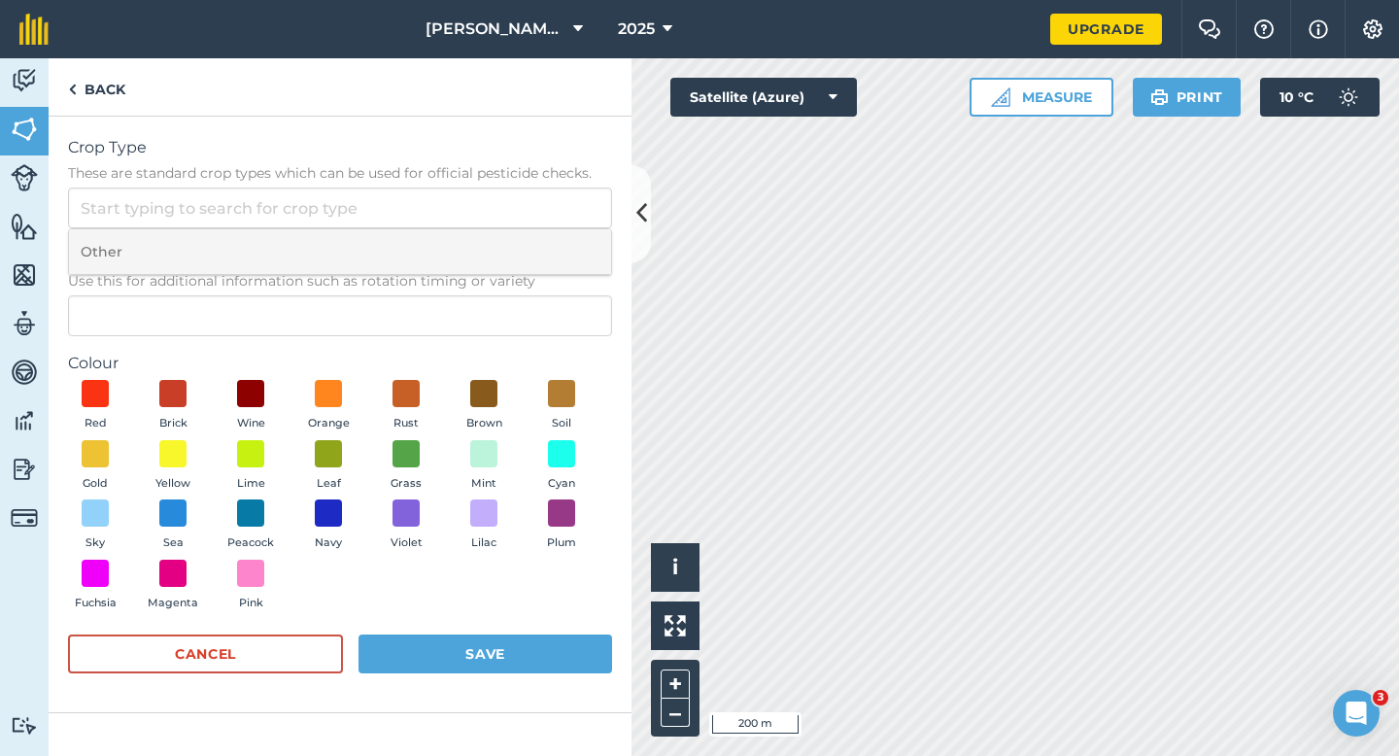
click at [571, 239] on li "Other" at bounding box center [340, 252] width 542 height 46
type input "Other"
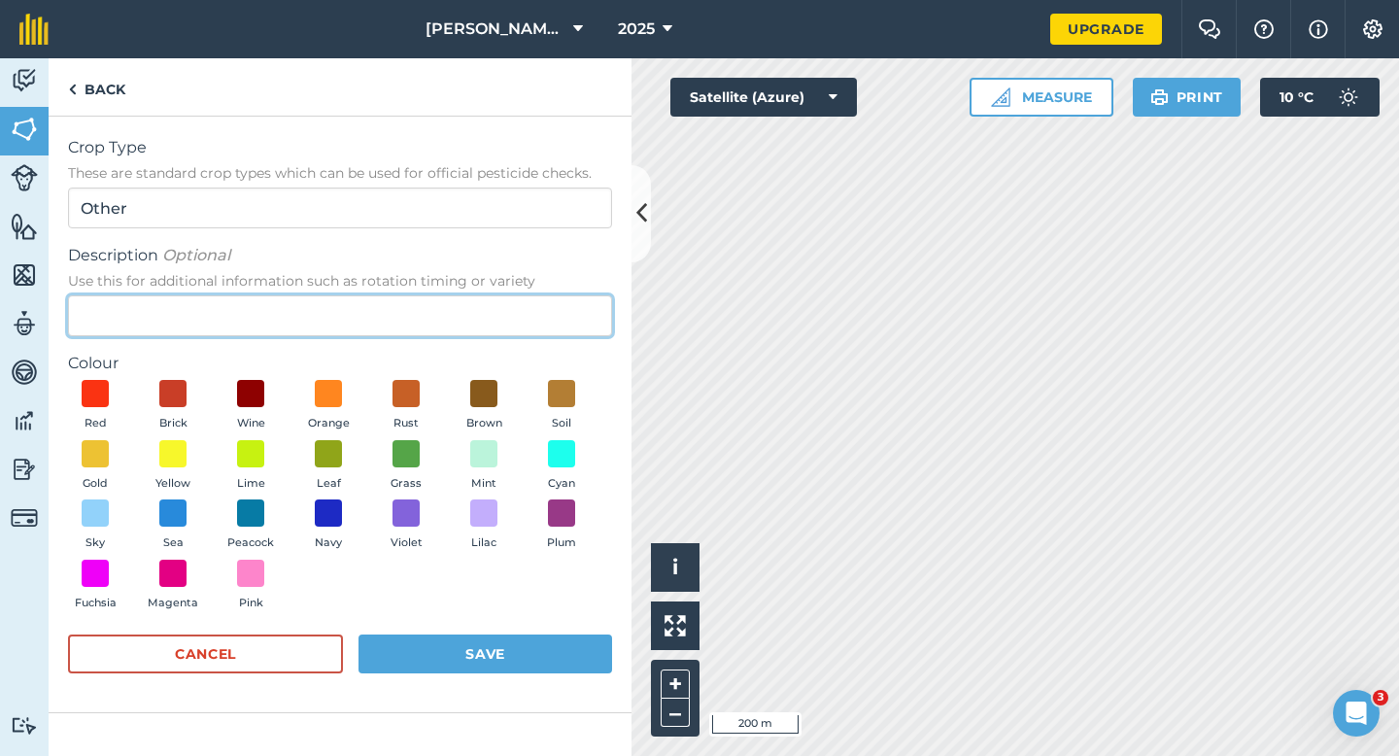
click at [567, 297] on input "Description Optional Use this for additional information such as rotation timin…" at bounding box center [340, 315] width 544 height 41
type input "Grass Seed"
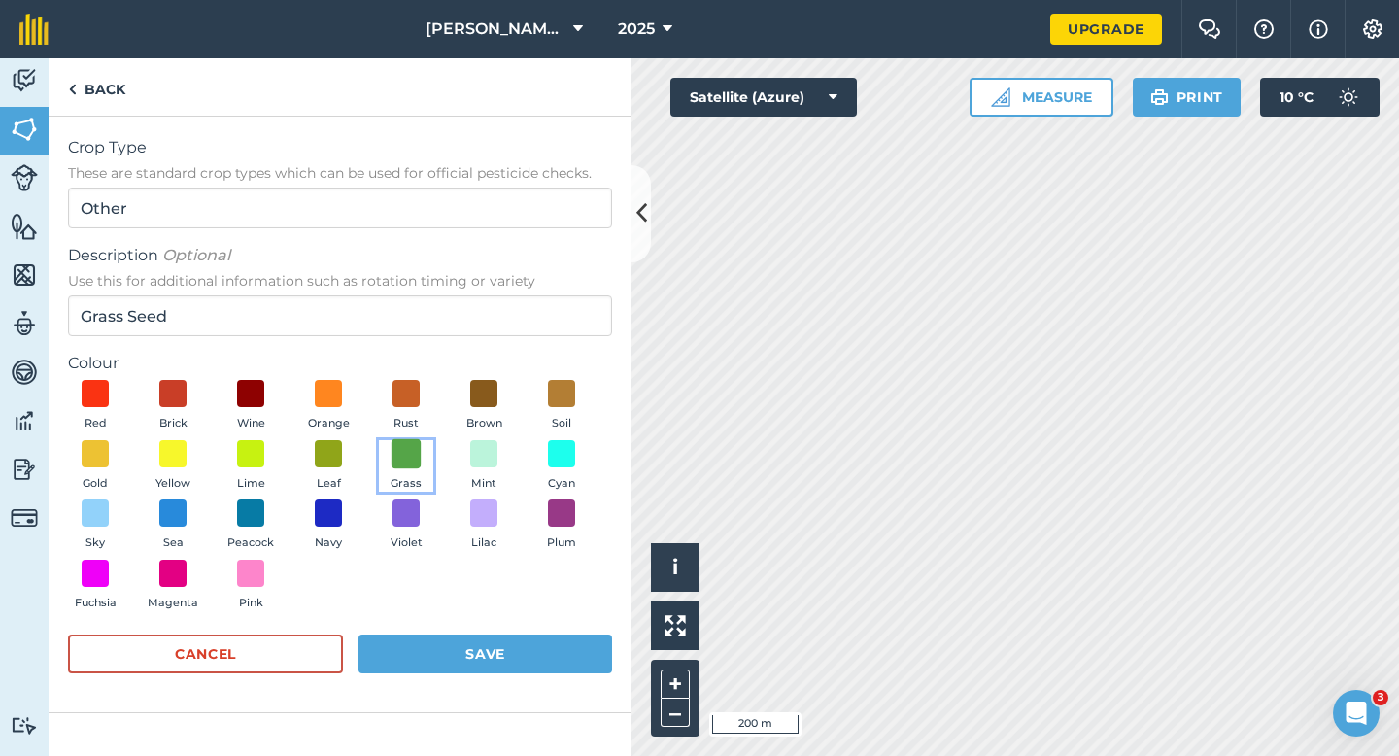
click at [399, 456] on span at bounding box center [406, 453] width 30 height 30
click at [432, 596] on div "Red Brick Wine Orange Rust Brown Soil Gold Yellow Lime Leaf Grass Mint Cyan Sky…" at bounding box center [340, 499] width 544 height 239
click at [457, 665] on button "Save" at bounding box center [485, 653] width 254 height 39
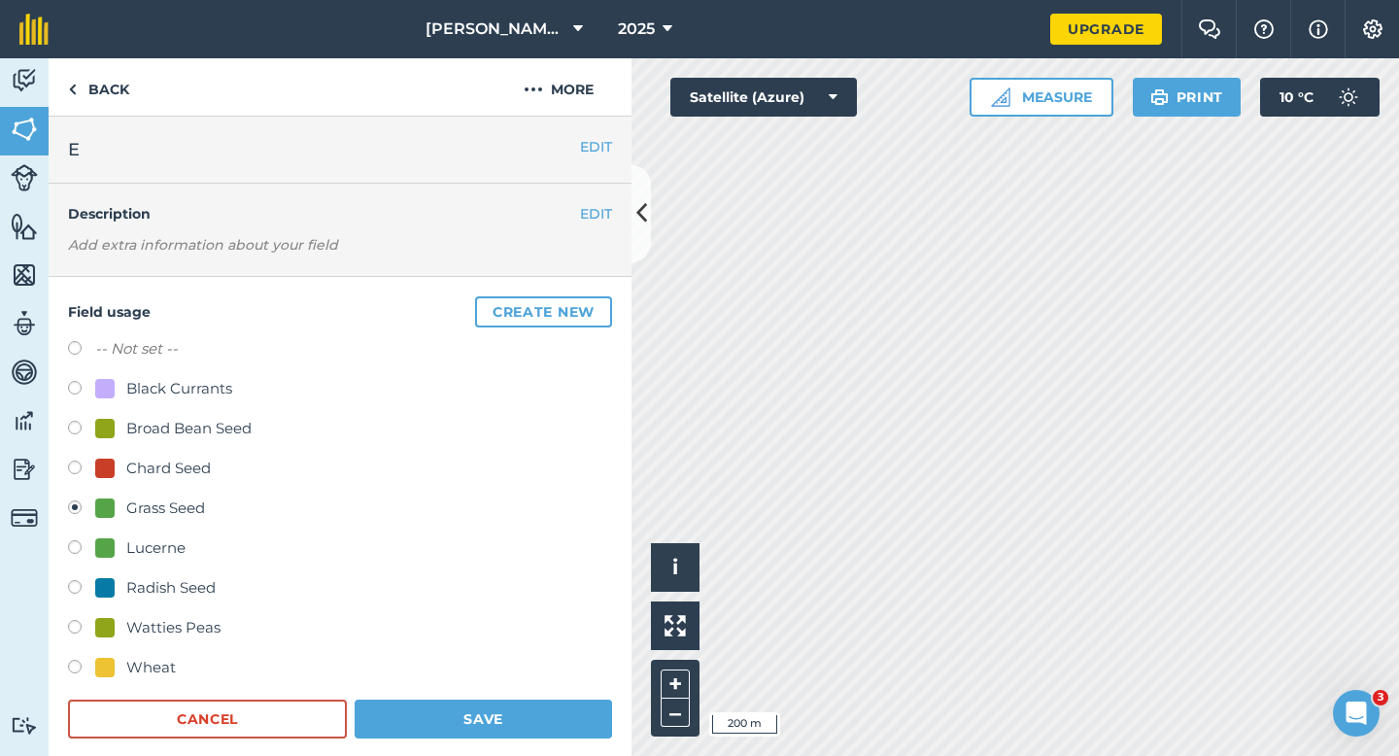
click at [508, 752] on div "Field usage Create new -- Not set -- Black Currants Broad Bean Seed Chard Seed …" at bounding box center [340, 518] width 583 height 482
click at [517, 726] on button "Save" at bounding box center [483, 718] width 257 height 39
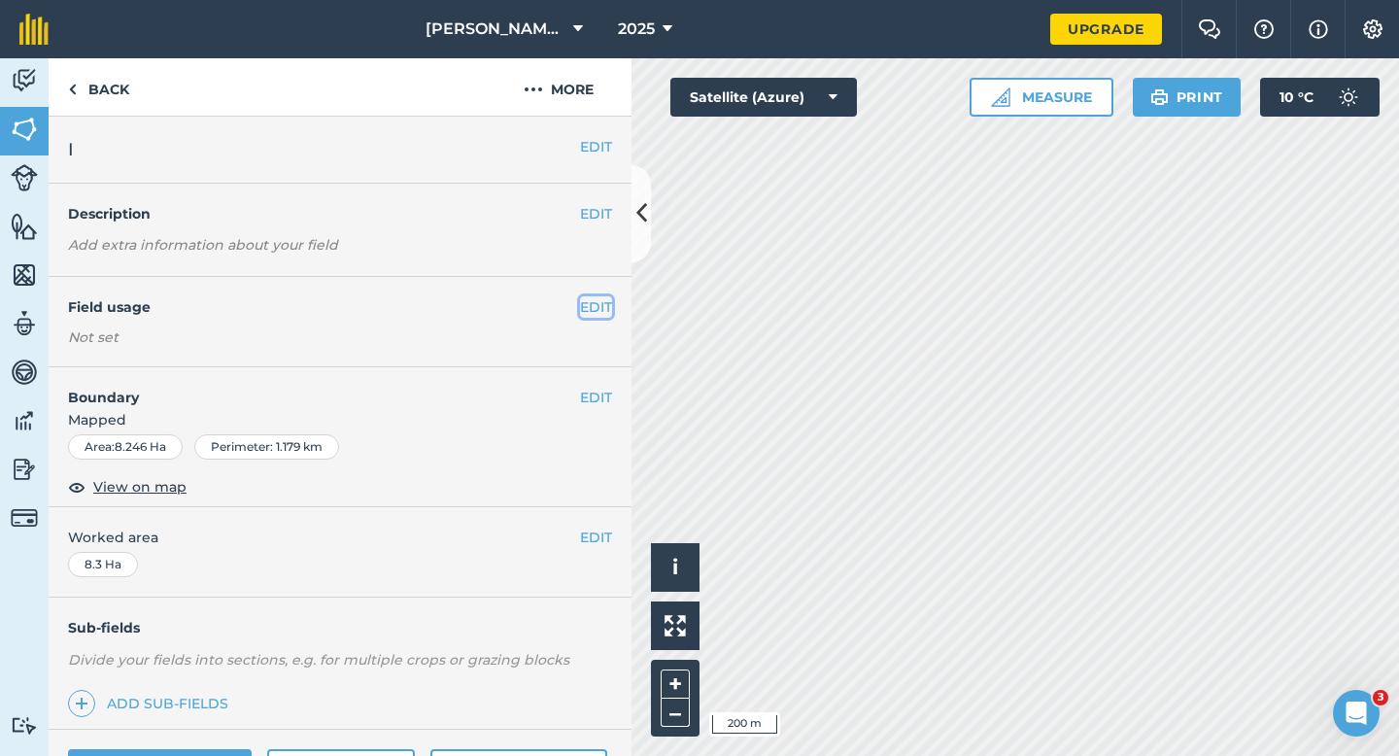
click at [587, 306] on button "EDIT" at bounding box center [596, 306] width 32 height 21
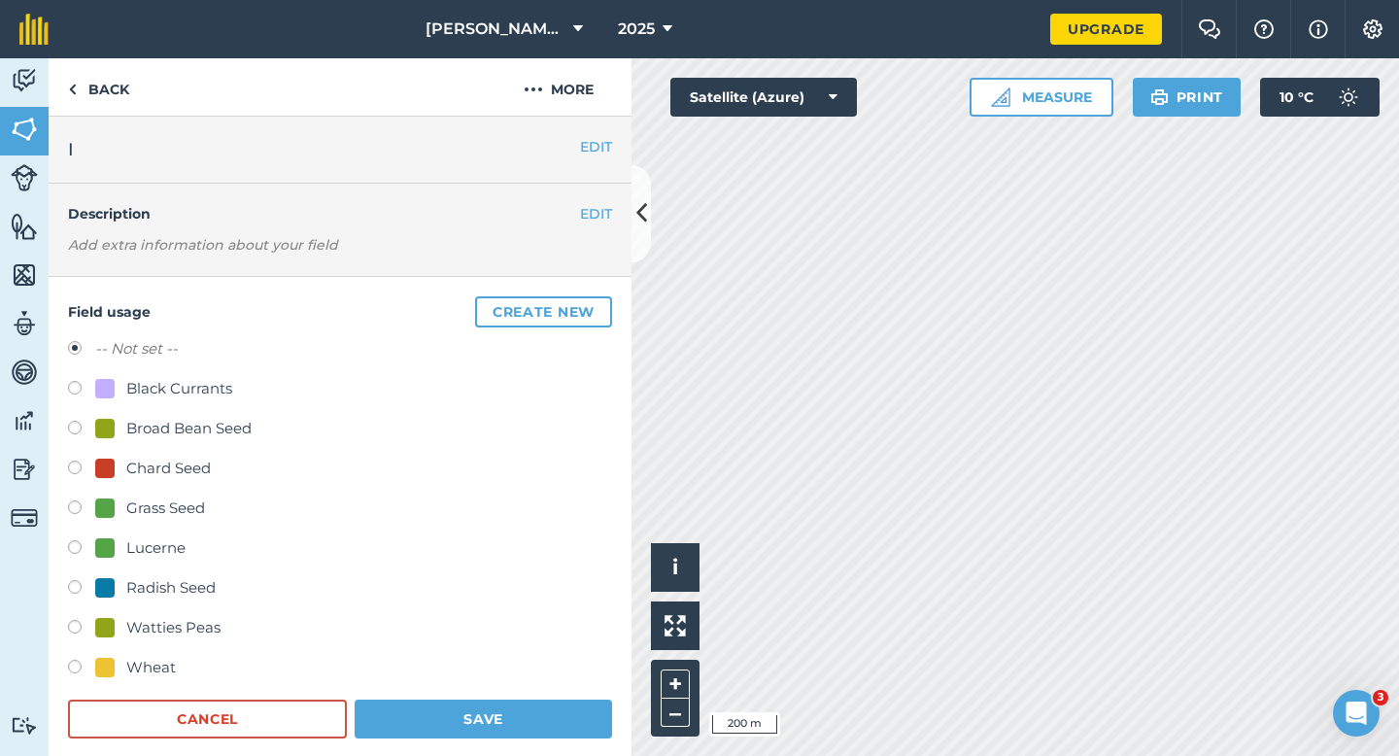
click at [159, 512] on div "Grass Seed" at bounding box center [165, 507] width 79 height 23
radio input "true"
radio input "false"
click at [527, 697] on form "-- Not set -- Black Currants Broad Bean Seed Chard Seed Grass Seed Lucerne Radi…" at bounding box center [340, 537] width 544 height 401
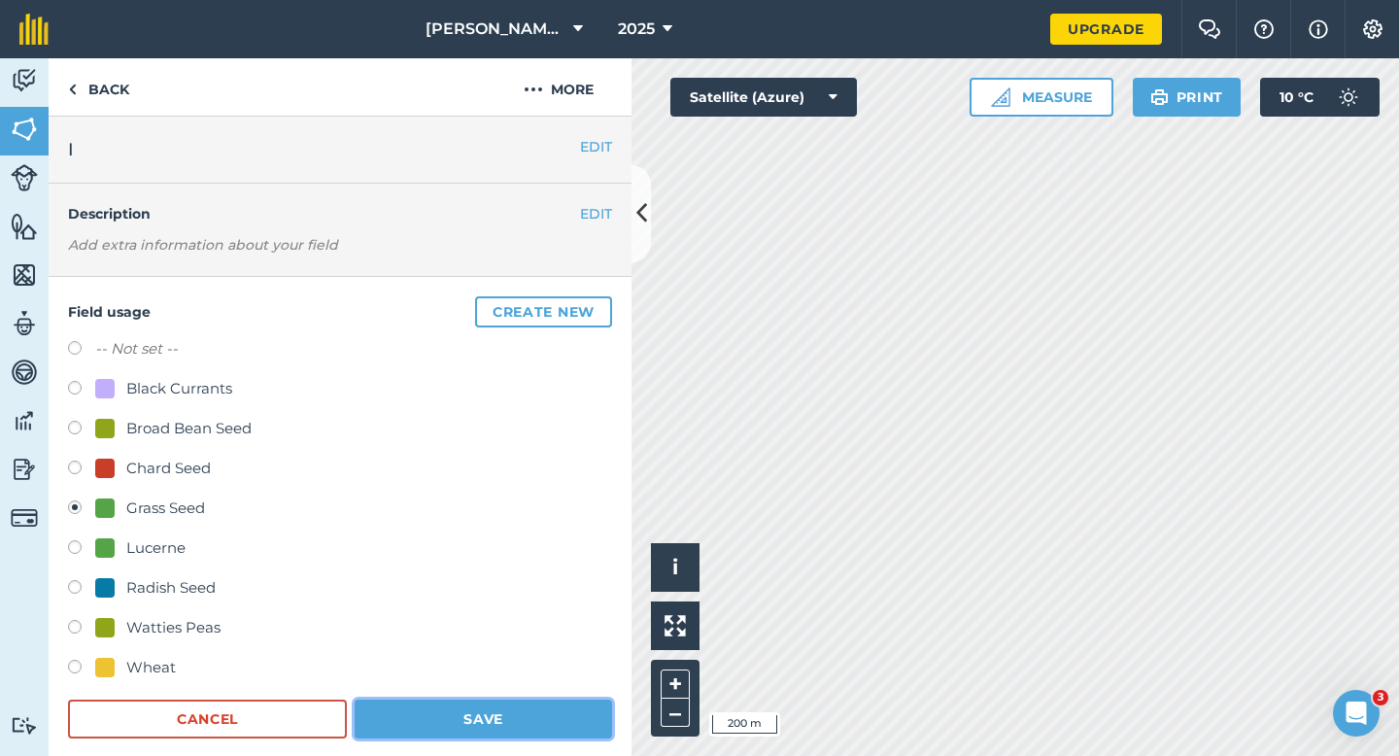
click at [525, 725] on button "Save" at bounding box center [483, 718] width 257 height 39
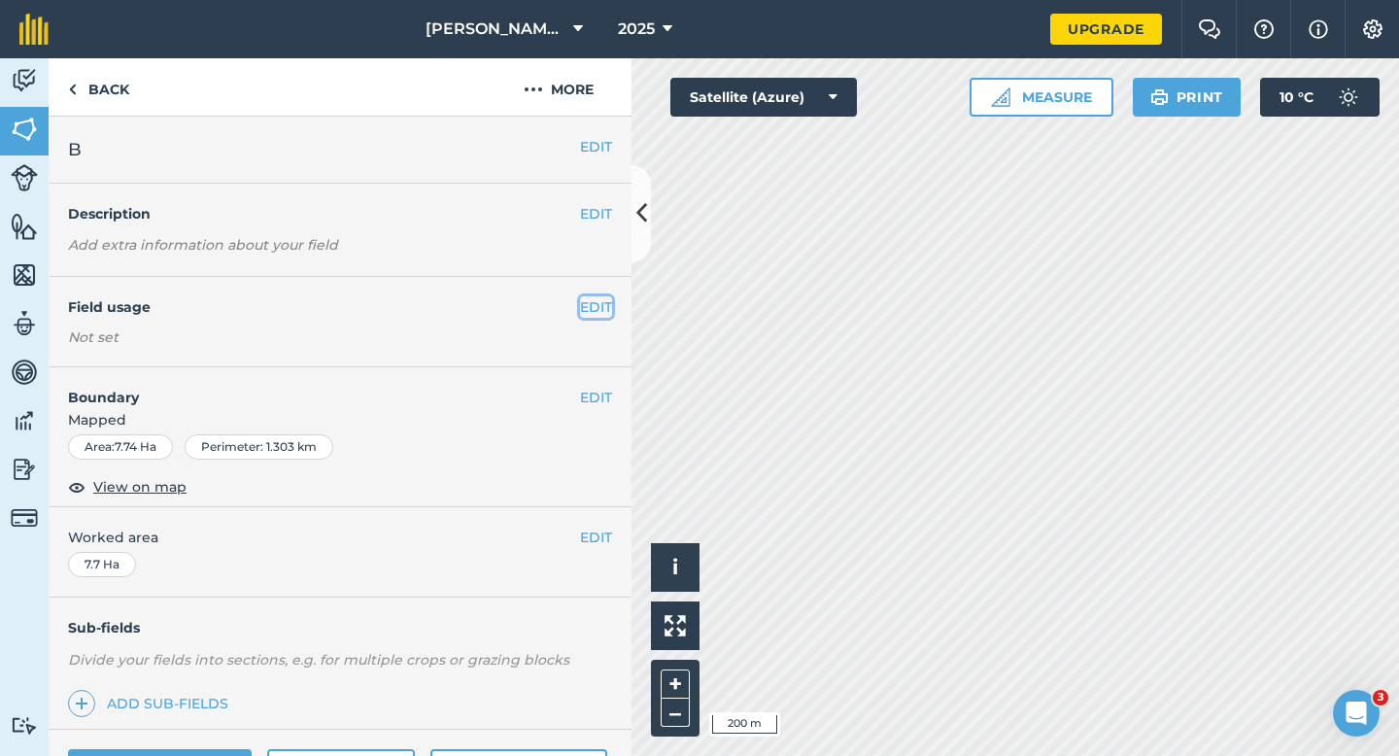
click at [594, 302] on button "EDIT" at bounding box center [596, 306] width 32 height 21
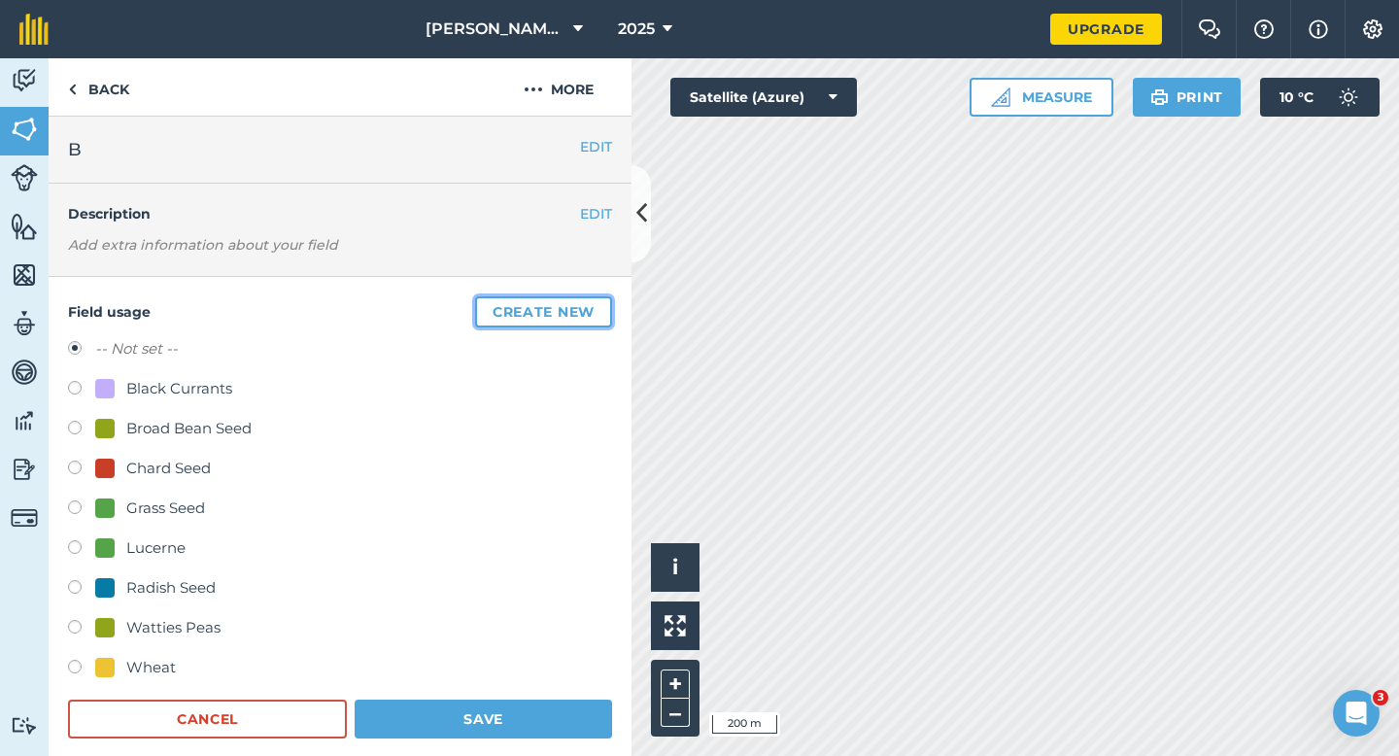
click at [594, 302] on button "Create new" at bounding box center [543, 311] width 137 height 31
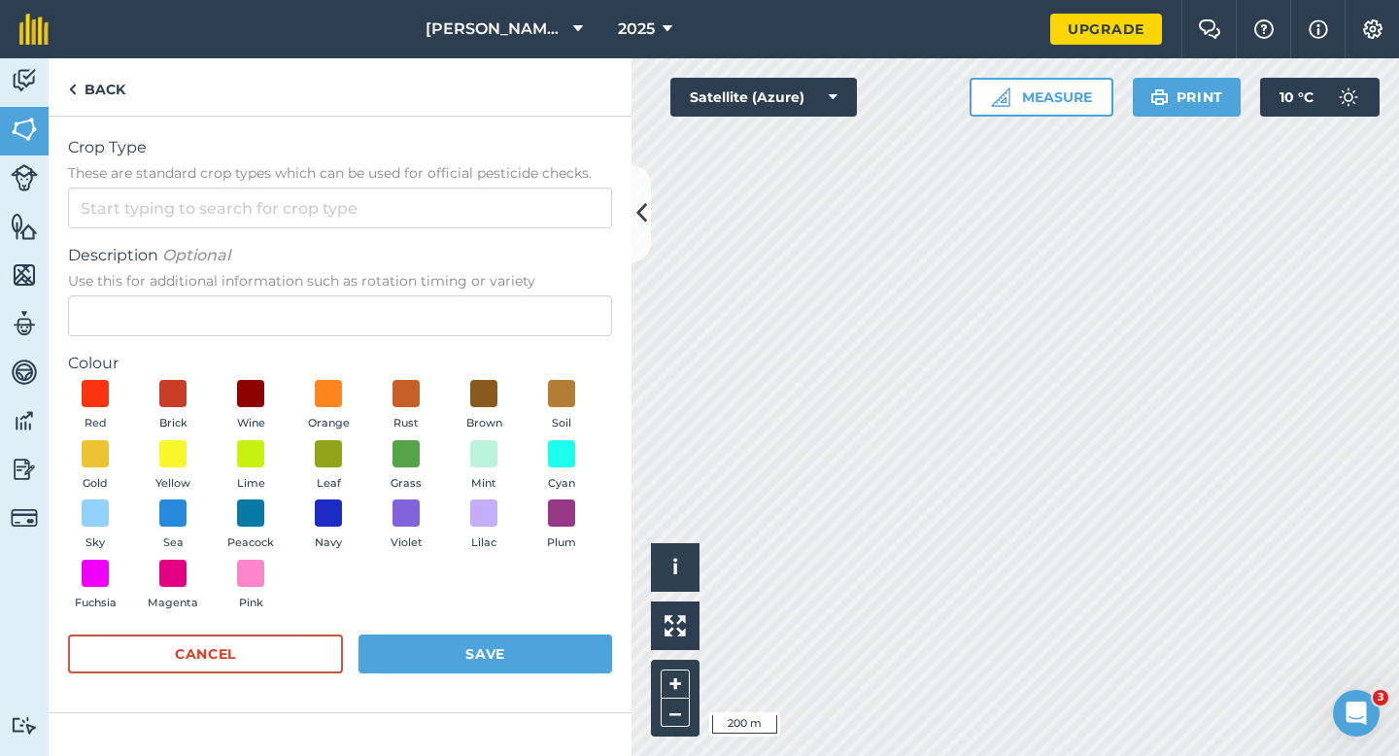
click at [563, 234] on form "Crop Type These are standard crop types which can be used for official pesticid…" at bounding box center [340, 414] width 544 height 557
click at [563, 230] on form "Crop Type These are standard crop types which can be used for official pesticid…" at bounding box center [340, 414] width 544 height 557
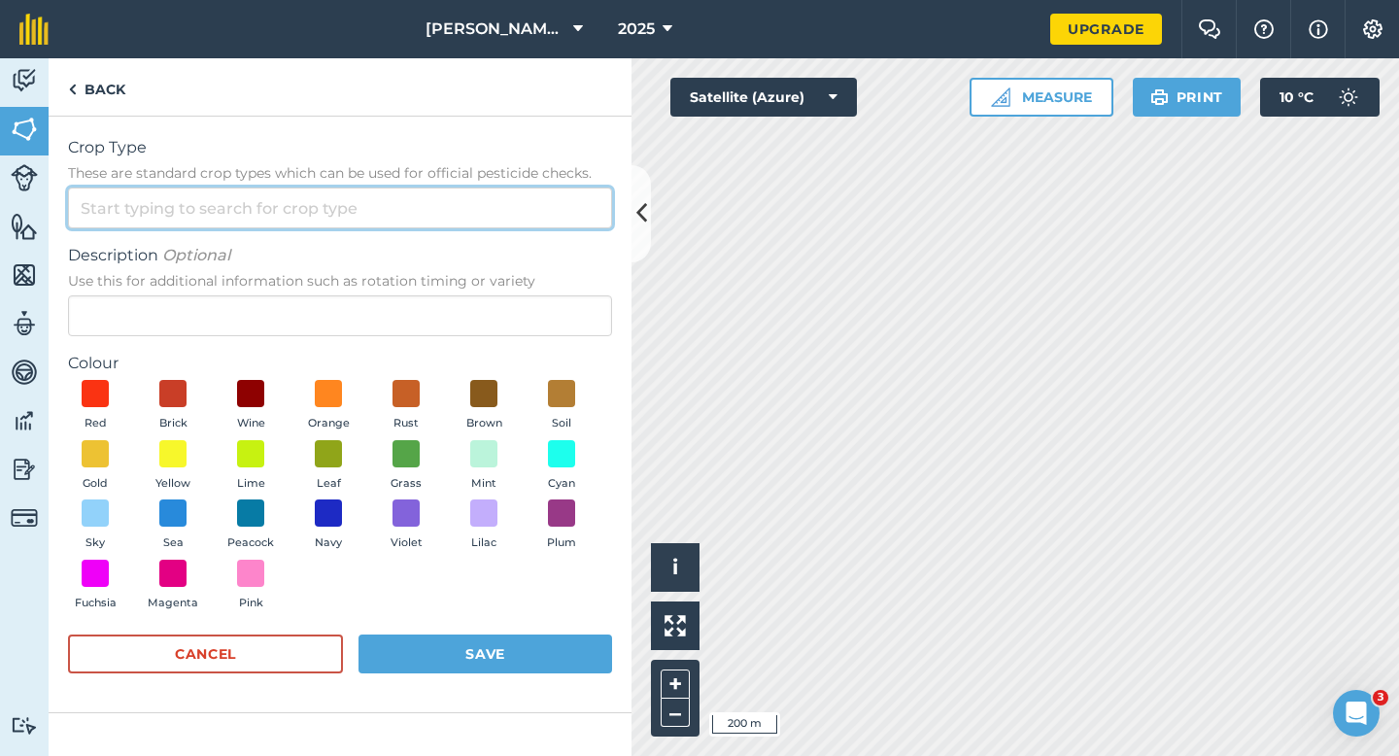
click at [563, 220] on input "Crop Type These are standard crop types which can be used for official pesticid…" at bounding box center [340, 207] width 544 height 41
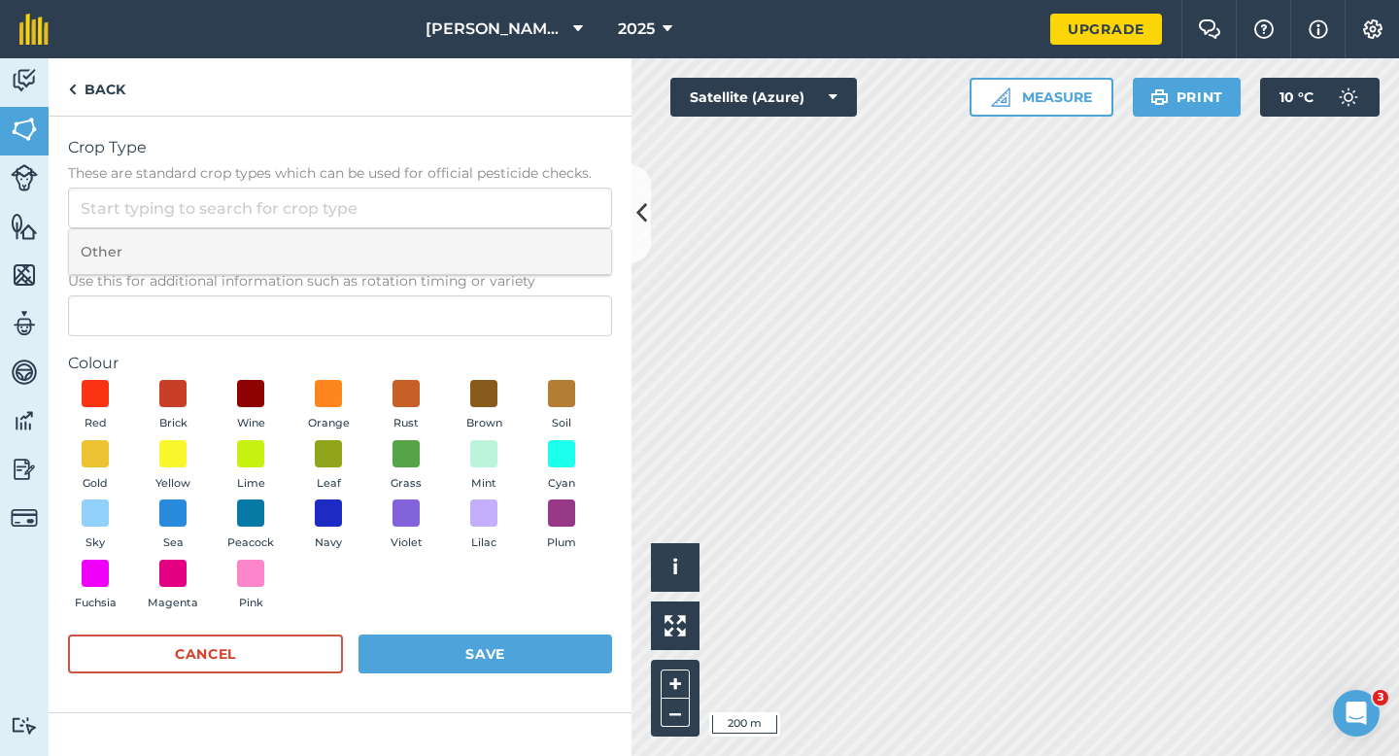
click at [563, 243] on li "Other" at bounding box center [340, 252] width 542 height 46
type input "Other"
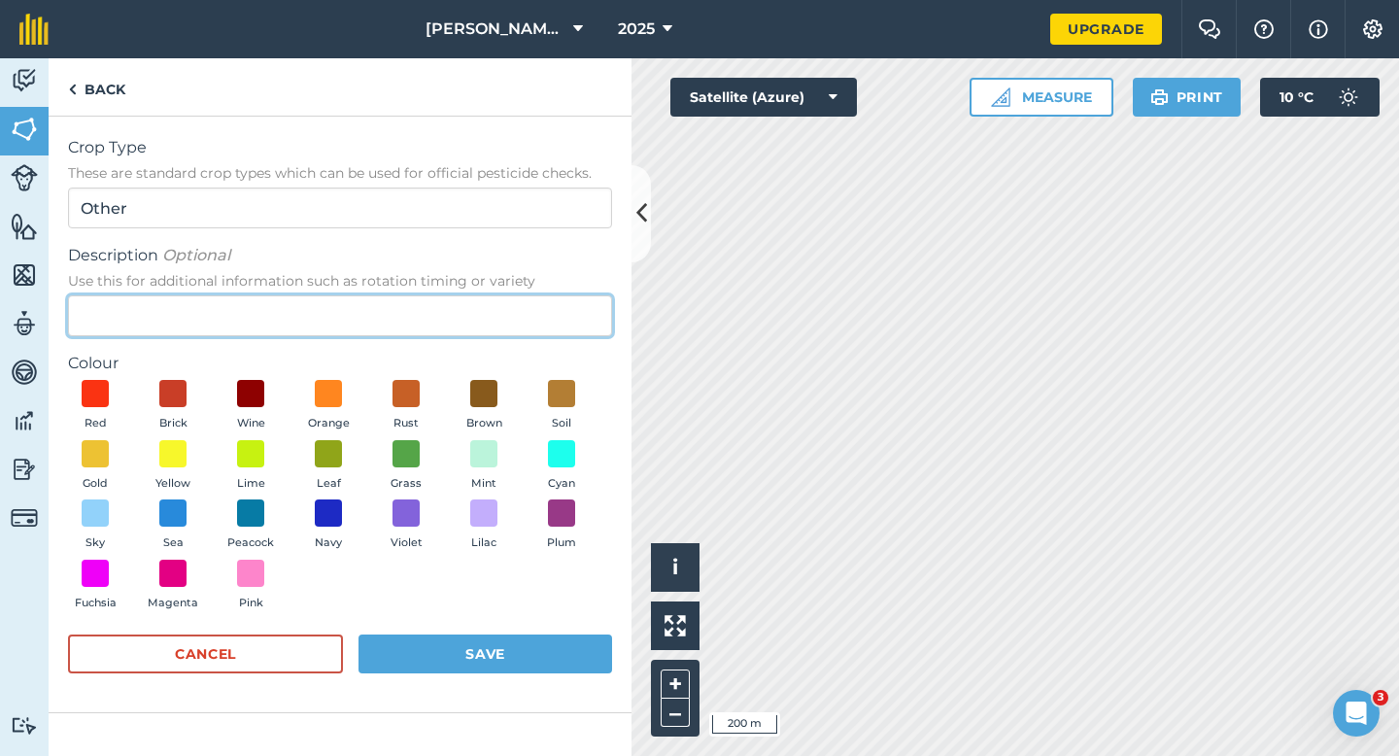
click at [552, 321] on input "Description Optional Use this for additional information such as rotation timin…" at bounding box center [340, 315] width 544 height 41
type input "Clover Seed"
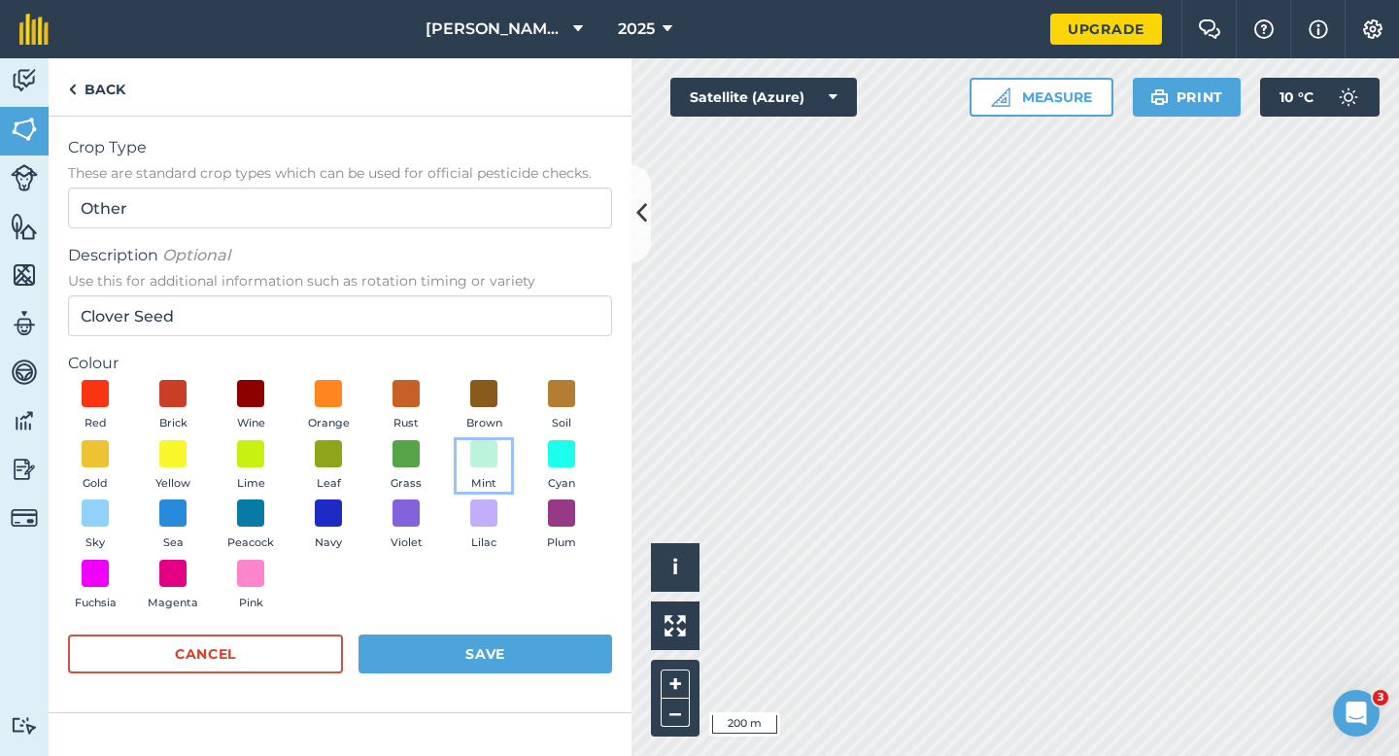
click at [479, 478] on span "Mint" at bounding box center [483, 483] width 25 height 17
click at [522, 620] on form "Crop Type These are standard crop types which can be used for official pesticid…" at bounding box center [340, 414] width 544 height 557
click at [525, 647] on button "Save" at bounding box center [485, 653] width 254 height 39
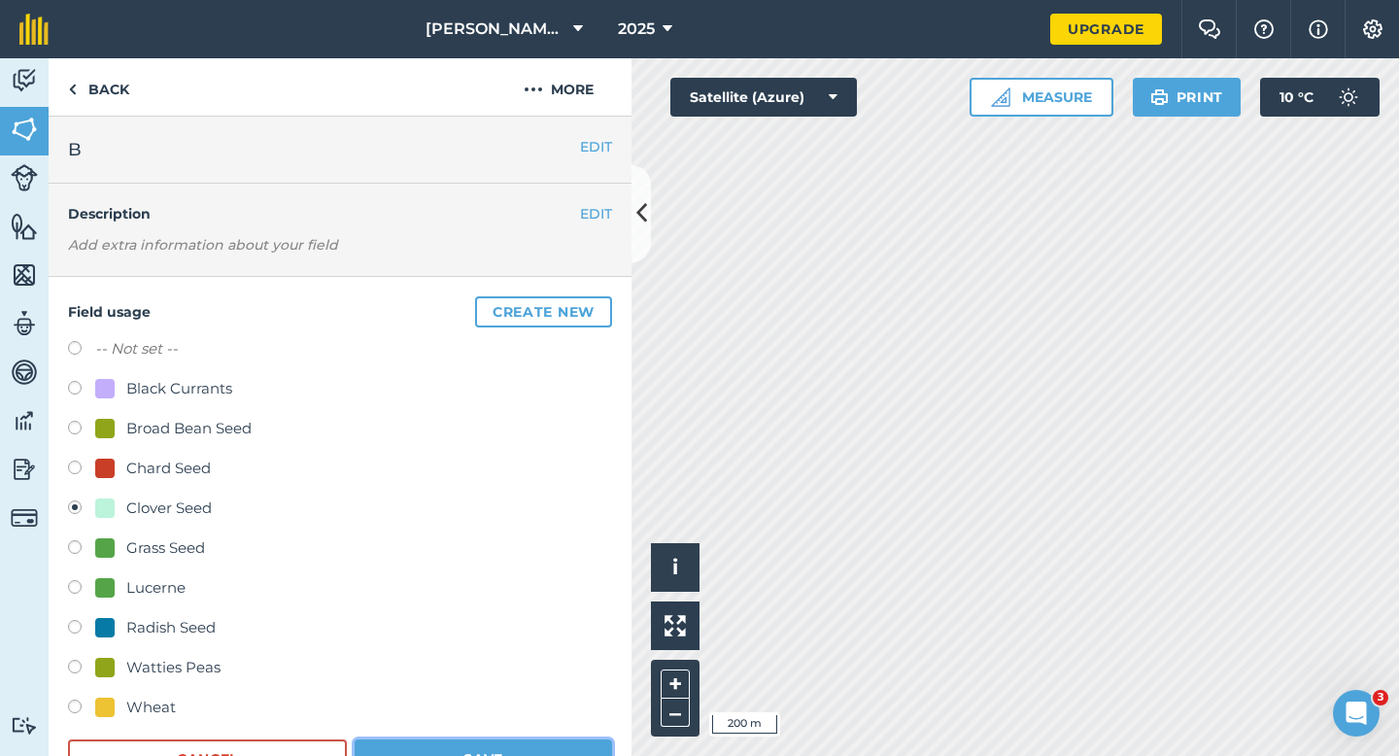
click at [492, 755] on button "Save" at bounding box center [483, 758] width 257 height 39
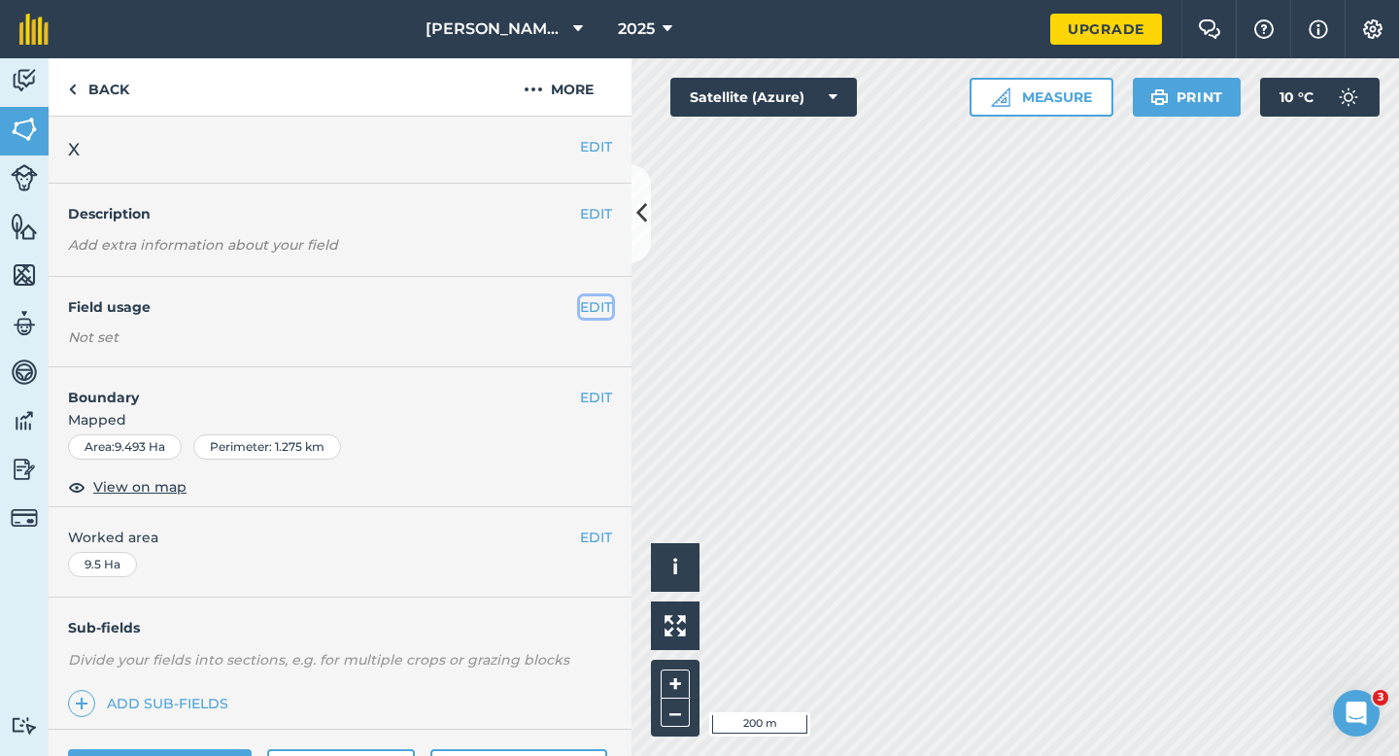
click at [595, 309] on button "EDIT" at bounding box center [596, 306] width 32 height 21
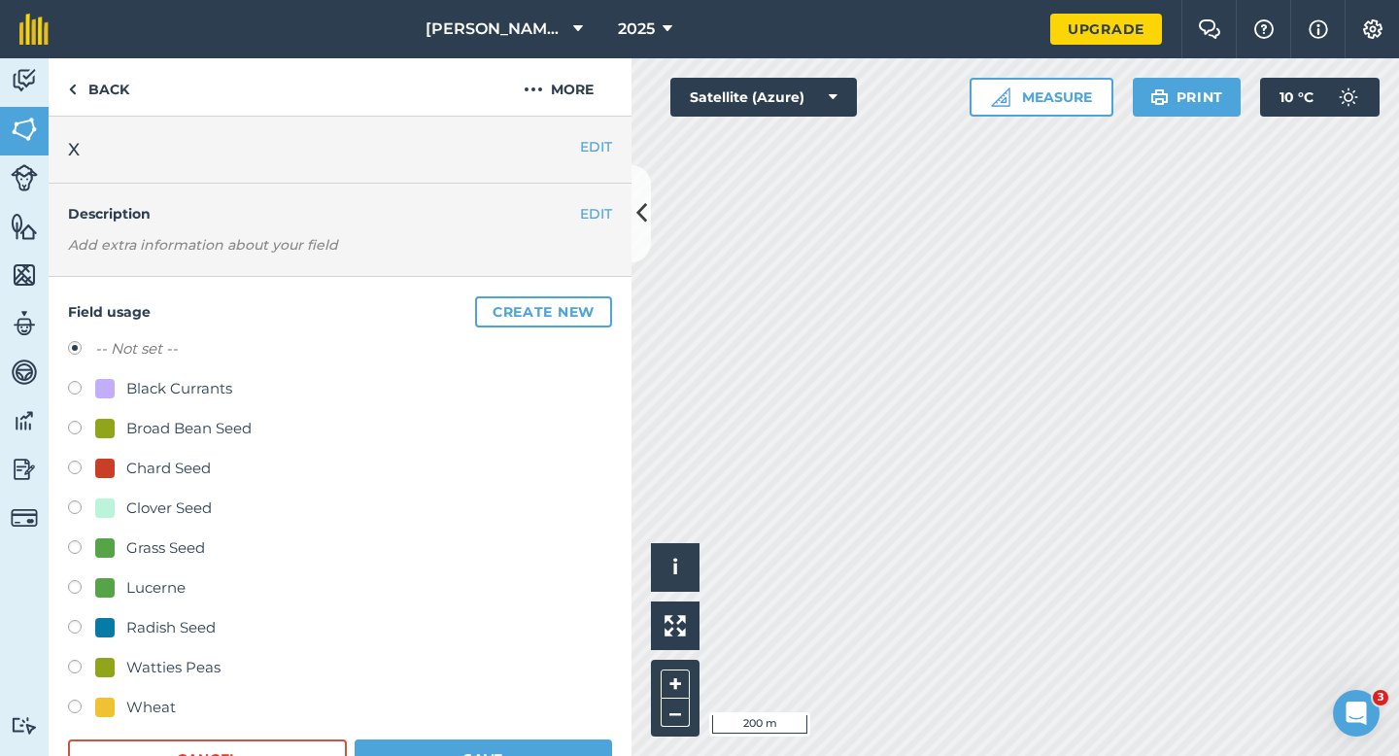
click at [142, 499] on div "Clover Seed" at bounding box center [168, 507] width 85 height 23
radio input "true"
radio input "false"
click at [498, 755] on button "Save" at bounding box center [483, 758] width 257 height 39
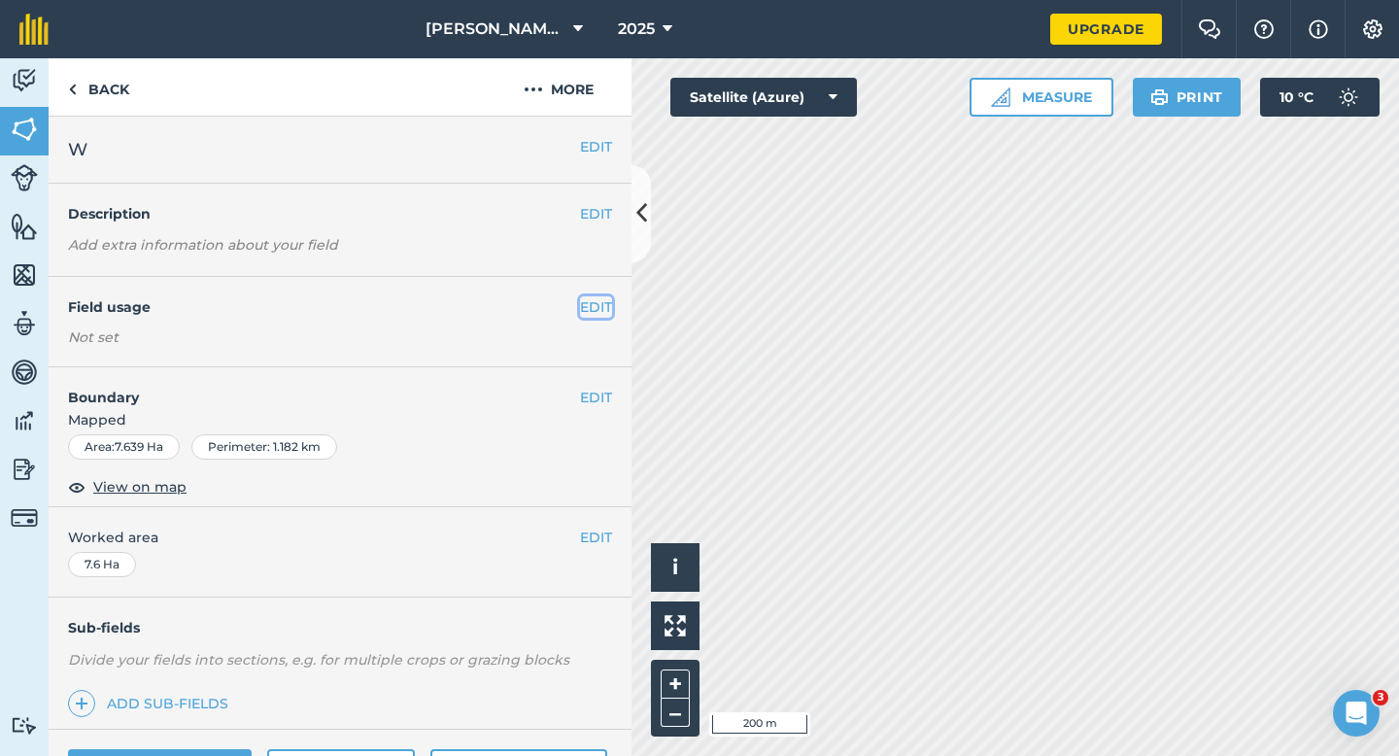
click at [592, 307] on button "EDIT" at bounding box center [596, 306] width 32 height 21
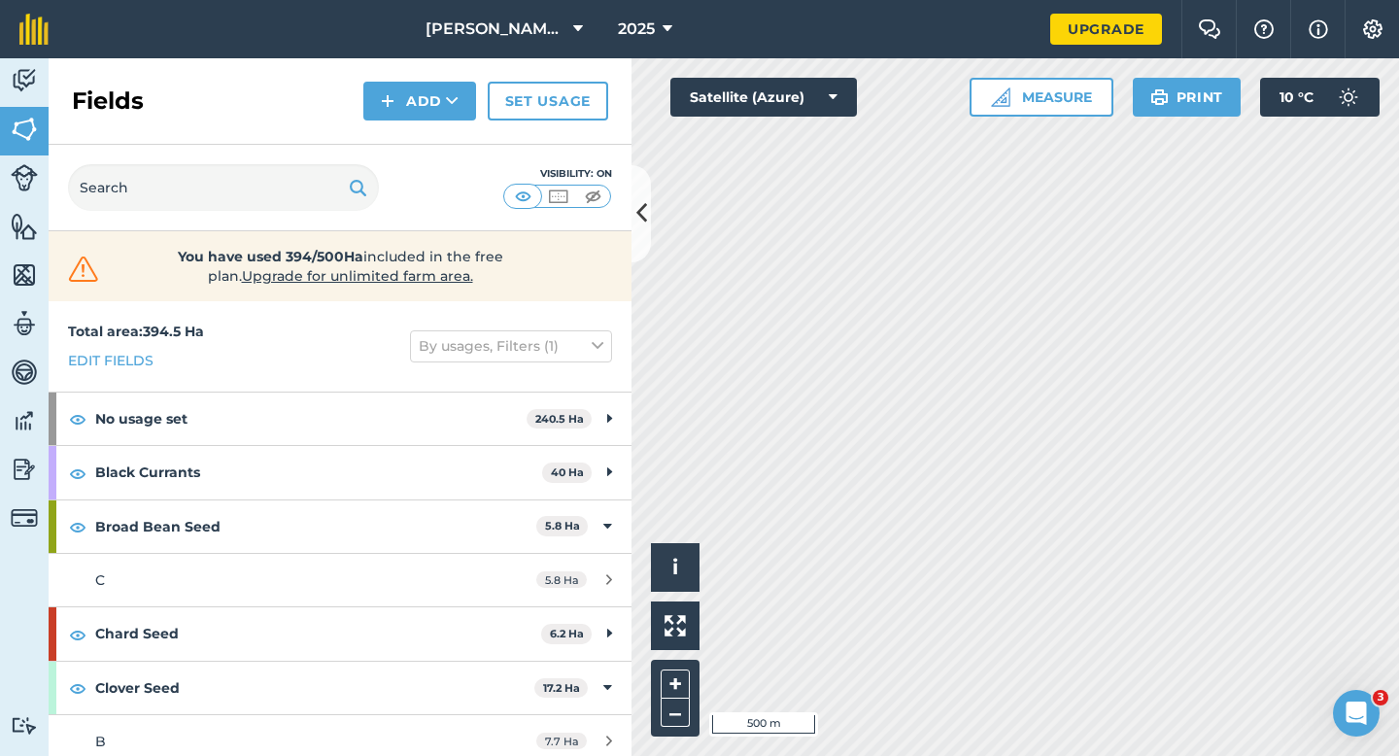
click at [606, 404] on div "Activity Fields Livestock Features Maps Team Vehicles Data Reporting Billing Tu…" at bounding box center [699, 406] width 1399 height 697
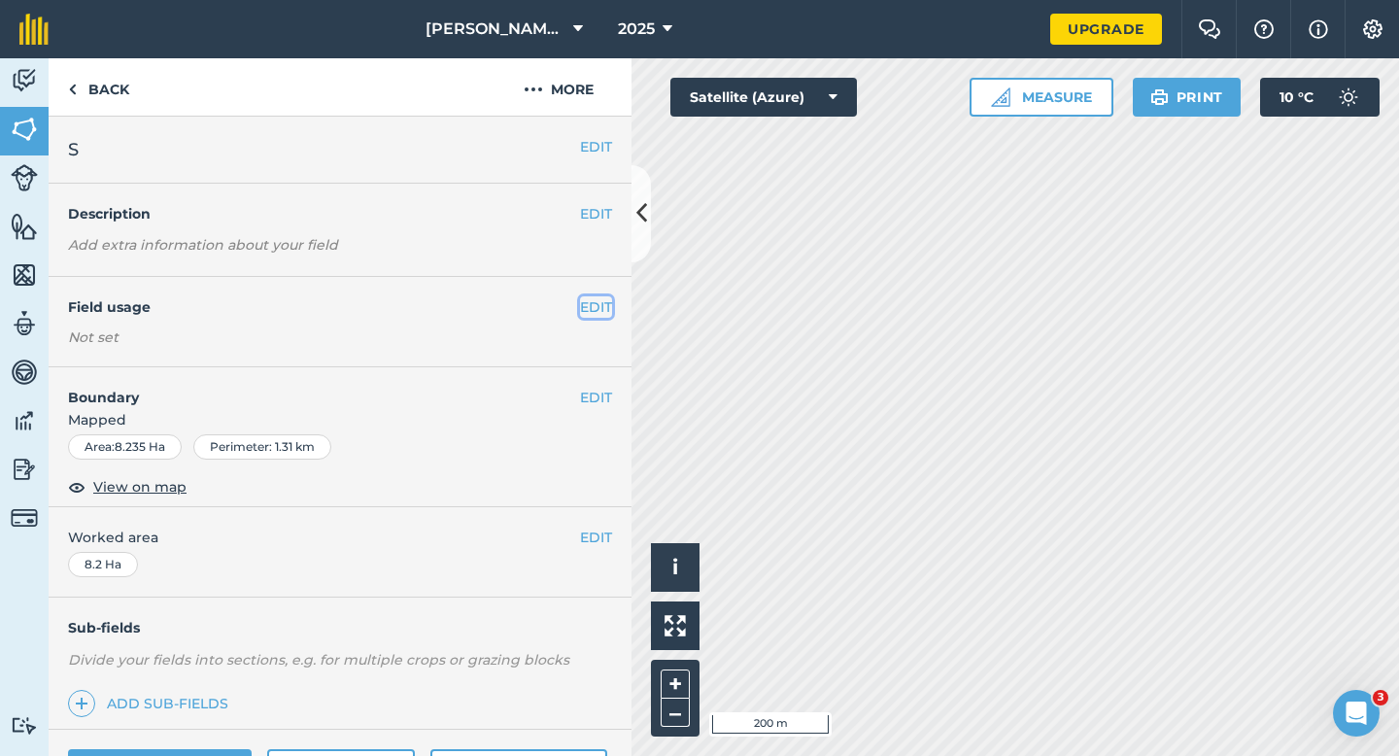
click at [601, 311] on button "EDIT" at bounding box center [596, 306] width 32 height 21
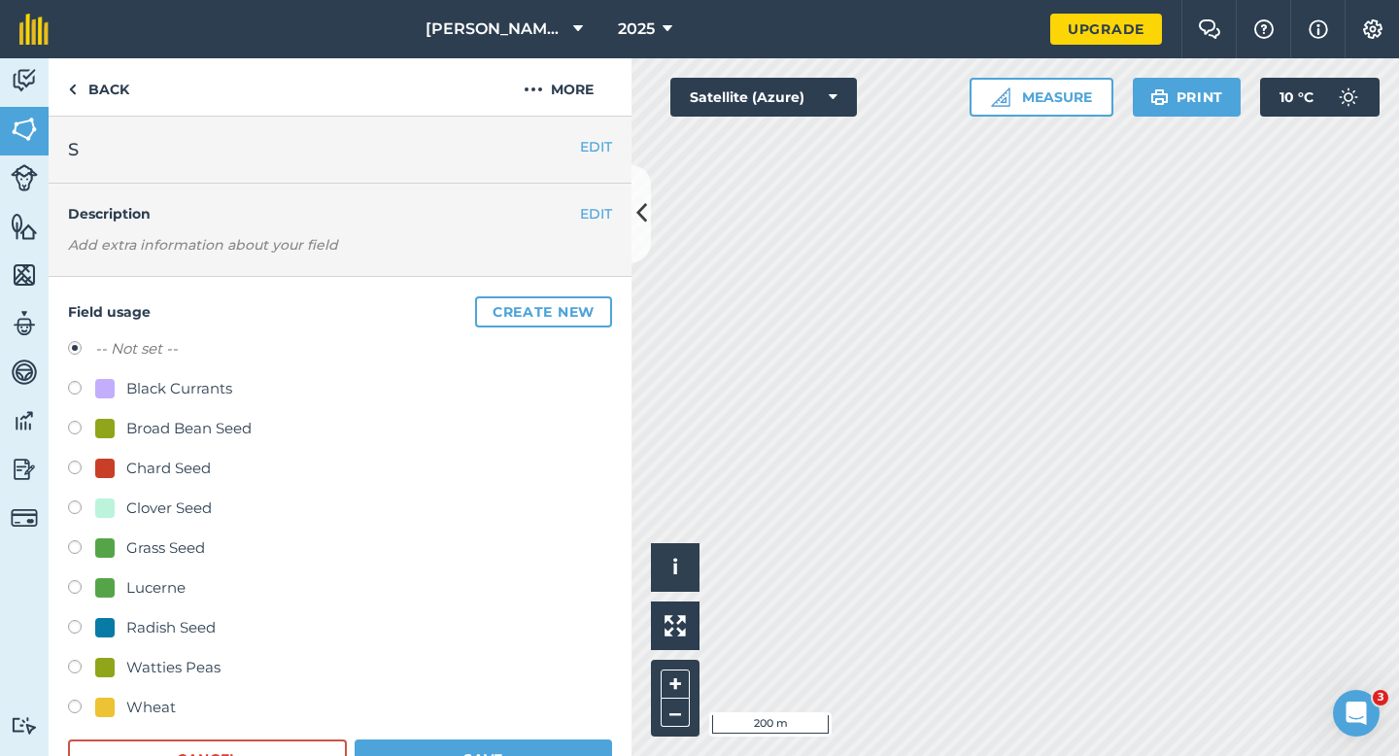
click at [601, 311] on button "Create new" at bounding box center [543, 311] width 137 height 31
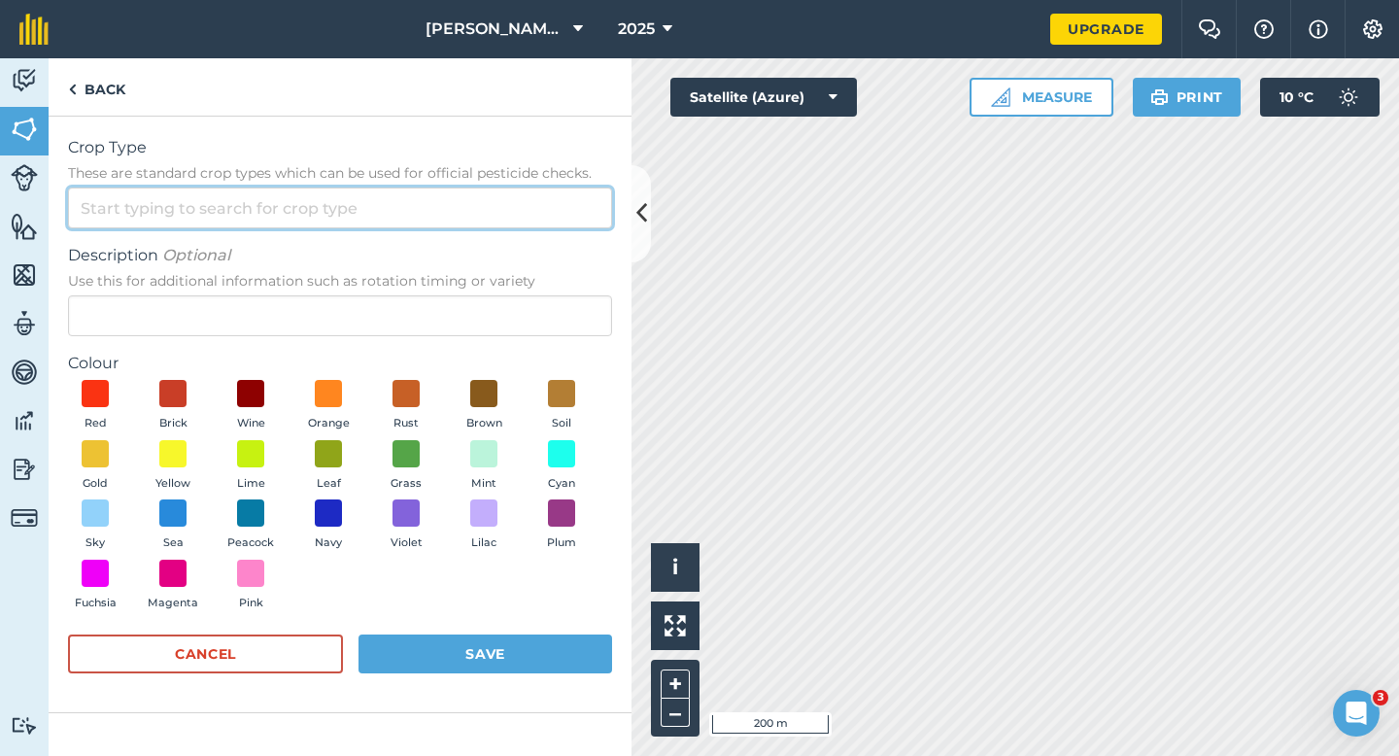
click at [503, 199] on input "Crop Type These are standard crop types which can be used for official pesticid…" at bounding box center [340, 207] width 544 height 41
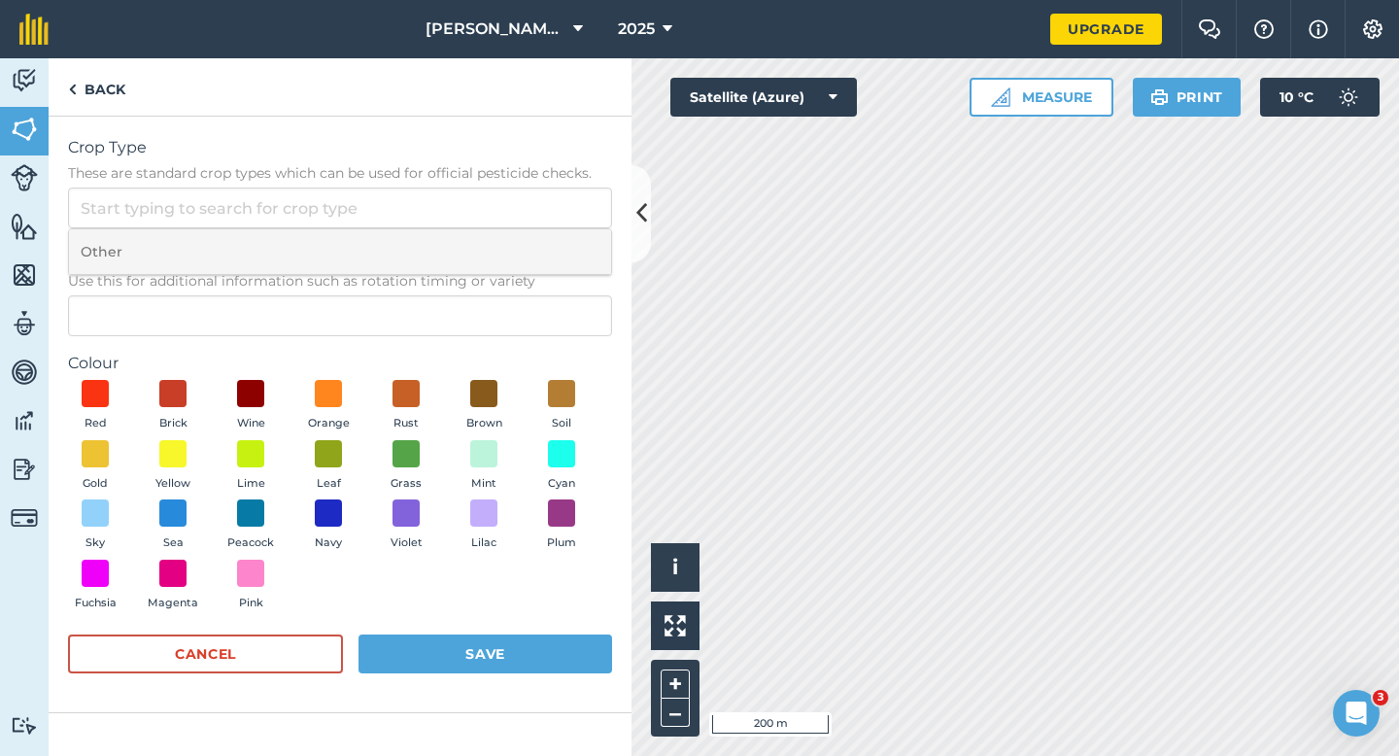
click at [503, 246] on li "Other" at bounding box center [340, 252] width 542 height 46
type input "Other"
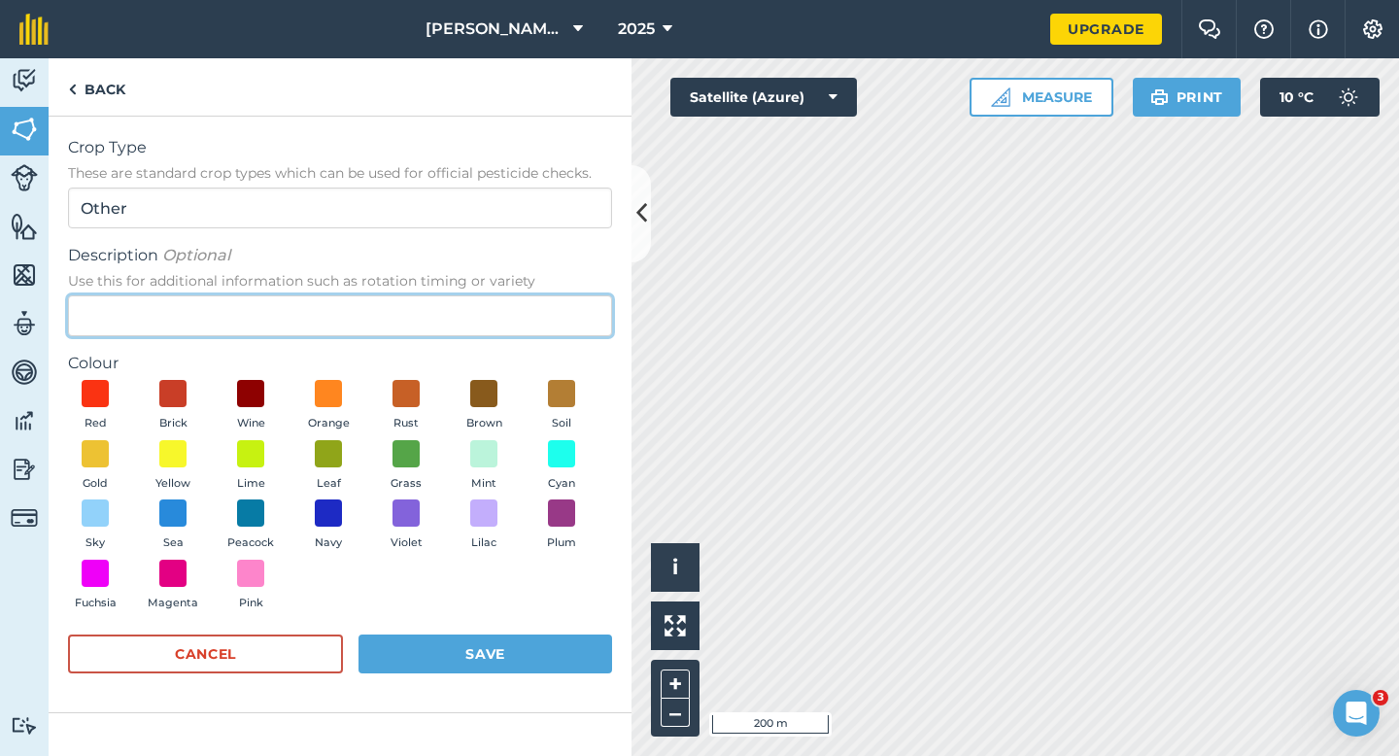
click at [497, 318] on input "Description Optional Use this for additional information such as rotation timin…" at bounding box center [340, 315] width 544 height 41
type input "Watties Beans"
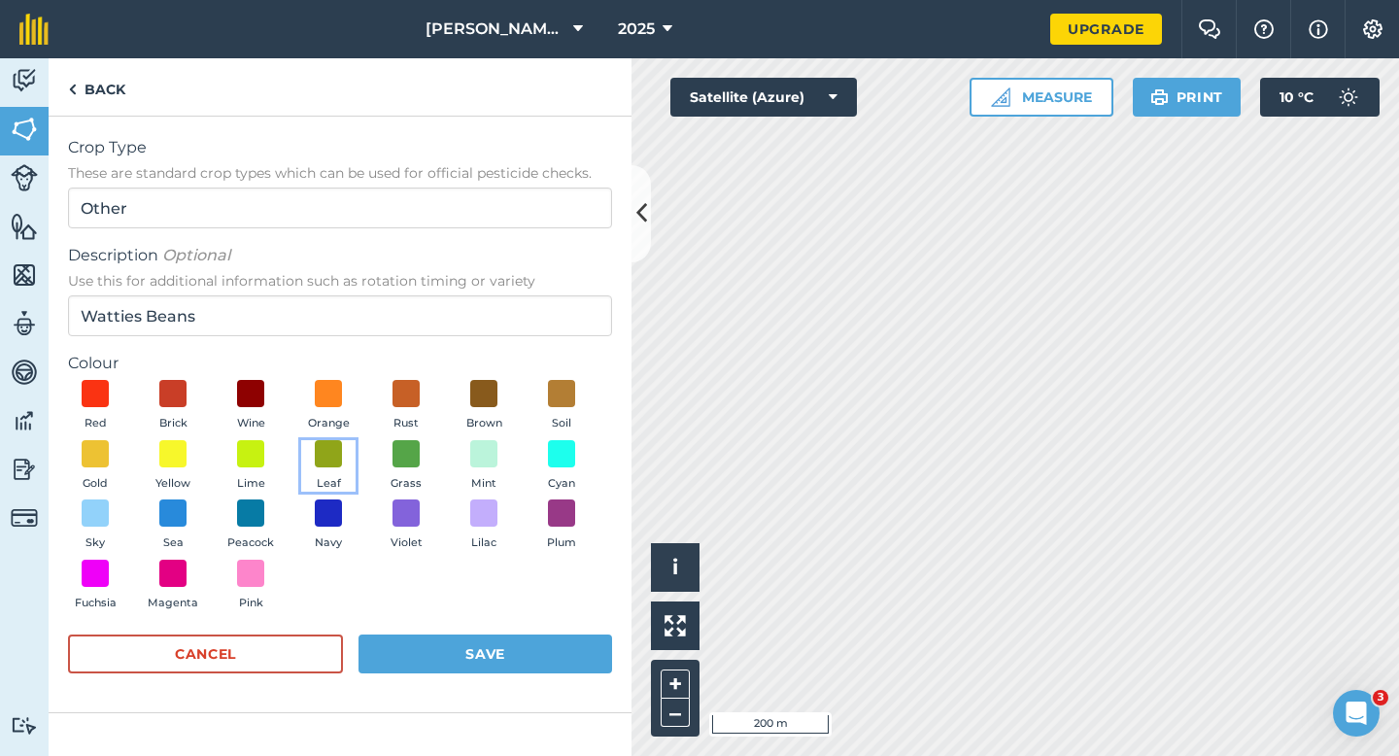
click at [335, 436] on div "Red Brick Wine Orange Rust Brown Soil Gold Yellow Lime Leaf Grass Mint Cyan Sky…" at bounding box center [340, 499] width 544 height 239
click at [507, 634] on button "Save" at bounding box center [485, 653] width 254 height 39
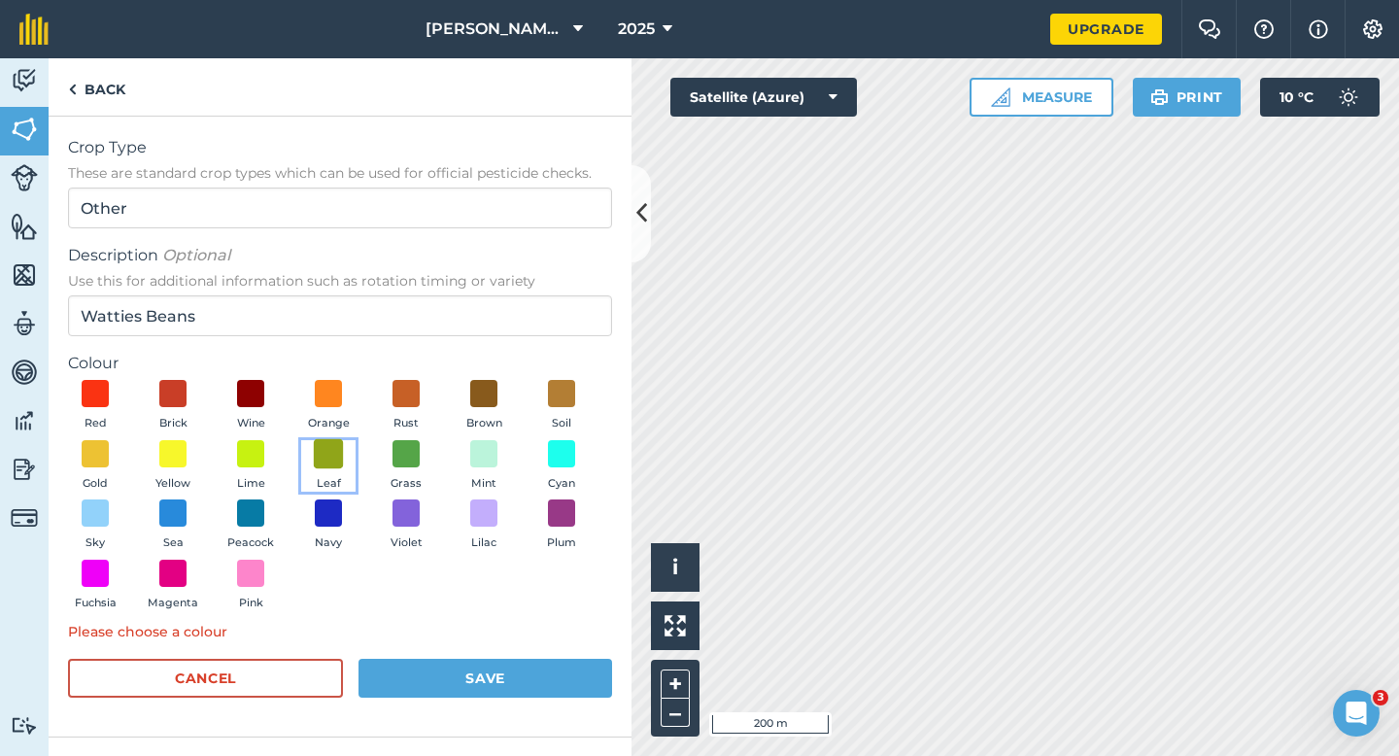
click at [333, 442] on span at bounding box center [329, 453] width 30 height 30
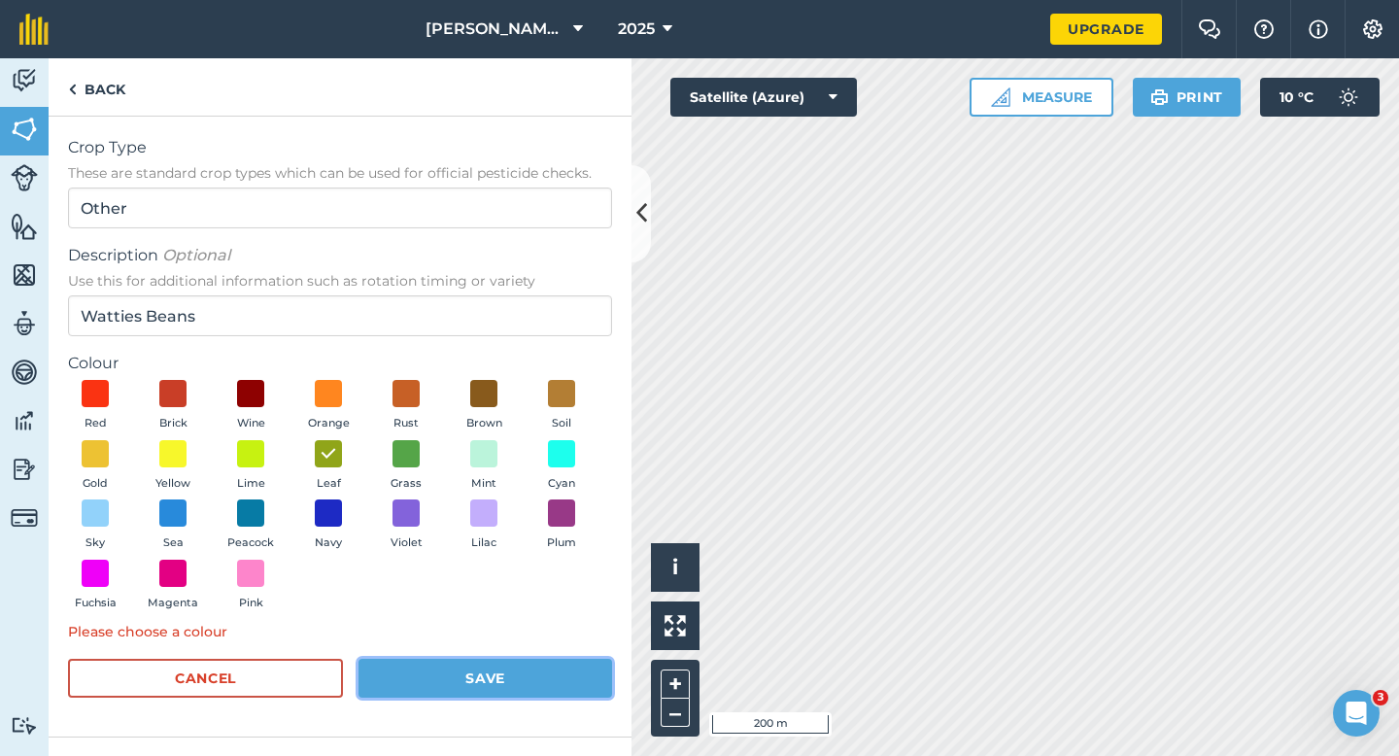
click at [559, 678] on button "Save" at bounding box center [485, 678] width 254 height 39
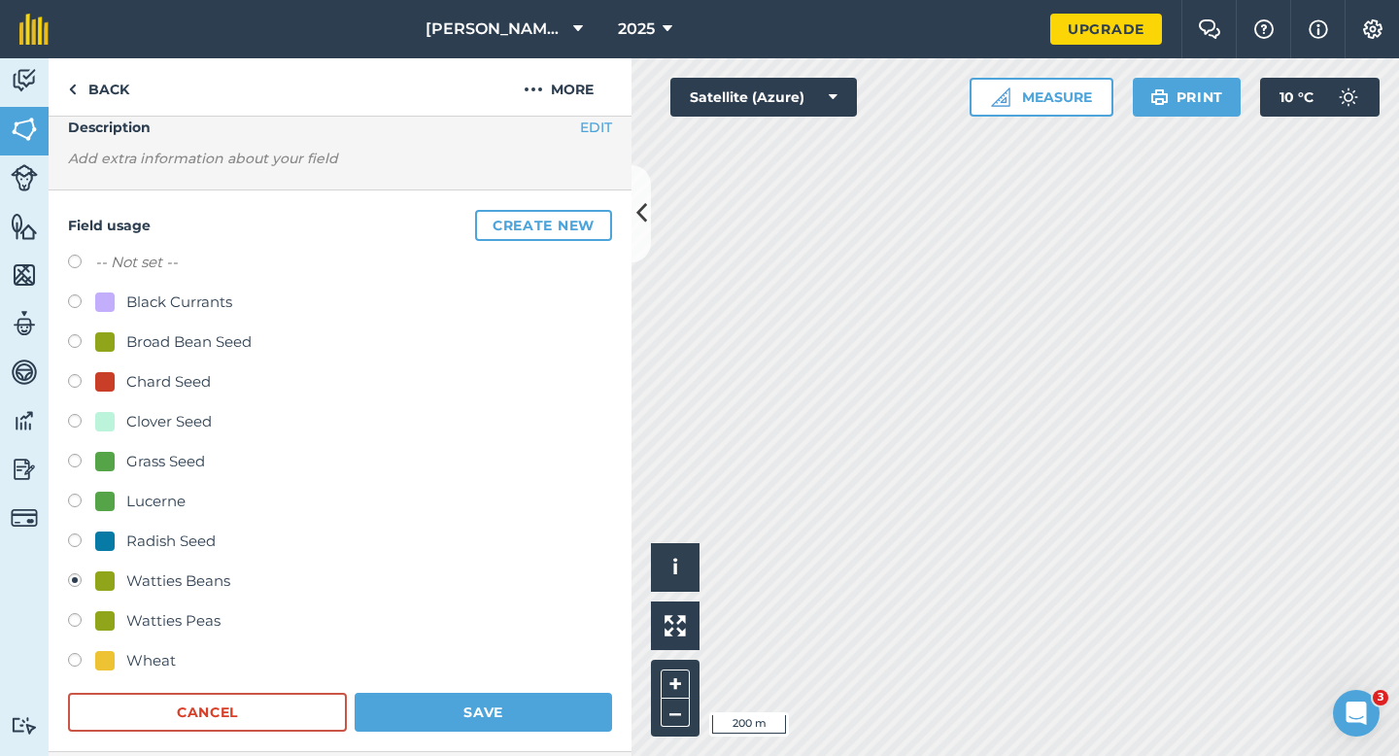
scroll to position [178, 0]
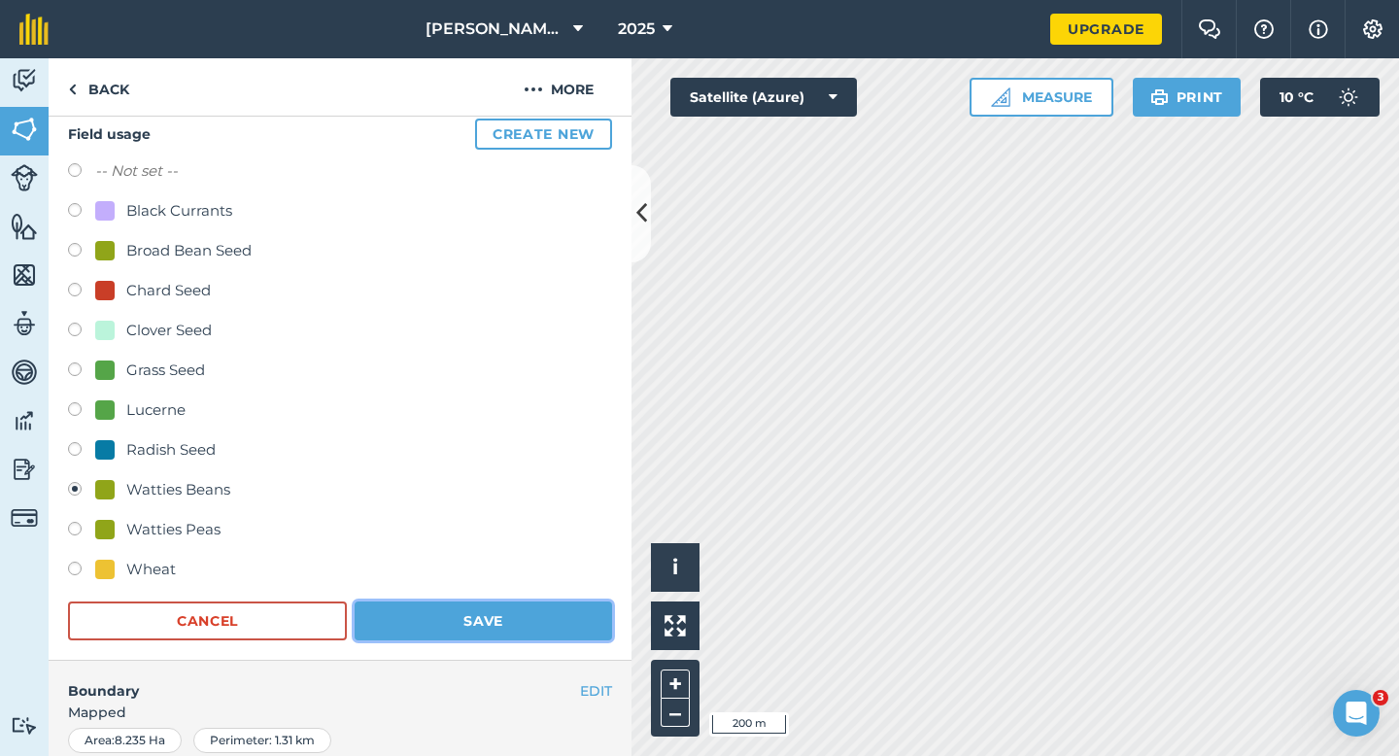
click at [581, 618] on button "Save" at bounding box center [483, 620] width 257 height 39
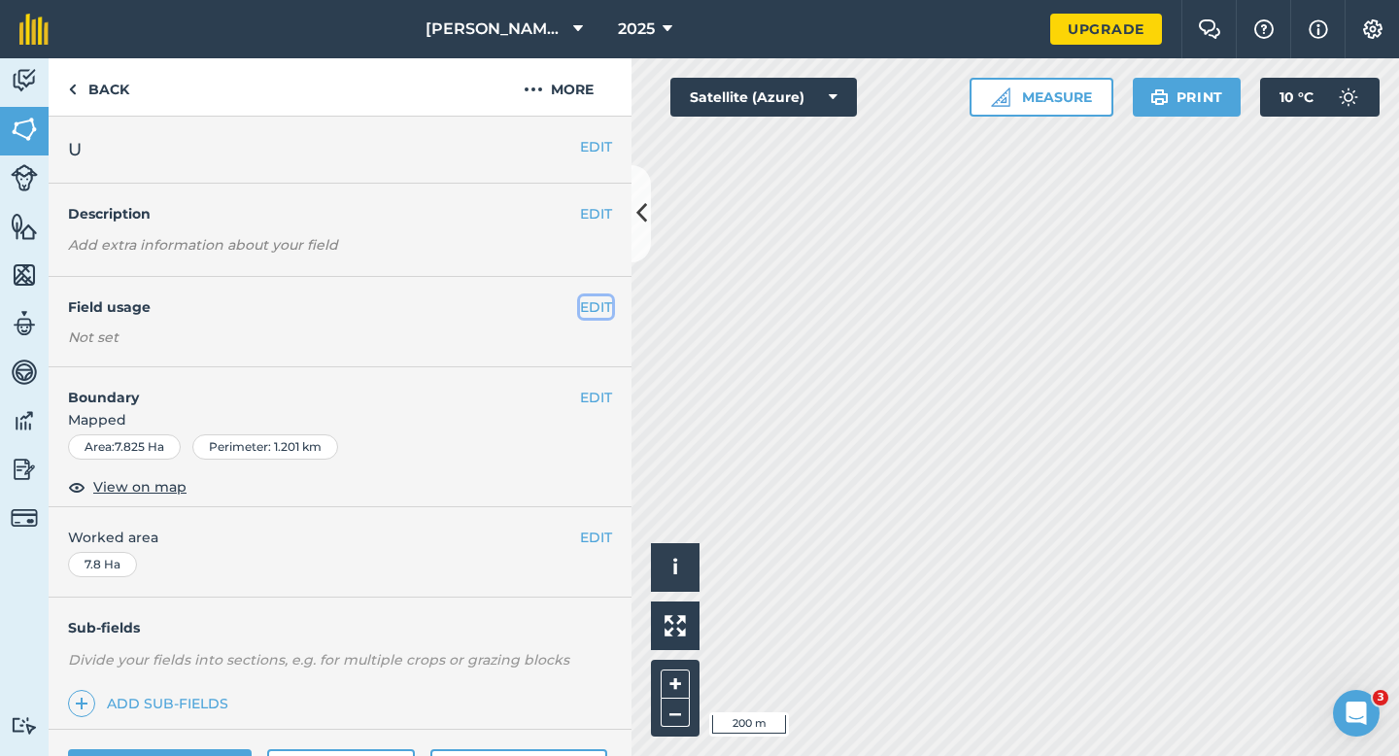
click at [591, 313] on button "EDIT" at bounding box center [596, 306] width 32 height 21
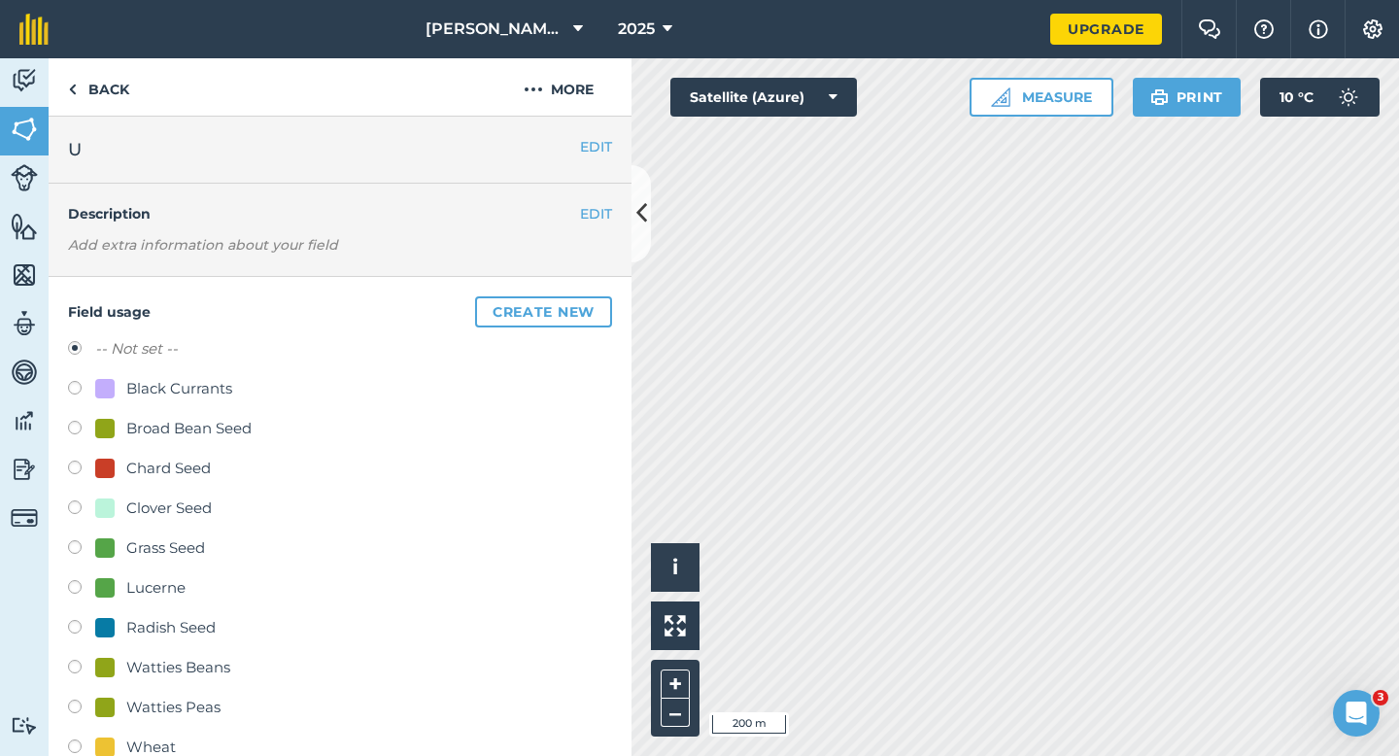
click at [166, 544] on div "Grass Seed" at bounding box center [165, 547] width 79 height 23
radio input "true"
radio input "false"
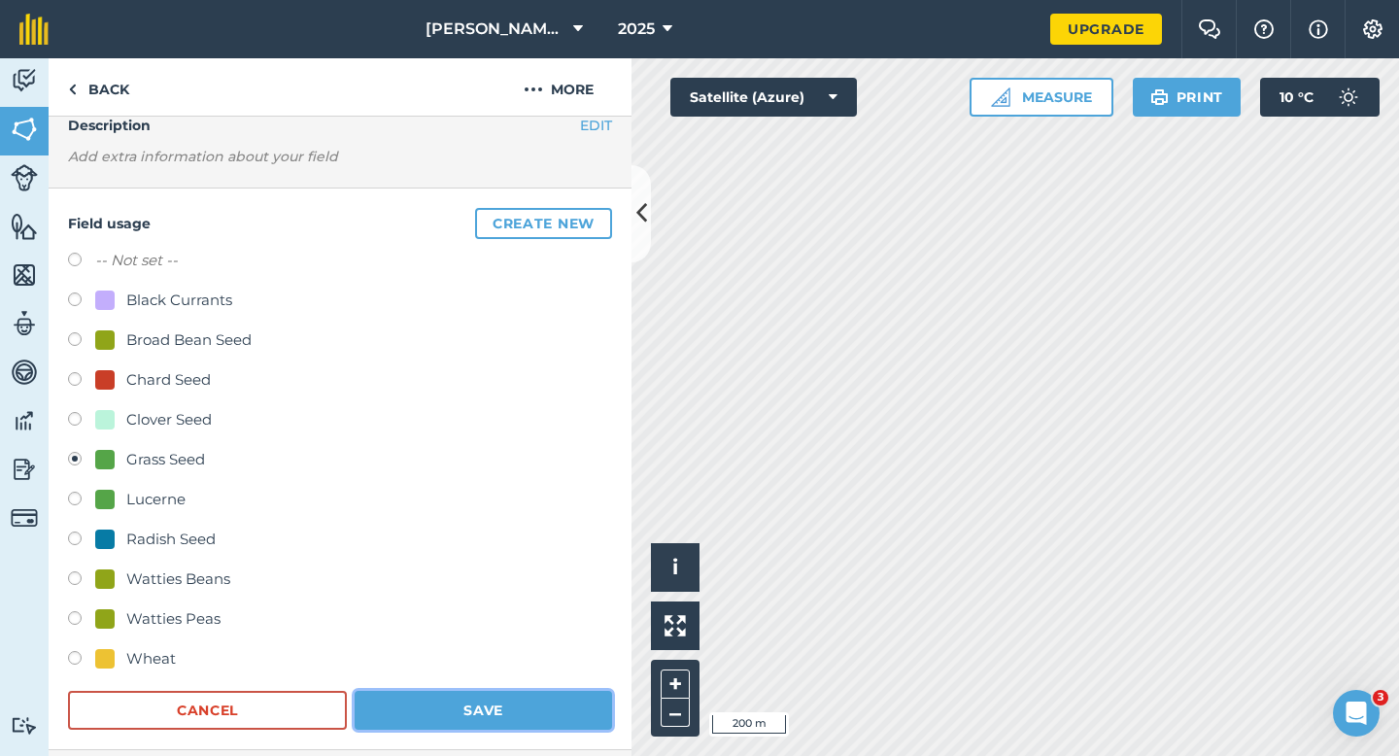
click at [479, 727] on button "Save" at bounding box center [483, 710] width 257 height 39
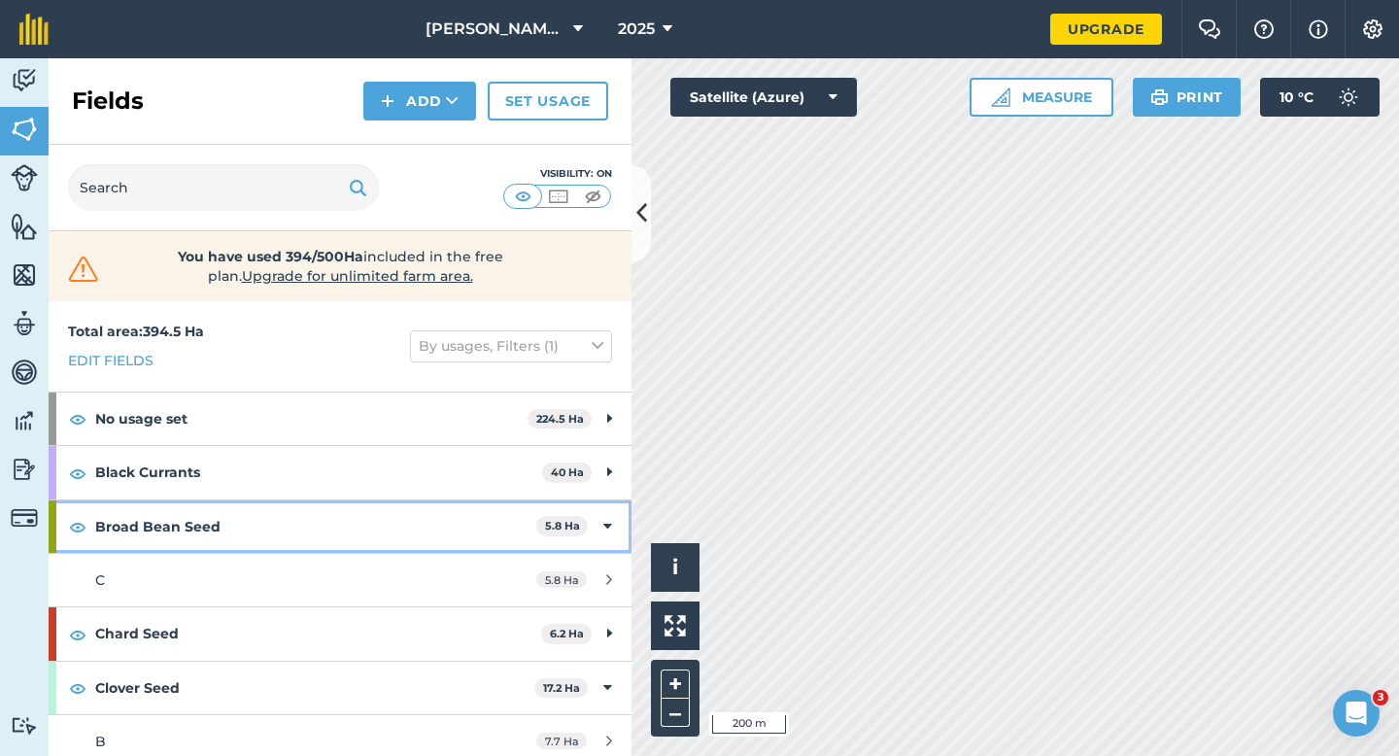
click at [614, 519] on div "Broad Bean Seed 5.8 Ha" at bounding box center [340, 526] width 583 height 52
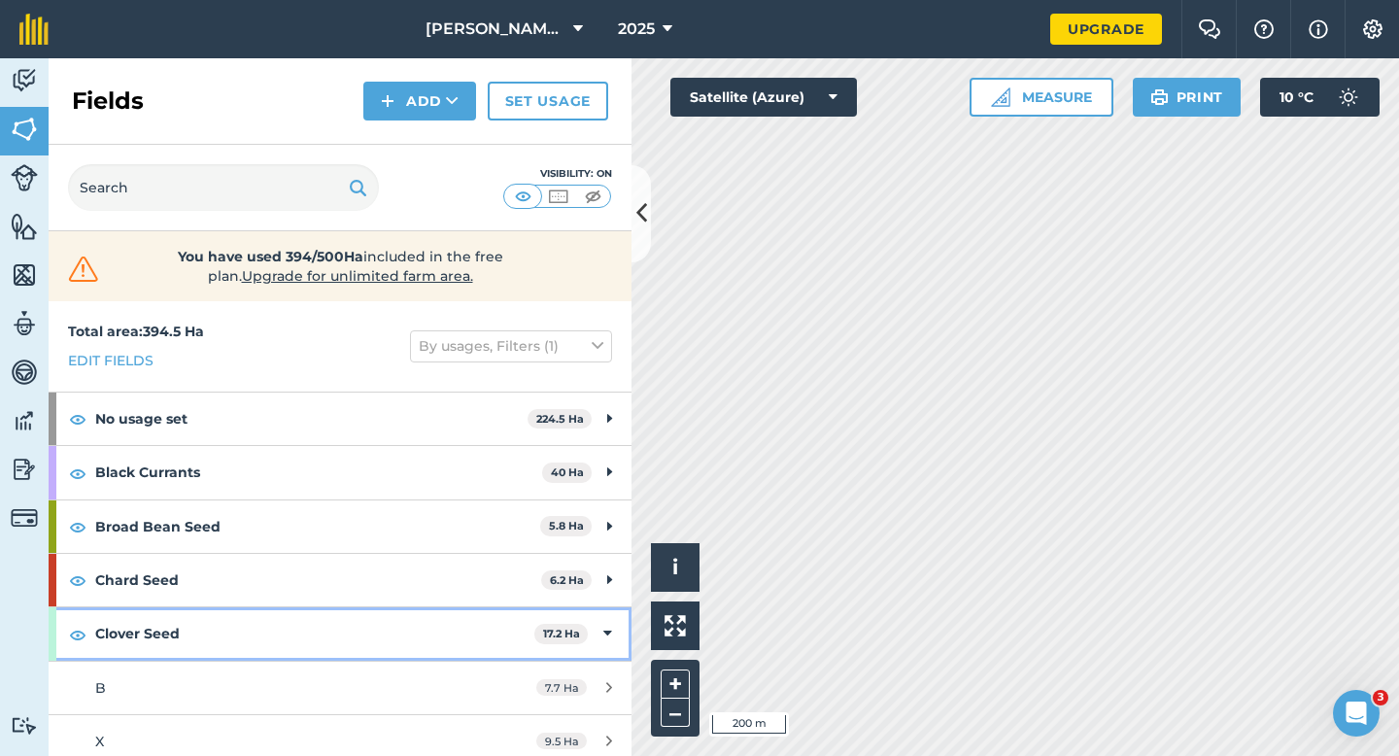
click at [610, 630] on icon at bounding box center [607, 633] width 9 height 21
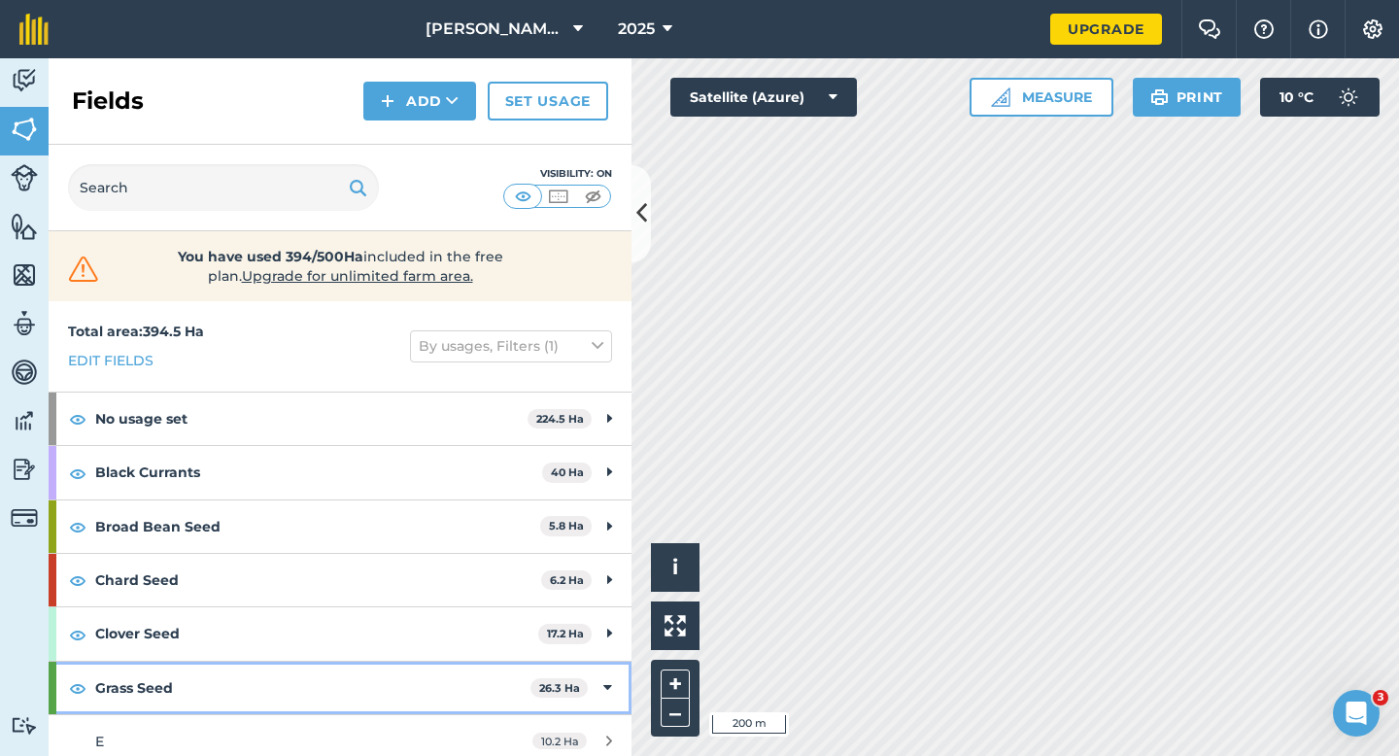
click at [614, 677] on div "Grass Seed 26.3 Ha" at bounding box center [340, 687] width 583 height 52
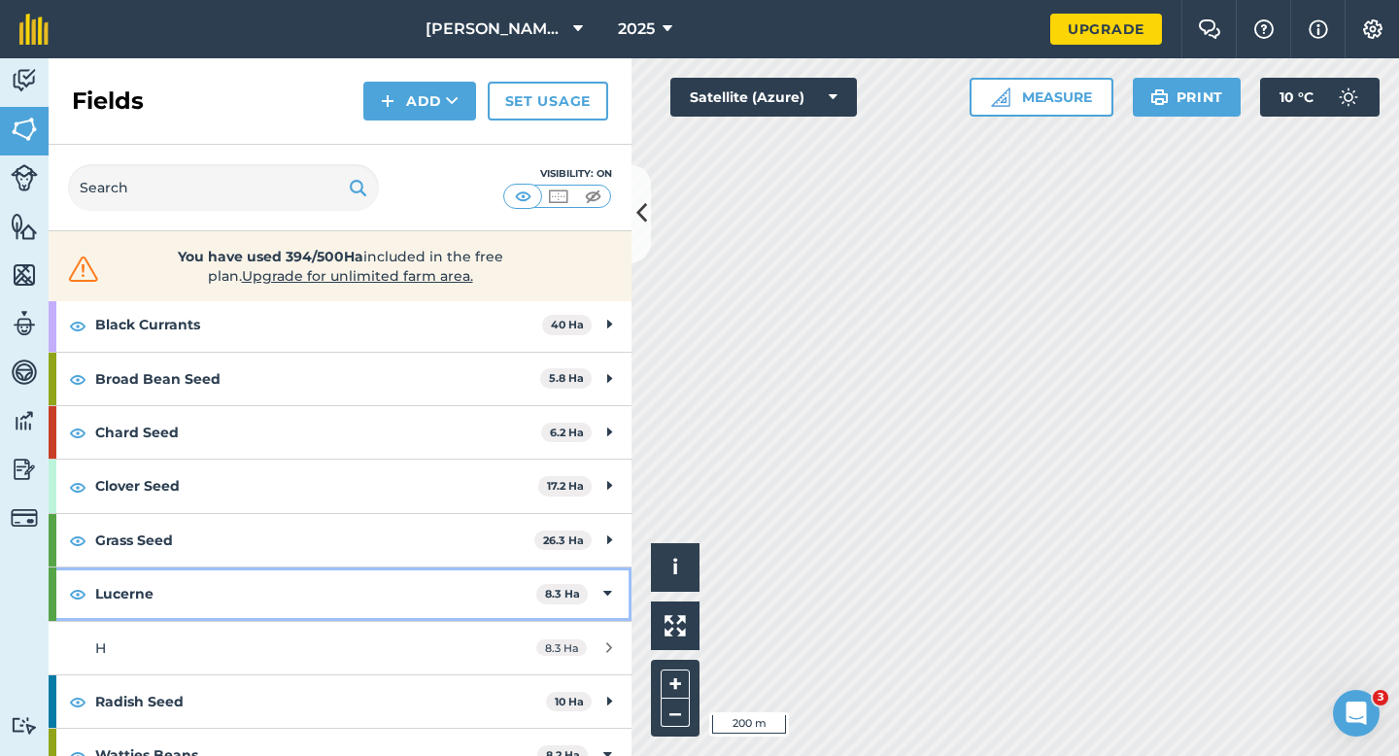
click at [601, 582] on div "Lucerne 8.3 Ha" at bounding box center [340, 593] width 583 height 52
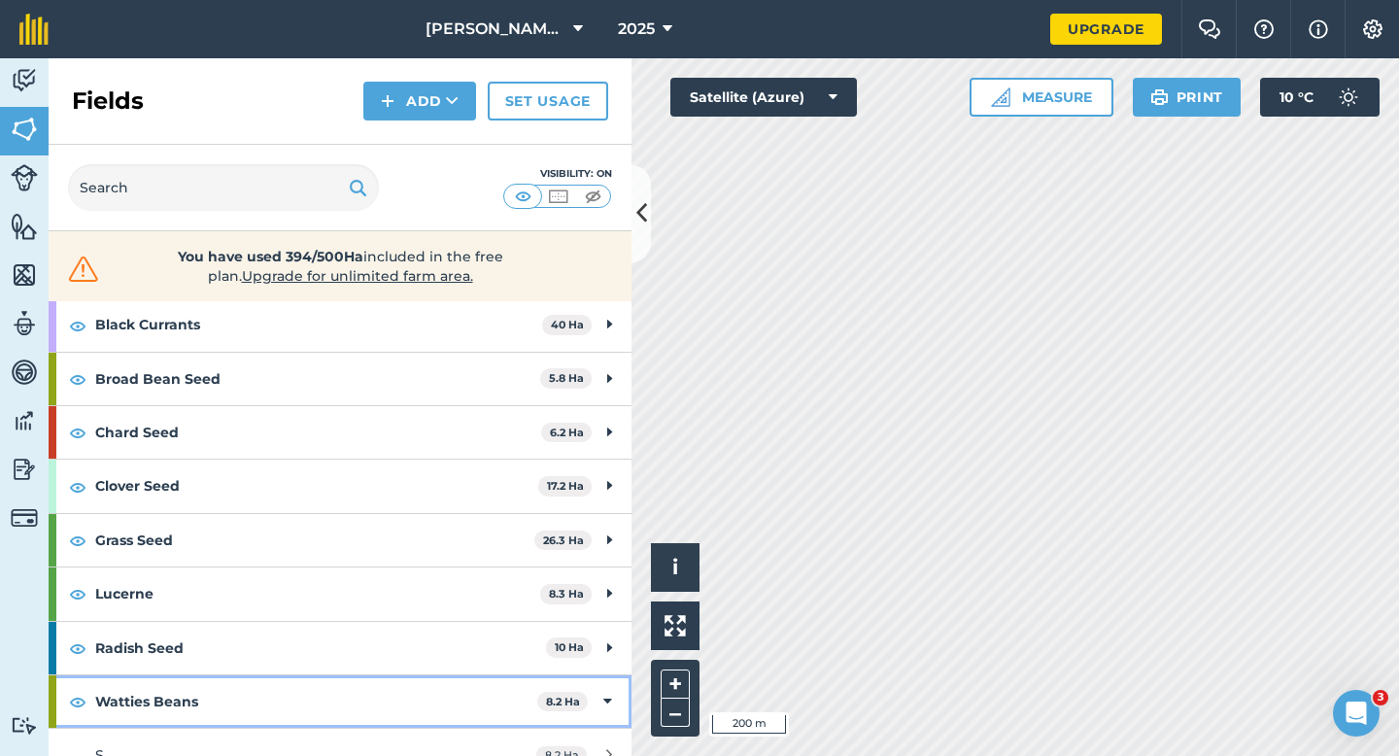
click at [597, 690] on div "Watties Beans 8.2 Ha" at bounding box center [340, 701] width 583 height 52
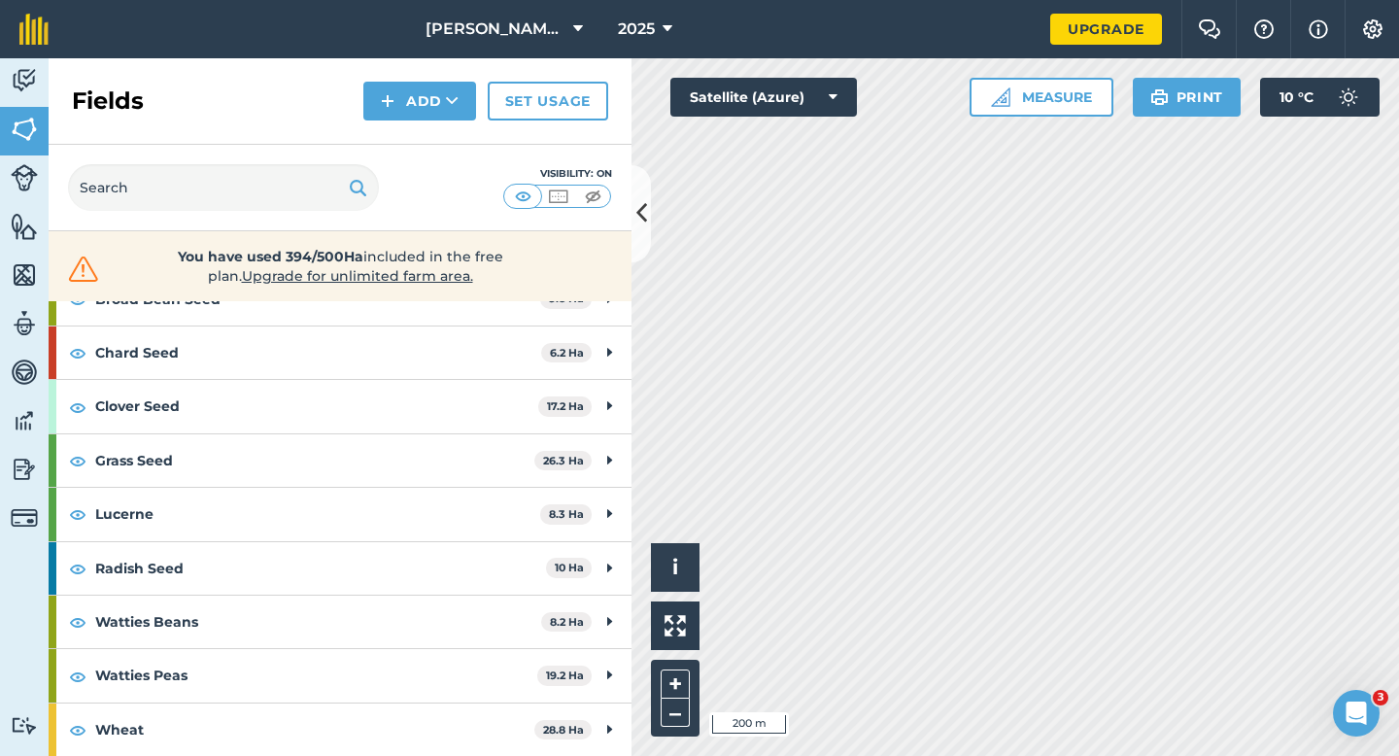
scroll to position [0, 0]
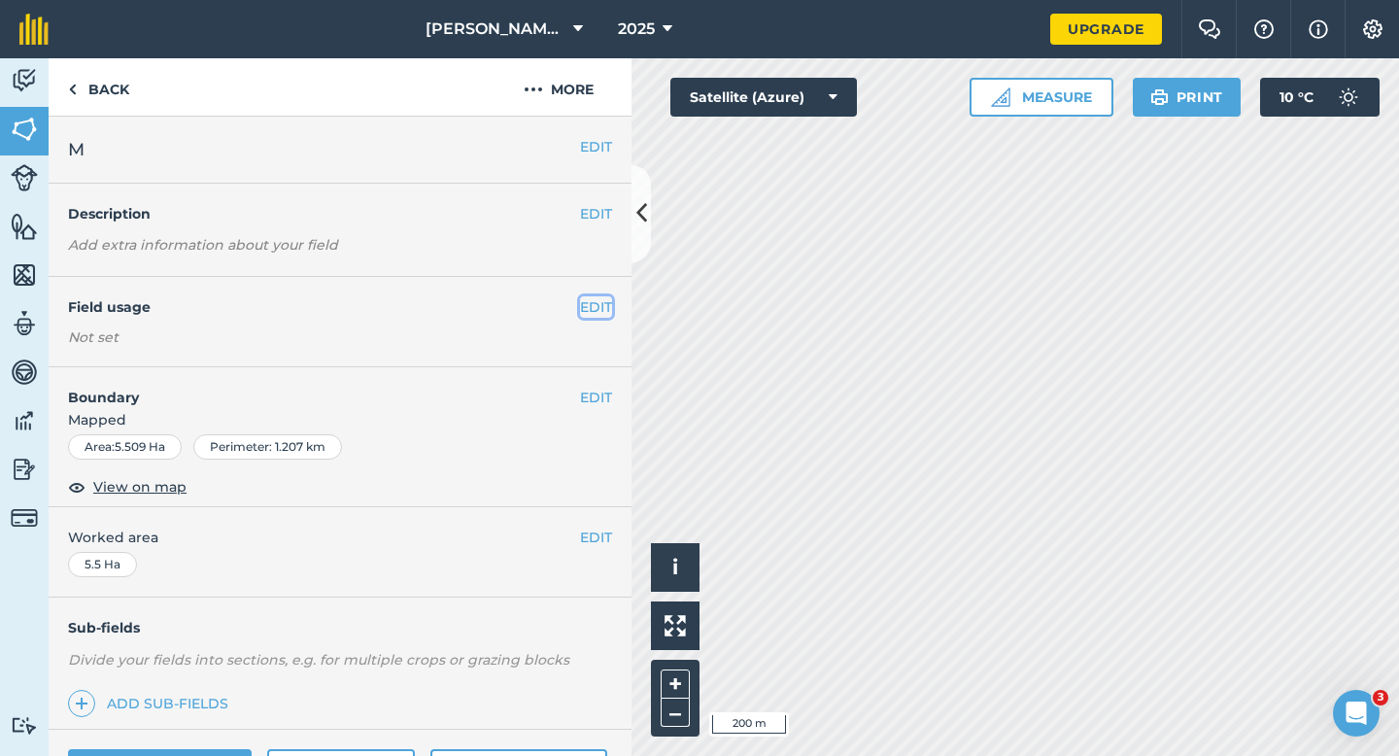
click at [595, 298] on button "EDIT" at bounding box center [596, 306] width 32 height 21
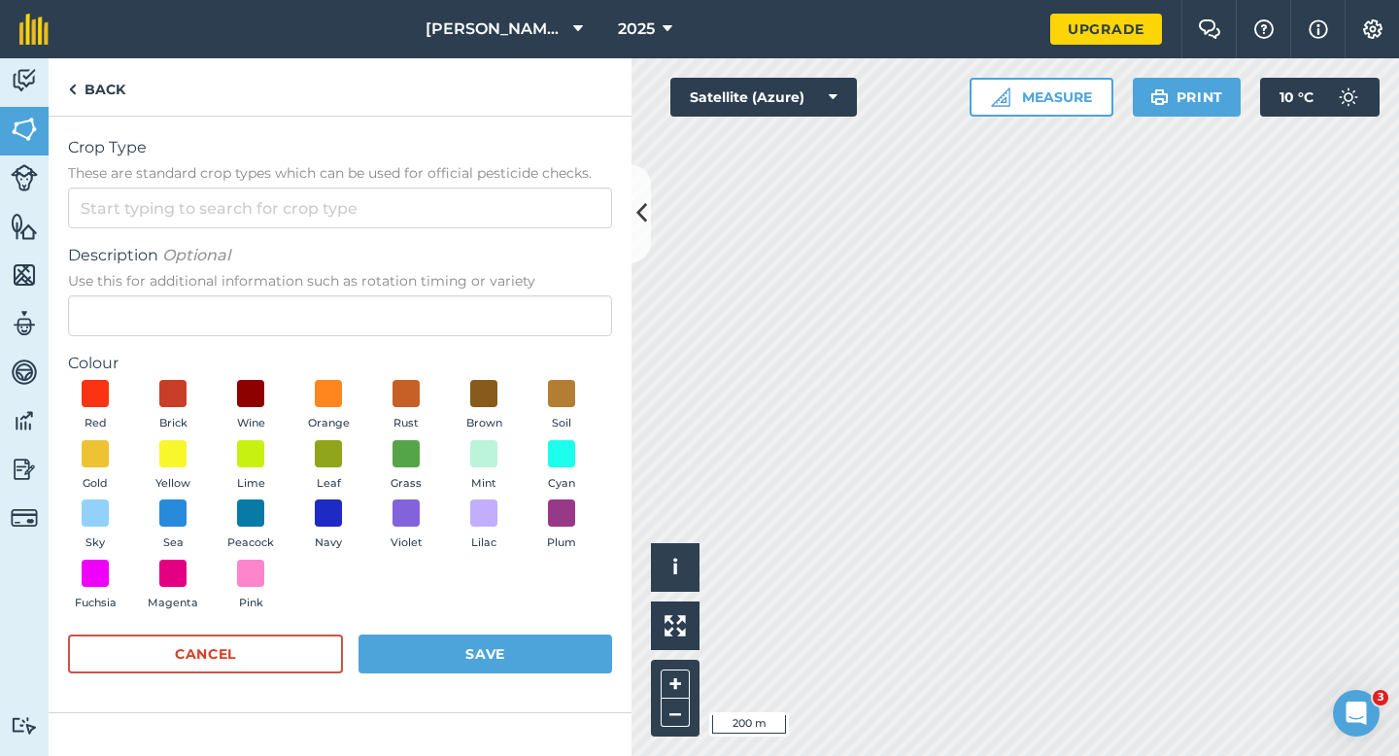
click at [547, 237] on form "Crop Type These are standard crop types which can be used for official pesticid…" at bounding box center [340, 414] width 544 height 557
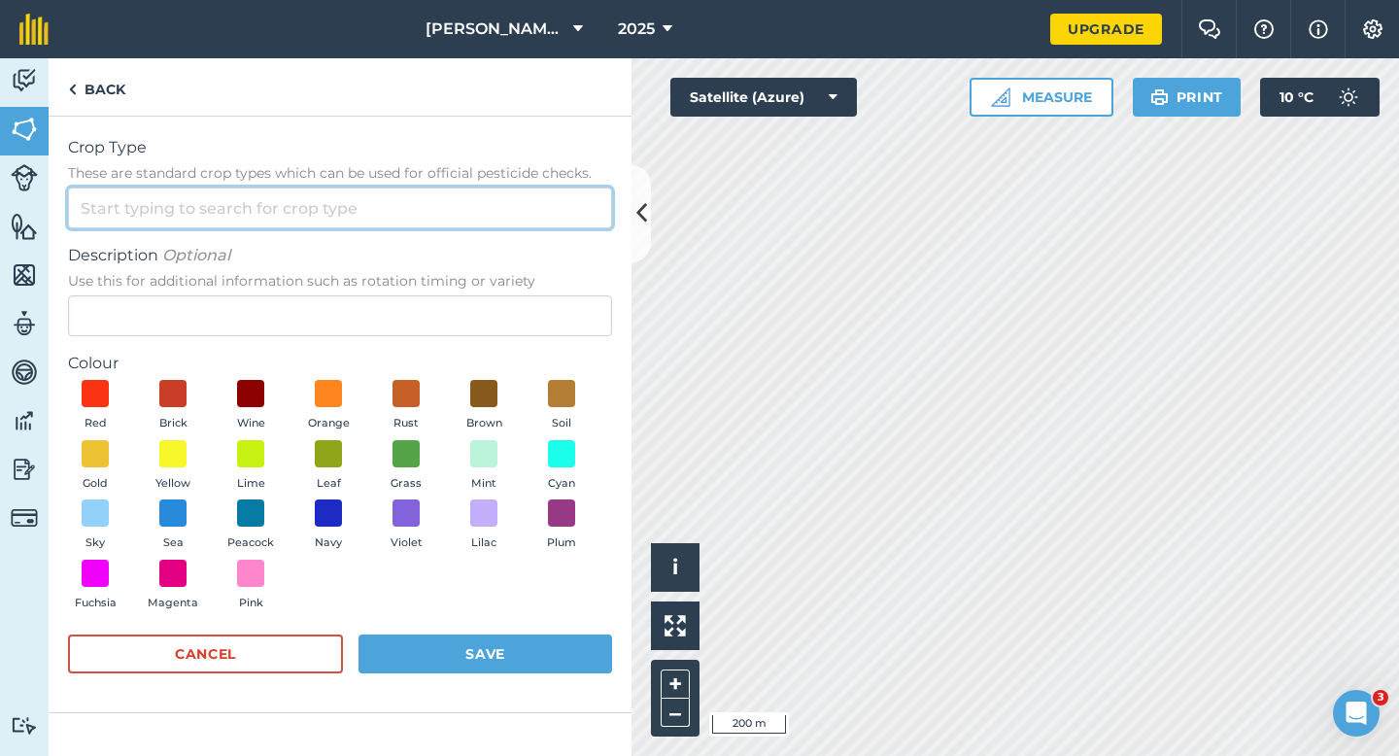
click at [547, 219] on input "Crop Type These are standard crop types which can be used for official pesticid…" at bounding box center [340, 207] width 544 height 41
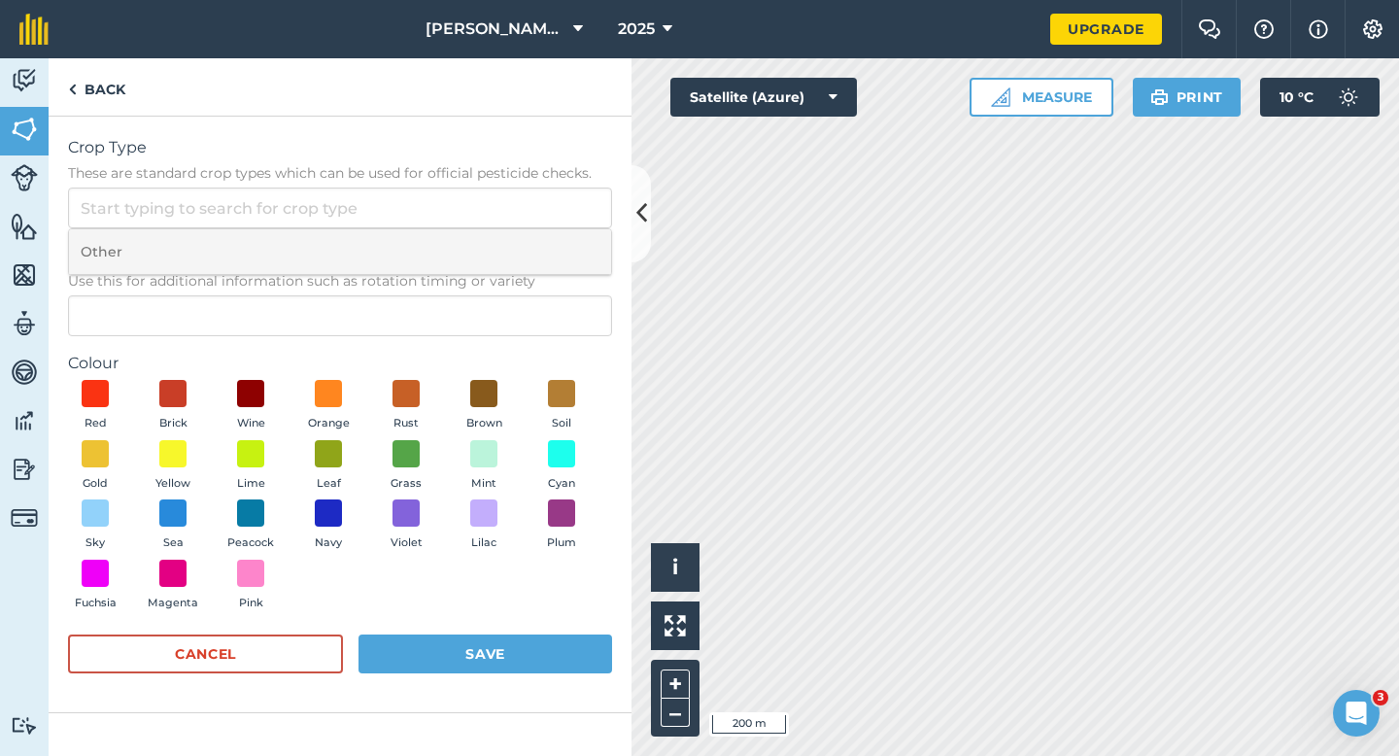
click at [547, 244] on li "Other" at bounding box center [340, 252] width 542 height 46
type input "Other"
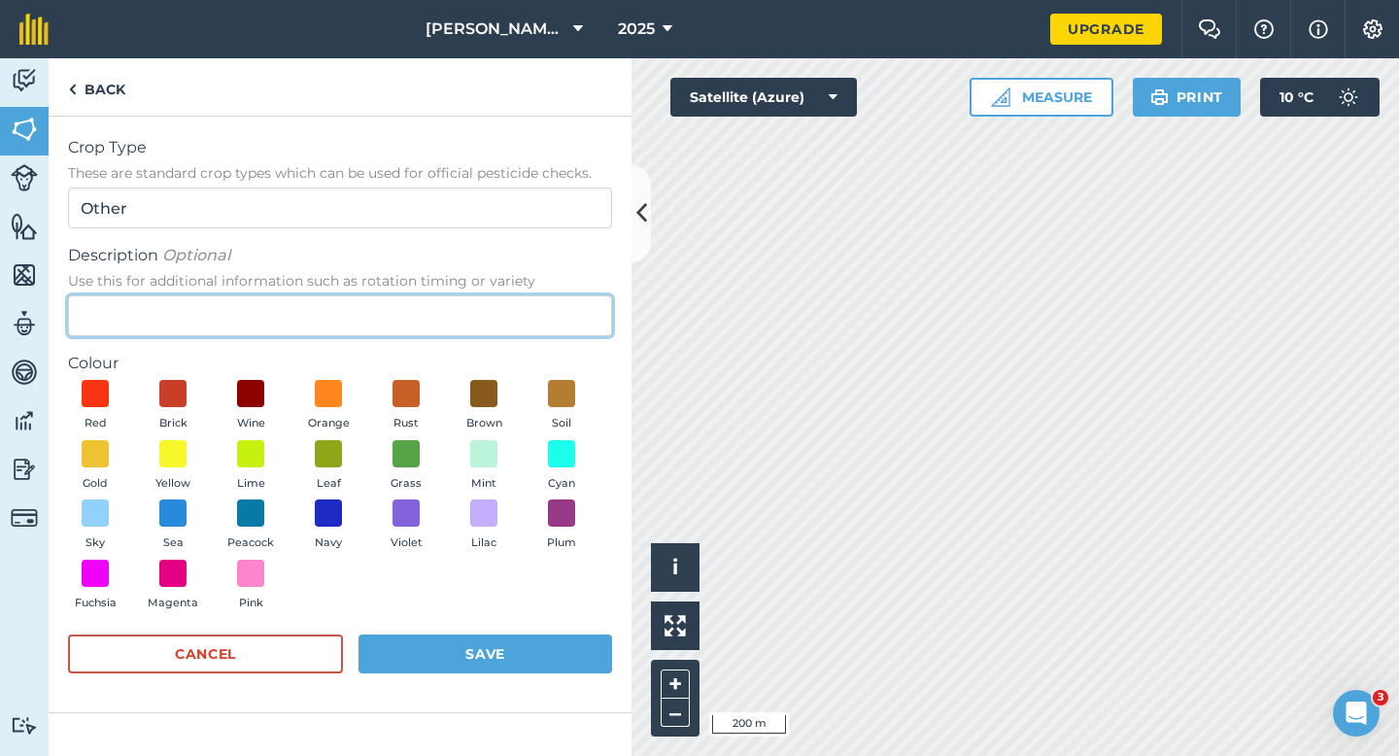
click at [547, 313] on input "Description Optional Use this for additional information such as rotation timin…" at bounding box center [340, 315] width 544 height 41
type input "Barley"
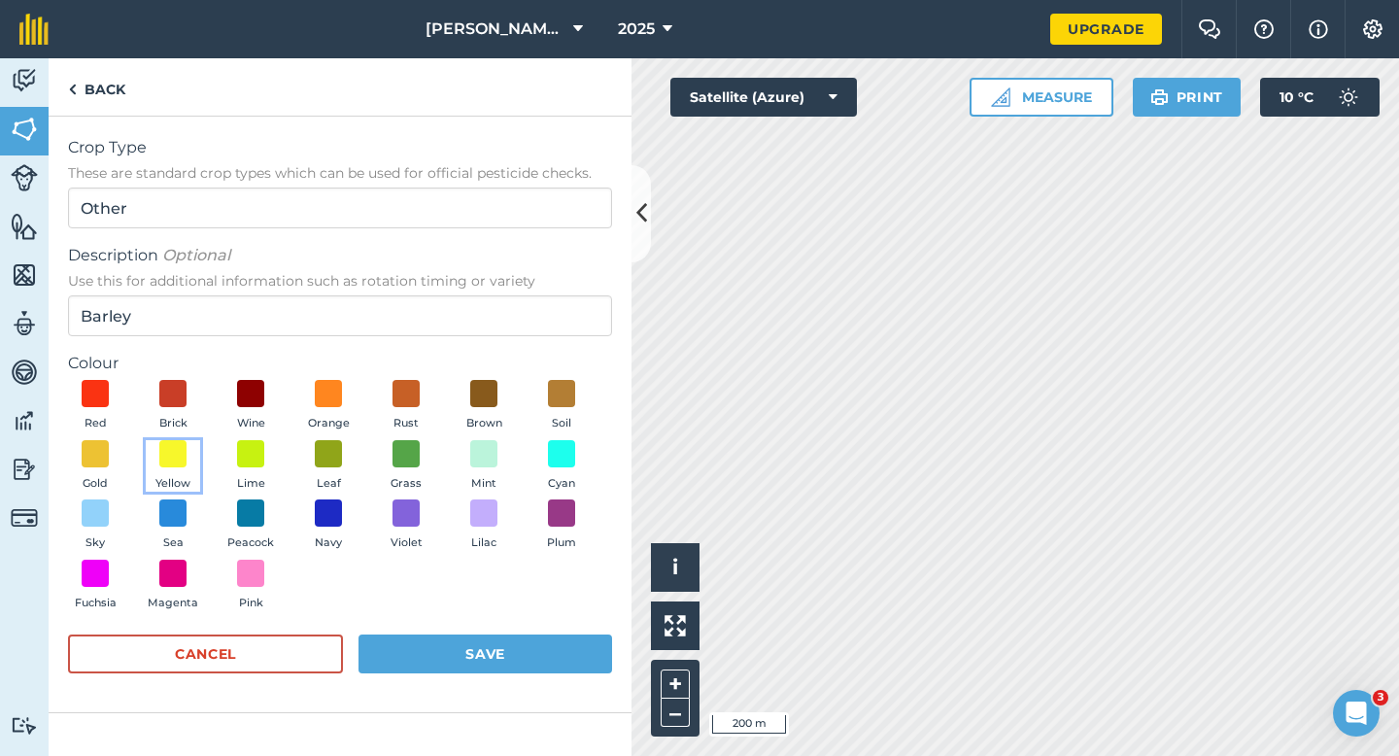
click at [195, 463] on button "Yellow" at bounding box center [173, 466] width 54 height 52
click at [409, 616] on div "Red Brick Wine Orange Rust Brown Soil Gold Yellow Lime Leaf Grass Mint Cyan Sky…" at bounding box center [340, 499] width 544 height 239
click at [432, 635] on button "Save" at bounding box center [485, 653] width 254 height 39
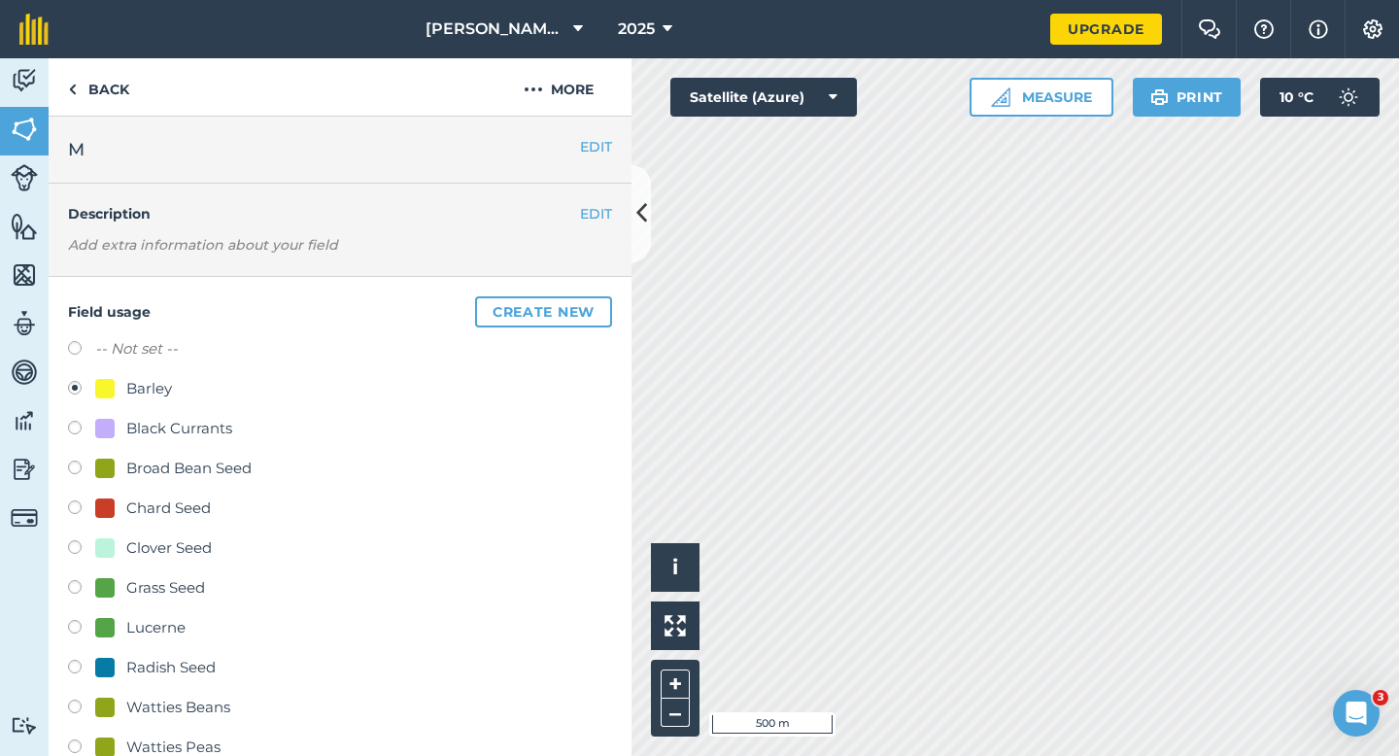
scroll to position [107, 0]
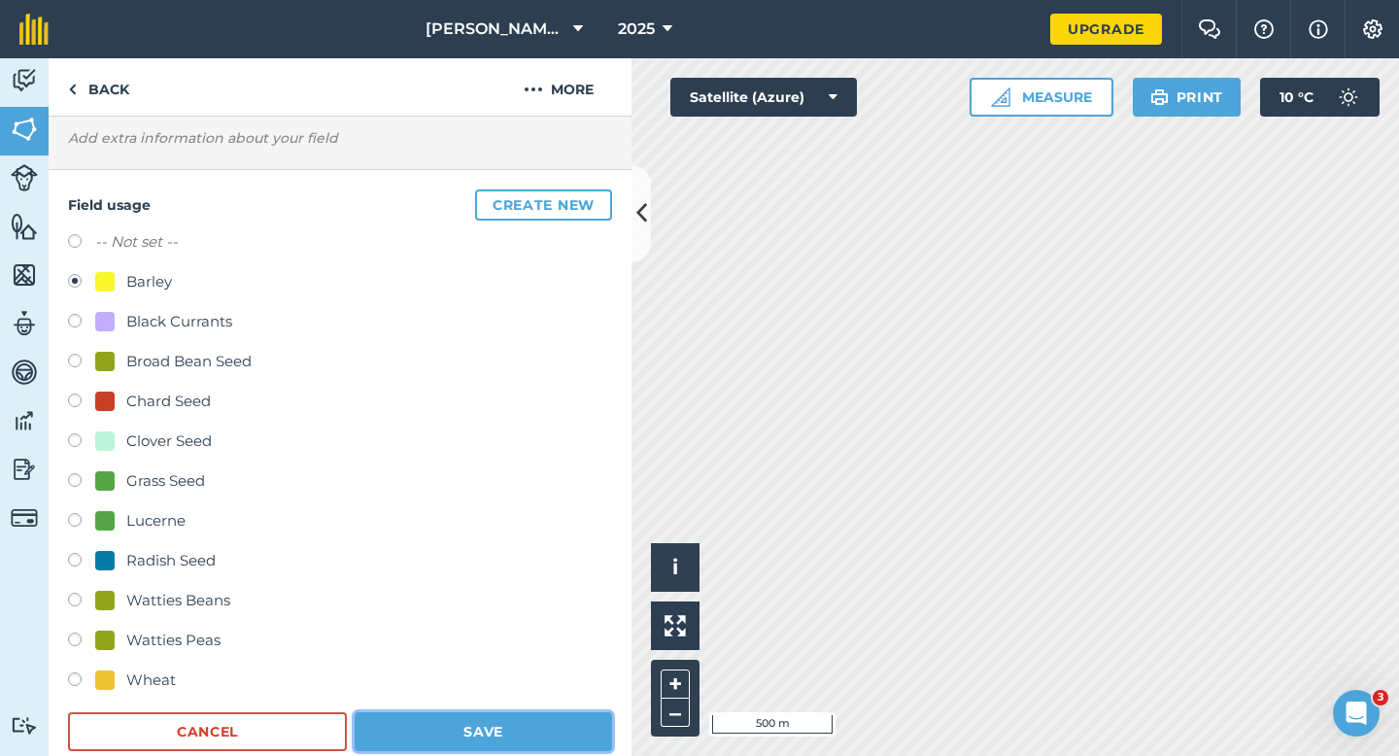
click at [540, 714] on button "Save" at bounding box center [483, 731] width 257 height 39
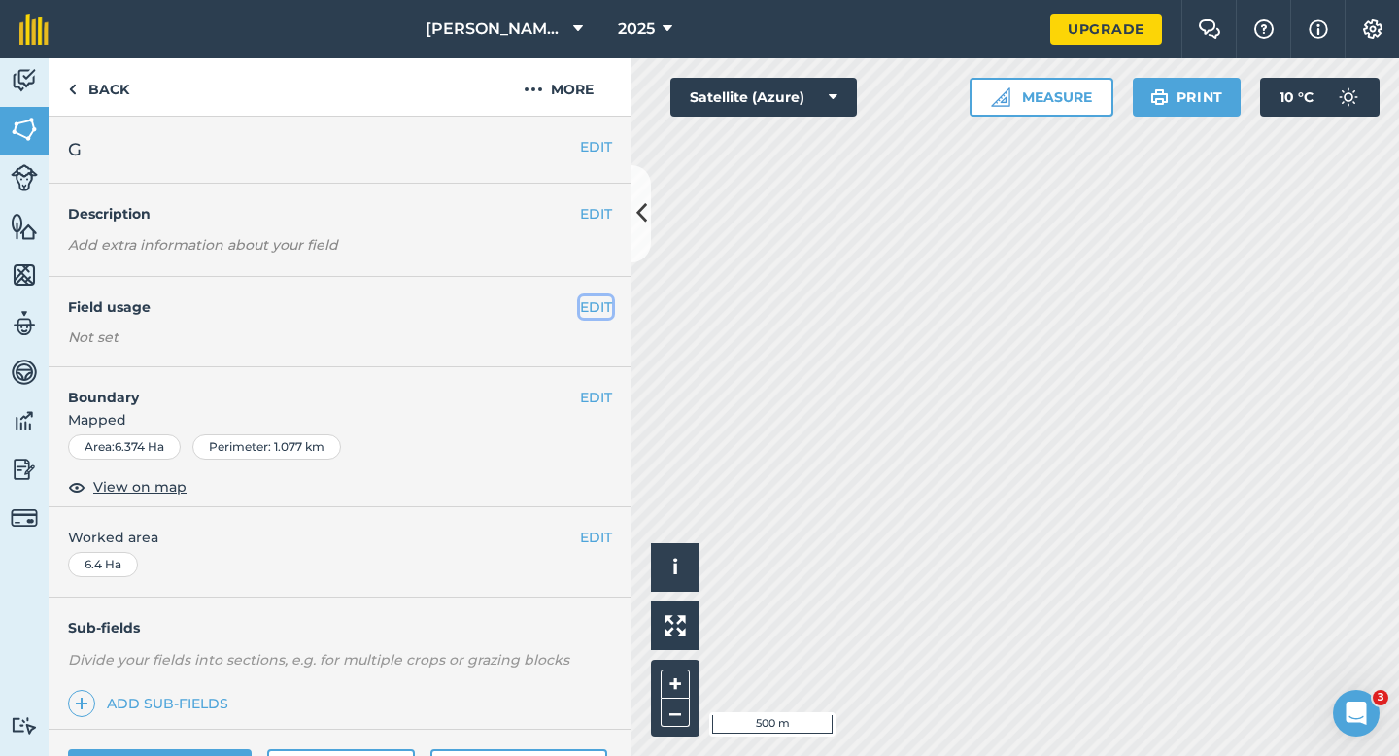
click at [607, 311] on button "EDIT" at bounding box center [596, 306] width 32 height 21
click at [596, 305] on button "EDIT" at bounding box center [596, 306] width 32 height 21
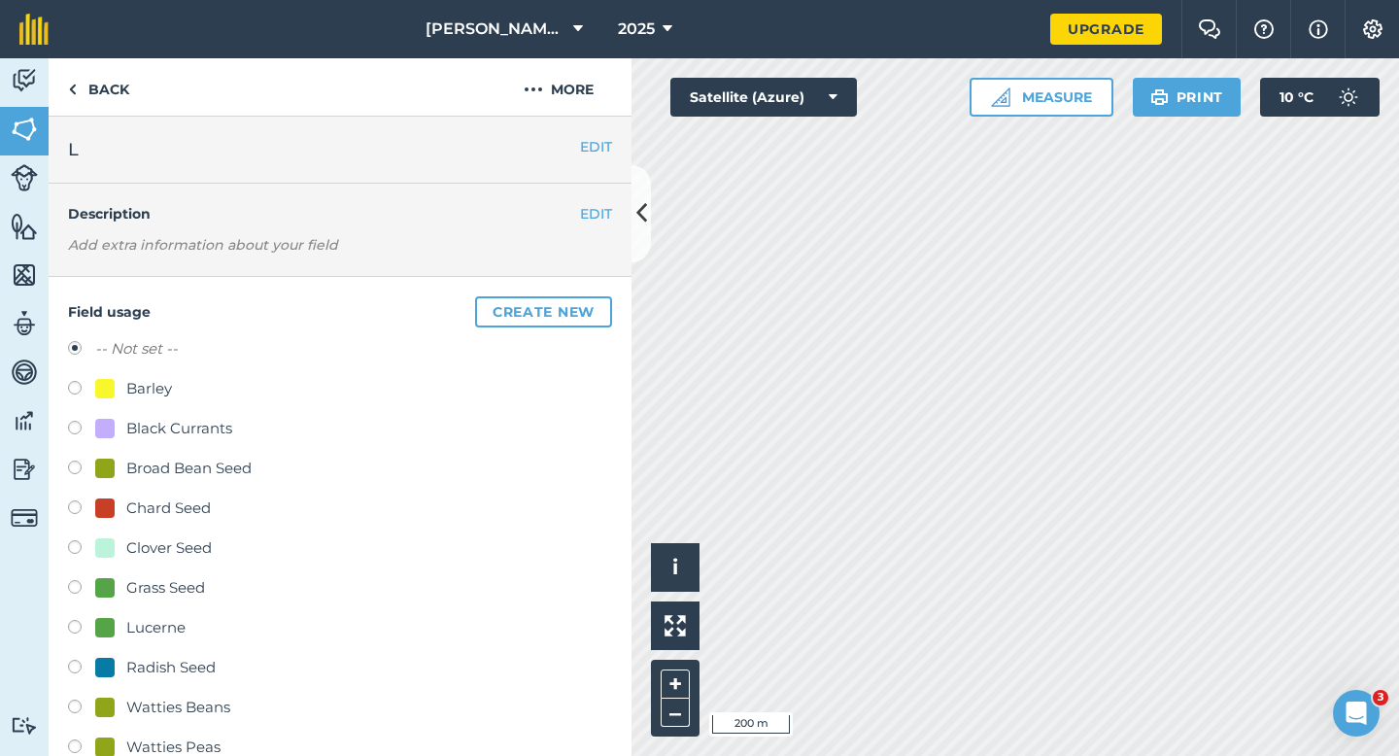
click at [166, 597] on div "Grass Seed" at bounding box center [165, 587] width 79 height 23
radio input "true"
radio input "false"
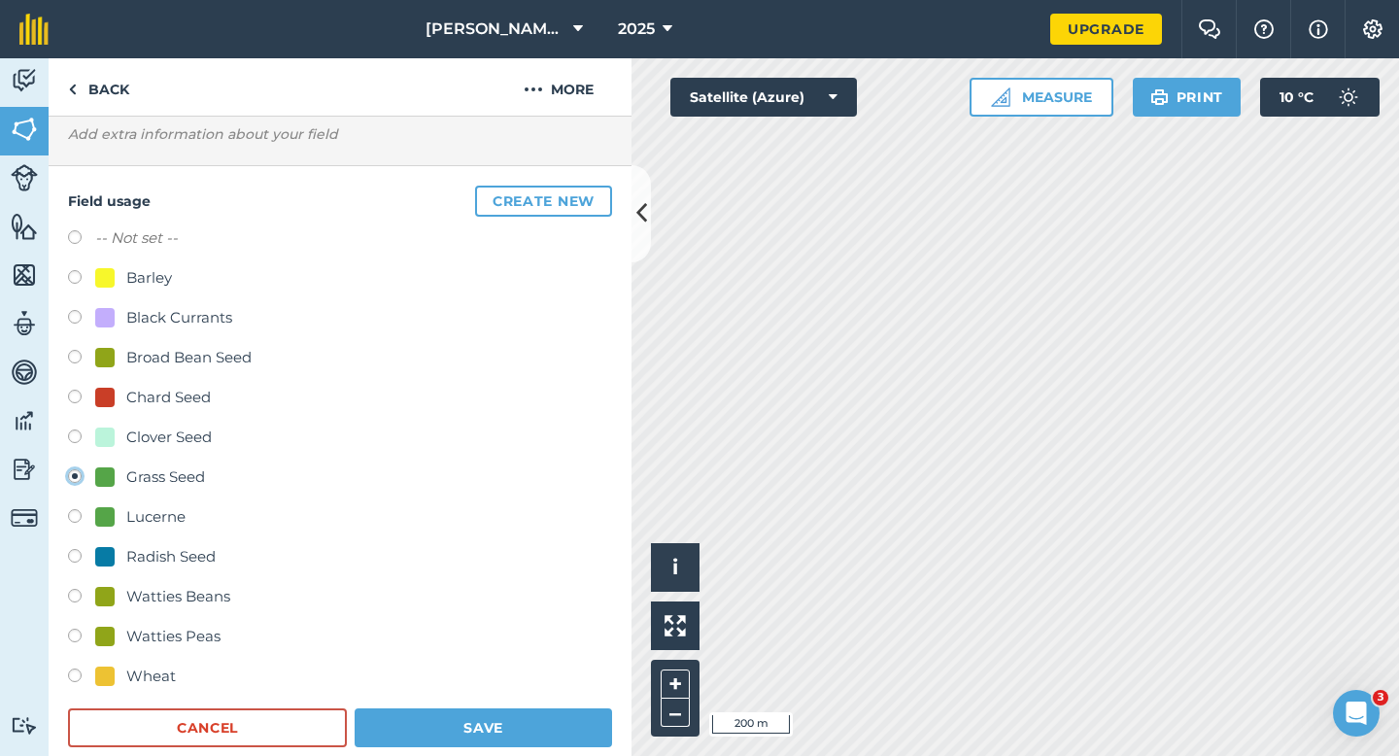
scroll to position [229, 0]
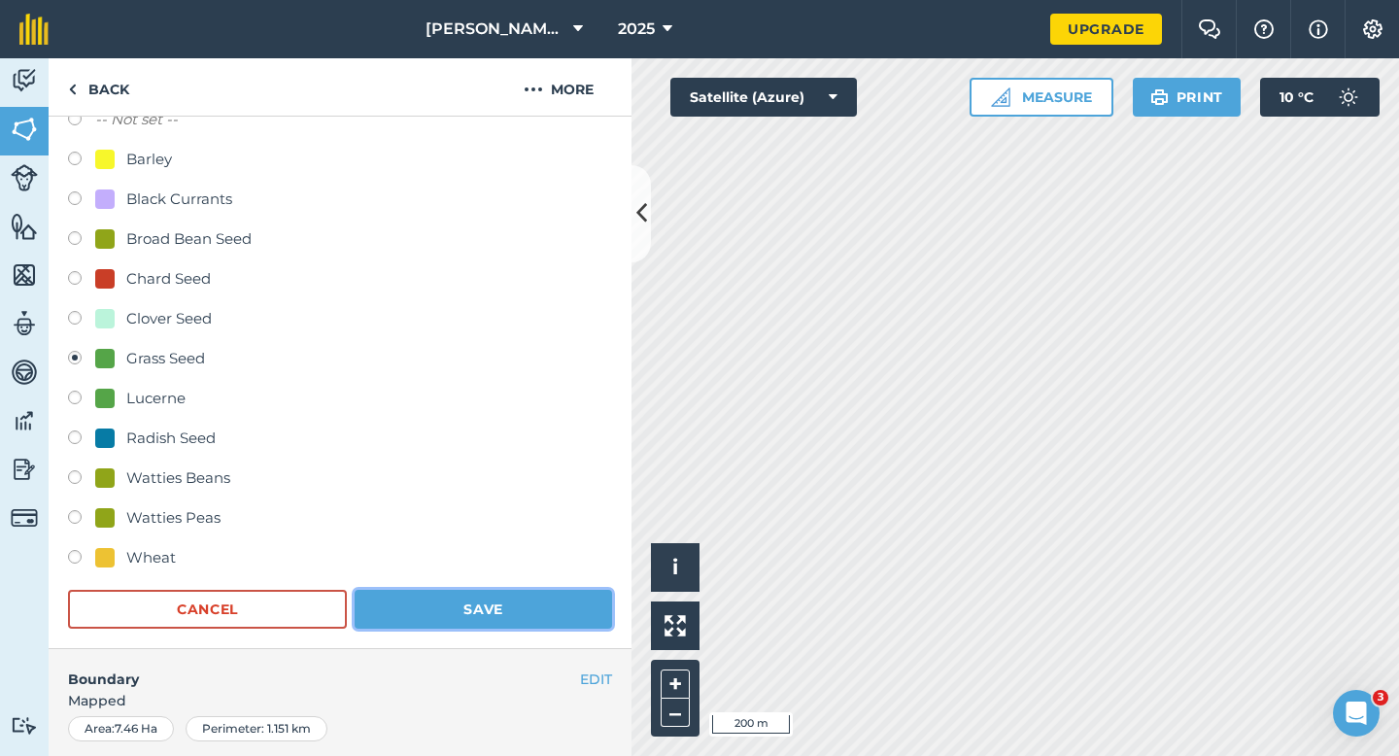
click at [446, 601] on button "Save" at bounding box center [483, 609] width 257 height 39
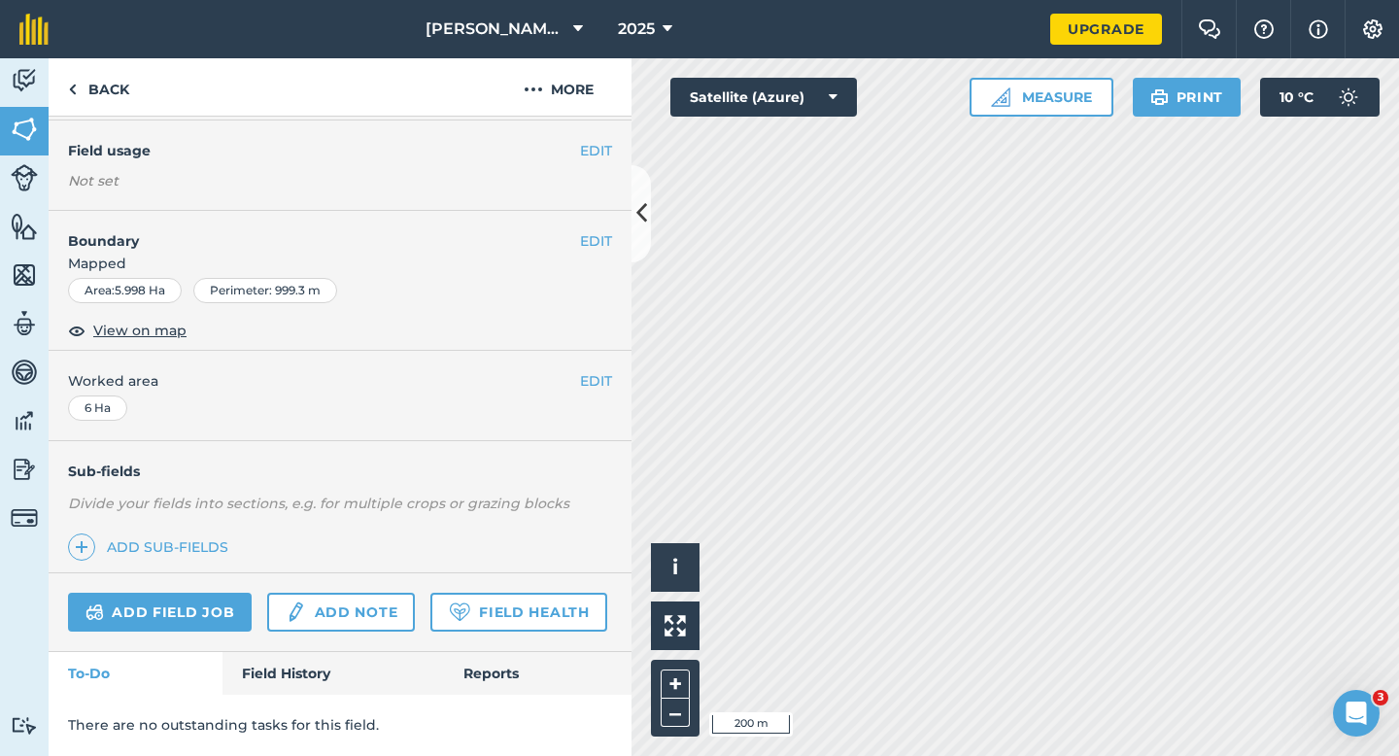
scroll to position [155, 0]
click at [612, 163] on div "EDIT Field usage Not set" at bounding box center [340, 166] width 583 height 90
click at [593, 146] on button "EDIT" at bounding box center [596, 151] width 32 height 21
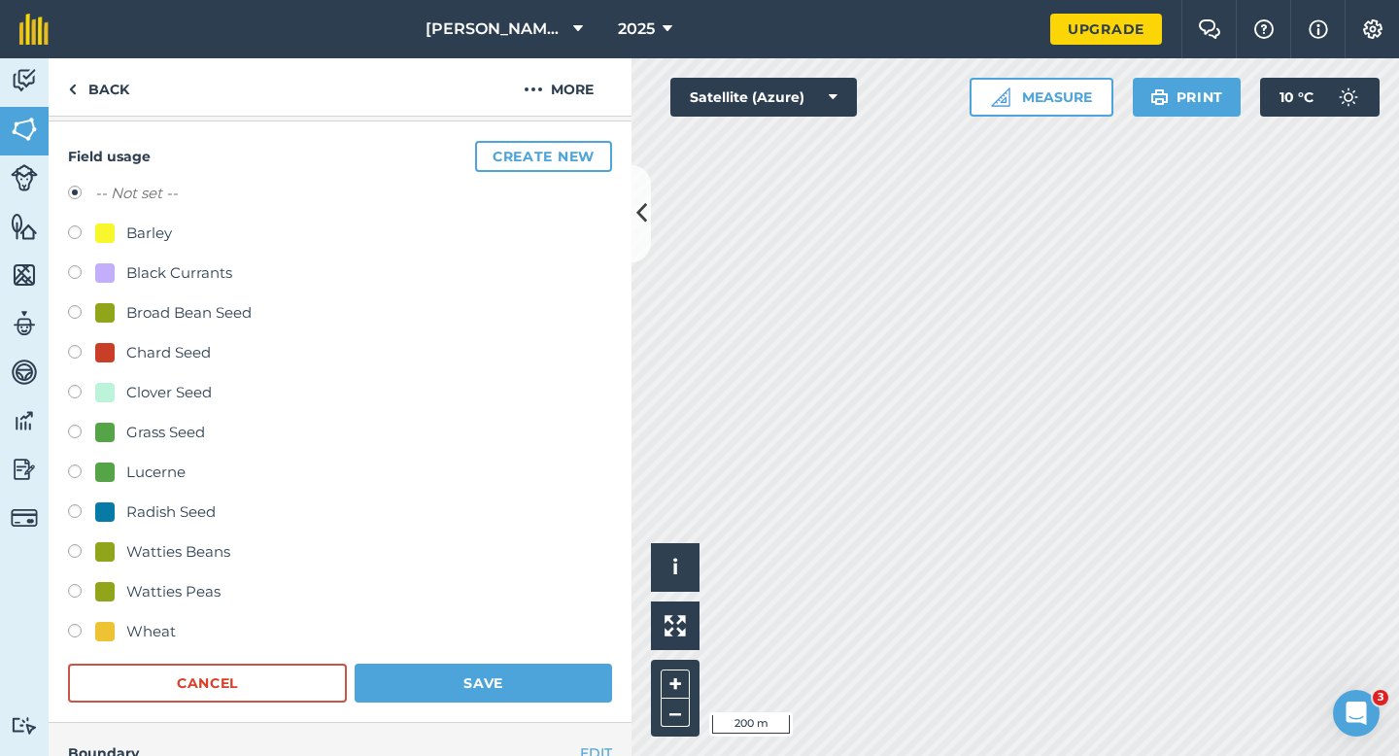
click at [155, 439] on div "Grass Seed" at bounding box center [165, 432] width 79 height 23
radio input "true"
radio input "false"
click at [452, 666] on button "Save" at bounding box center [483, 682] width 257 height 39
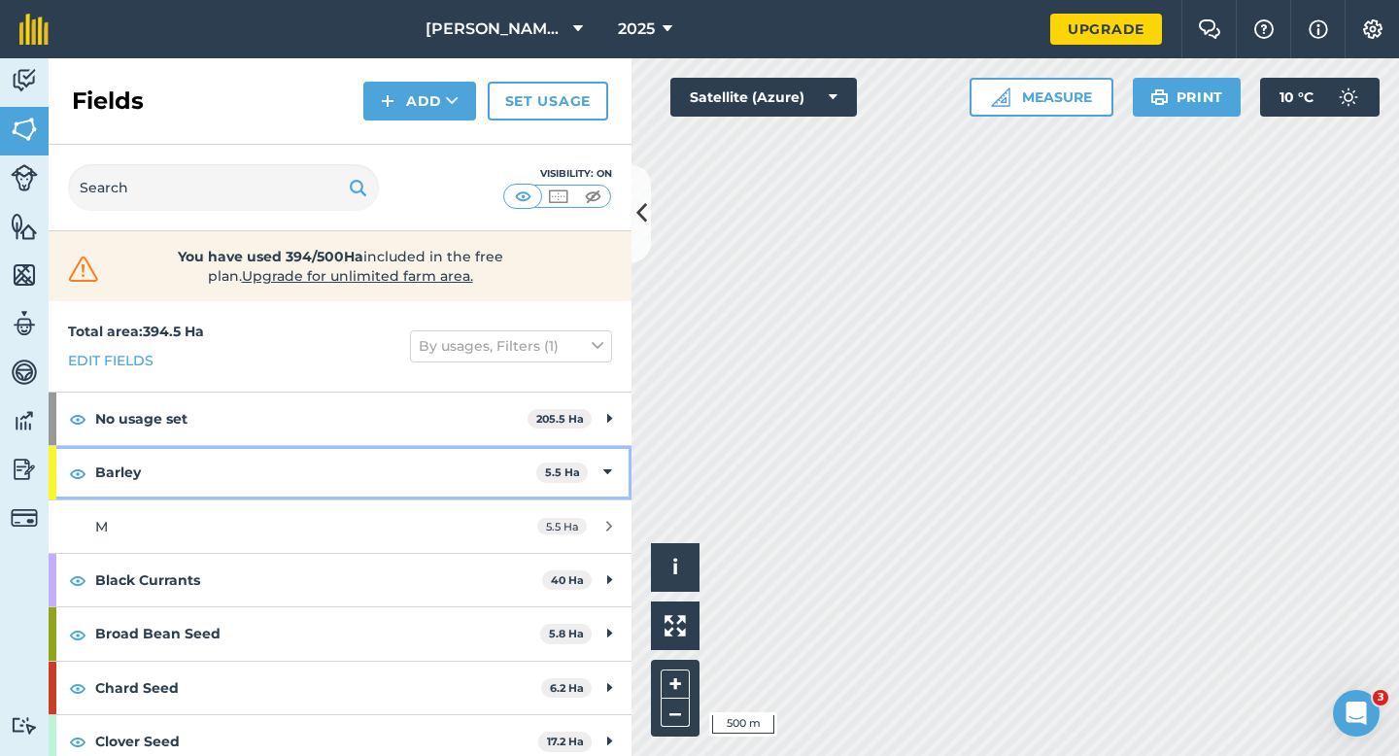
click at [611, 494] on div "Barley 5.5 Ha" at bounding box center [340, 472] width 583 height 52
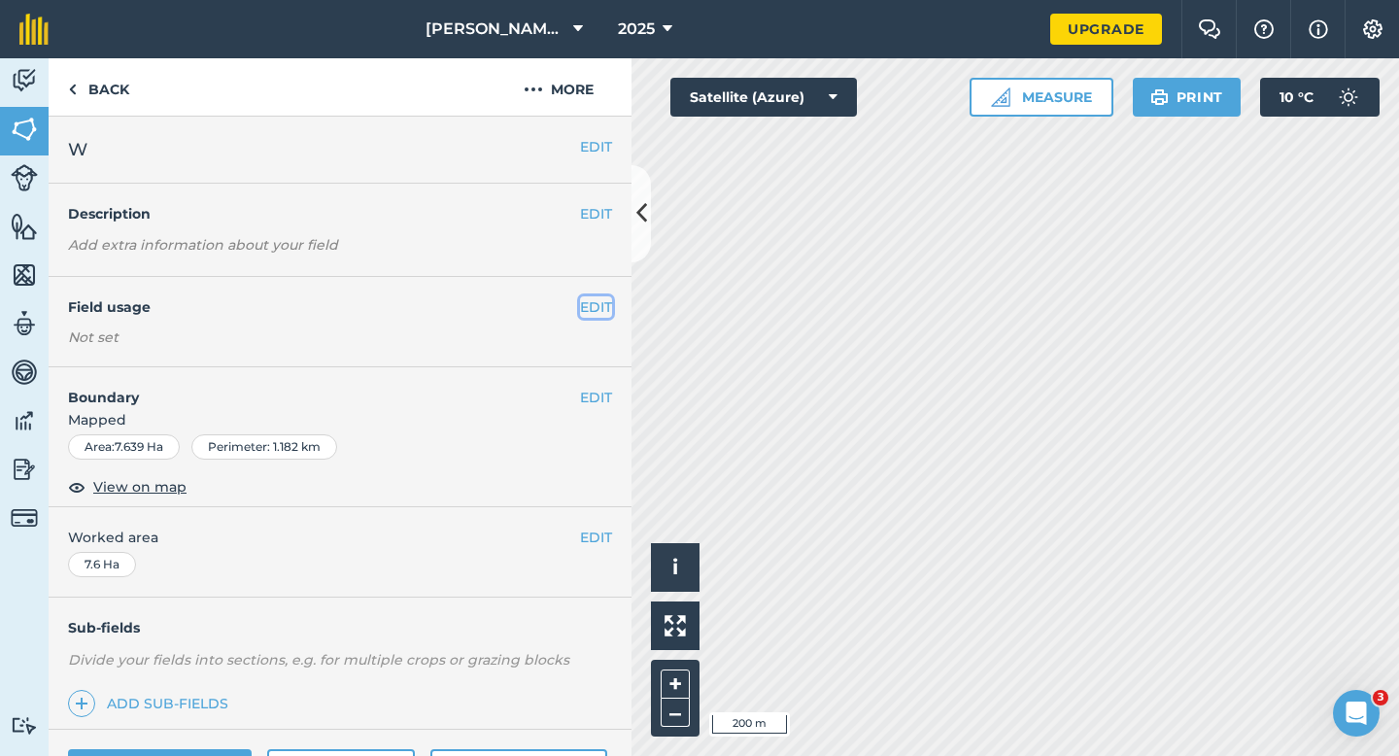
click at [600, 303] on button "EDIT" at bounding box center [596, 306] width 32 height 21
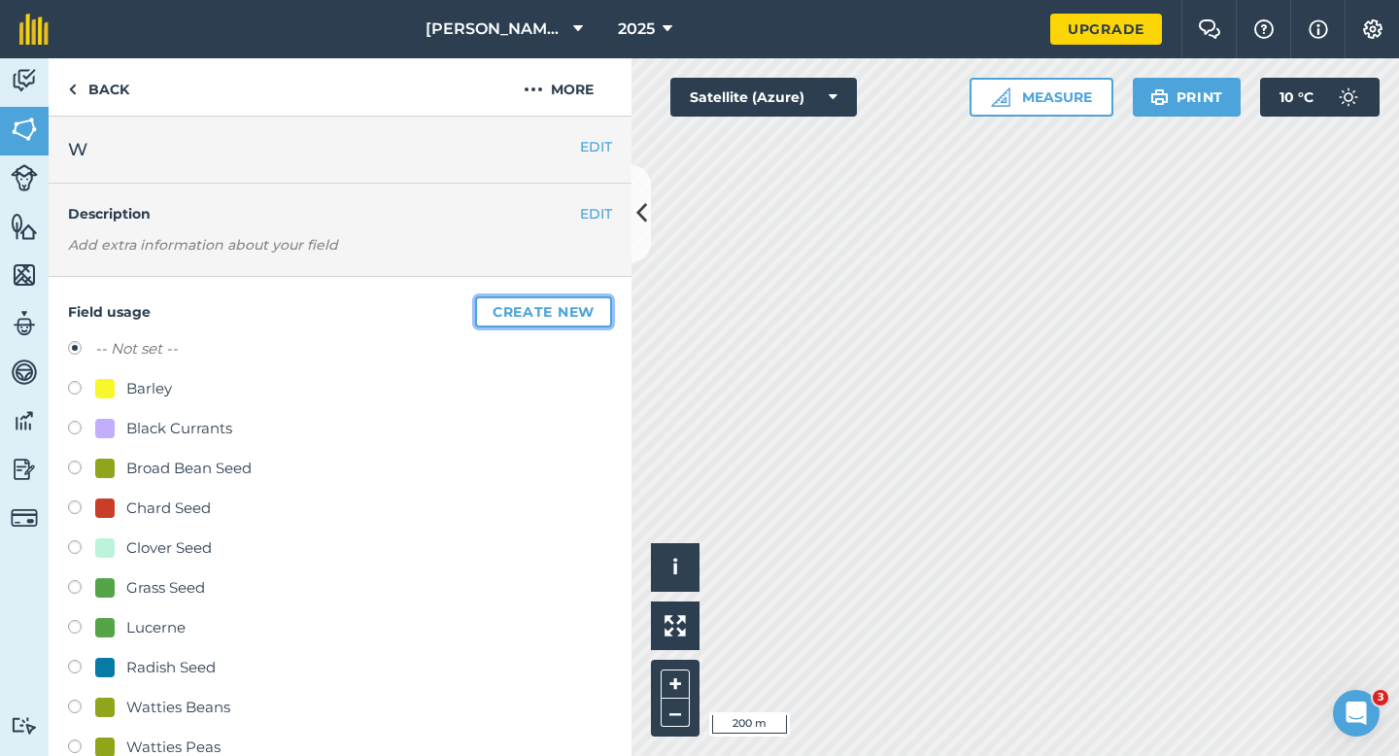
click at [600, 303] on button "Create new" at bounding box center [543, 311] width 137 height 31
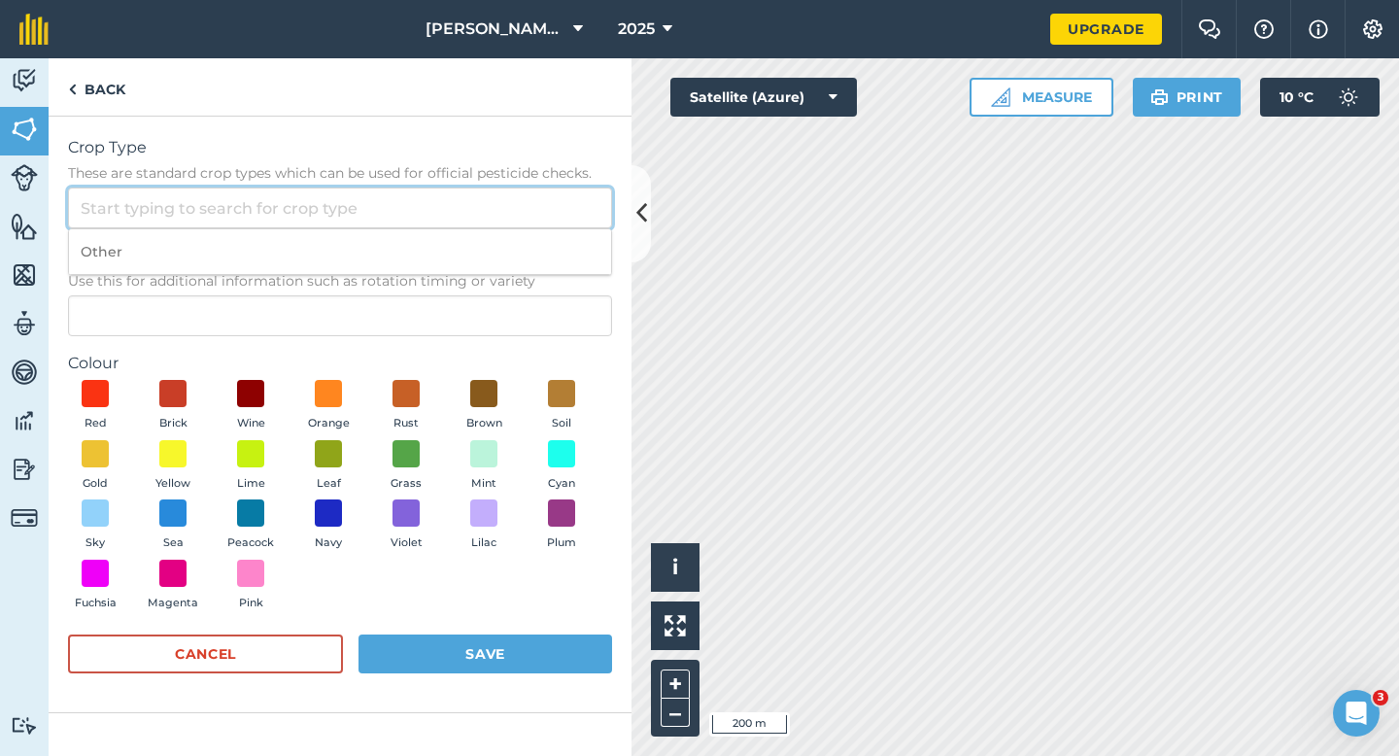
click at [541, 196] on input "Crop Type These are standard crop types which can be used for official pesticid…" at bounding box center [340, 207] width 544 height 41
click at [541, 226] on input "Crop Type These are standard crop types which can be used for official pesticid…" at bounding box center [340, 207] width 544 height 41
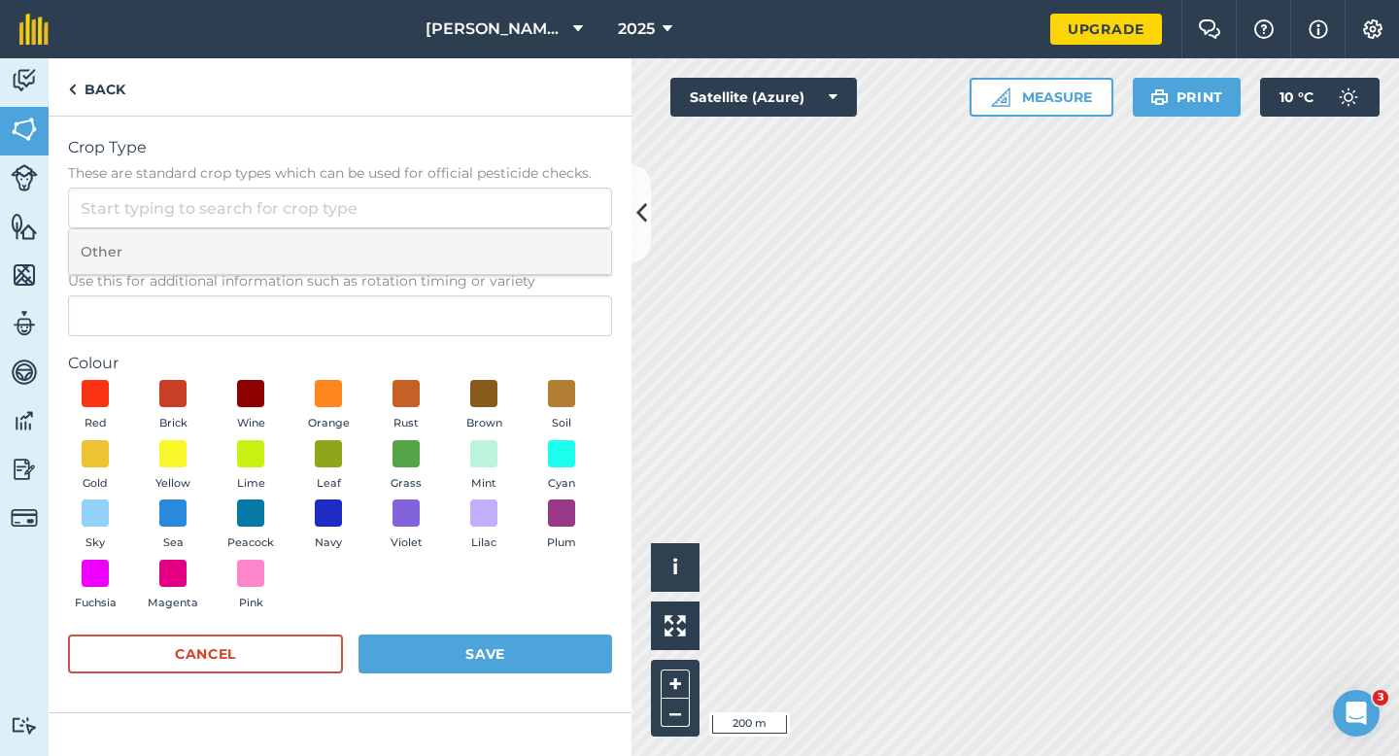
click at [541, 231] on li "Other" at bounding box center [340, 252] width 542 height 46
type input "Other"
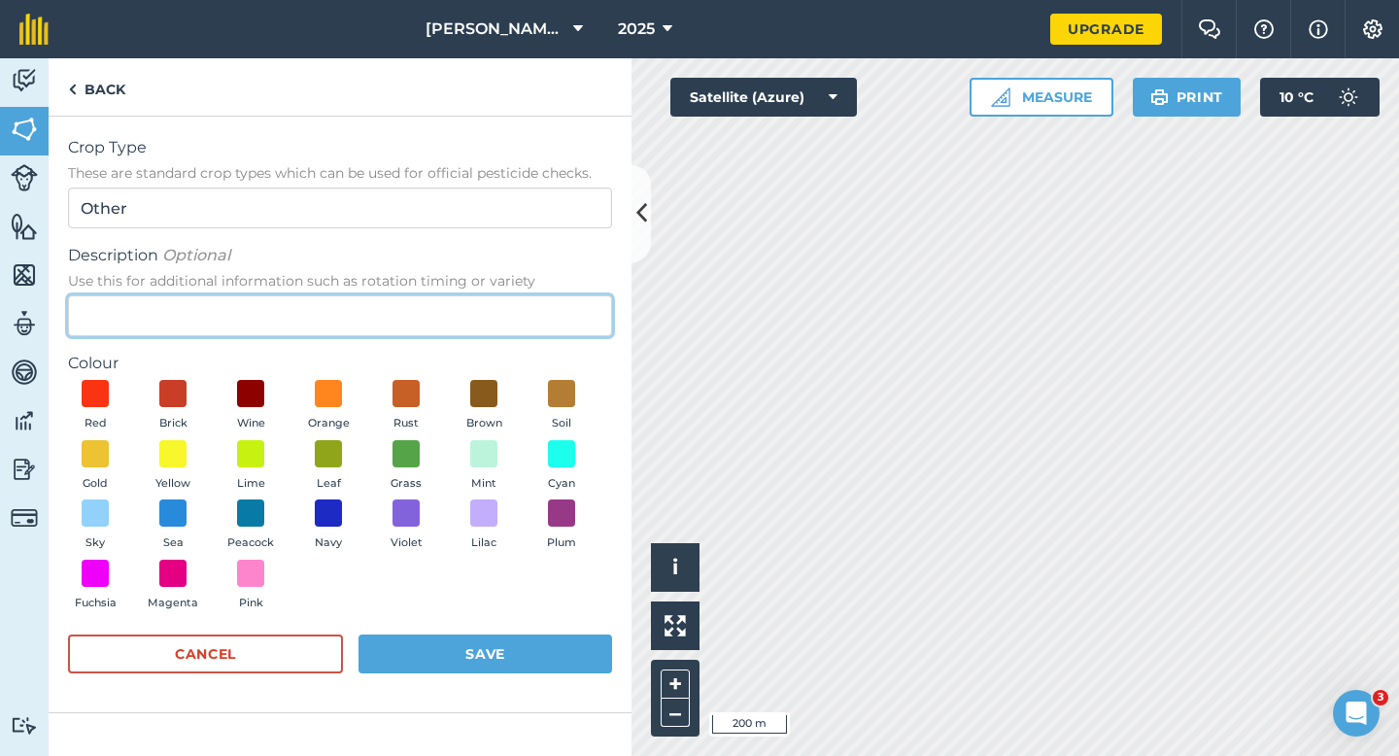
click at [541, 299] on input "Description Optional Use this for additional information such as rotation timin…" at bounding box center [340, 315] width 544 height 41
type input "Oilseed Rape"
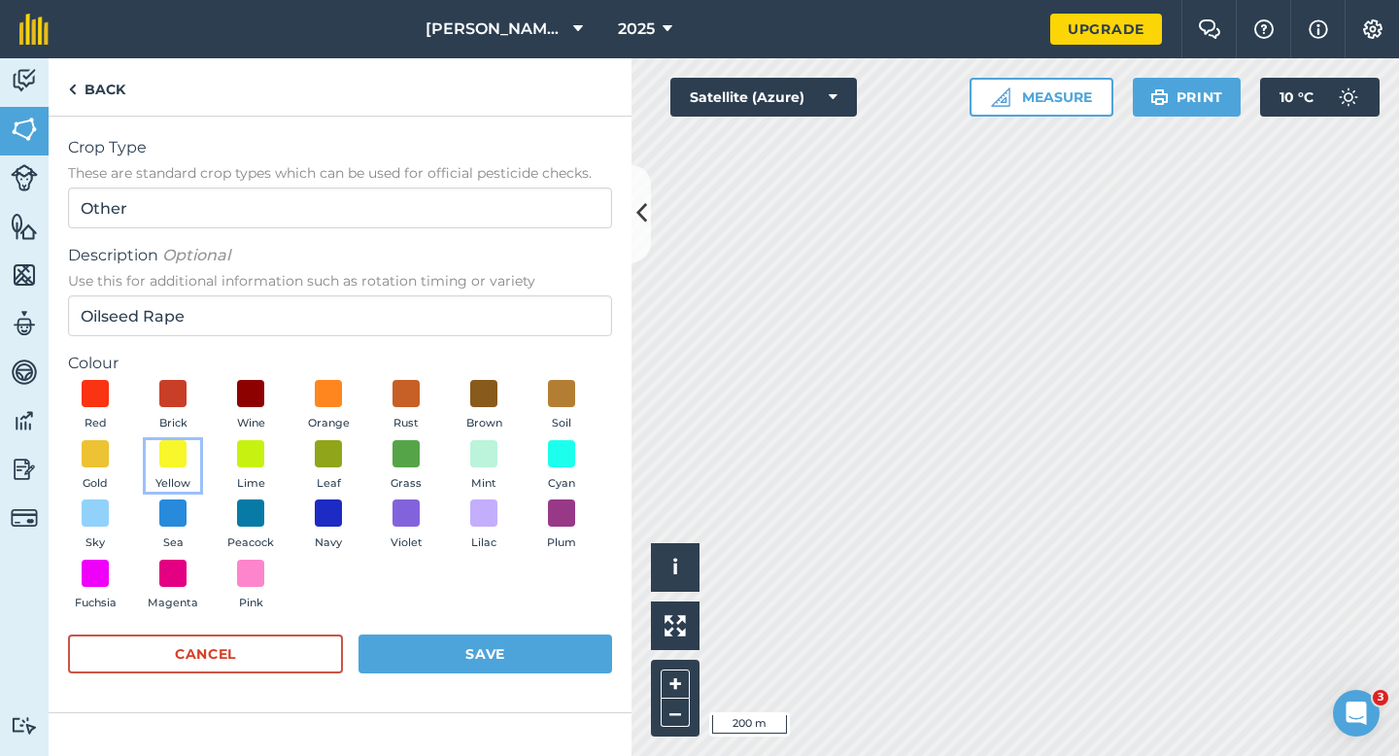
click at [192, 460] on button "Yellow" at bounding box center [173, 466] width 54 height 52
click at [471, 672] on button "Save" at bounding box center [485, 653] width 254 height 39
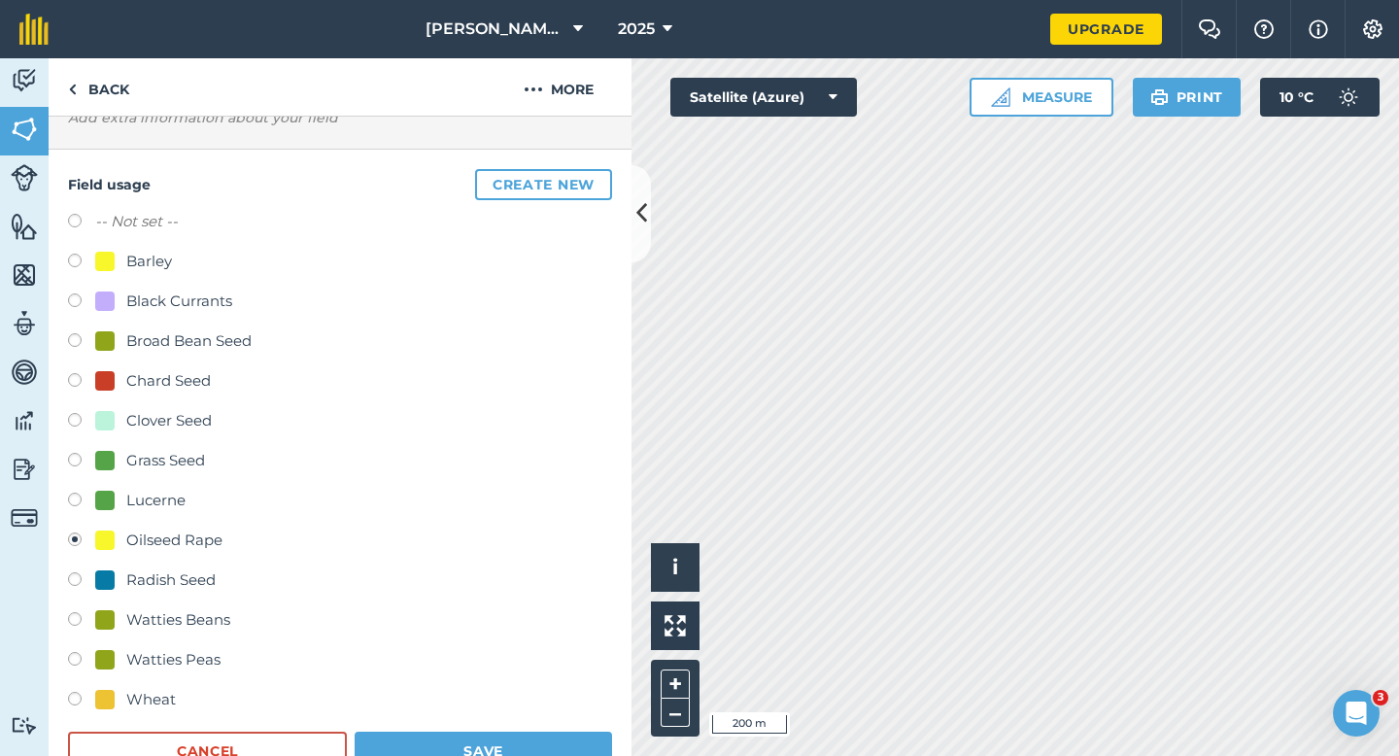
scroll to position [166, 0]
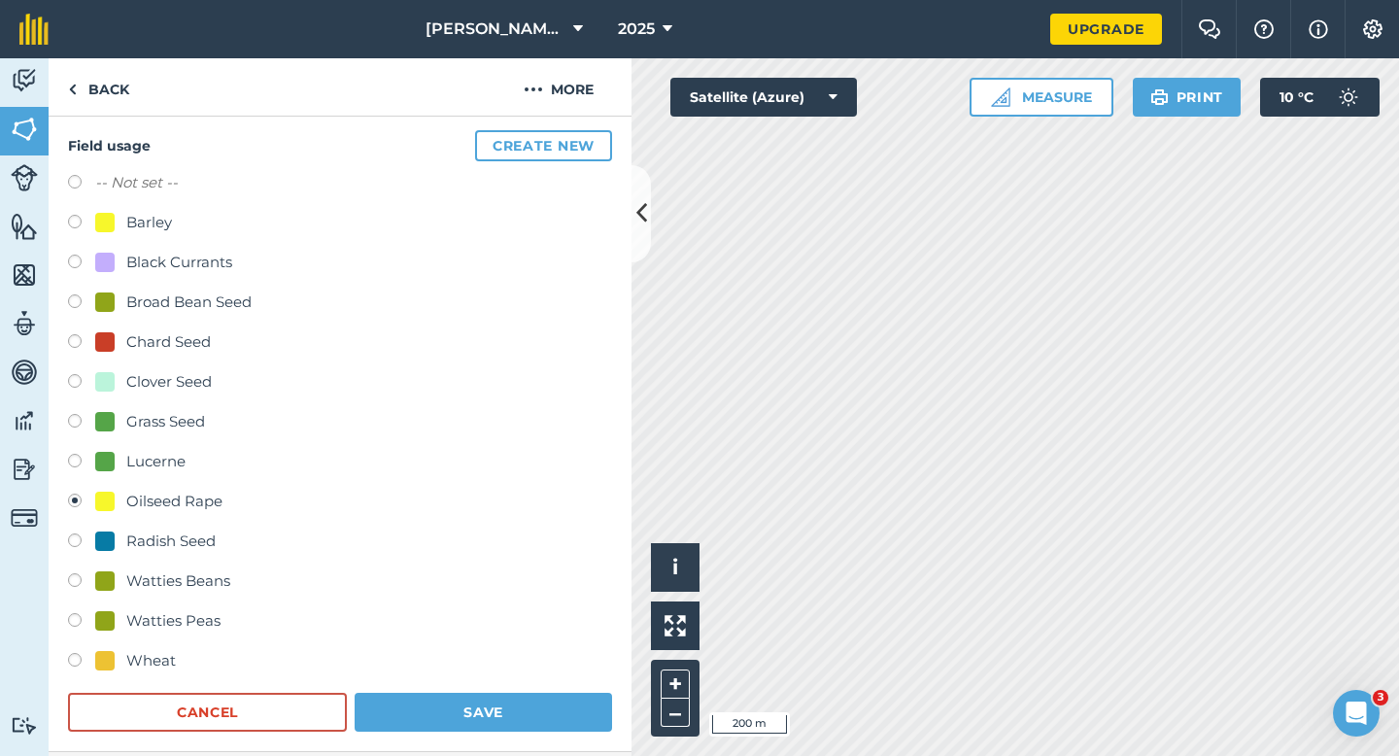
click at [547, 679] on form "-- Not set -- Barley Black Currants Broad Bean Seed Chard Seed Clover Seed Gras…" at bounding box center [340, 451] width 544 height 560
click at [547, 704] on button "Save" at bounding box center [483, 712] width 257 height 39
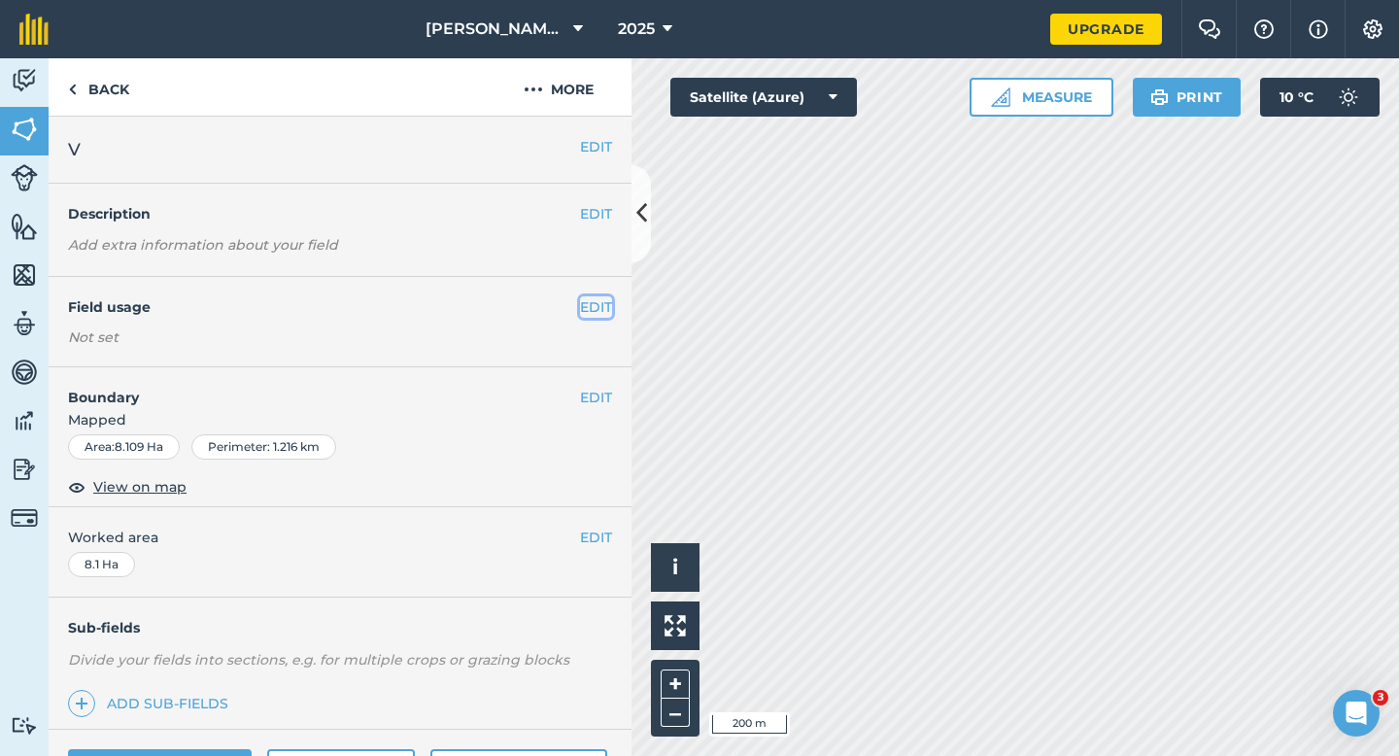
click at [596, 306] on button "EDIT" at bounding box center [596, 306] width 32 height 21
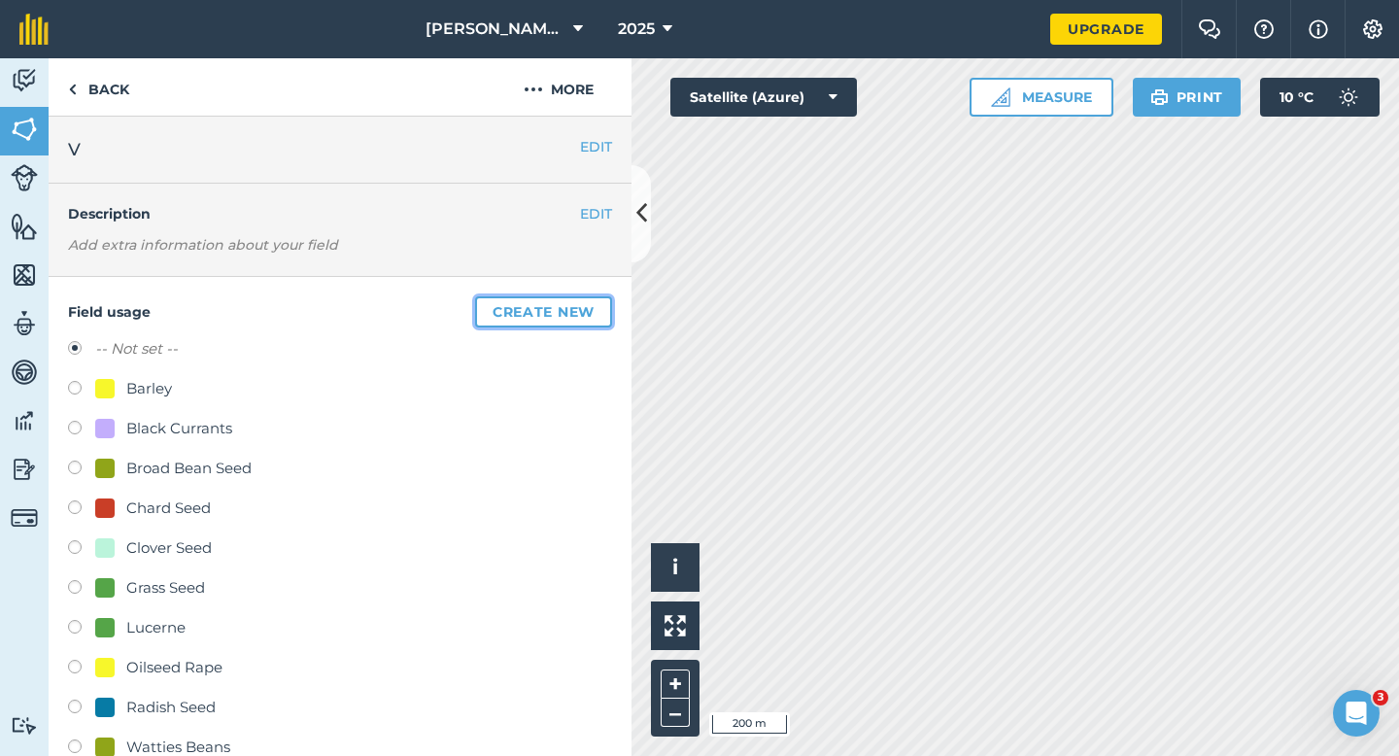
click at [596, 306] on button "Create new" at bounding box center [543, 311] width 137 height 31
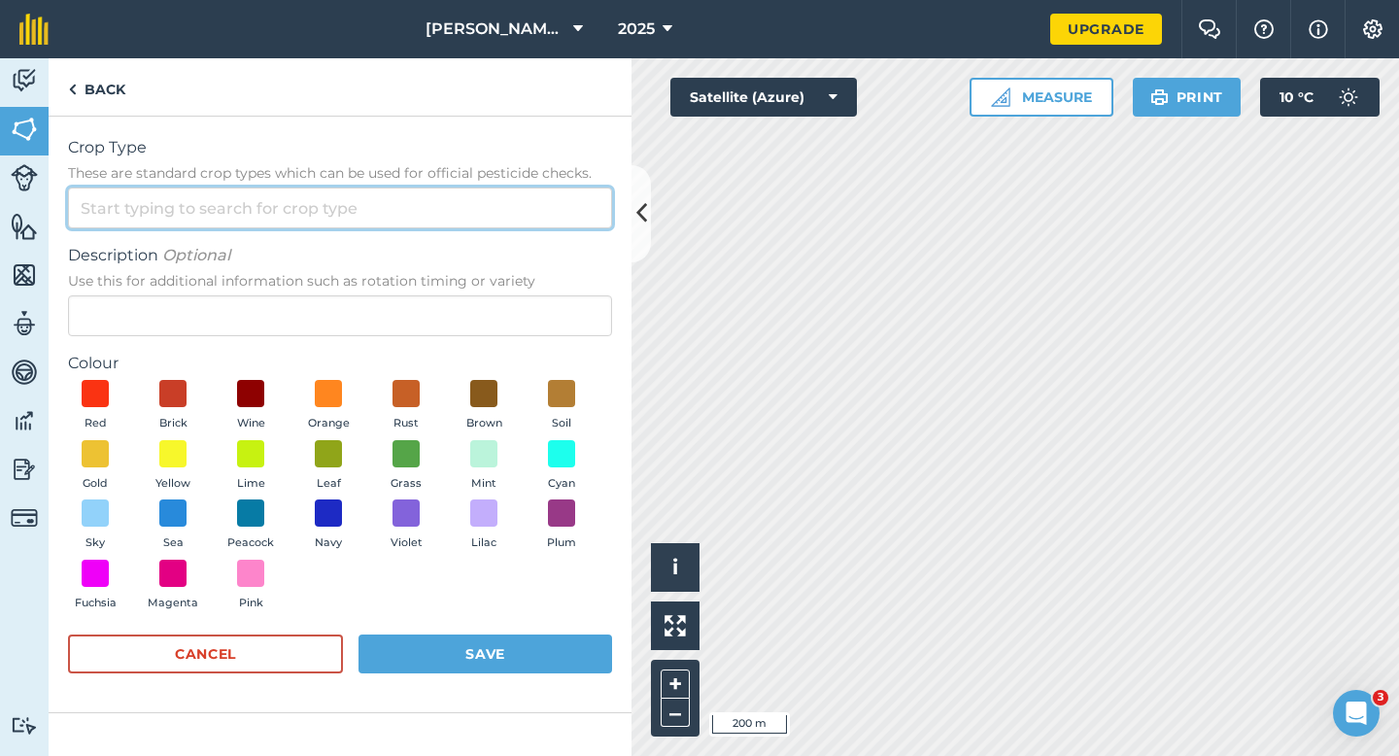
click at [537, 194] on input "Crop Type These are standard crop types which can be used for official pesticid…" at bounding box center [340, 207] width 544 height 41
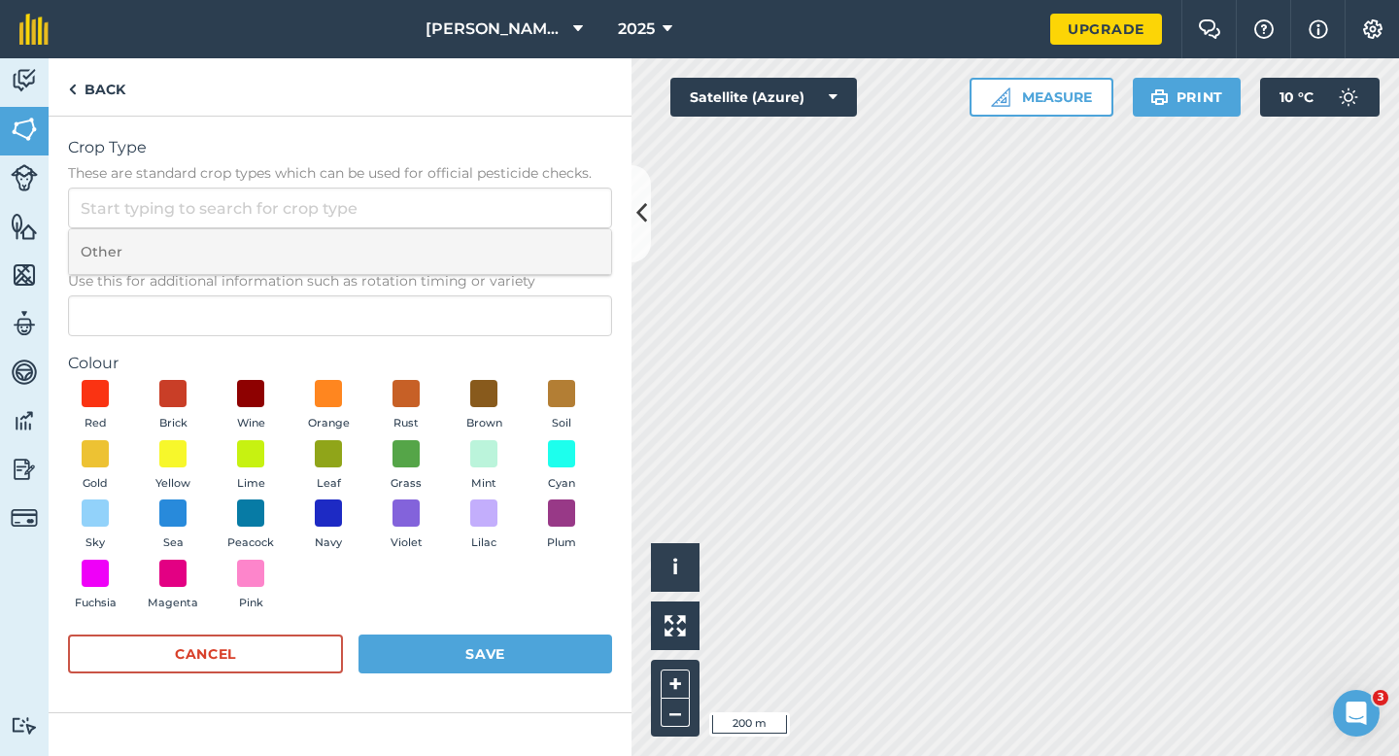
click at [537, 251] on li "Other" at bounding box center [340, 252] width 542 height 46
type input "Other"
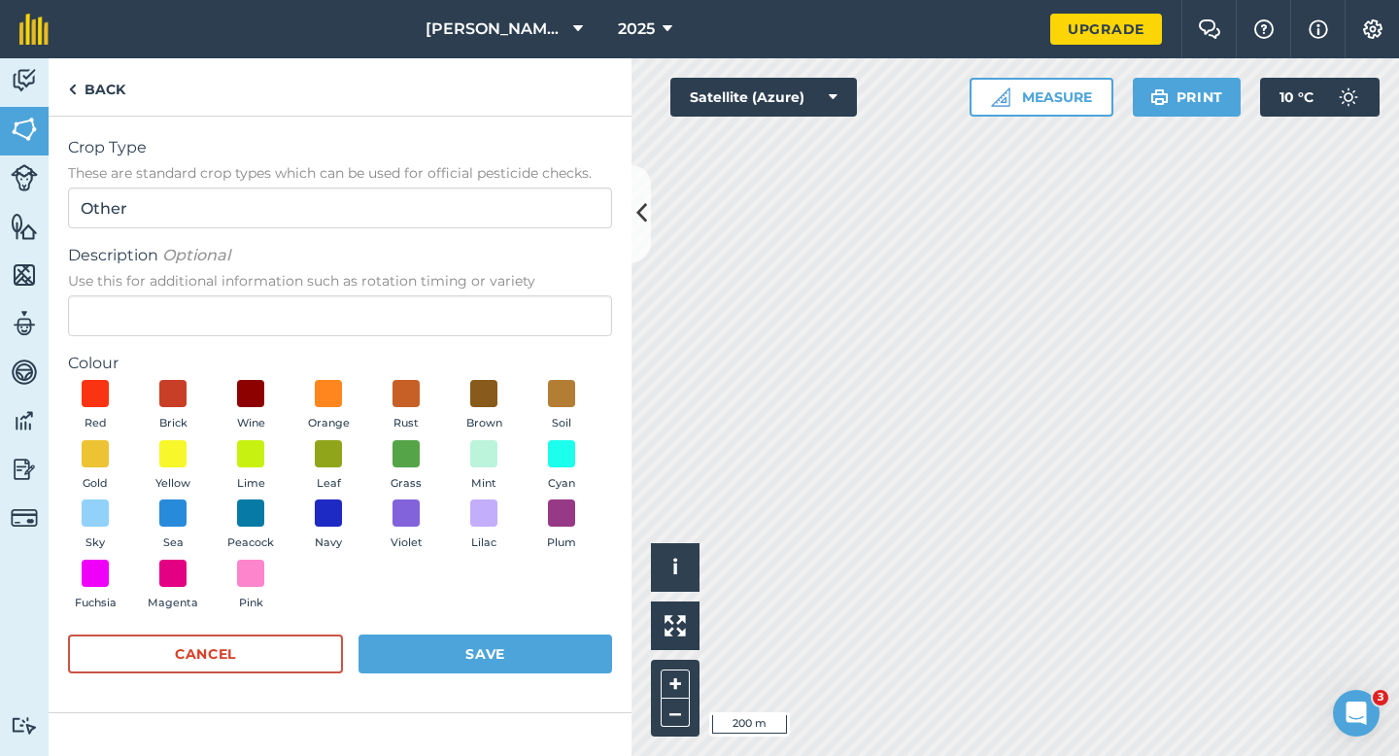
click at [537, 293] on div "Description Optional Use this for additional information such as rotation timin…" at bounding box center [340, 290] width 544 height 92
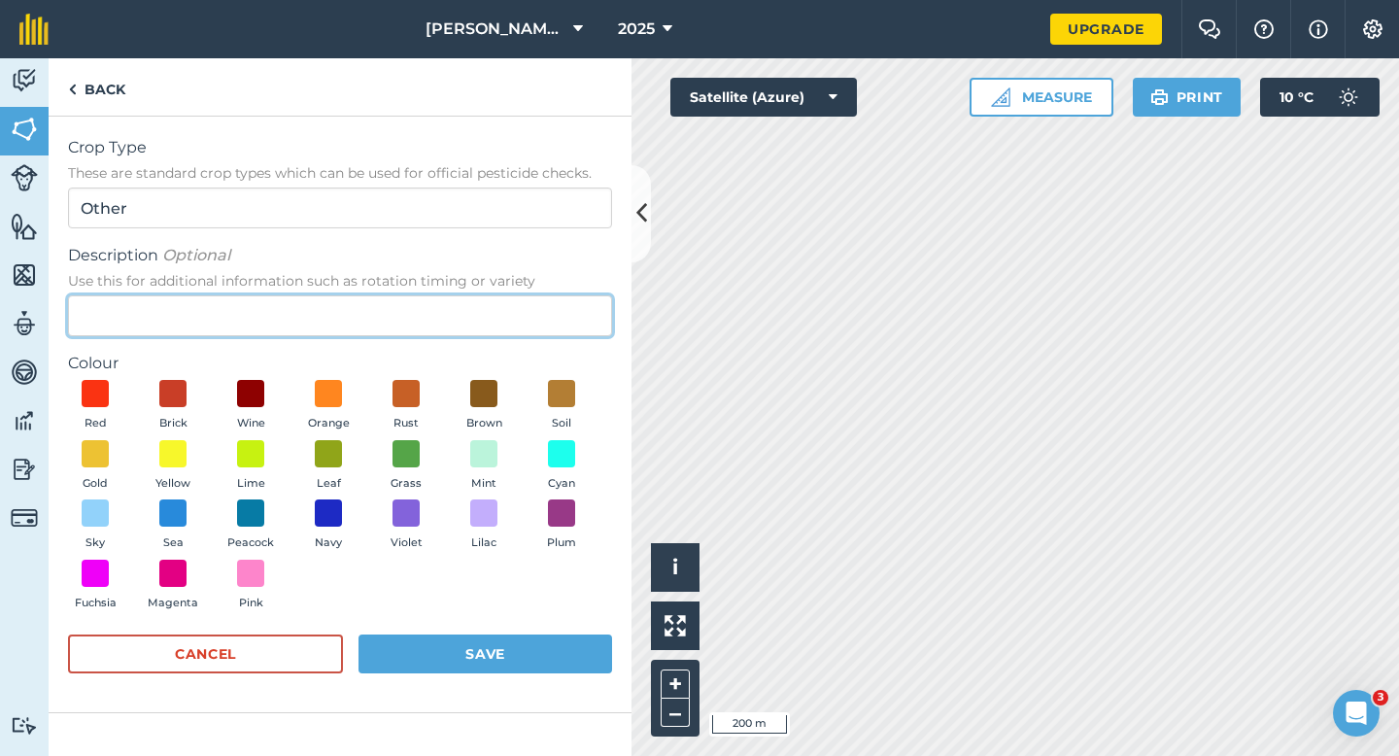
click at [538, 311] on input "Description Optional Use this for additional information such as rotation timin…" at bounding box center [340, 315] width 544 height 41
type input "Potatoes"
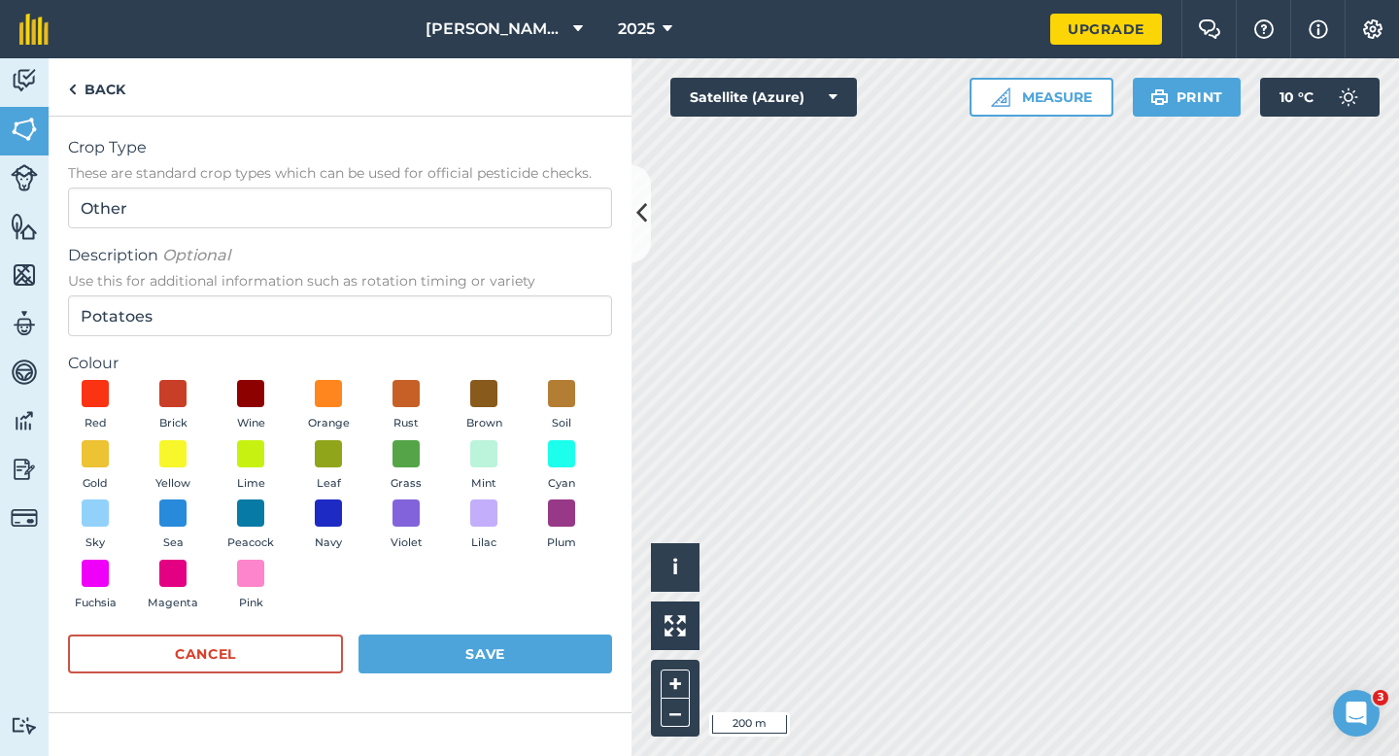
click at [567, 378] on div "Colour Red Brick Wine Orange Rust Brown Soil Gold Yellow Lime Leaf Grass Mint C…" at bounding box center [340, 485] width 544 height 267
click at [534, 359] on label "Colour" at bounding box center [340, 363] width 544 height 23
click at [565, 400] on span at bounding box center [562, 394] width 30 height 30
click at [565, 626] on form "Crop Type These are standard crop types which can be used for official pesticid…" at bounding box center [340, 414] width 544 height 557
click at [567, 647] on button "Save" at bounding box center [485, 653] width 254 height 39
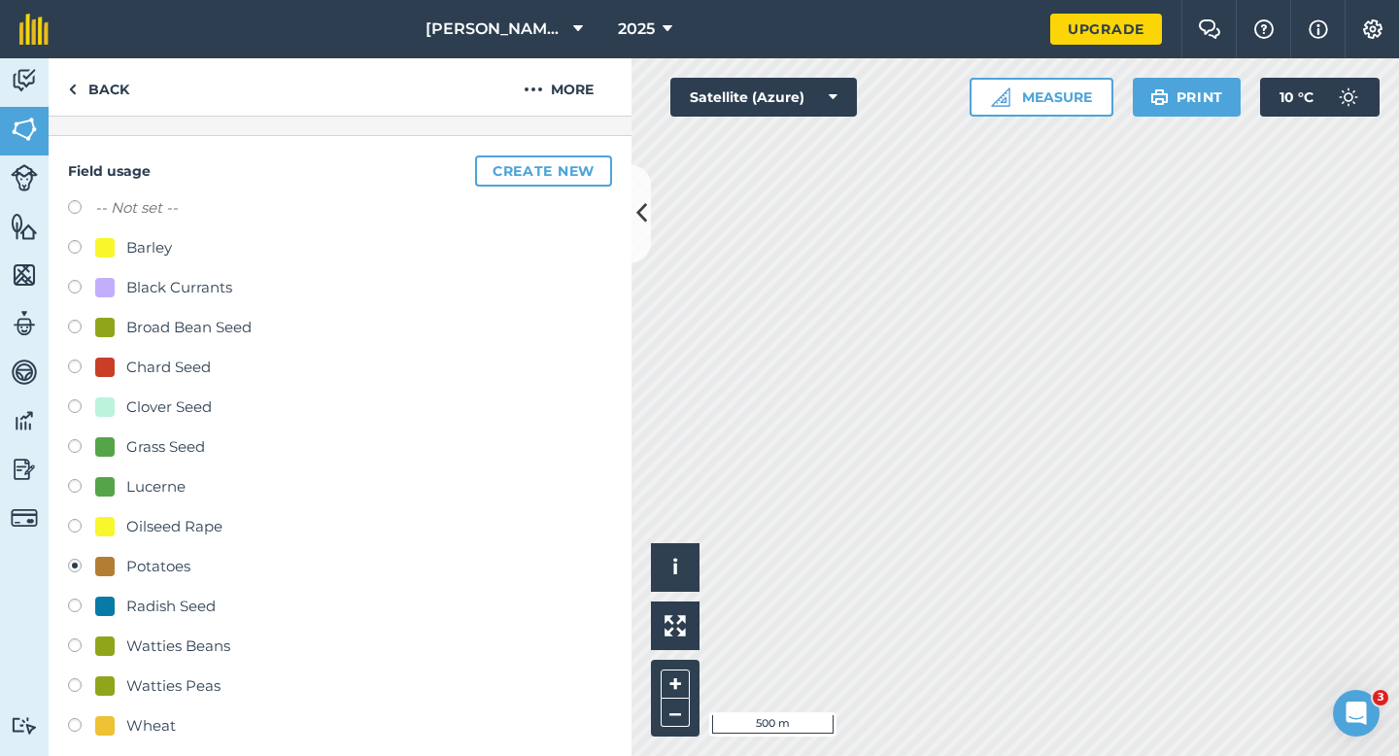
scroll to position [406, 0]
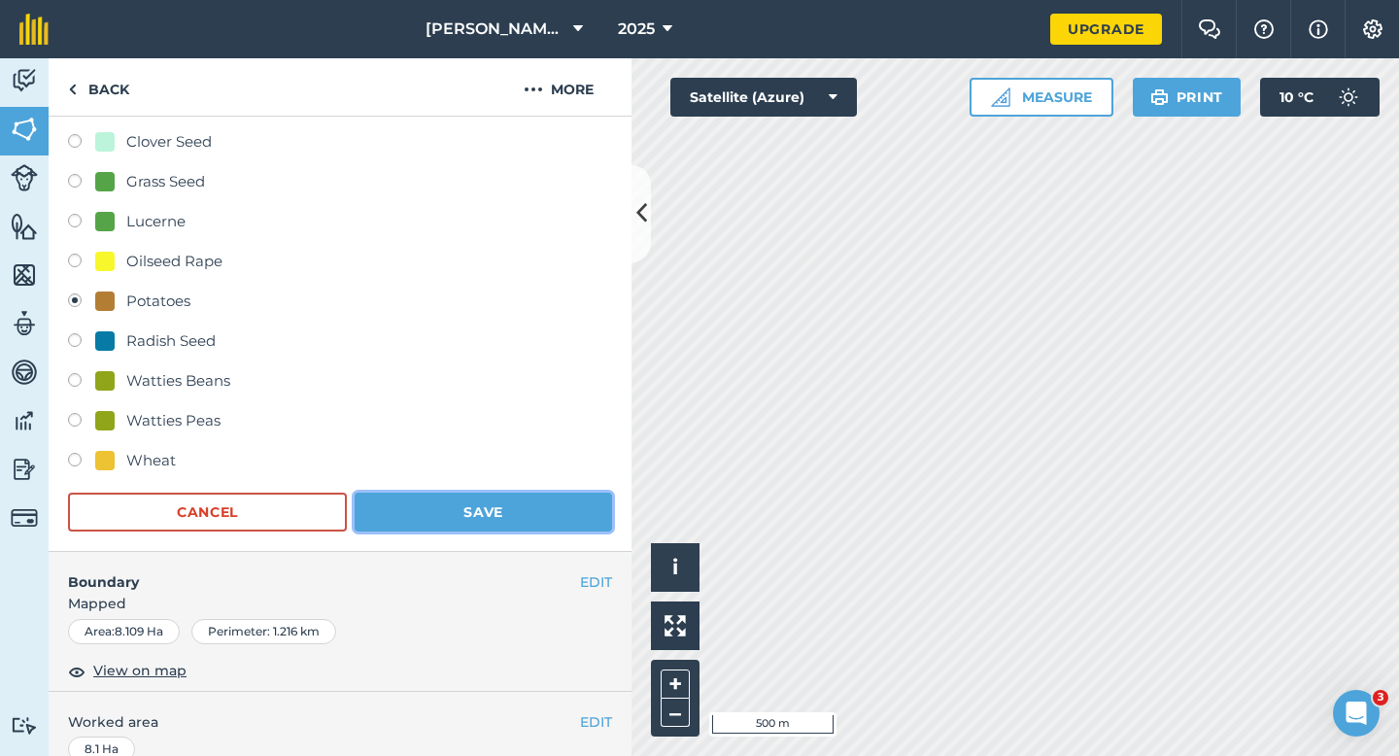
click at [535, 525] on button "Save" at bounding box center [483, 511] width 257 height 39
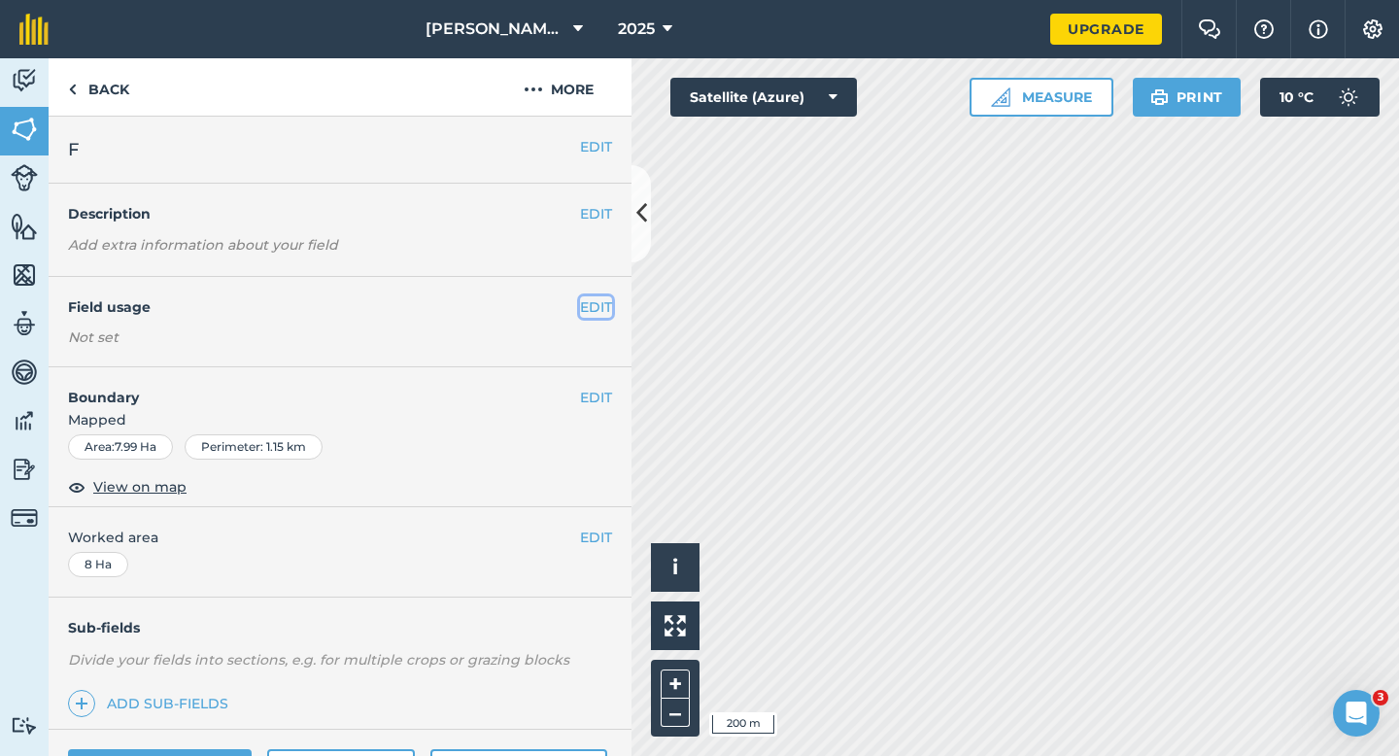
click at [596, 298] on button "EDIT" at bounding box center [596, 306] width 32 height 21
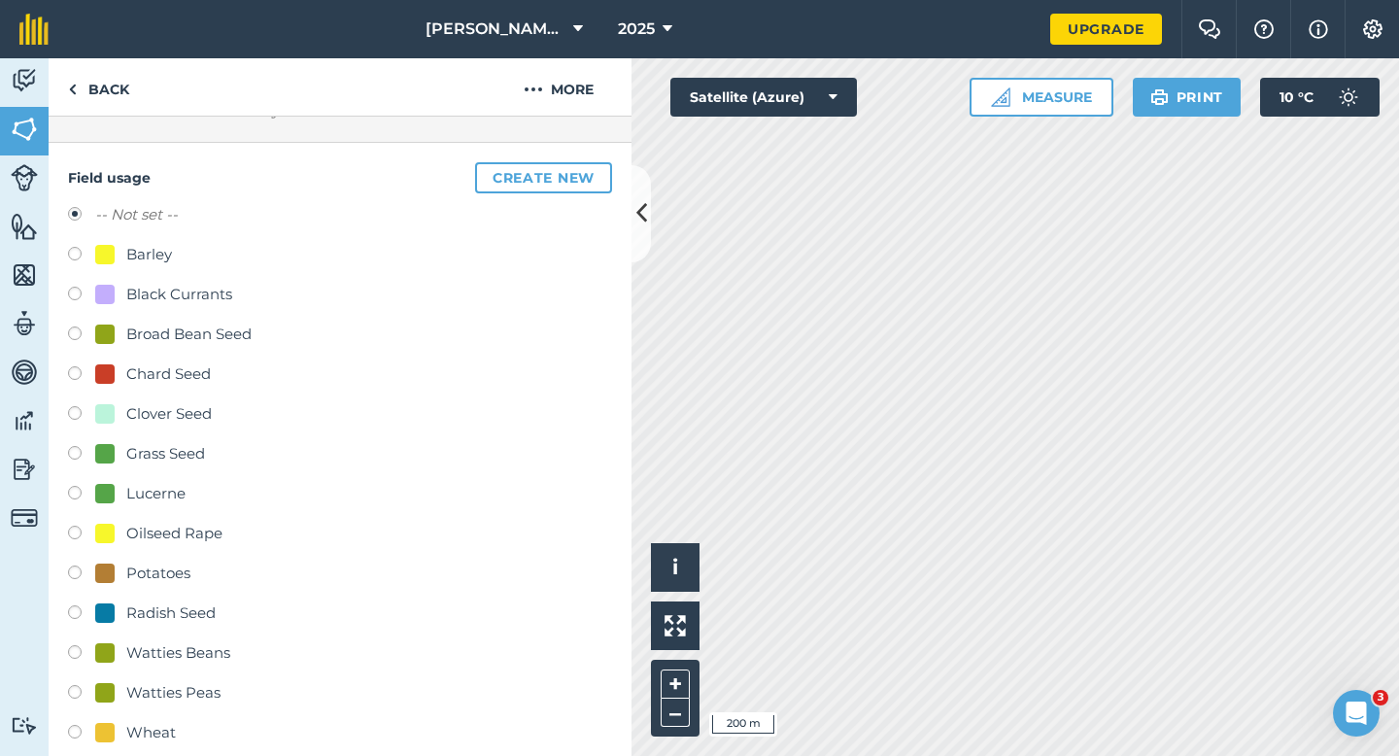
scroll to position [239, 0]
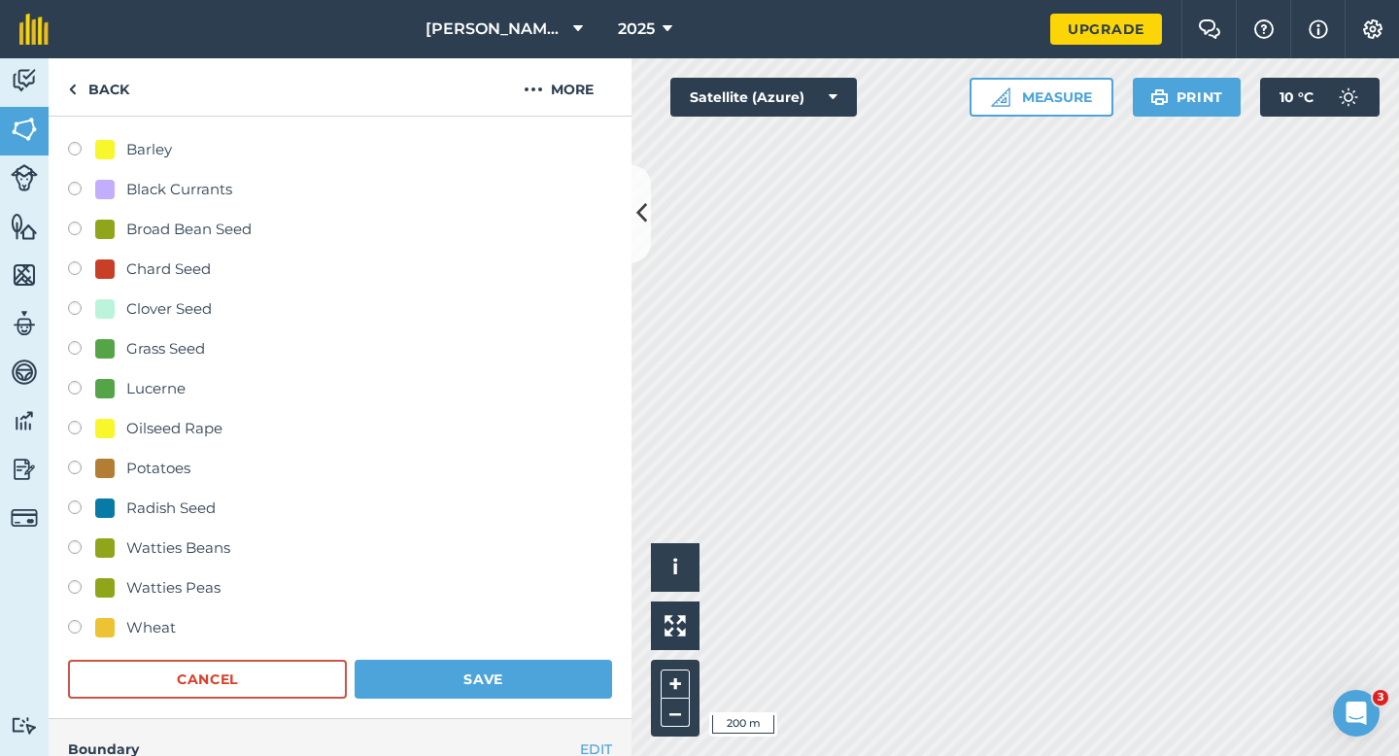
click at [117, 627] on div "Wheat" at bounding box center [135, 627] width 81 height 23
radio input "true"
radio input "false"
click at [488, 686] on button "Save" at bounding box center [483, 679] width 257 height 39
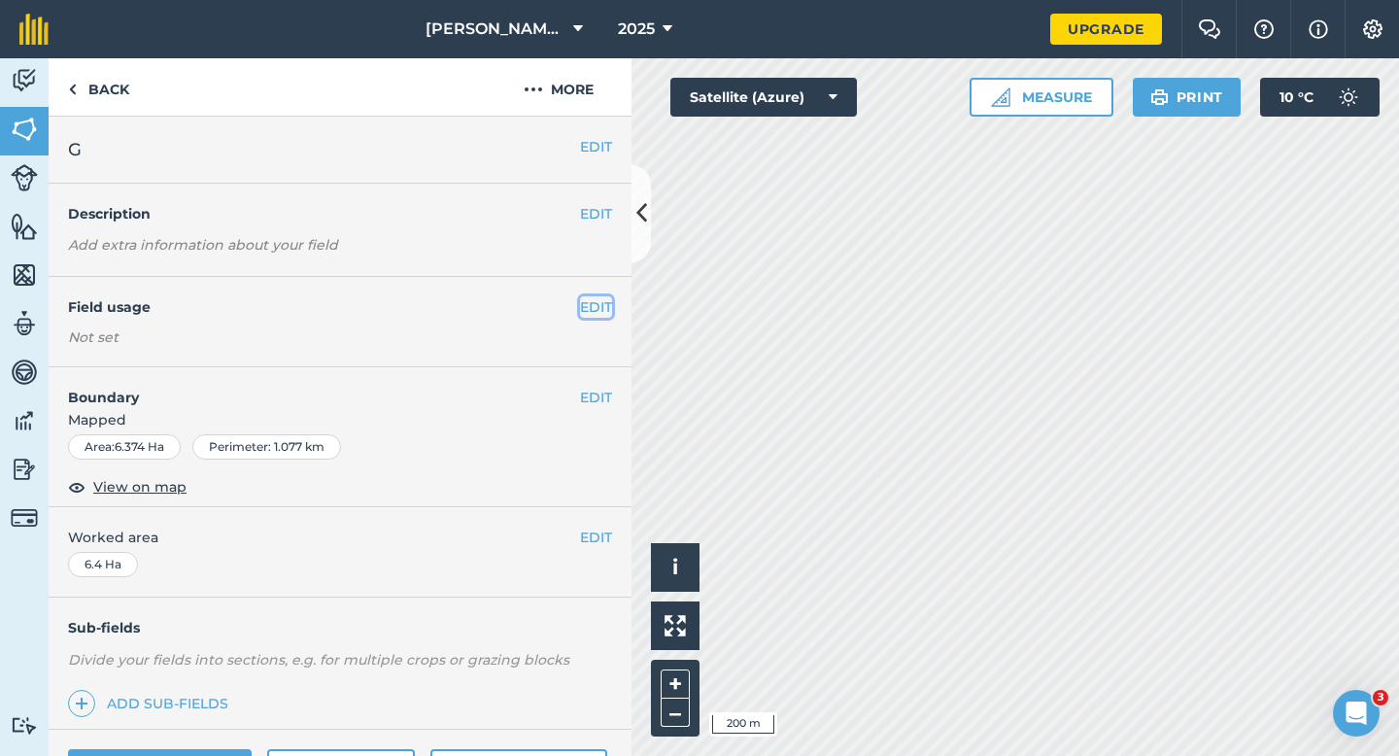
click at [599, 309] on button "EDIT" at bounding box center [596, 306] width 32 height 21
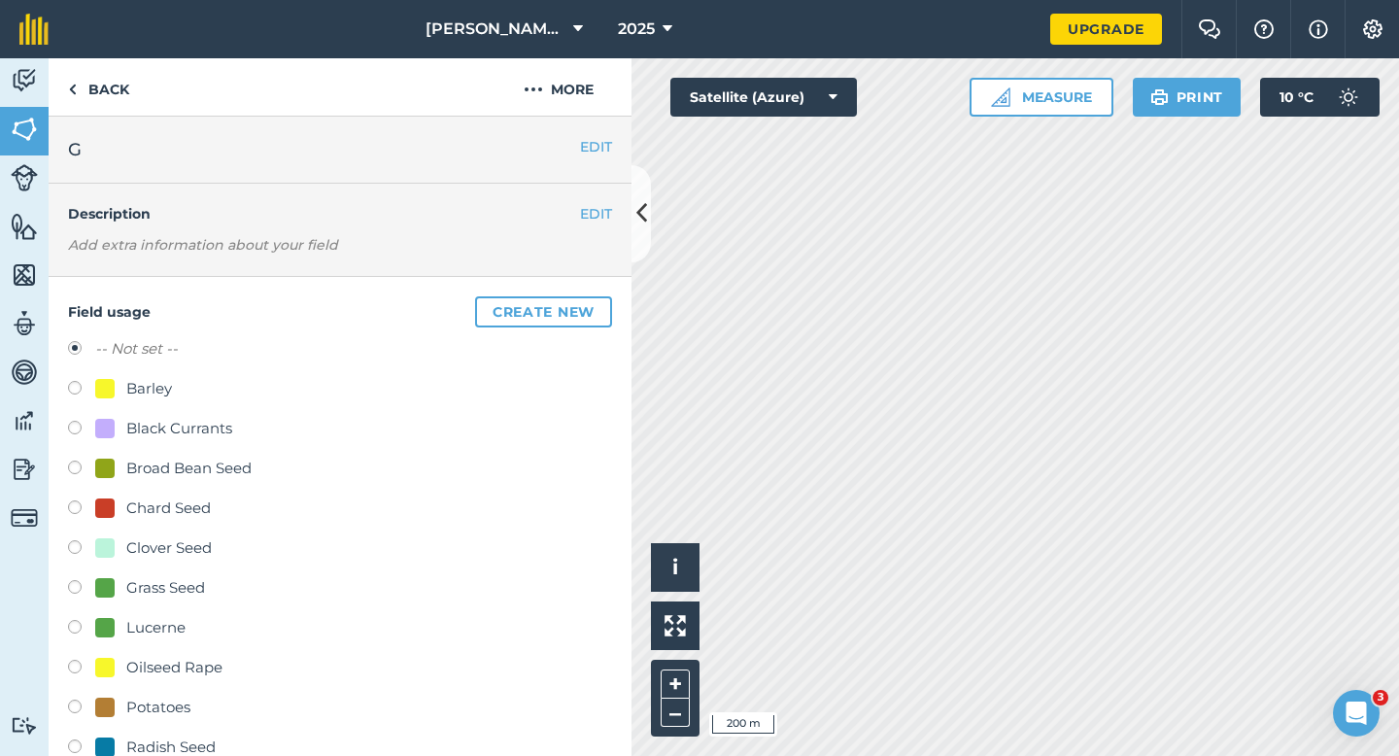
click at [115, 385] on div "Barley" at bounding box center [133, 388] width 77 height 23
radio input "true"
radio input "false"
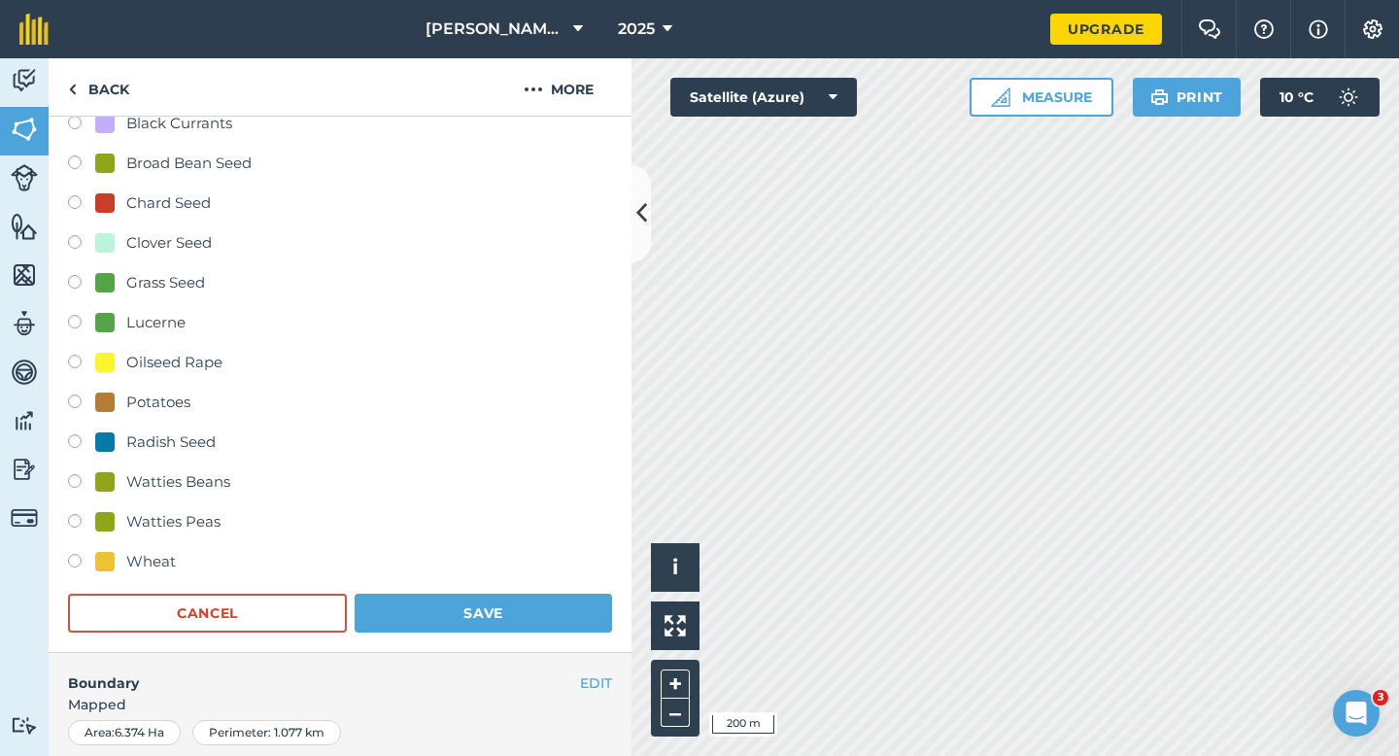
click at [438, 589] on form "-- Not set -- Barley Black Currants Broad Bean Seed Chard Seed Clover Seed Gras…" at bounding box center [340, 332] width 544 height 600
click at [441, 600] on button "Save" at bounding box center [483, 612] width 257 height 39
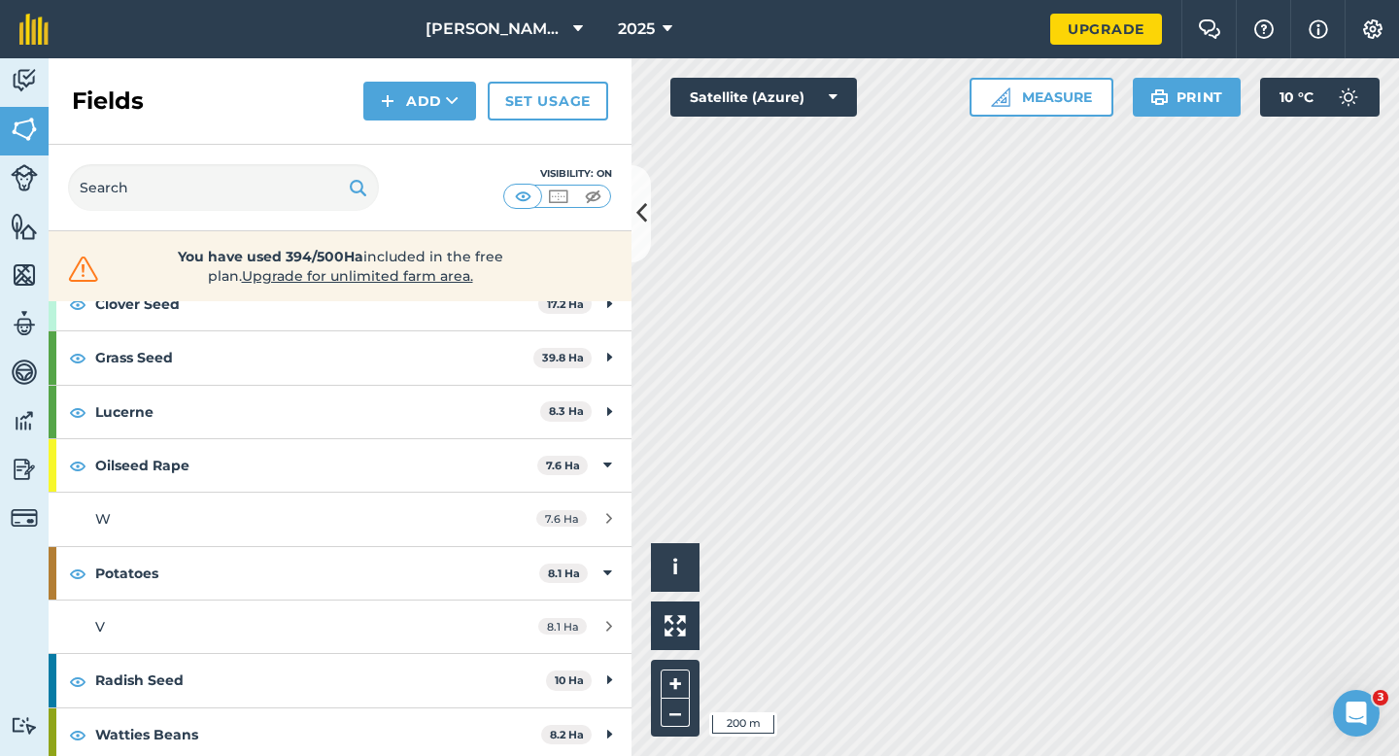
scroll to position [379, 0]
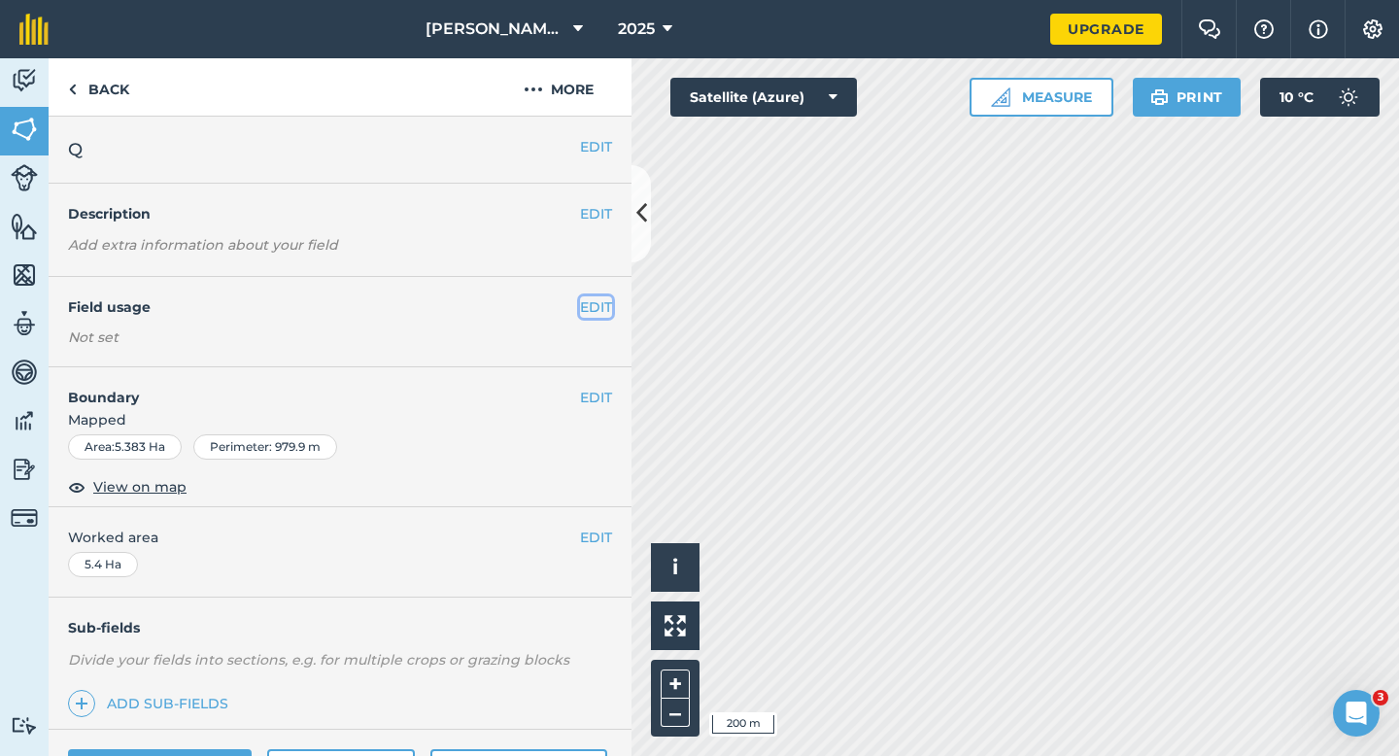
click at [600, 301] on button "EDIT" at bounding box center [596, 306] width 32 height 21
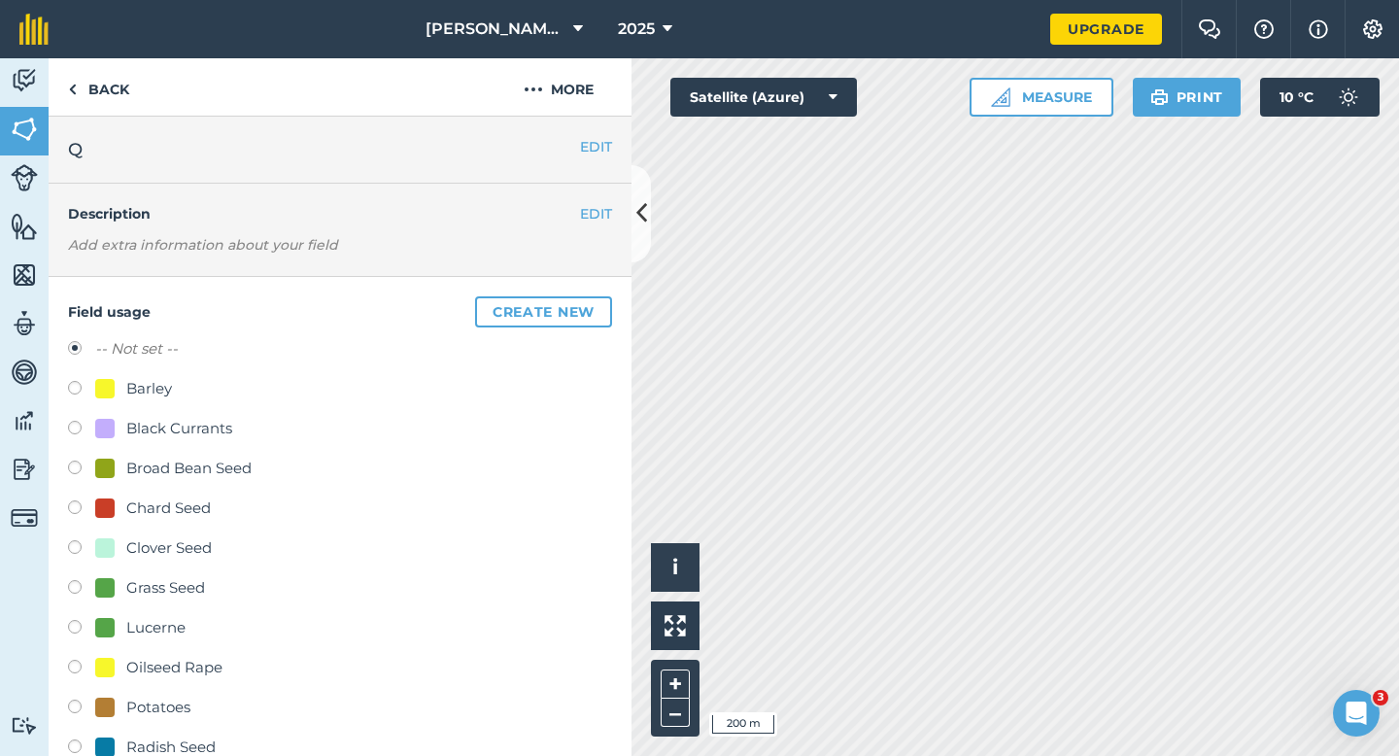
click at [142, 401] on div "Barley" at bounding box center [340, 391] width 544 height 28
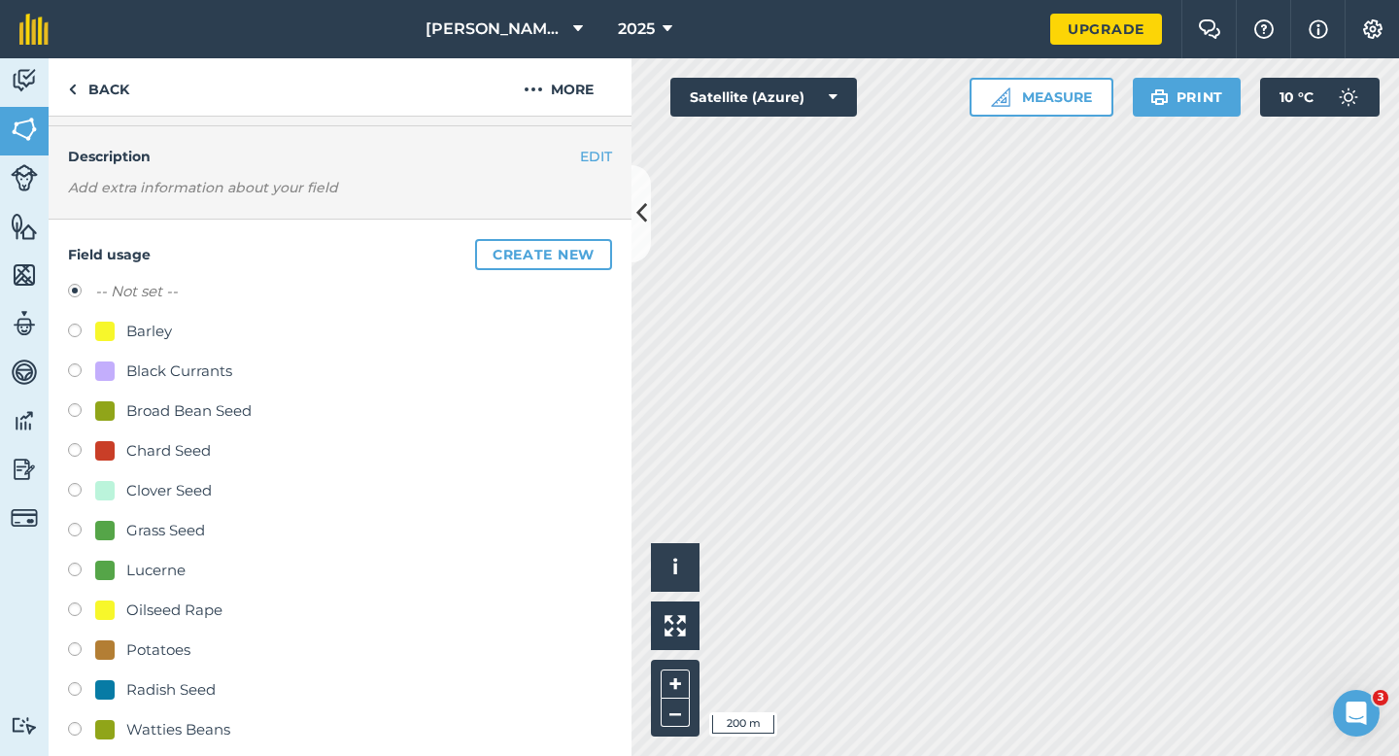
scroll to position [81, 0]
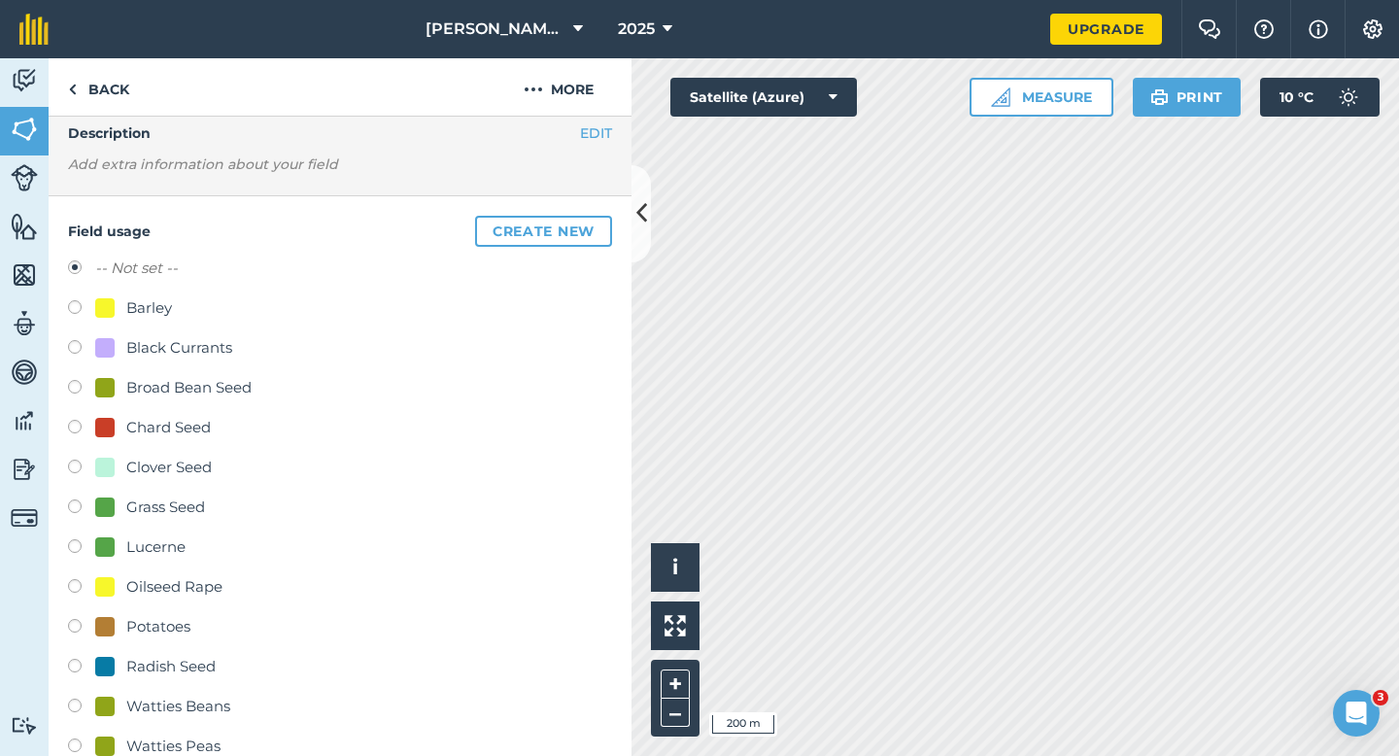
click at [149, 293] on div "-- Not set -- Barley Black Currants Broad Bean Seed Chard Seed Clover Seed Gras…" at bounding box center [340, 529] width 544 height 546
click at [149, 298] on div "Barley" at bounding box center [149, 307] width 46 height 23
radio input "true"
radio input "false"
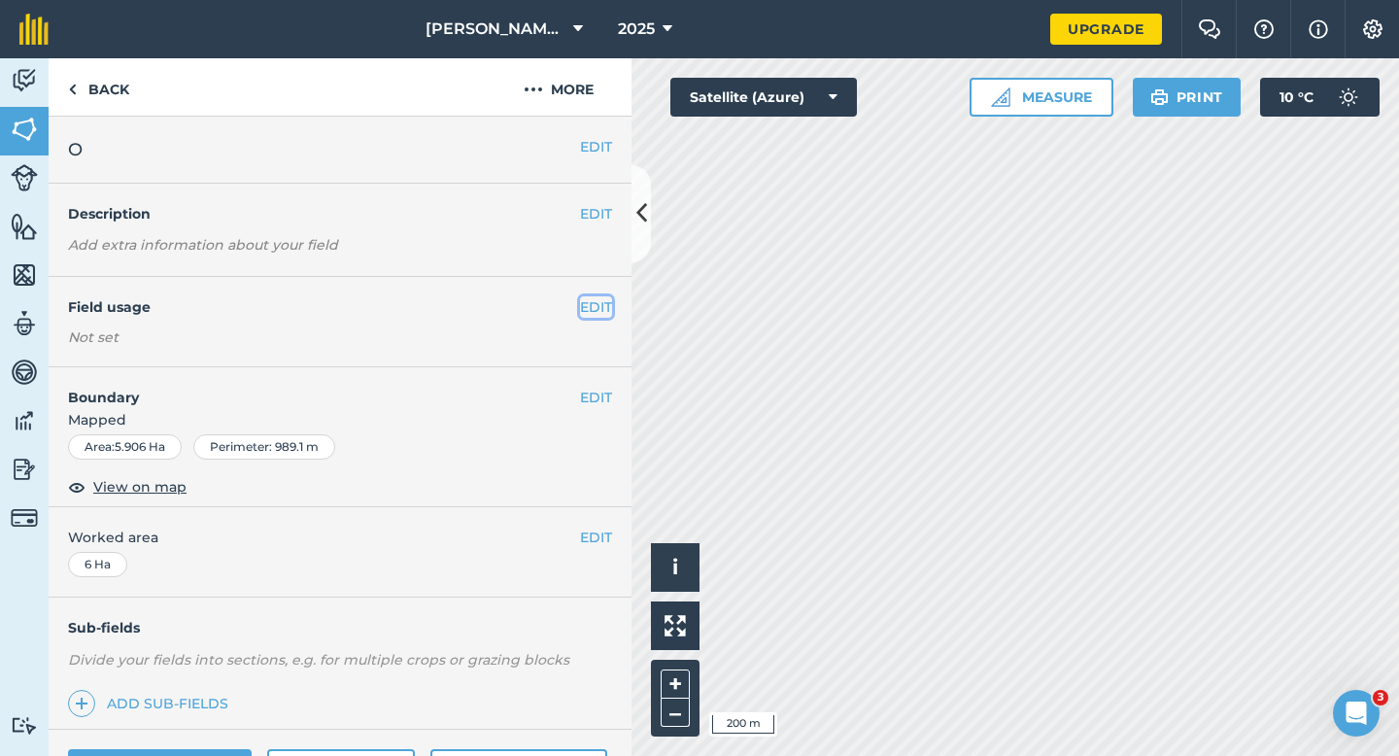
click at [600, 316] on button "EDIT" at bounding box center [596, 306] width 32 height 21
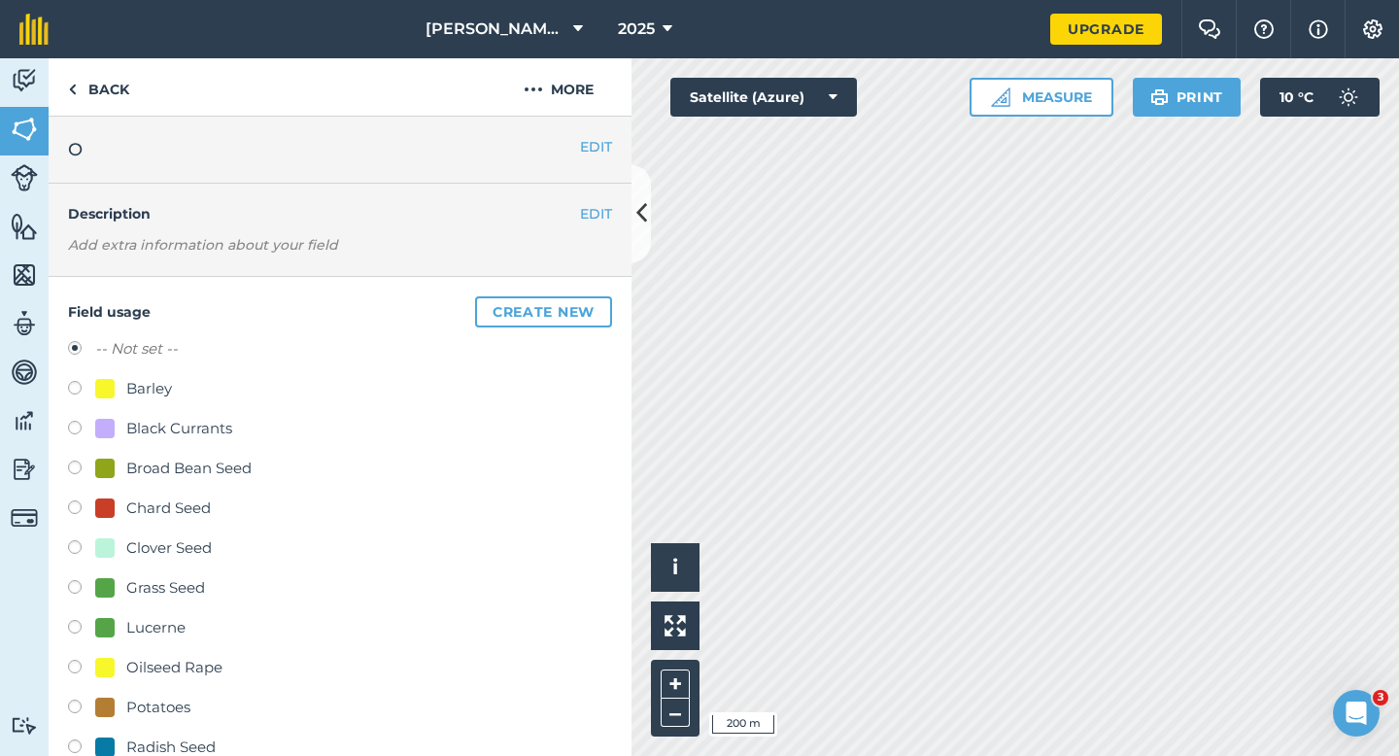
click at [201, 537] on div "Clover Seed" at bounding box center [168, 547] width 85 height 23
radio input "true"
radio input "false"
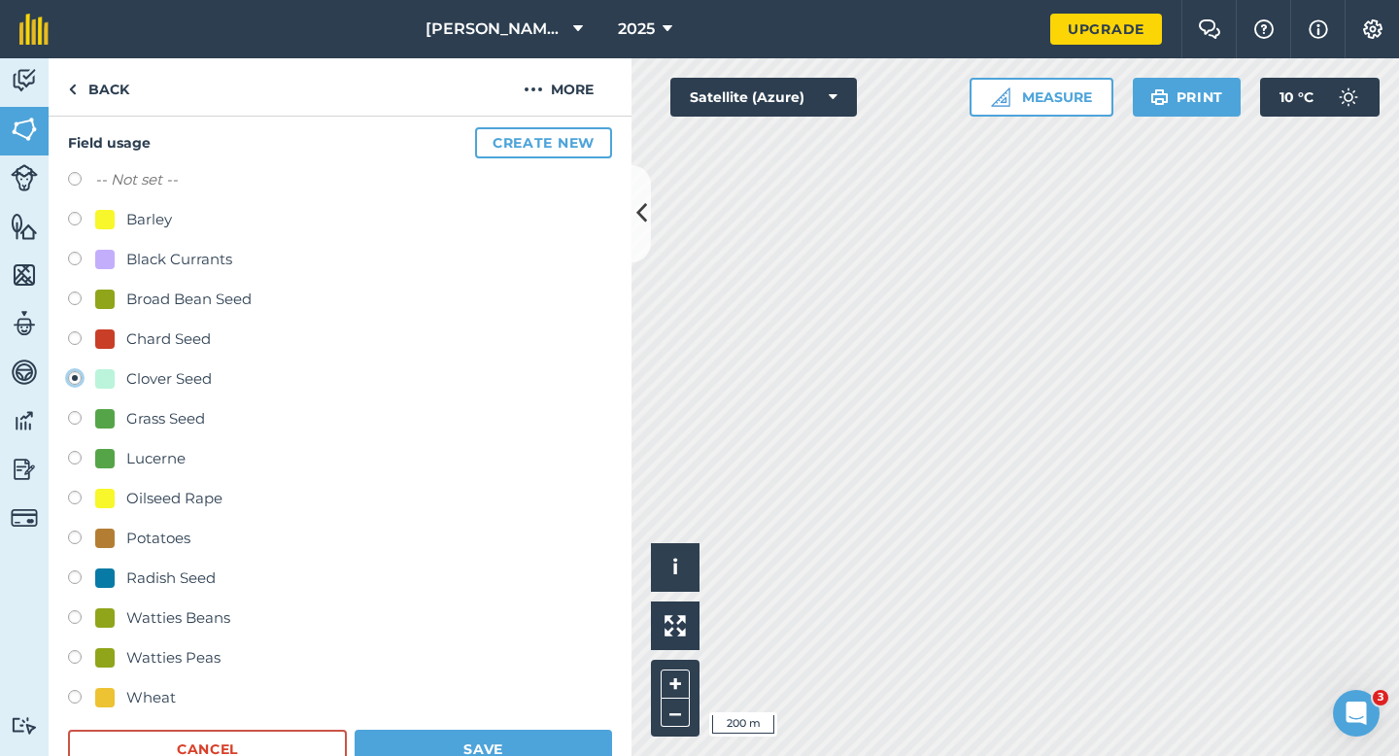
scroll to position [341, 0]
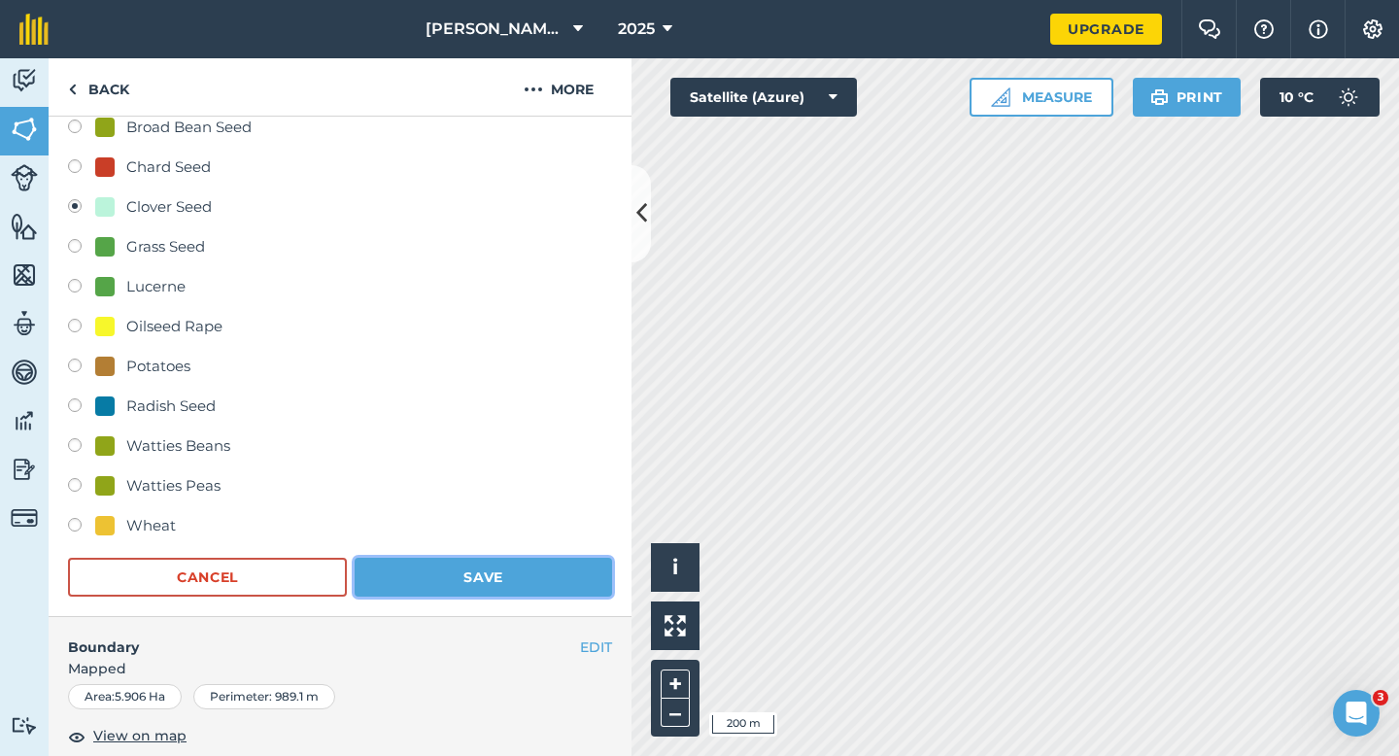
click at [521, 576] on button "Save" at bounding box center [483, 577] width 257 height 39
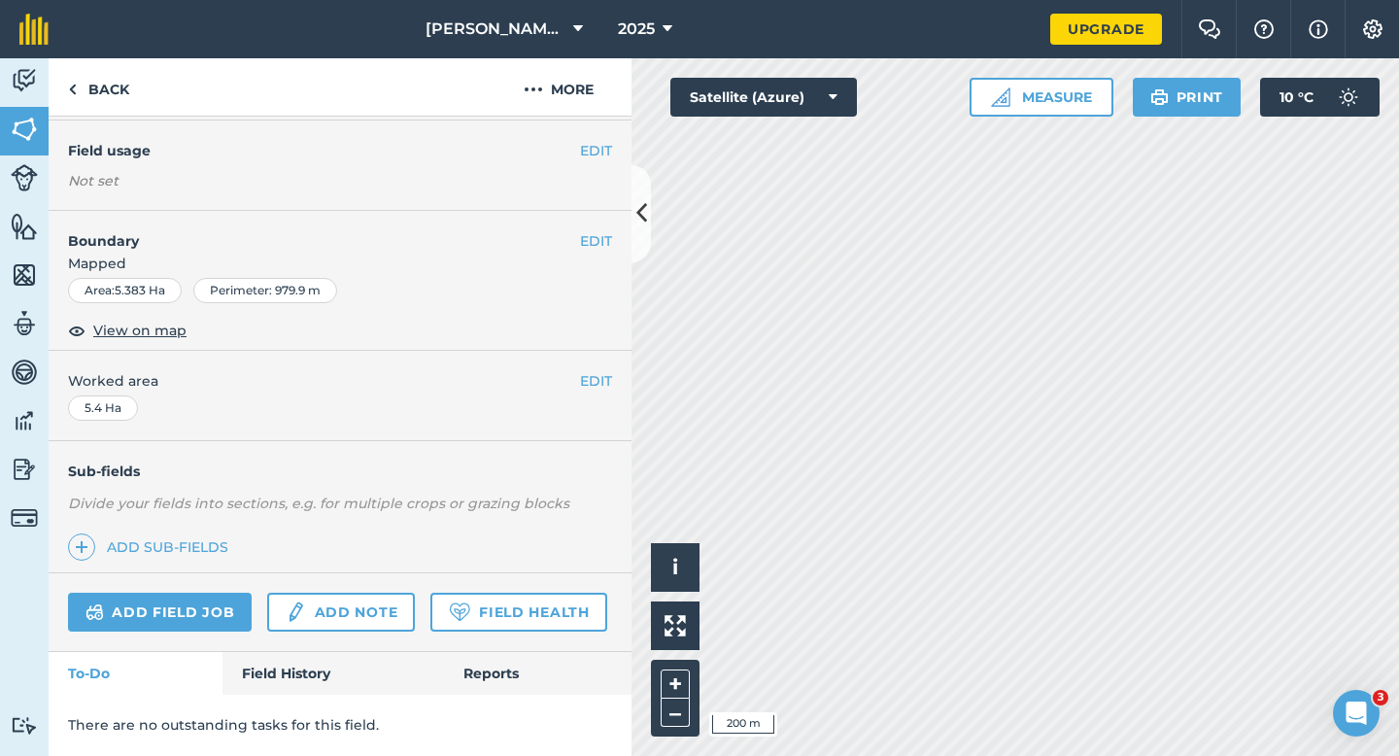
scroll to position [155, 0]
click at [608, 152] on button "EDIT" at bounding box center [596, 151] width 32 height 21
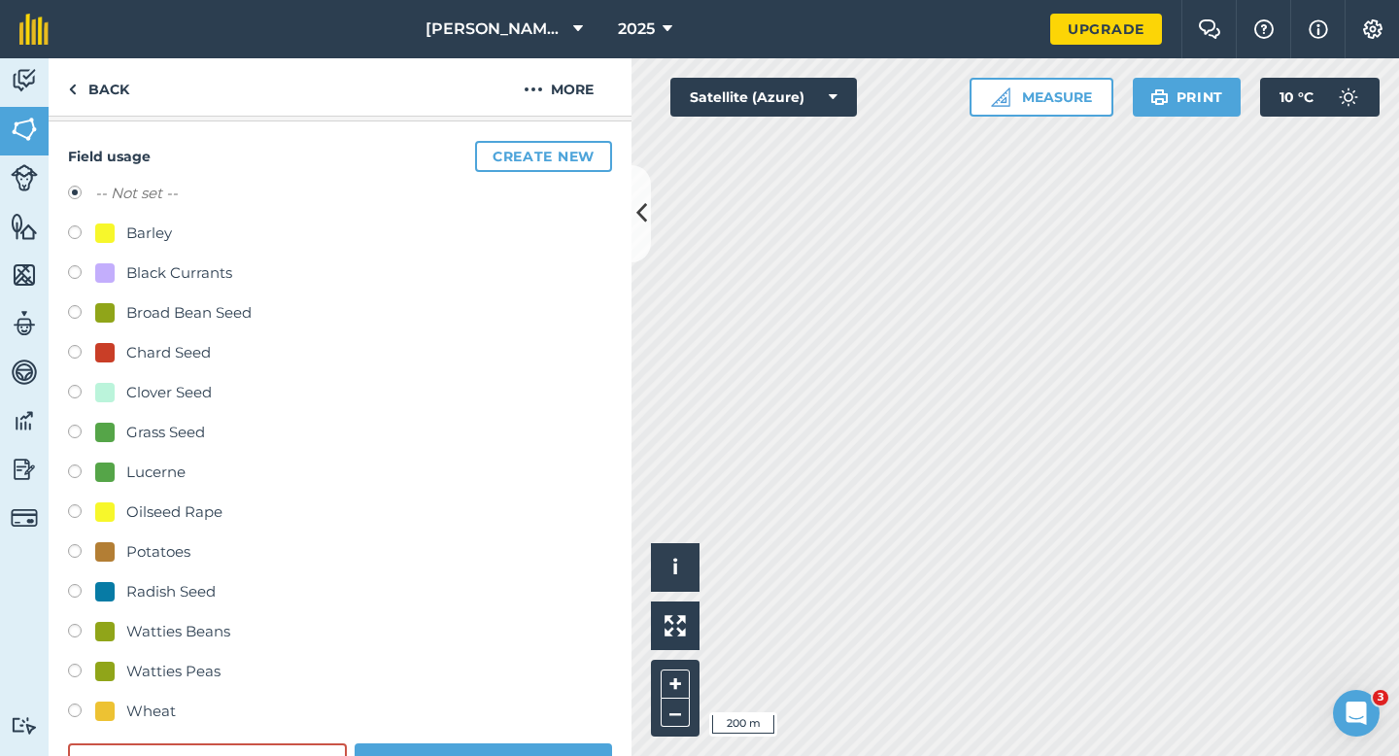
click at [156, 389] on div "Clover Seed" at bounding box center [168, 392] width 85 height 23
radio input "true"
radio input "false"
click at [503, 755] on button "Save" at bounding box center [483, 762] width 257 height 39
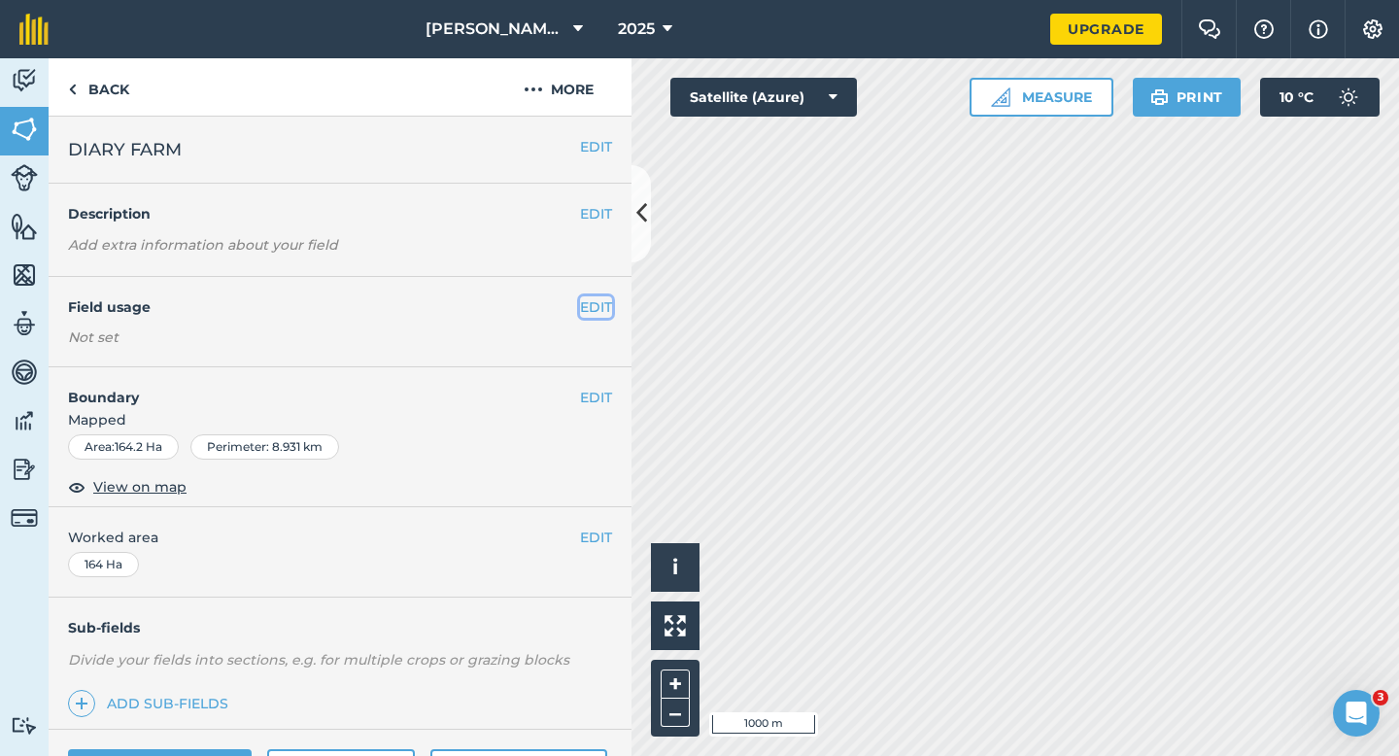
click at [602, 309] on button "EDIT" at bounding box center [596, 306] width 32 height 21
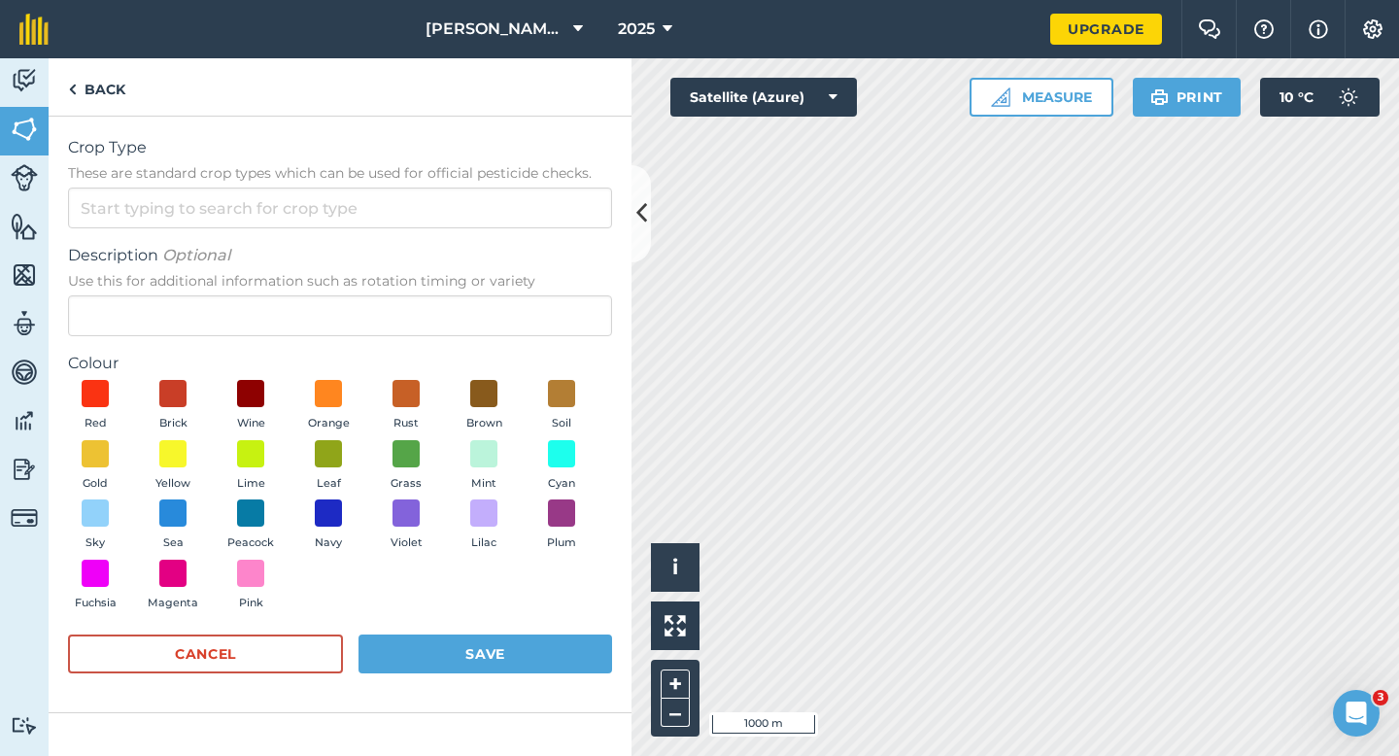
click at [543, 240] on form "Crop Type These are standard crop types which can be used for official pesticid…" at bounding box center [340, 414] width 544 height 557
click at [543, 235] on form "Crop Type These are standard crop types which can be used for official pesticid…" at bounding box center [340, 414] width 544 height 557
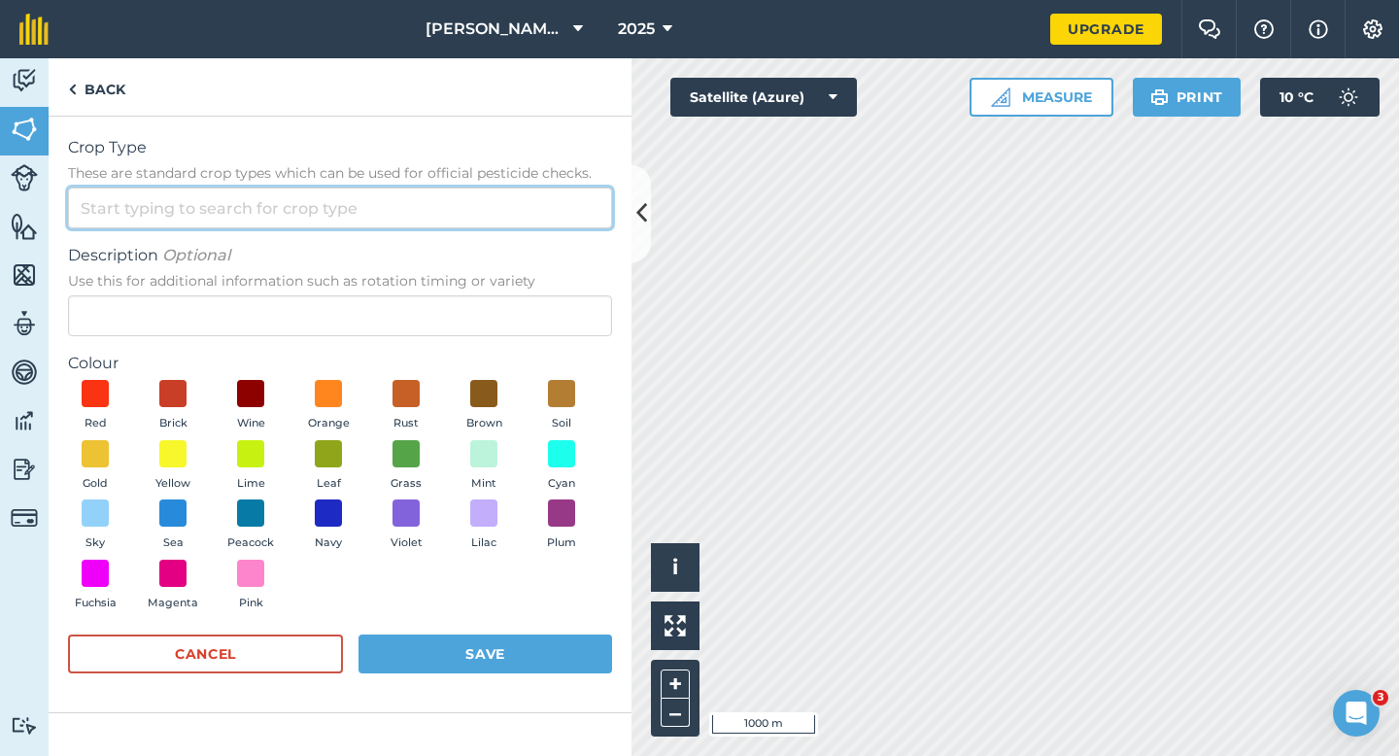
click at [543, 225] on input "Crop Type These are standard crop types which can be used for official pesticid…" at bounding box center [340, 207] width 544 height 41
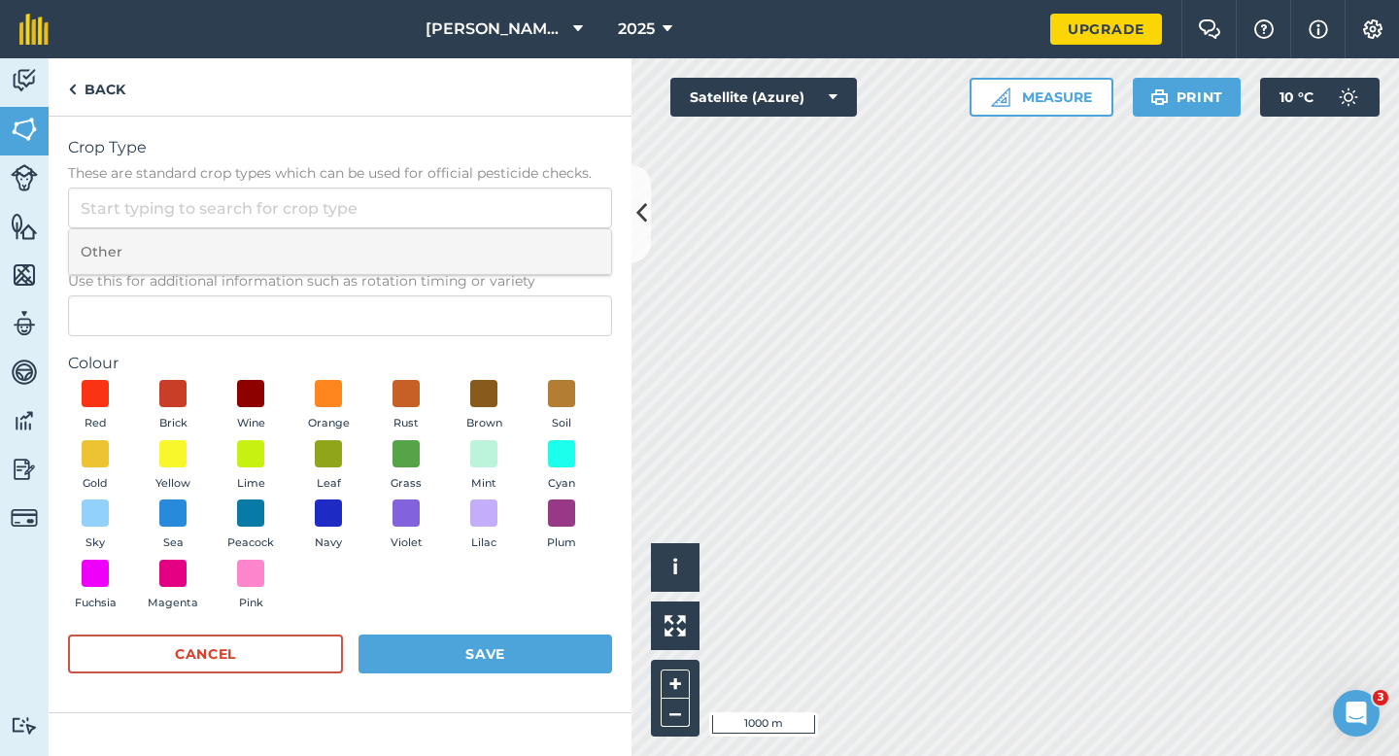
click at [543, 254] on li "Other" at bounding box center [340, 252] width 542 height 46
type input "Other"
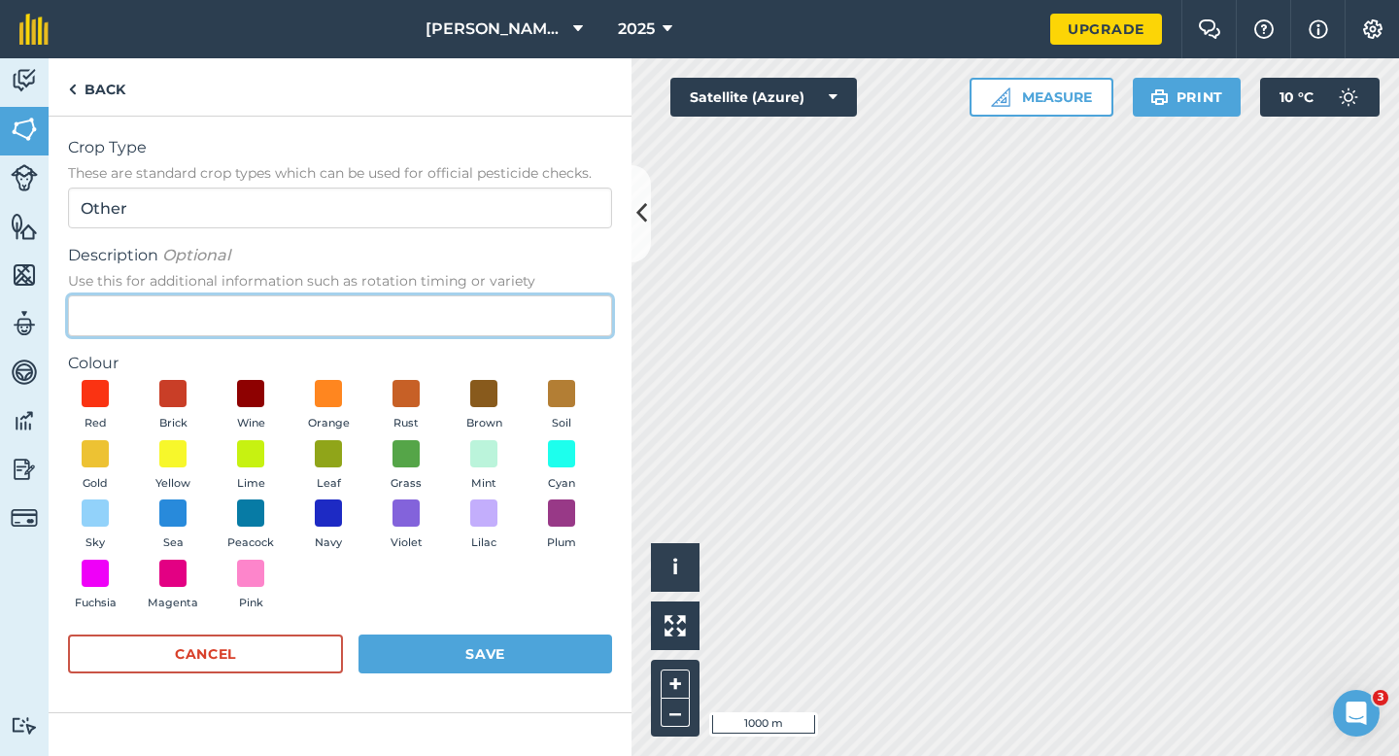
click at [543, 324] on input "Description Optional Use this for additional information such as rotation timin…" at bounding box center [340, 315] width 544 height 41
type input "Dairy Farm"
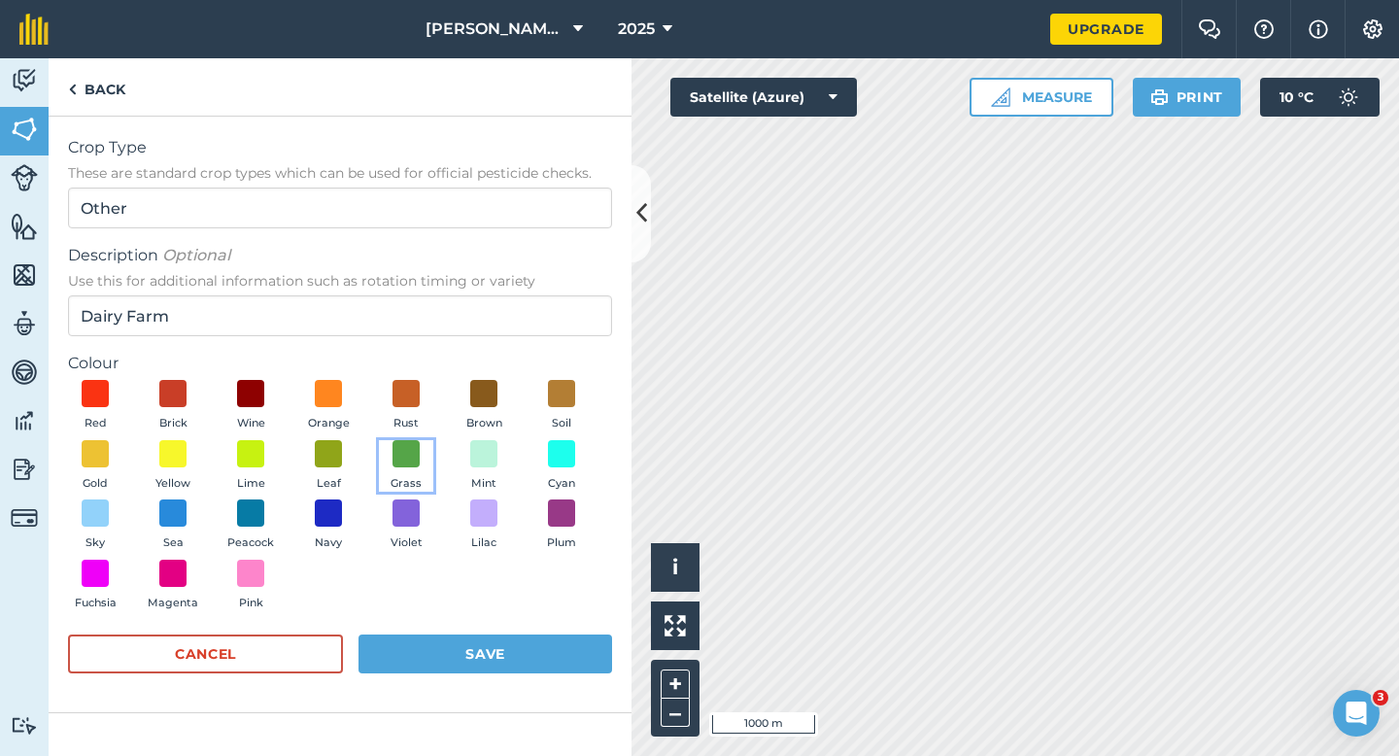
click at [380, 456] on button "Grass" at bounding box center [406, 466] width 54 height 52
click at [488, 660] on button "Save" at bounding box center [485, 653] width 254 height 39
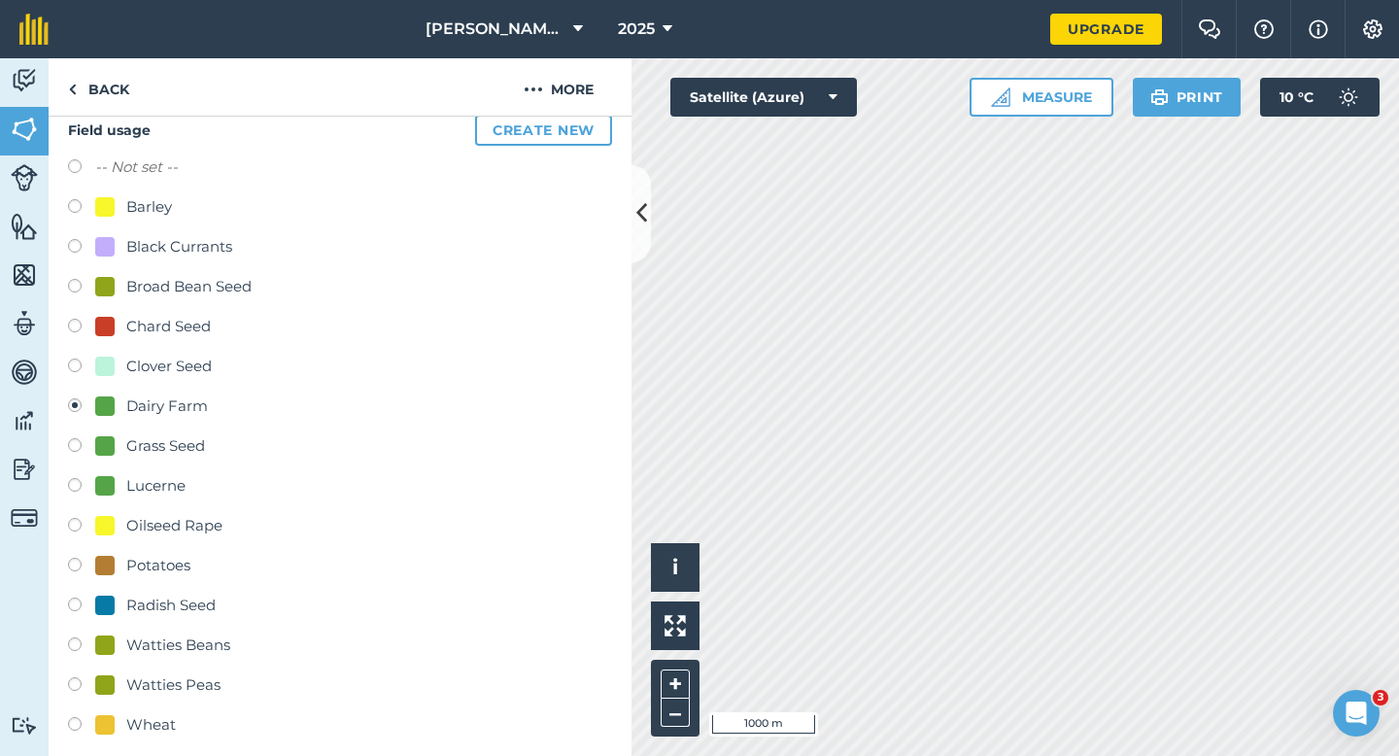
scroll to position [364, 0]
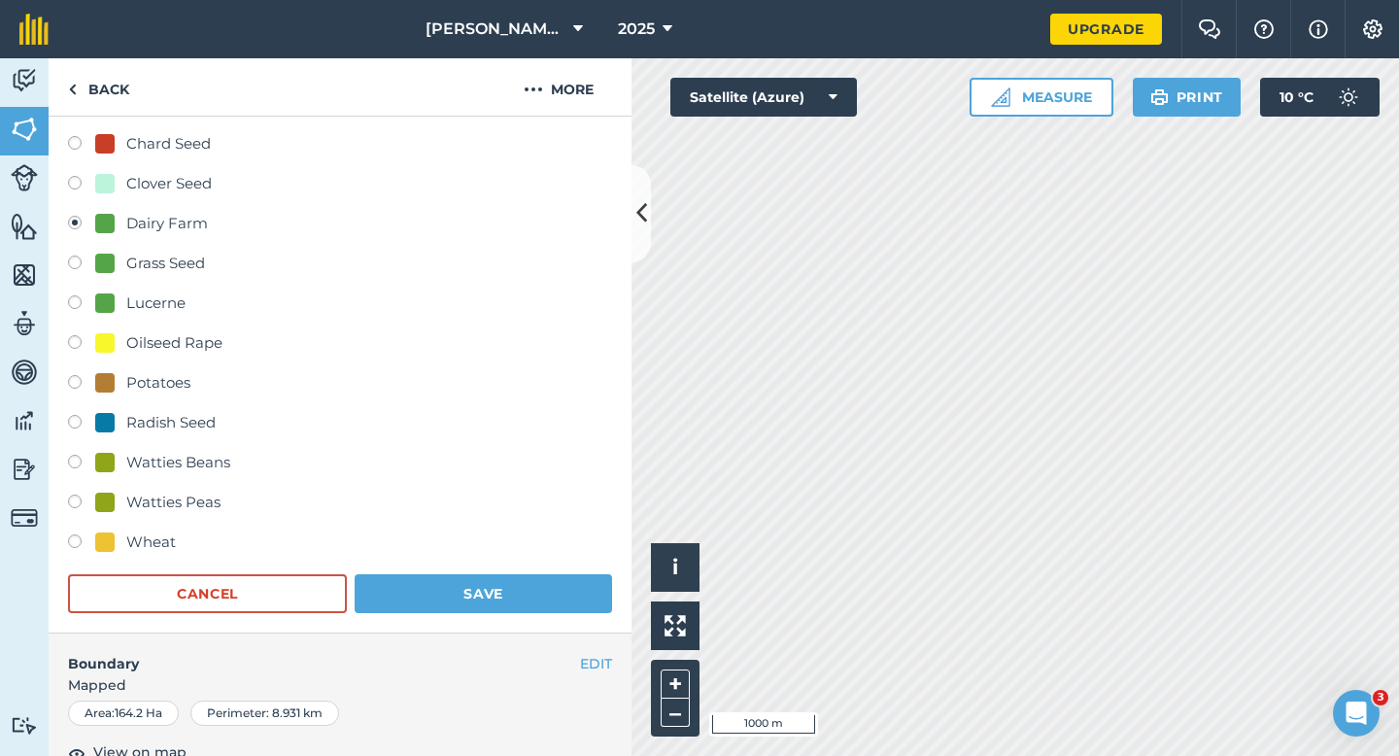
click at [534, 629] on div "Field usage Create new -- Not set -- Barley Black Currants Broad Bean Seed Char…" at bounding box center [340, 273] width 583 height 721
click at [534, 622] on div "Field usage Create new -- Not set -- Barley Black Currants Broad Bean Seed Char…" at bounding box center [340, 273] width 583 height 721
click at [538, 565] on form "-- Not set -- Barley Black Currants Broad Bean Seed Chard Seed Clover Seed Dair…" at bounding box center [340, 293] width 544 height 640
click at [538, 589] on button "Save" at bounding box center [483, 593] width 257 height 39
